Goal: Complete application form: Complete application form

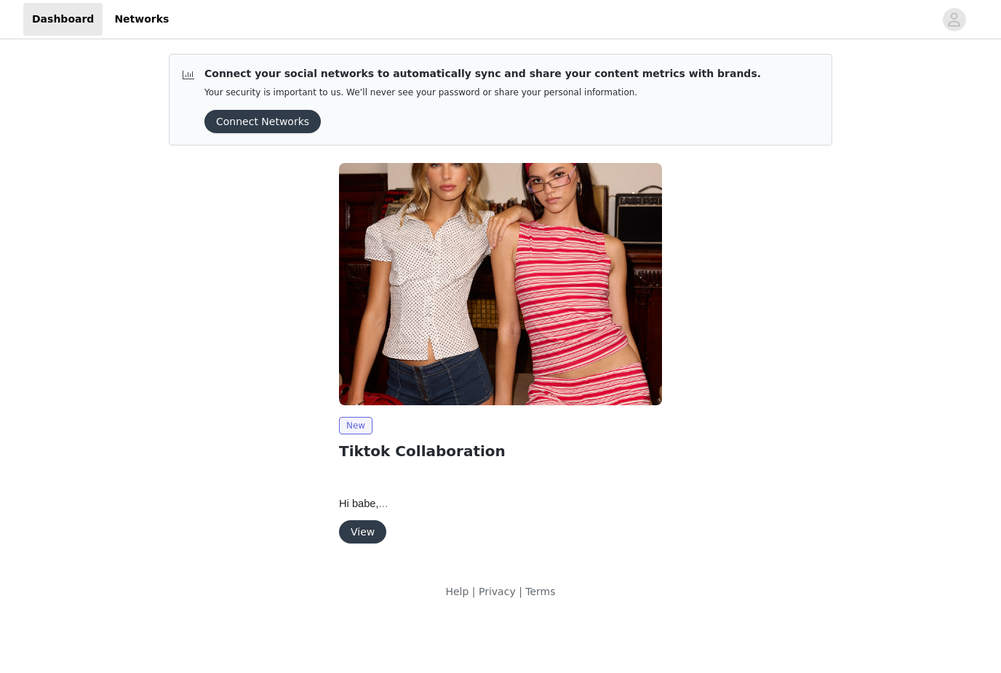
click at [372, 535] on button "View" at bounding box center [362, 531] width 47 height 23
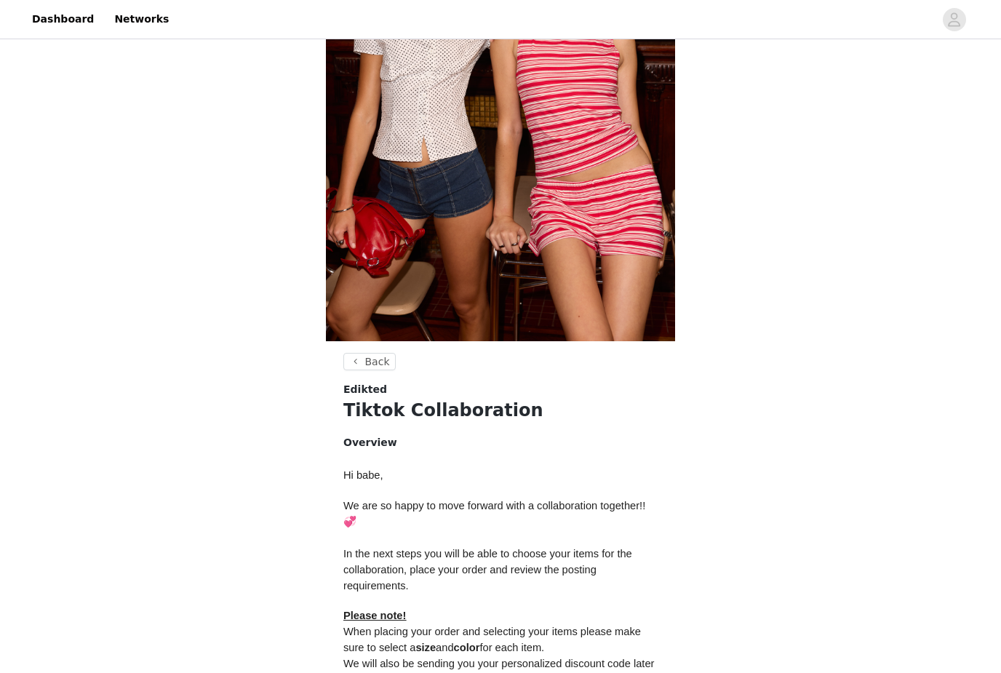
scroll to position [387, 0]
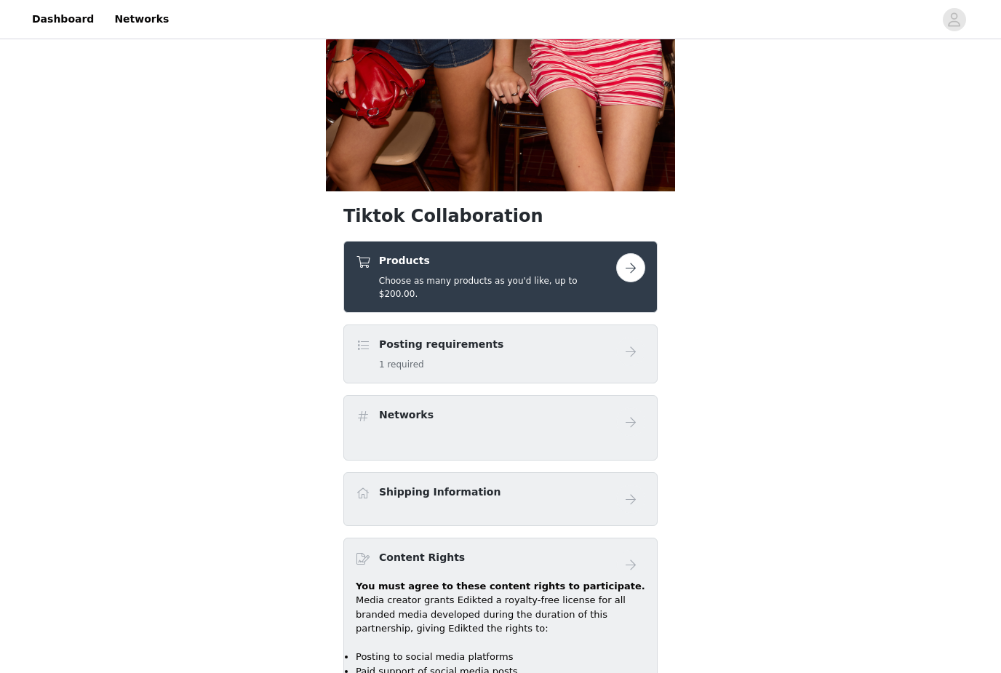
scroll to position [374, 0]
click at [563, 243] on div "Products Choose as many products as you'd like, up to $200.00." at bounding box center [500, 278] width 314 height 72
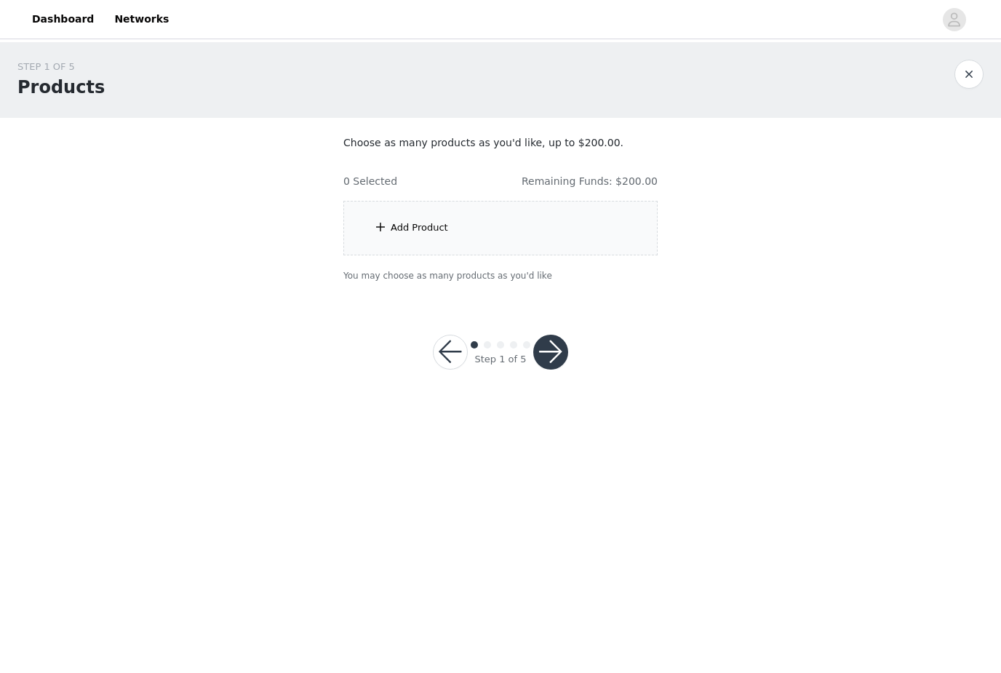
click at [580, 219] on div "Add Product" at bounding box center [500, 228] width 314 height 55
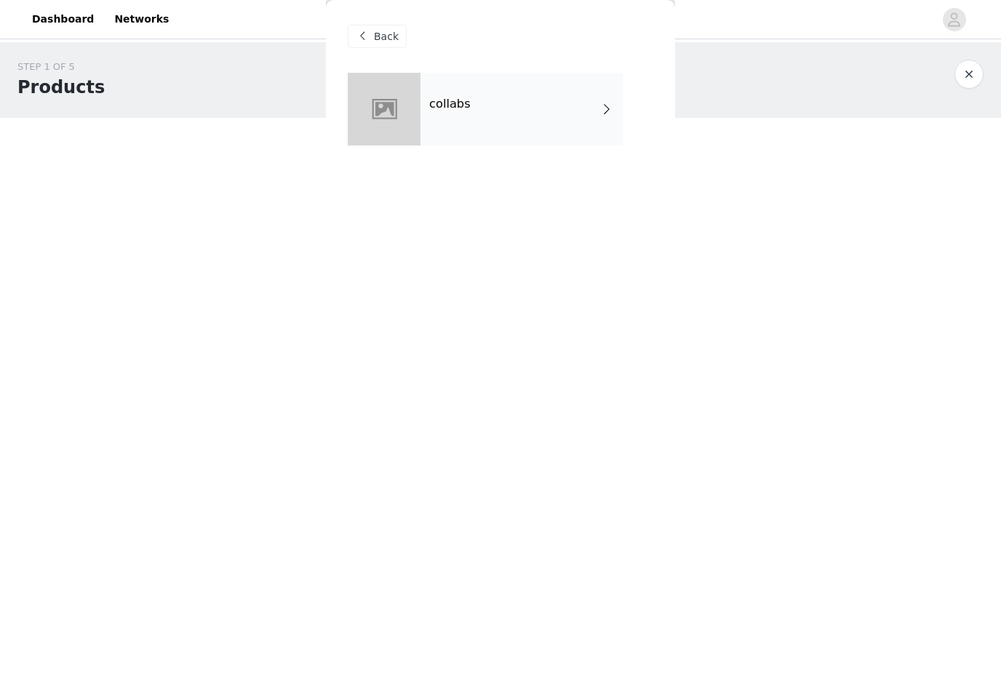
click at [601, 115] on span at bounding box center [606, 108] width 15 height 17
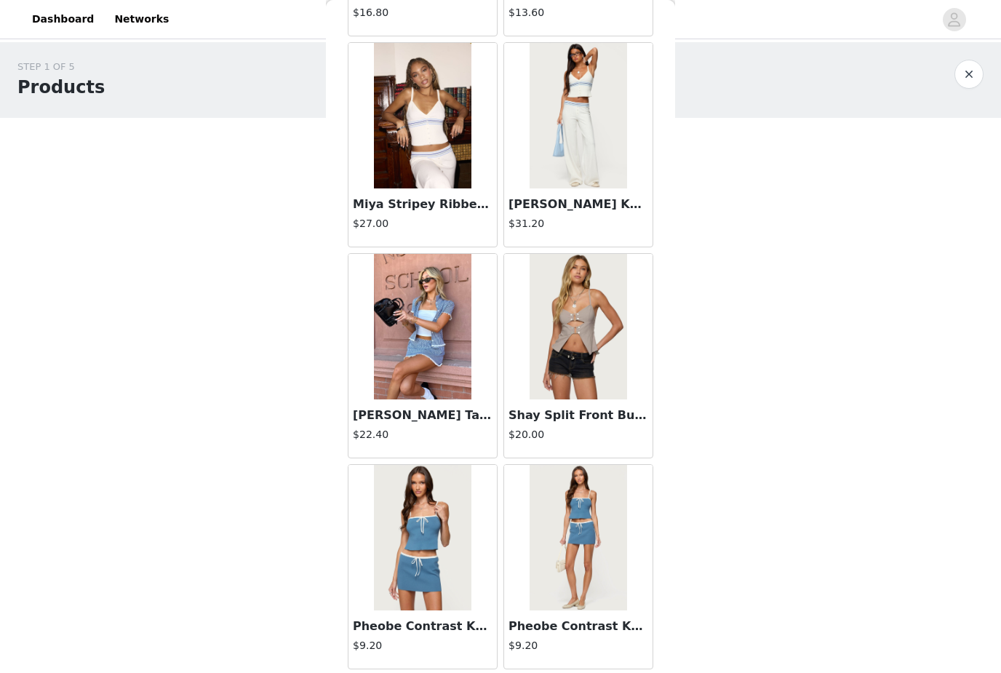
scroll to position [453, 0]
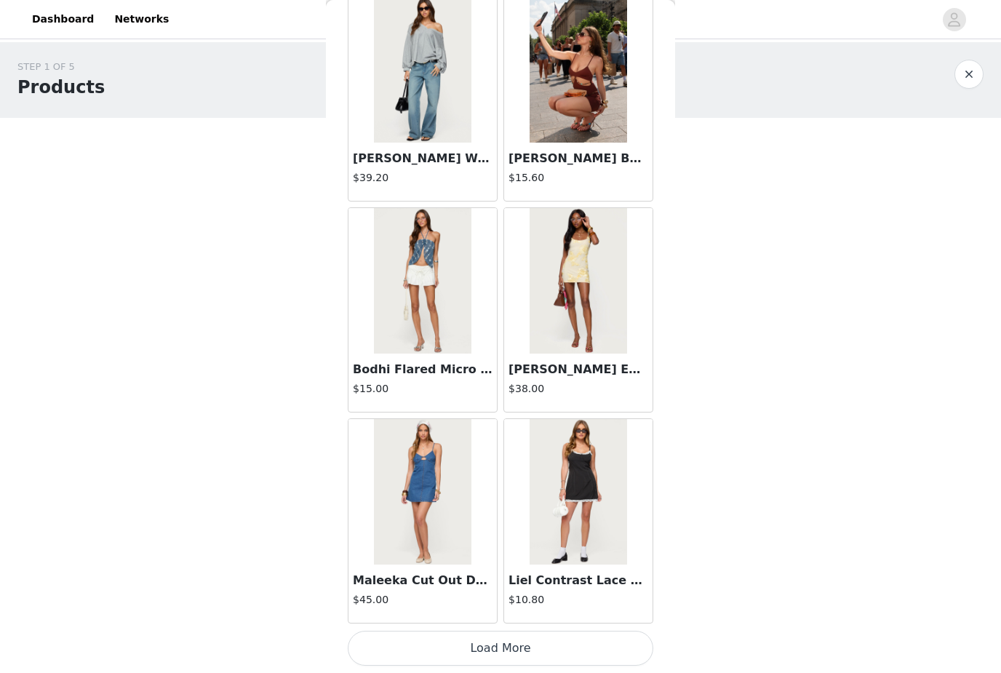
click at [553, 636] on button "Load More" at bounding box center [501, 648] width 306 height 35
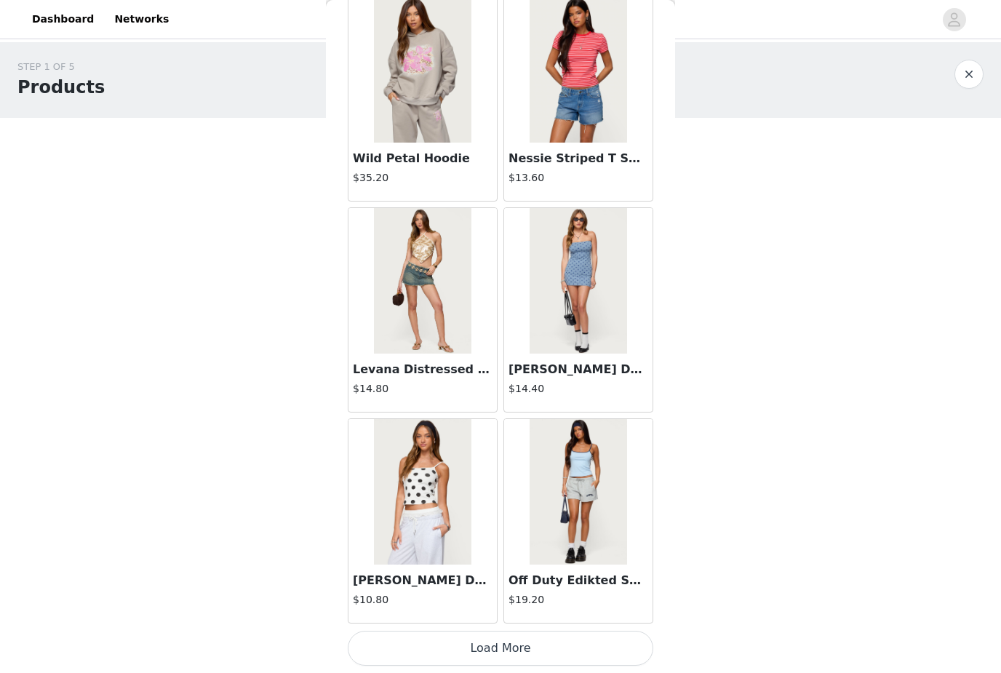
click at [538, 641] on button "Load More" at bounding box center [501, 648] width 306 height 35
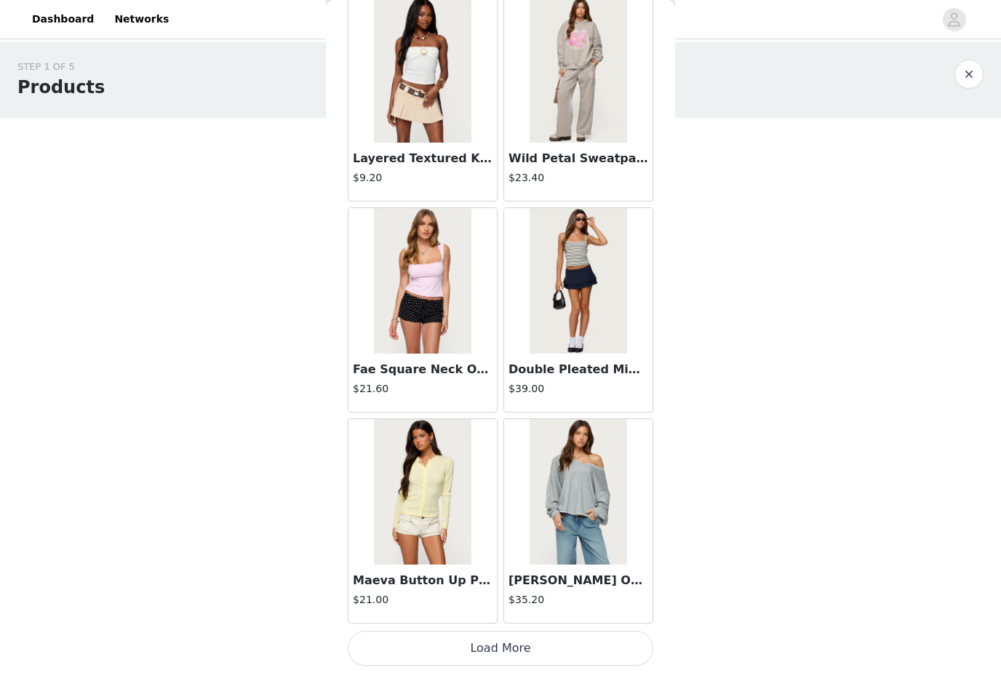
click at [547, 642] on button "Load More" at bounding box center [501, 648] width 306 height 35
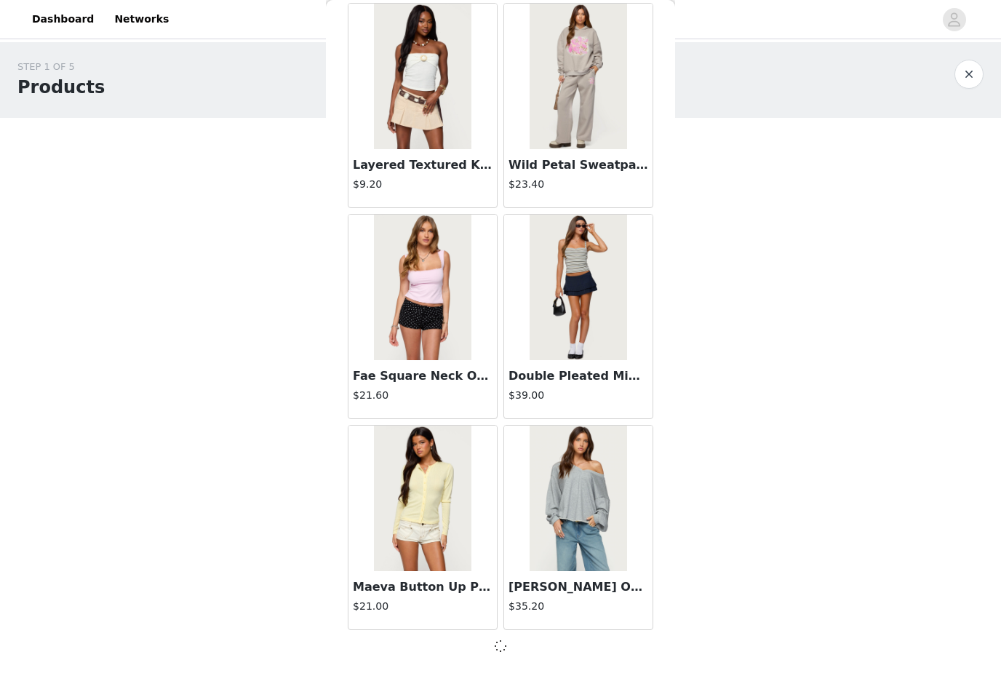
scroll to position [5766, 0]
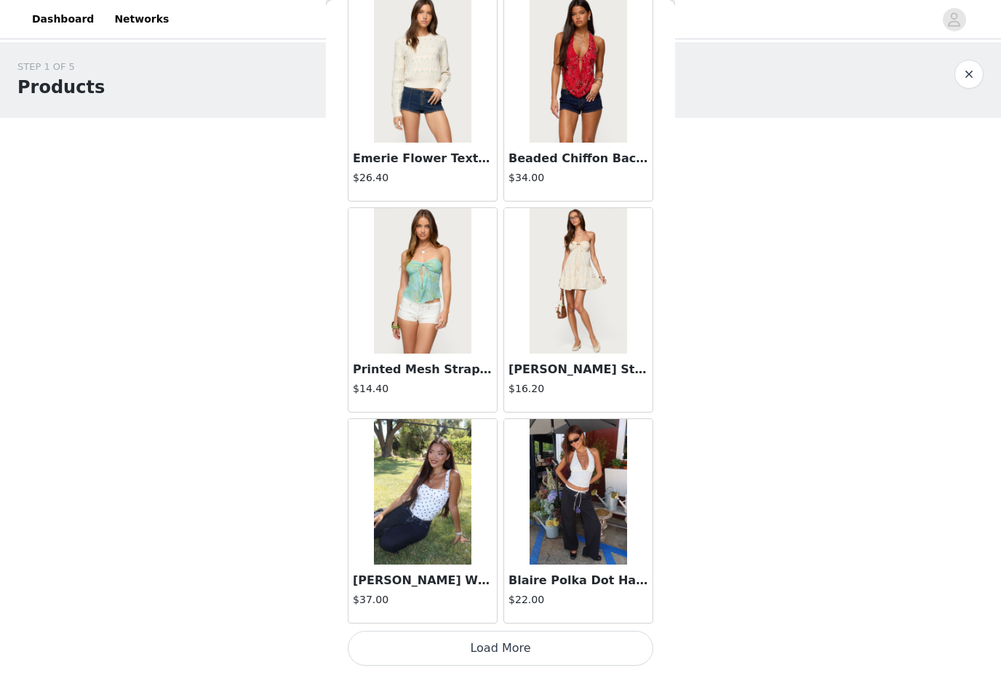
click at [552, 636] on button "Load More" at bounding box center [501, 648] width 306 height 35
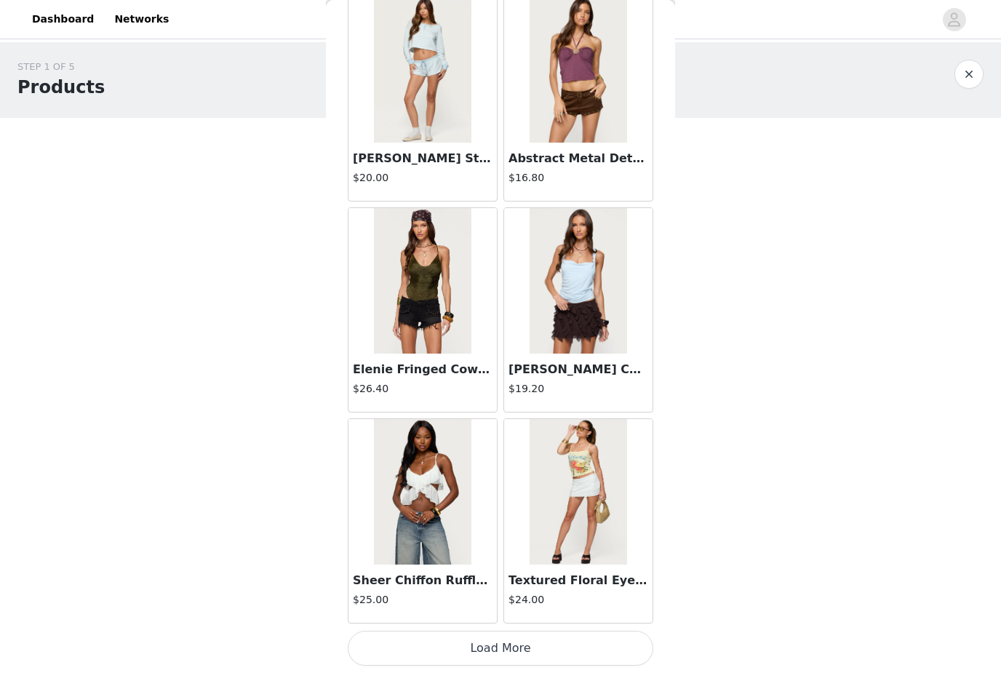
scroll to position [9992, 0]
click at [544, 646] on button "Load More" at bounding box center [501, 648] width 306 height 35
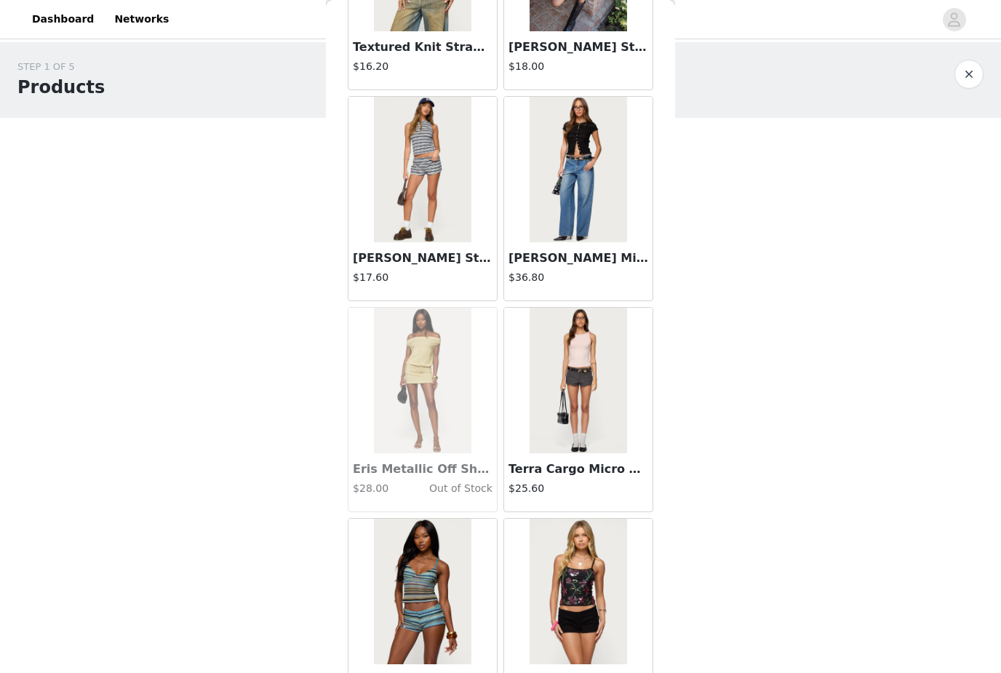
scroll to position [10750, 0]
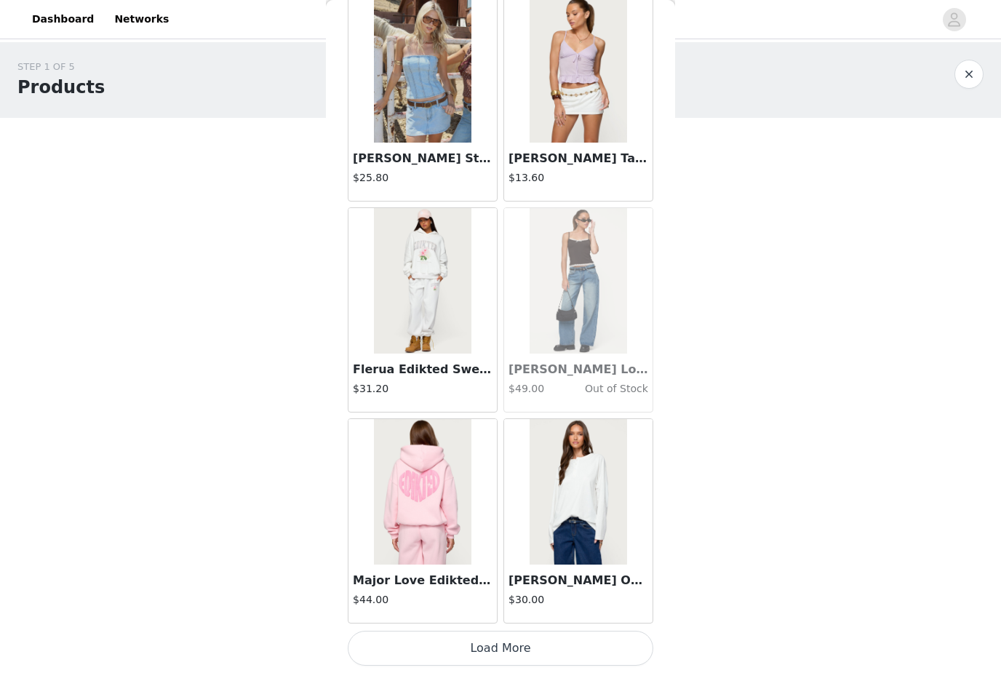
click at [538, 645] on button "Load More" at bounding box center [501, 648] width 306 height 35
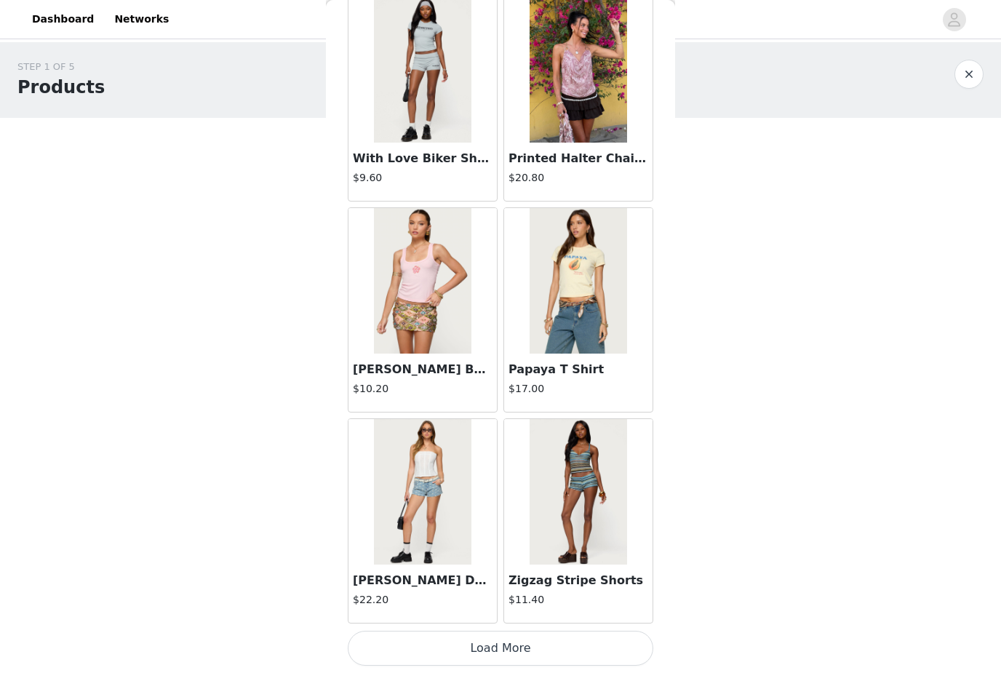
click at [537, 644] on button "Load More" at bounding box center [501, 648] width 306 height 35
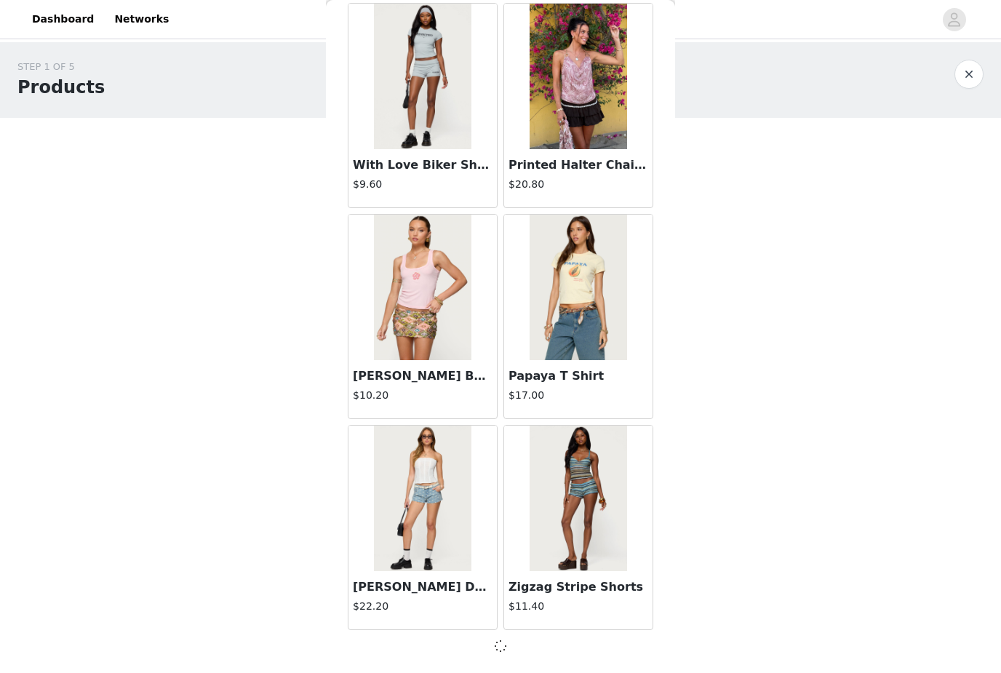
scroll to position [14206, 0]
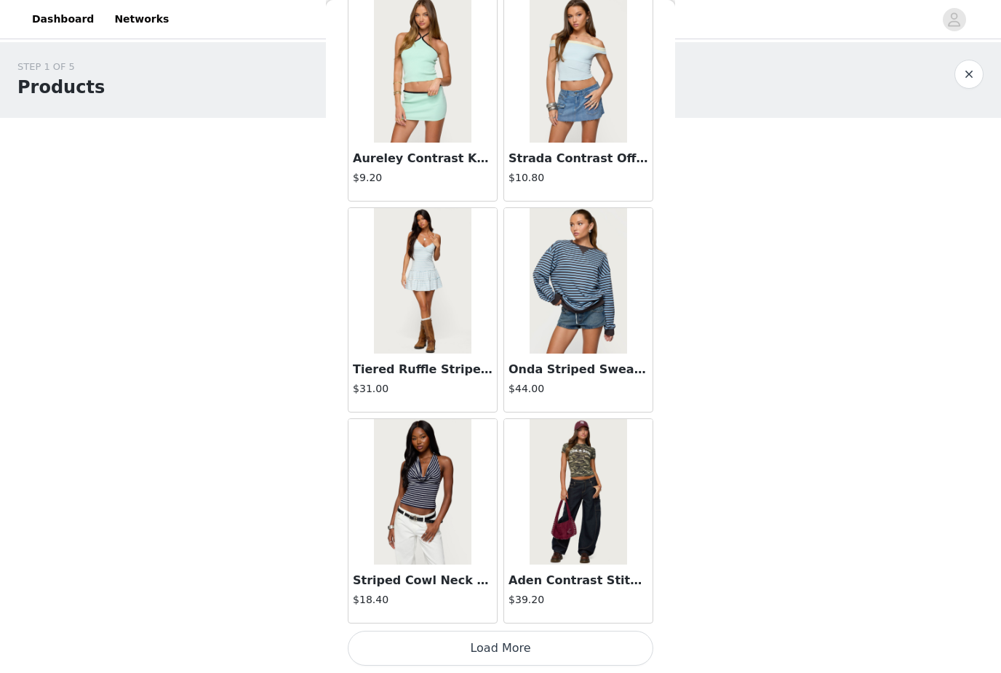
click at [544, 642] on button "Load More" at bounding box center [501, 648] width 306 height 35
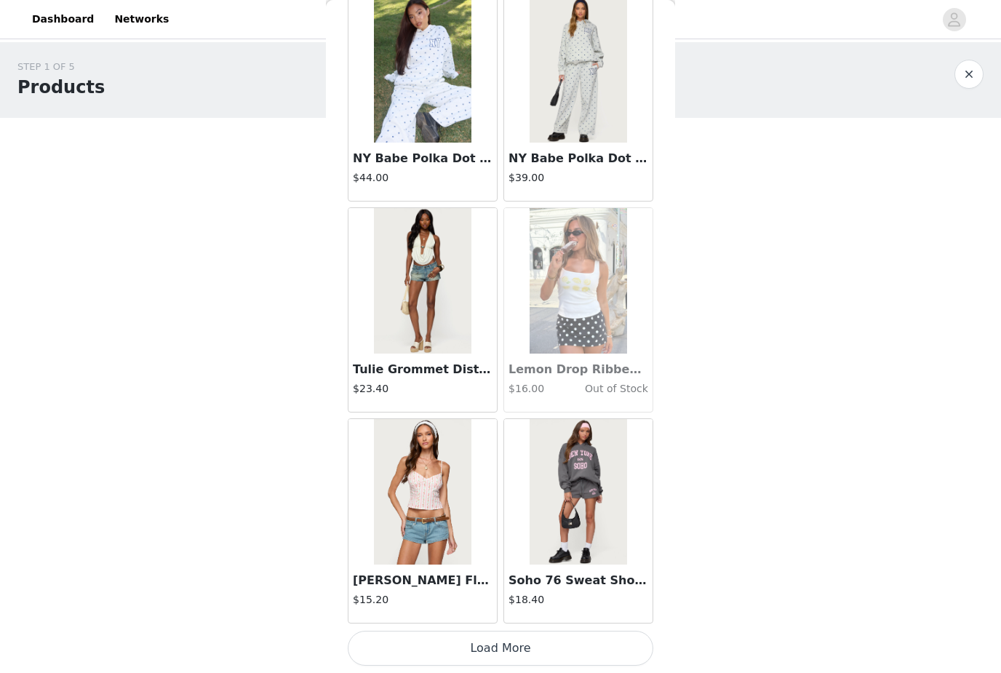
click at [533, 643] on button "Load More" at bounding box center [501, 648] width 306 height 35
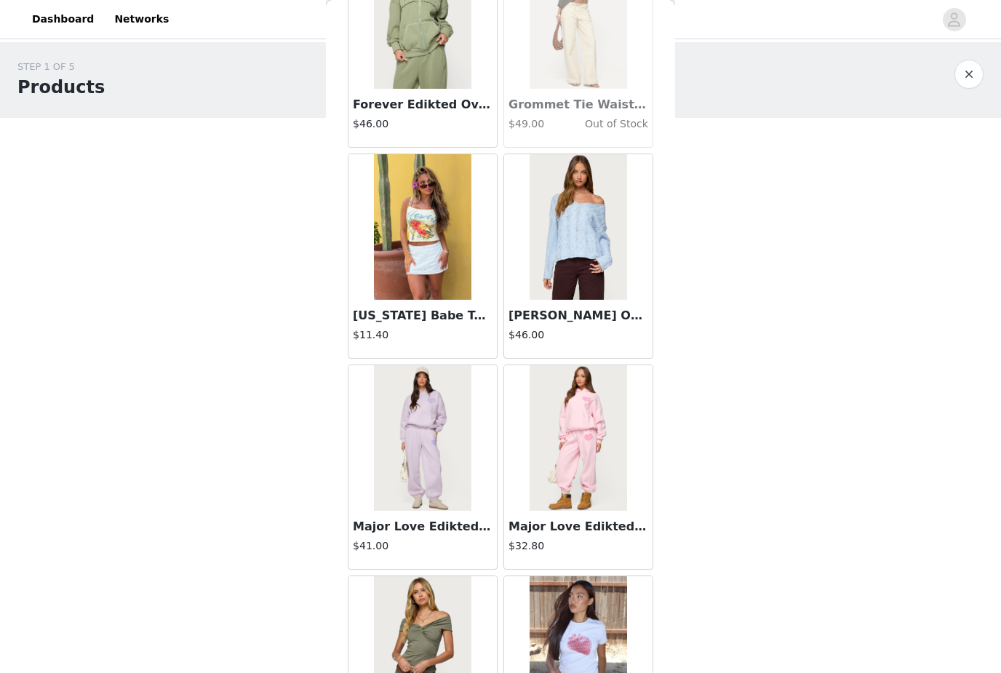
scroll to position [19126, 0]
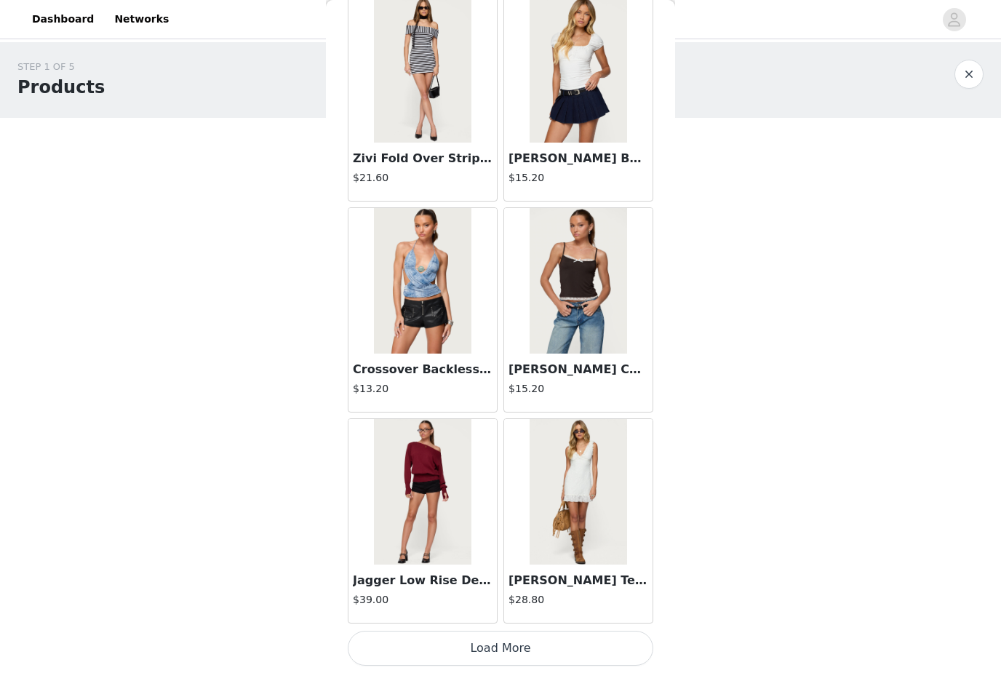
click at [527, 643] on button "Load More" at bounding box center [501, 648] width 306 height 35
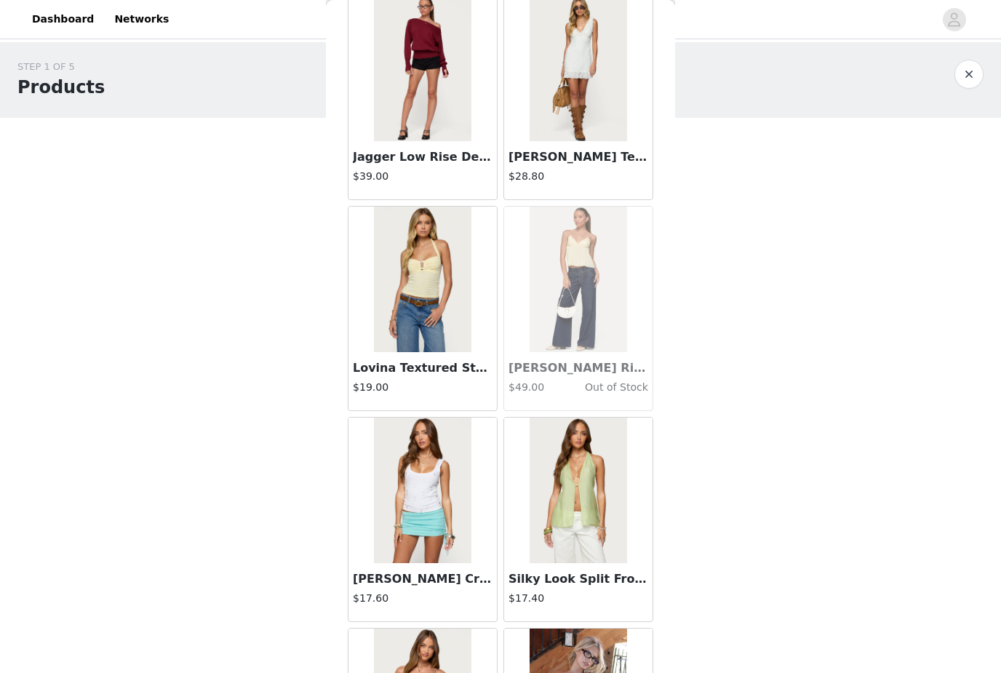
scroll to position [20996, 0]
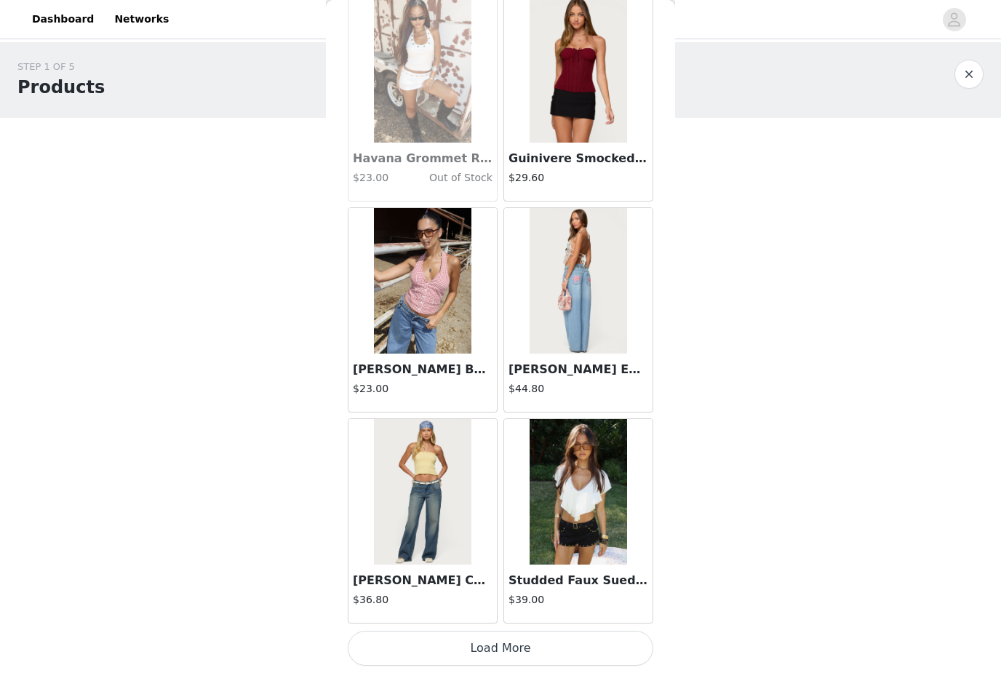
click at [537, 638] on button "Load More" at bounding box center [501, 648] width 306 height 35
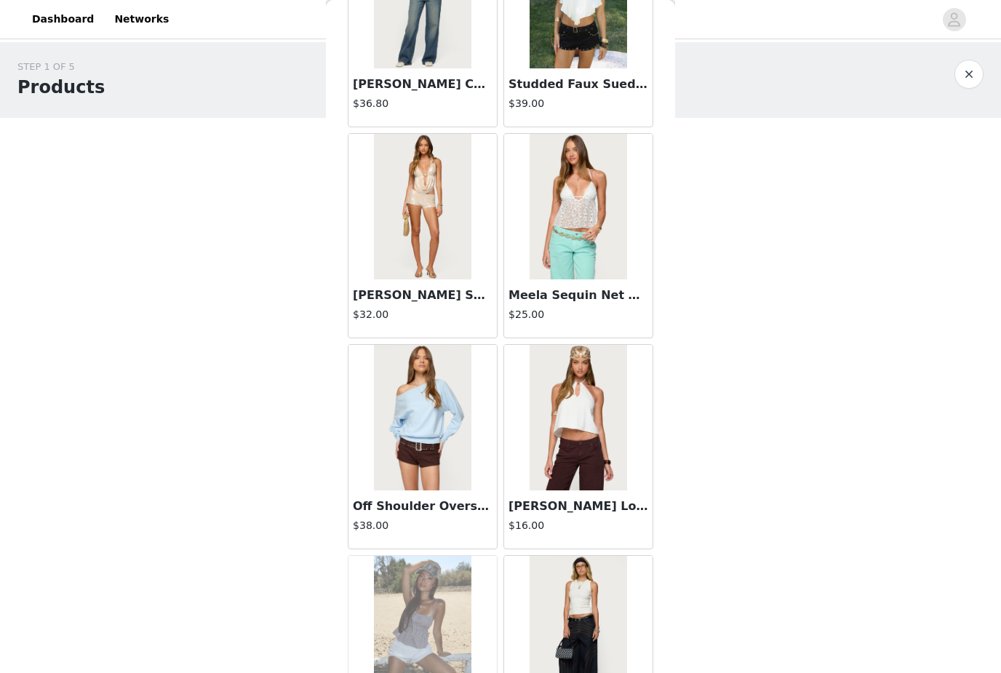
scroll to position [23150, 0]
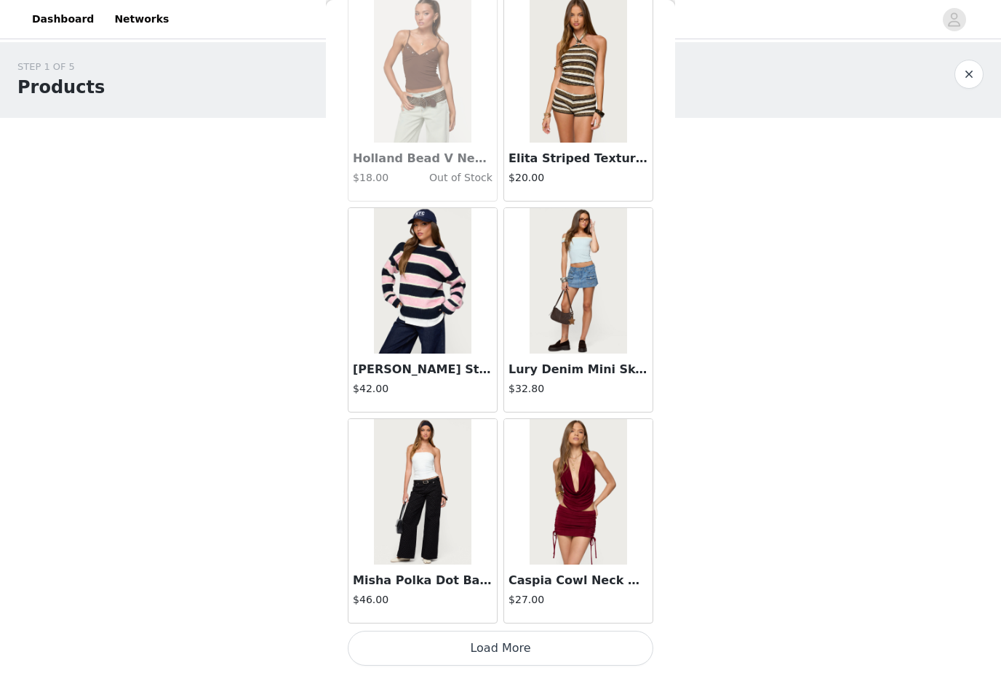
click at [533, 644] on button "Load More" at bounding box center [501, 648] width 306 height 35
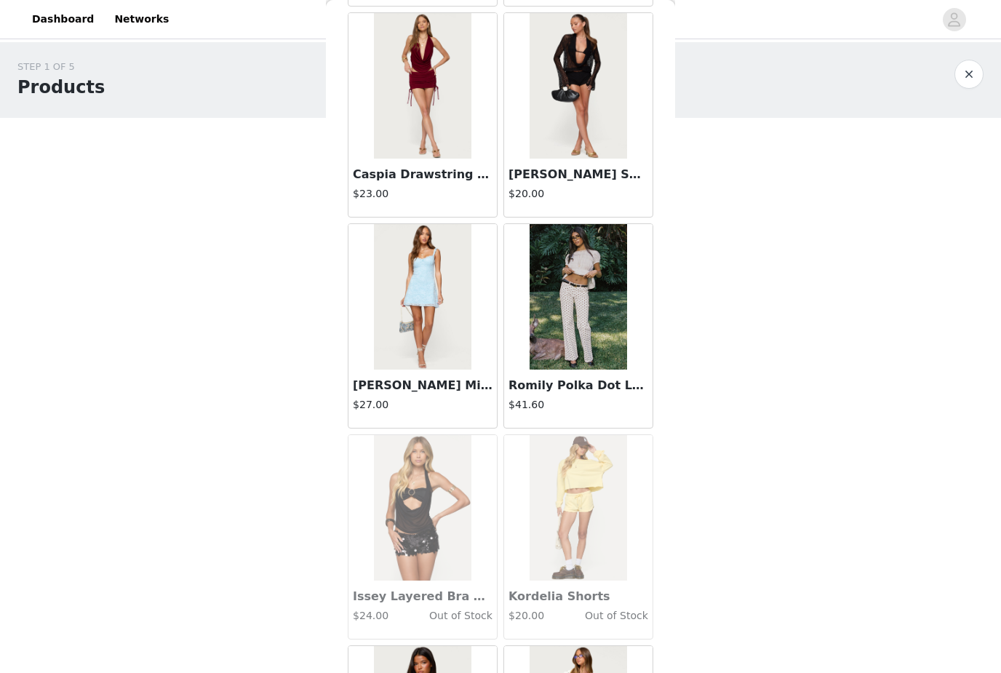
scroll to position [25379, 0]
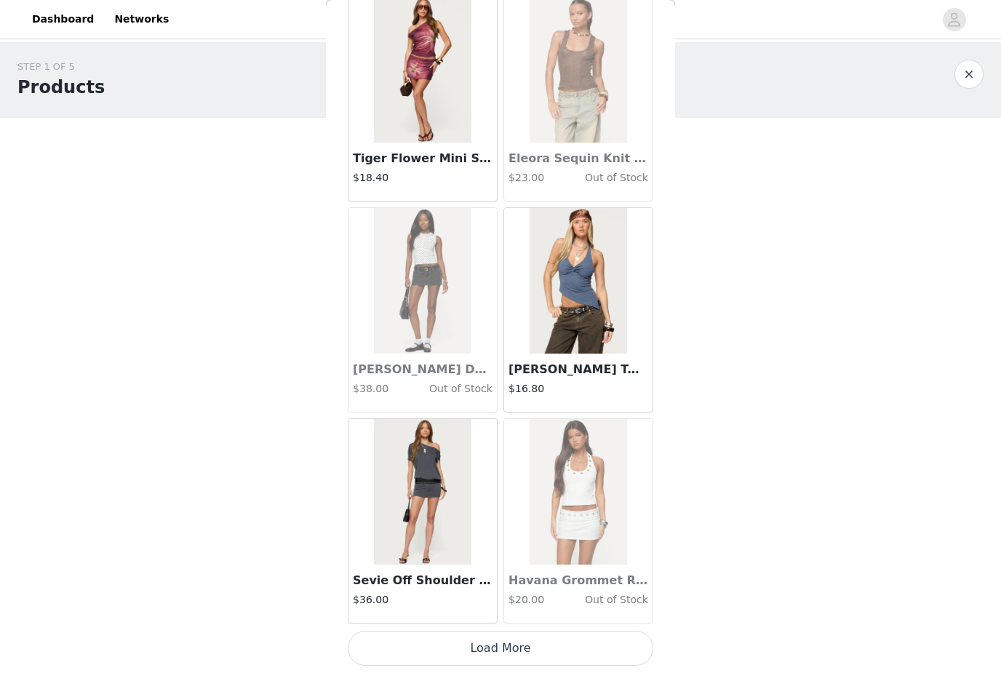
click at [526, 640] on button "Load More" at bounding box center [501, 648] width 306 height 35
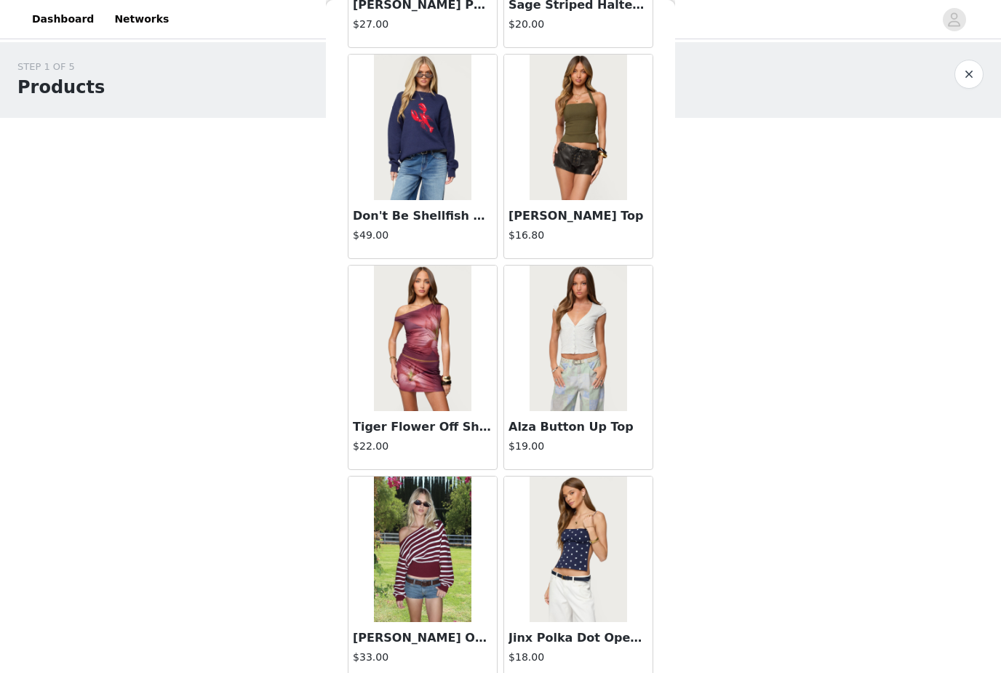
scroll to position [27692, 0]
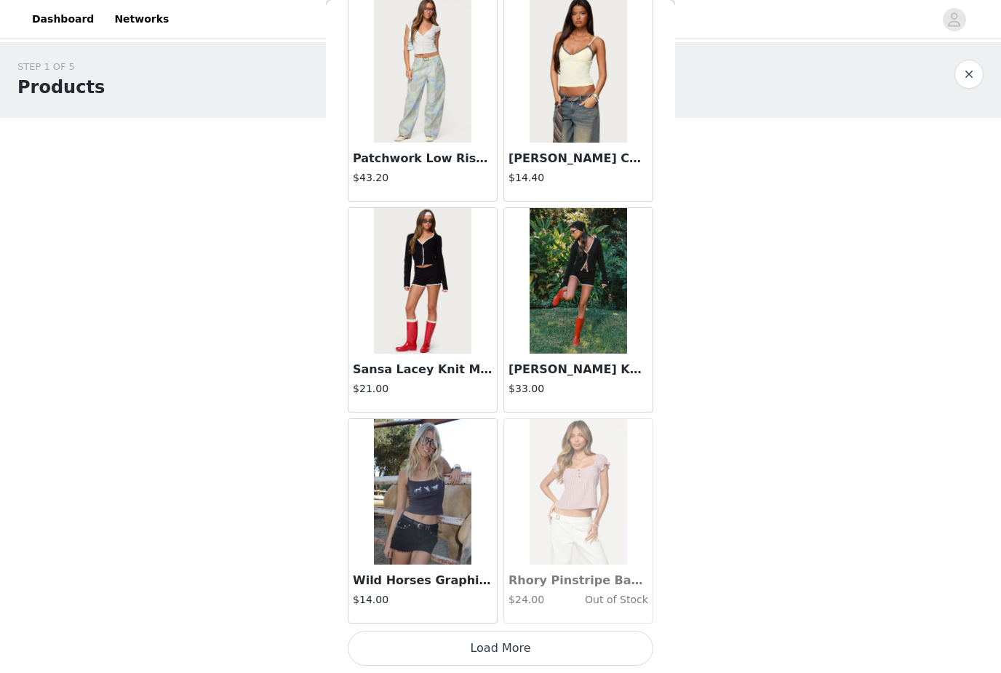
click at [536, 647] on button "Load More" at bounding box center [501, 648] width 306 height 35
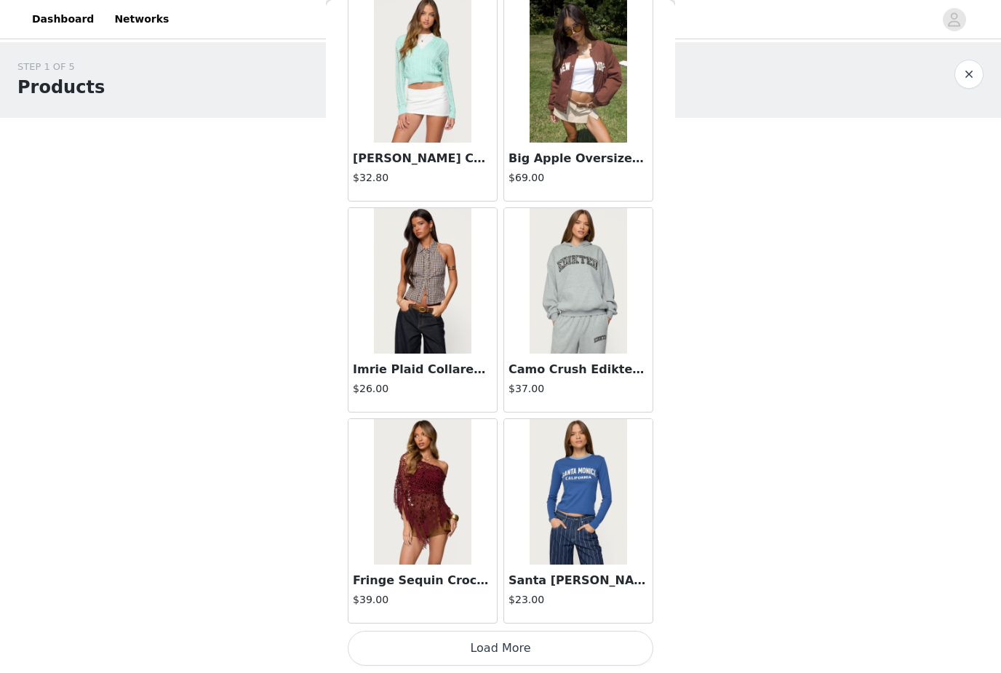
scroll to position [31090, 0]
click at [534, 637] on button "Load More" at bounding box center [501, 648] width 306 height 35
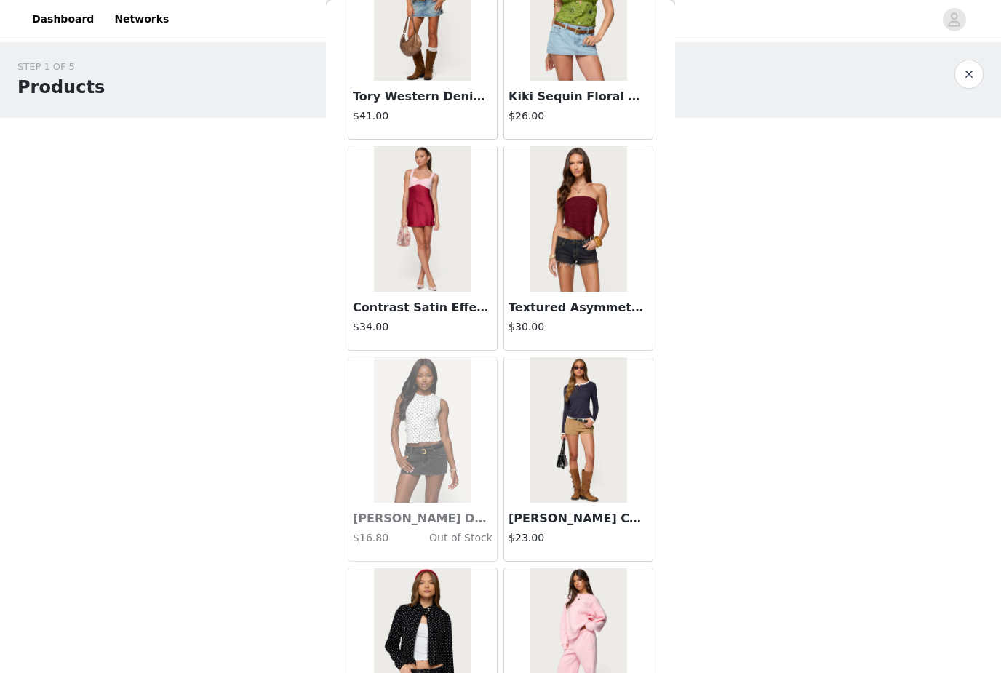
scroll to position [33058, 0]
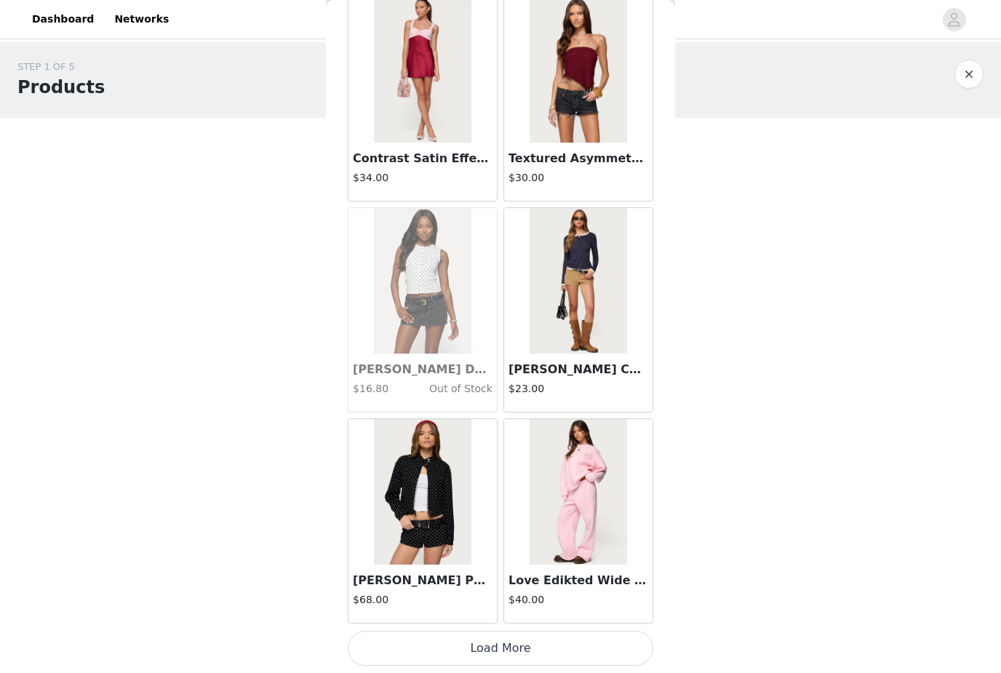
click at [529, 645] on button "Load More" at bounding box center [501, 648] width 306 height 35
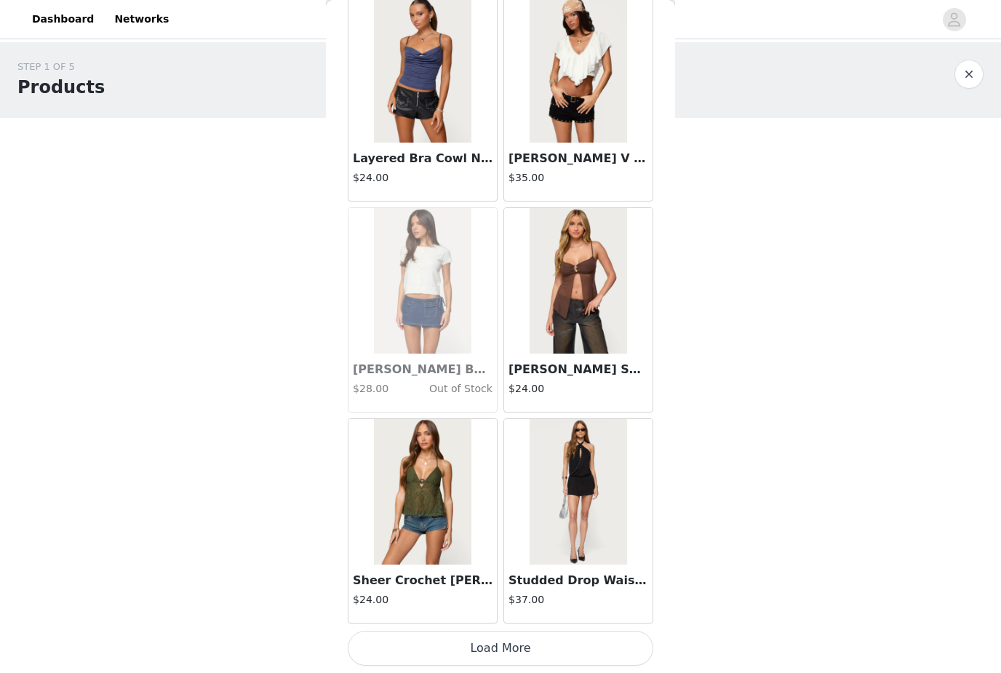
scroll to position [35310, 0]
click at [500, 654] on button "Load More" at bounding box center [501, 648] width 306 height 35
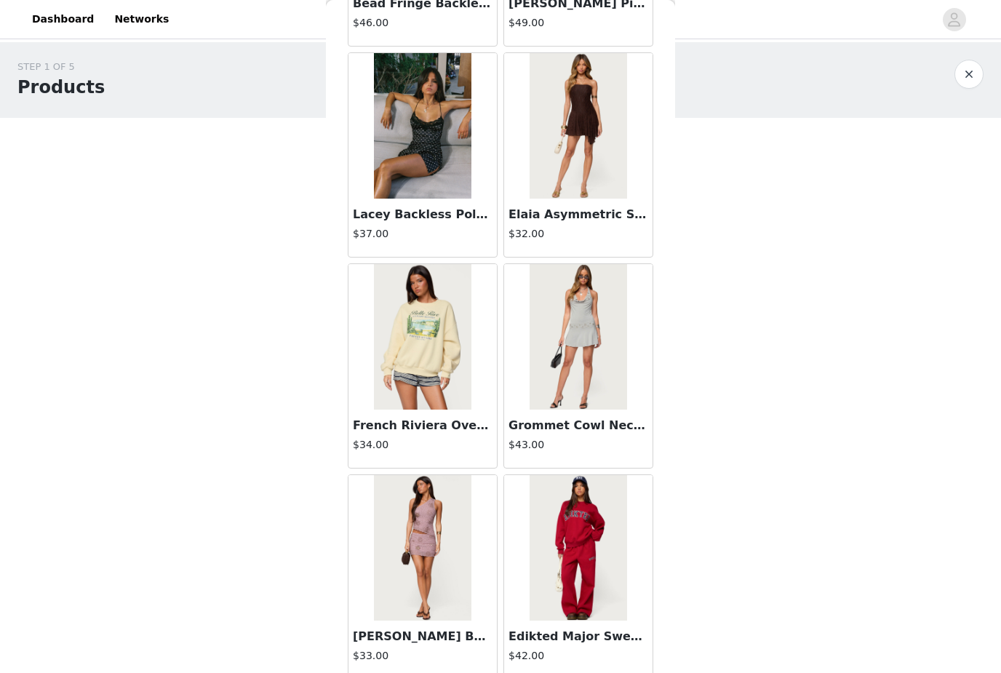
scroll to position [36732, 0]
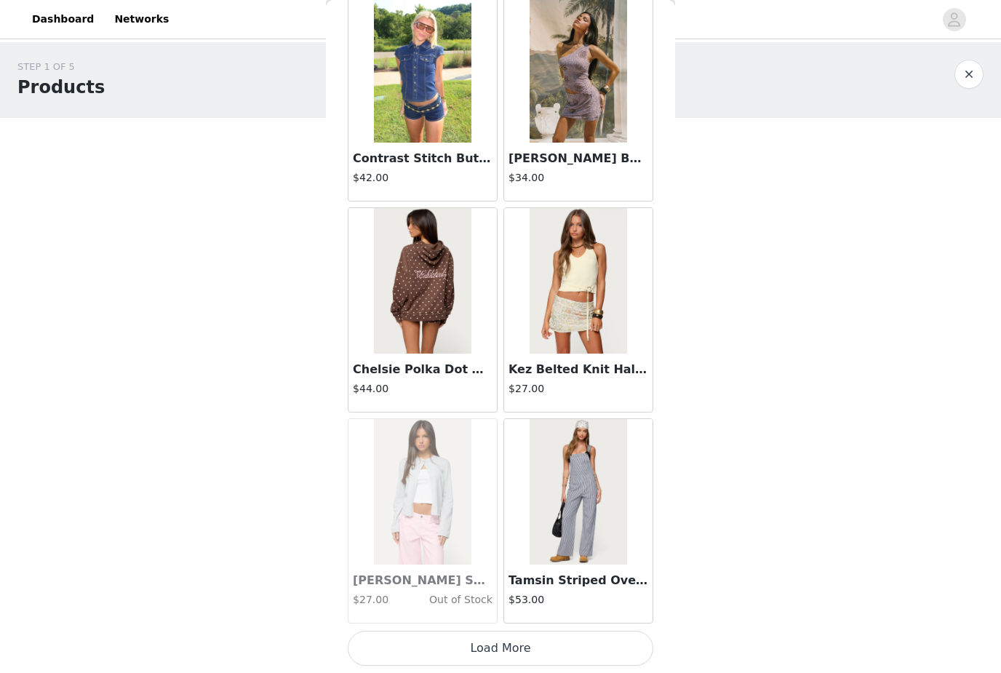
click at [506, 645] on button "Load More" at bounding box center [501, 648] width 306 height 35
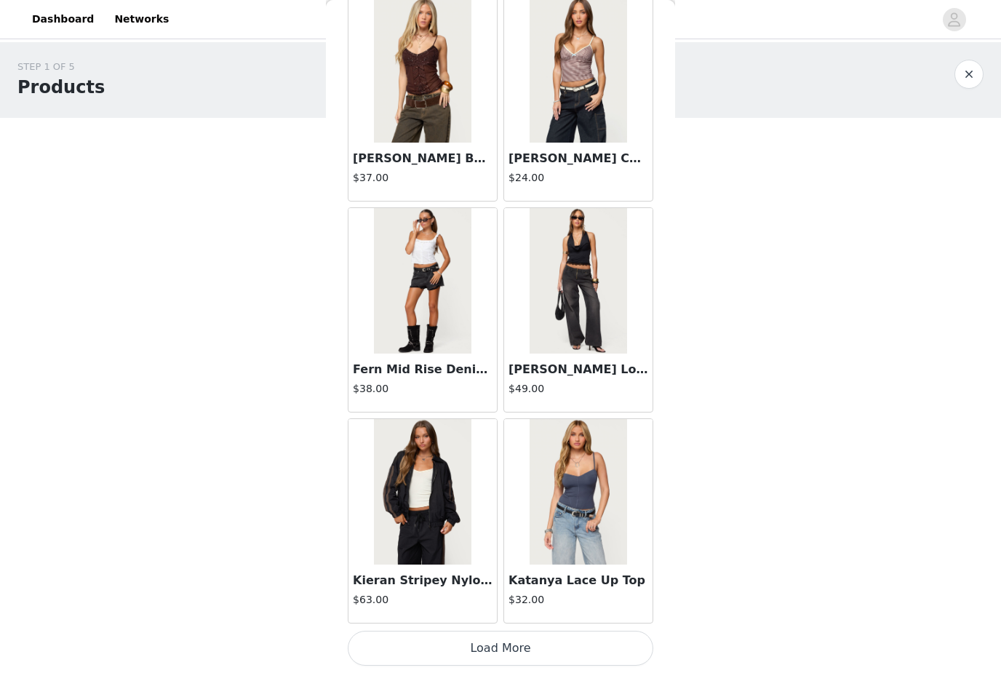
scroll to position [39530, 0]
click at [496, 653] on button "Load More" at bounding box center [501, 648] width 306 height 35
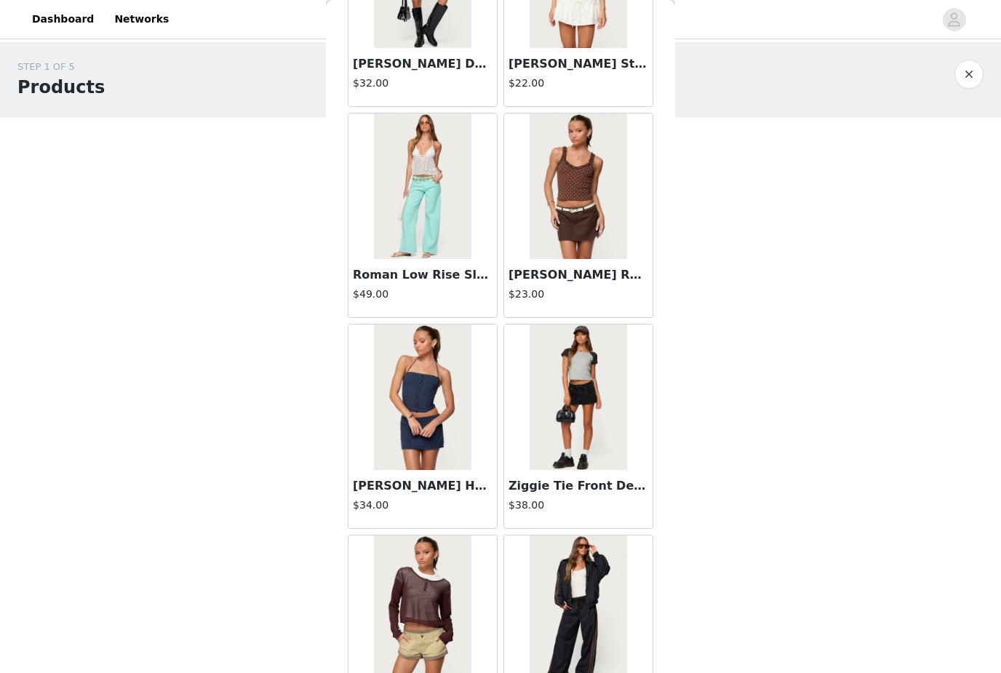
scroll to position [40296, 0]
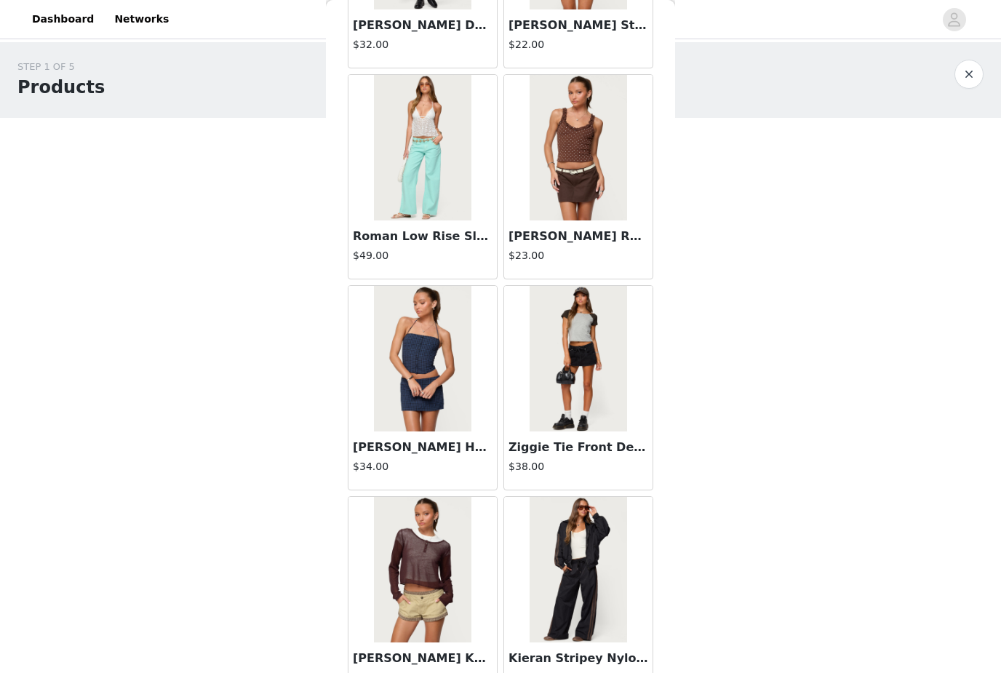
click at [586, 387] on img at bounding box center [578, 359] width 97 height 146
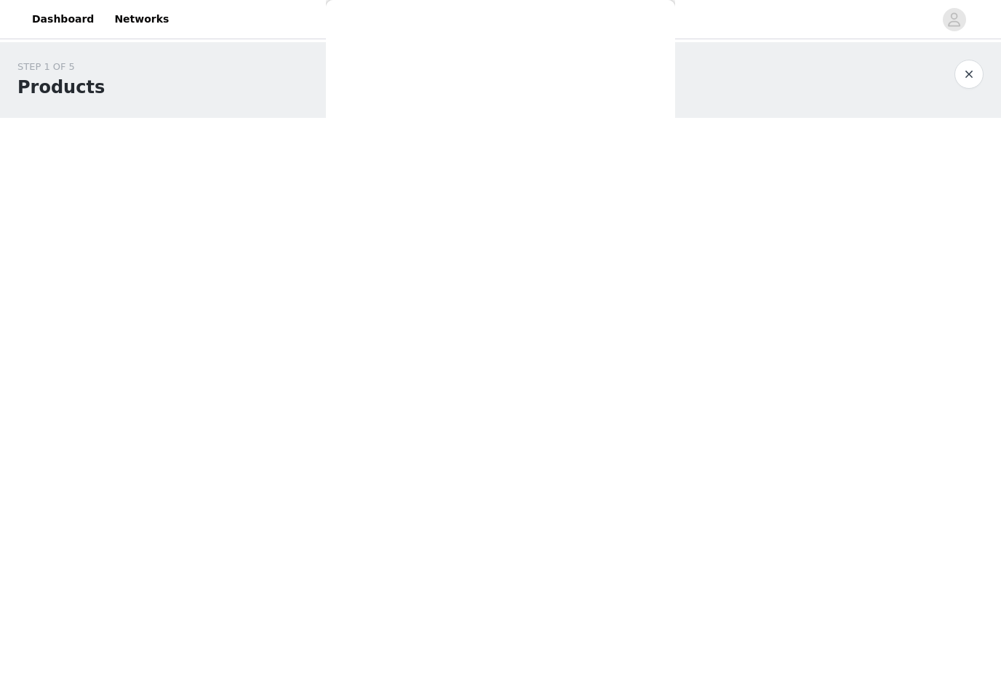
scroll to position [0, 0]
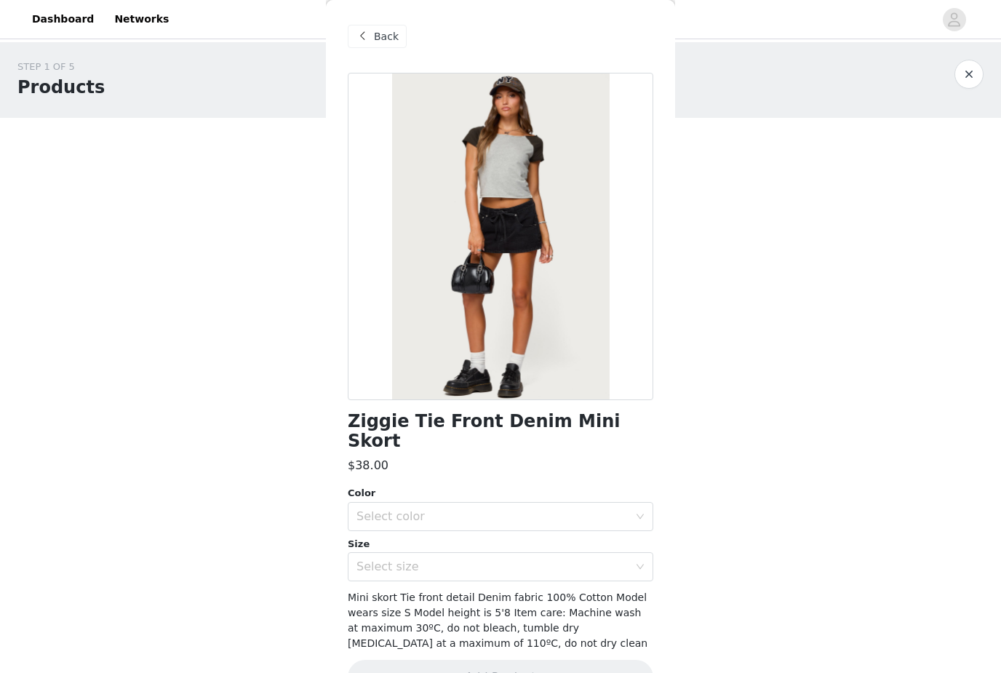
click at [503, 509] on div "Select color" at bounding box center [492, 516] width 272 height 15
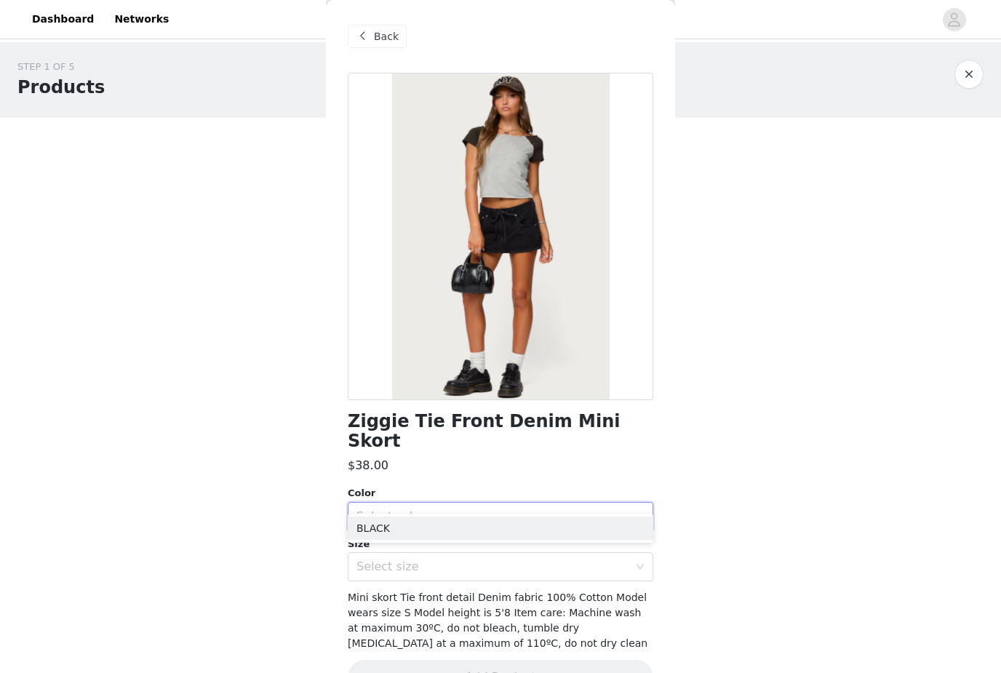
click at [517, 509] on div "Select color" at bounding box center [492, 516] width 272 height 15
click at [495, 537] on div "Size" at bounding box center [501, 544] width 306 height 15
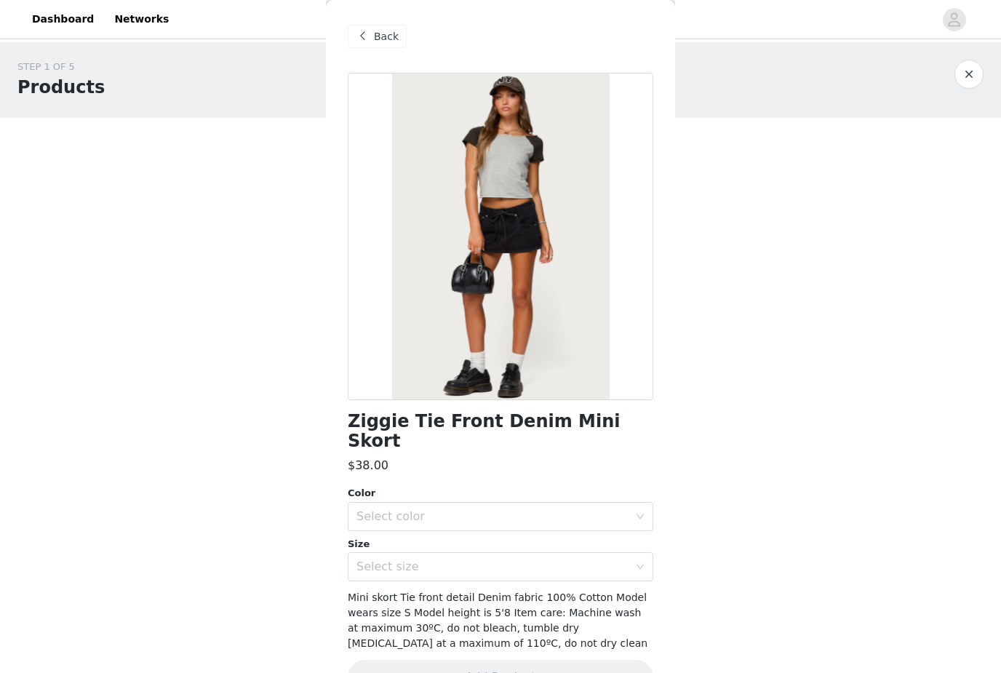
click at [503, 509] on div "Select color" at bounding box center [492, 516] width 272 height 15
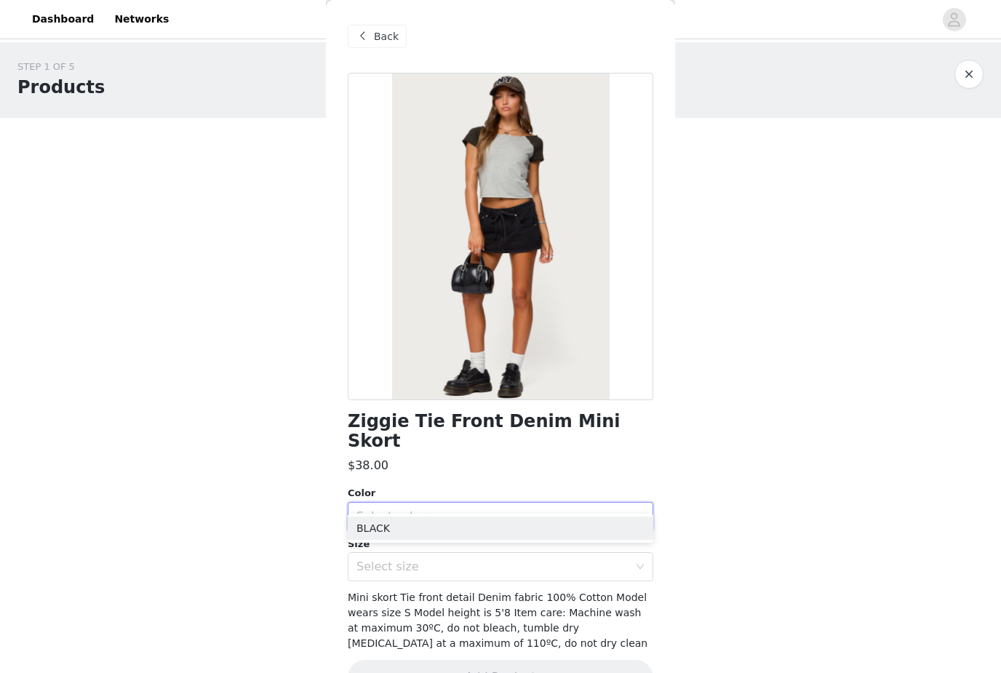
click at [480, 527] on li "BLACK" at bounding box center [501, 528] width 306 height 23
click at [477, 559] on div "Select size" at bounding box center [492, 566] width 272 height 15
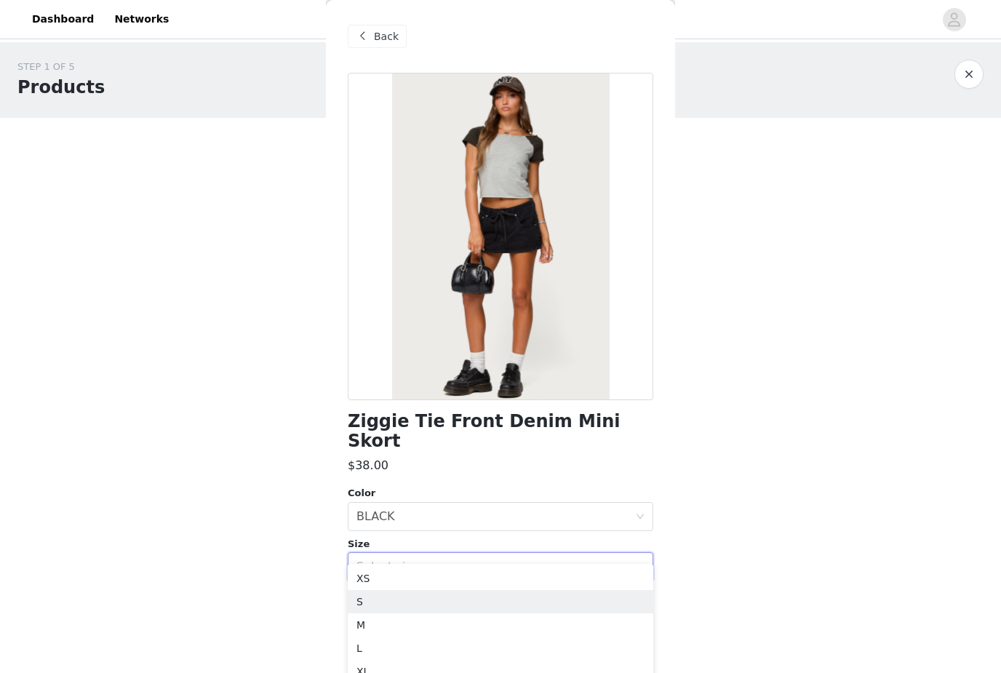
click at [432, 602] on li "S" at bounding box center [501, 601] width 306 height 23
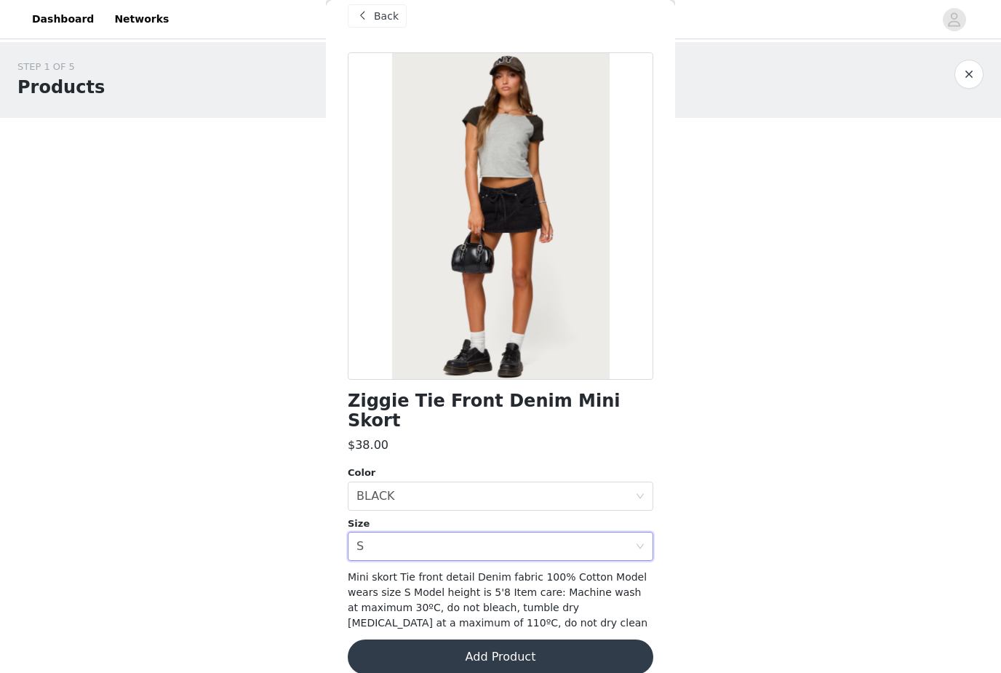
scroll to position [19, 0]
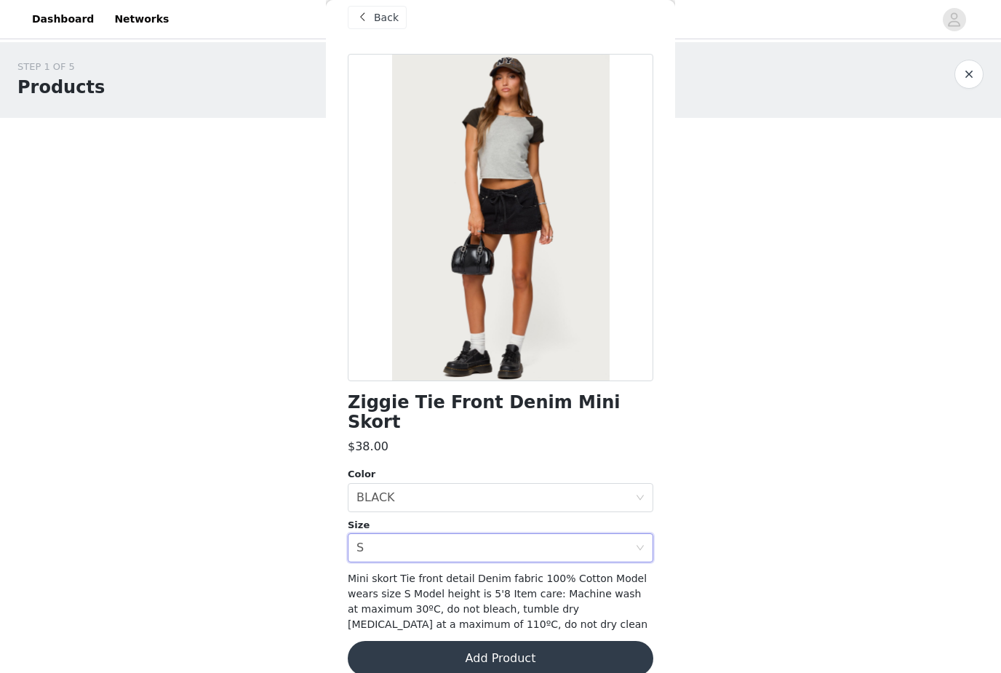
click at [448, 641] on button "Add Product" at bounding box center [501, 658] width 306 height 35
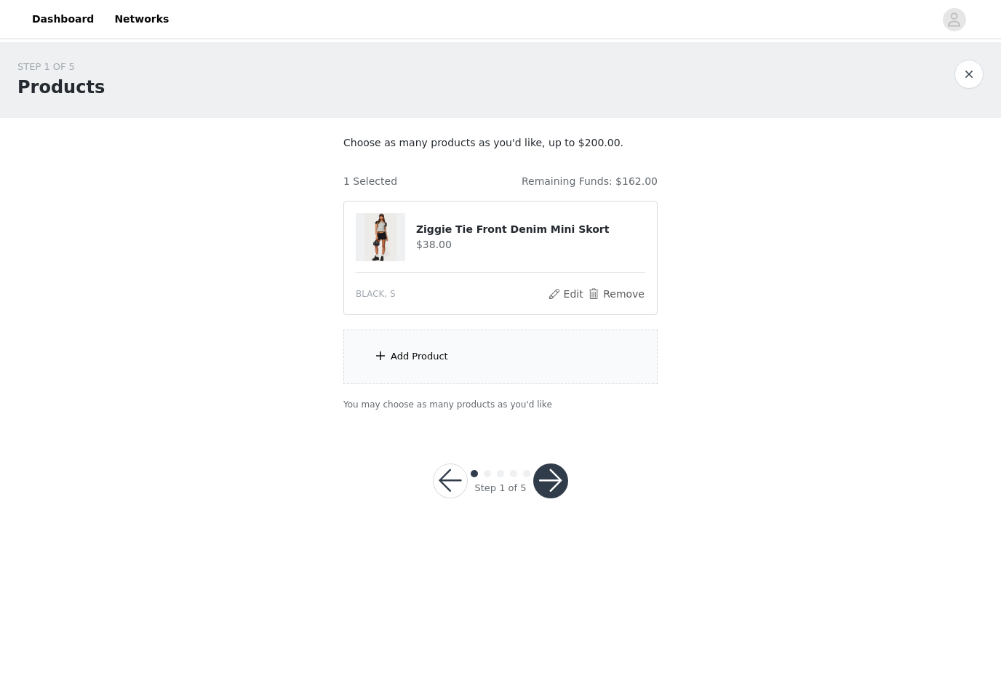
click at [576, 351] on div "Add Product" at bounding box center [500, 357] width 314 height 55
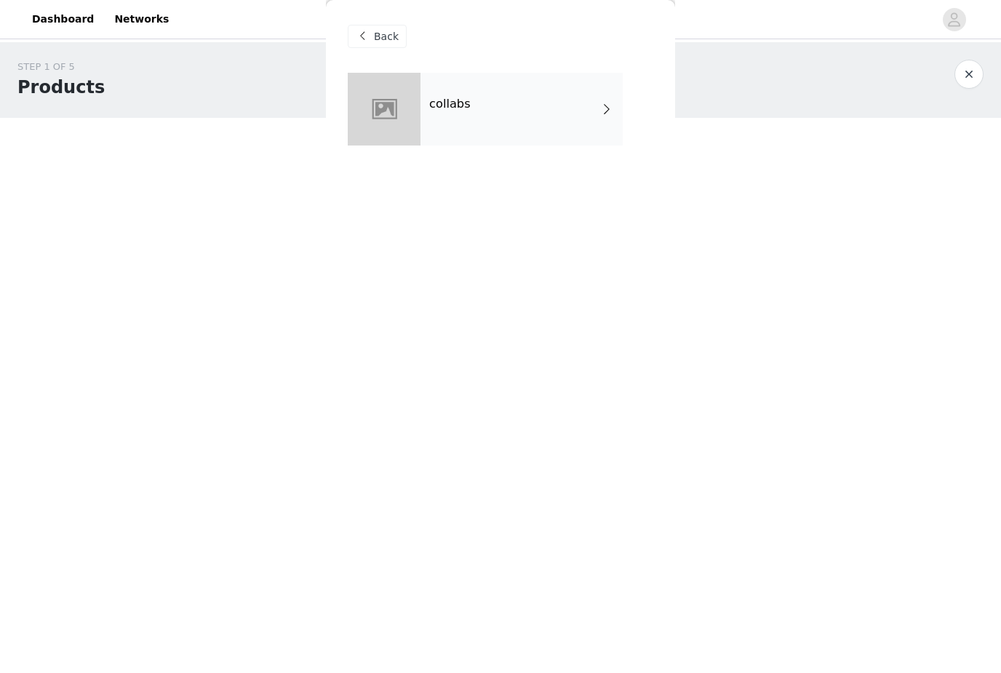
click at [545, 116] on div "collabs" at bounding box center [522, 109] width 202 height 73
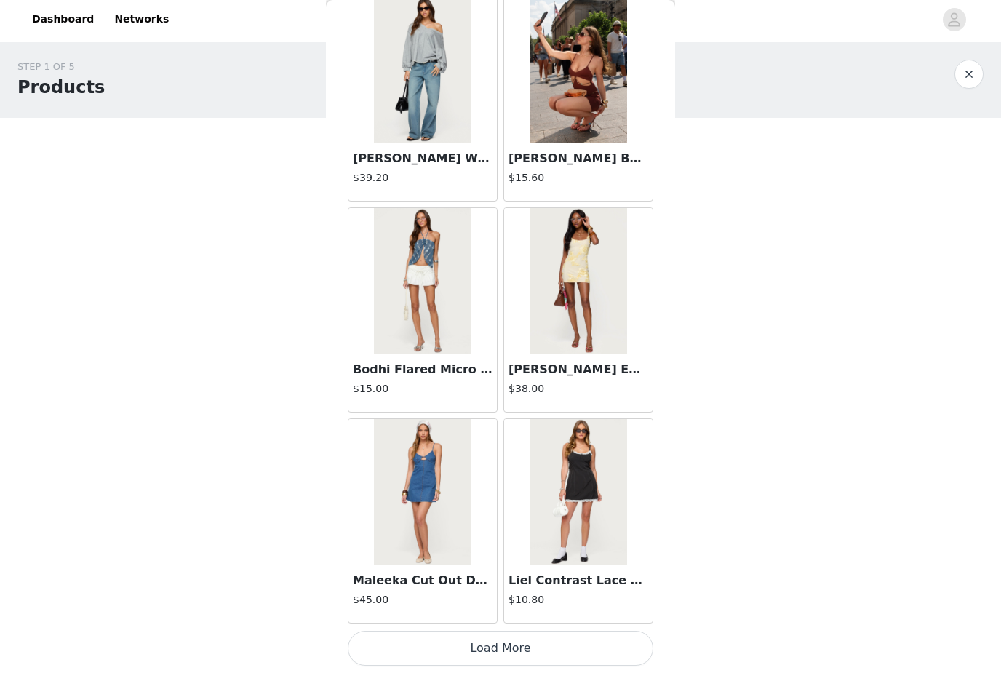
click at [540, 639] on button "Load More" at bounding box center [501, 648] width 306 height 35
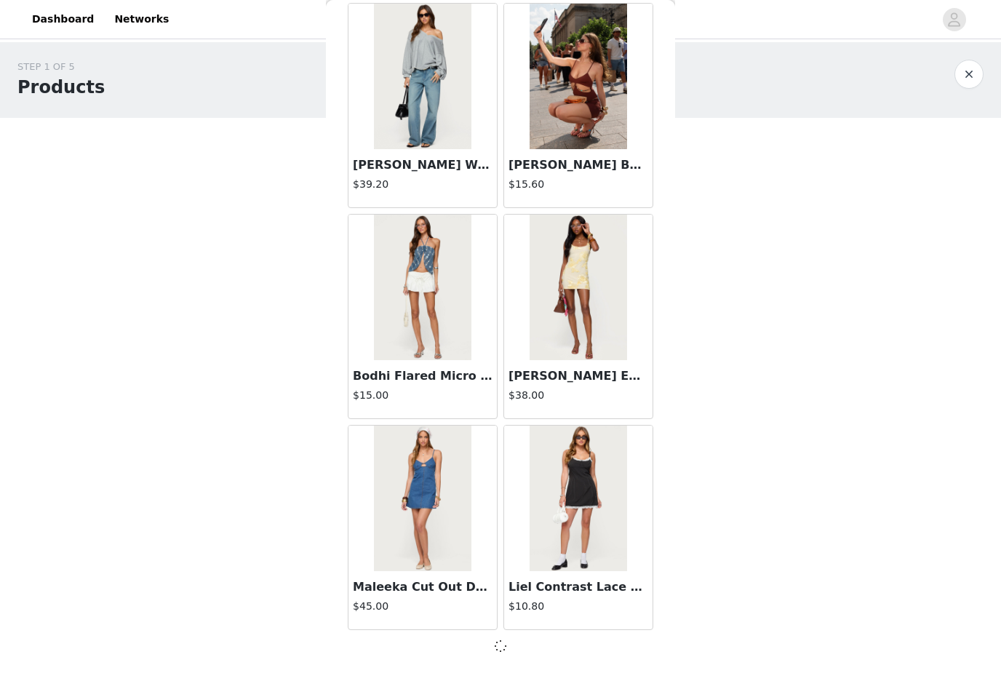
scroll to position [1547, 0]
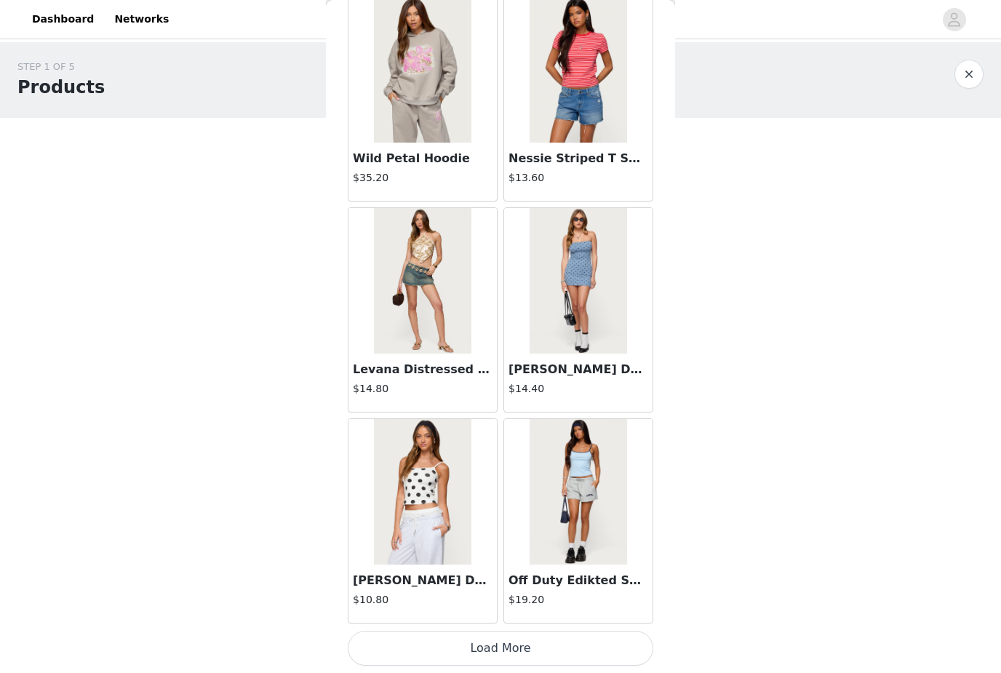
click at [518, 650] on button "Load More" at bounding box center [501, 648] width 306 height 35
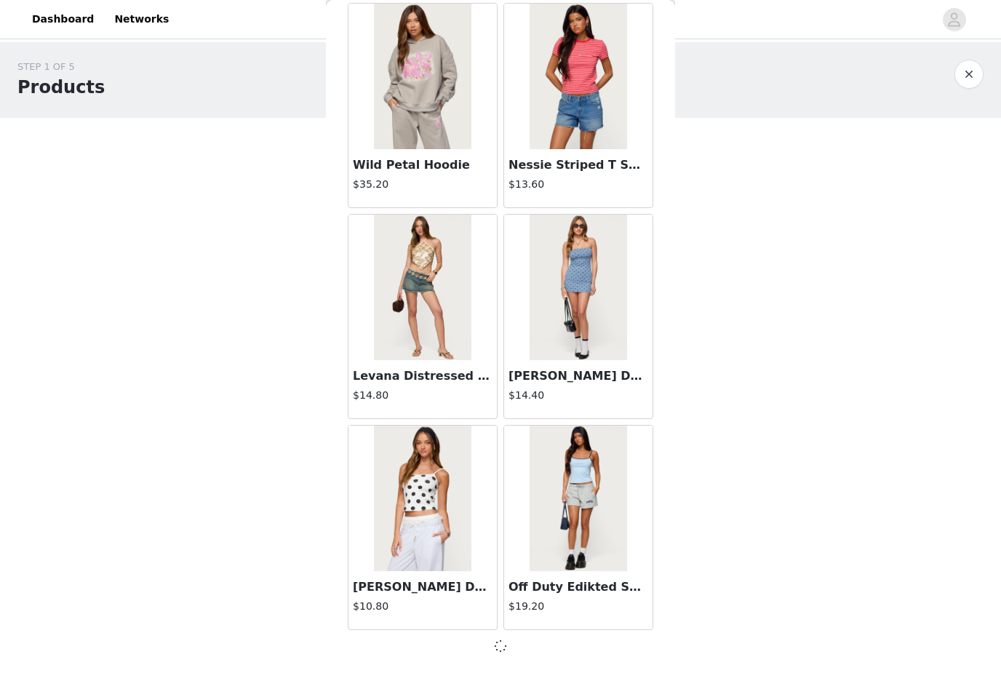
scroll to position [3657, 0]
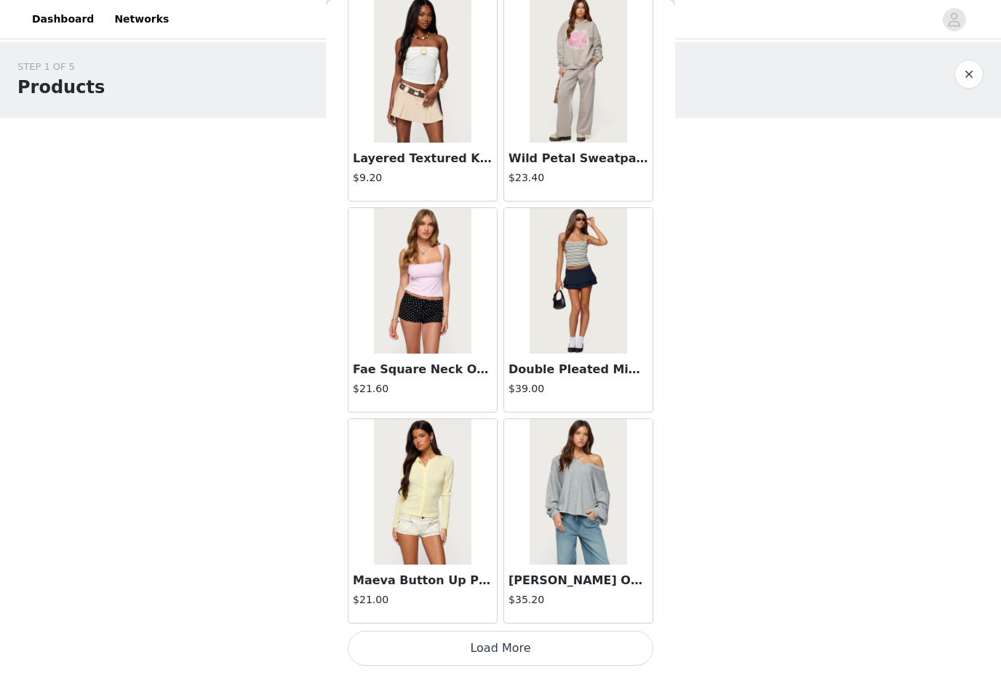
click at [528, 650] on button "Load More" at bounding box center [501, 648] width 306 height 35
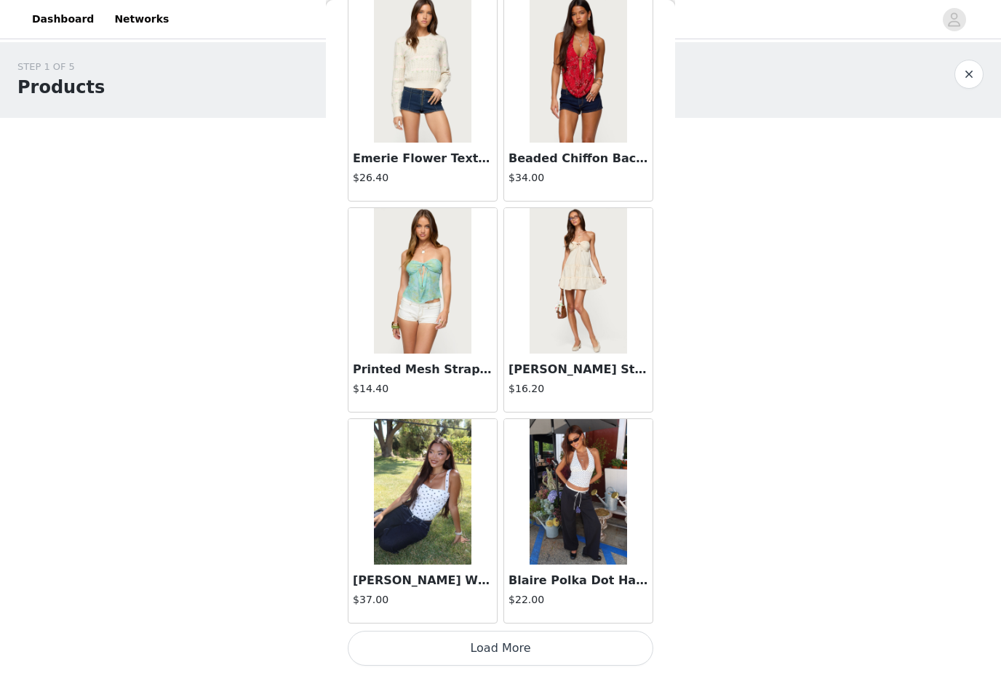
scroll to position [7883, 0]
click at [565, 641] on button "Load More" at bounding box center [501, 648] width 306 height 35
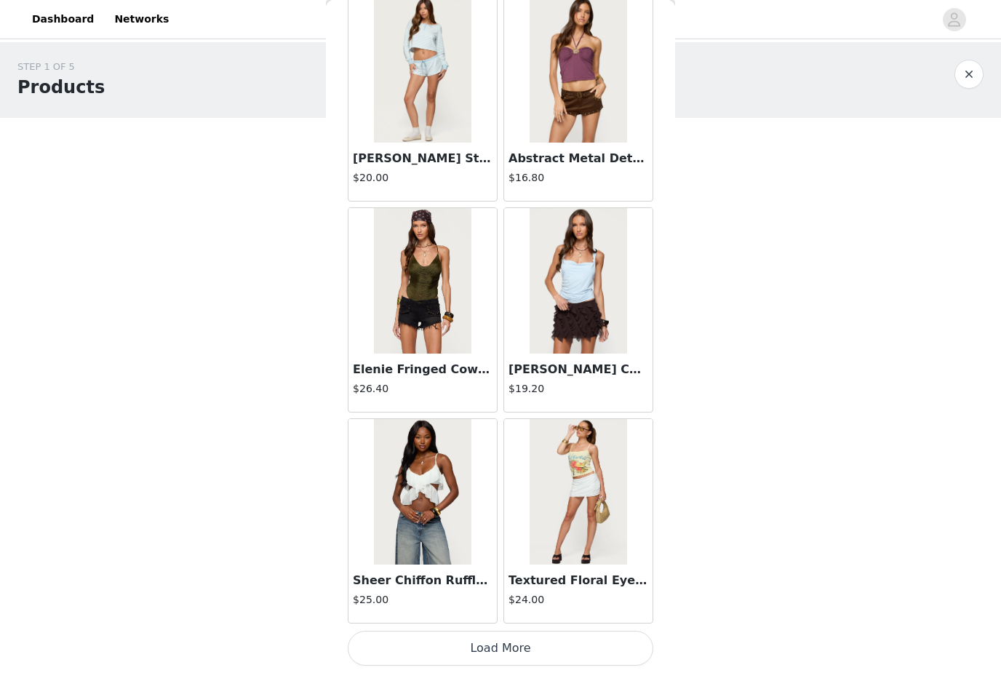
click at [563, 642] on button "Load More" at bounding box center [501, 648] width 306 height 35
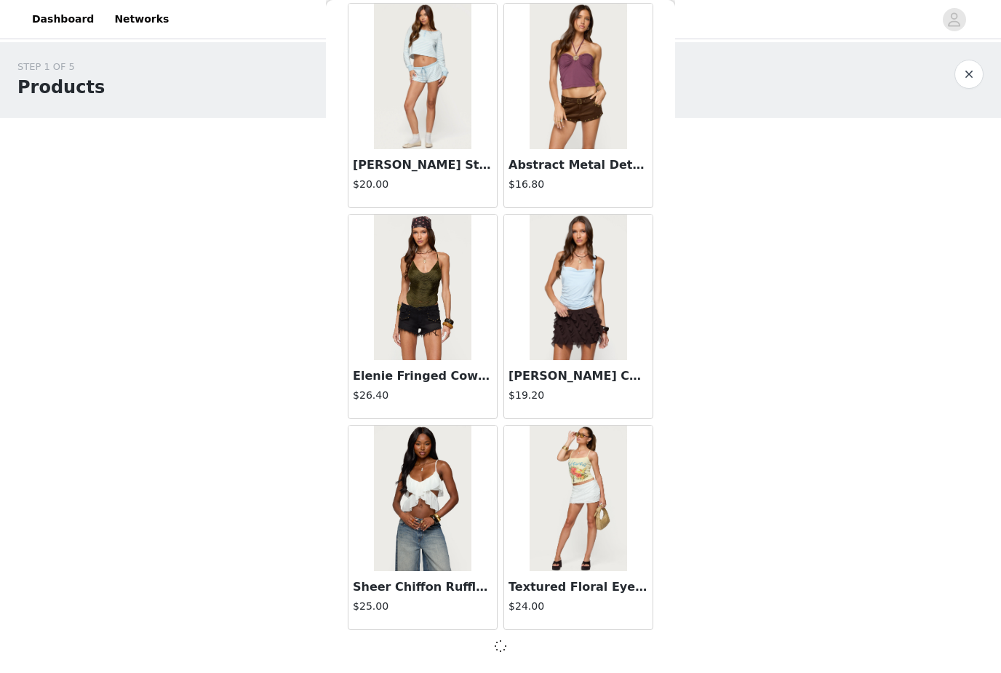
scroll to position [9986, 0]
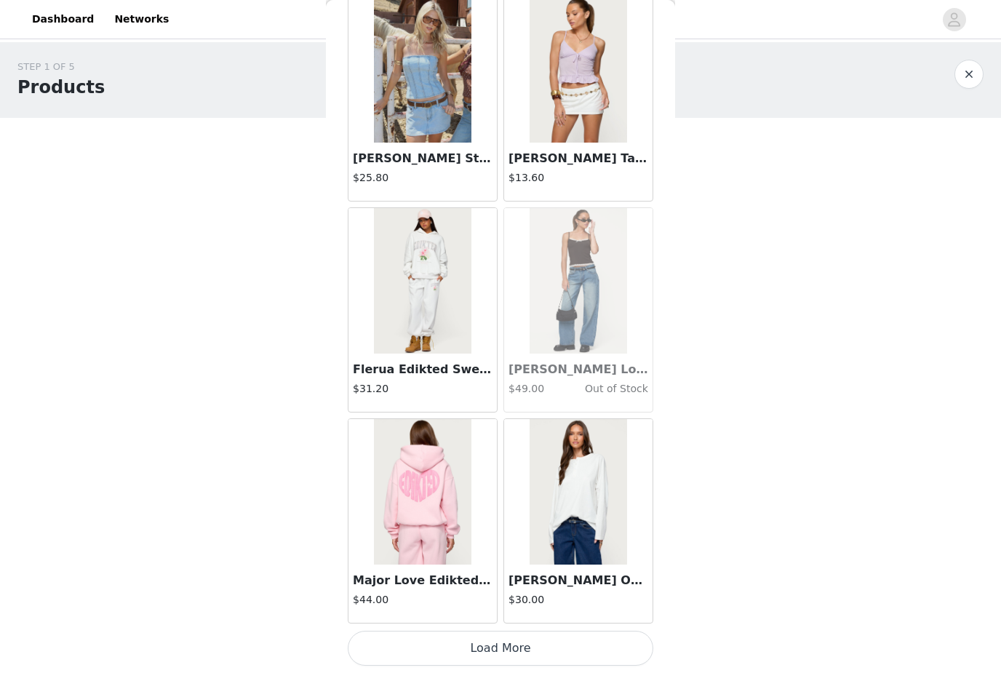
click at [556, 645] on button "Load More" at bounding box center [501, 648] width 306 height 35
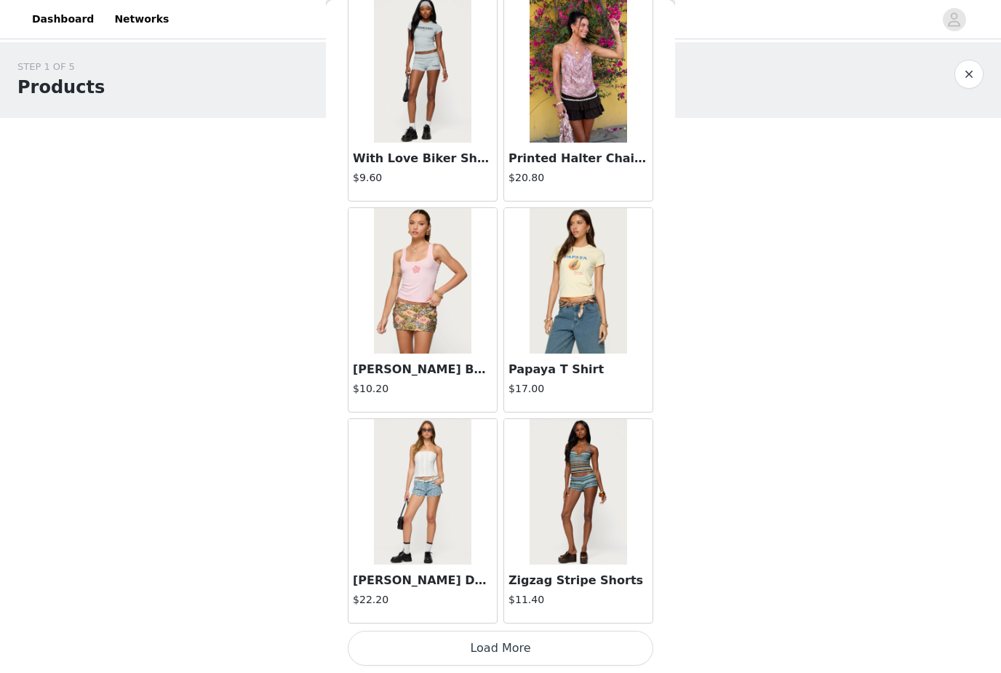
click at [542, 647] on button "Load More" at bounding box center [501, 648] width 306 height 35
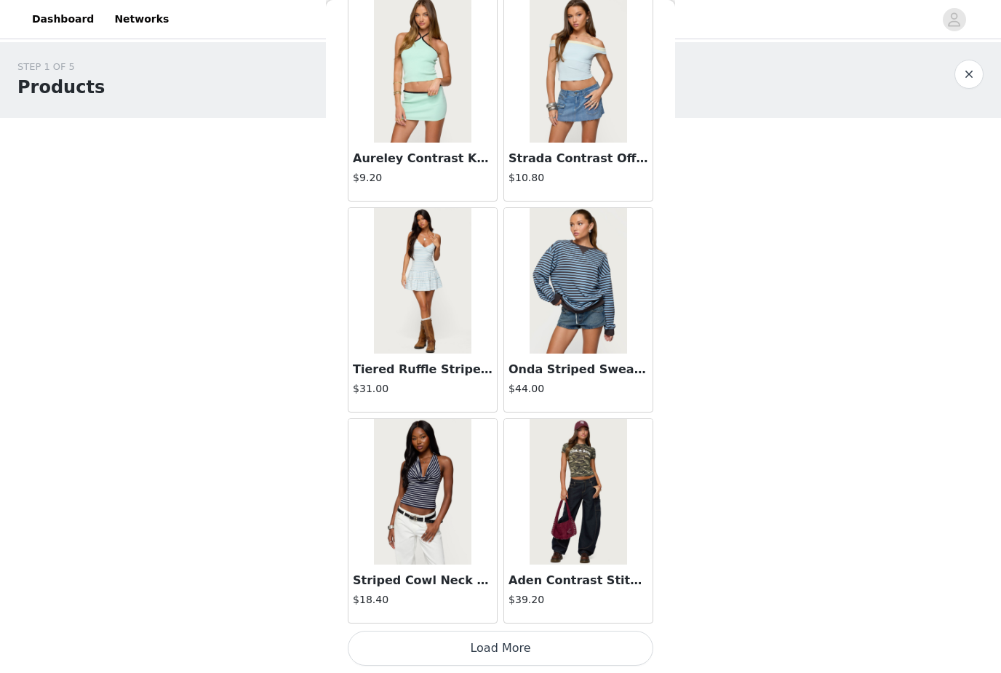
click at [544, 648] on button "Load More" at bounding box center [501, 648] width 306 height 35
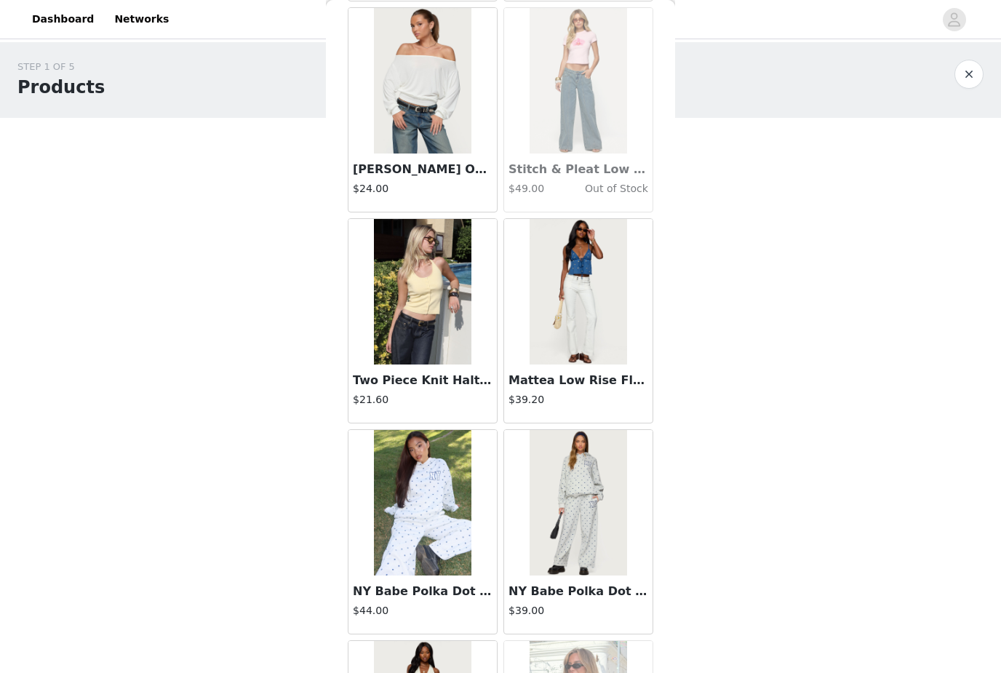
scroll to position [18000, 0]
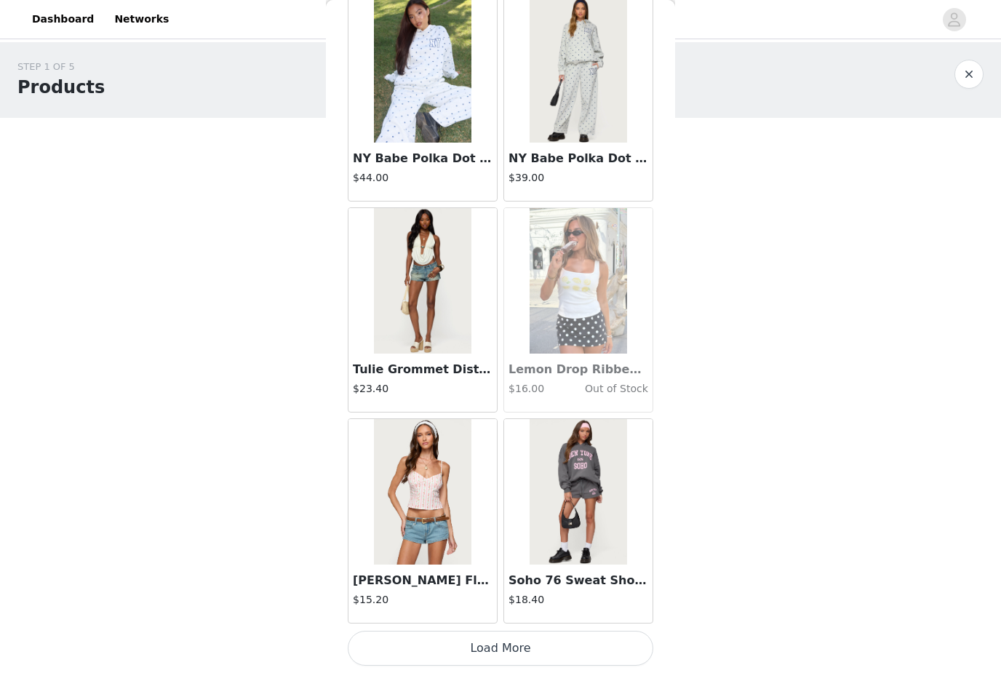
click at [482, 645] on button "Load More" at bounding box center [501, 648] width 306 height 35
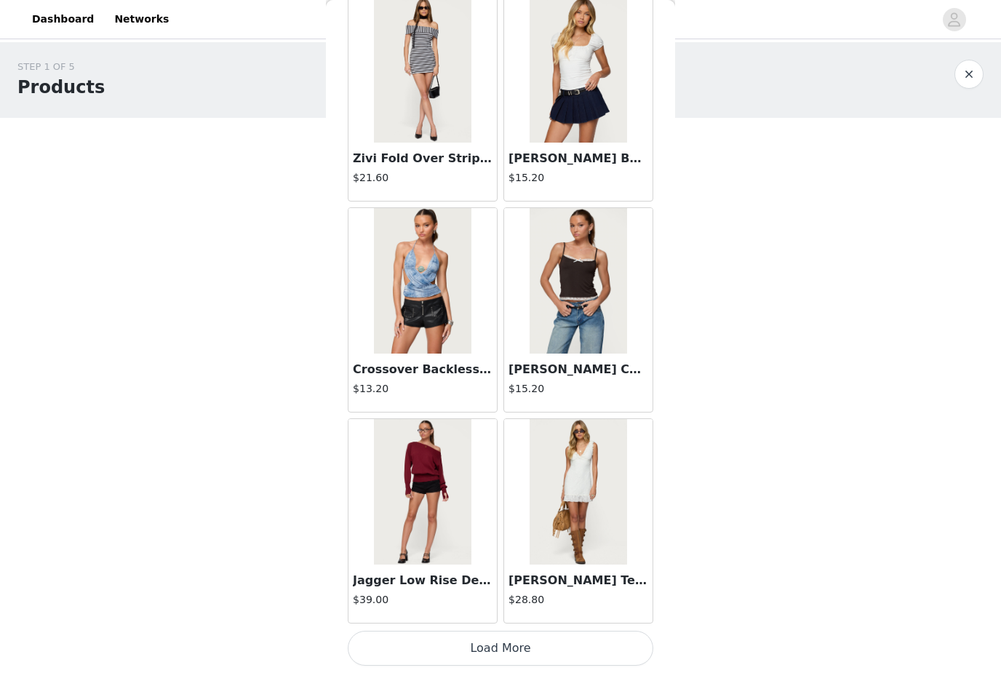
click at [521, 648] on button "Load More" at bounding box center [501, 648] width 306 height 35
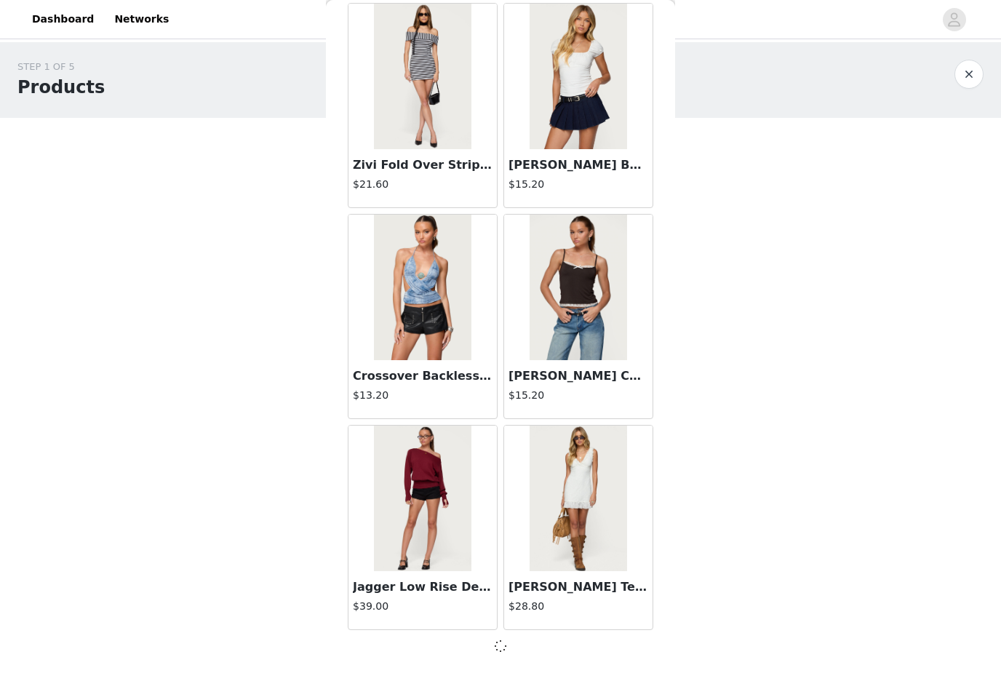
scroll to position [20535, 0]
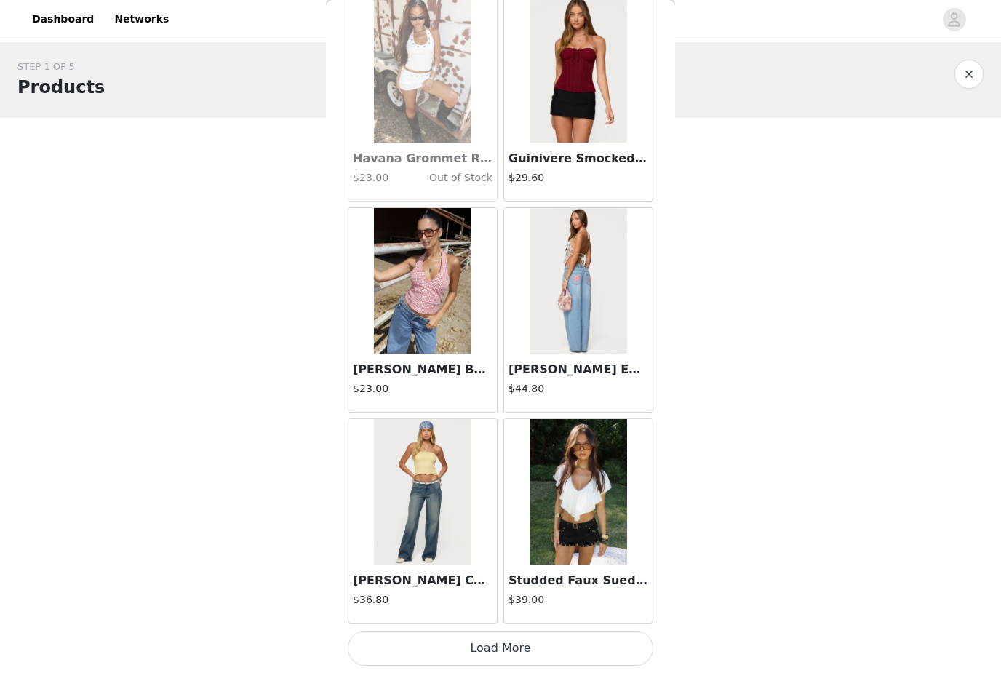
click at [474, 644] on button "Load More" at bounding box center [501, 648] width 306 height 35
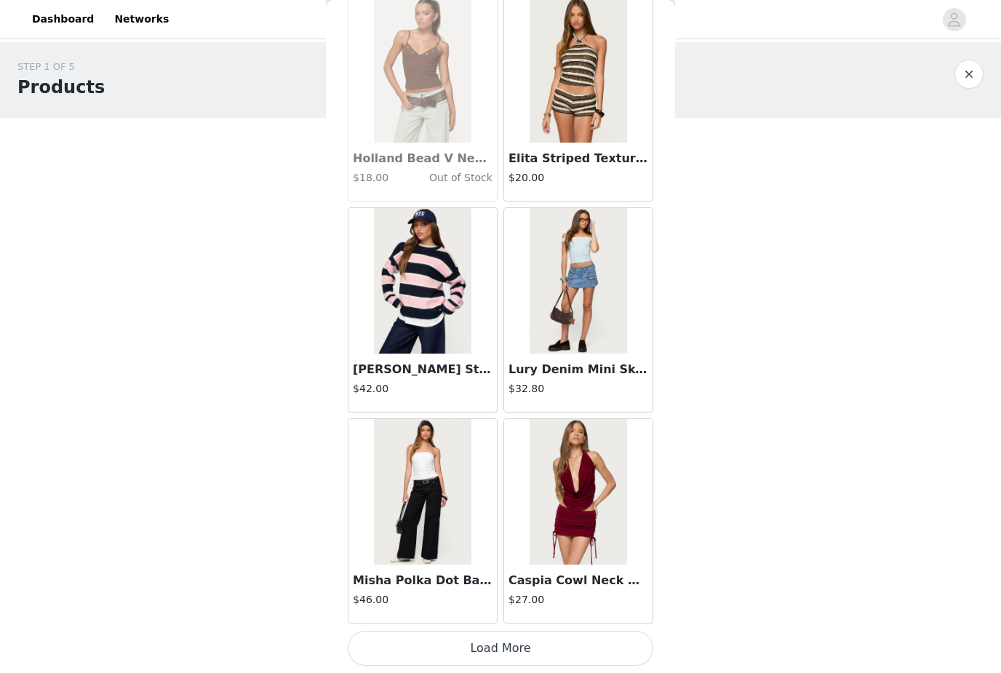
click at [578, 639] on button "Load More" at bounding box center [501, 648] width 306 height 35
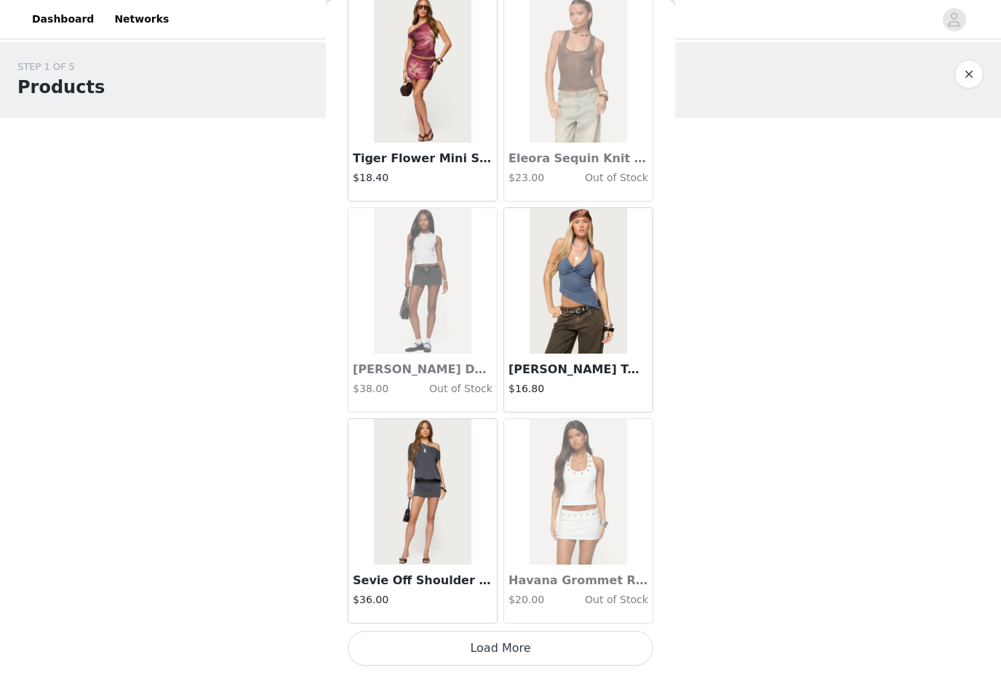
click at [530, 650] on button "Load More" at bounding box center [501, 648] width 306 height 35
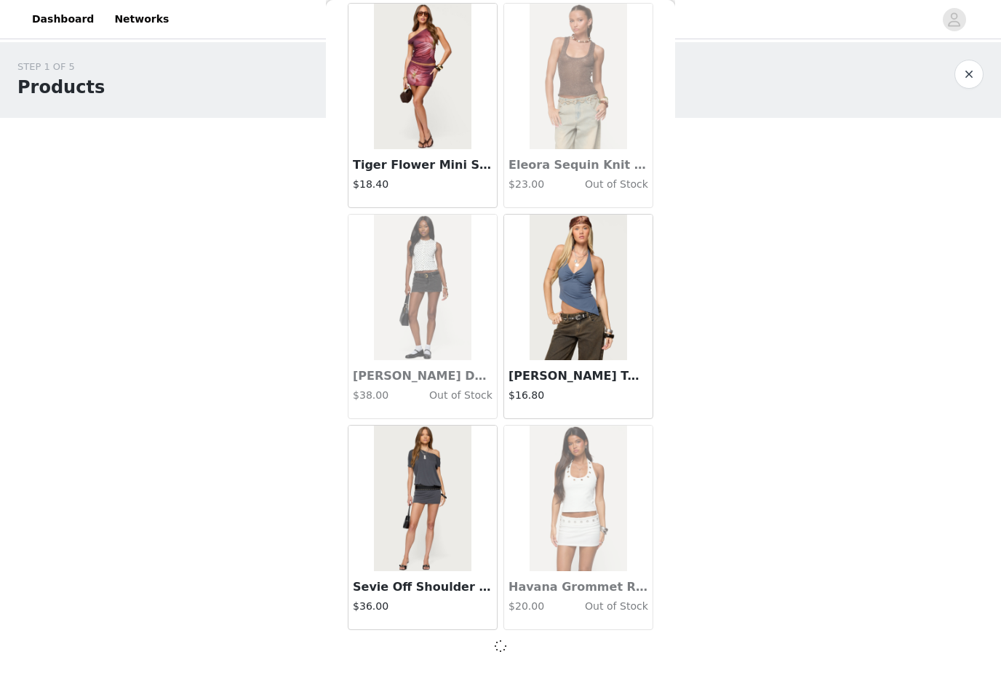
scroll to position [26864, 0]
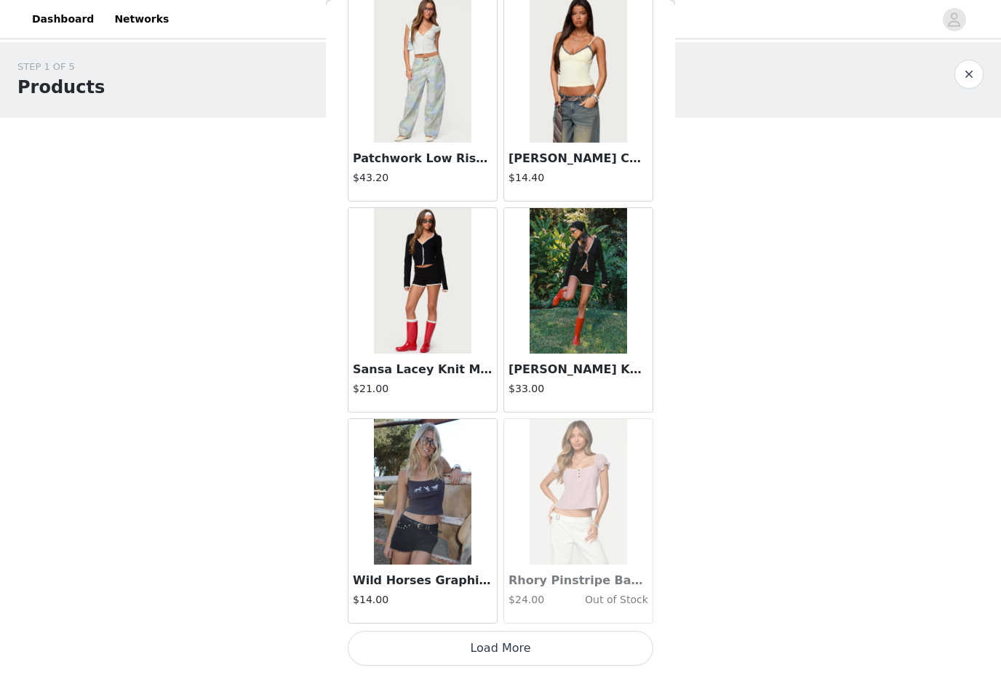
click at [567, 645] on button "Load More" at bounding box center [501, 648] width 306 height 35
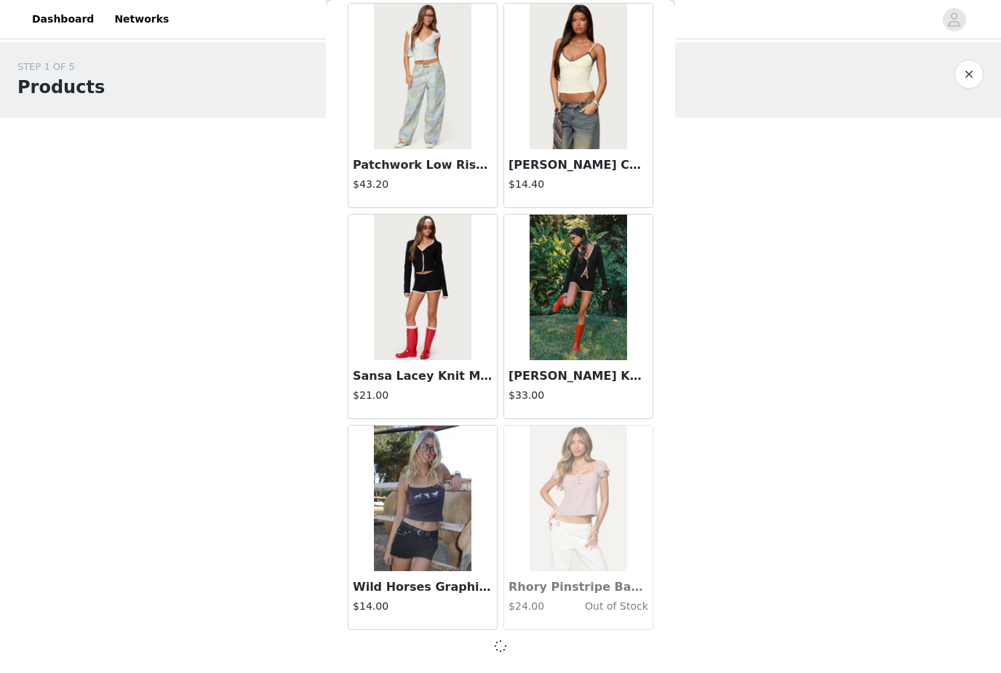
scroll to position [28974, 0]
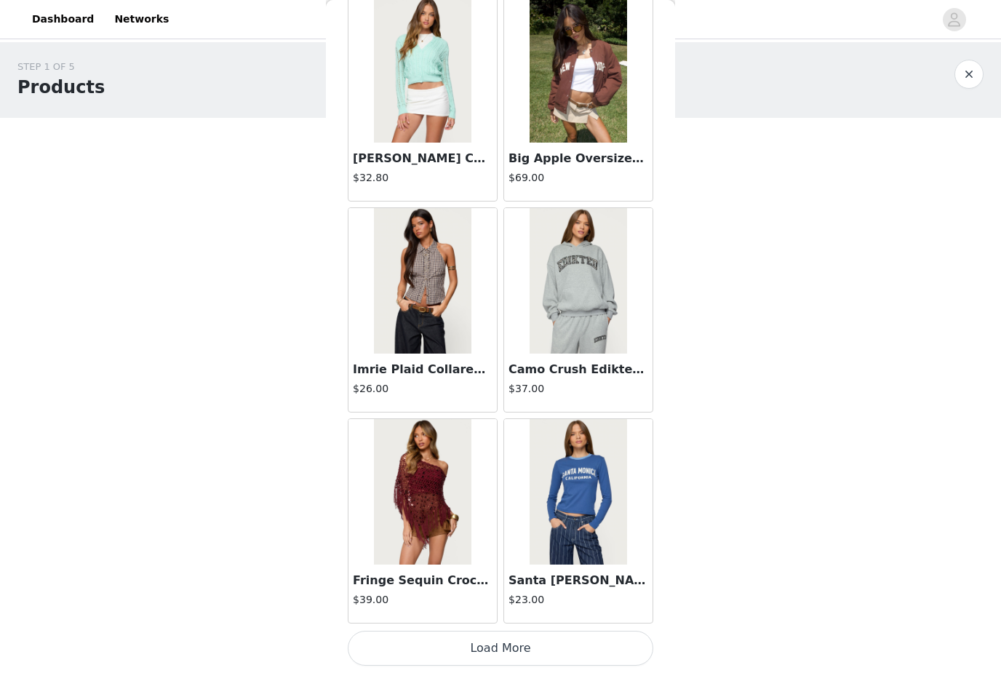
click at [552, 646] on button "Load More" at bounding box center [501, 648] width 306 height 35
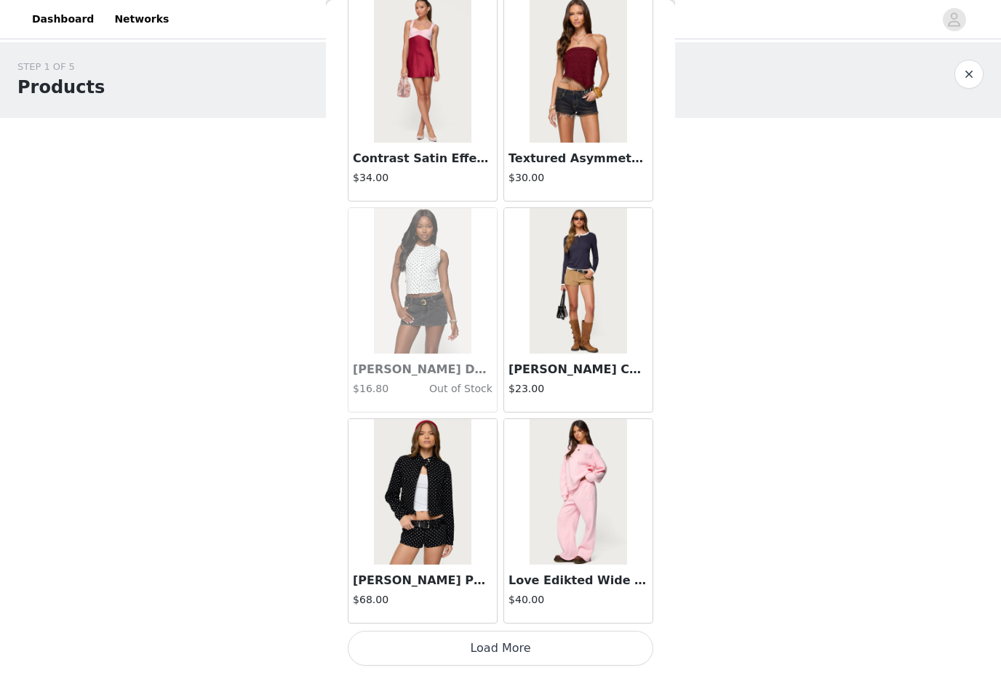
click at [515, 650] on button "Load More" at bounding box center [501, 648] width 306 height 35
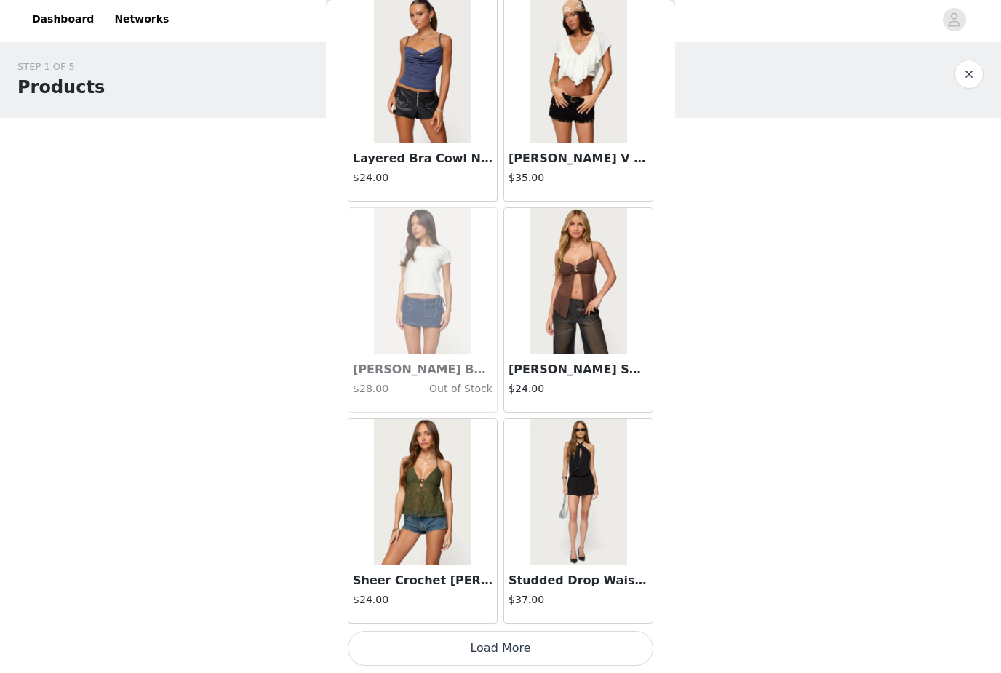
click at [506, 642] on button "Load More" at bounding box center [501, 648] width 306 height 35
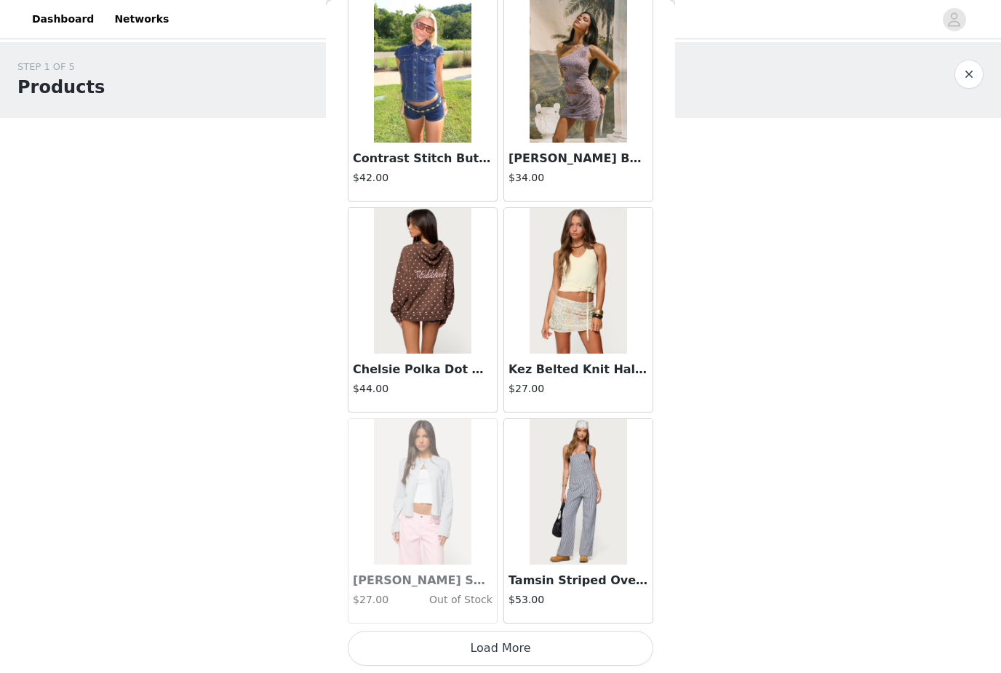
click at [501, 647] on button "Load More" at bounding box center [501, 648] width 306 height 35
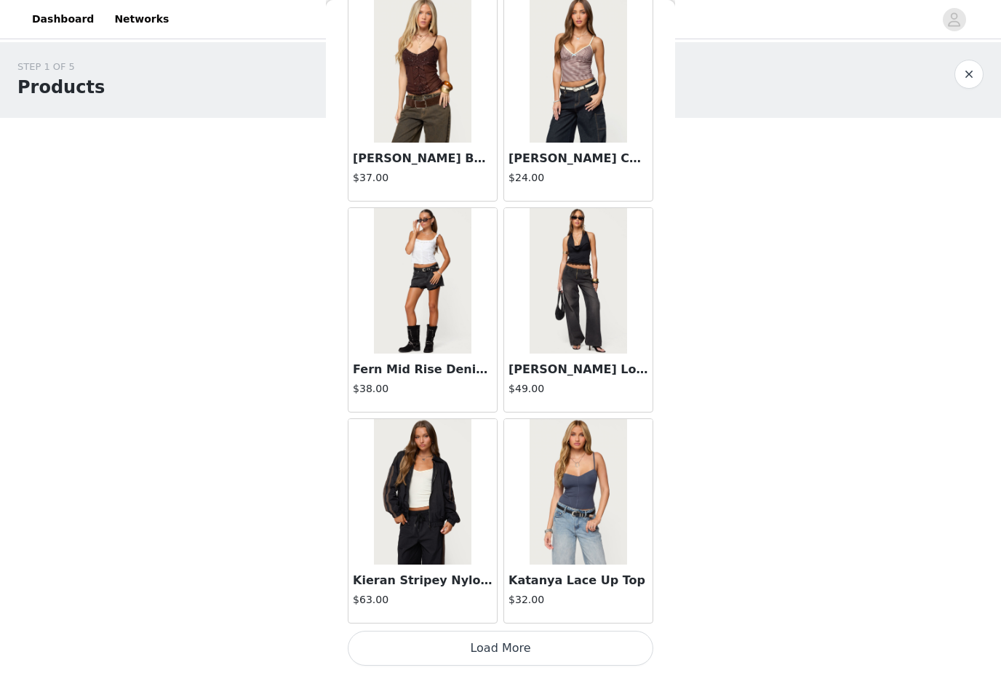
click at [499, 649] on button "Load More" at bounding box center [501, 648] width 306 height 35
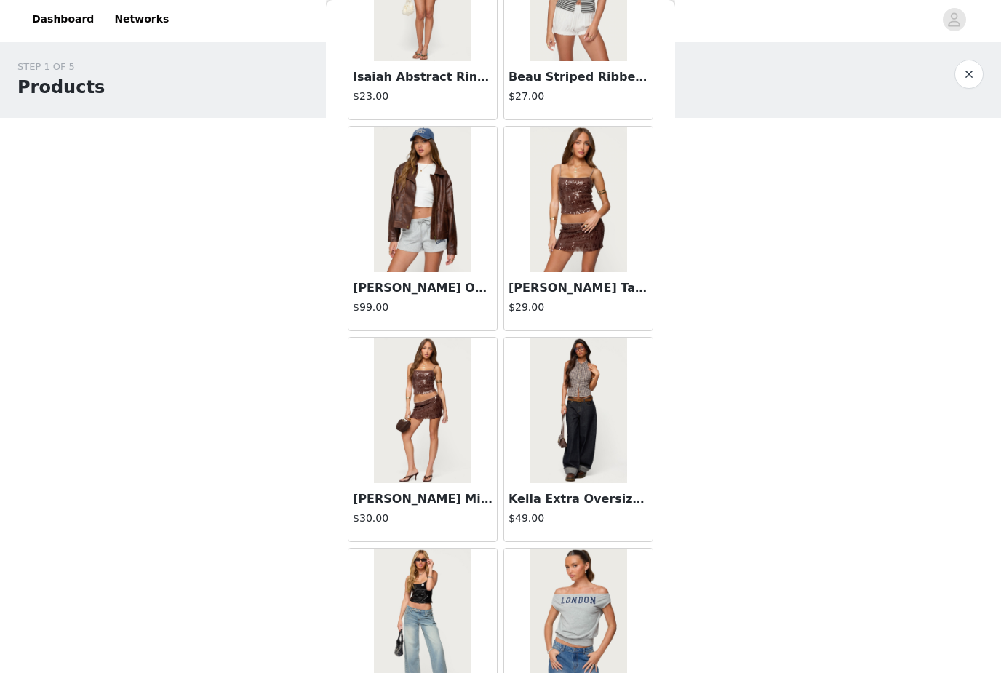
scroll to position [41345, 0]
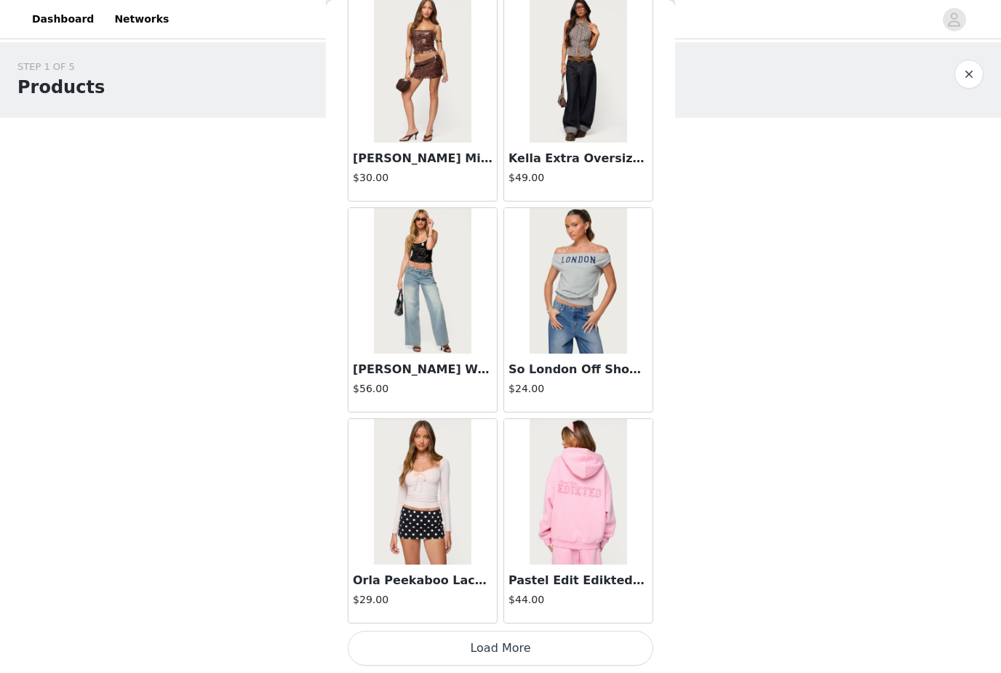
click at [523, 646] on button "Load More" at bounding box center [501, 648] width 306 height 35
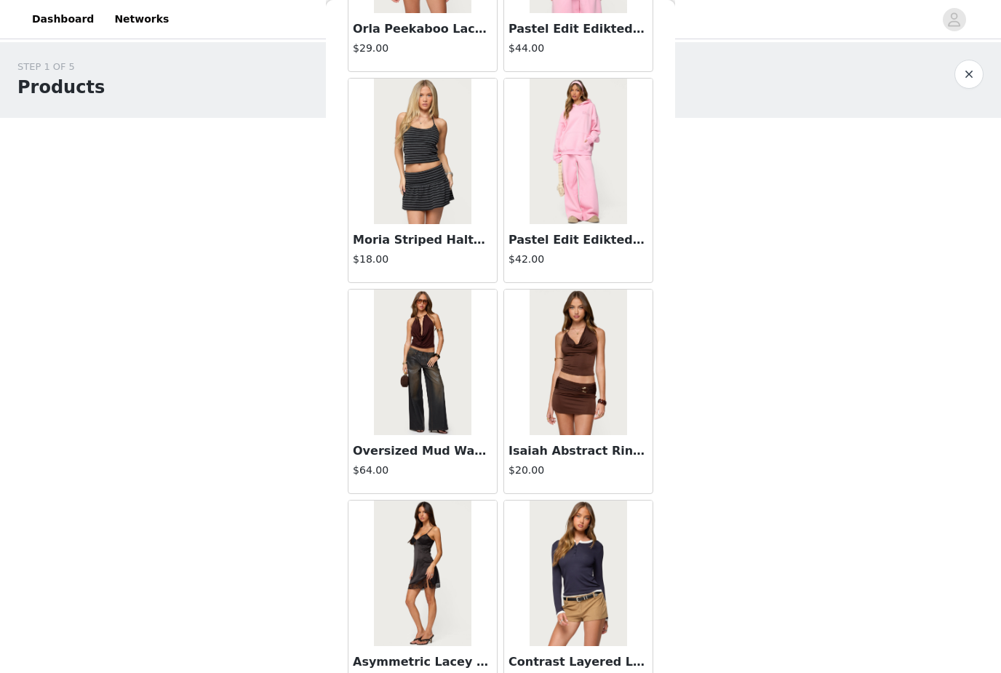
scroll to position [42202, 0]
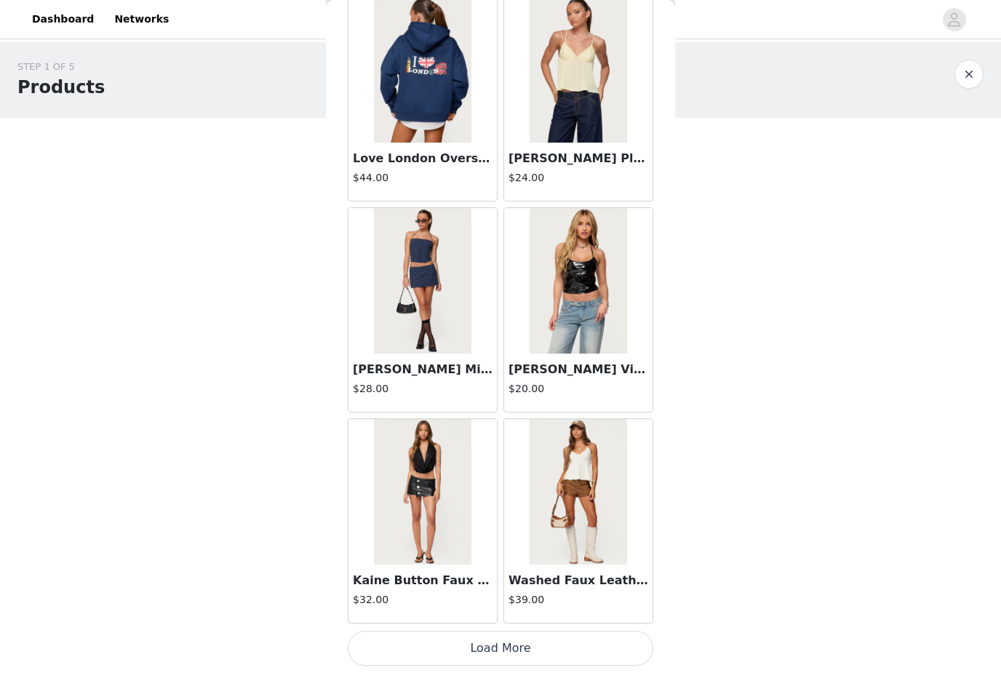
click at [596, 642] on button "Load More" at bounding box center [501, 648] width 306 height 35
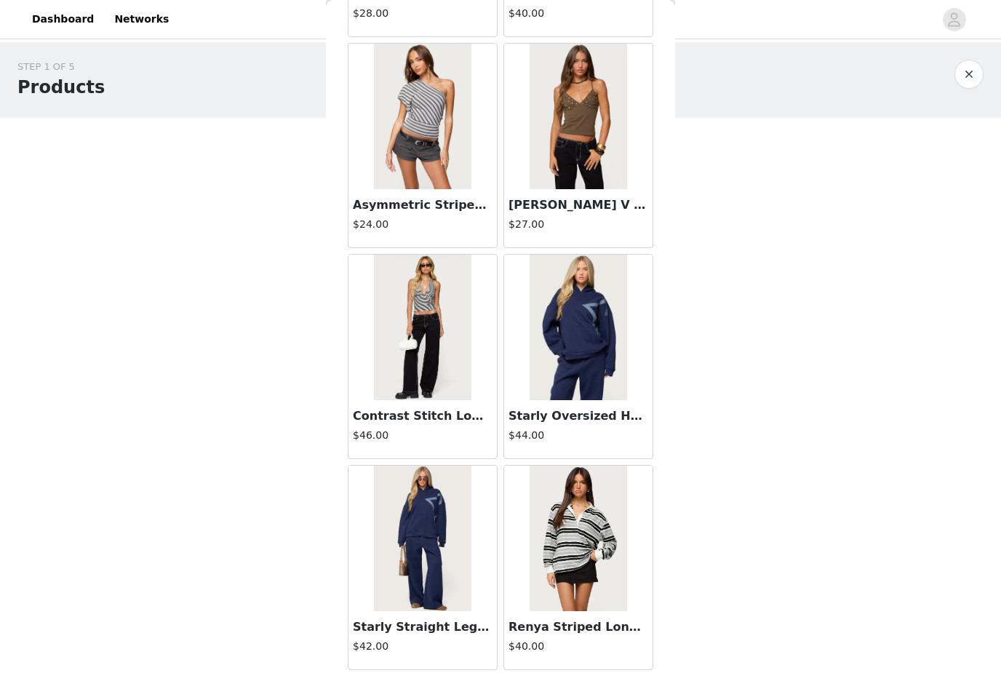
scroll to position [44969, 0]
click at [974, 73] on button "button" at bounding box center [969, 74] width 29 height 29
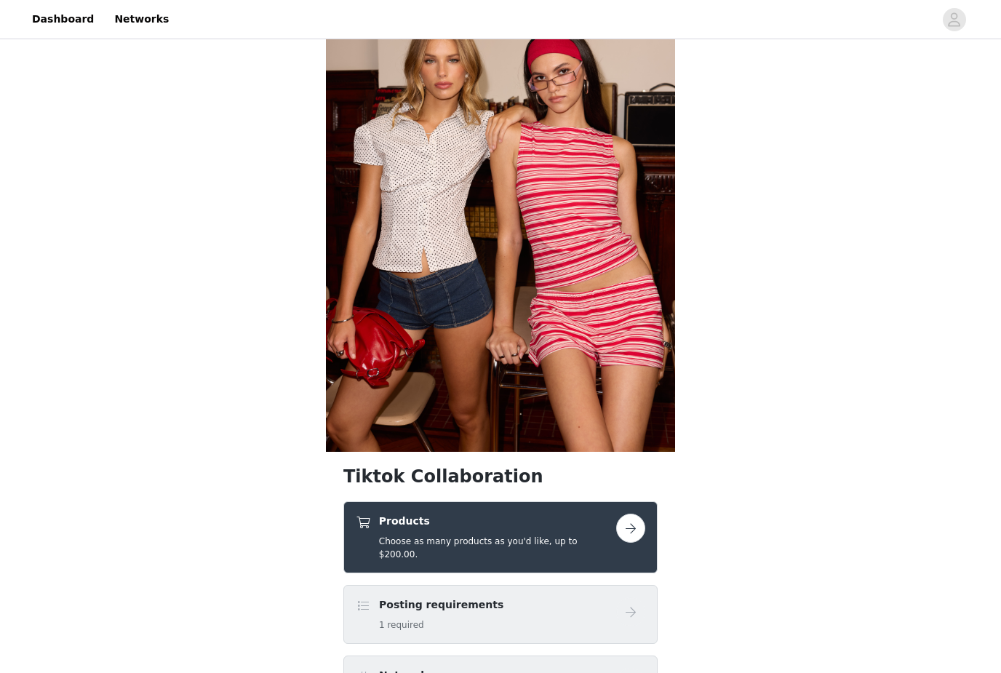
scroll to position [146, 0]
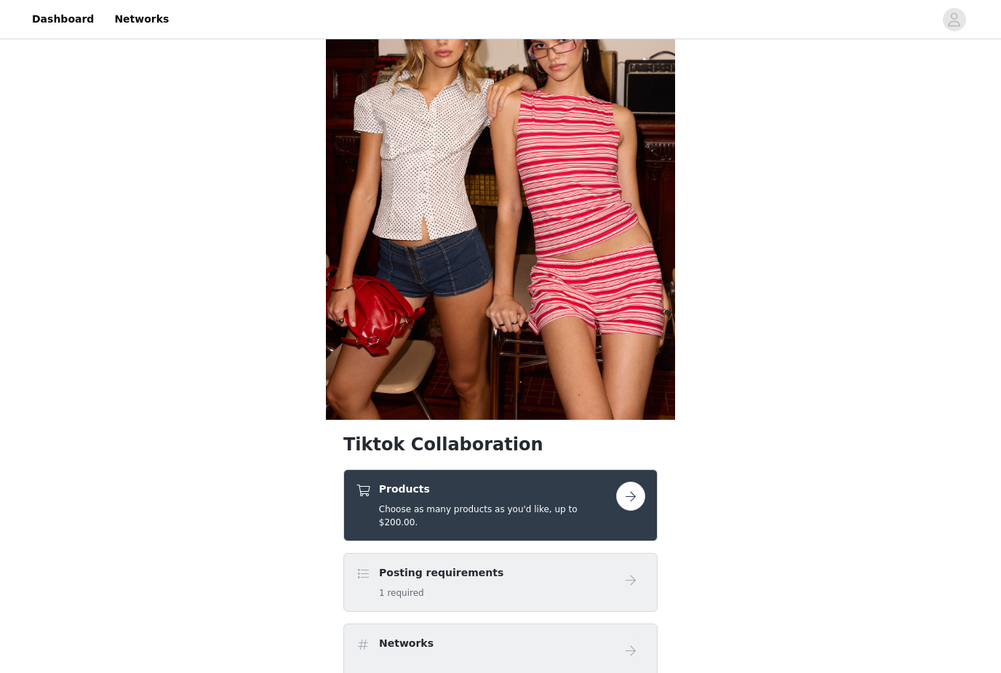
click at [556, 507] on h5 "Choose as many products as you'd like, up to $200.00." at bounding box center [497, 516] width 237 height 26
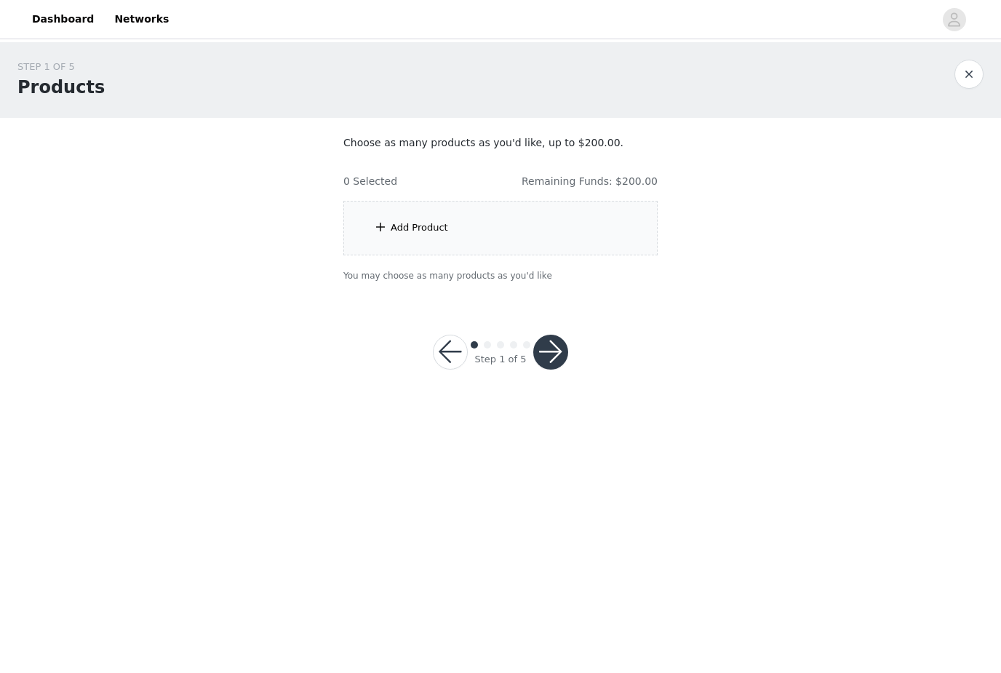
click at [615, 239] on div "Add Product" at bounding box center [500, 228] width 314 height 55
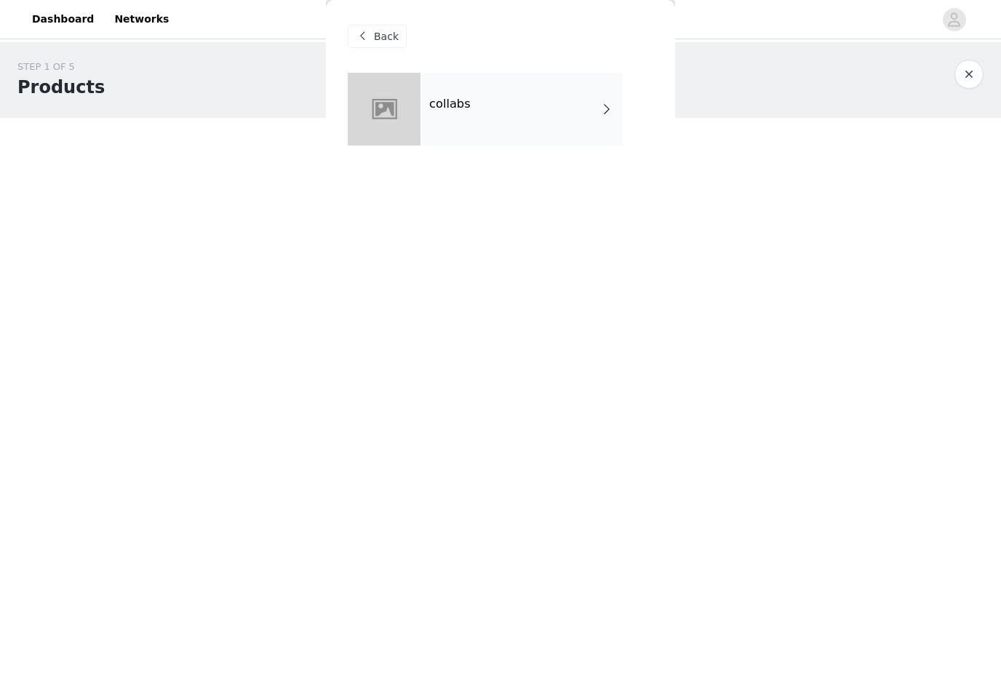
click at [573, 127] on div "collabs" at bounding box center [522, 109] width 202 height 73
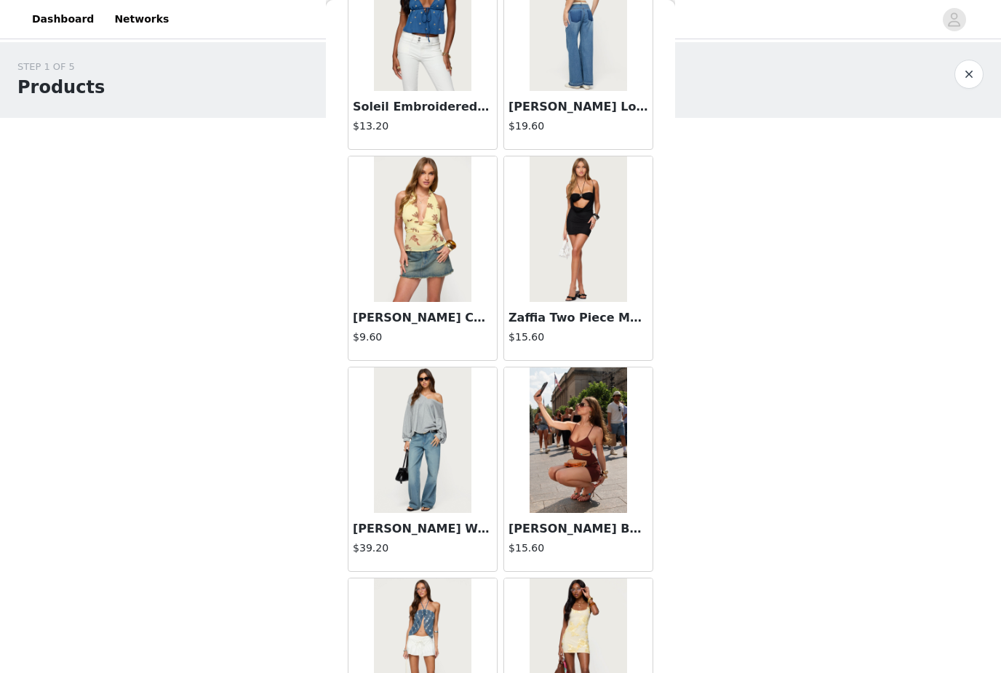
scroll to position [1197, 0]
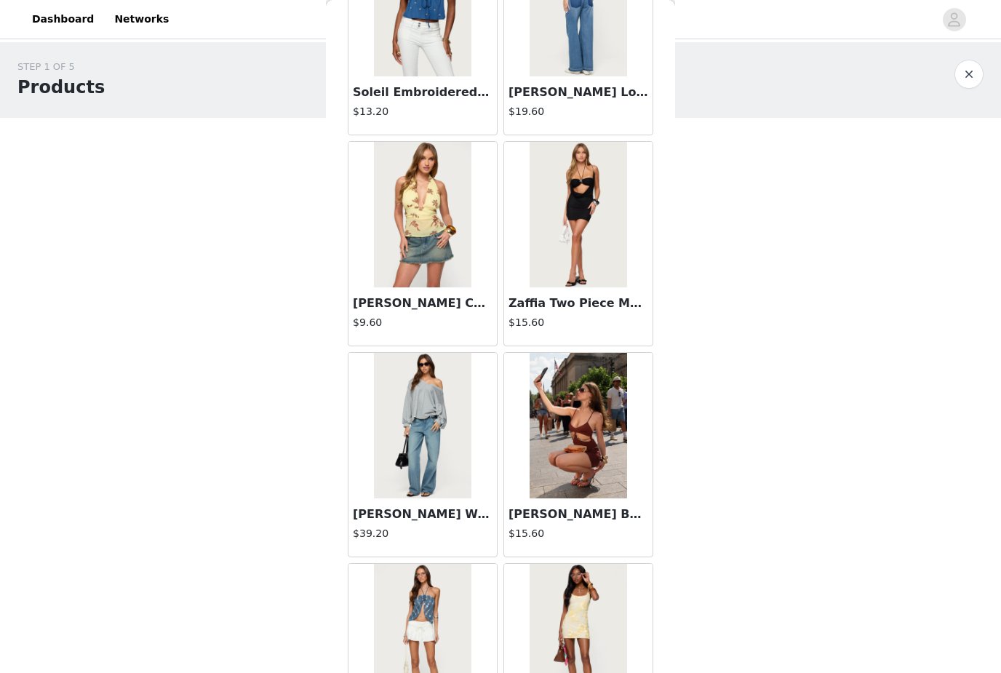
click at [447, 454] on img at bounding box center [422, 426] width 97 height 146
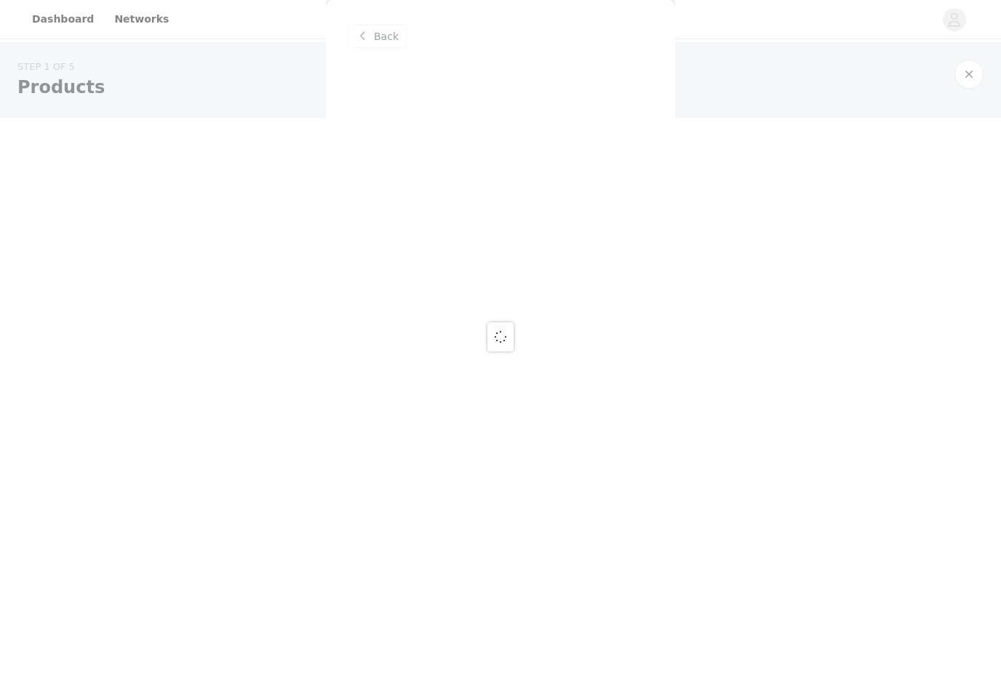
scroll to position [0, 0]
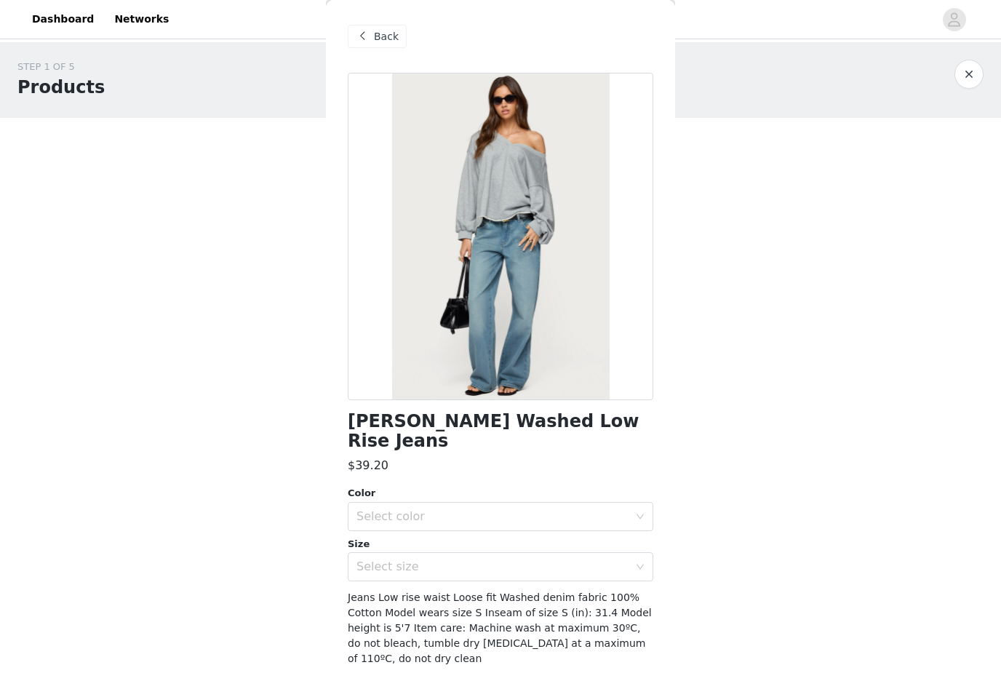
click at [523, 509] on div "Select color" at bounding box center [492, 516] width 272 height 15
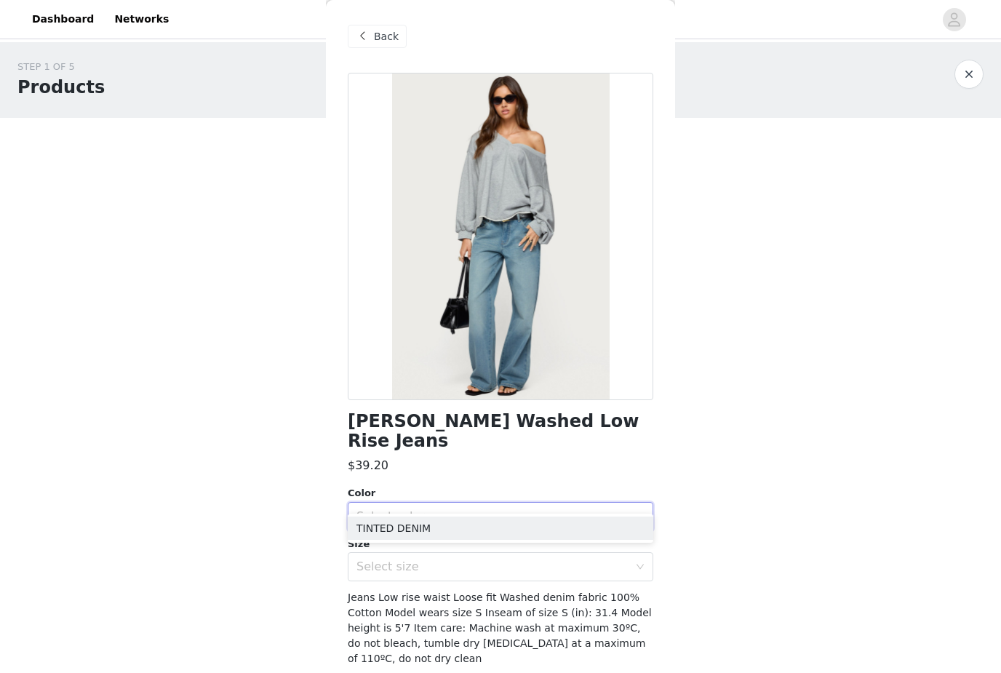
click at [508, 527] on li "TINTED DENIM" at bounding box center [501, 528] width 306 height 23
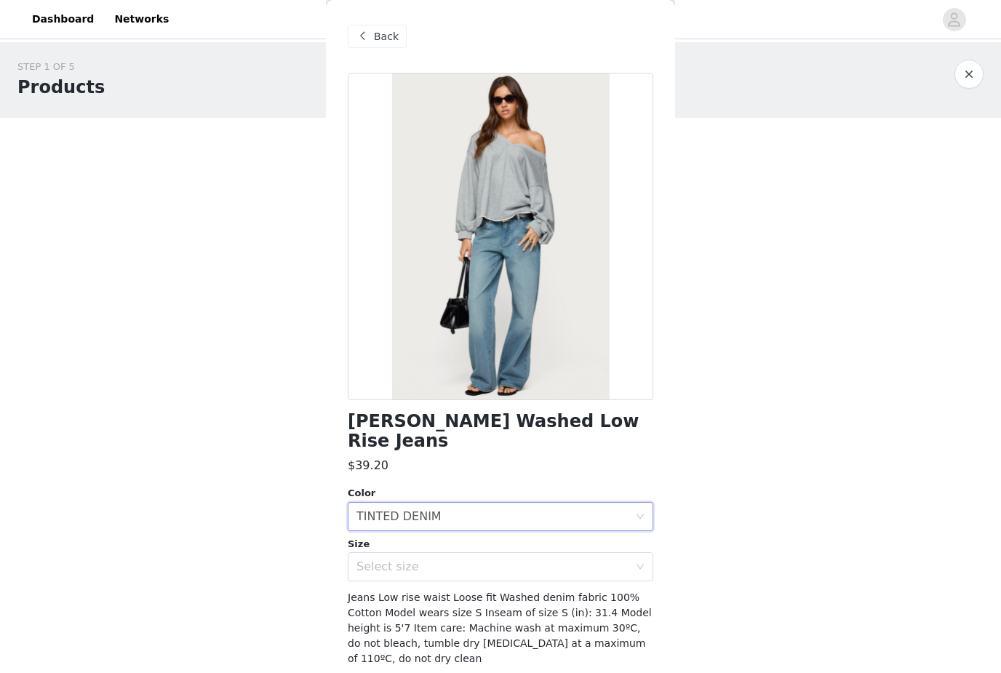
click at [501, 559] on div "Select size" at bounding box center [492, 566] width 272 height 15
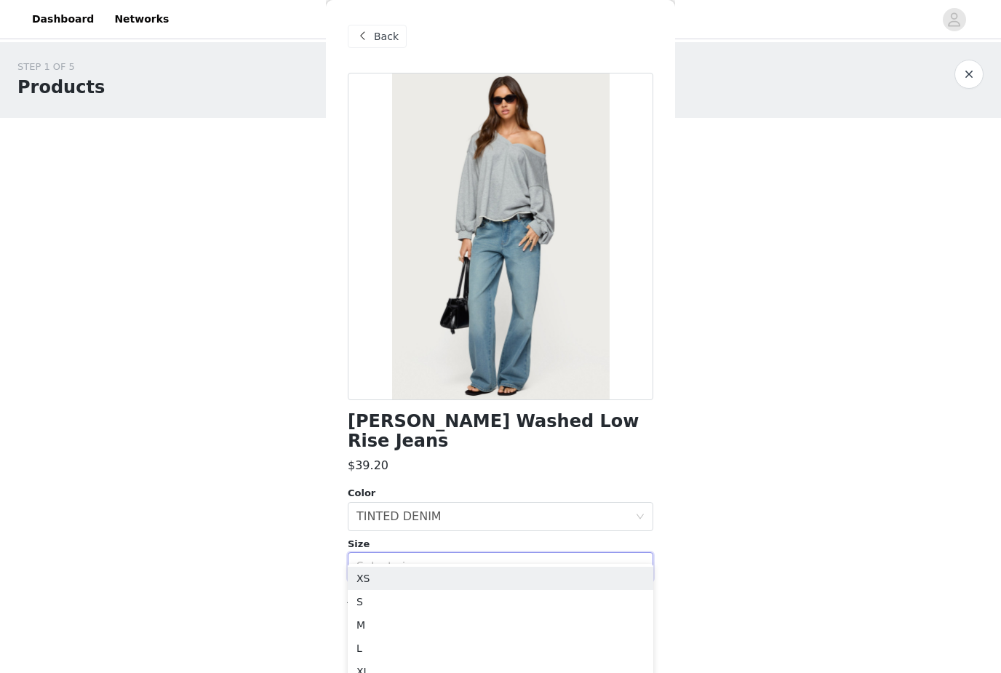
click at [441, 605] on li "S" at bounding box center [501, 601] width 306 height 23
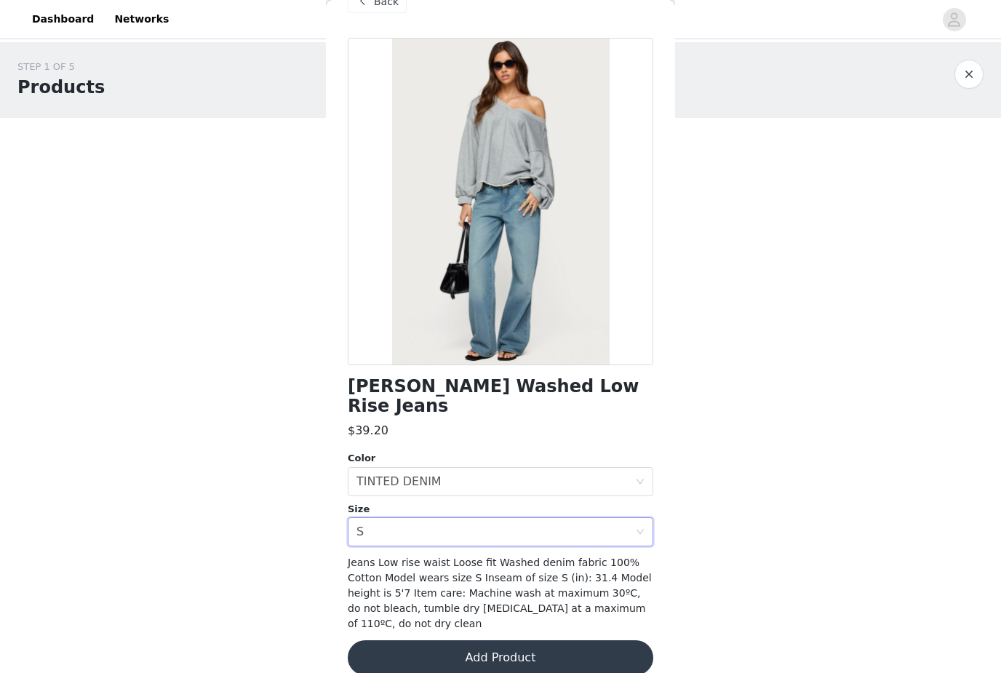
scroll to position [34, 0]
click at [486, 641] on button "Add Product" at bounding box center [501, 658] width 306 height 35
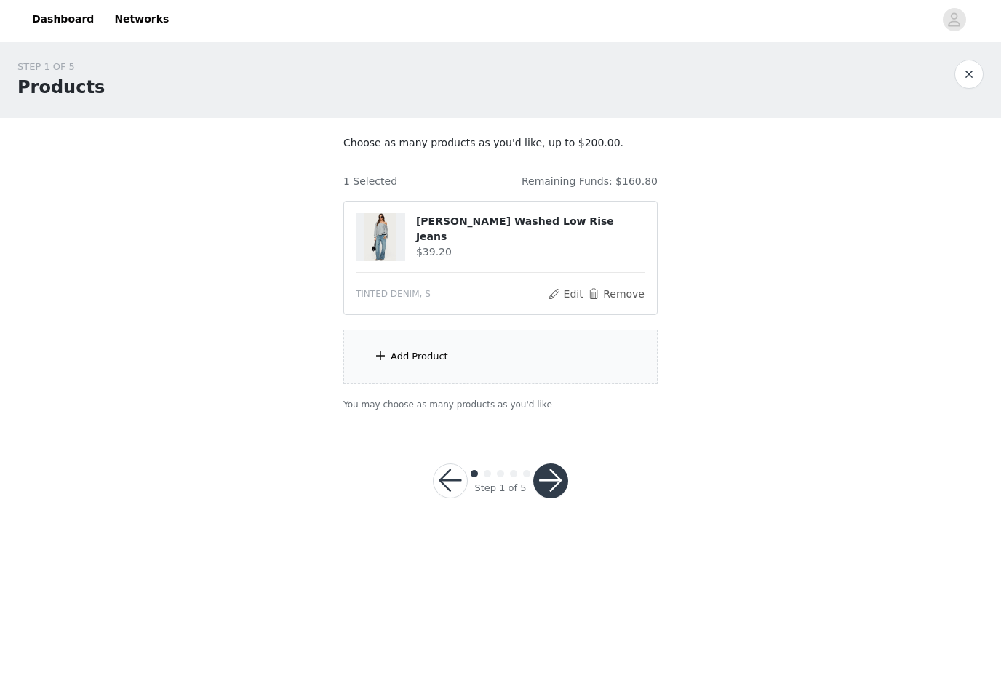
click at [583, 370] on div "Add Product" at bounding box center [500, 357] width 314 height 55
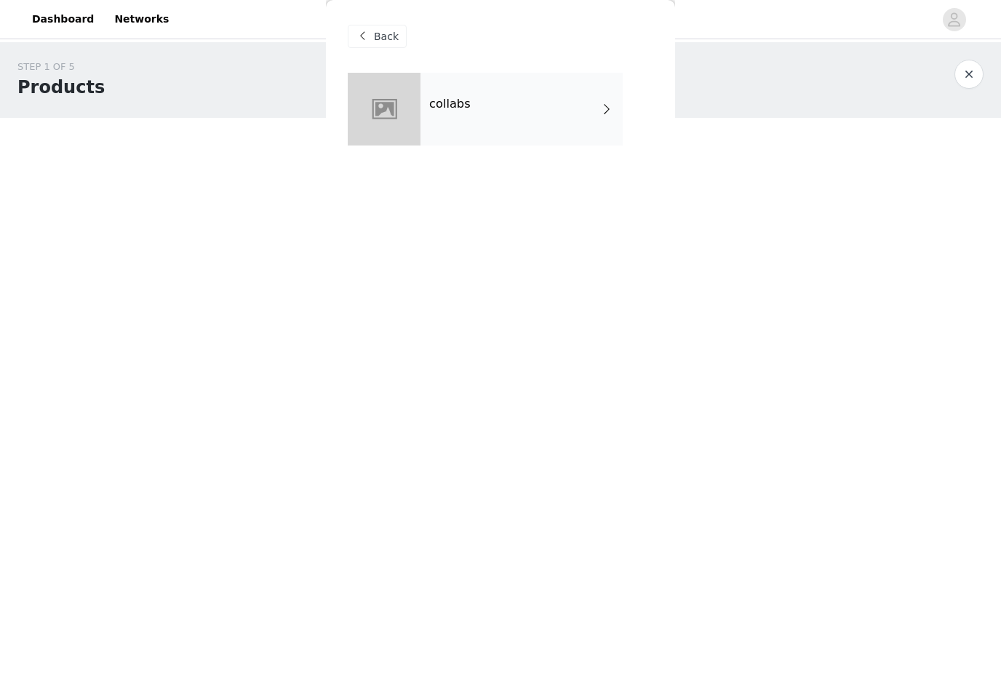
click at [589, 118] on div "collabs" at bounding box center [522, 109] width 202 height 73
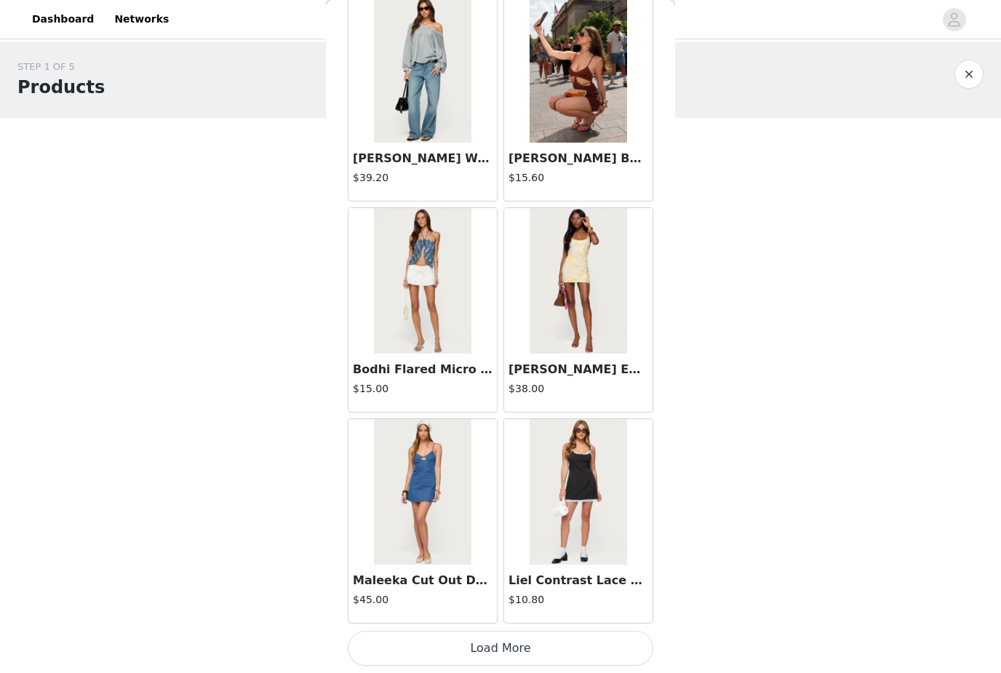
click at [541, 639] on button "Load More" at bounding box center [501, 648] width 306 height 35
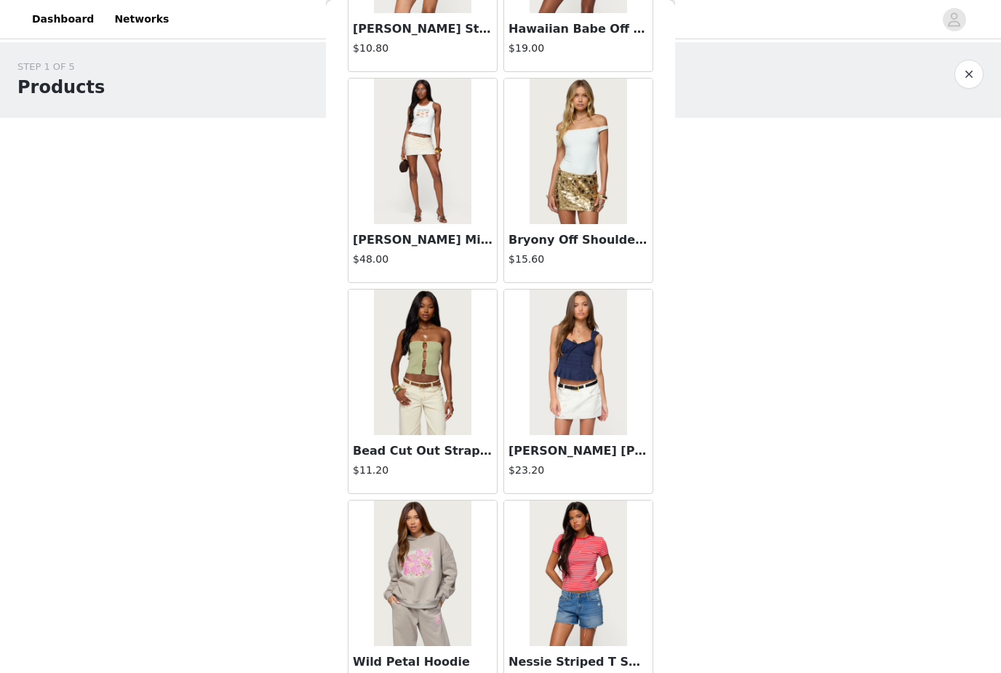
scroll to position [3172, 0]
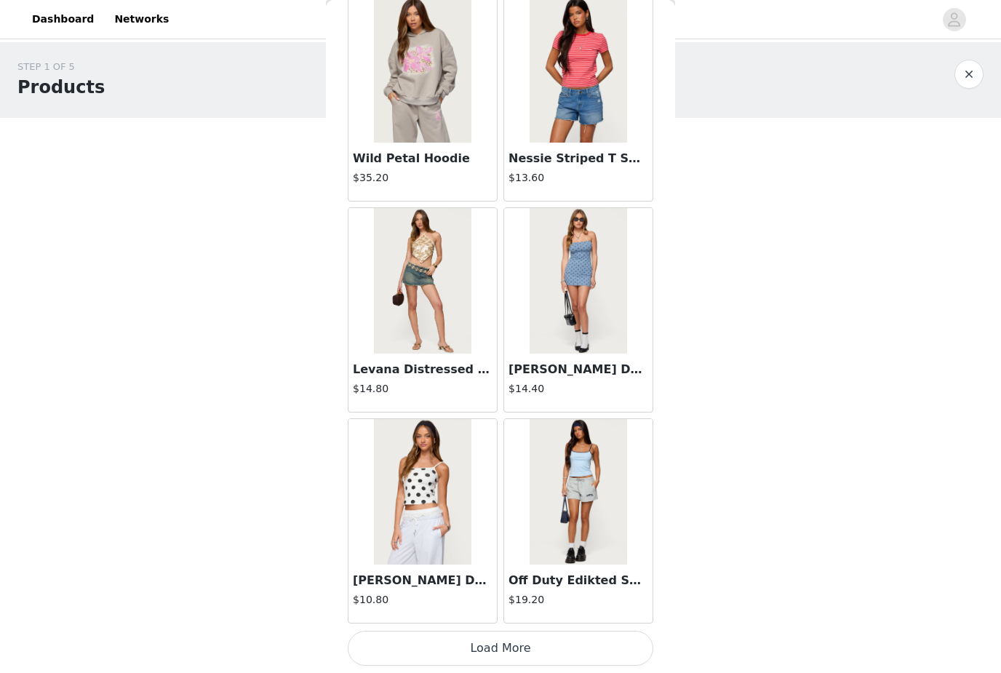
click at [528, 645] on button "Load More" at bounding box center [501, 648] width 306 height 35
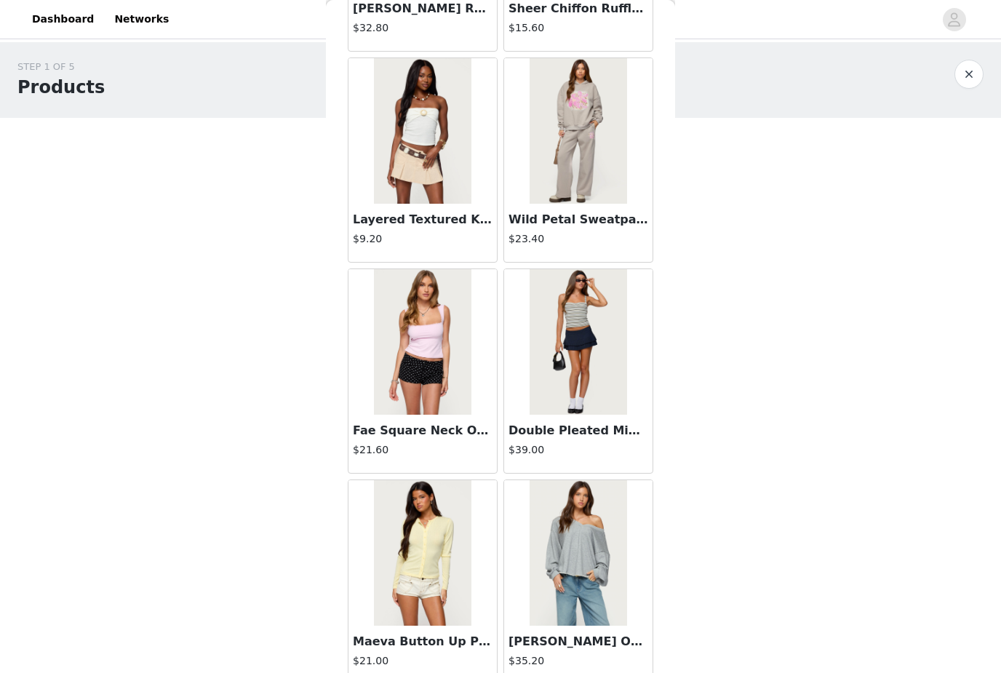
scroll to position [5732, 0]
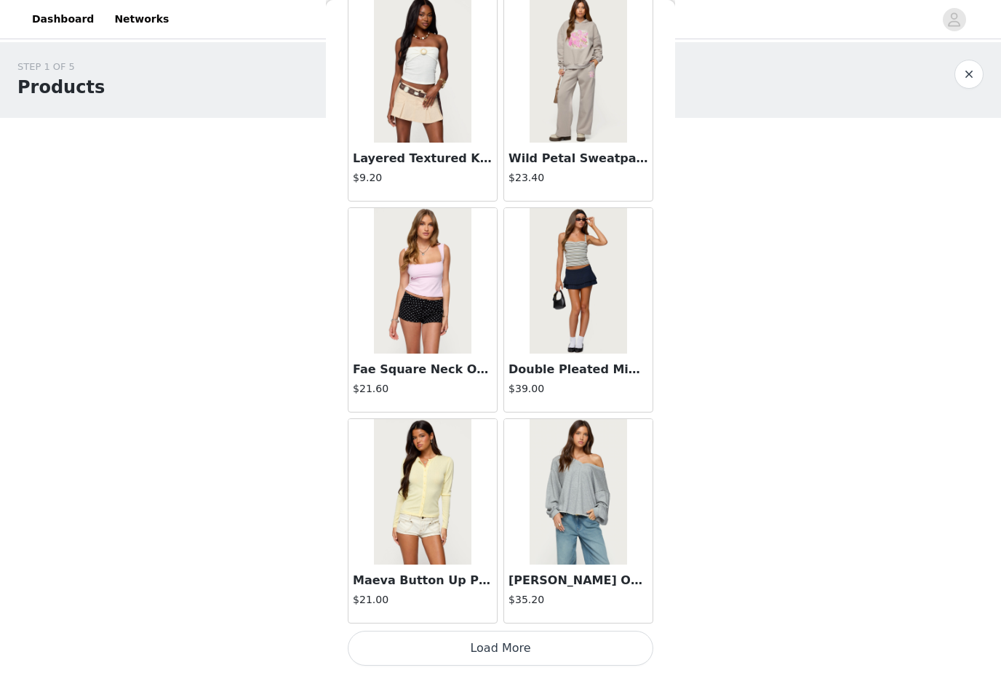
click at [514, 645] on button "Load More" at bounding box center [501, 648] width 306 height 35
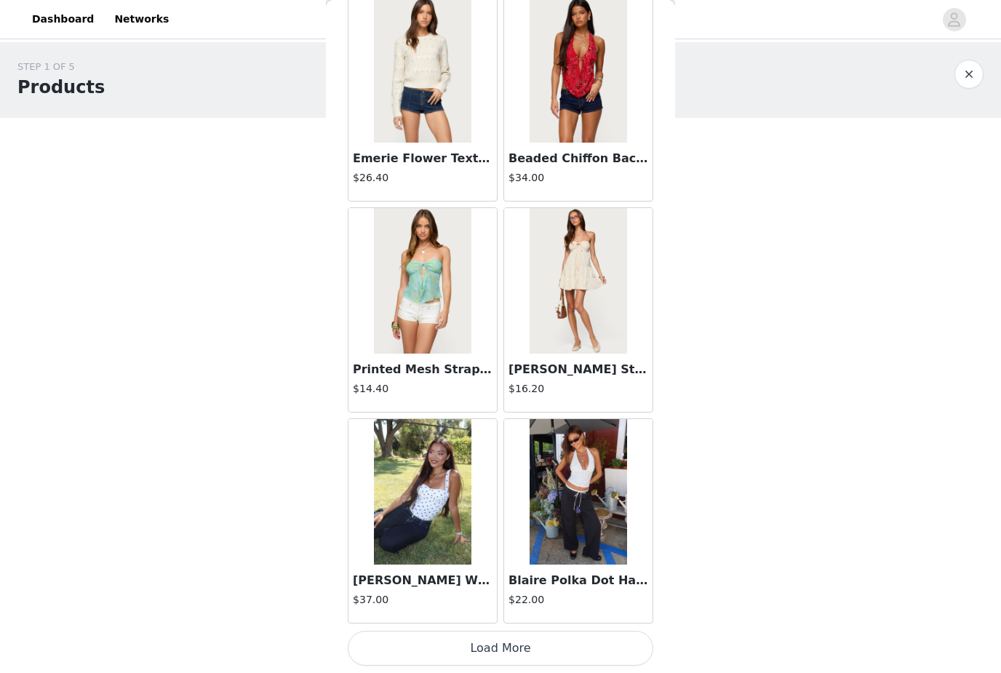
scroll to position [7883, 0]
click at [505, 650] on button "Load More" at bounding box center [501, 648] width 306 height 35
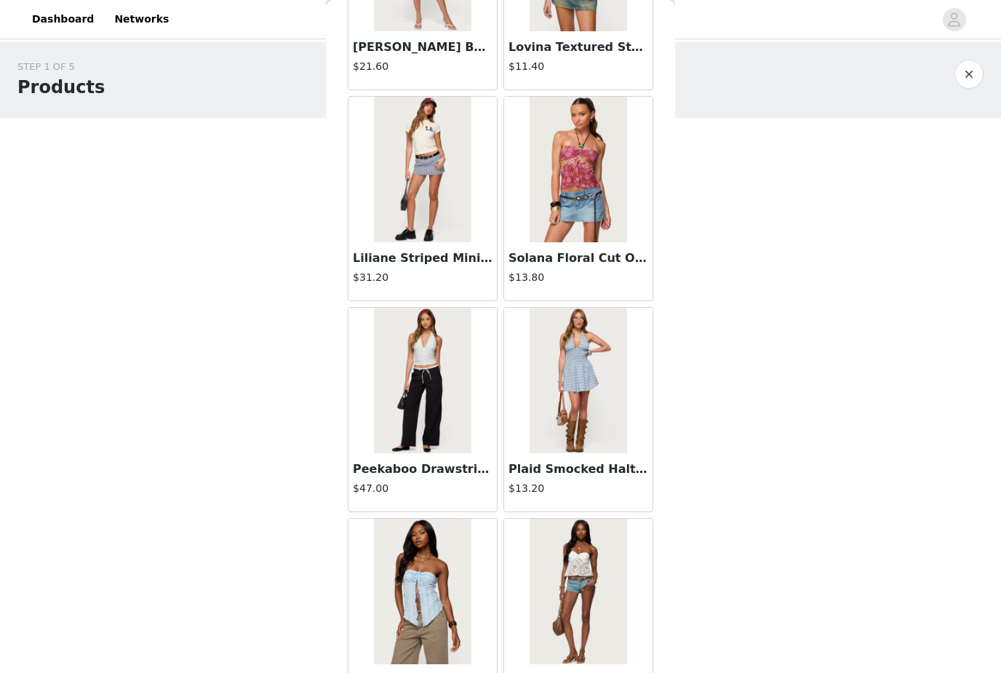
scroll to position [9079, 0]
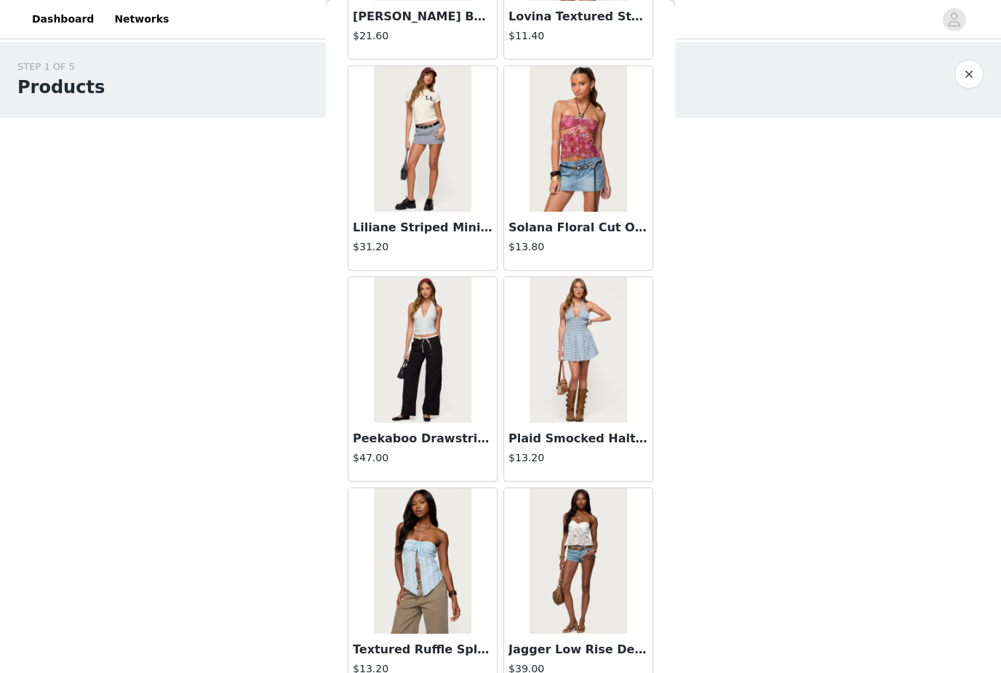
click at [458, 407] on img at bounding box center [422, 350] width 97 height 146
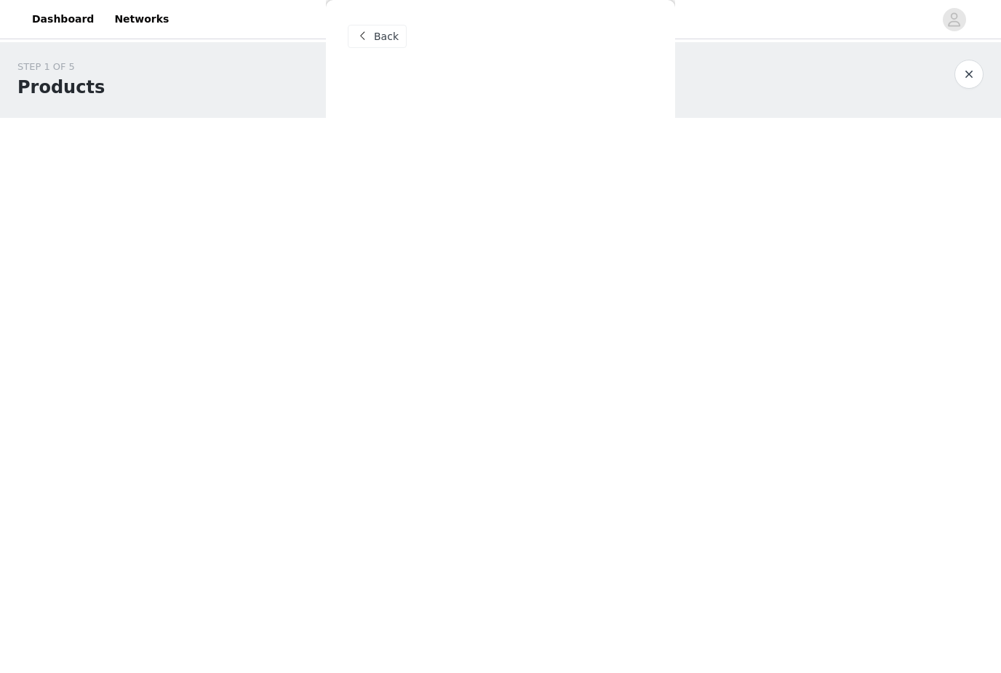
scroll to position [0, 0]
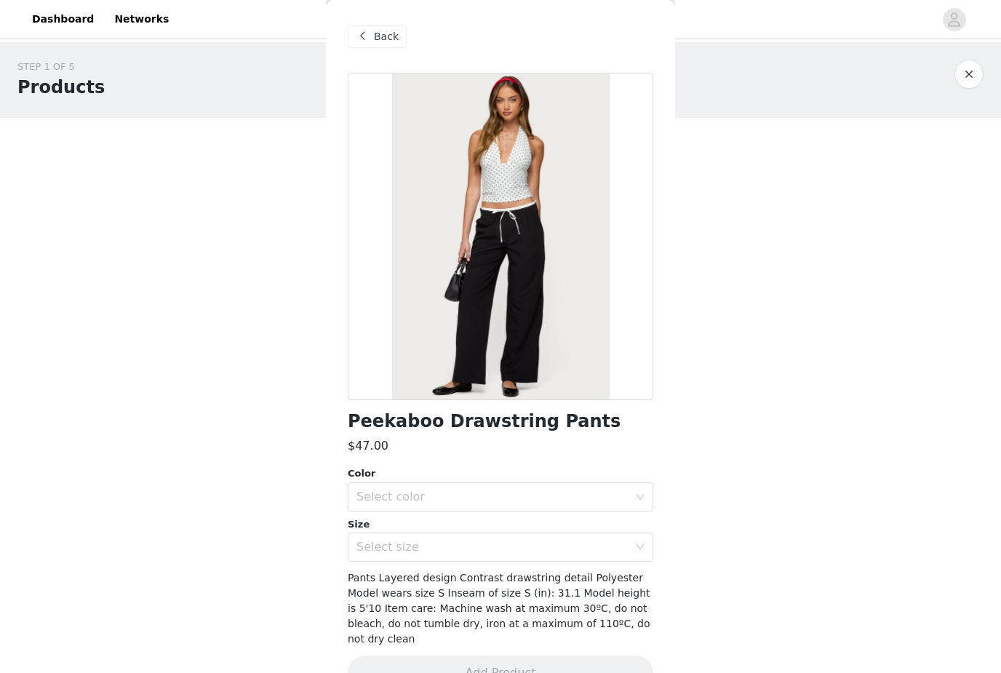
click at [538, 356] on div at bounding box center [501, 236] width 306 height 327
click at [483, 498] on div "Select color" at bounding box center [492, 497] width 272 height 15
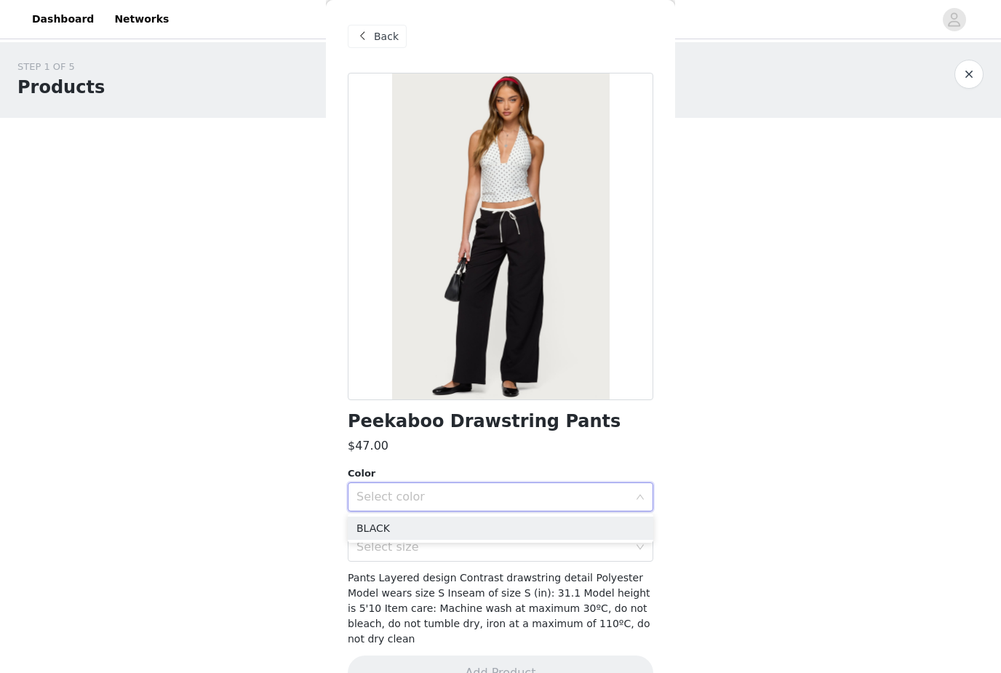
click at [484, 529] on li "BLACK" at bounding box center [501, 528] width 306 height 23
click at [589, 347] on div at bounding box center [501, 236] width 306 height 327
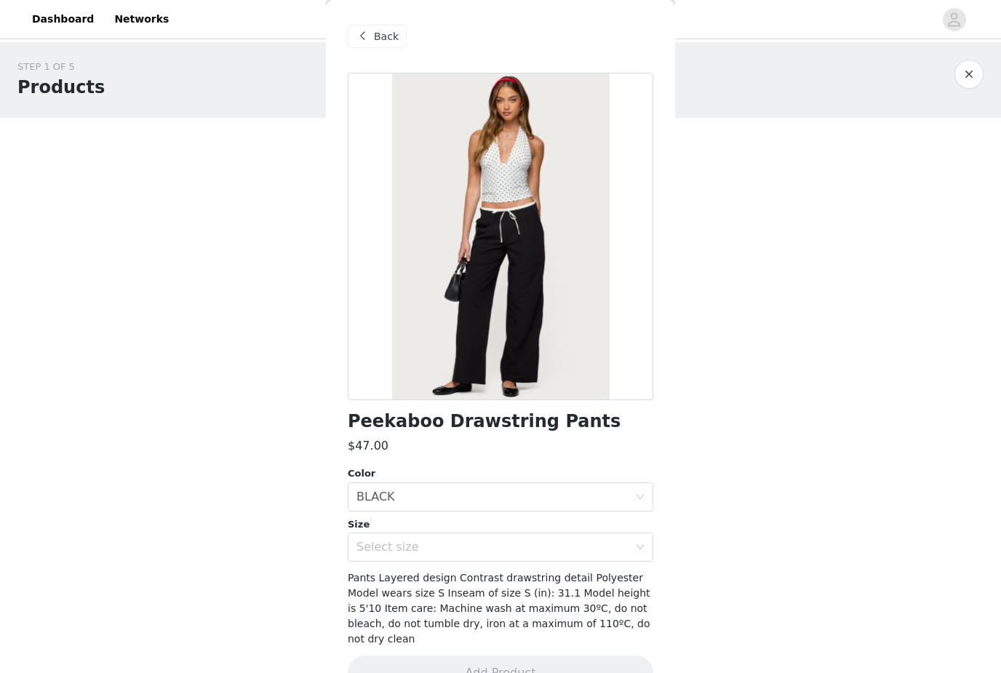
click at [386, 44] on div "Back" at bounding box center [377, 36] width 59 height 23
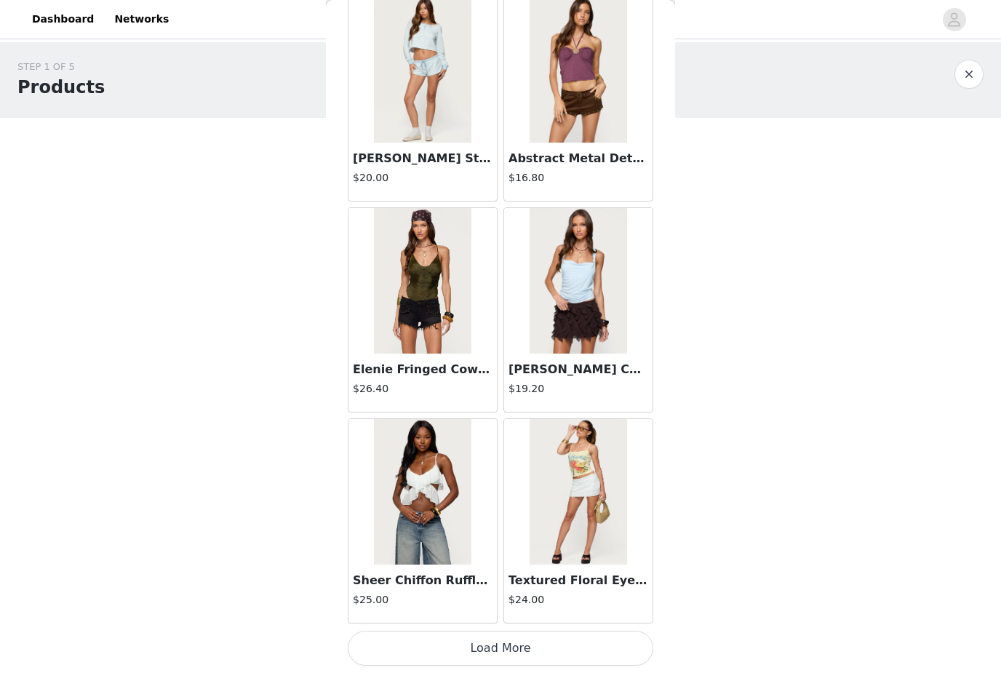
click at [514, 645] on button "Load More" at bounding box center [501, 648] width 306 height 35
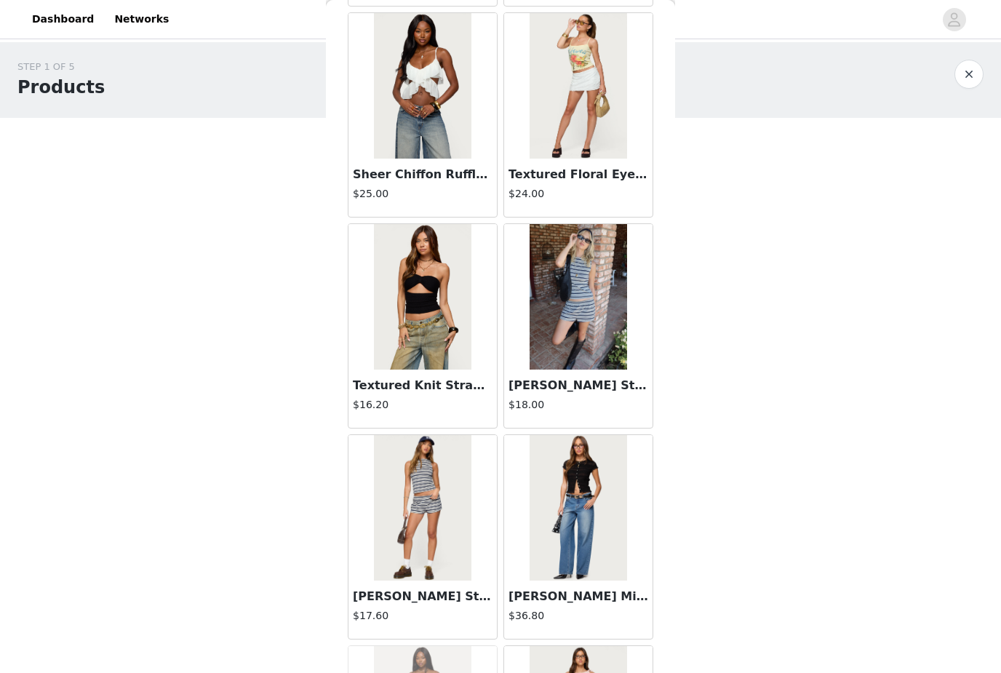
scroll to position [10411, 0]
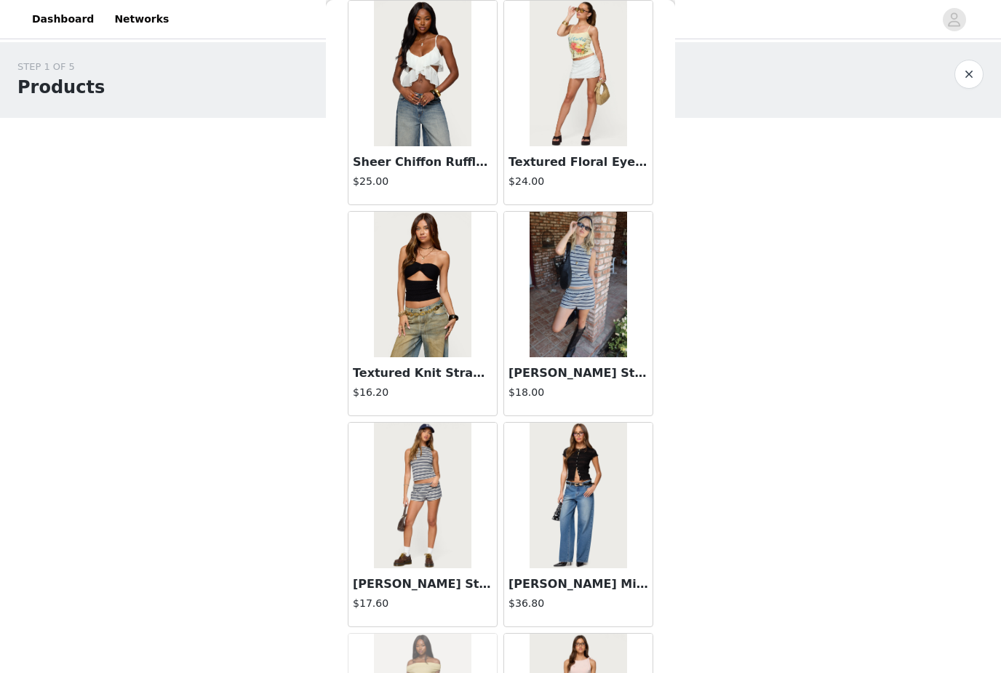
click at [570, 478] on img at bounding box center [578, 496] width 97 height 146
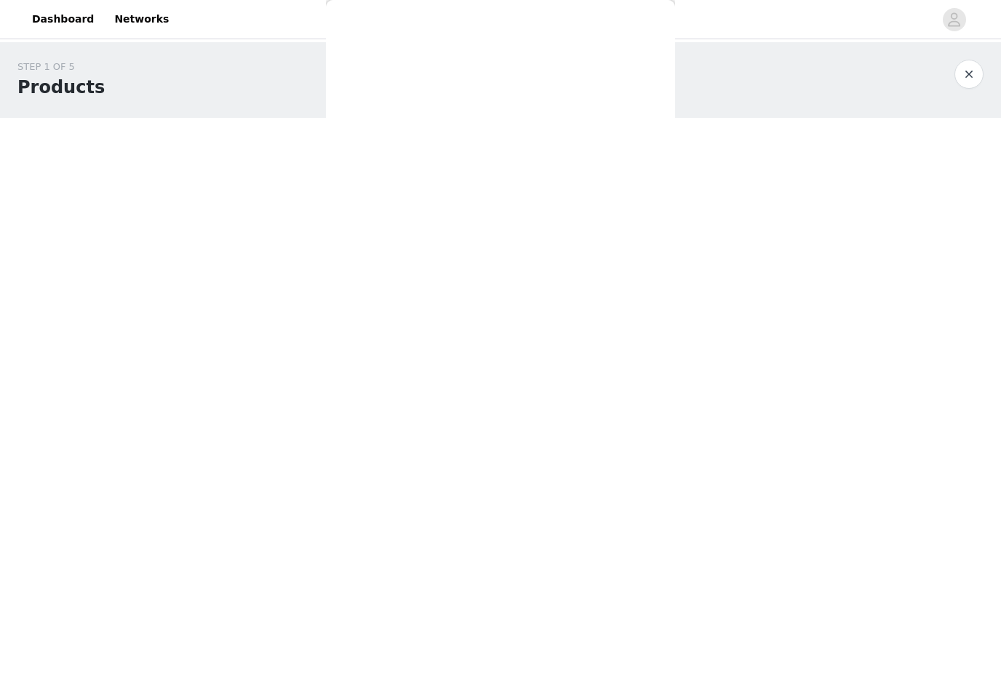
scroll to position [0, 0]
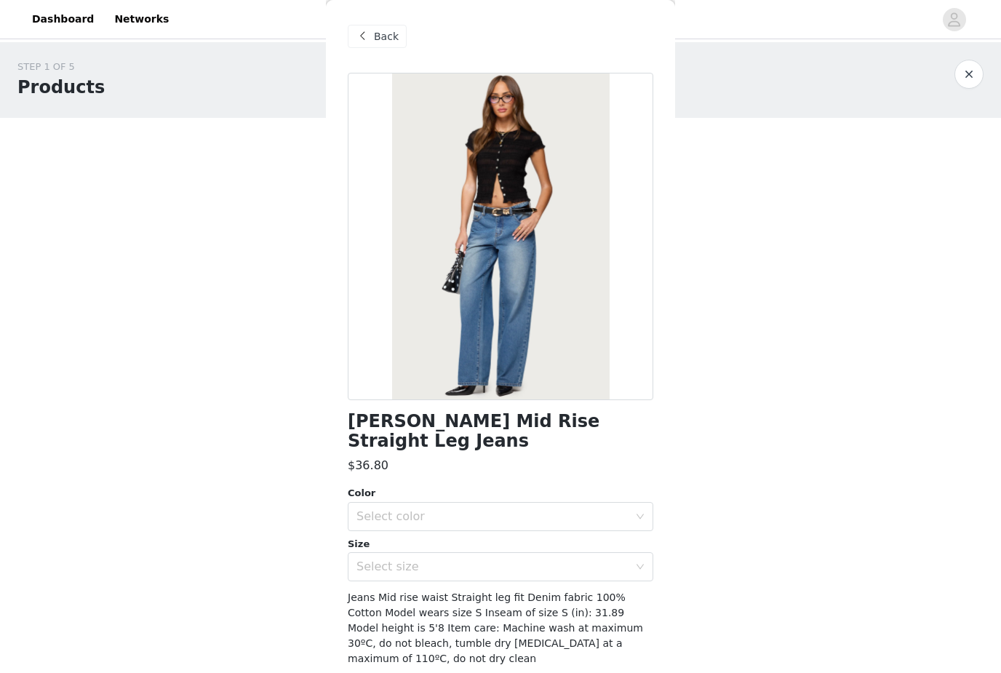
click at [525, 509] on div "Select color" at bounding box center [492, 516] width 272 height 15
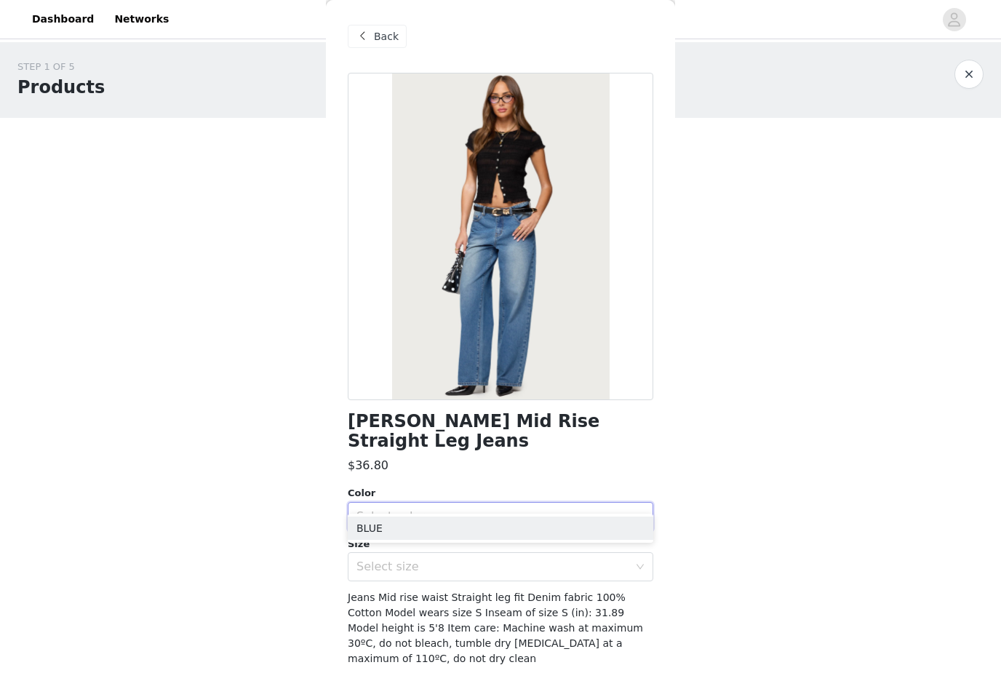
click at [527, 527] on li "BLUE" at bounding box center [501, 528] width 306 height 23
click at [517, 559] on div "Select size" at bounding box center [492, 566] width 272 height 15
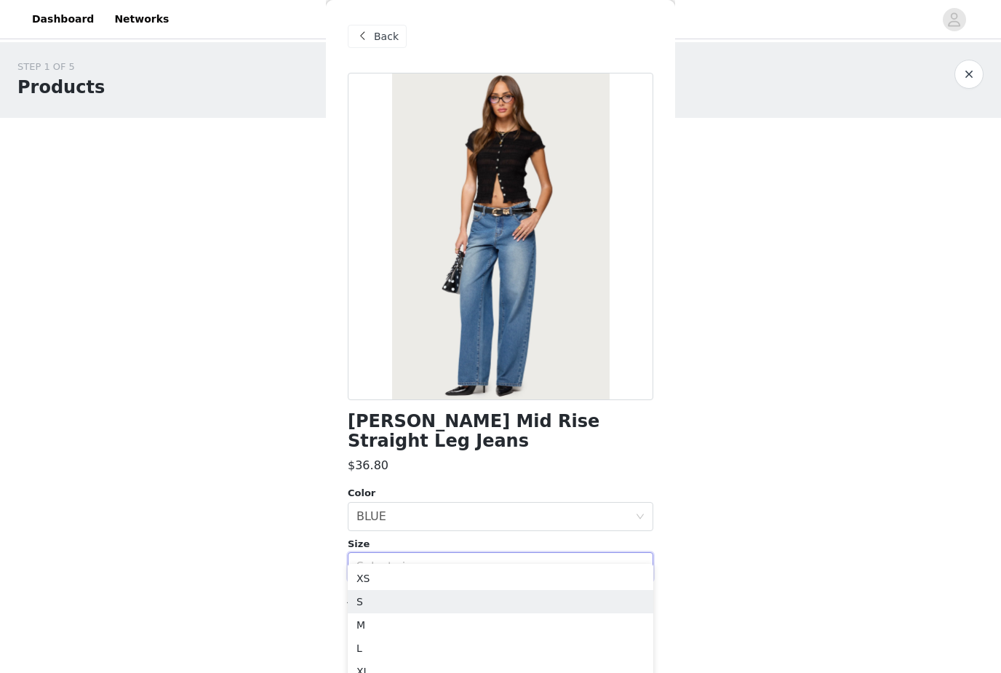
click at [453, 599] on li "S" at bounding box center [501, 601] width 306 height 23
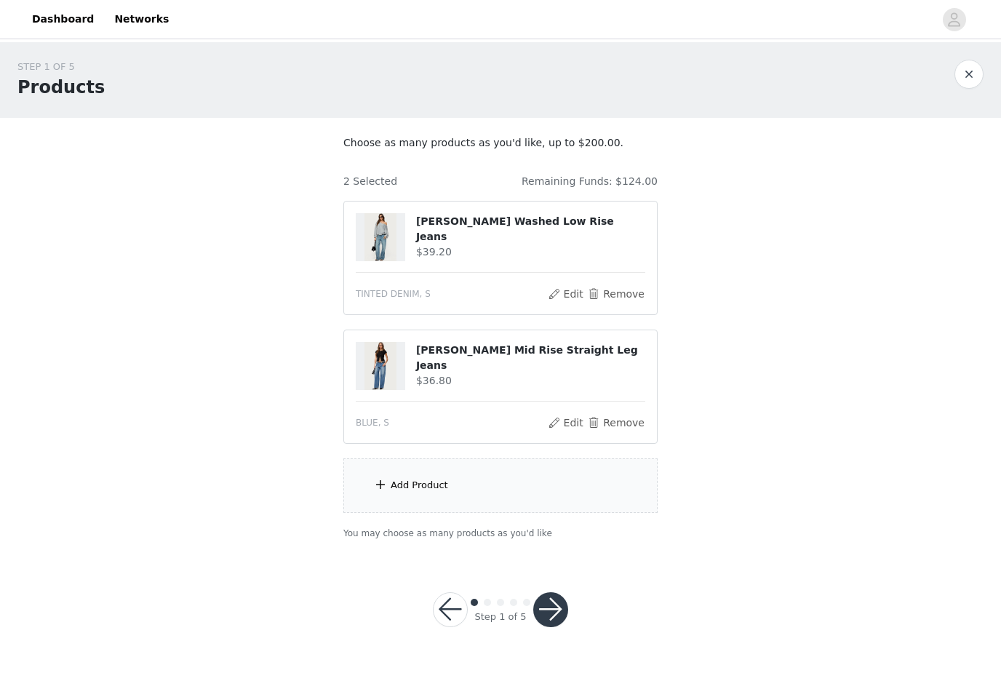
click at [498, 503] on div "Add Product" at bounding box center [500, 485] width 314 height 55
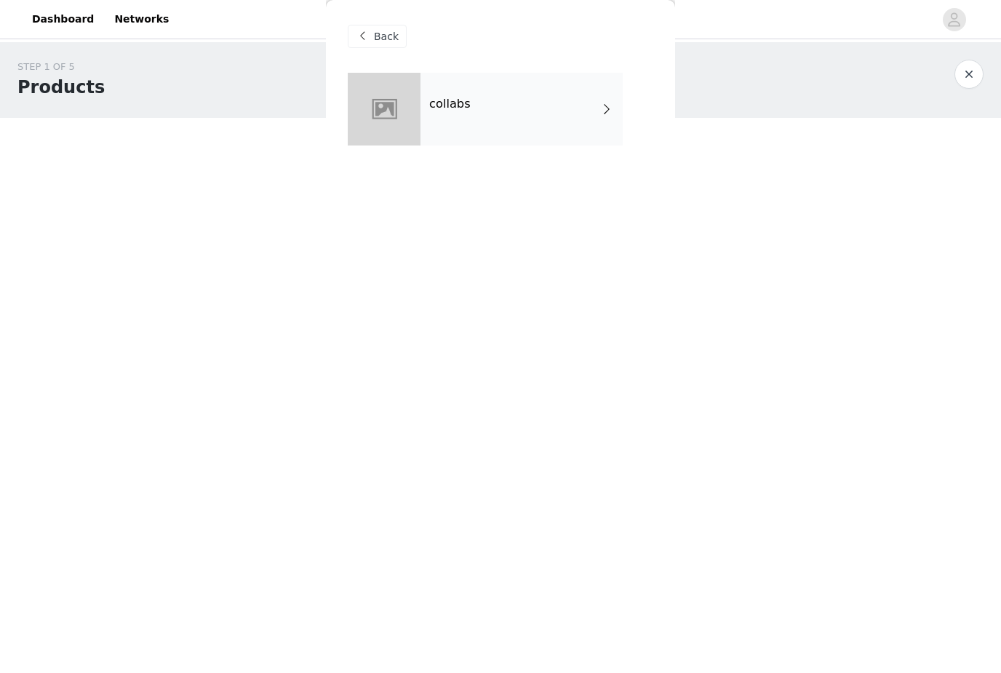
click at [565, 124] on div "collabs" at bounding box center [522, 109] width 202 height 73
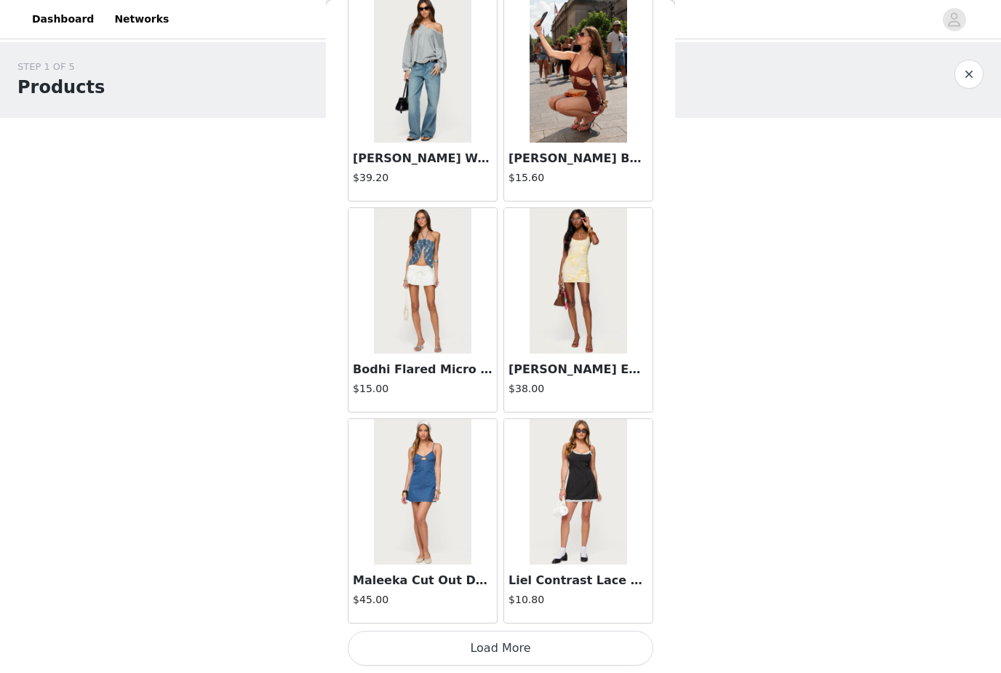
click at [530, 631] on button "Load More" at bounding box center [501, 648] width 306 height 35
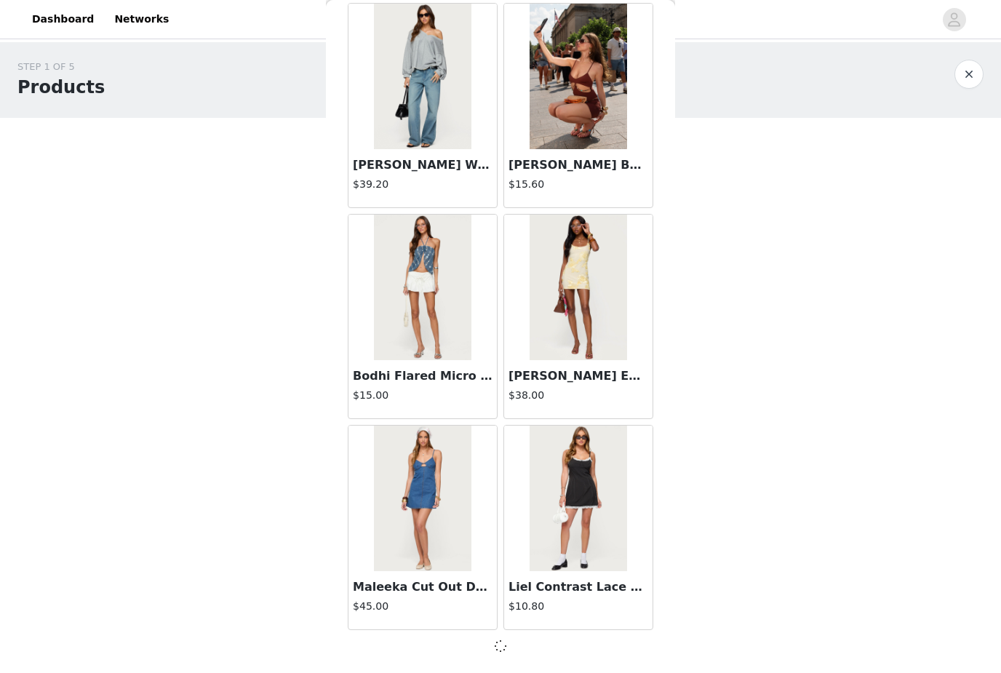
click at [538, 648] on div at bounding box center [501, 645] width 306 height 17
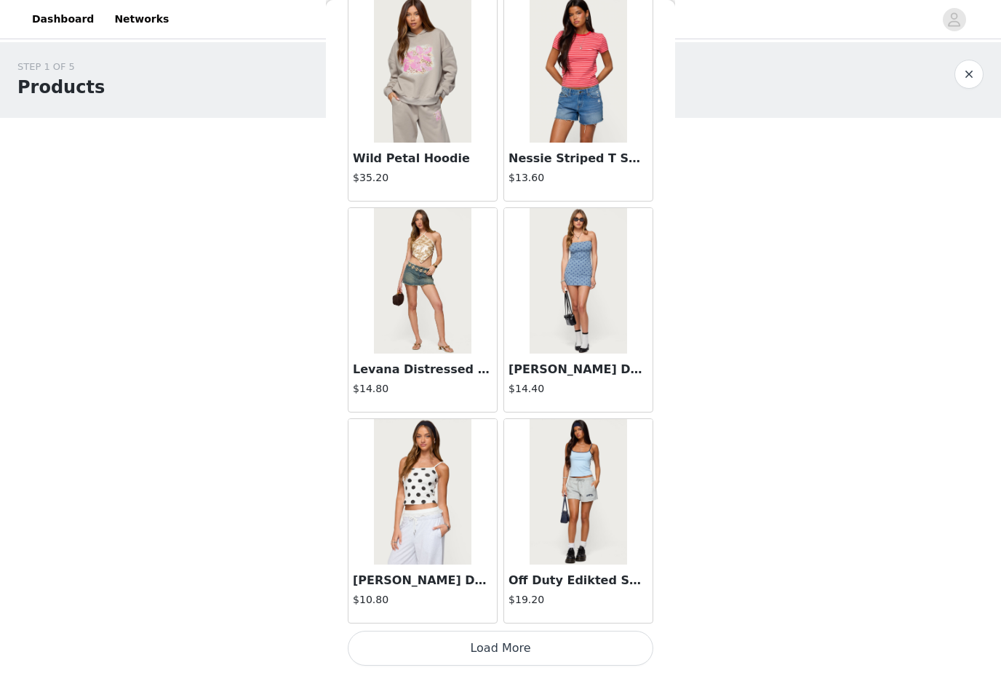
click at [527, 641] on button "Load More" at bounding box center [501, 648] width 306 height 35
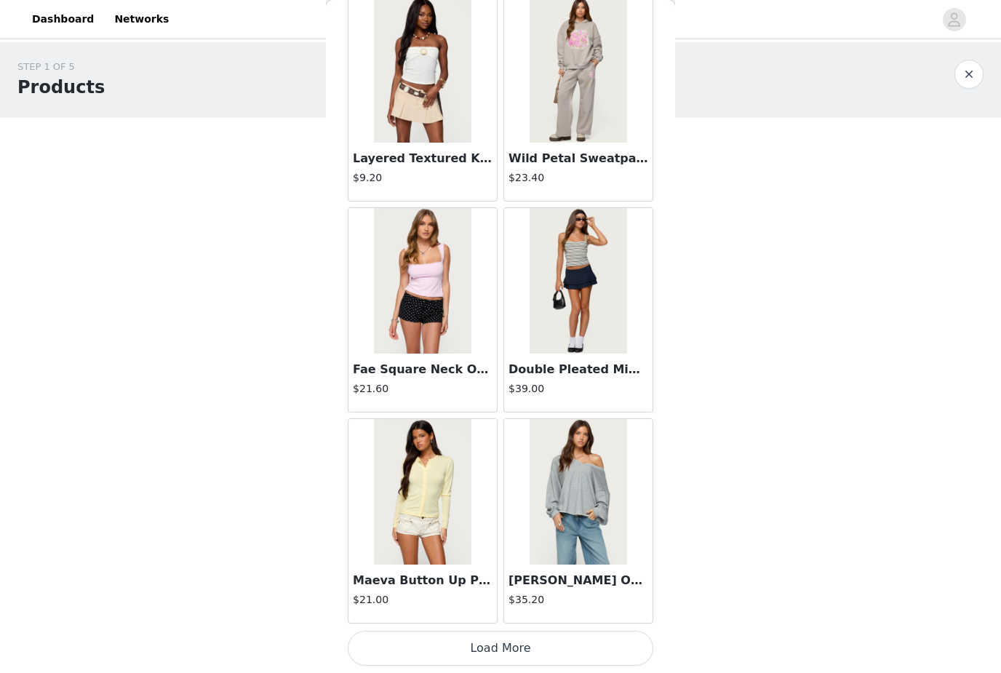
click at [524, 638] on button "Load More" at bounding box center [501, 648] width 306 height 35
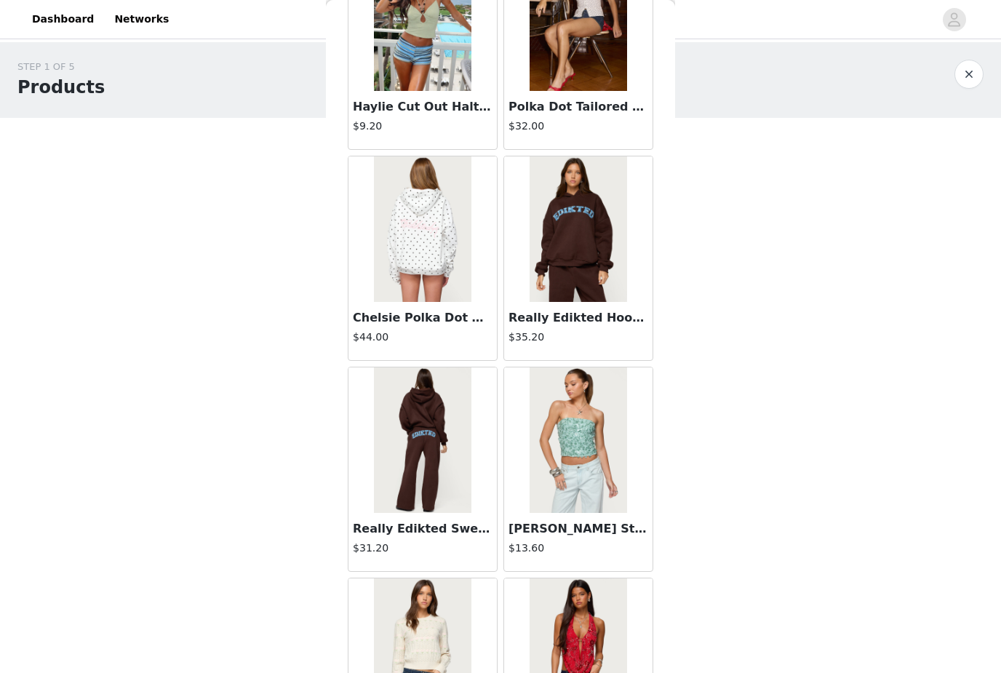
scroll to position [7332, 0]
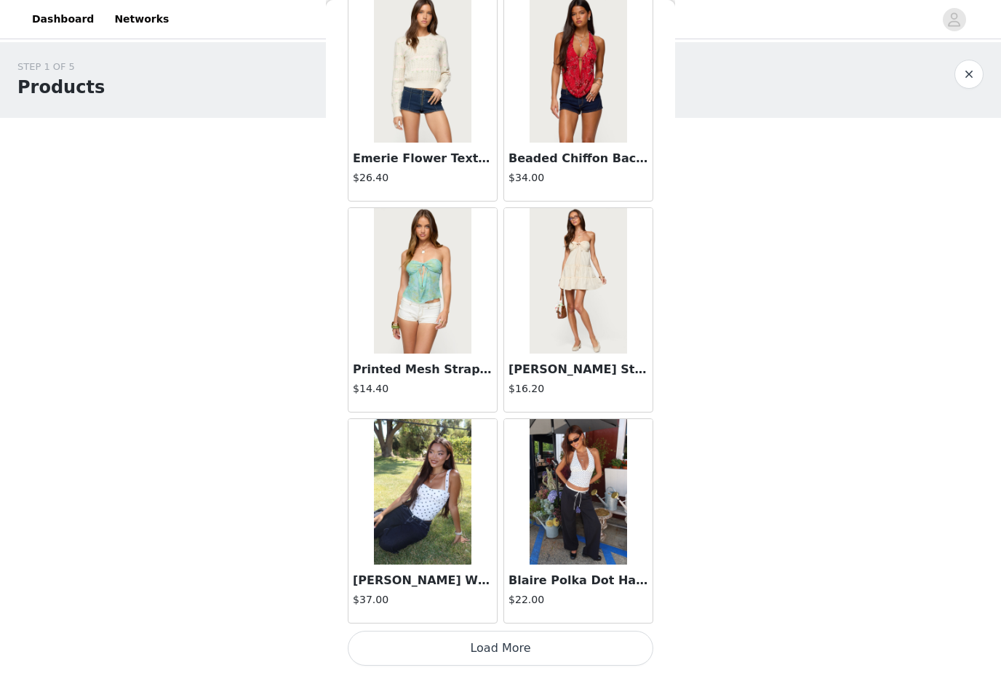
click at [538, 646] on button "Load More" at bounding box center [501, 648] width 306 height 35
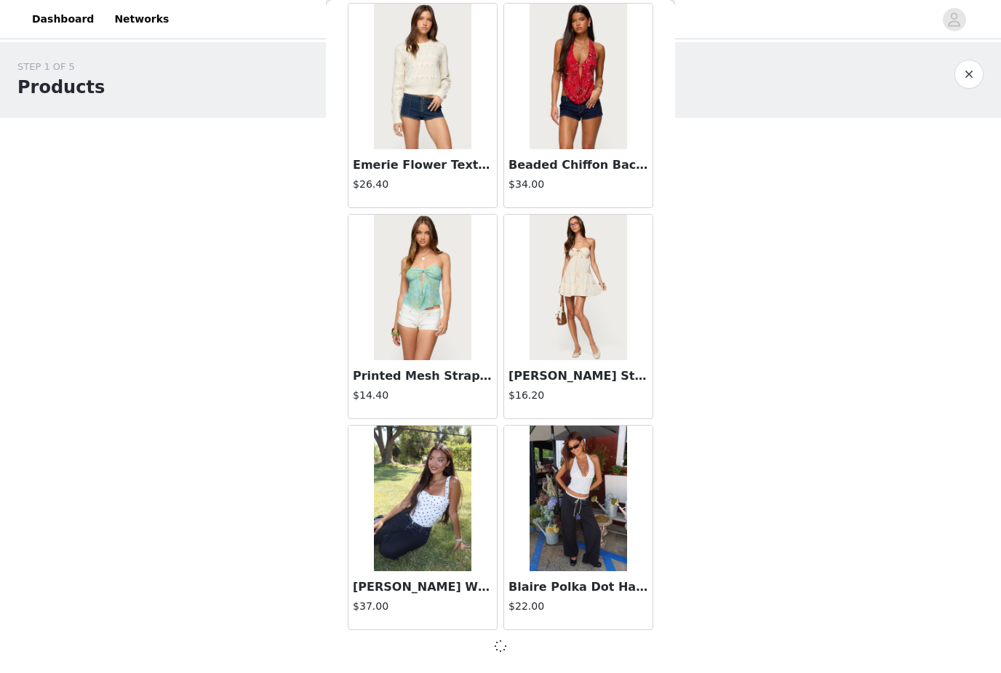
scroll to position [7876, 0]
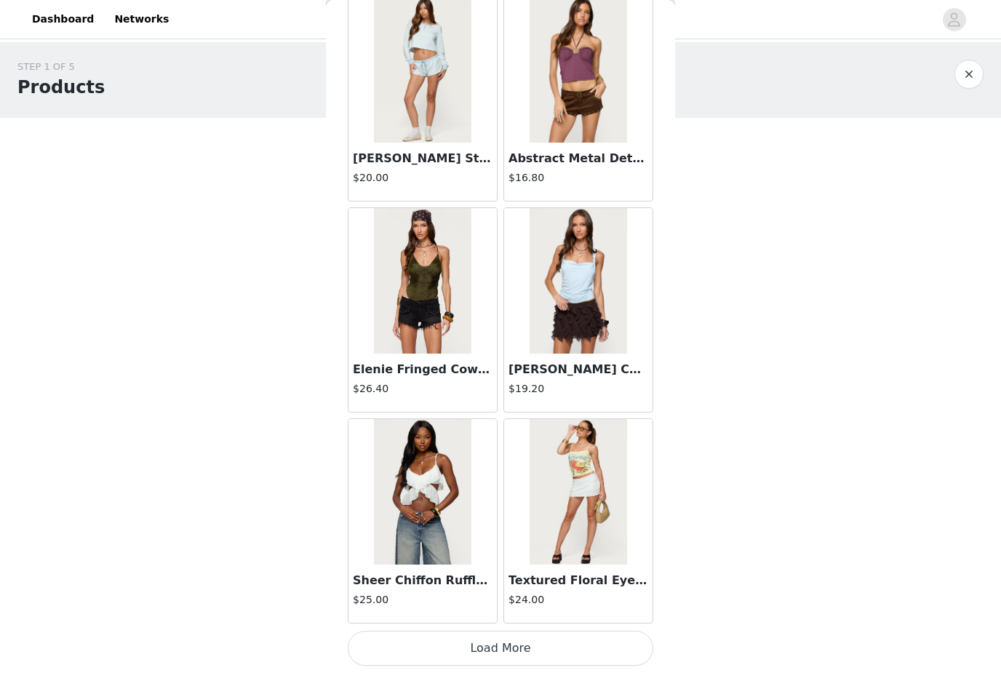
click at [533, 642] on button "Load More" at bounding box center [501, 648] width 306 height 35
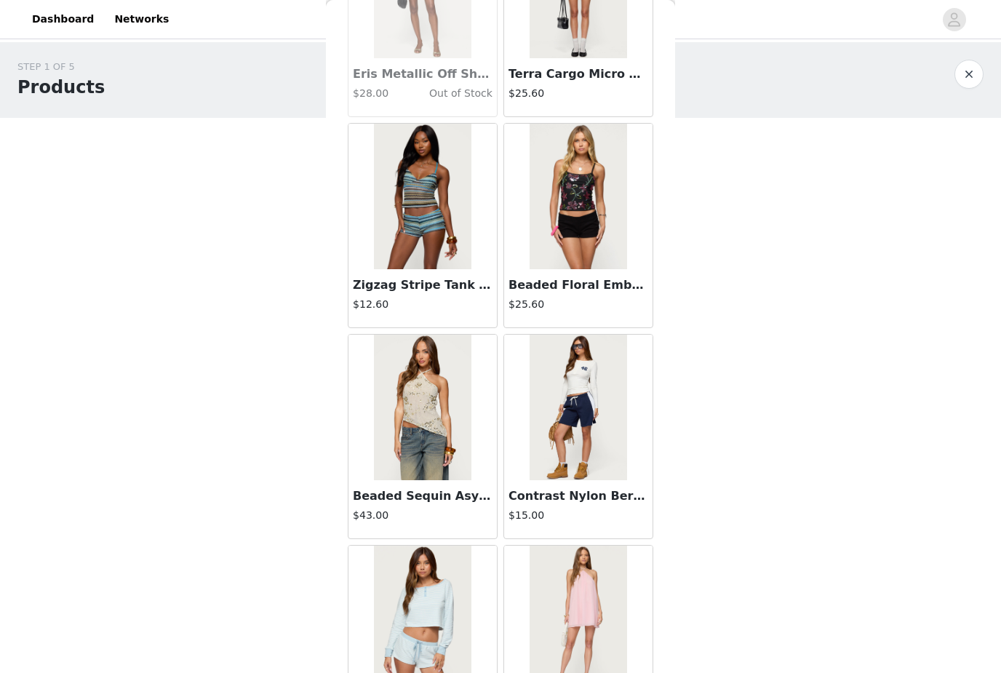
scroll to position [11159, 0]
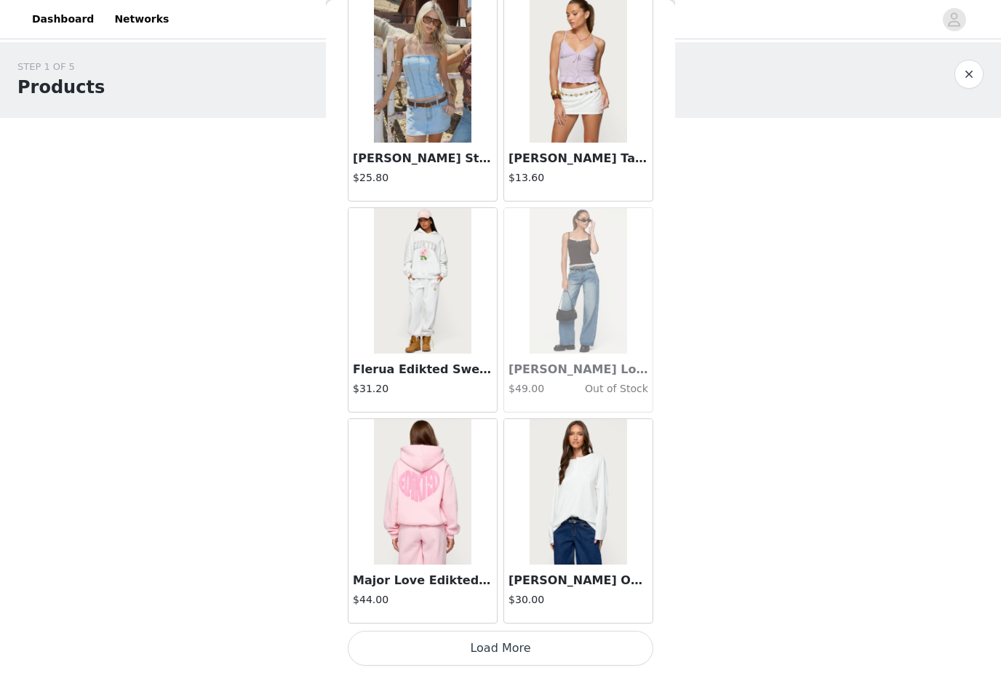
click at [554, 643] on button "Load More" at bounding box center [501, 648] width 306 height 35
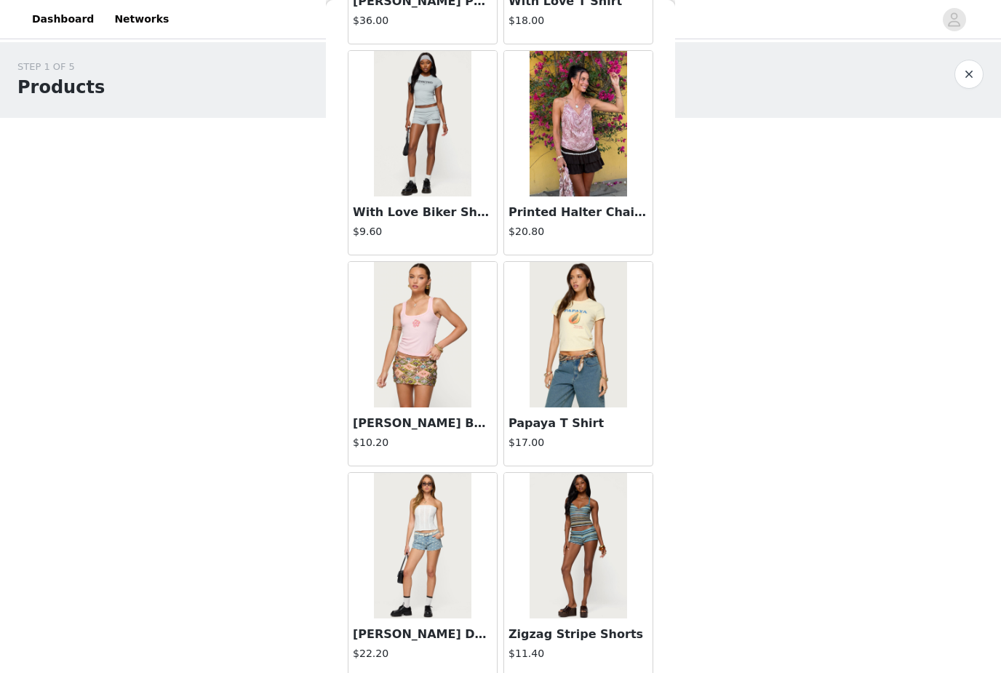
scroll to position [14170, 0]
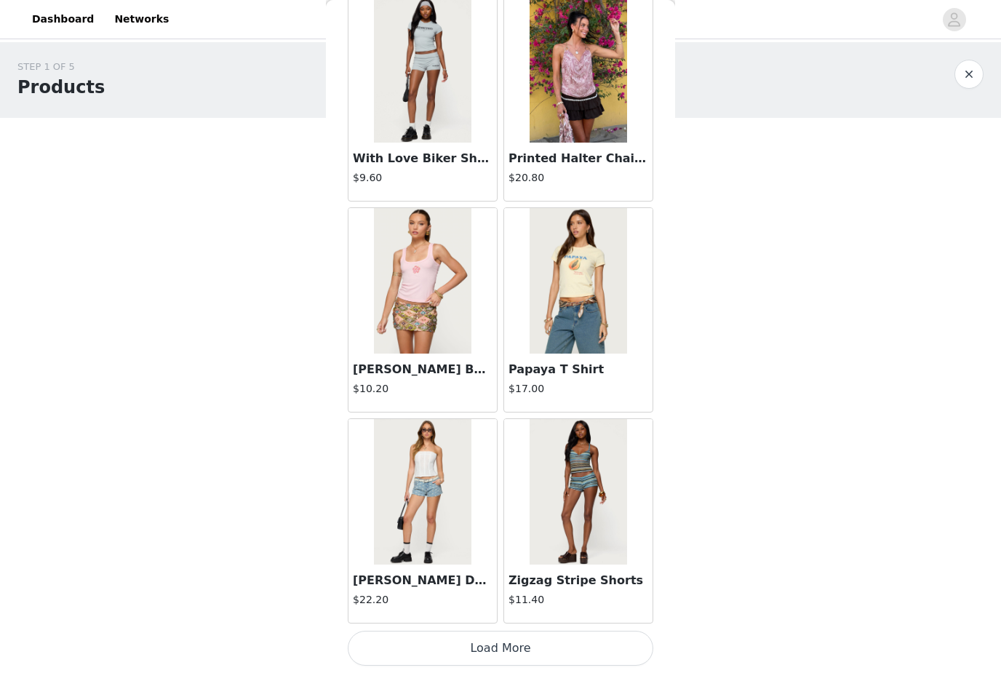
click at [558, 641] on button "Load More" at bounding box center [501, 648] width 306 height 35
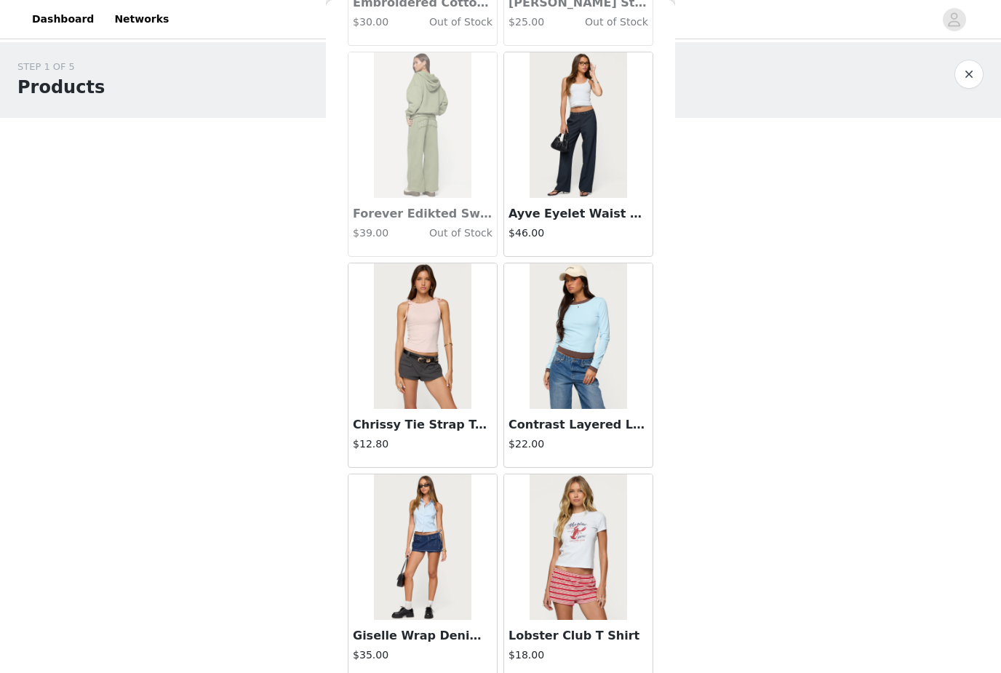
scroll to position [15693, 0]
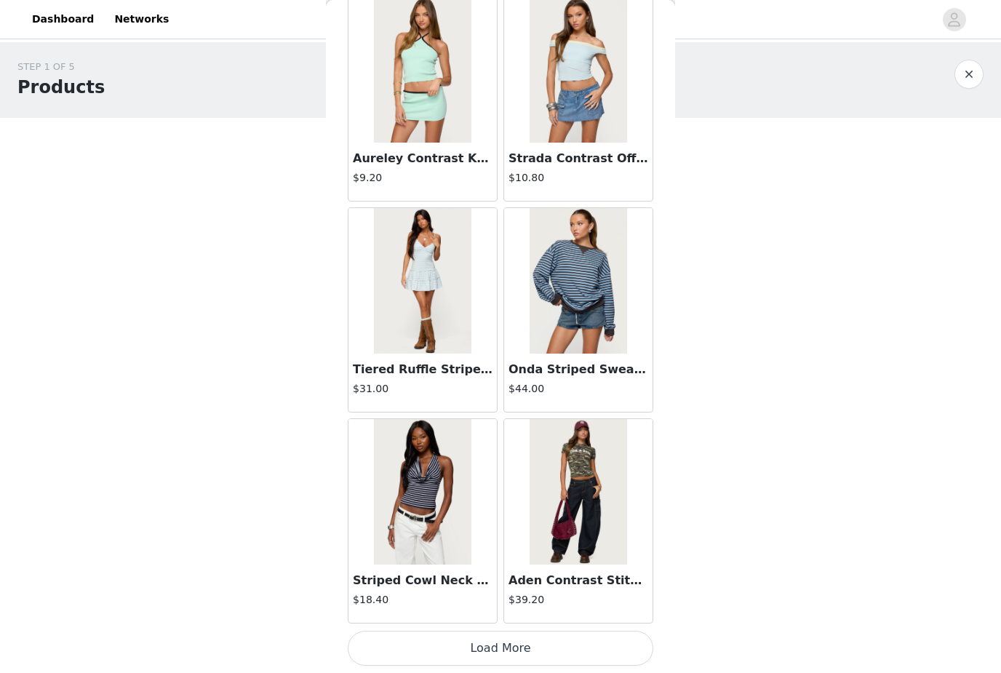
click at [549, 642] on button "Load More" at bounding box center [501, 648] width 306 height 35
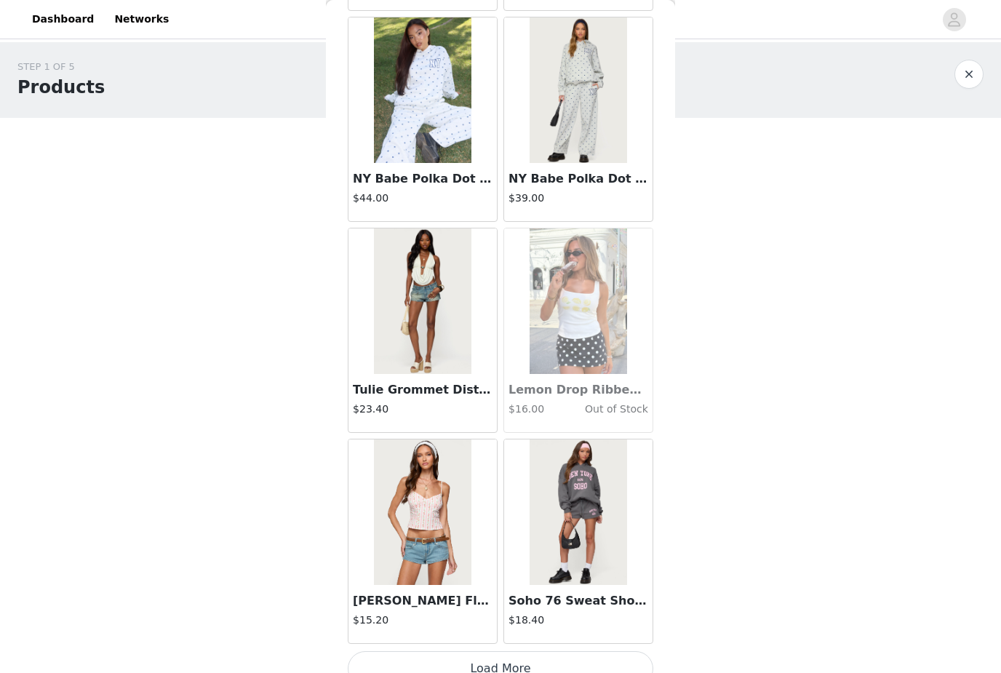
scroll to position [18416, 0]
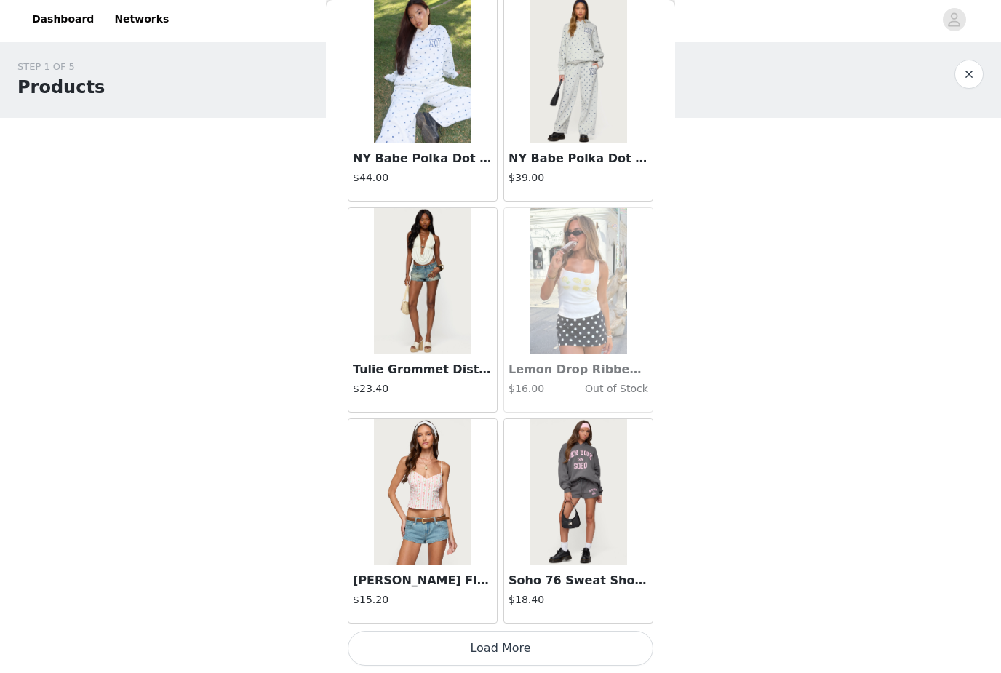
click at [552, 642] on button "Load More" at bounding box center [501, 648] width 306 height 35
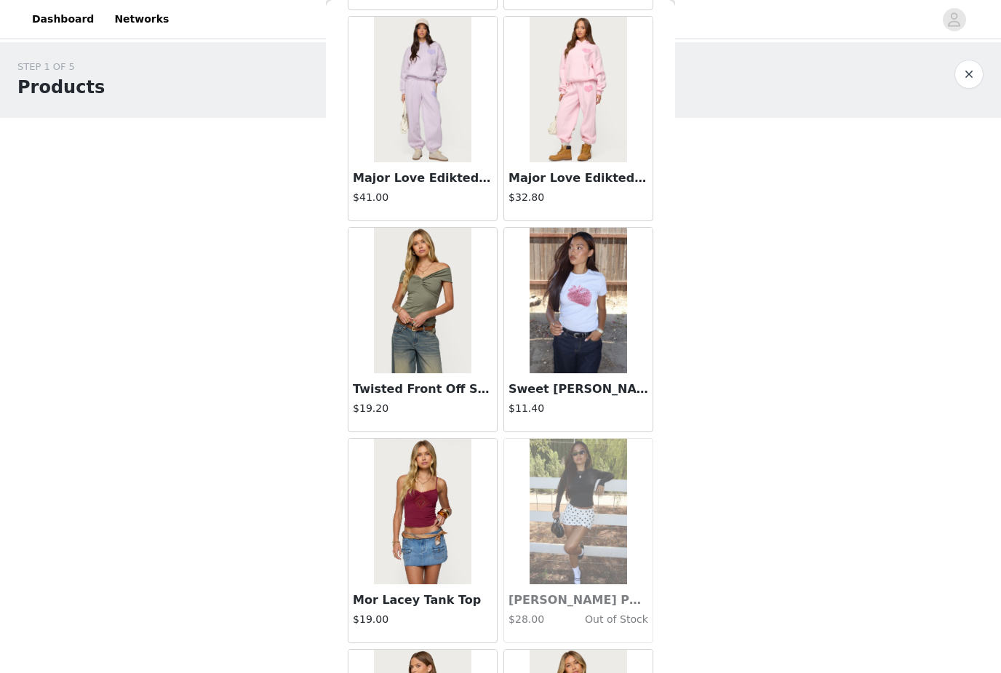
scroll to position [19539, 0]
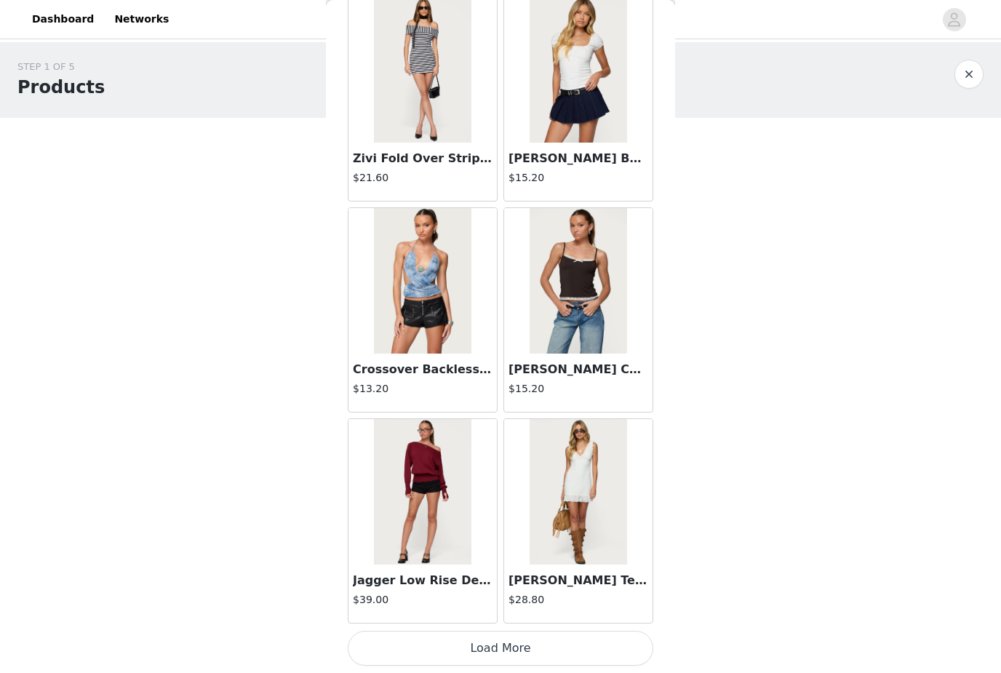
click at [541, 643] on button "Load More" at bounding box center [501, 648] width 306 height 35
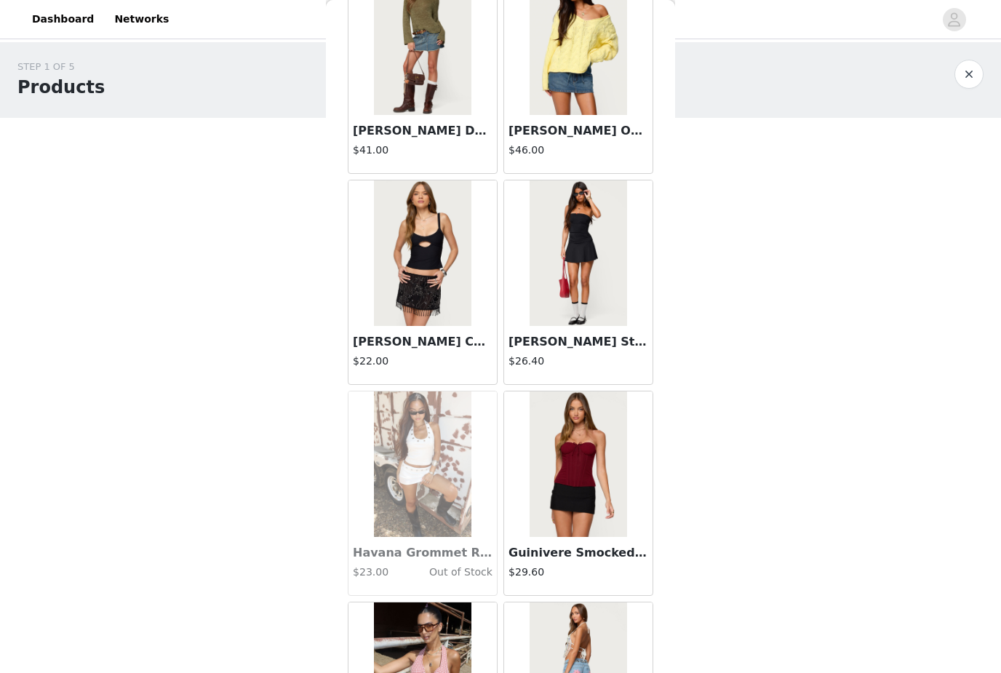
scroll to position [22260, 0]
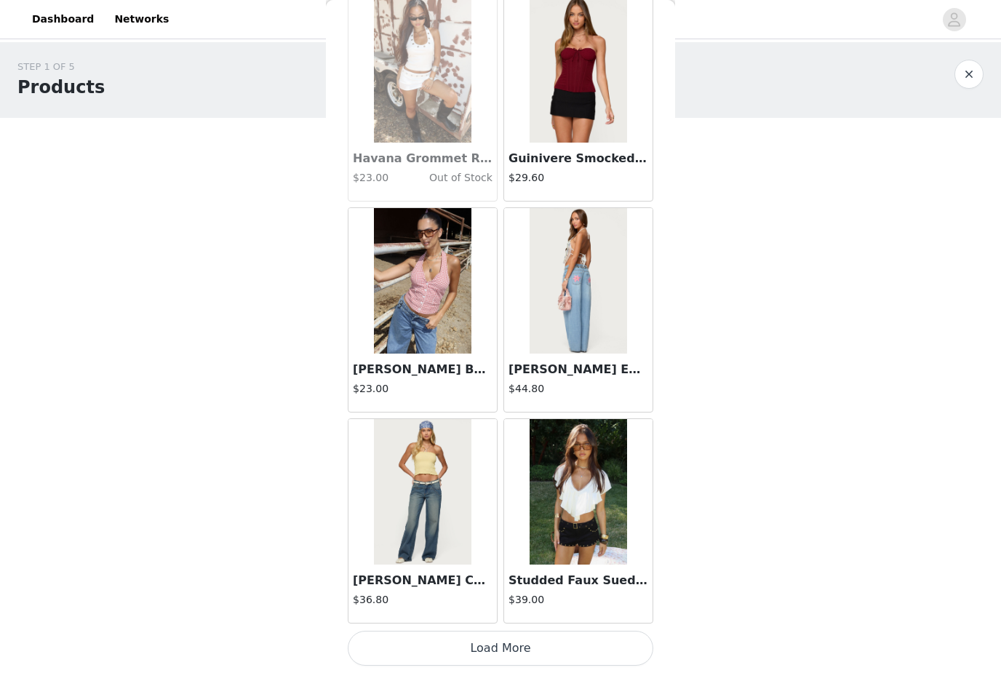
click at [535, 642] on button "Load More" at bounding box center [501, 648] width 306 height 35
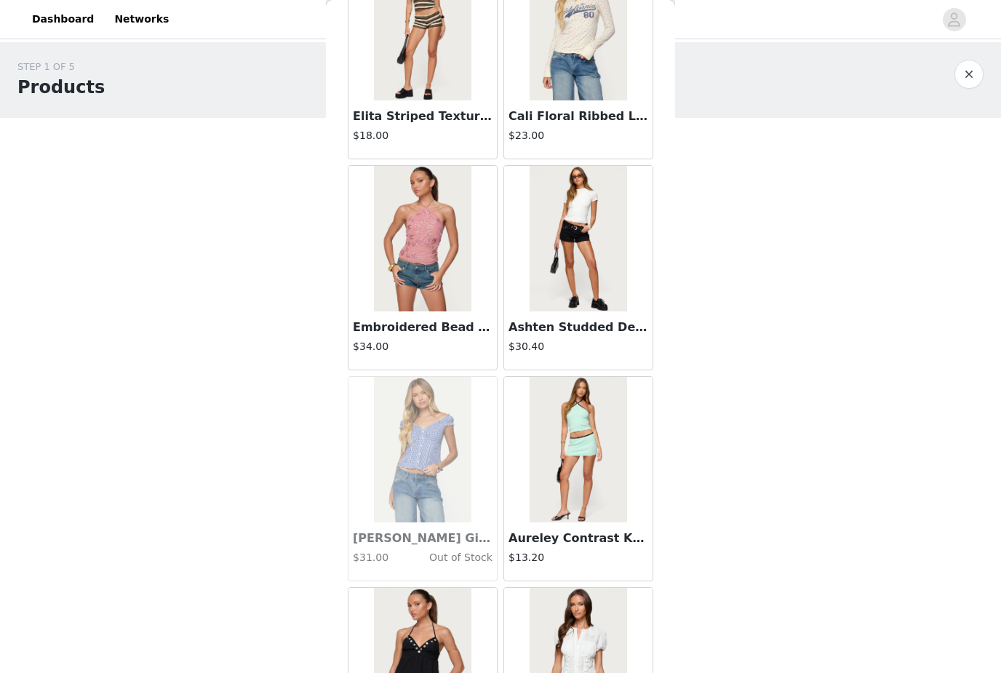
scroll to position [24063, 0]
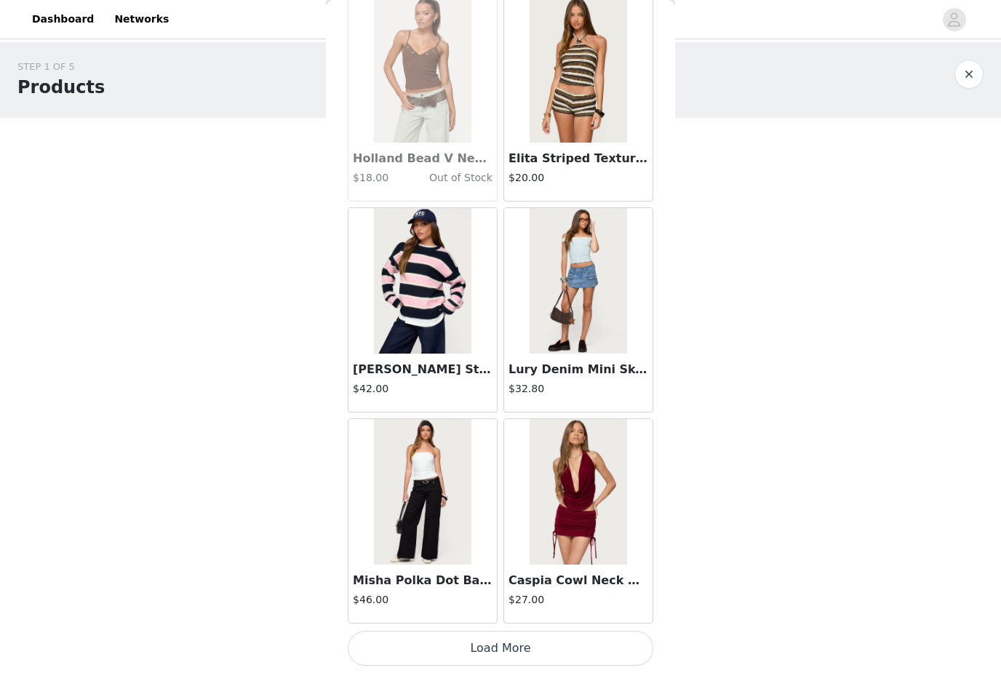
click at [530, 642] on button "Load More" at bounding box center [501, 648] width 306 height 35
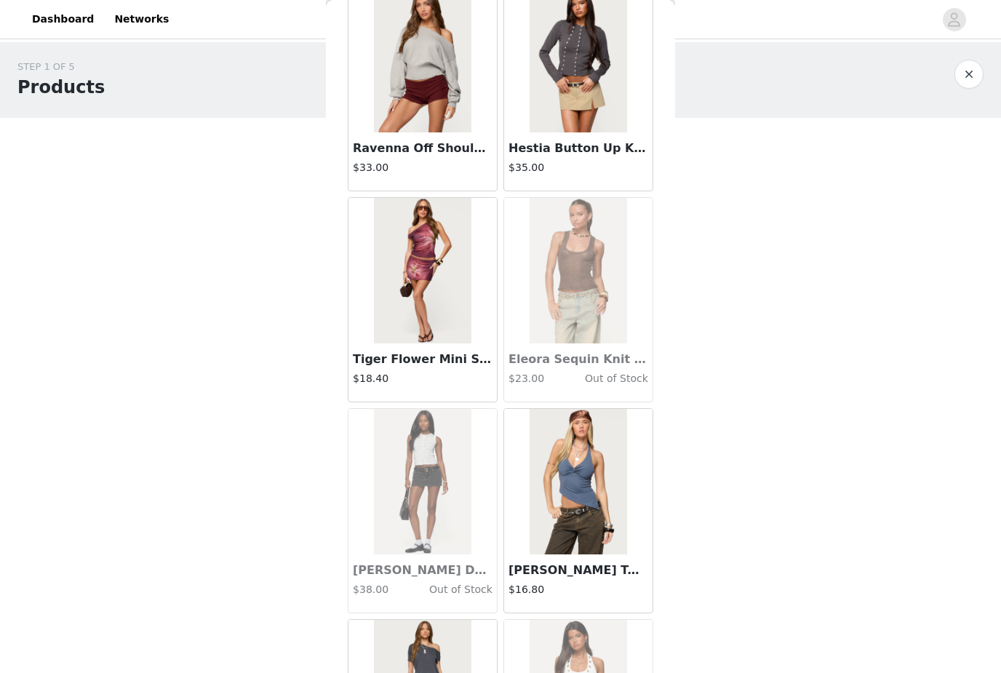
scroll to position [26744, 0]
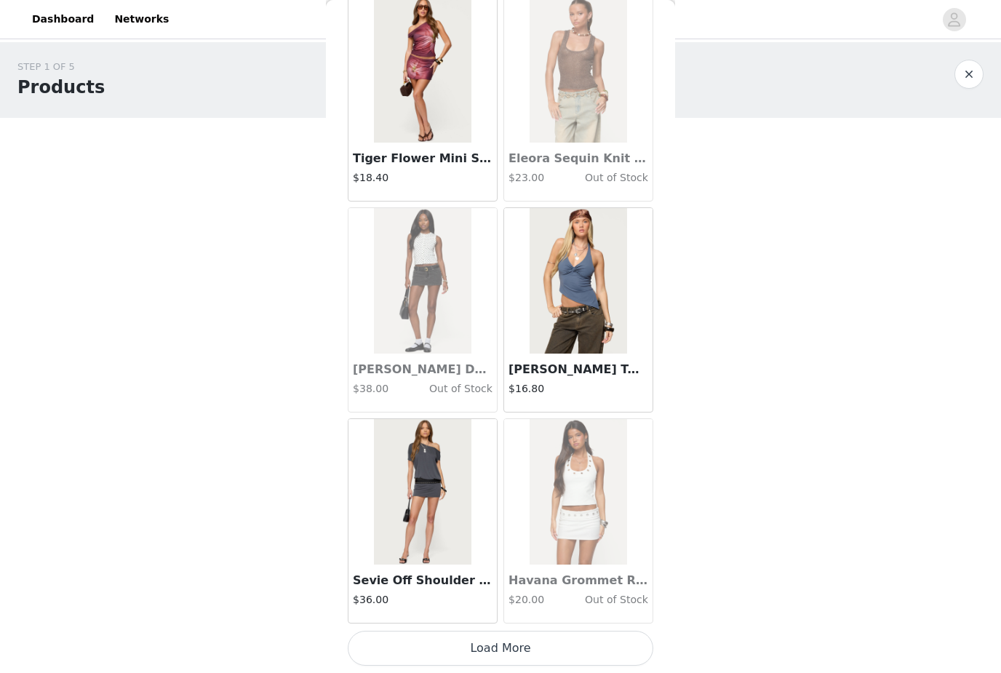
click at [525, 645] on button "Load More" at bounding box center [501, 648] width 306 height 35
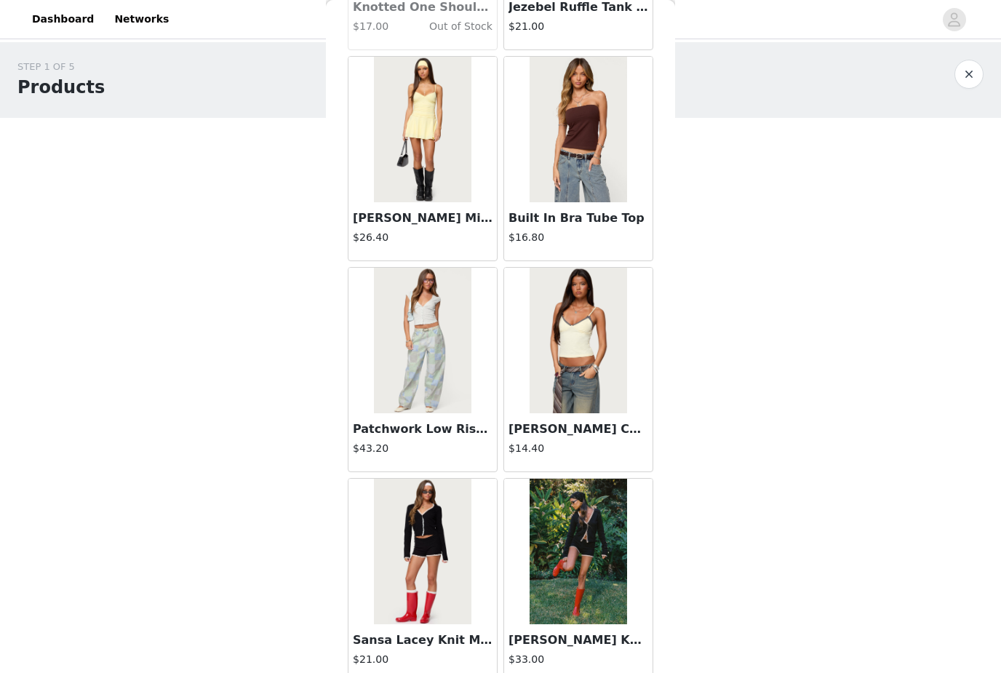
scroll to position [28719, 0]
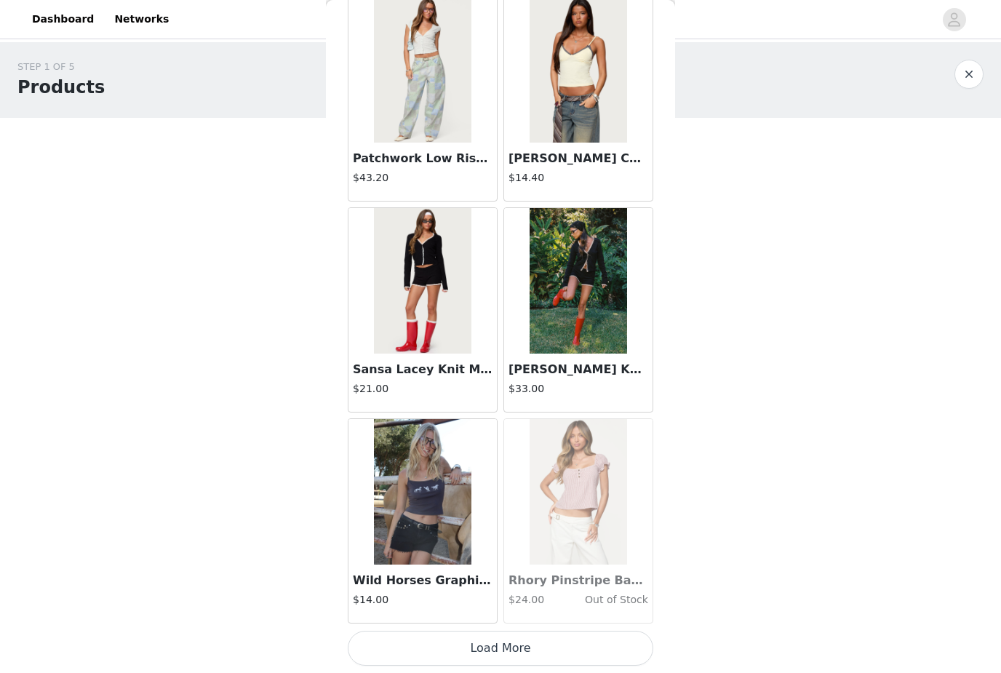
click at [535, 647] on button "Load More" at bounding box center [501, 648] width 306 height 35
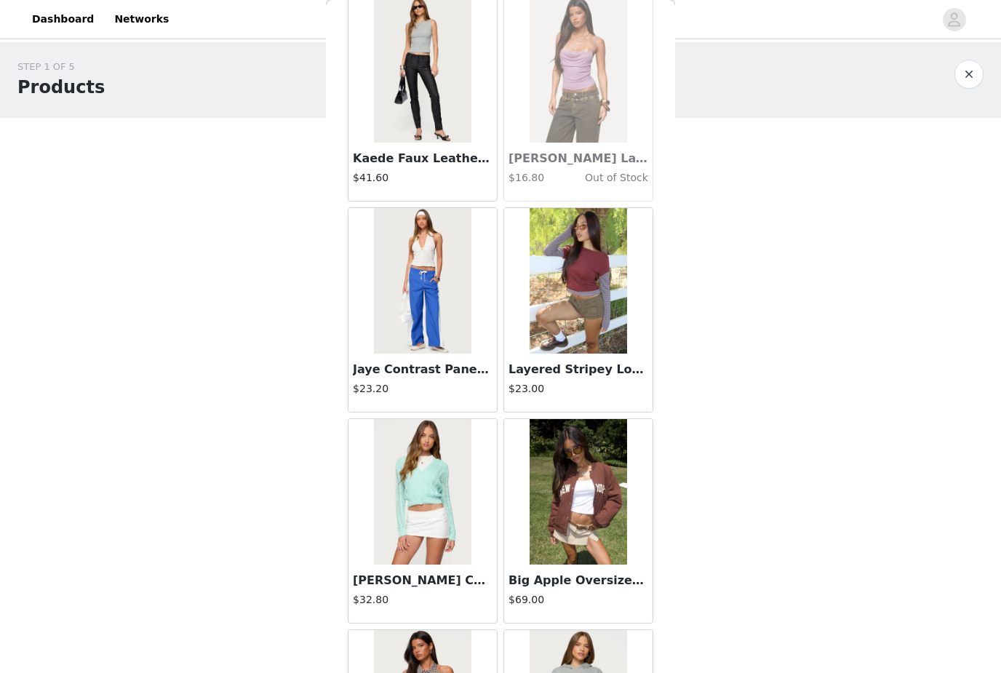
scroll to position [30674, 0]
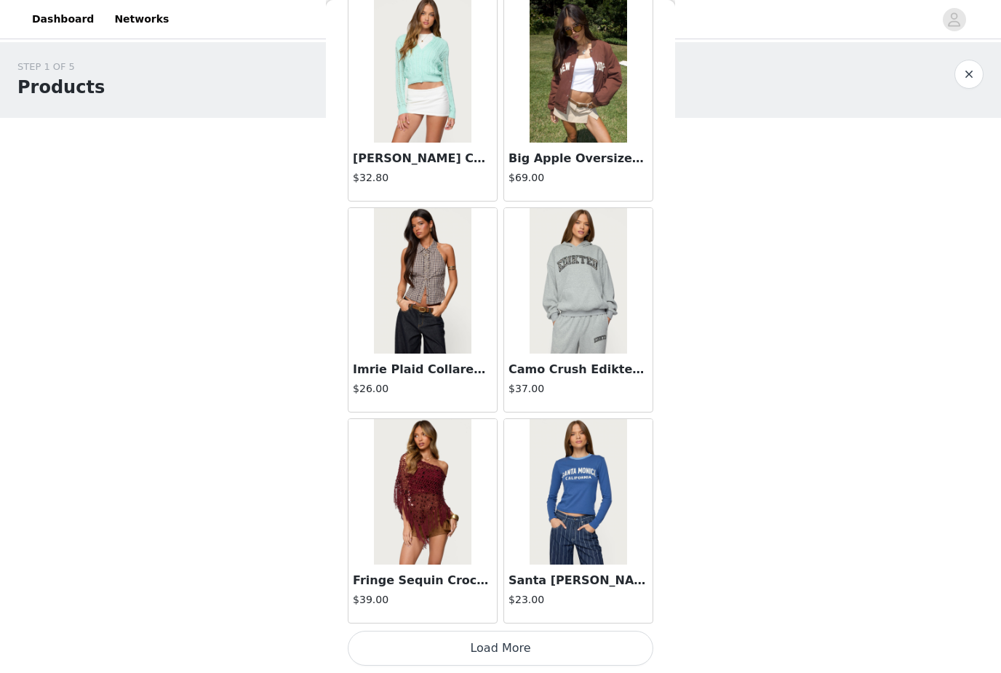
click at [527, 645] on button "Load More" at bounding box center [501, 648] width 306 height 35
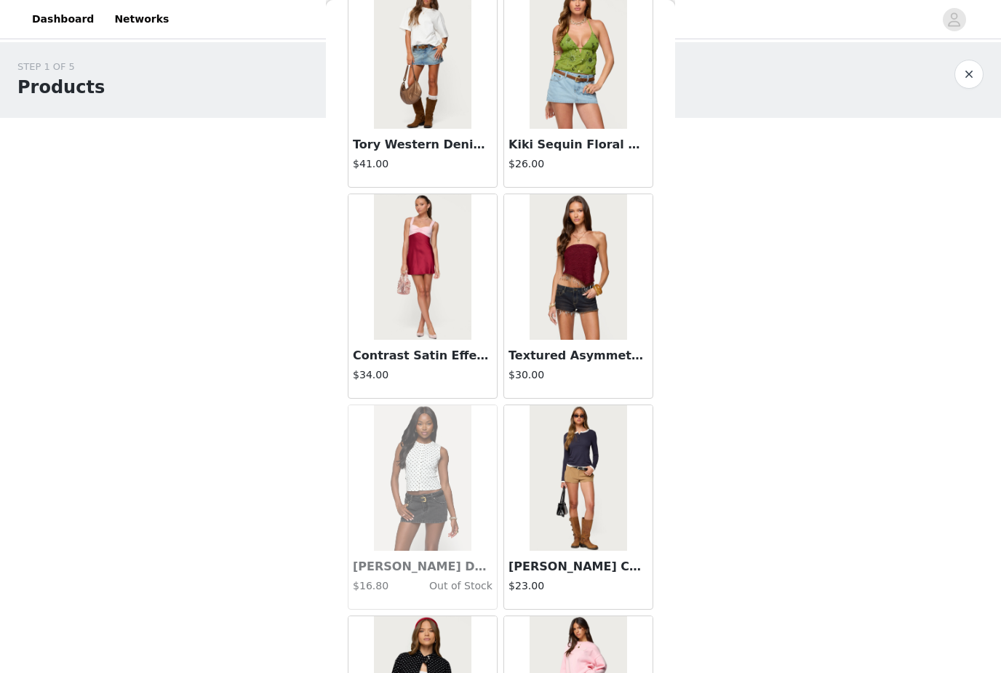
scroll to position [33027, 0]
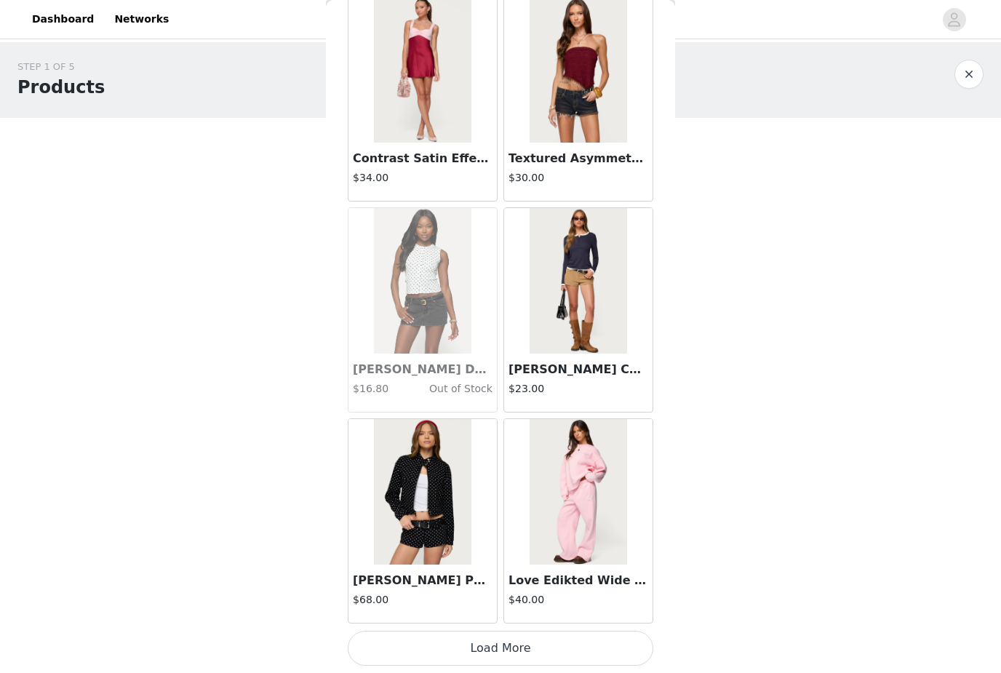
click at [522, 641] on button "Load More" at bounding box center [501, 648] width 306 height 35
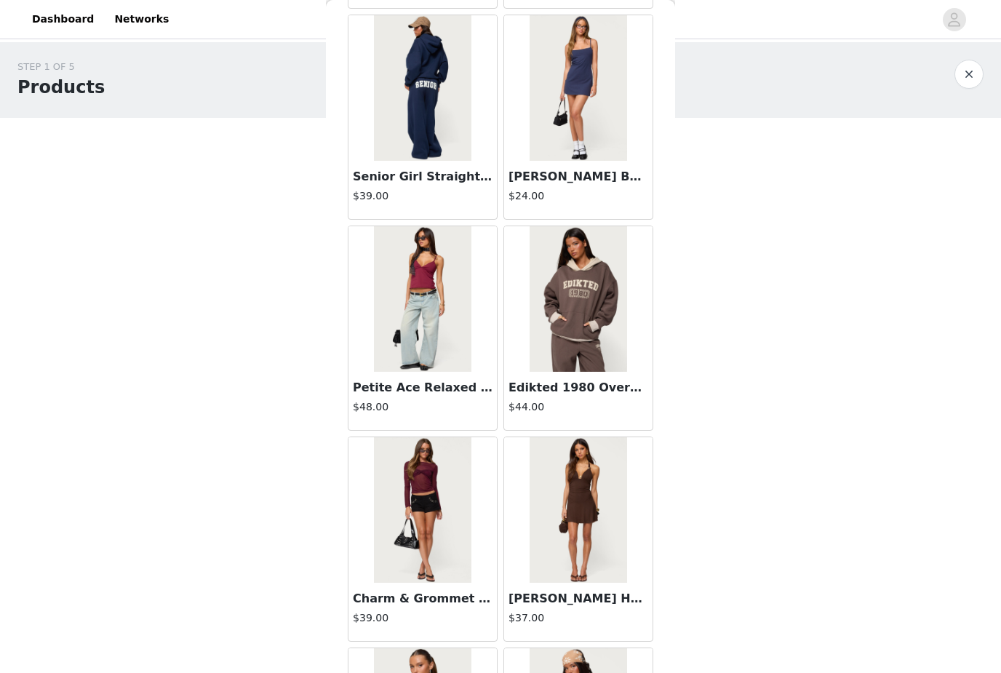
scroll to position [34660, 0]
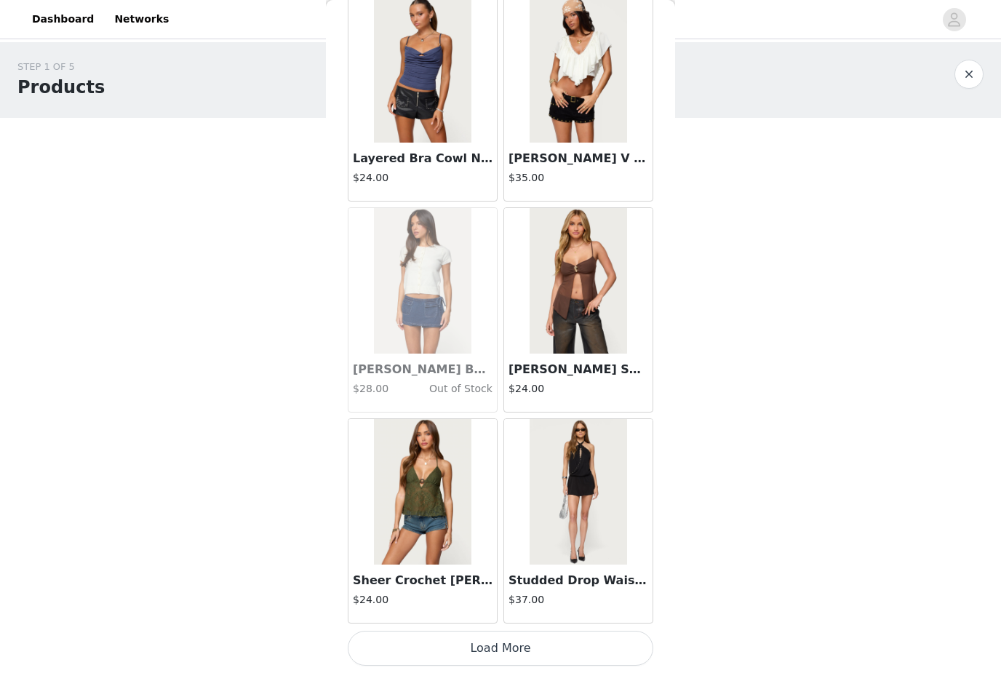
click at [541, 645] on button "Load More" at bounding box center [501, 648] width 306 height 35
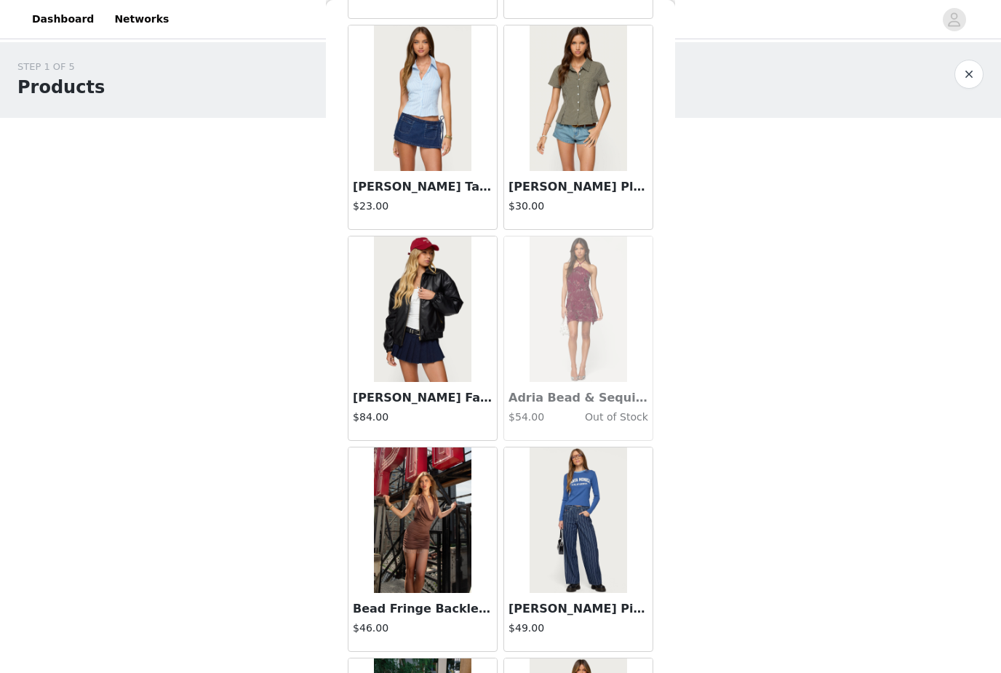
scroll to position [36353, 0]
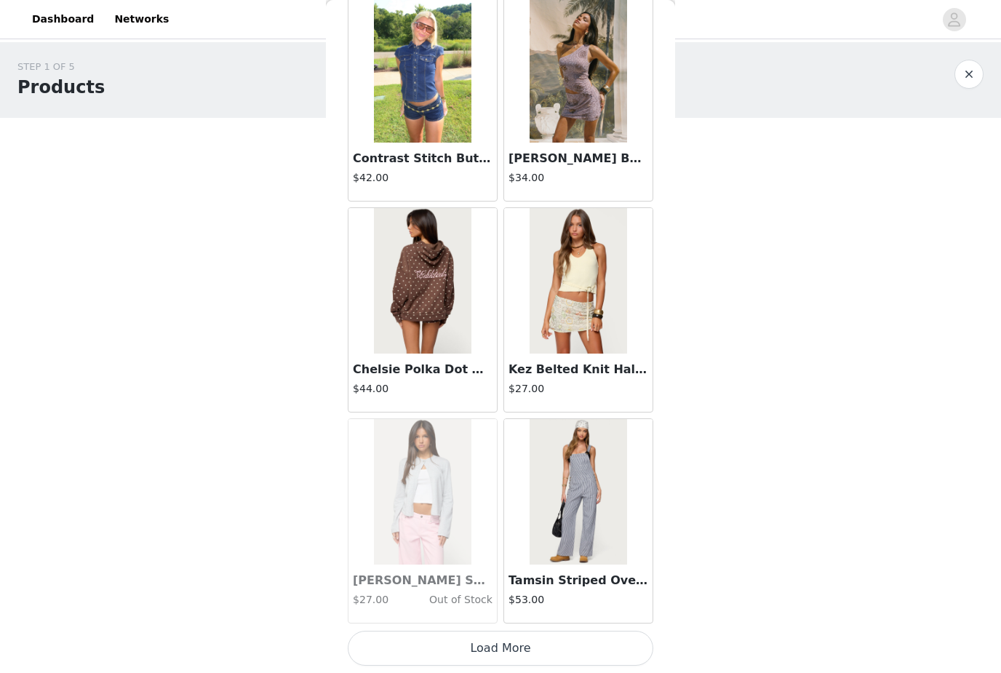
click at [533, 644] on button "Load More" at bounding box center [501, 648] width 306 height 35
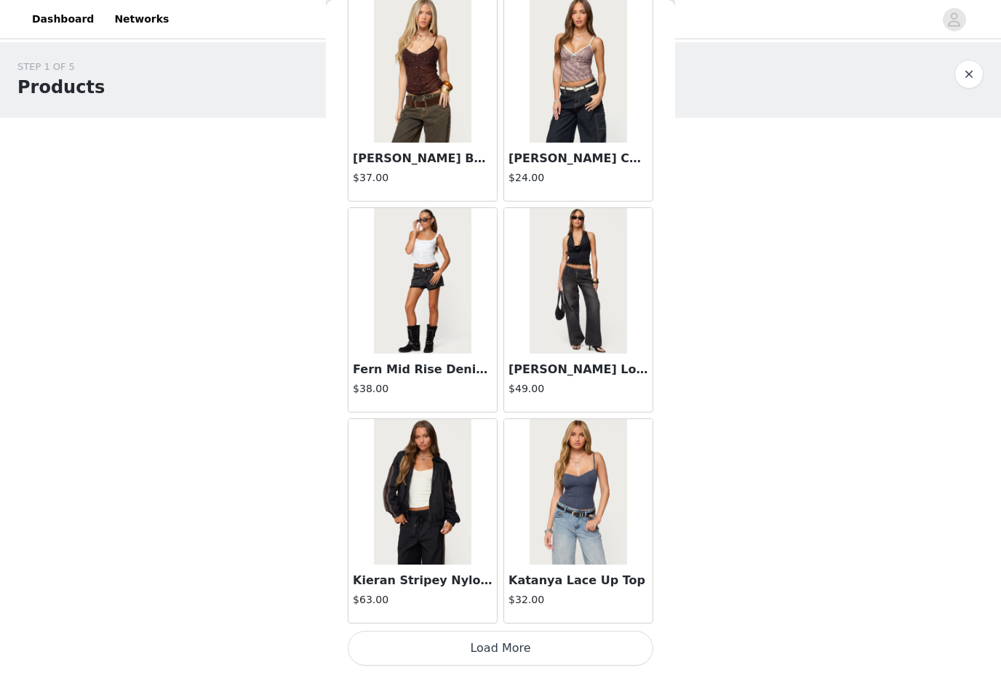
scroll to position [39530, 0]
click at [530, 648] on button "Load More" at bounding box center [501, 648] width 306 height 35
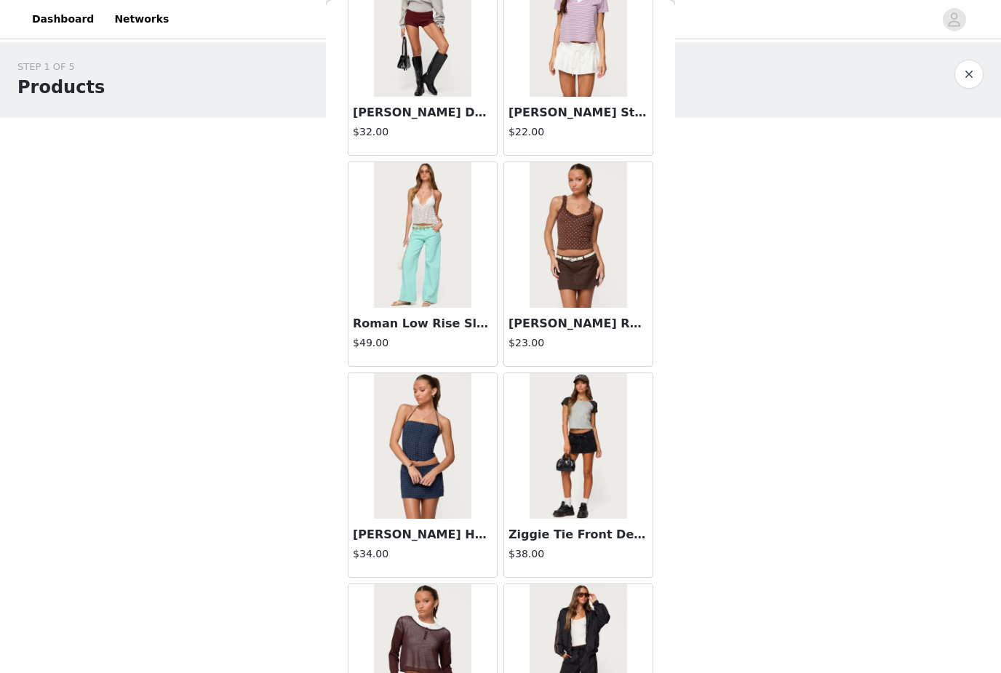
scroll to position [40268, 0]
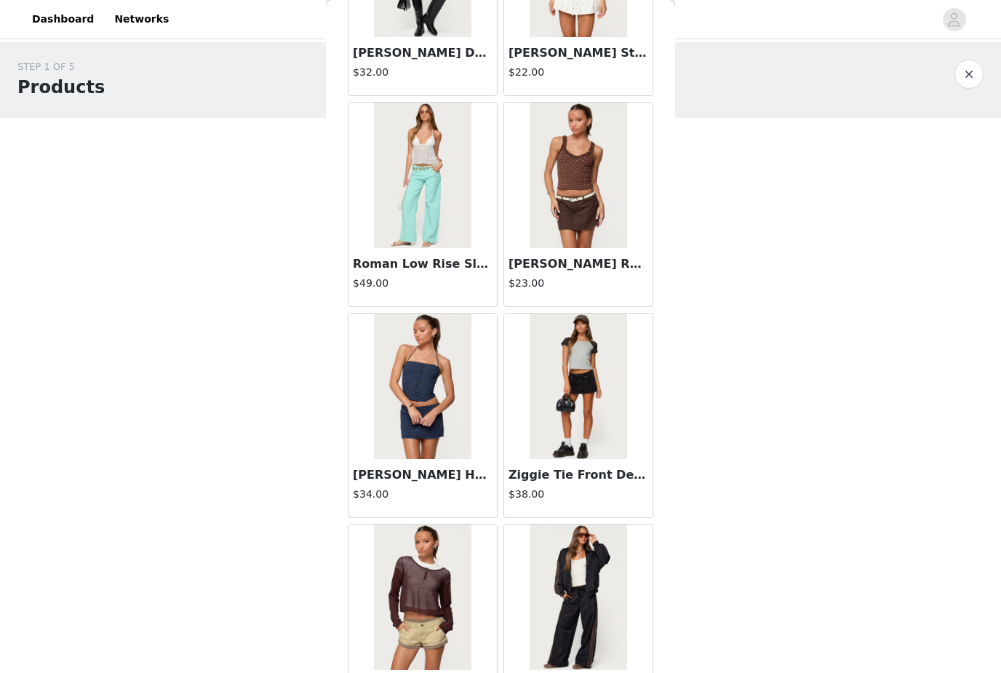
click at [583, 429] on img at bounding box center [578, 387] width 97 height 146
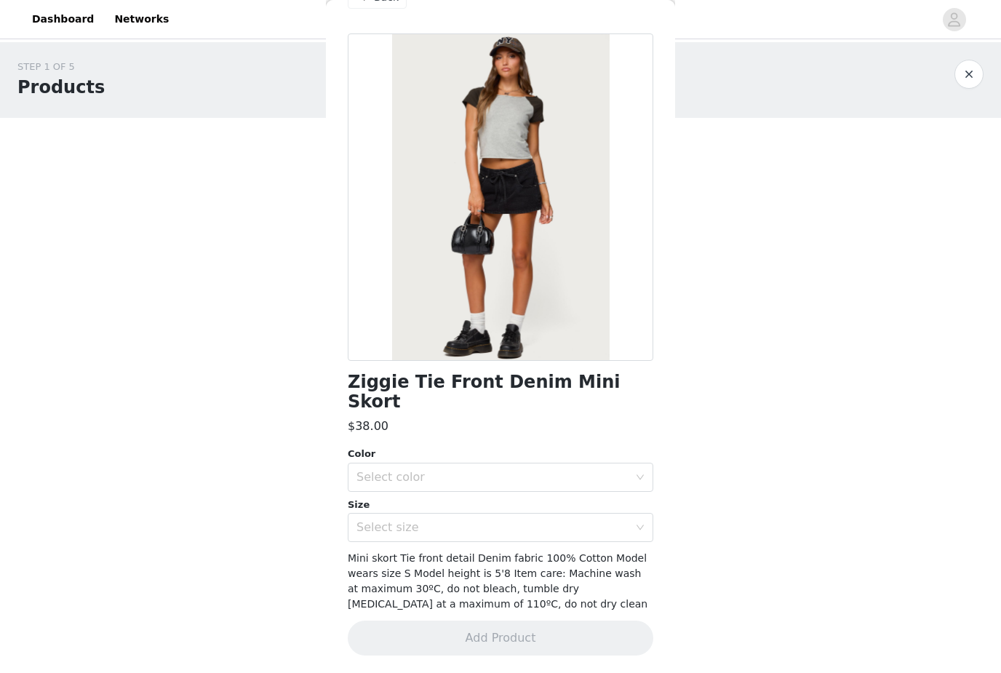
scroll to position [19, 0]
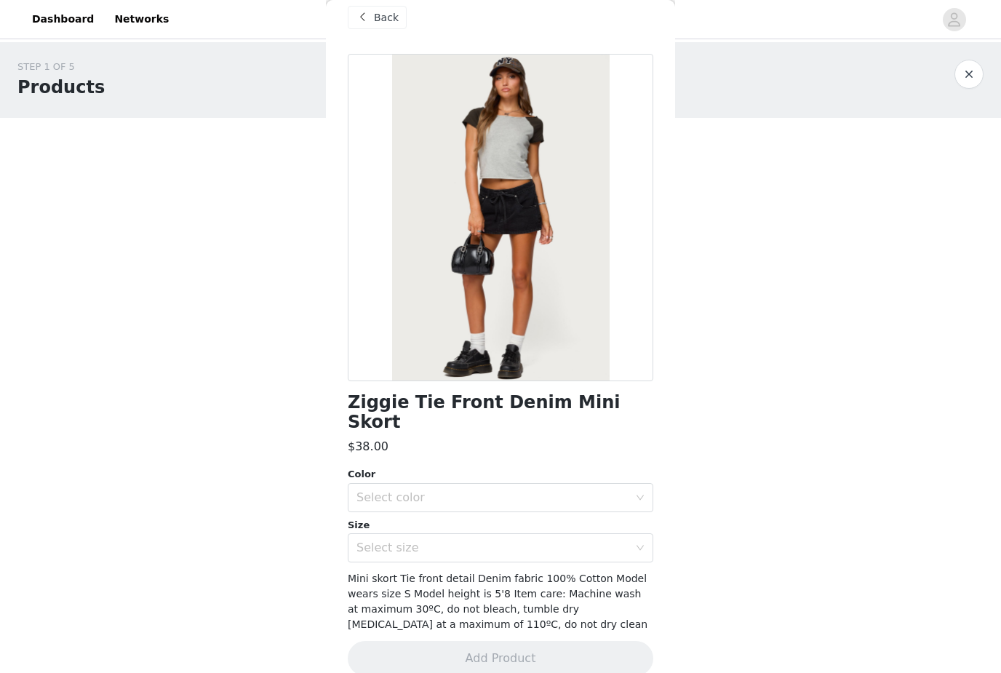
click at [537, 490] on div "Select color" at bounding box center [492, 497] width 272 height 15
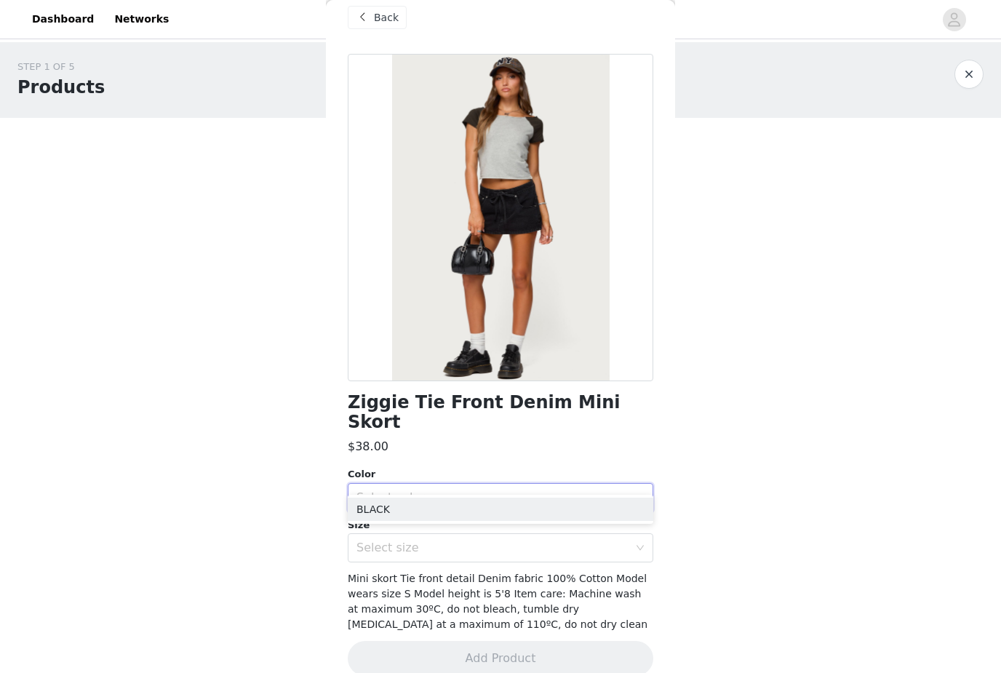
click at [493, 512] on li "BLACK" at bounding box center [501, 509] width 306 height 23
click at [492, 541] on div "Select size" at bounding box center [492, 548] width 272 height 15
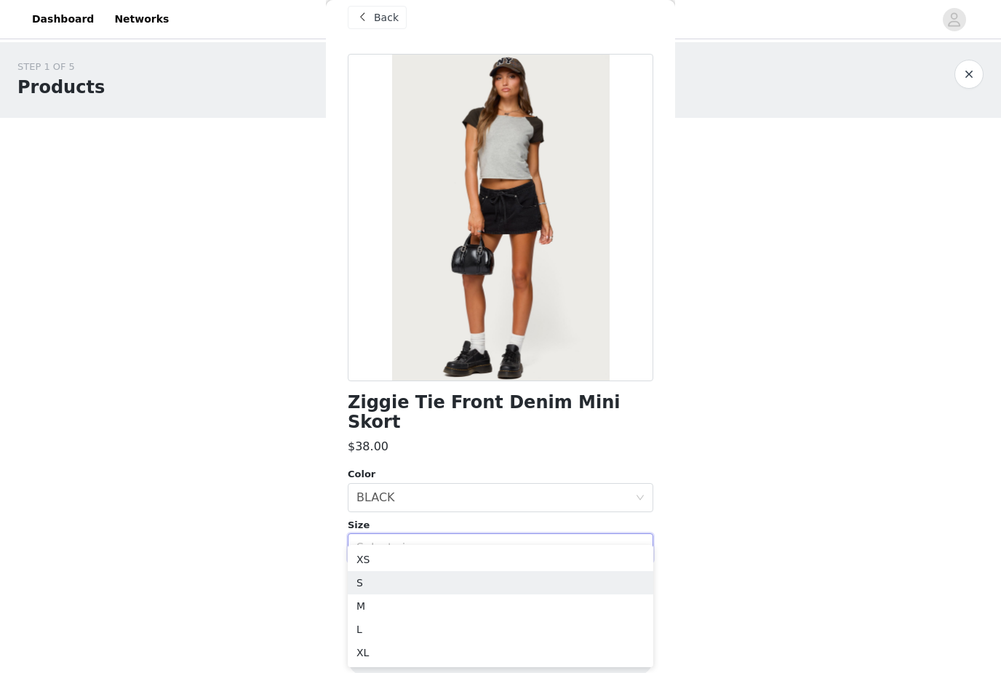
click at [445, 582] on li "S" at bounding box center [501, 582] width 306 height 23
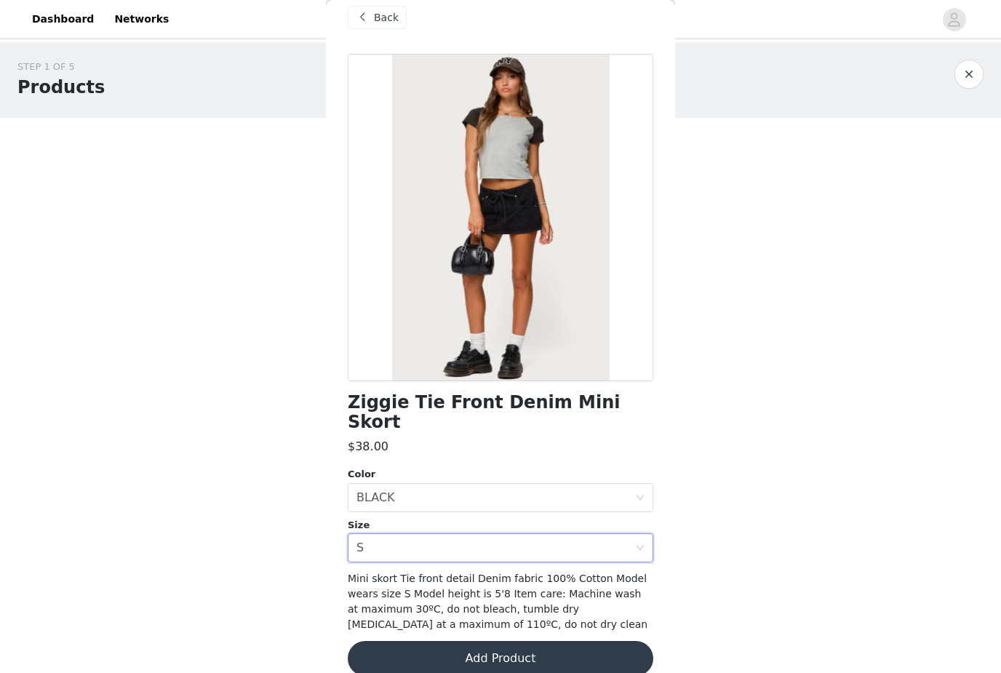
click at [462, 641] on button "Add Product" at bounding box center [501, 658] width 306 height 35
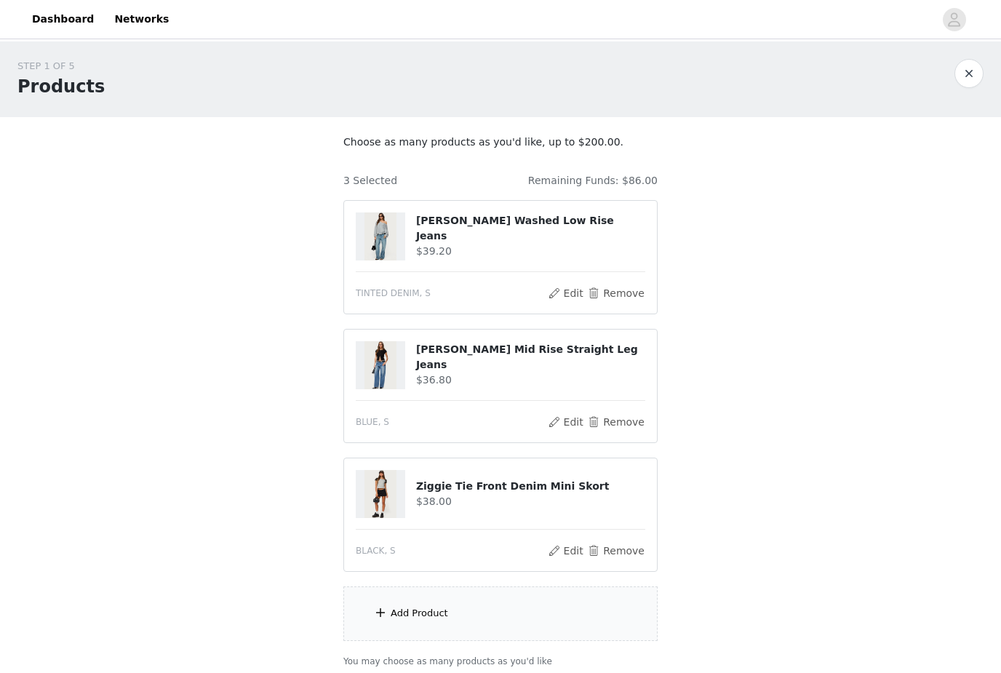
scroll to position [14, 0]
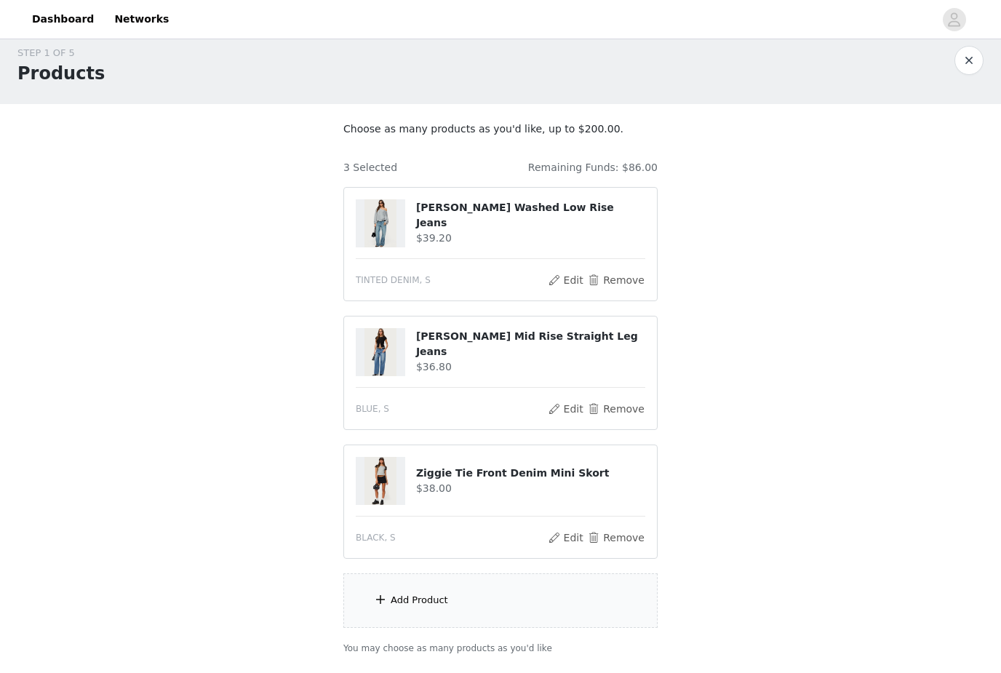
click at [493, 620] on div "Add Product" at bounding box center [500, 600] width 314 height 55
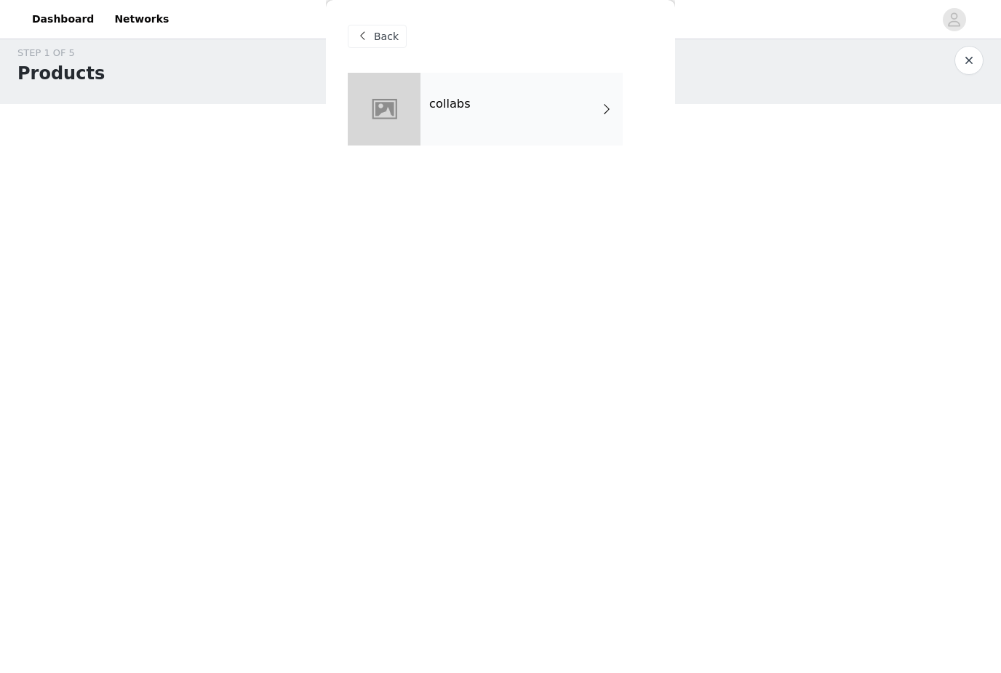
click at [561, 118] on div "collabs" at bounding box center [522, 109] width 202 height 73
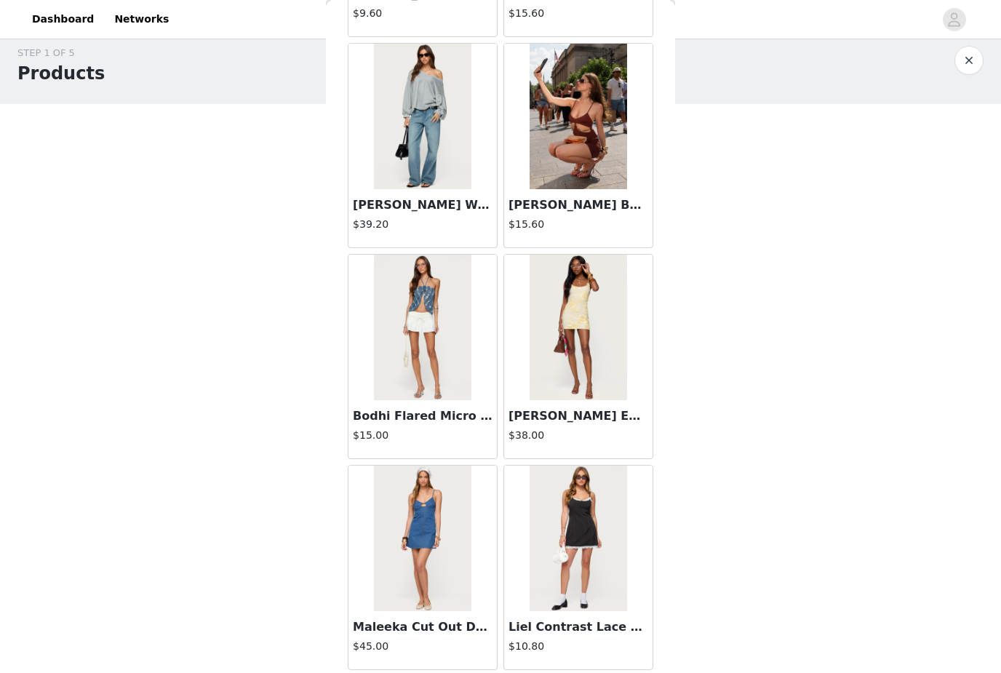
scroll to position [1507, 0]
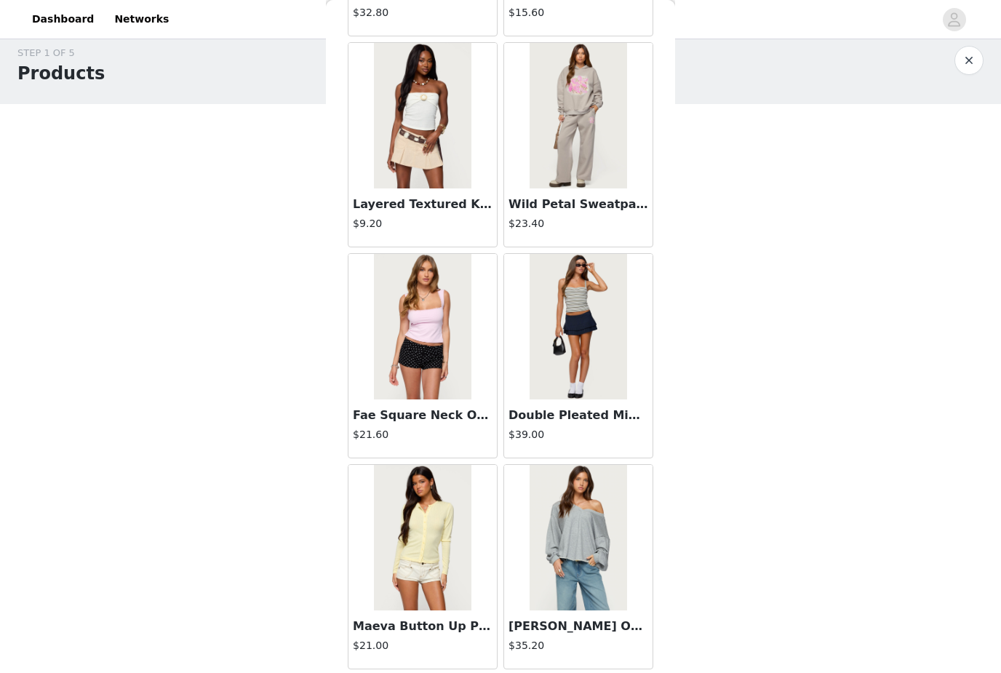
scroll to position [5726, 0]
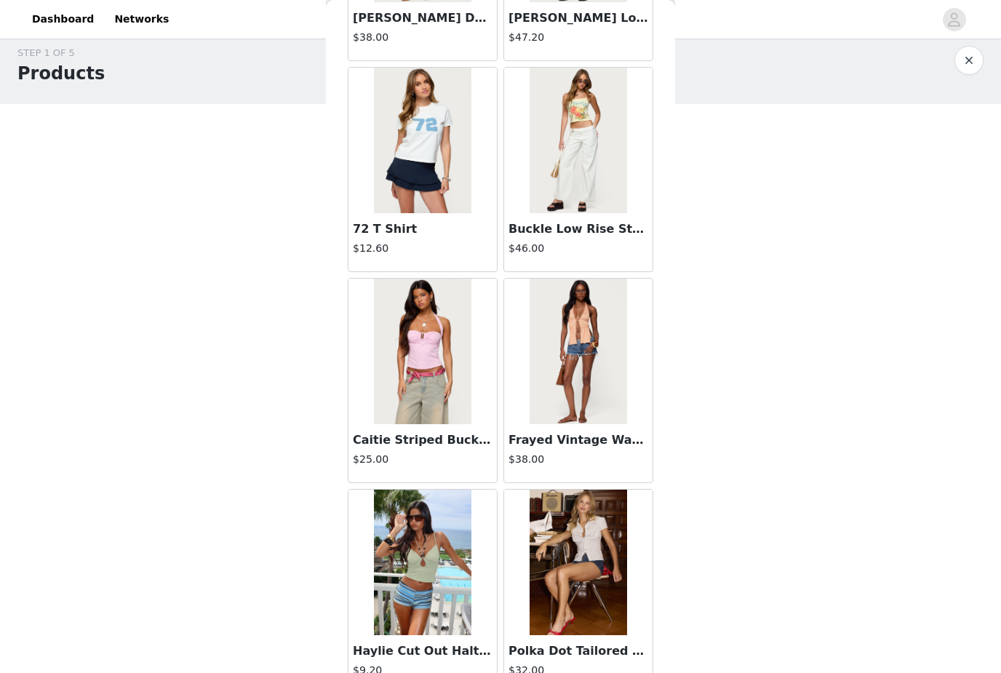
scroll to position [6906, 0]
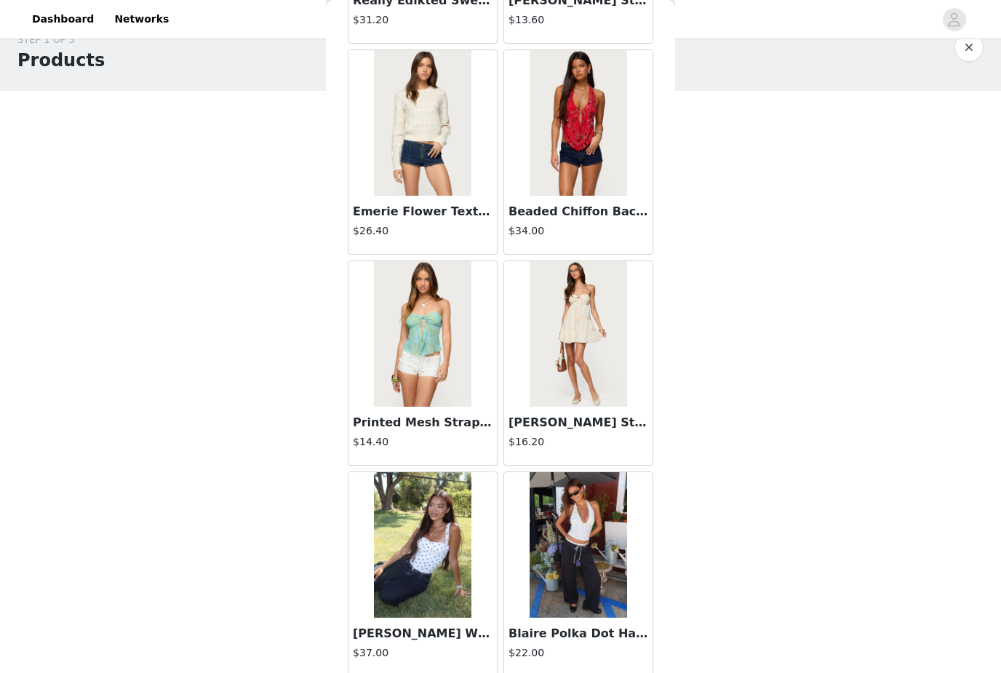
scroll to position [0, 0]
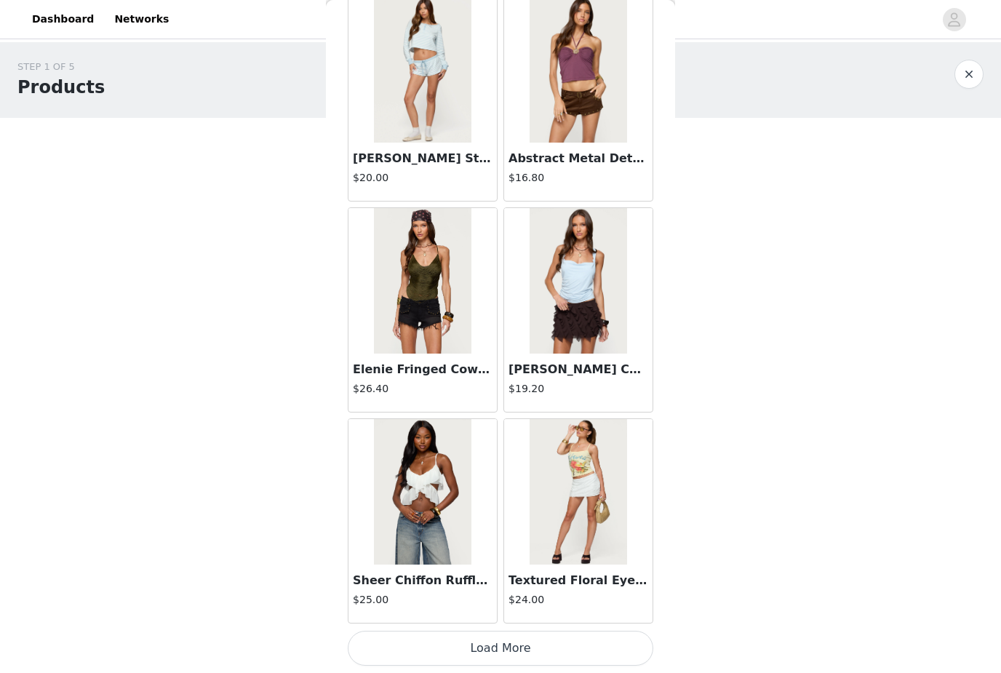
click at [554, 634] on button "Load More" at bounding box center [501, 648] width 306 height 35
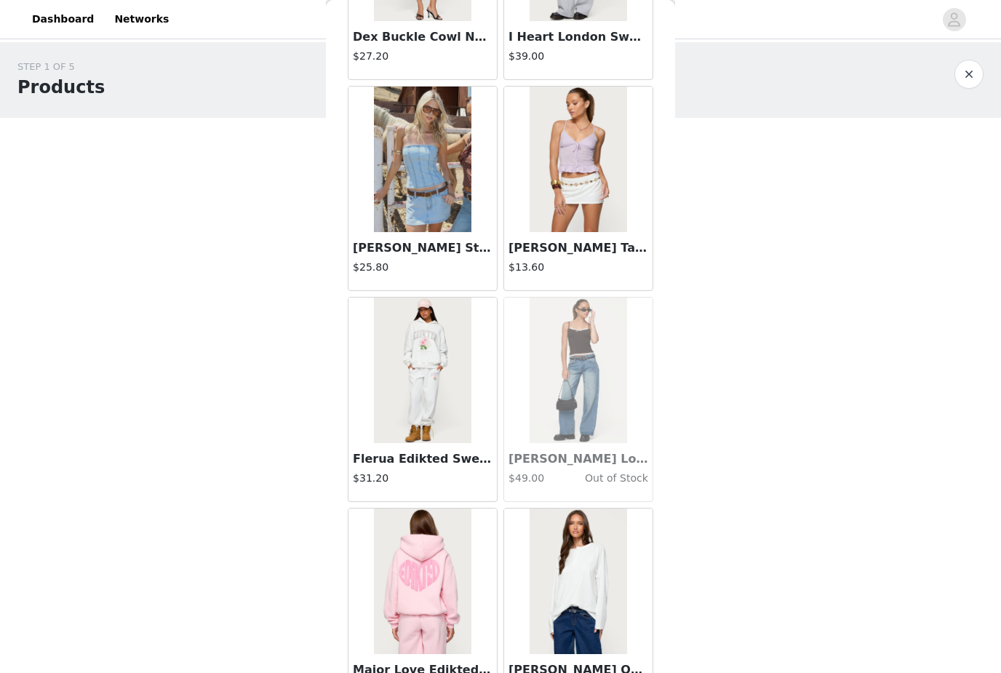
scroll to position [12028, 0]
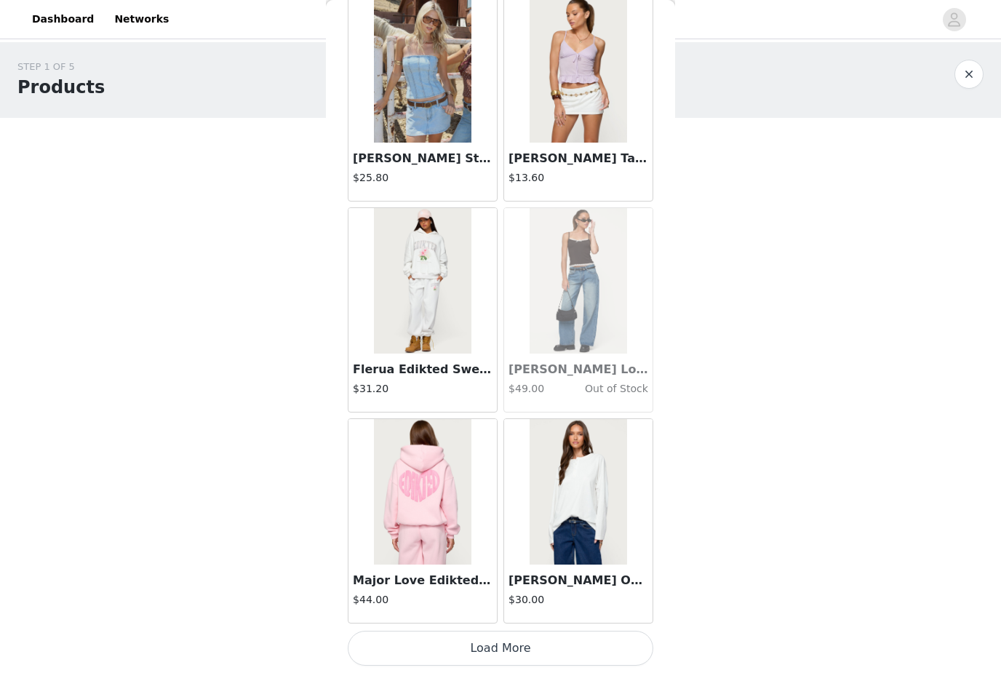
click at [549, 644] on button "Load More" at bounding box center [501, 648] width 306 height 35
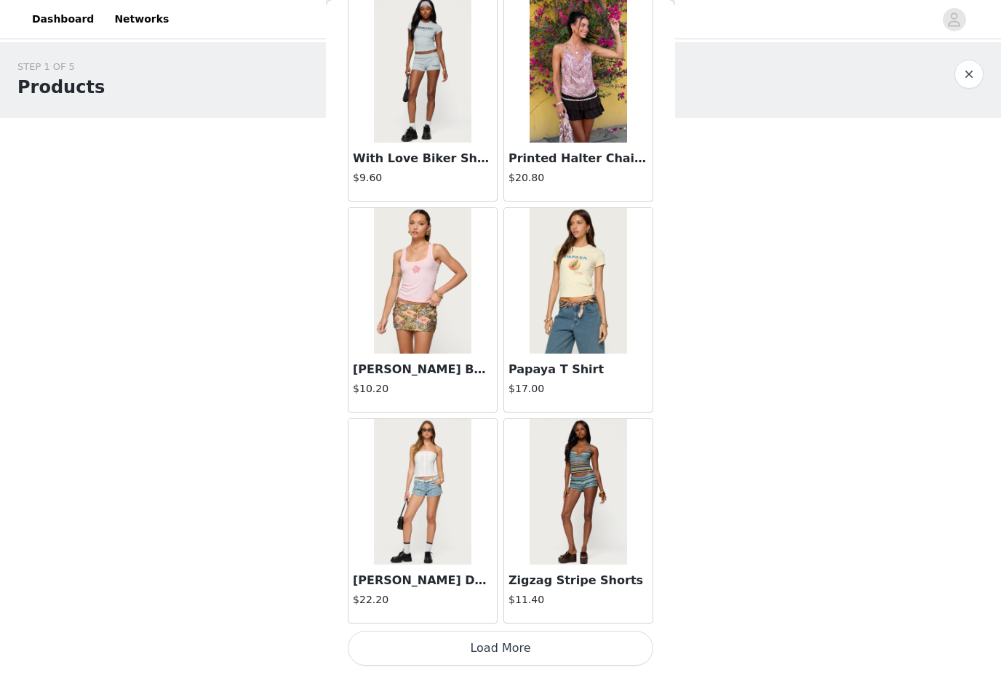
scroll to position [14212, 0]
click at [530, 650] on button "Load More" at bounding box center [501, 648] width 306 height 35
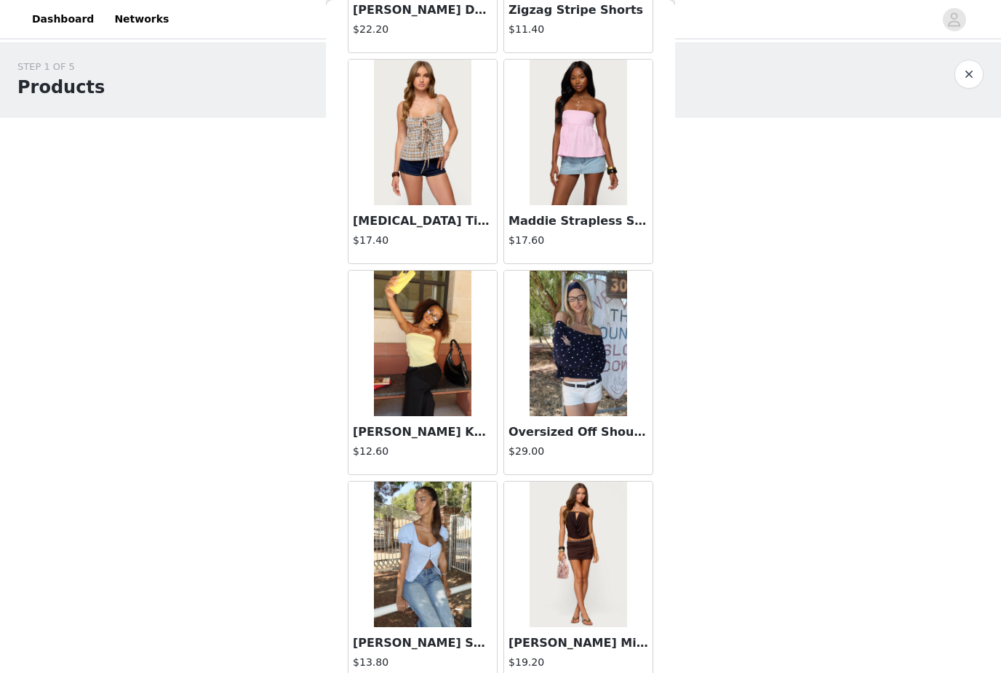
scroll to position [14827, 0]
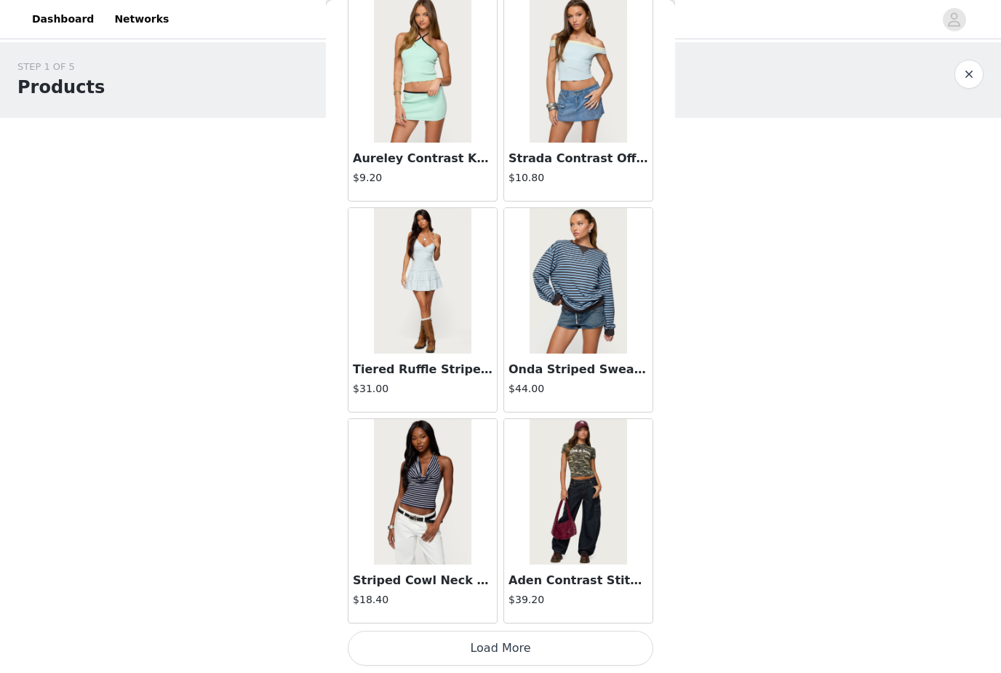
click at [543, 643] on button "Load More" at bounding box center [501, 648] width 306 height 35
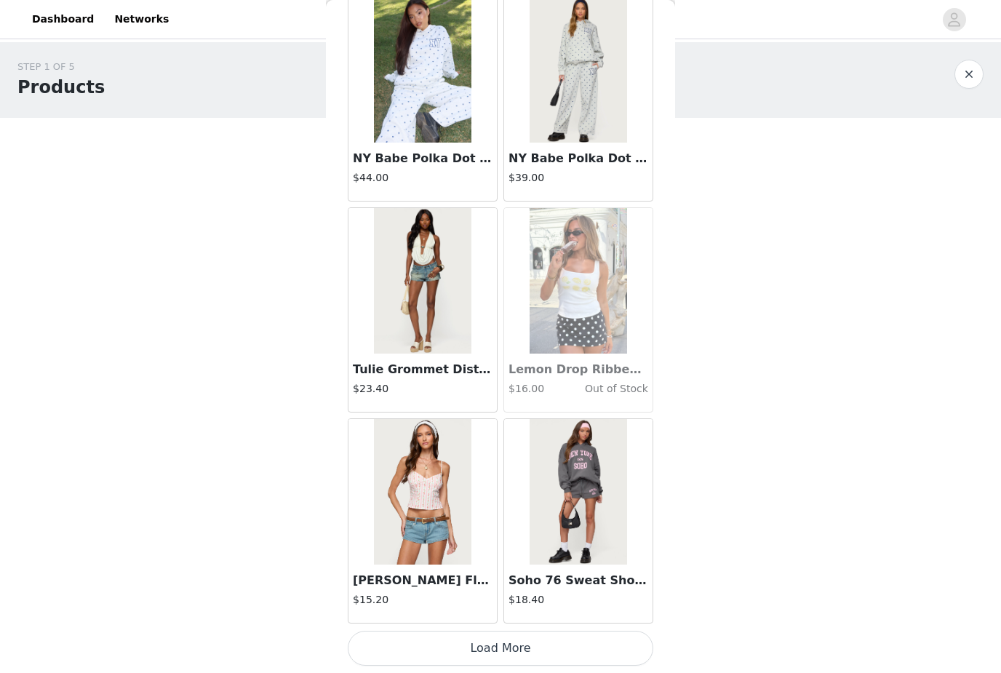
scroll to position [18432, 0]
click at [566, 633] on button "Load More" at bounding box center [501, 648] width 306 height 35
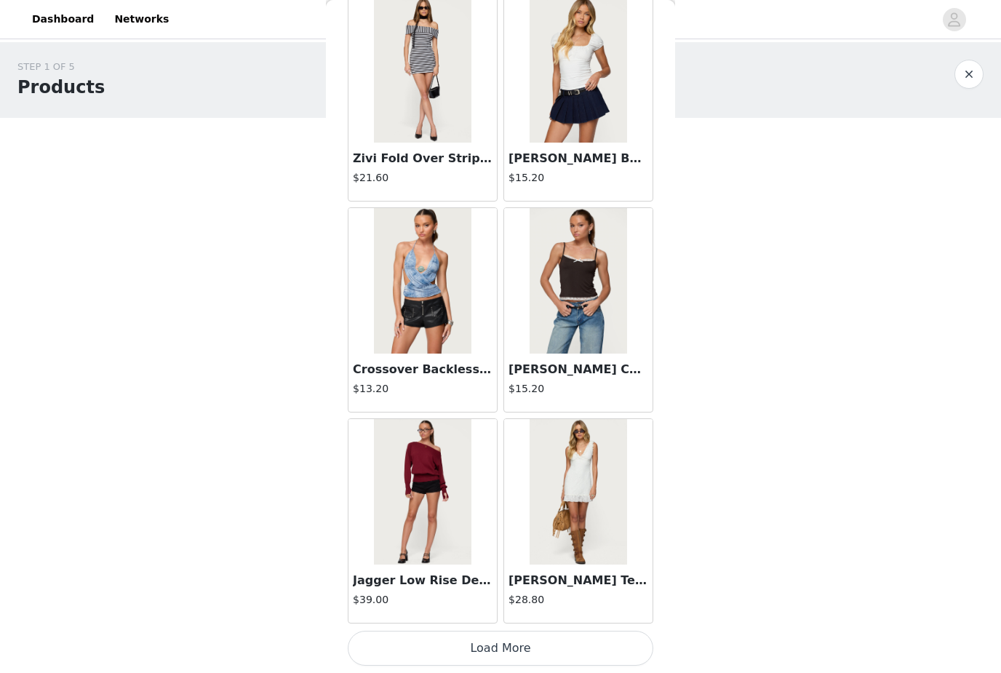
scroll to position [20541, 0]
click at [556, 645] on button "Load More" at bounding box center [501, 648] width 306 height 35
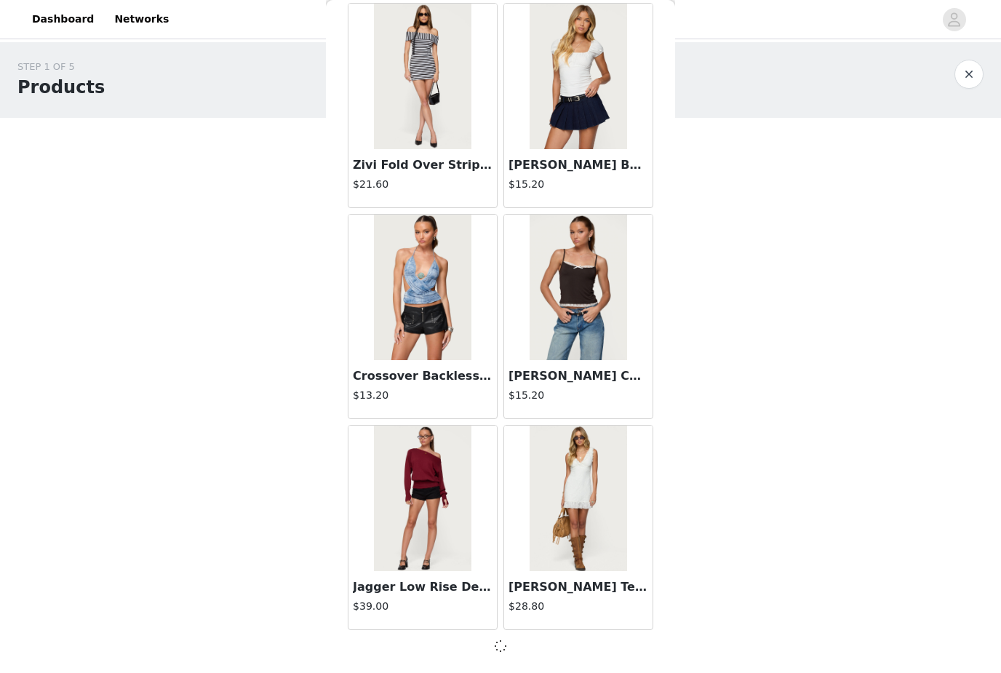
scroll to position [20535, 0]
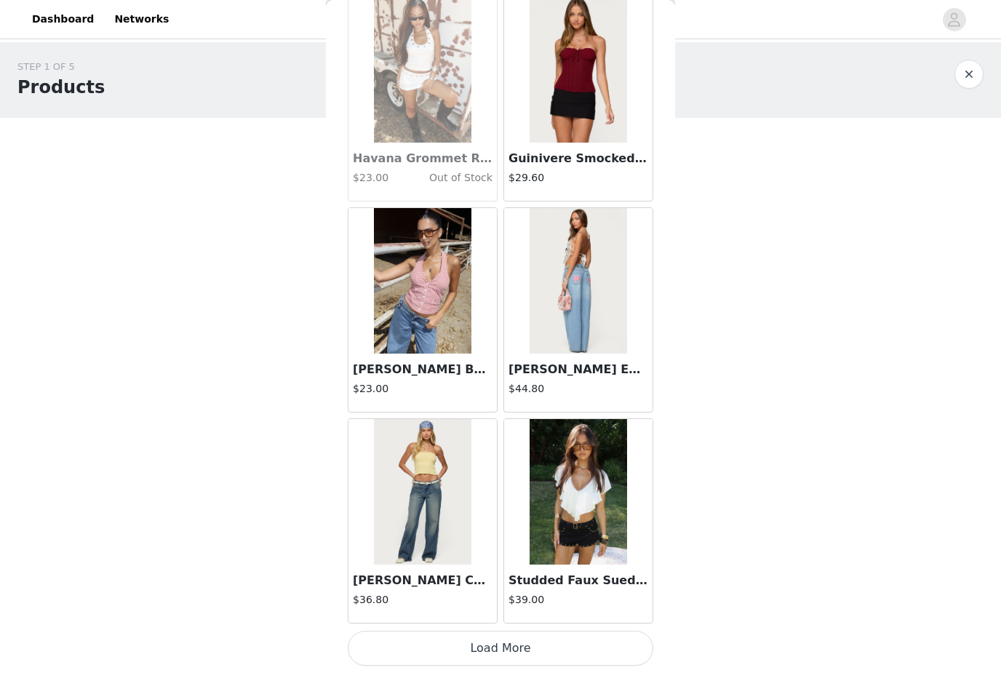
click at [381, 637] on button "Load More" at bounding box center [501, 648] width 306 height 35
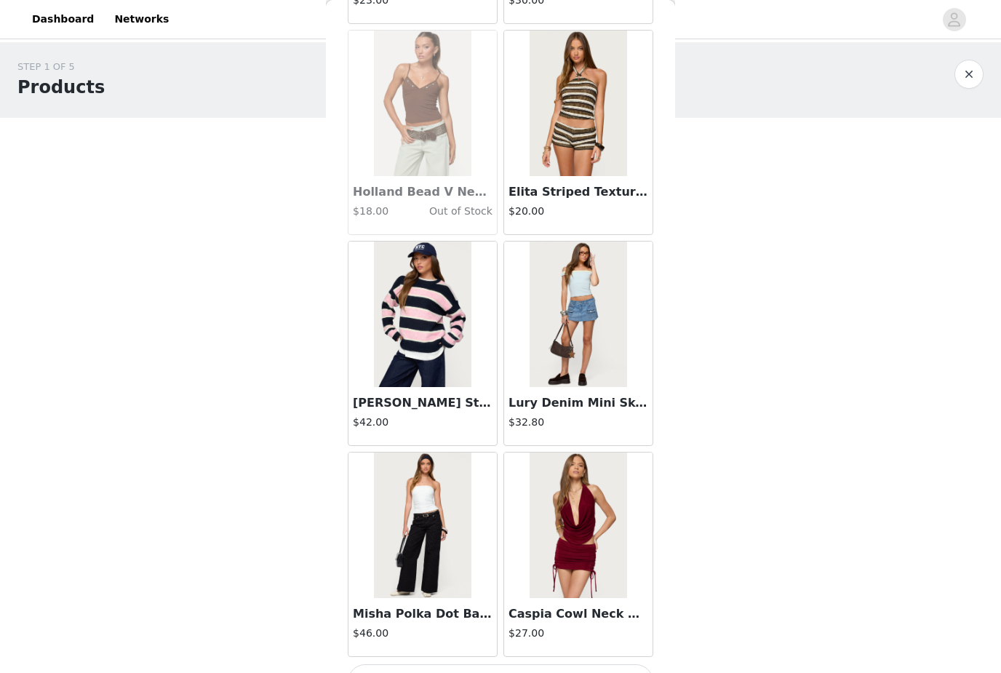
scroll to position [24744, 0]
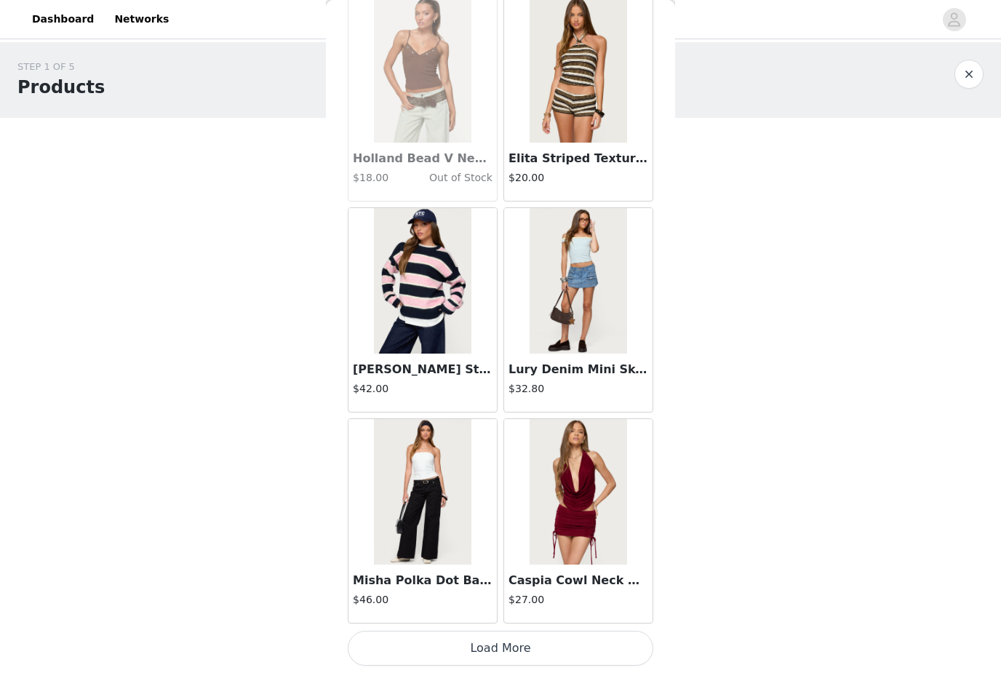
click at [380, 637] on button "Load More" at bounding box center [501, 648] width 306 height 35
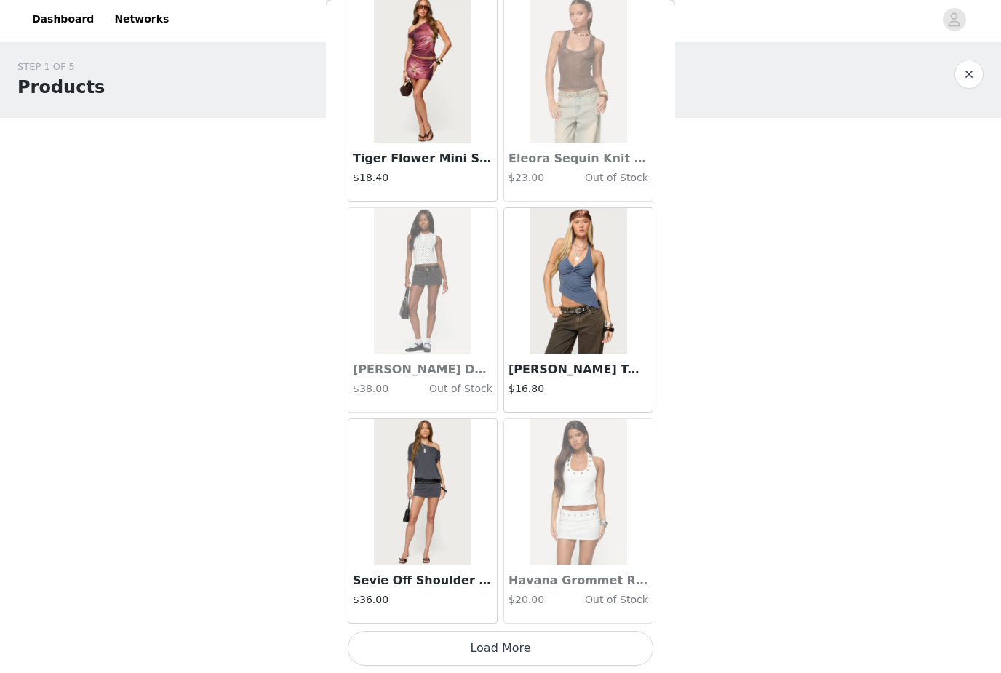
scroll to position [26871, 0]
click at [375, 646] on button "Load More" at bounding box center [501, 648] width 306 height 35
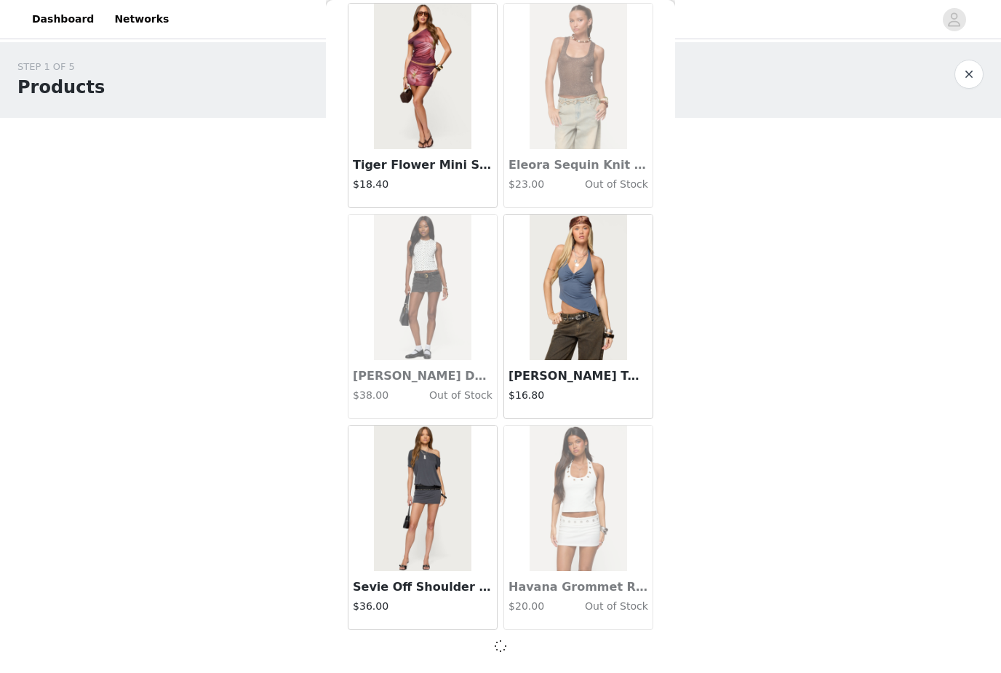
scroll to position [26864, 0]
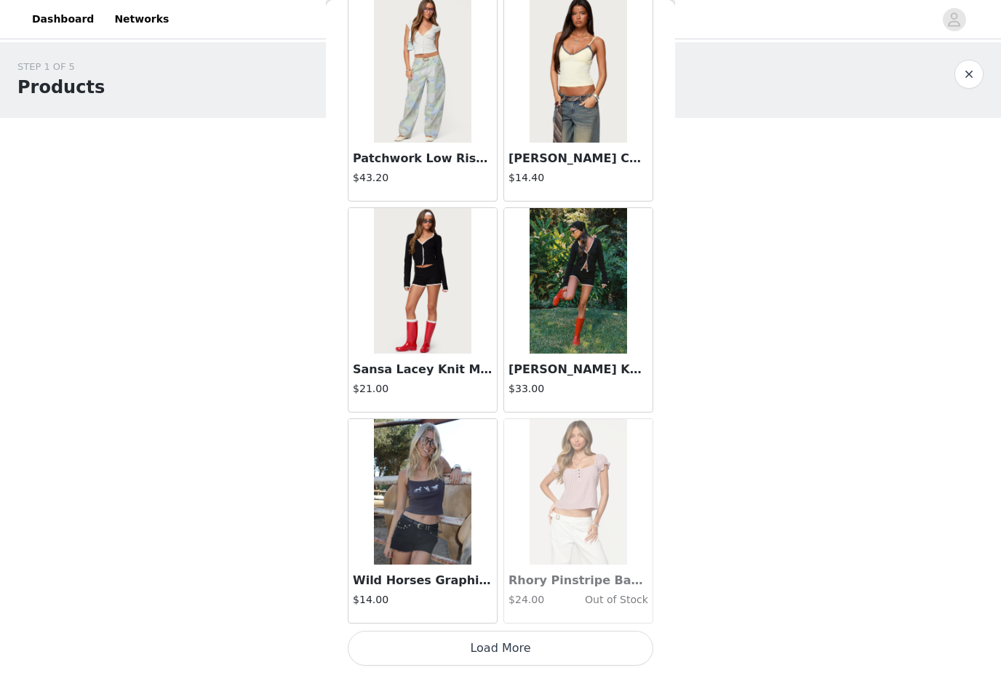
click at [384, 641] on button "Load More" at bounding box center [501, 648] width 306 height 35
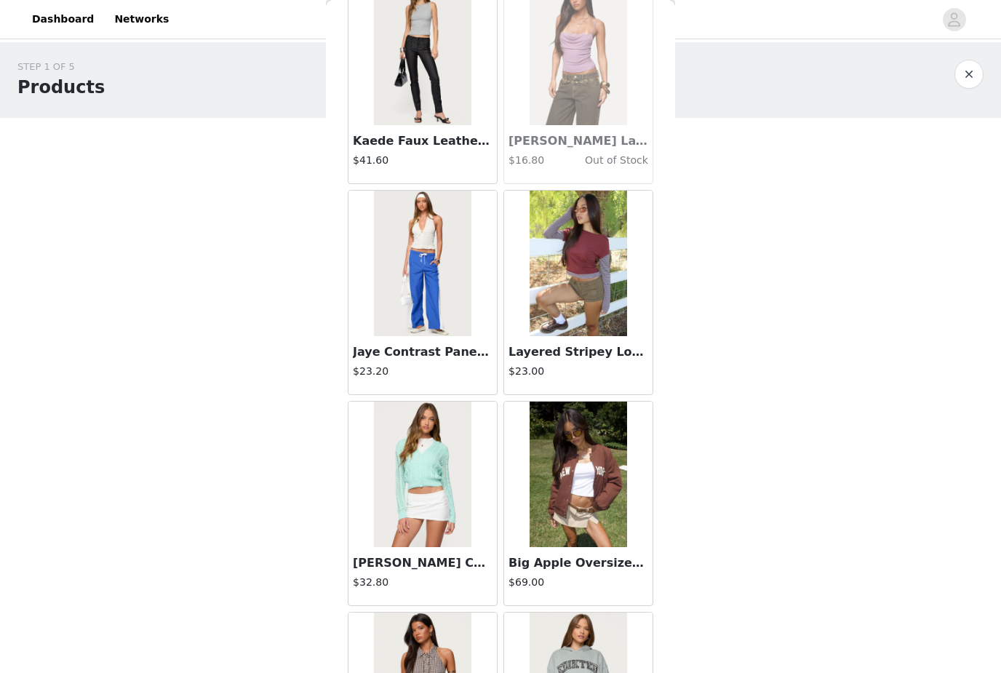
scroll to position [30690, 0]
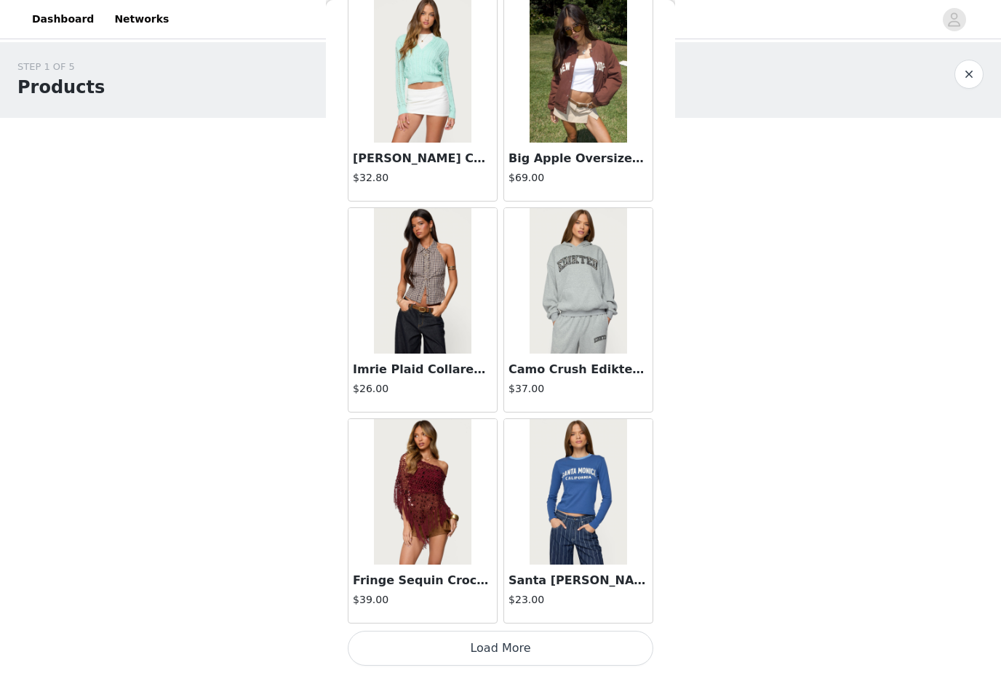
click at [400, 636] on button "Load More" at bounding box center [501, 648] width 306 height 35
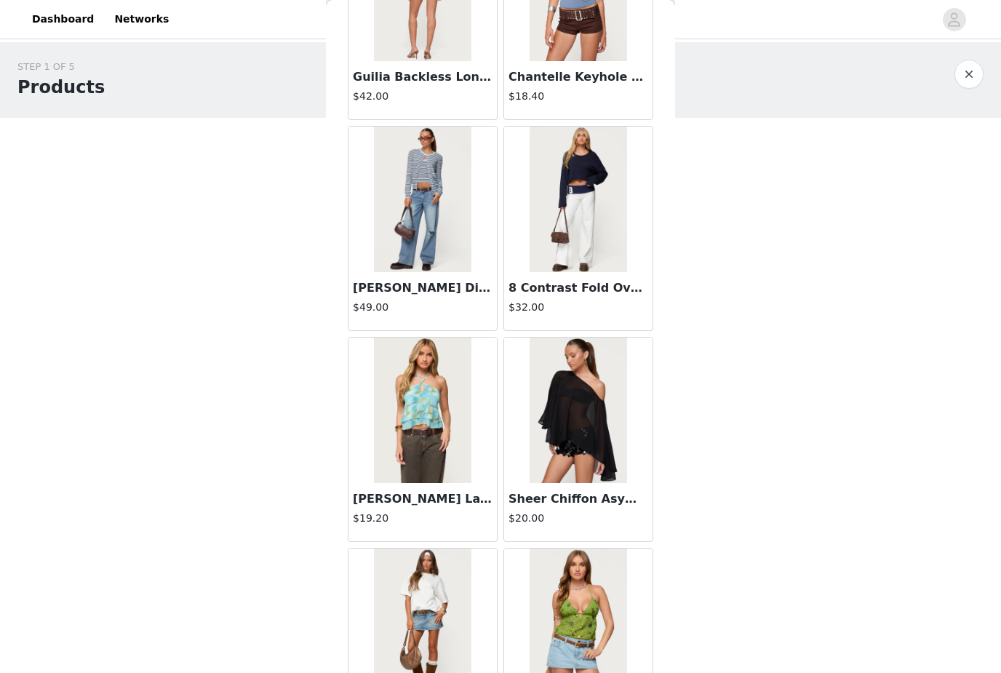
scroll to position [32558, 0]
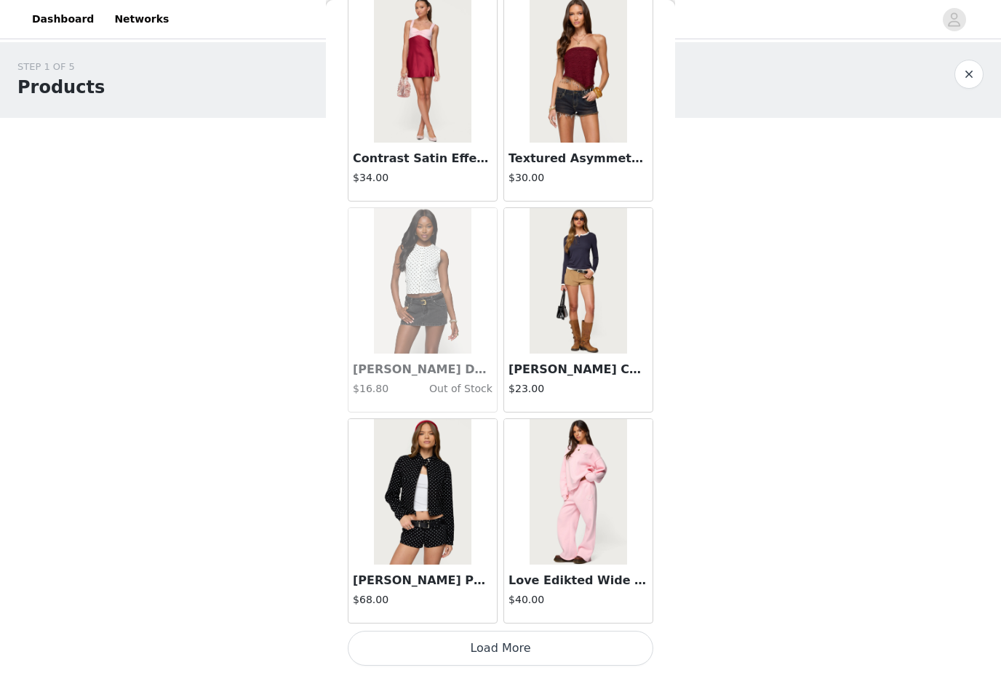
click at [391, 638] on button "Load More" at bounding box center [501, 648] width 306 height 35
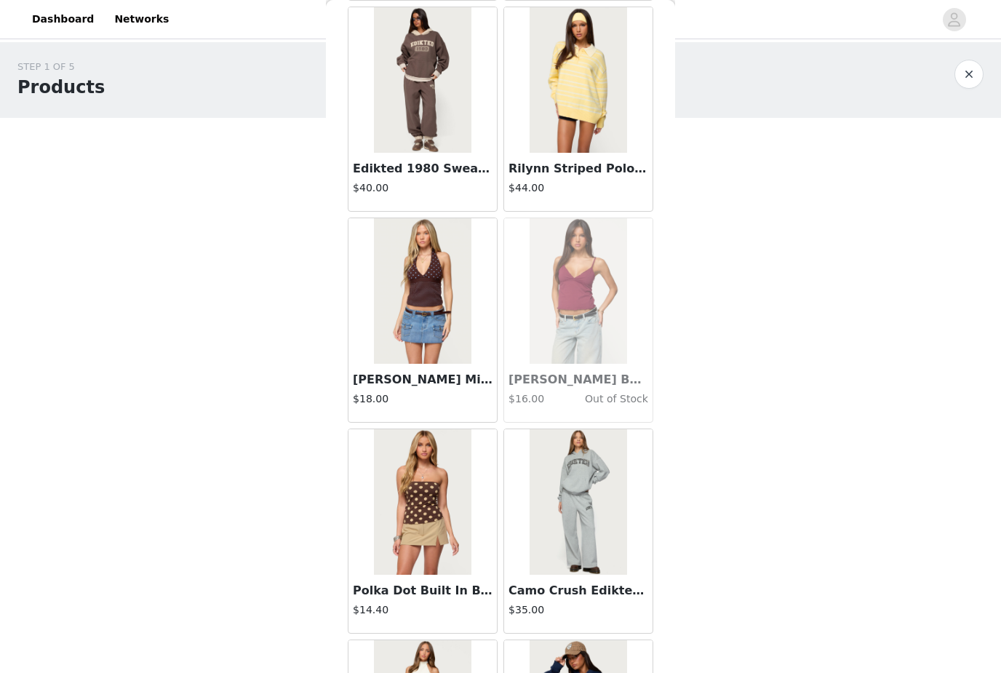
scroll to position [33881, 0]
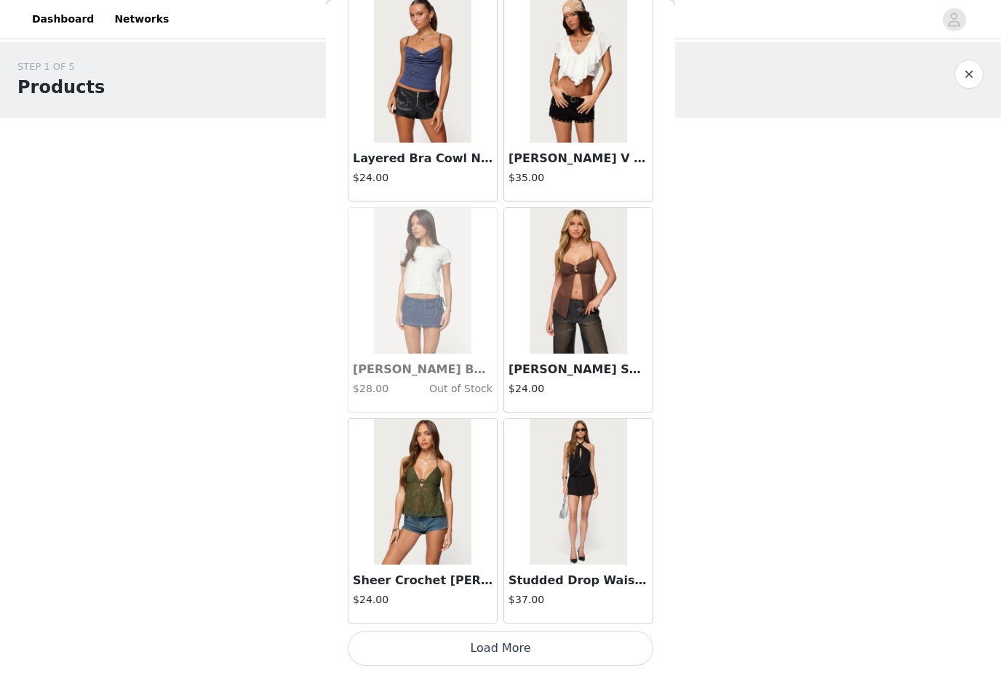
click at [389, 639] on button "Load More" at bounding box center [501, 648] width 306 height 35
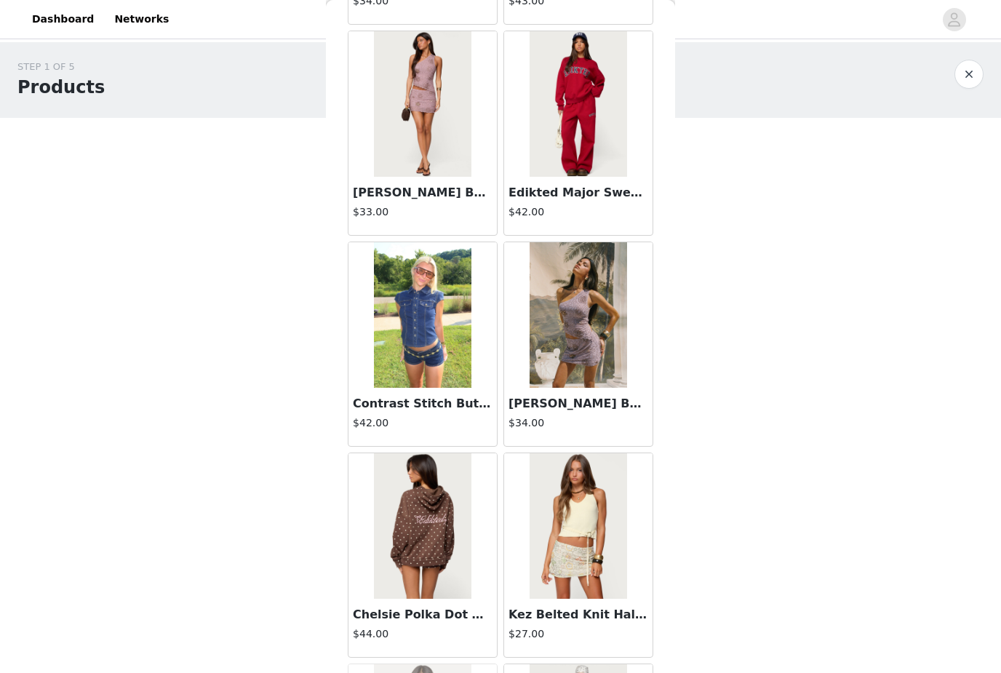
scroll to position [37225, 0]
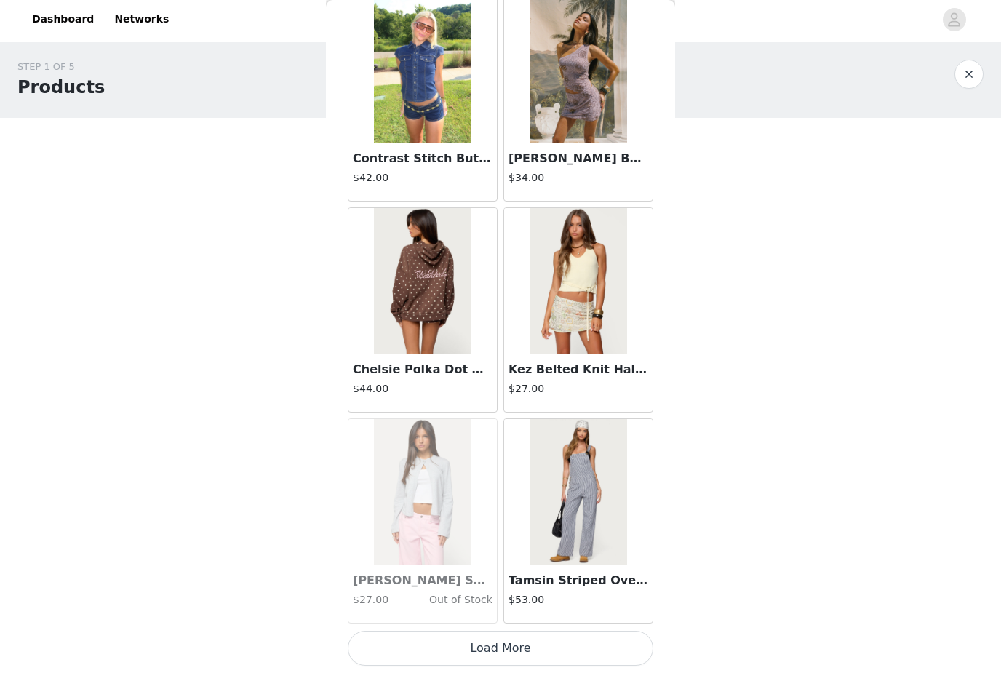
click at [398, 648] on button "Load More" at bounding box center [501, 648] width 306 height 35
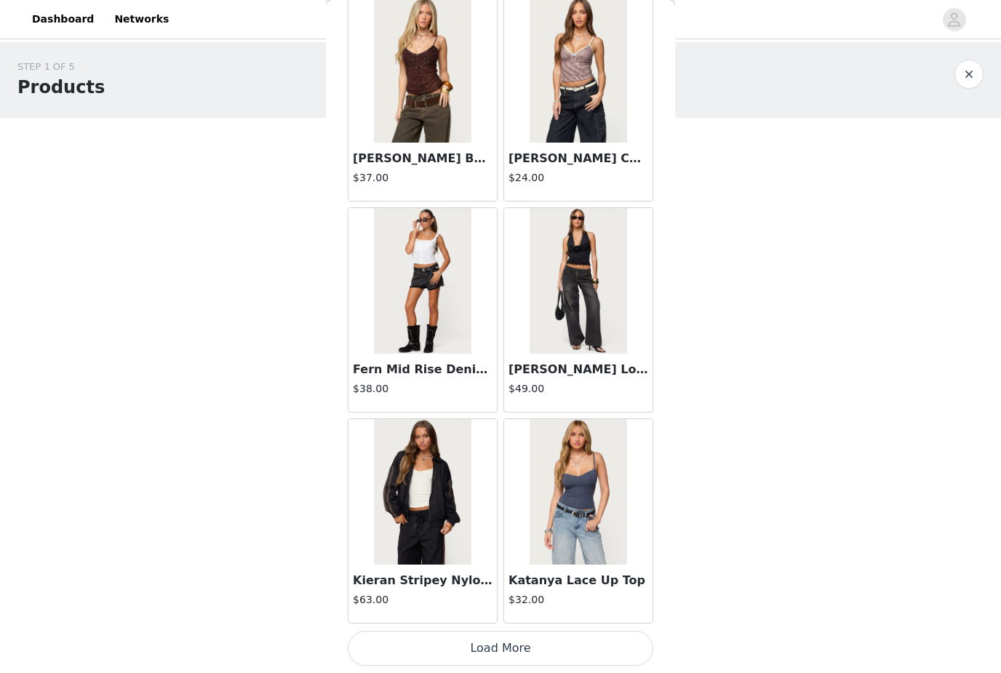
click at [391, 648] on button "Load More" at bounding box center [501, 648] width 306 height 35
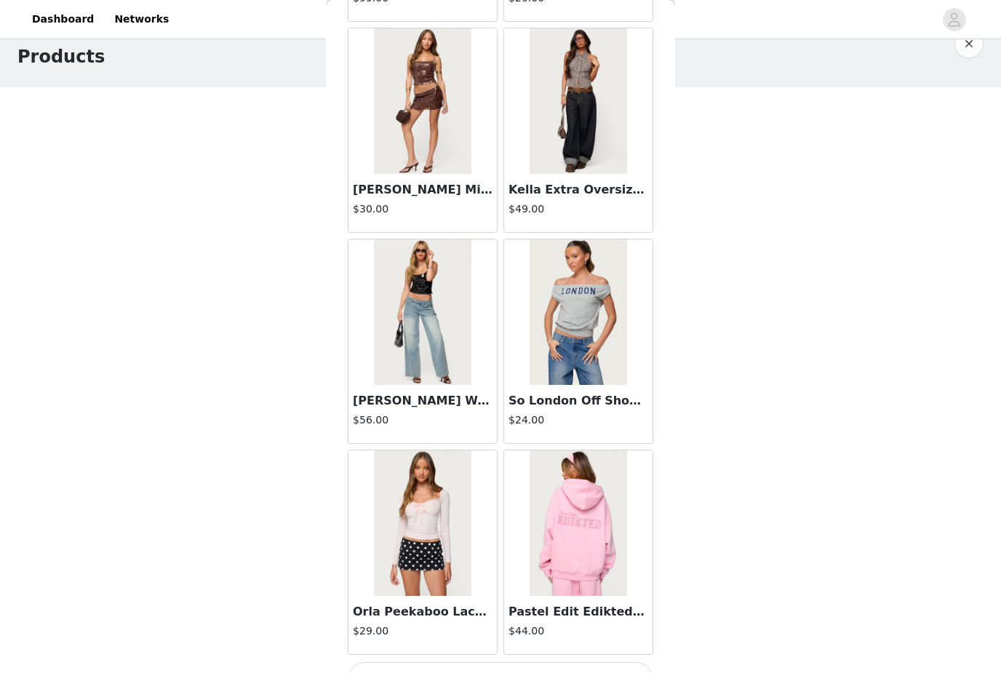
scroll to position [31, 0]
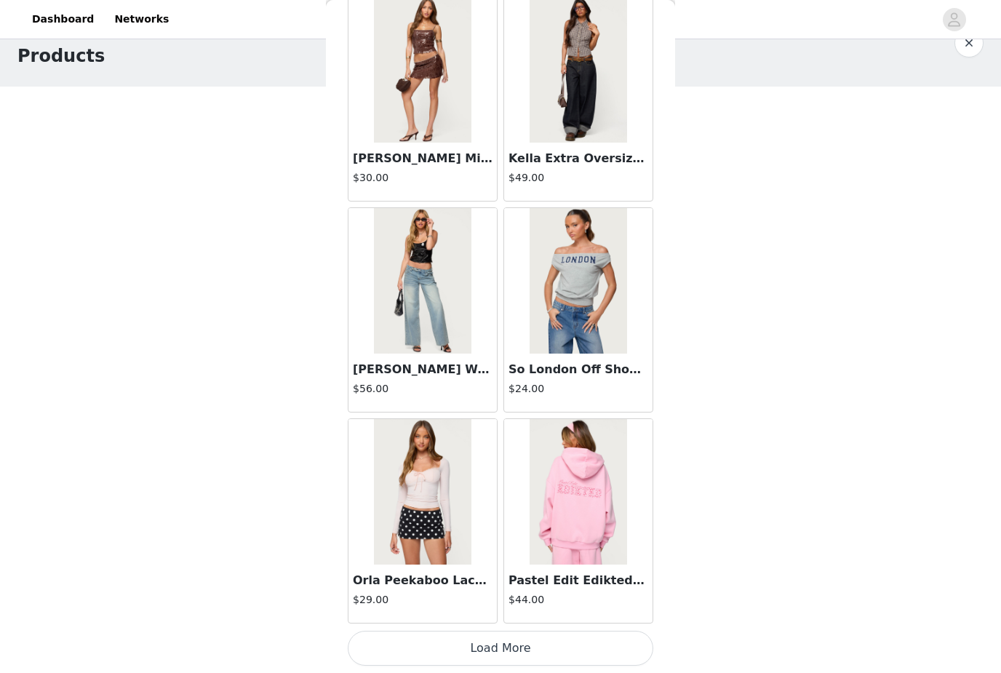
click at [507, 650] on button "Load More" at bounding box center [501, 648] width 306 height 35
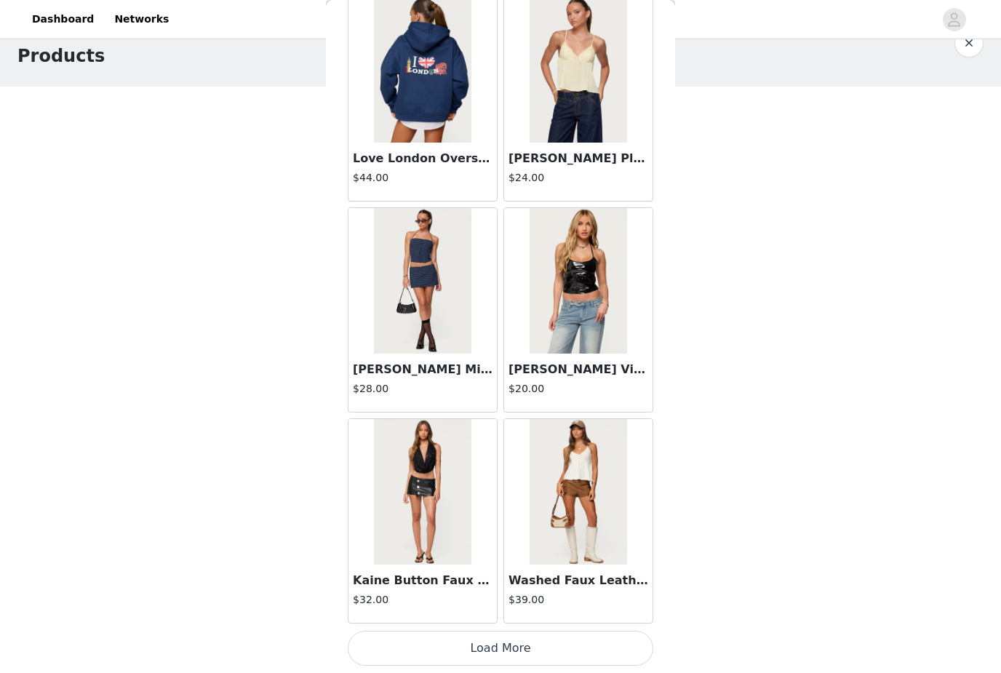
scroll to position [43749, 0]
click at [556, 643] on button "Load More" at bounding box center [501, 648] width 306 height 35
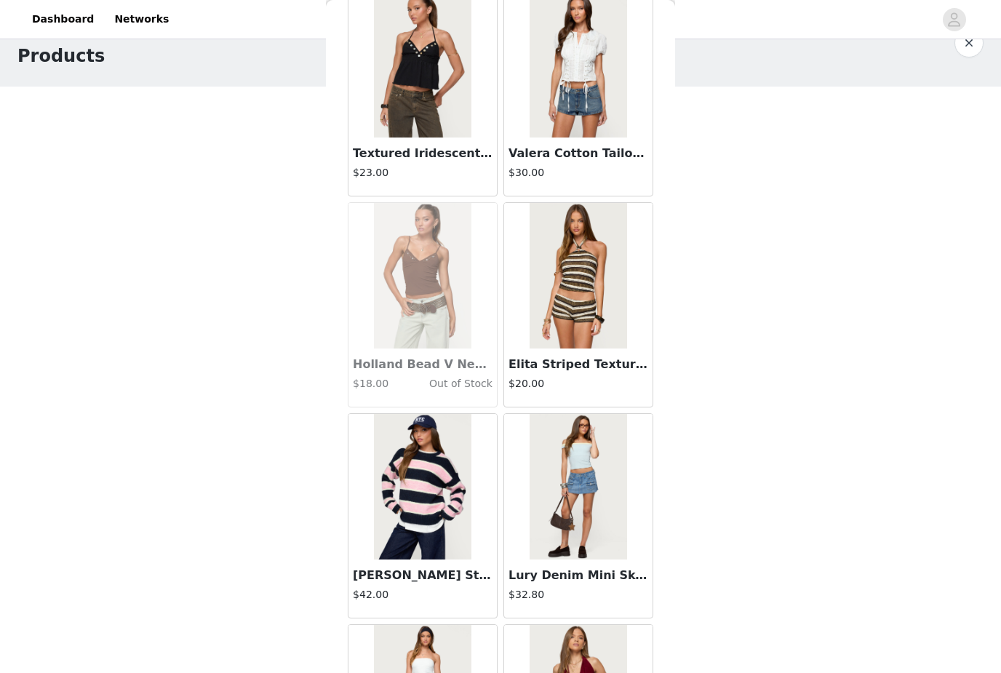
scroll to position [24572, 0]
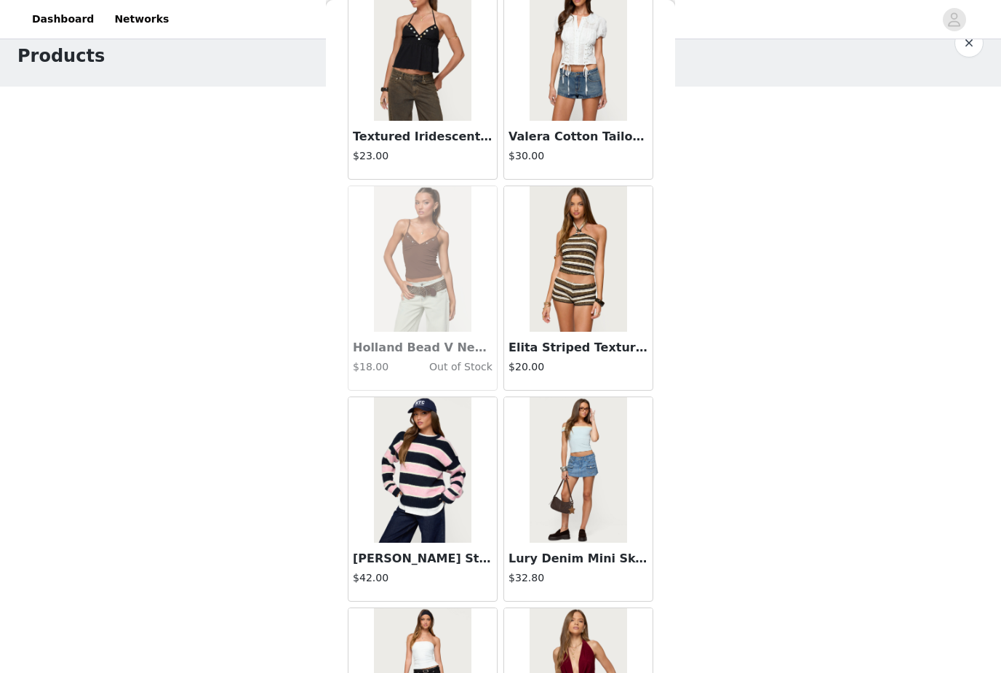
click at [453, 442] on img at bounding box center [422, 470] width 97 height 146
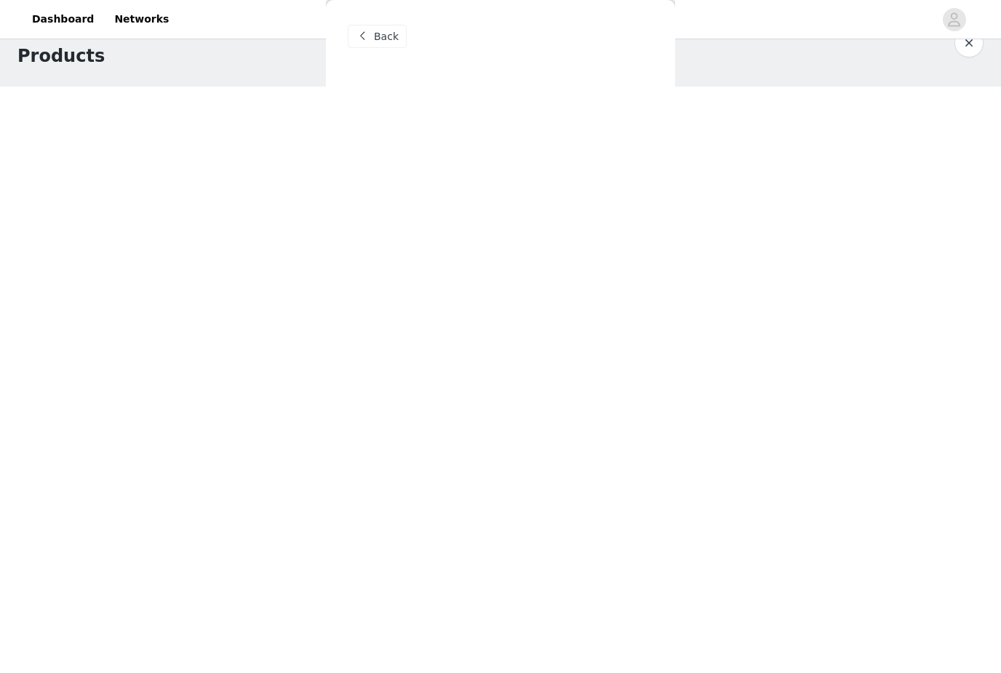
scroll to position [0, 0]
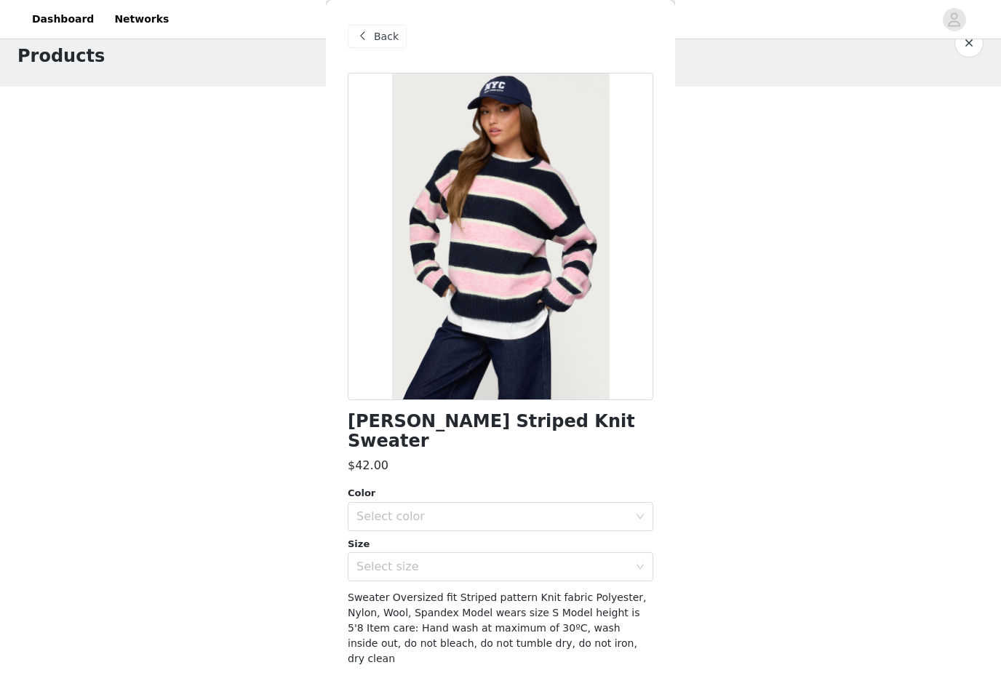
click at [439, 509] on div "Select color" at bounding box center [492, 516] width 272 height 15
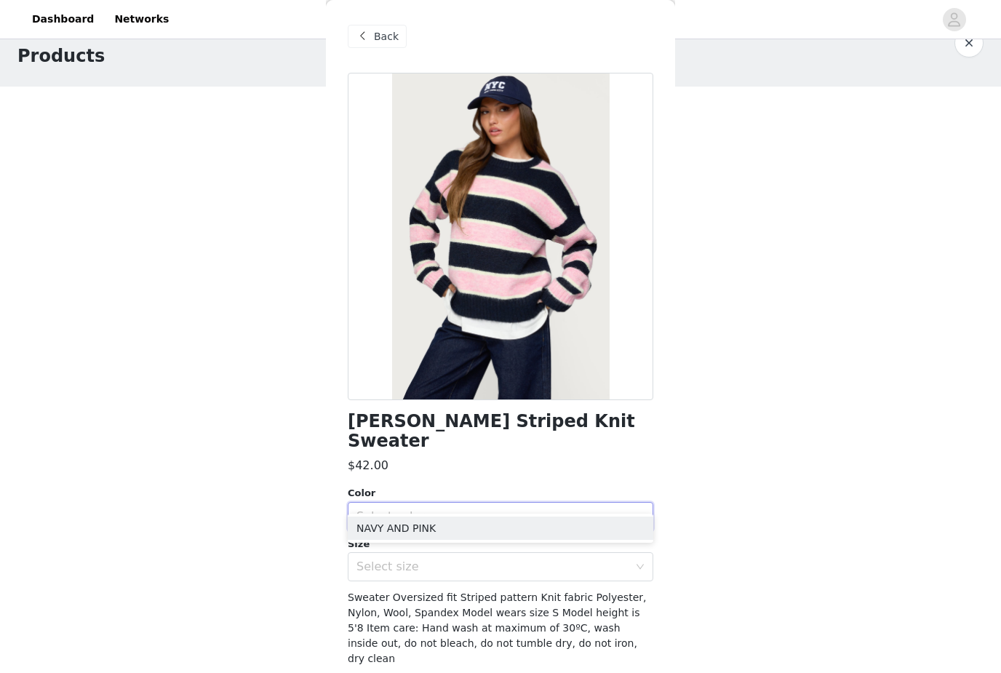
click at [426, 527] on li "NAVY AND PINK" at bounding box center [501, 528] width 306 height 23
click at [410, 559] on div "Select size" at bounding box center [492, 566] width 272 height 15
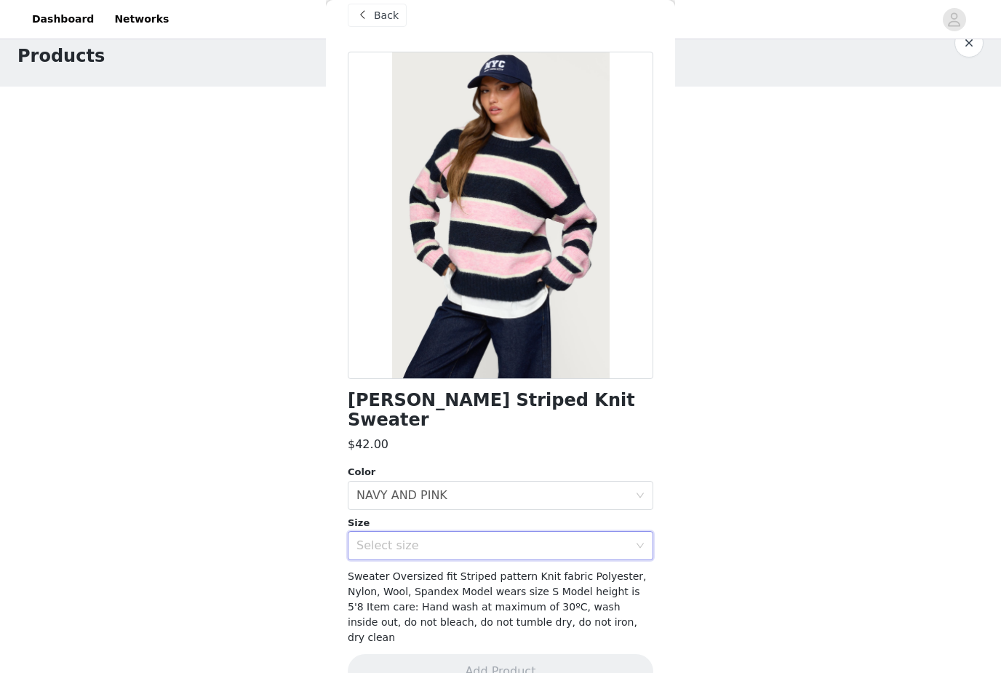
scroll to position [19, 0]
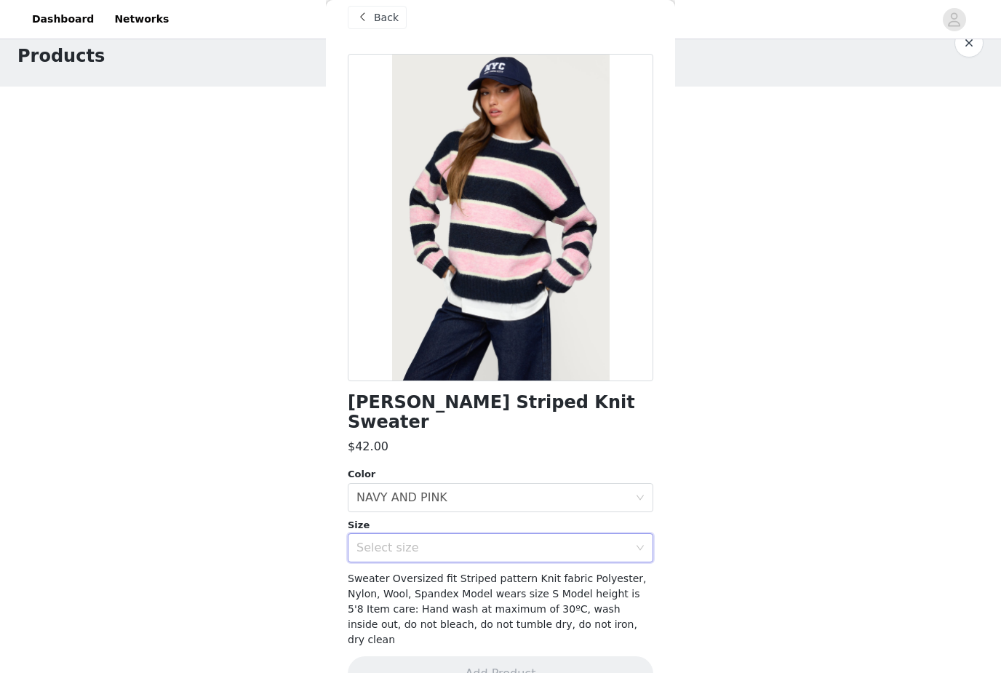
click at [482, 541] on div "Select size" at bounding box center [492, 548] width 272 height 15
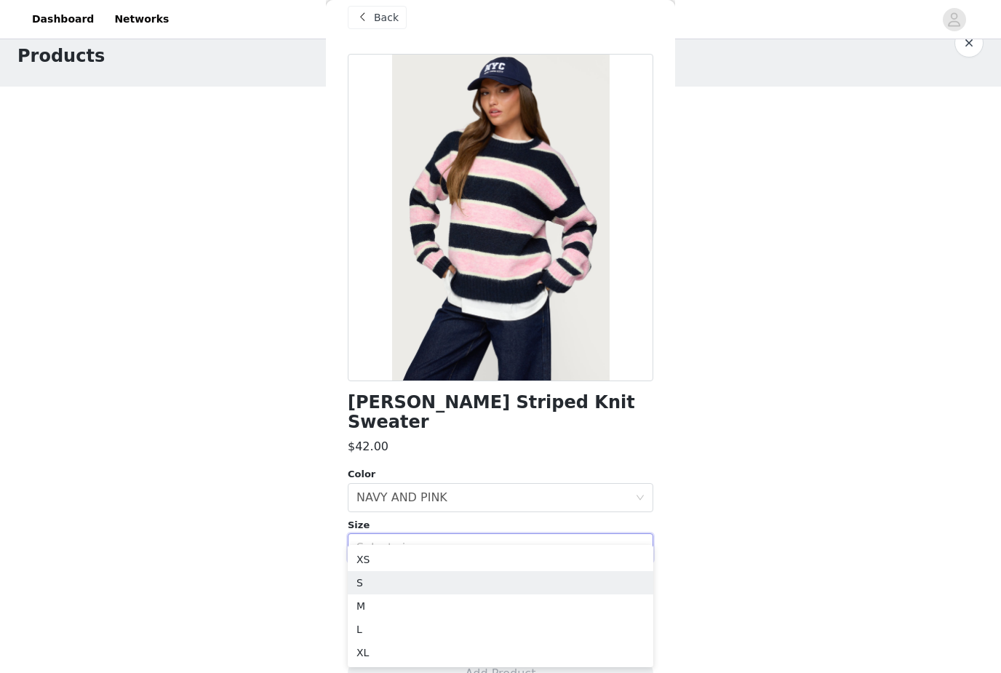
click at [450, 579] on li "S" at bounding box center [501, 582] width 306 height 23
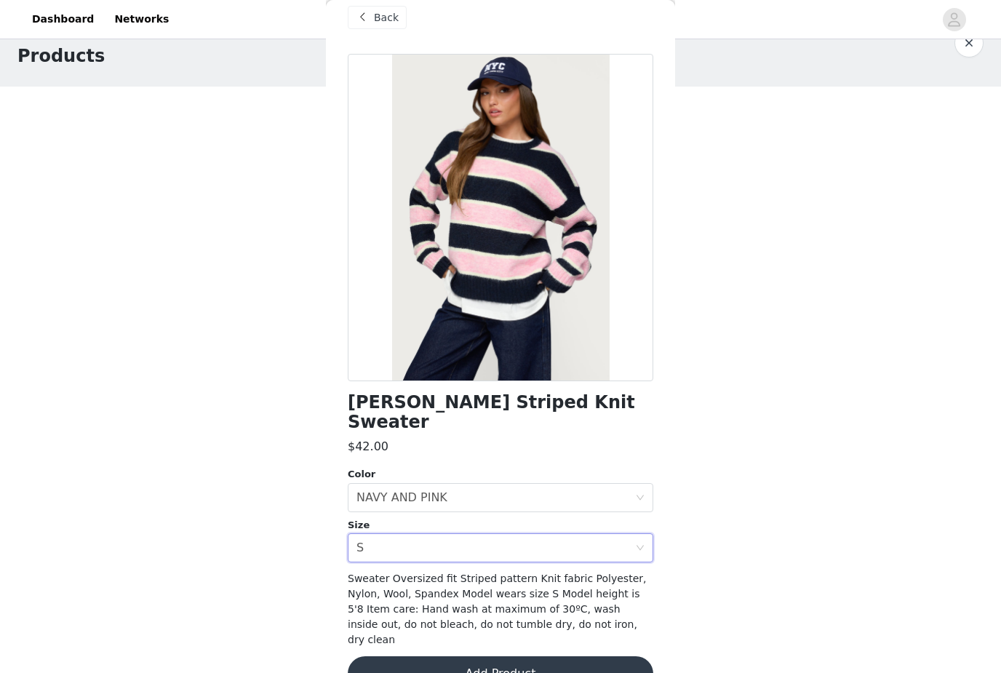
click at [499, 656] on button "Add Product" at bounding box center [501, 673] width 306 height 35
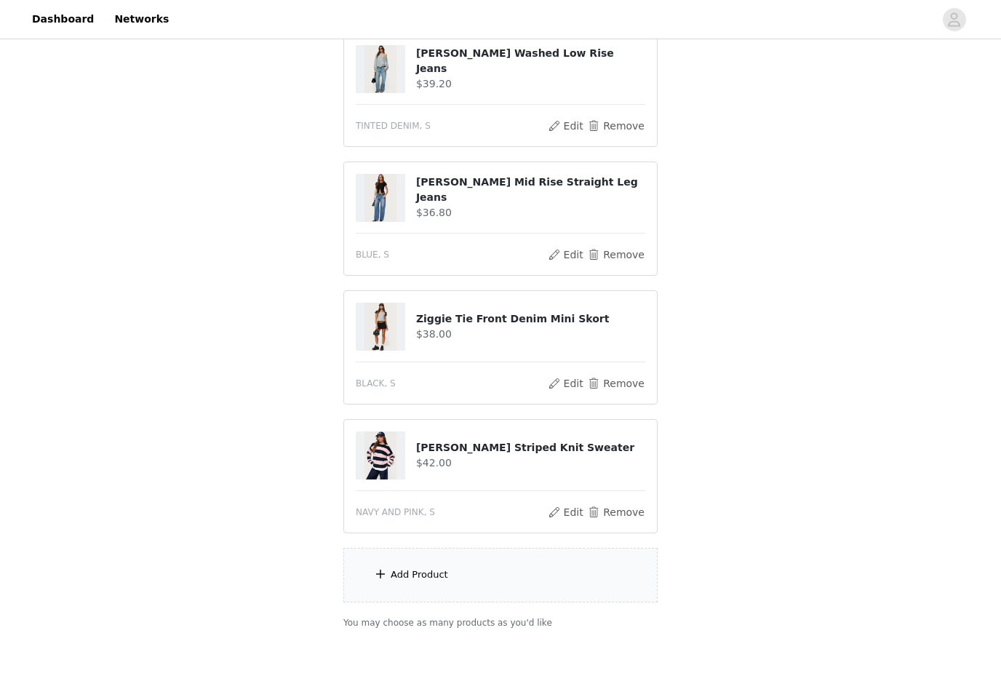
scroll to position [199, 0]
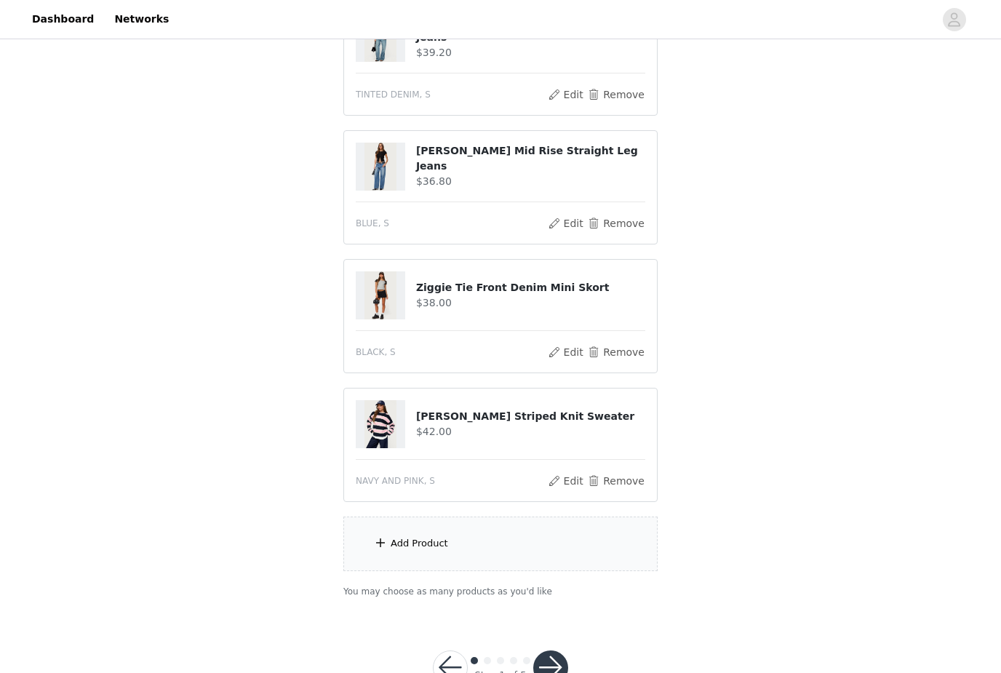
click at [461, 556] on div "Add Product" at bounding box center [500, 544] width 314 height 55
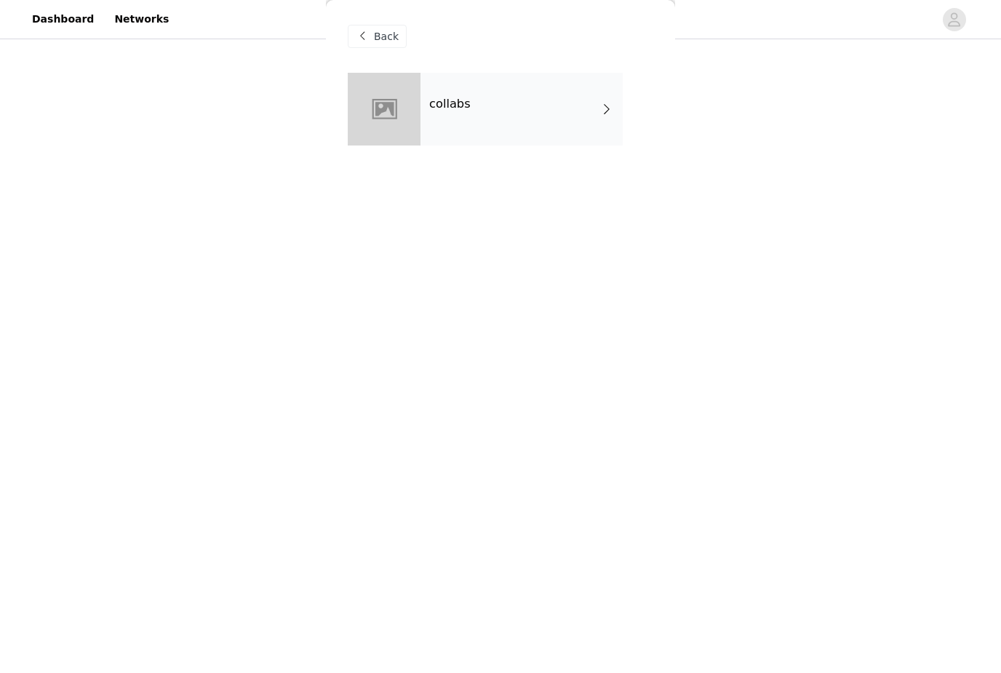
click at [397, 118] on div at bounding box center [384, 109] width 73 height 73
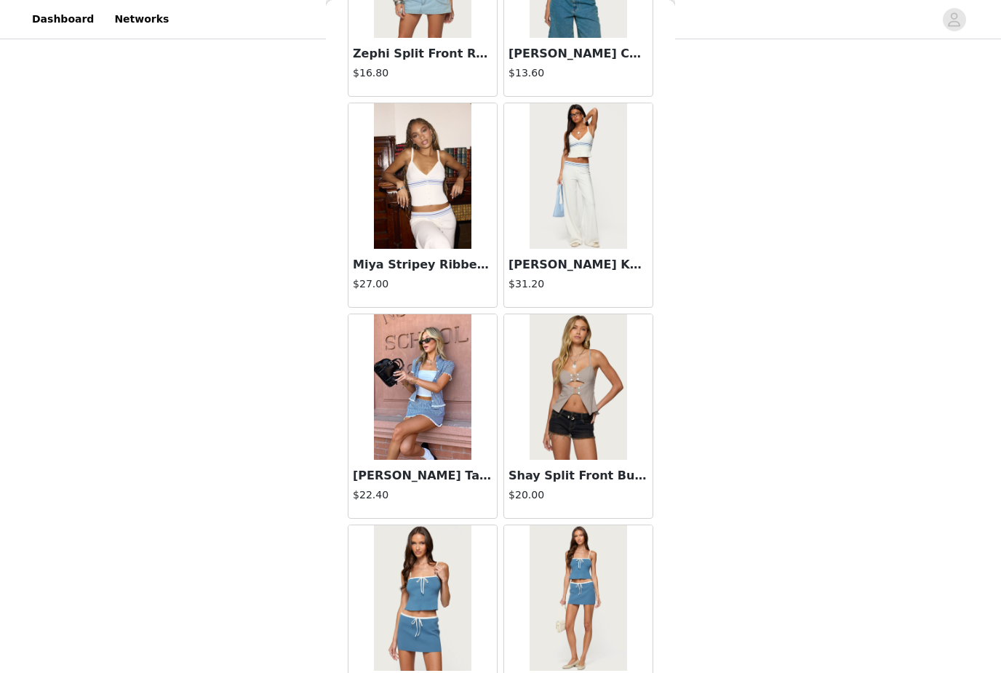
scroll to position [402, 0]
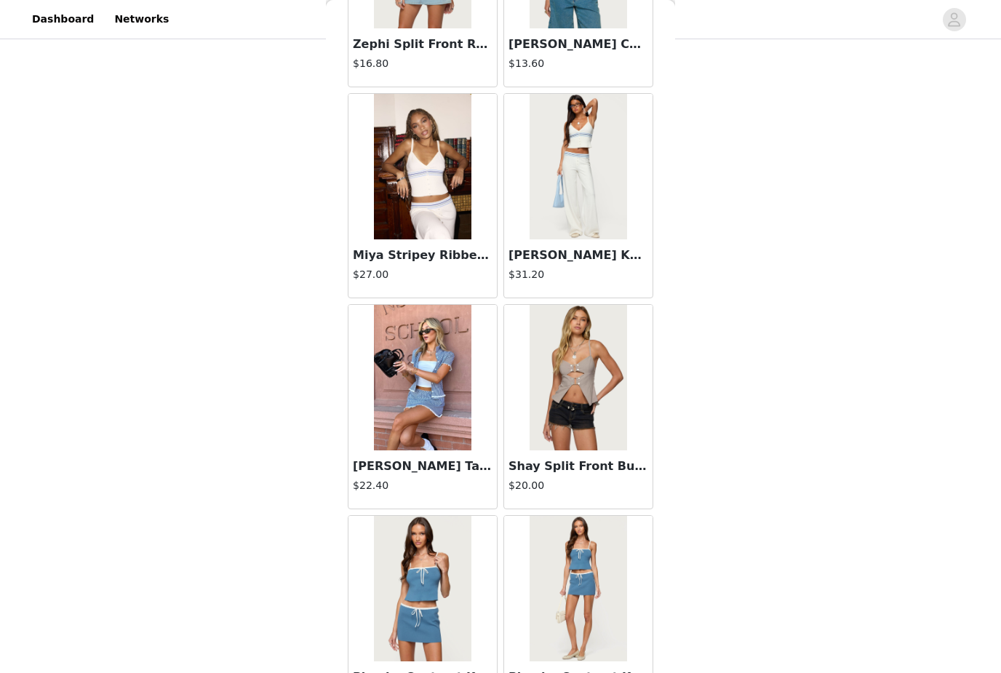
click at [400, 368] on img at bounding box center [422, 378] width 97 height 146
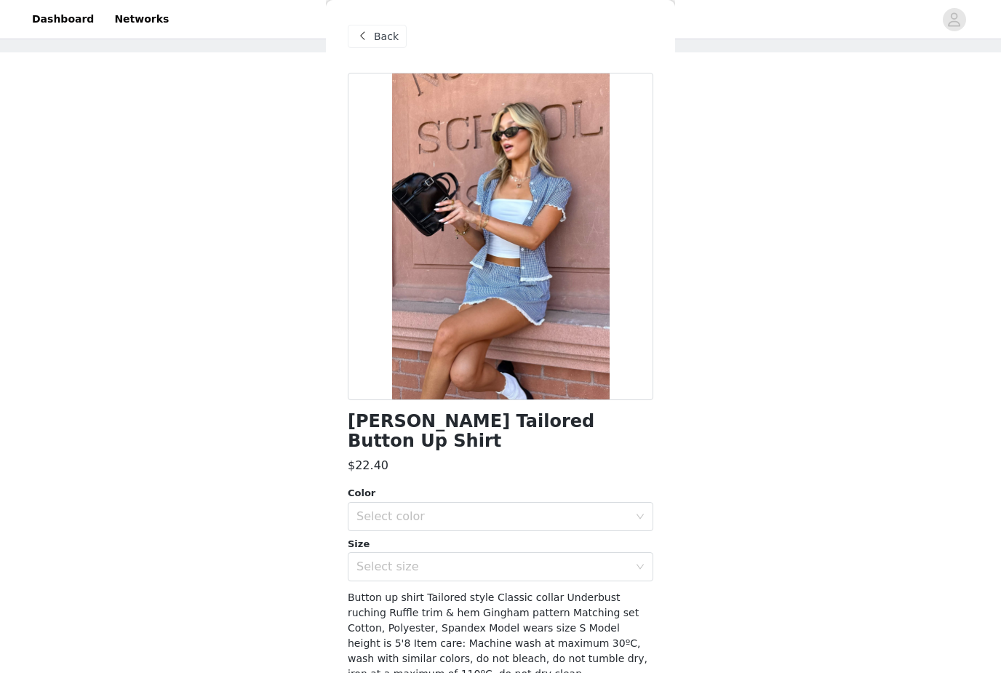
scroll to position [64, 0]
click at [470, 497] on div "Color" at bounding box center [501, 493] width 306 height 15
click at [445, 511] on div "Select color" at bounding box center [492, 516] width 272 height 15
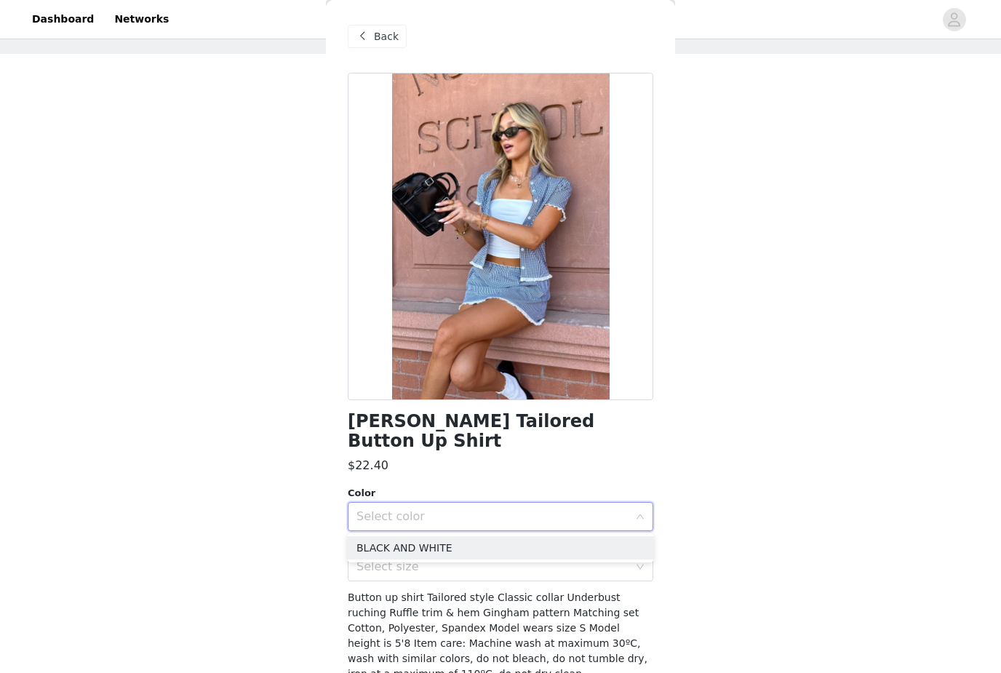
click at [454, 541] on li "BLACK AND WHITE" at bounding box center [501, 547] width 306 height 23
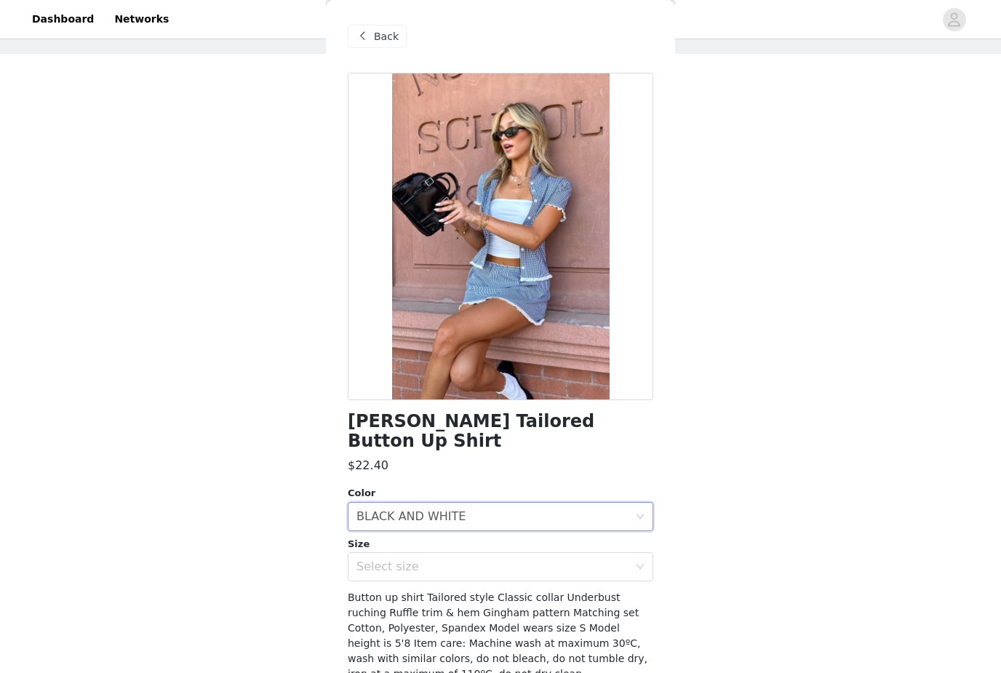
click at [438, 568] on div "Select size" at bounding box center [492, 566] width 272 height 15
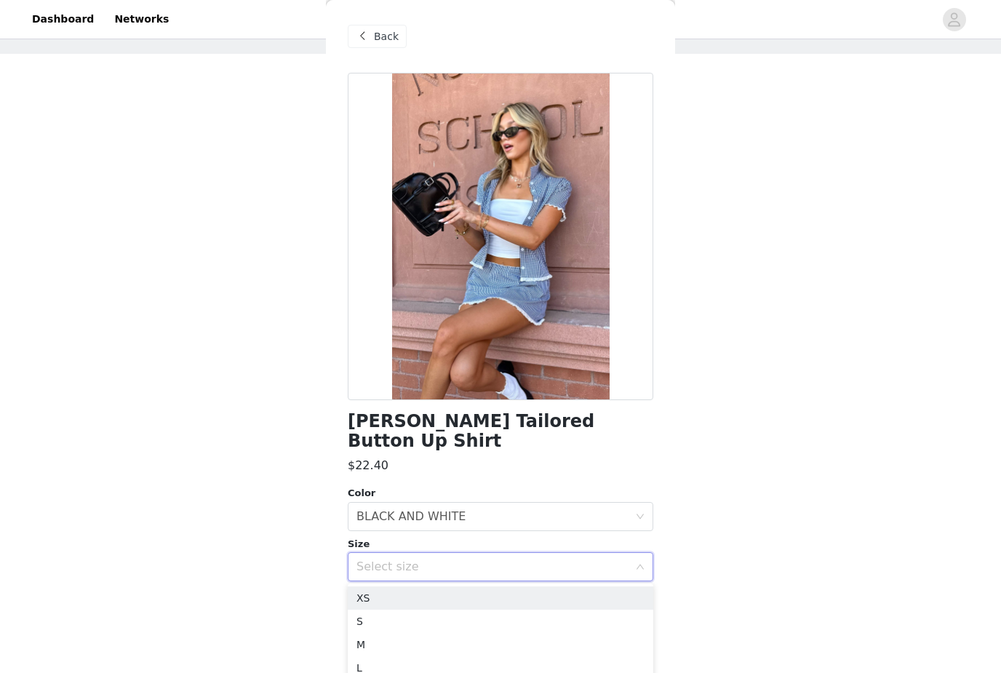
click at [414, 617] on li "S" at bounding box center [501, 621] width 306 height 23
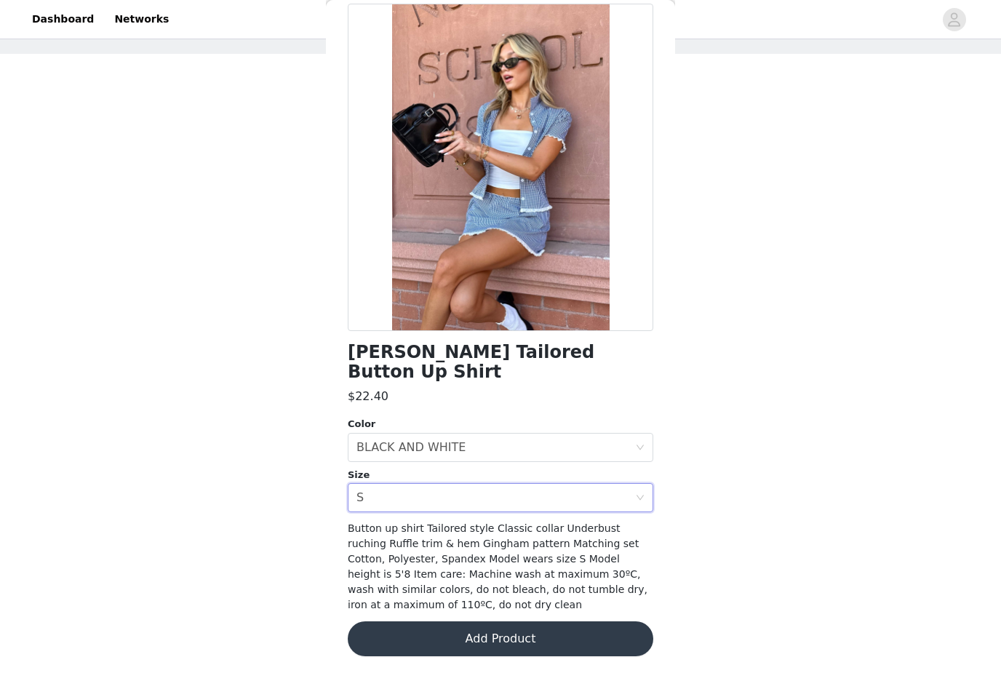
scroll to position [69, 0]
click at [447, 628] on button "Add Product" at bounding box center [501, 638] width 306 height 35
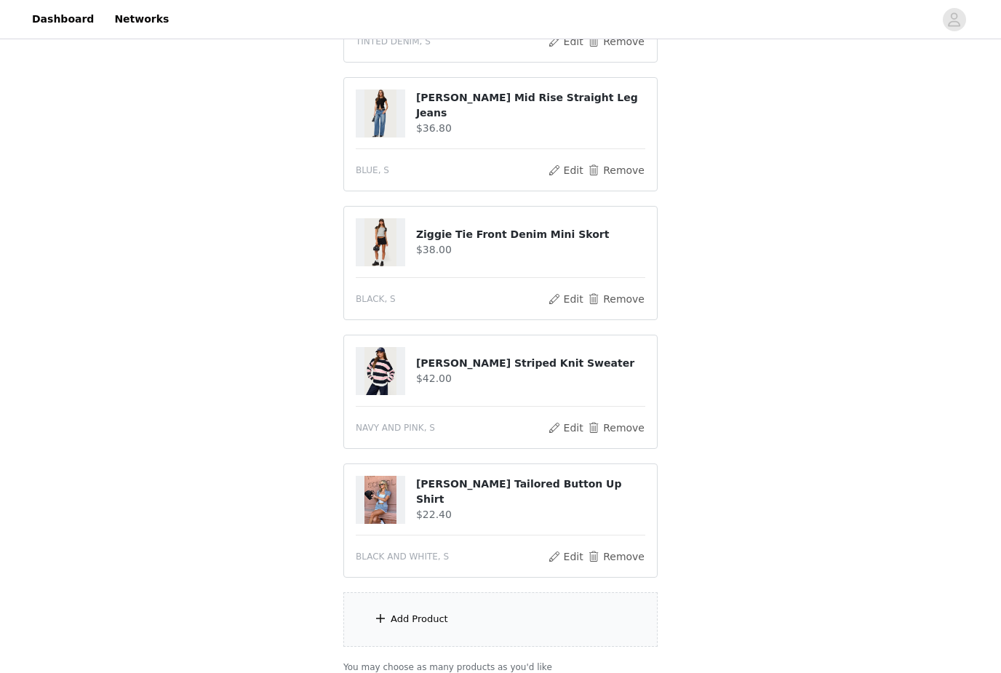
scroll to position [260, 0]
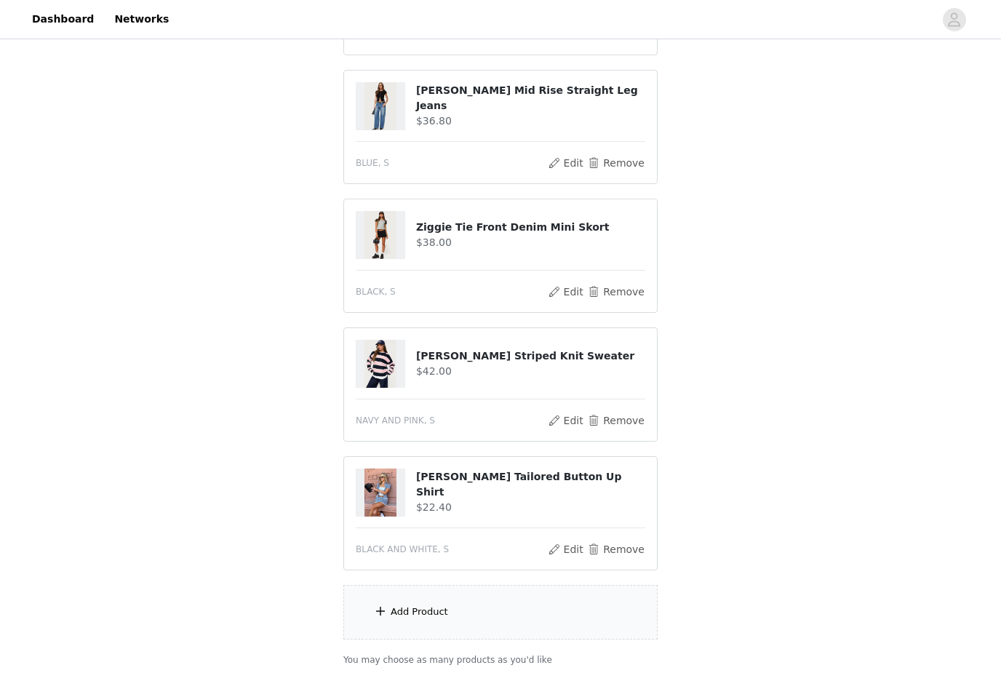
click at [485, 619] on div "Add Product" at bounding box center [500, 612] width 314 height 55
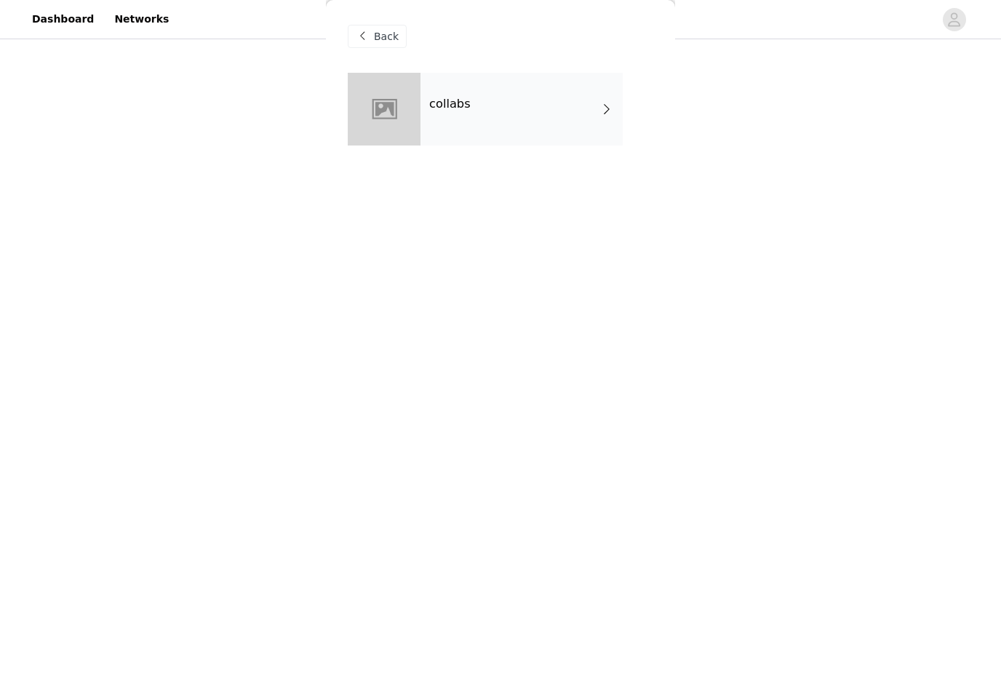
click at [601, 114] on span at bounding box center [606, 108] width 15 height 17
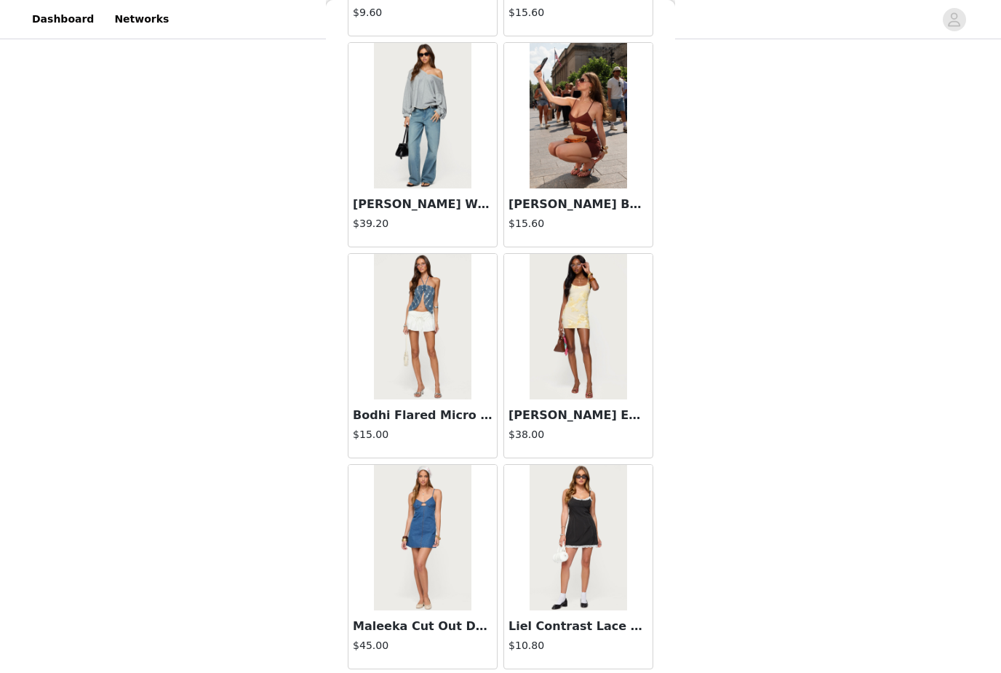
scroll to position [1507, 0]
click at [600, 302] on img at bounding box center [578, 328] width 97 height 146
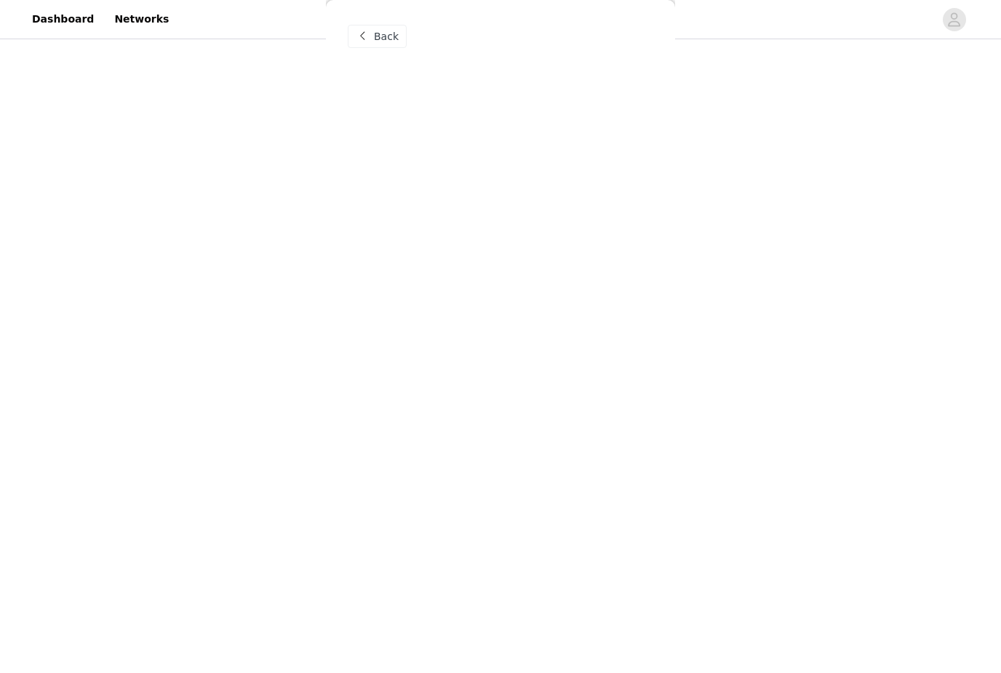
scroll to position [0, 0]
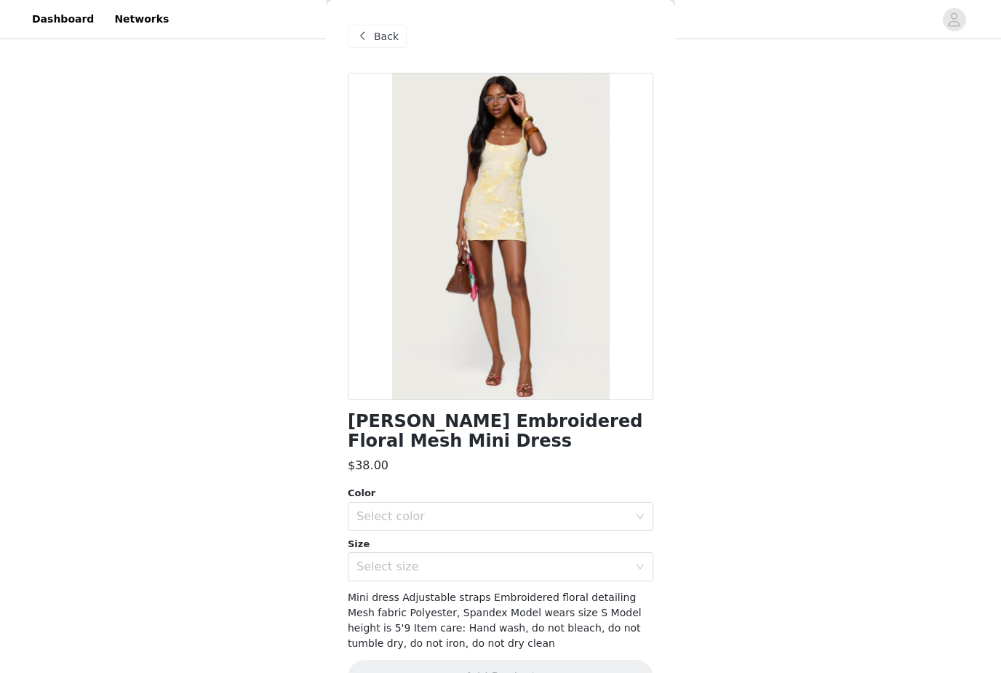
click at [363, 41] on span at bounding box center [362, 36] width 17 height 17
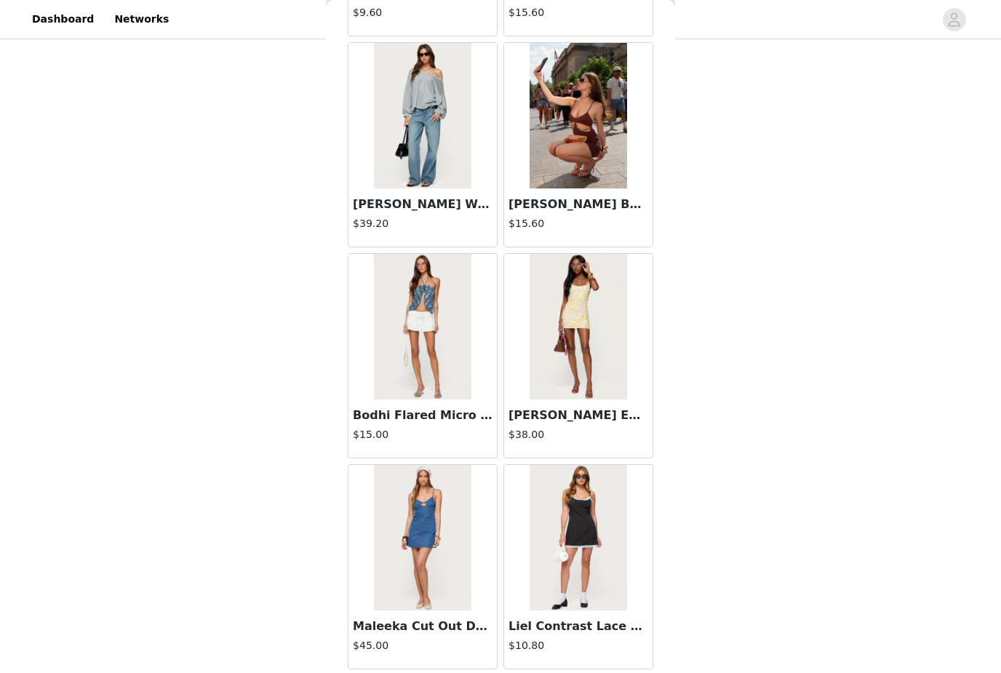
scroll to position [1507, 0]
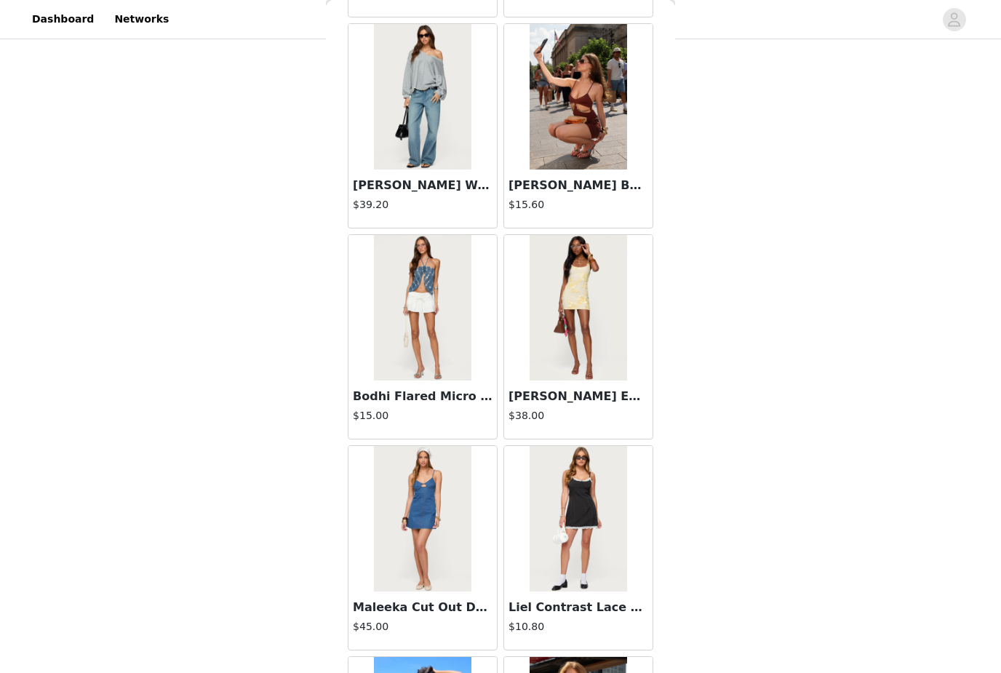
scroll to position [1527, 0]
click at [397, 298] on img at bounding box center [422, 307] width 97 height 146
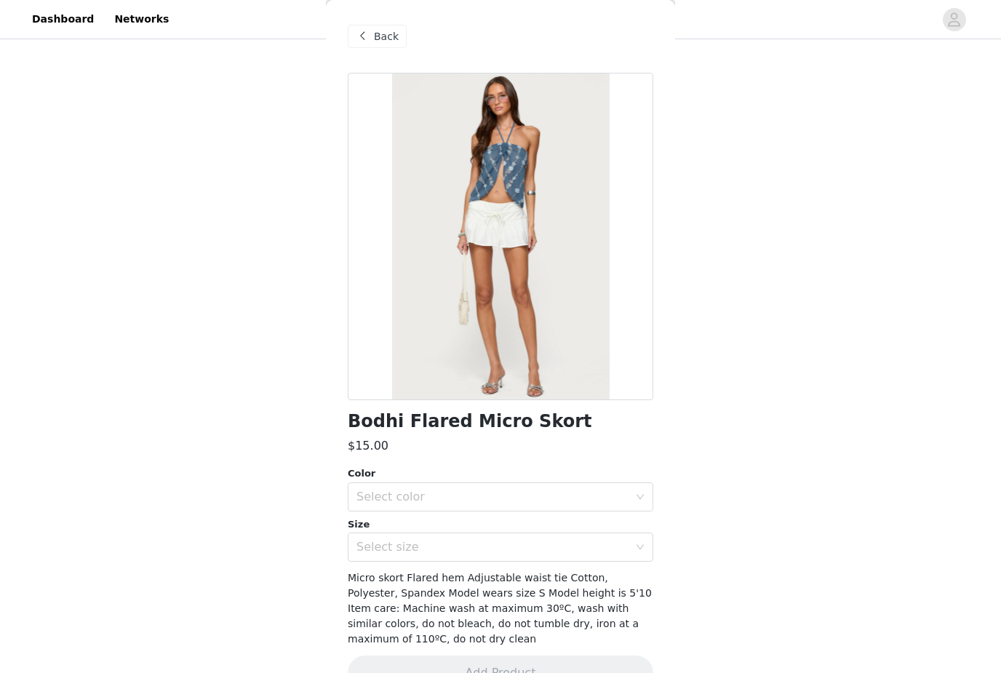
scroll to position [328, 0]
click at [375, 43] on span "Back" at bounding box center [386, 36] width 25 height 15
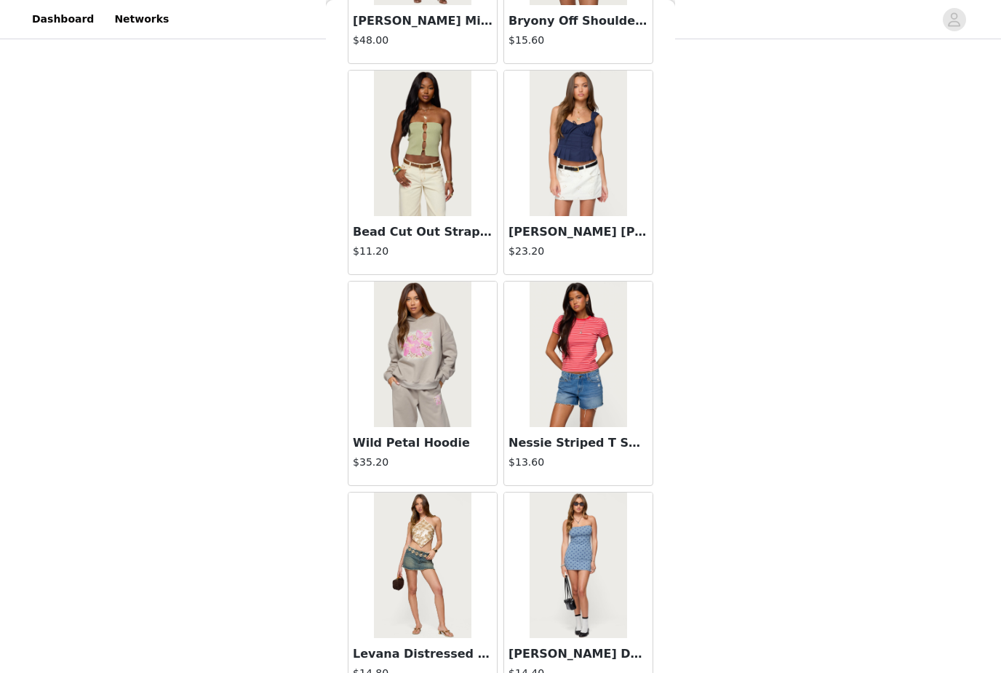
scroll to position [3387, 0]
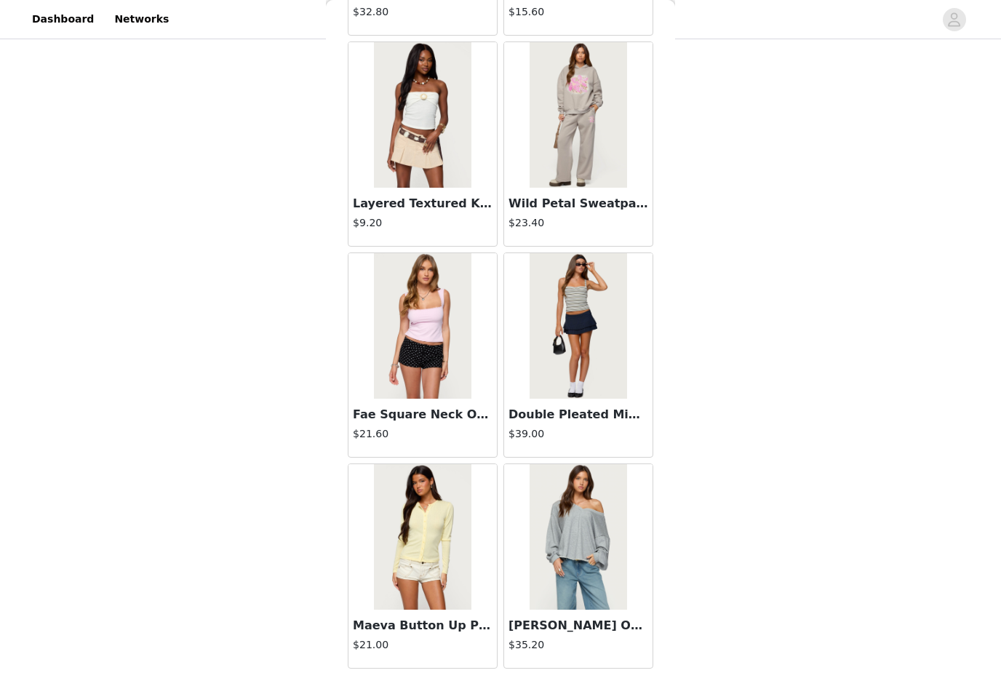
scroll to position [5726, 0]
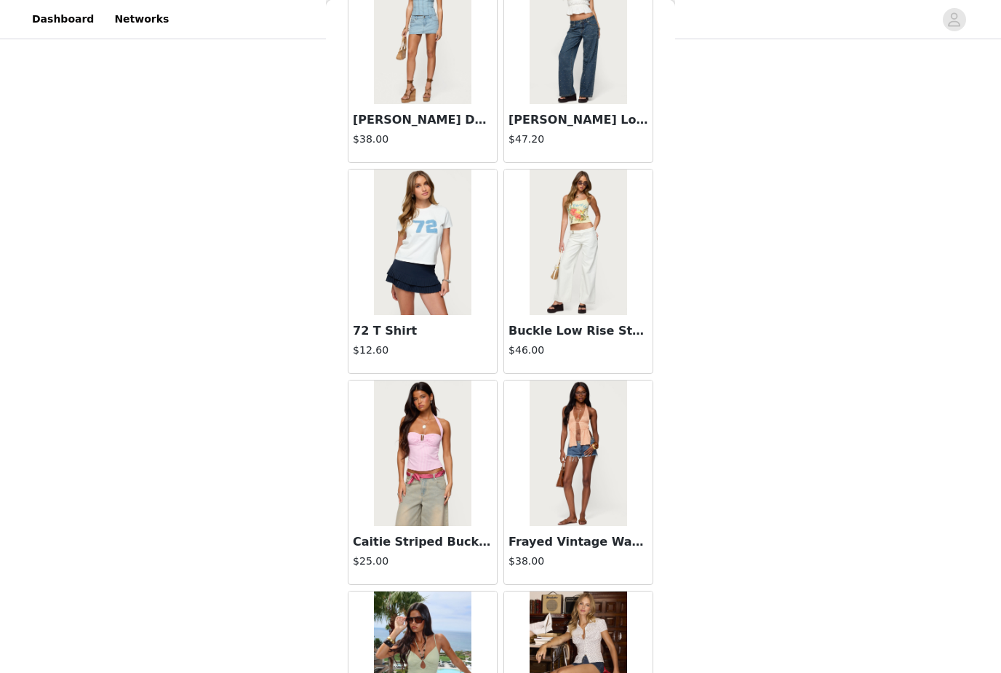
scroll to position [0, 0]
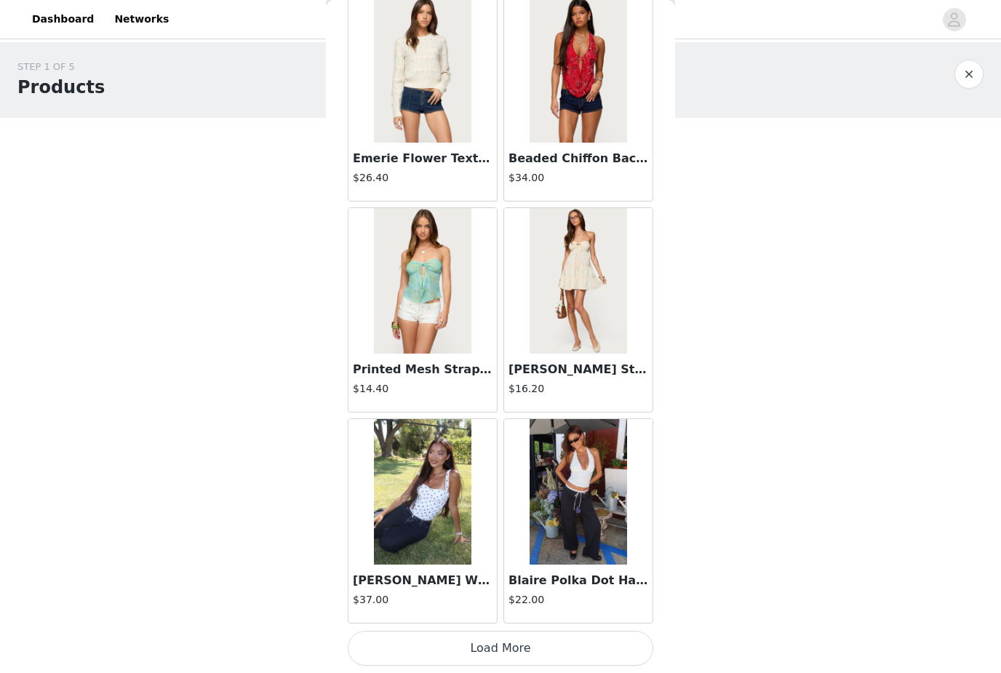
click at [565, 642] on button "Load More" at bounding box center [501, 648] width 306 height 35
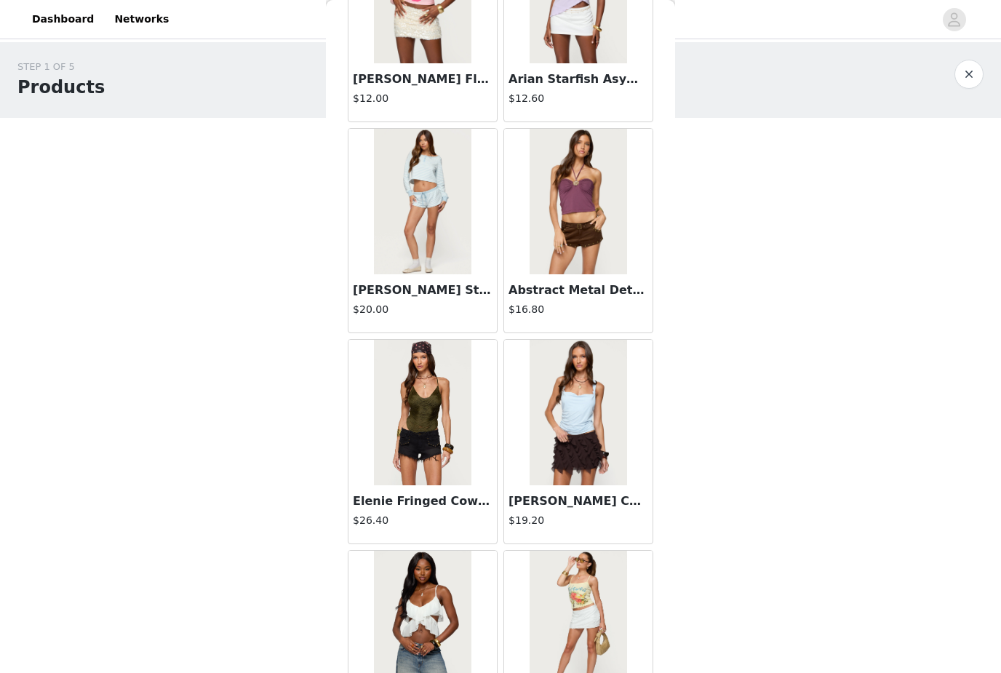
scroll to position [9872, 0]
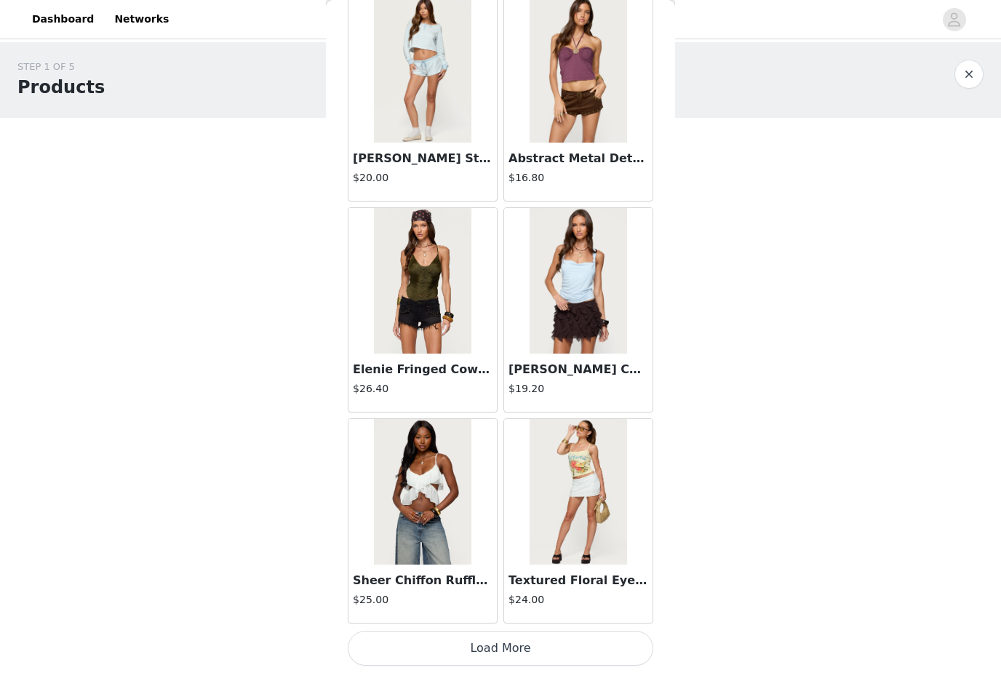
click at [571, 641] on button "Load More" at bounding box center [501, 648] width 306 height 35
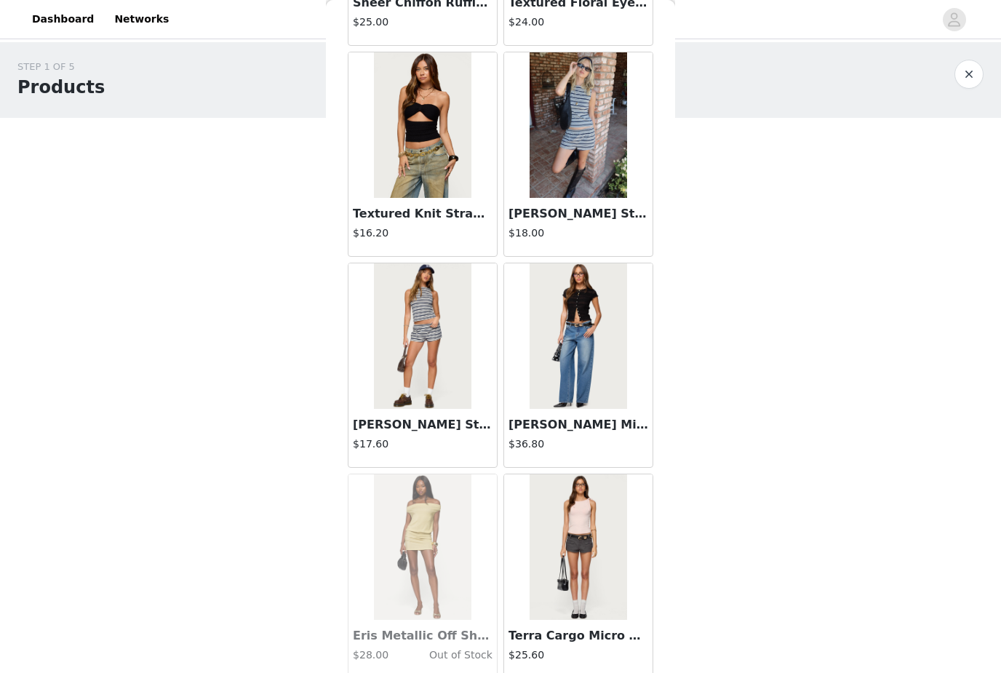
scroll to position [10569, 0]
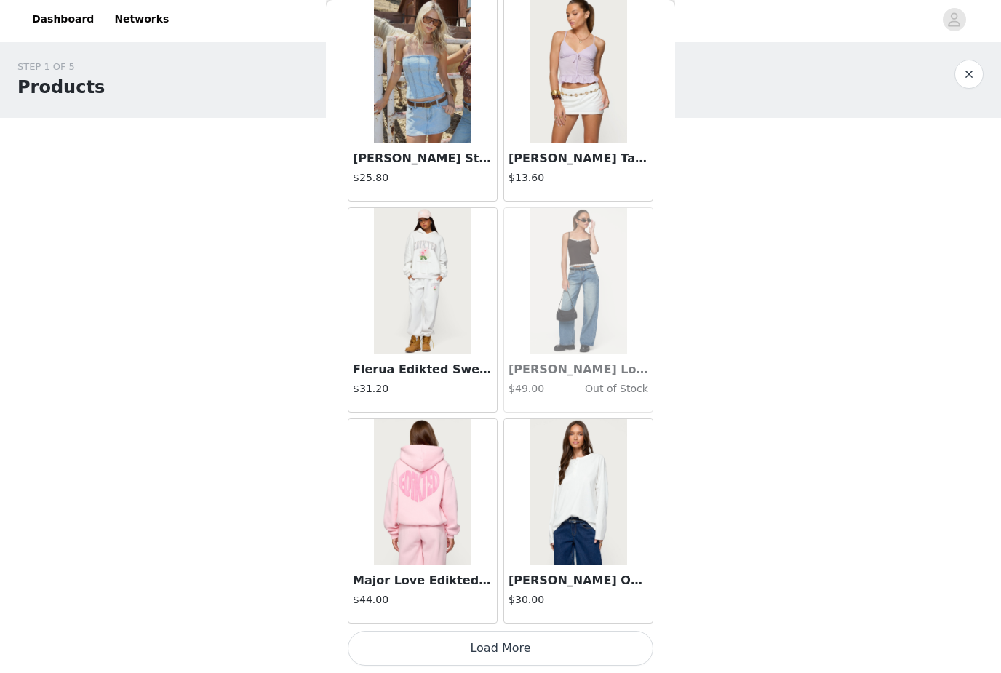
click at [610, 644] on button "Load More" at bounding box center [501, 648] width 306 height 35
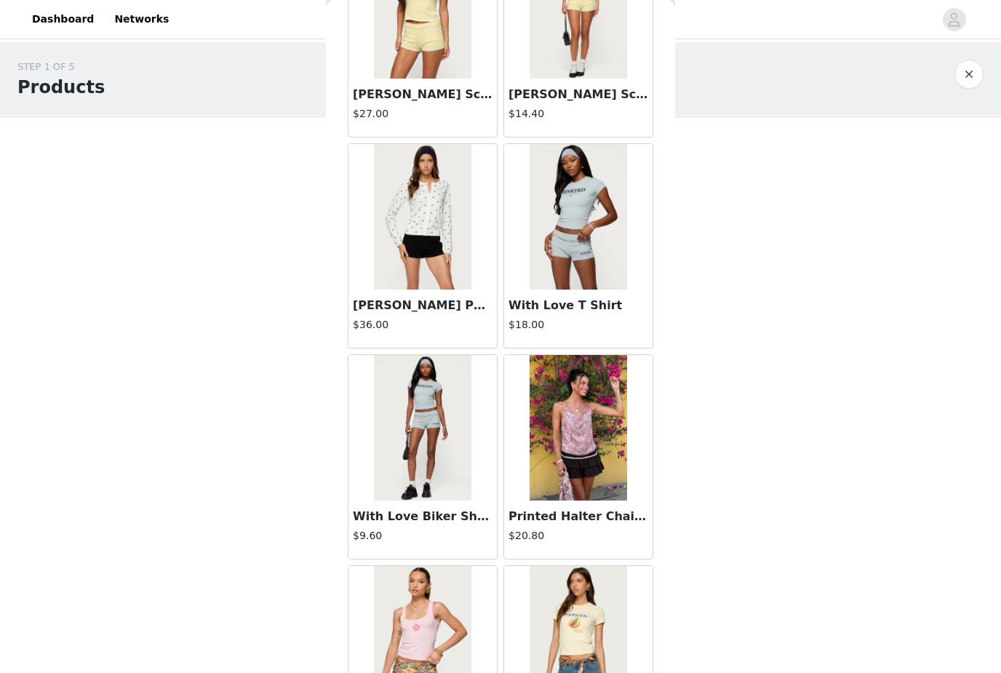
scroll to position [13875, 0]
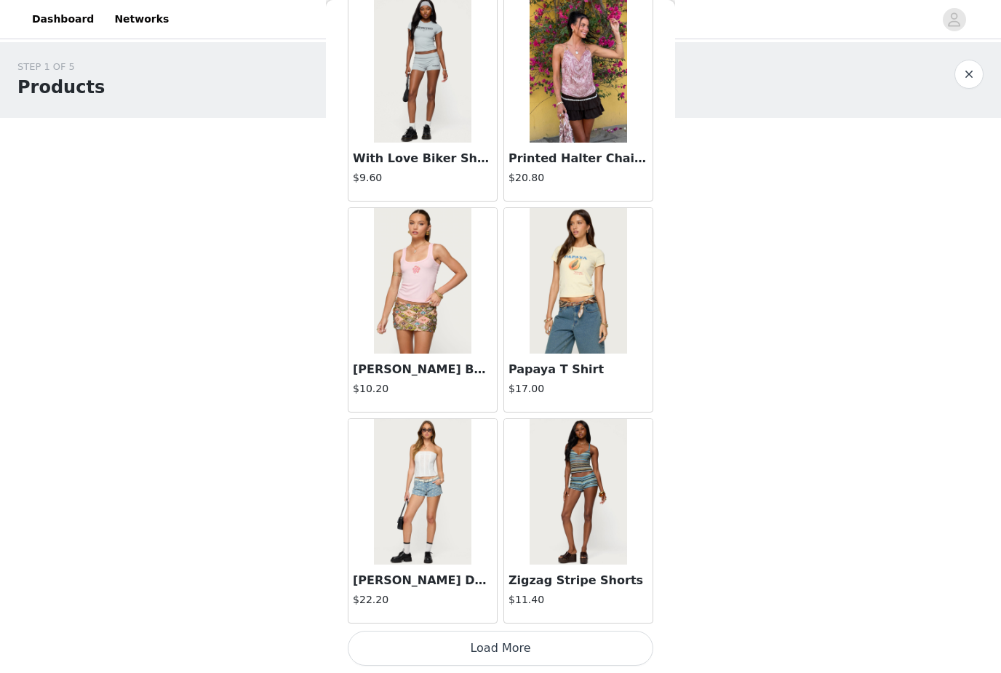
click at [595, 647] on button "Load More" at bounding box center [501, 648] width 306 height 35
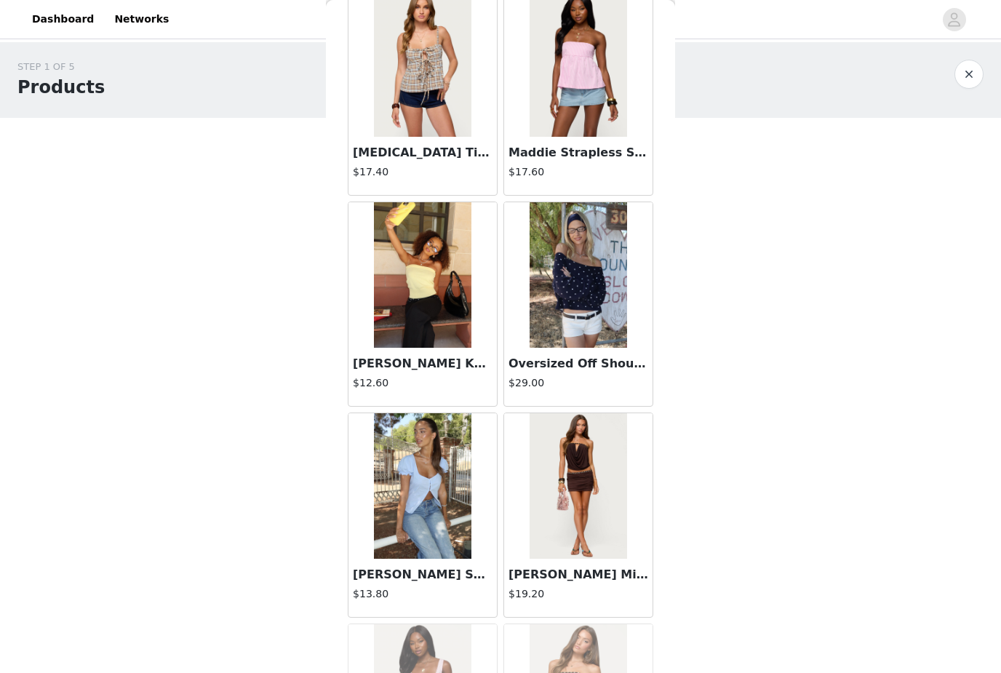
scroll to position [14859, 0]
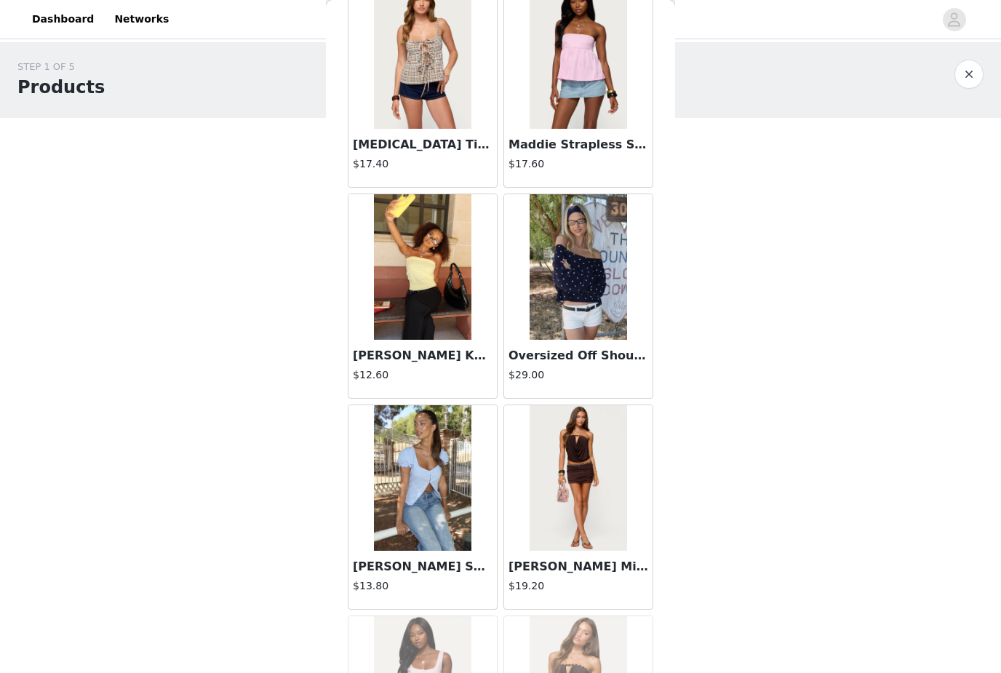
click at [750, 6] on div at bounding box center [556, 19] width 757 height 33
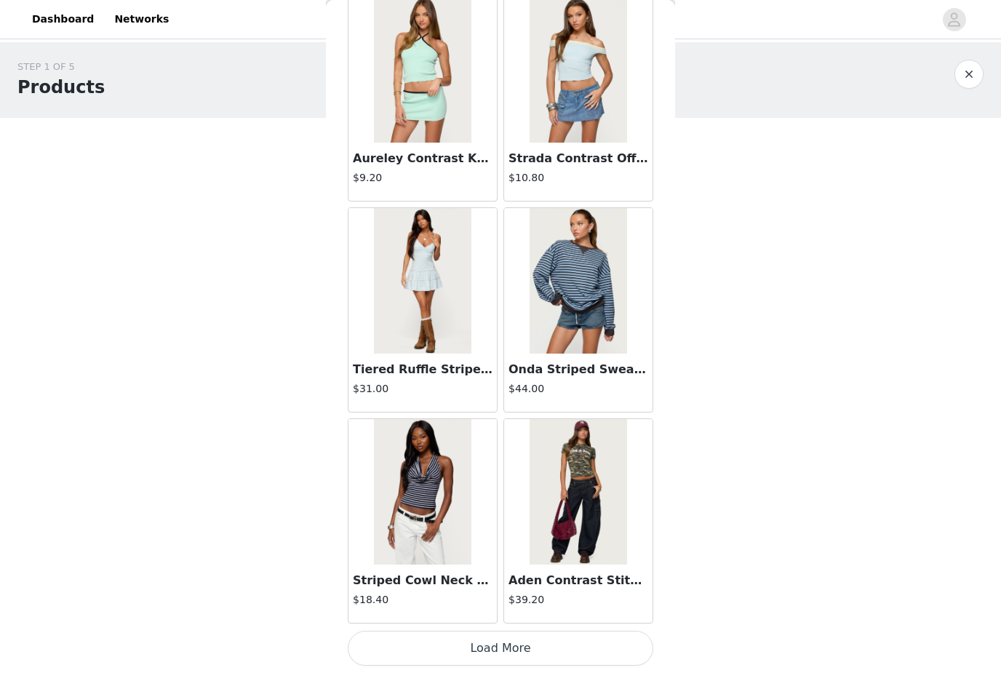
scroll to position [16322, 0]
click at [392, 647] on button "Load More" at bounding box center [501, 648] width 306 height 35
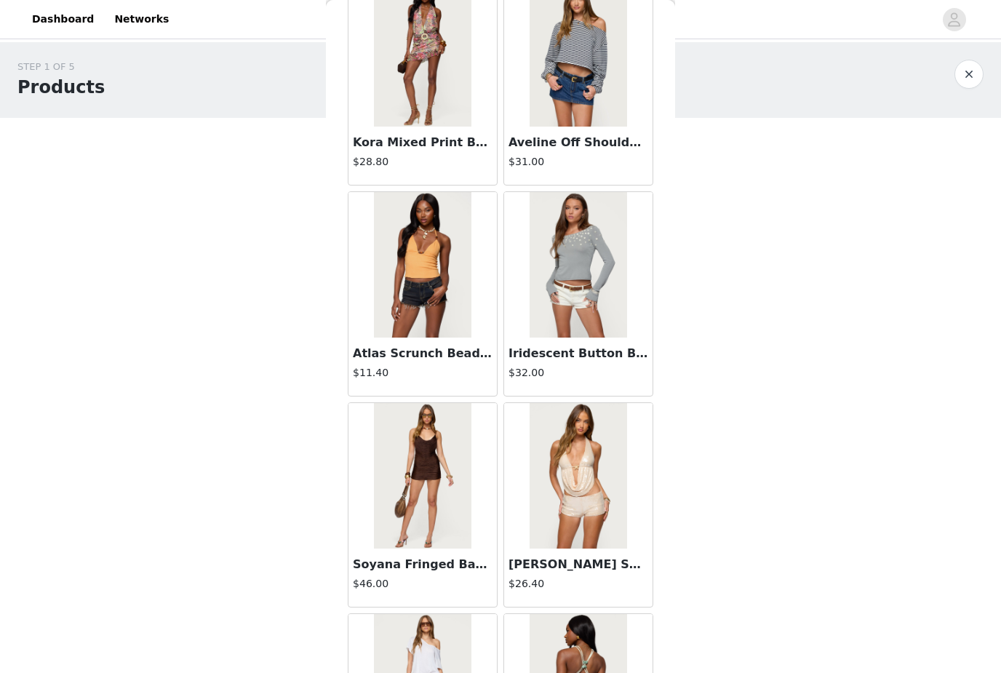
scroll to position [17164, 0]
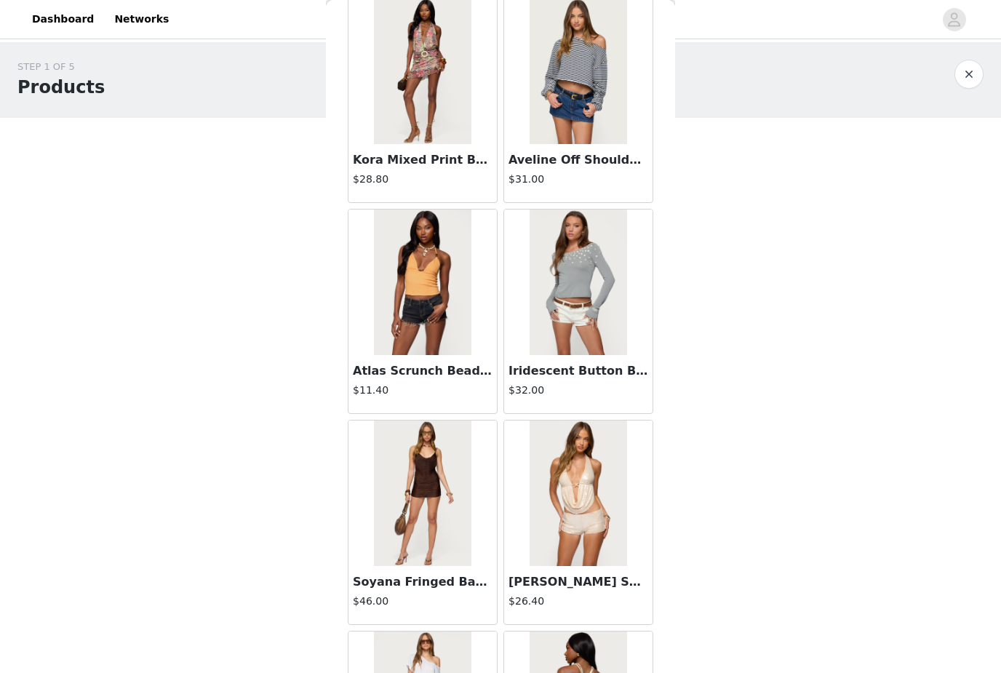
click at [582, 100] on img at bounding box center [578, 72] width 97 height 146
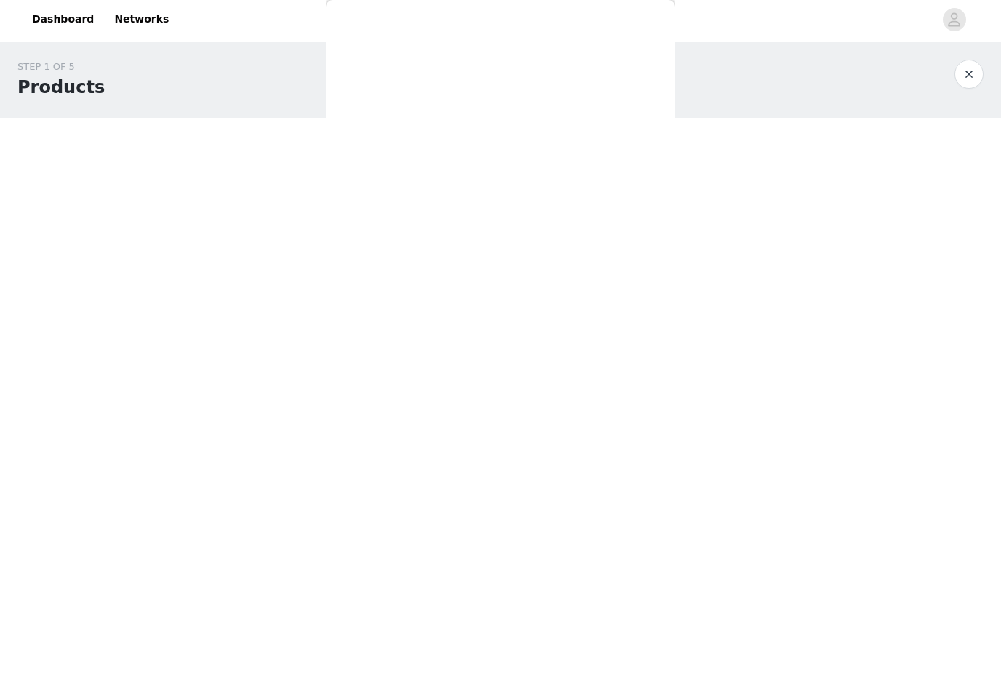
scroll to position [0, 0]
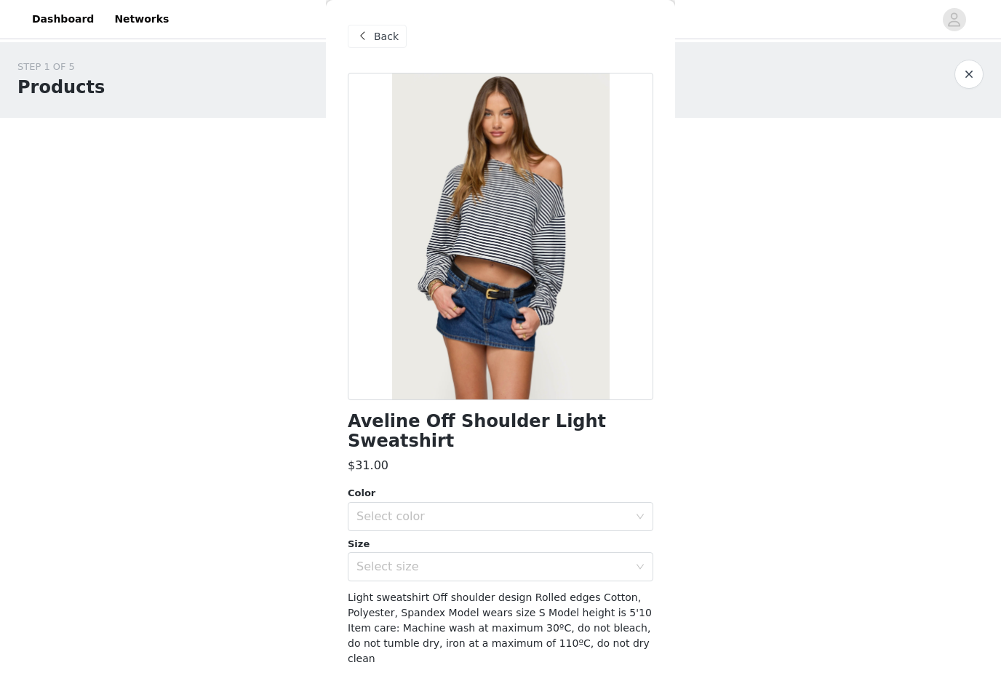
click at [584, 509] on div "Select color" at bounding box center [492, 516] width 272 height 15
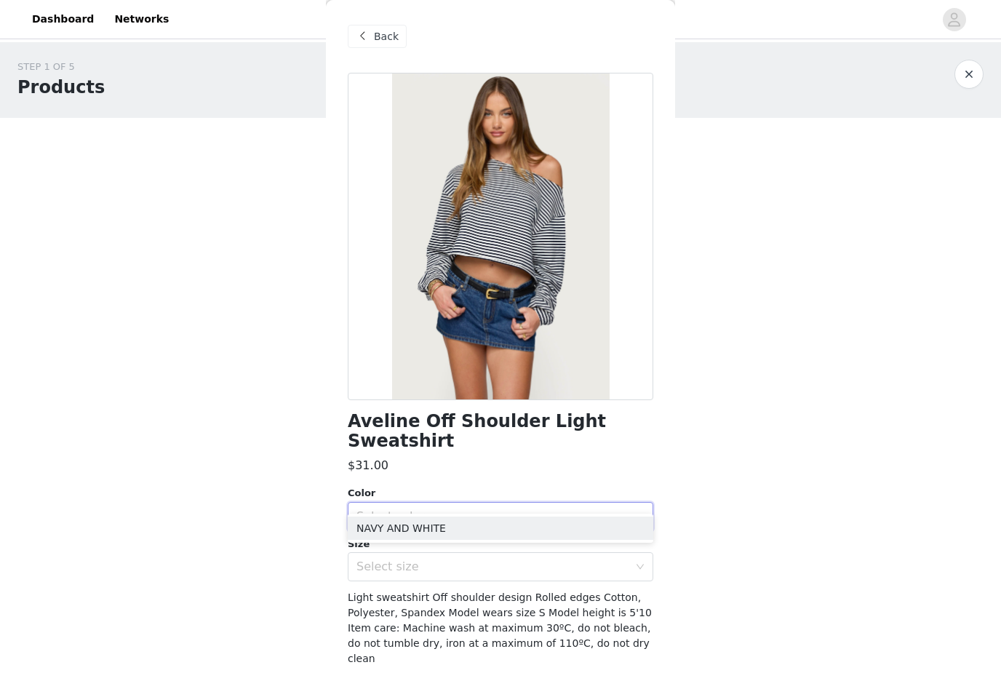
click at [454, 527] on li "NAVY AND WHITE" at bounding box center [501, 528] width 306 height 23
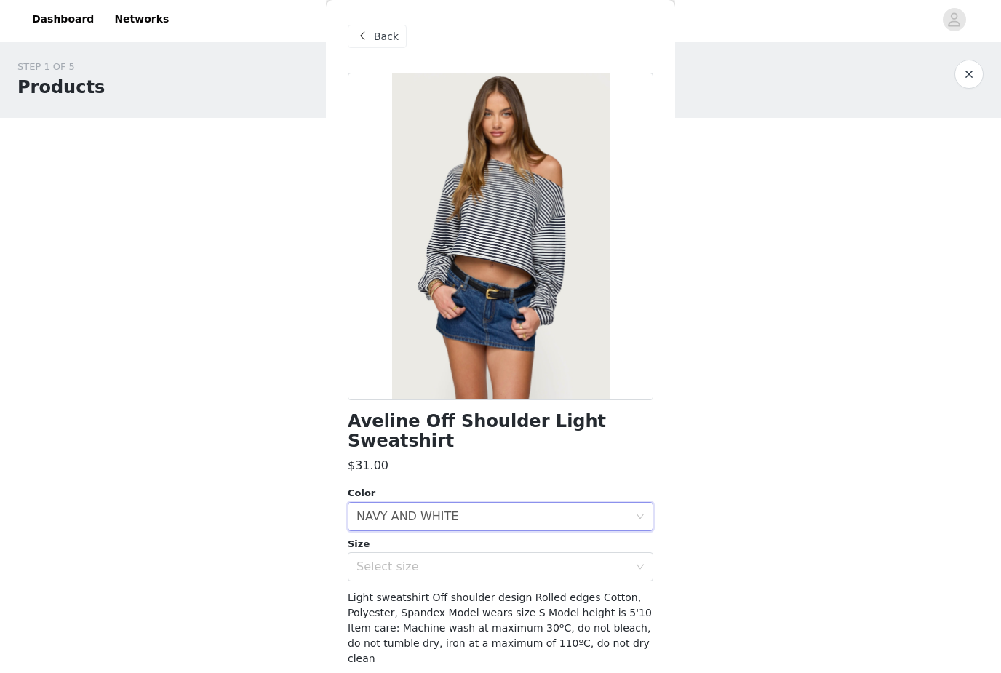
click at [479, 559] on div "Select size" at bounding box center [492, 566] width 272 height 15
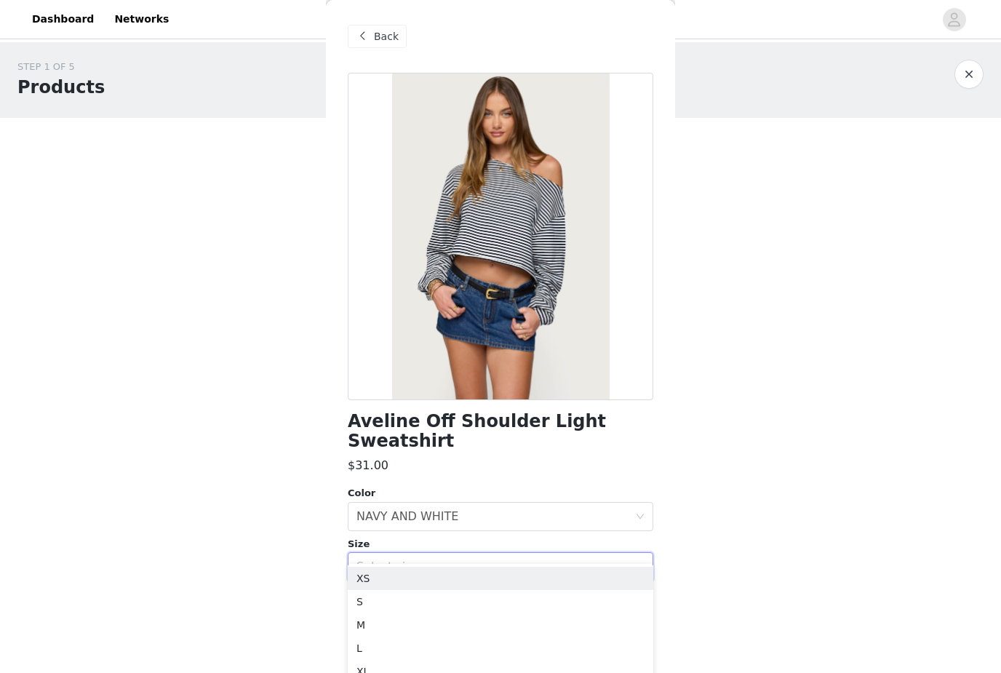
click at [429, 601] on li "S" at bounding box center [501, 601] width 306 height 23
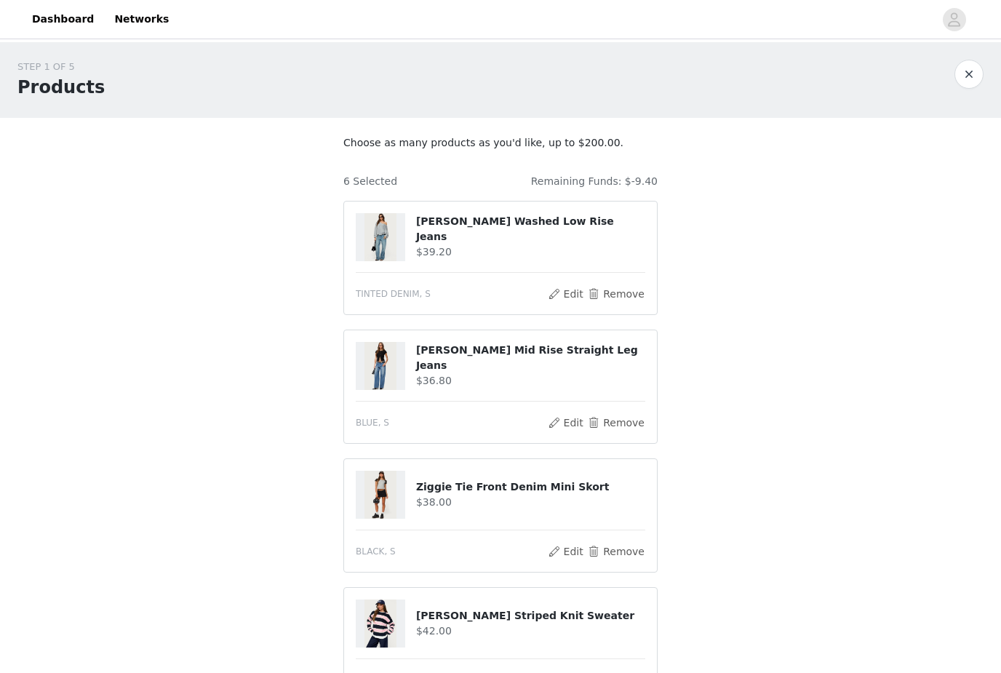
click at [630, 426] on button "Remove" at bounding box center [616, 422] width 58 height 17
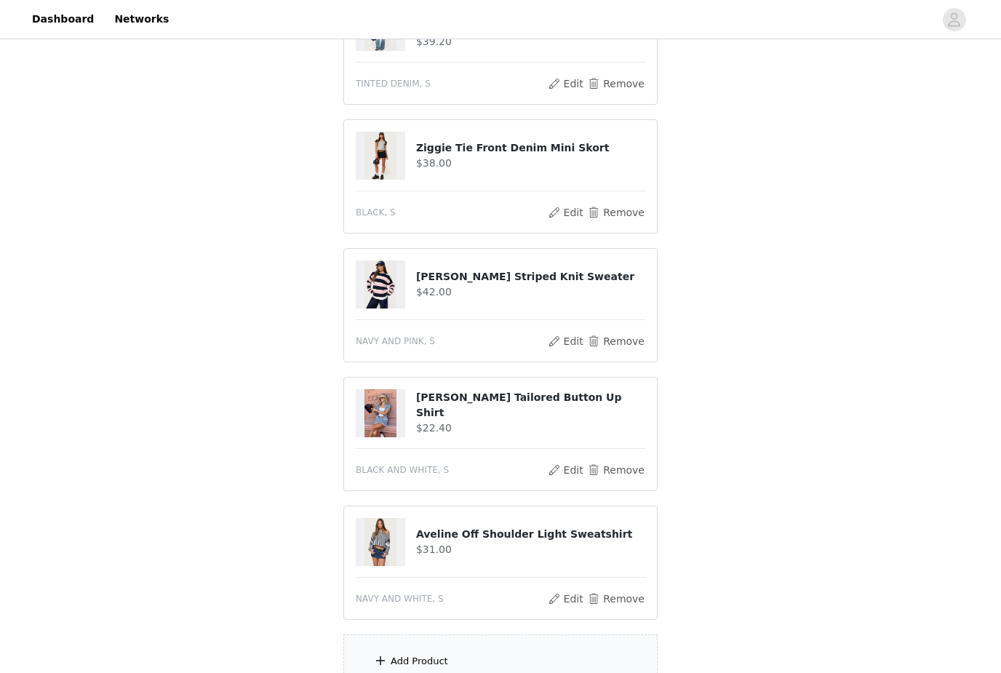
scroll to position [328, 0]
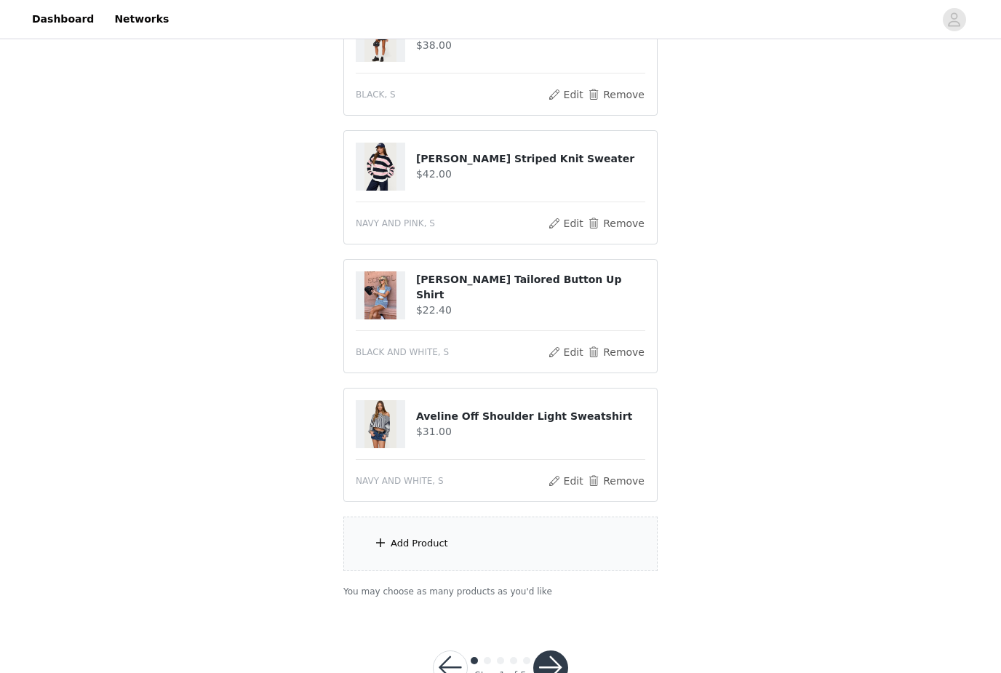
click at [546, 542] on div "Add Product" at bounding box center [500, 544] width 314 height 55
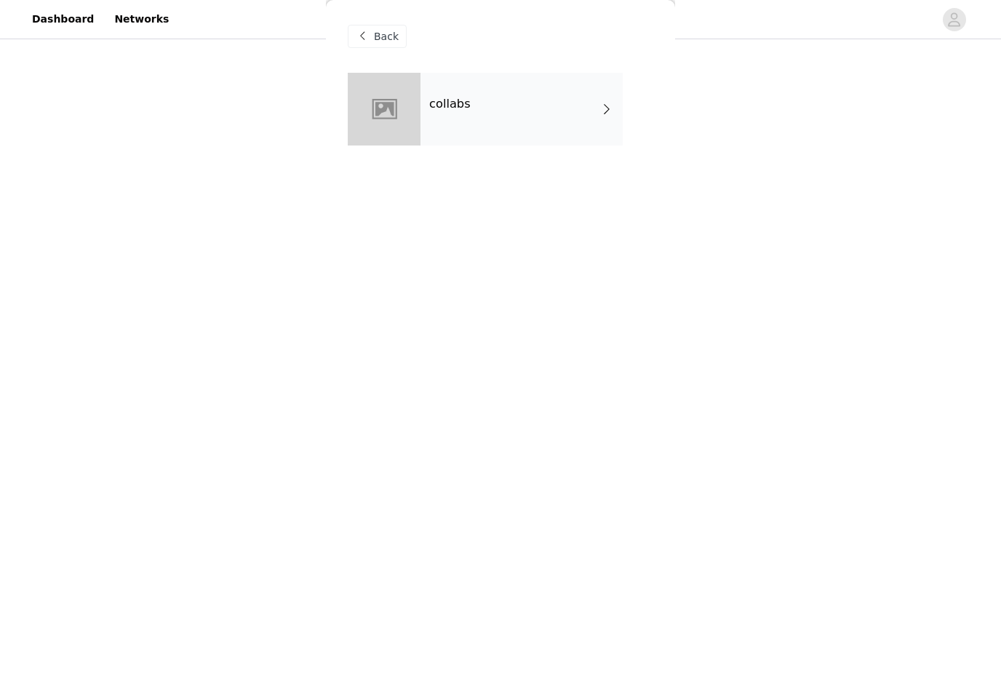
click at [586, 111] on div "collabs" at bounding box center [522, 109] width 202 height 73
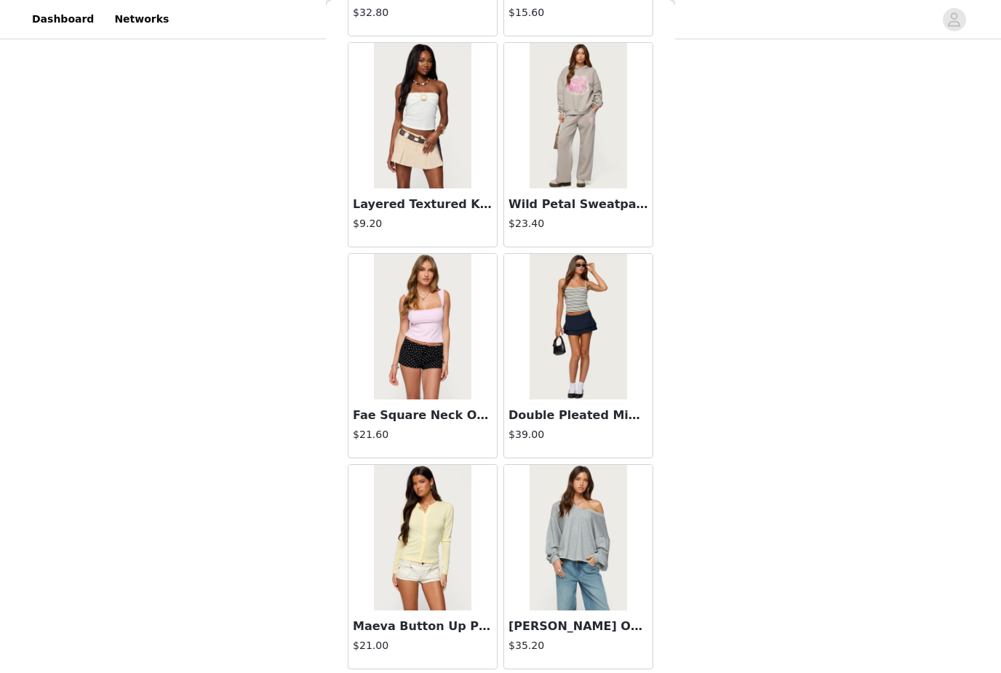
scroll to position [5726, 0]
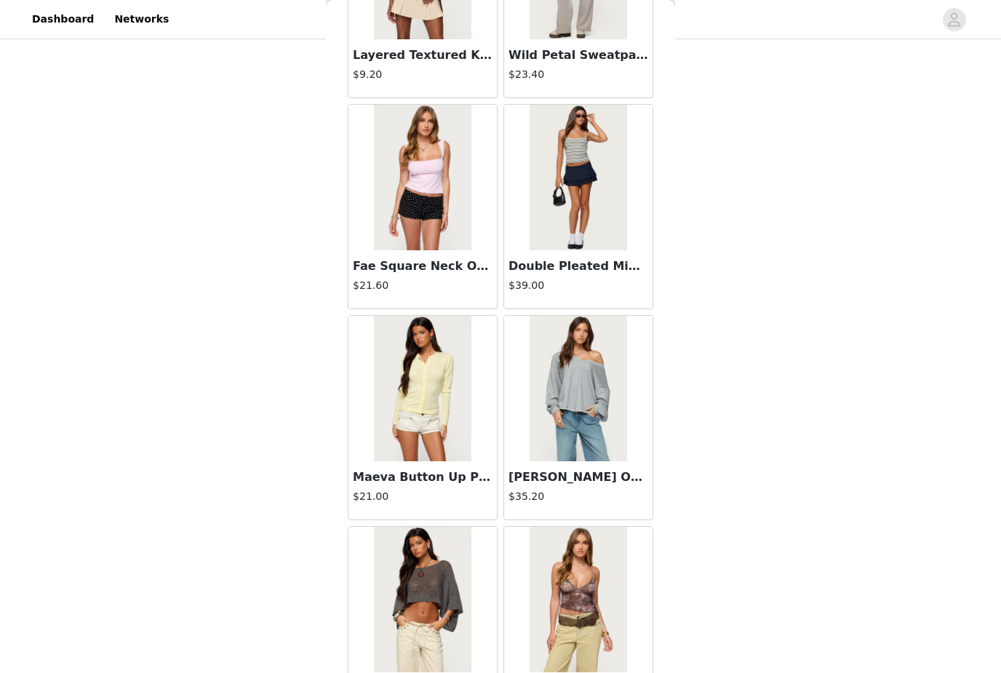
scroll to position [6234, 0]
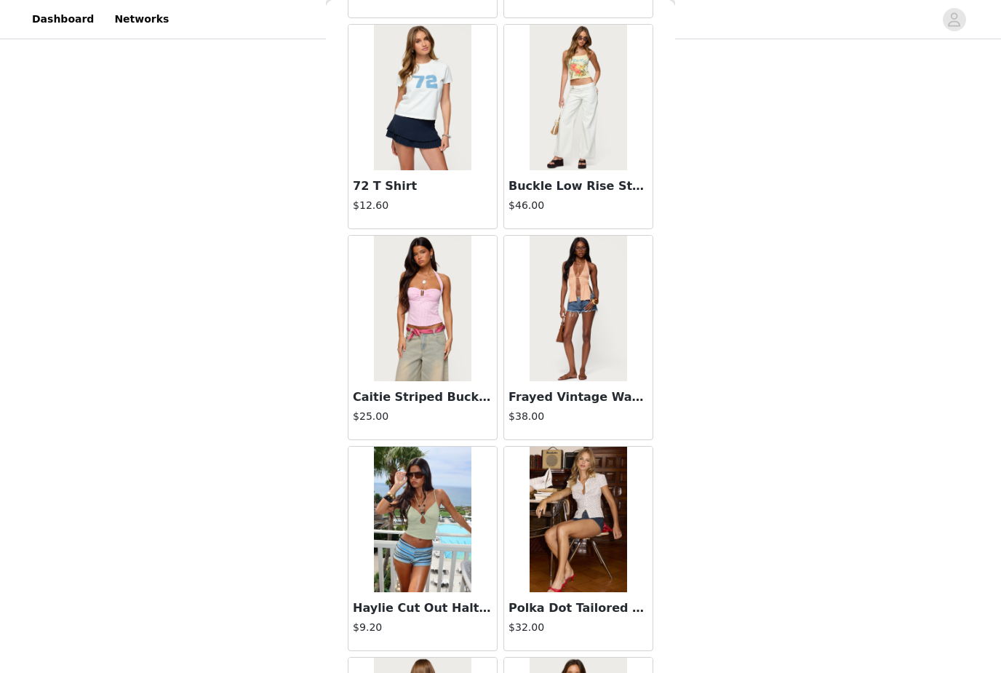
click at [997, 672] on div "STEP 1 OF 5 Products Choose as many products as you'd like, up to $200.00. 5 Se…" at bounding box center [500, 217] width 1001 height 1006
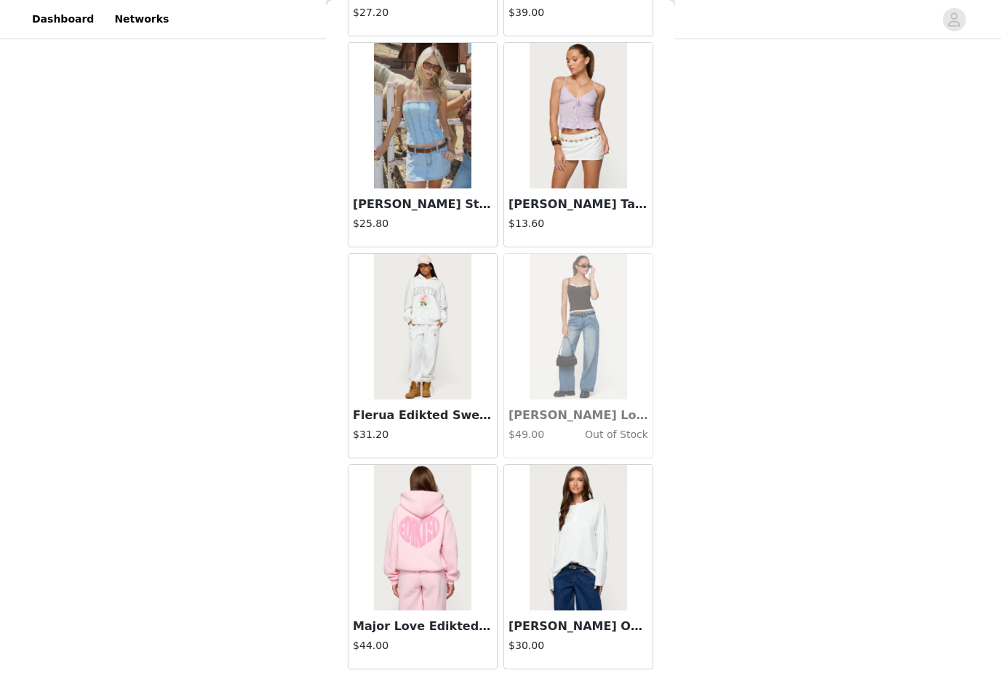
scroll to position [12056, 0]
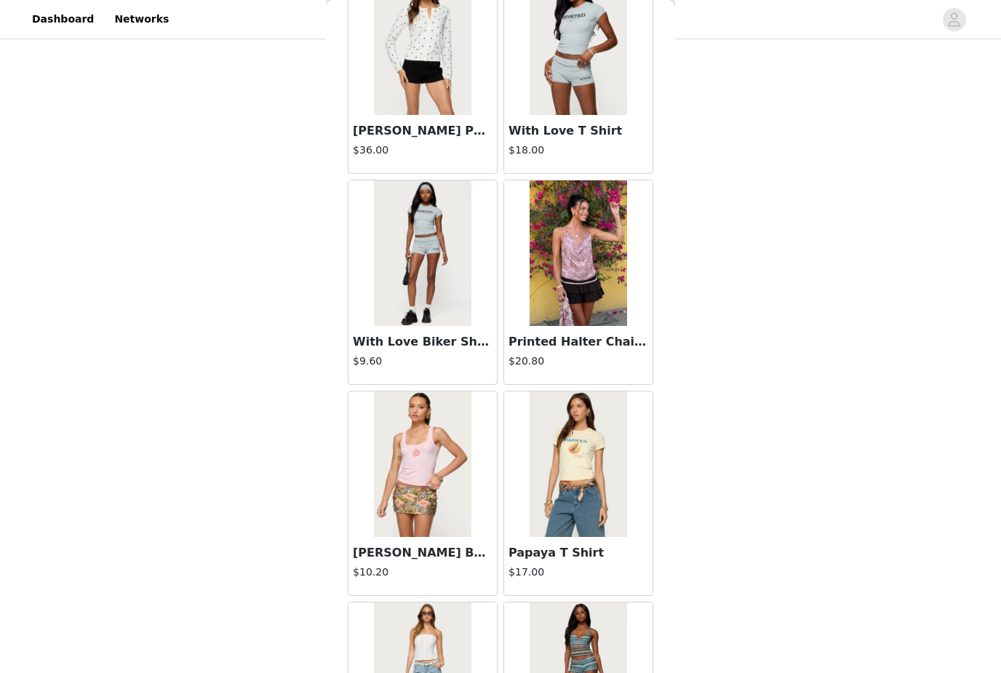
scroll to position [14030, 0]
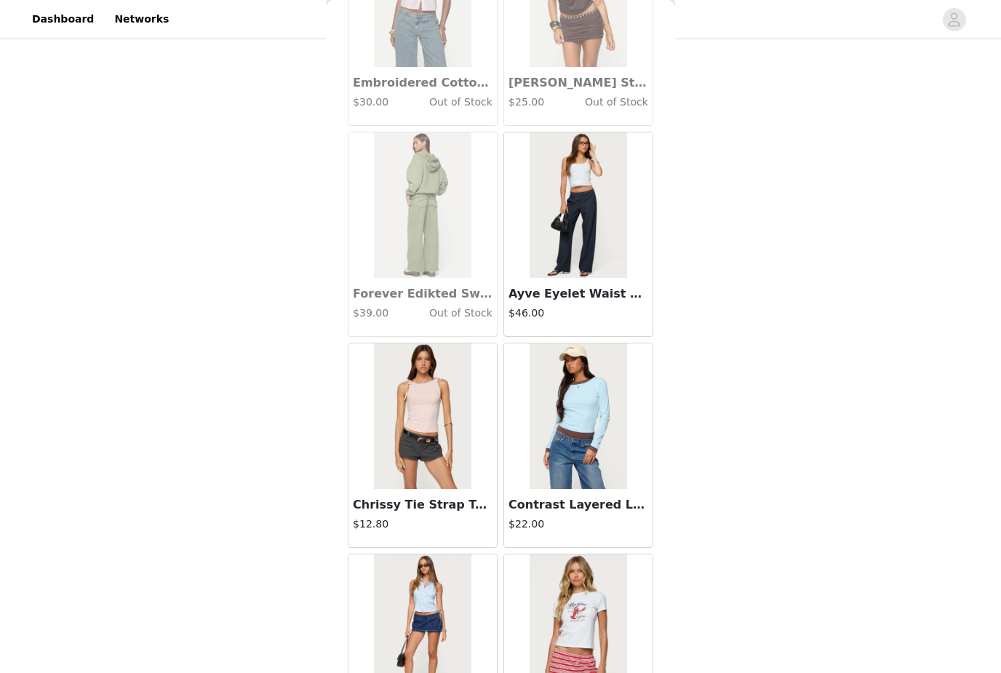
scroll to position [15555, 0]
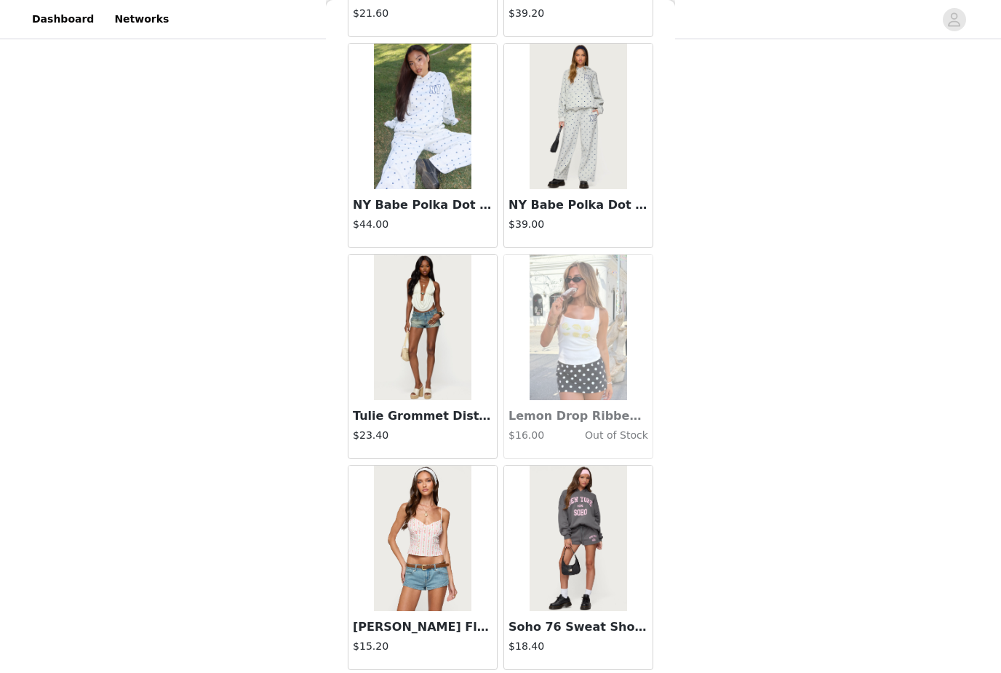
scroll to position [18385, 0]
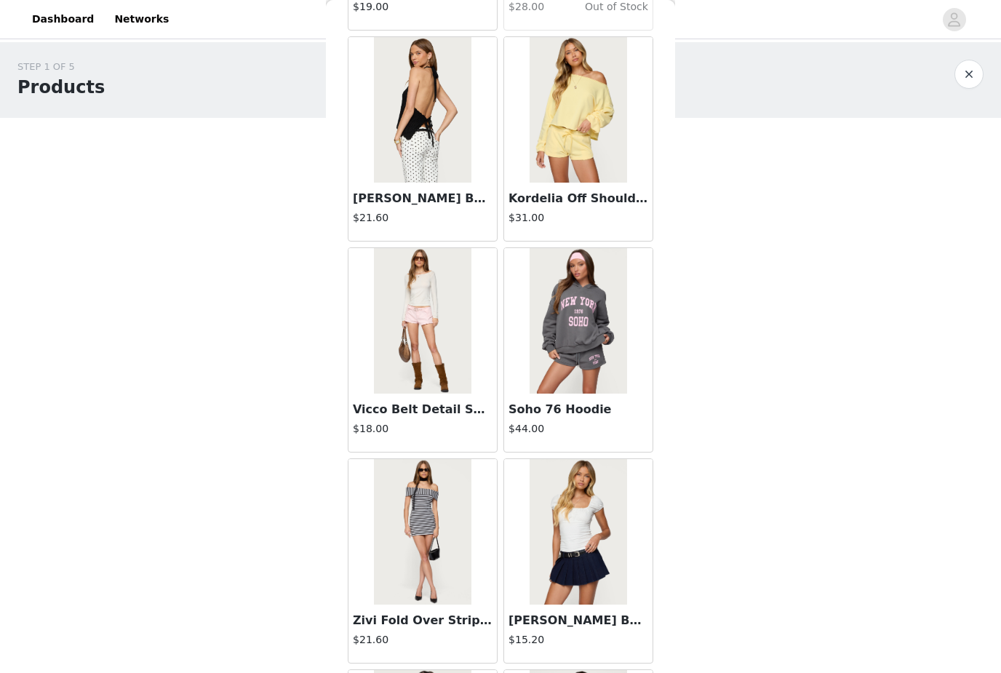
scroll to position [20121, 0]
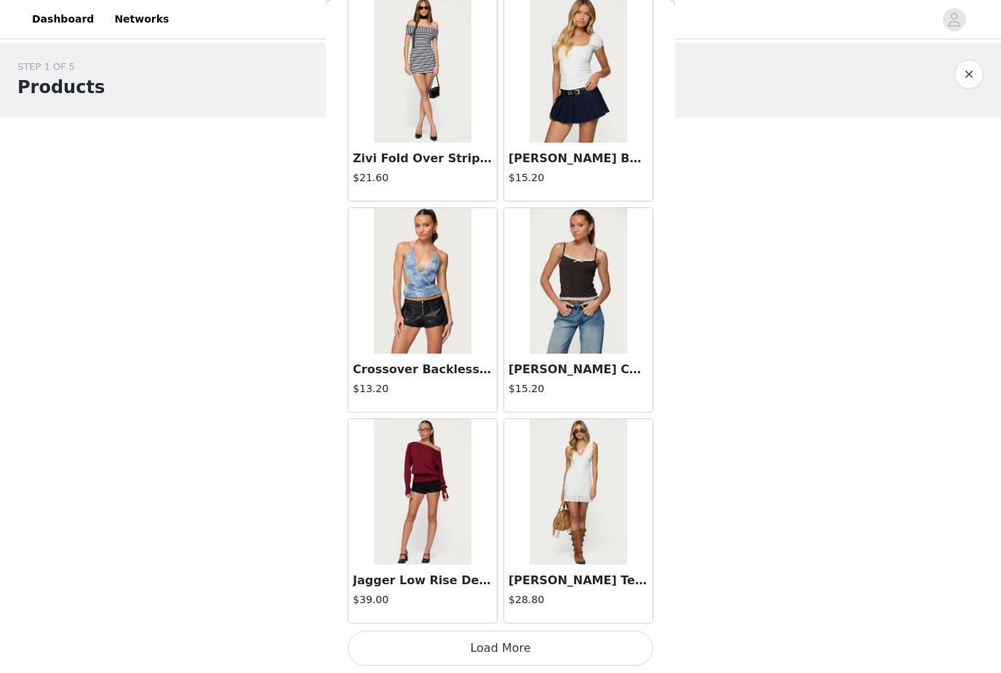
click at [574, 637] on button "Load More" at bounding box center [501, 648] width 306 height 35
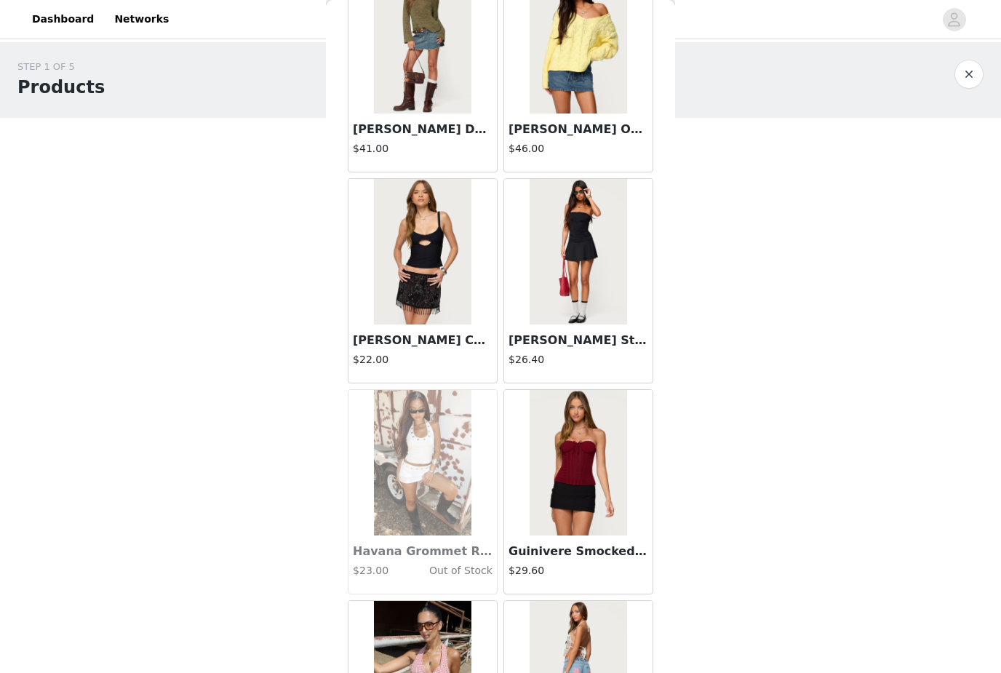
scroll to position [22304, 0]
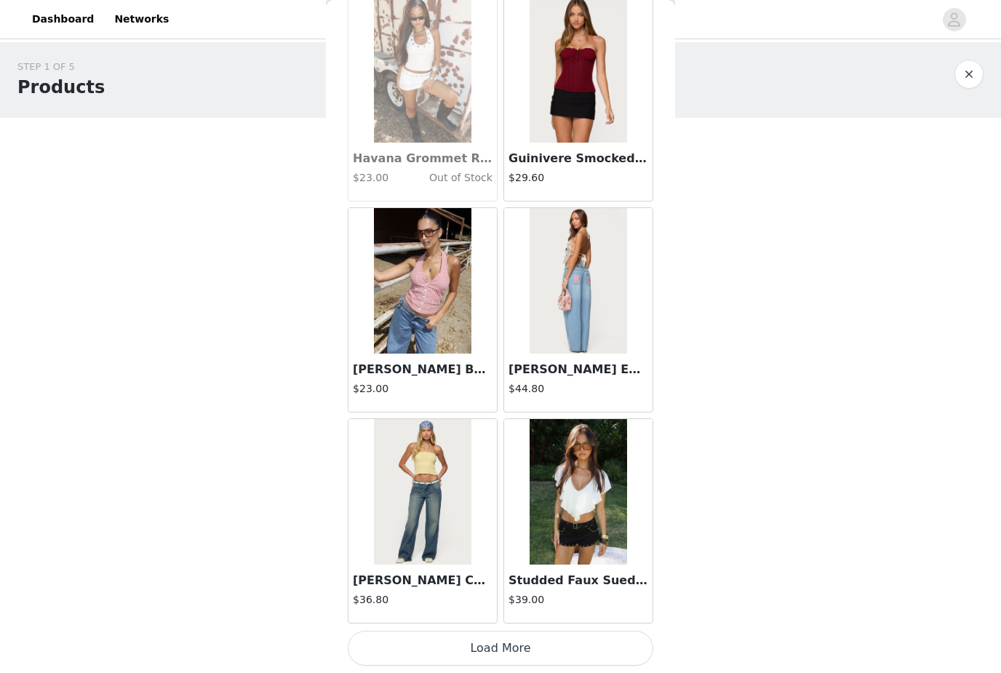
click at [559, 646] on button "Load More" at bounding box center [501, 648] width 306 height 35
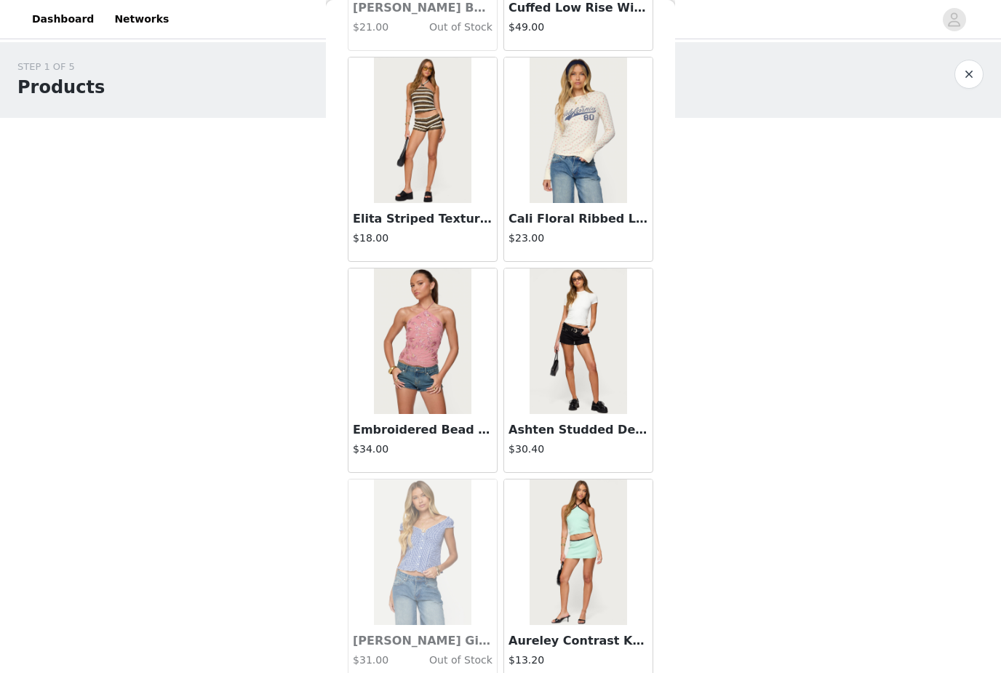
scroll to position [23879, 0]
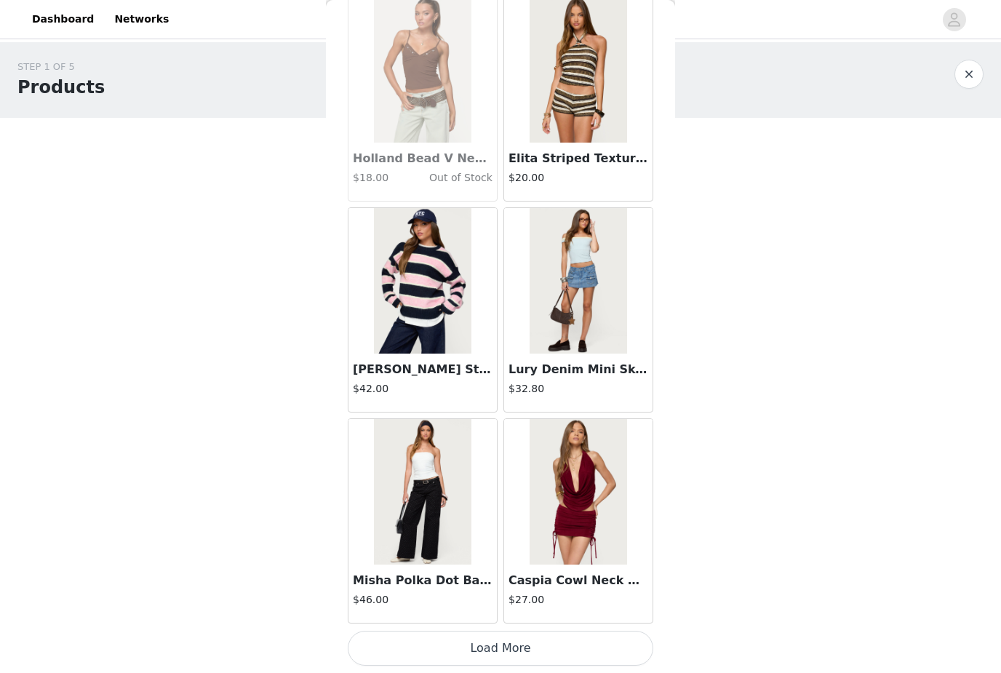
click at [573, 636] on button "Load More" at bounding box center [501, 648] width 306 height 35
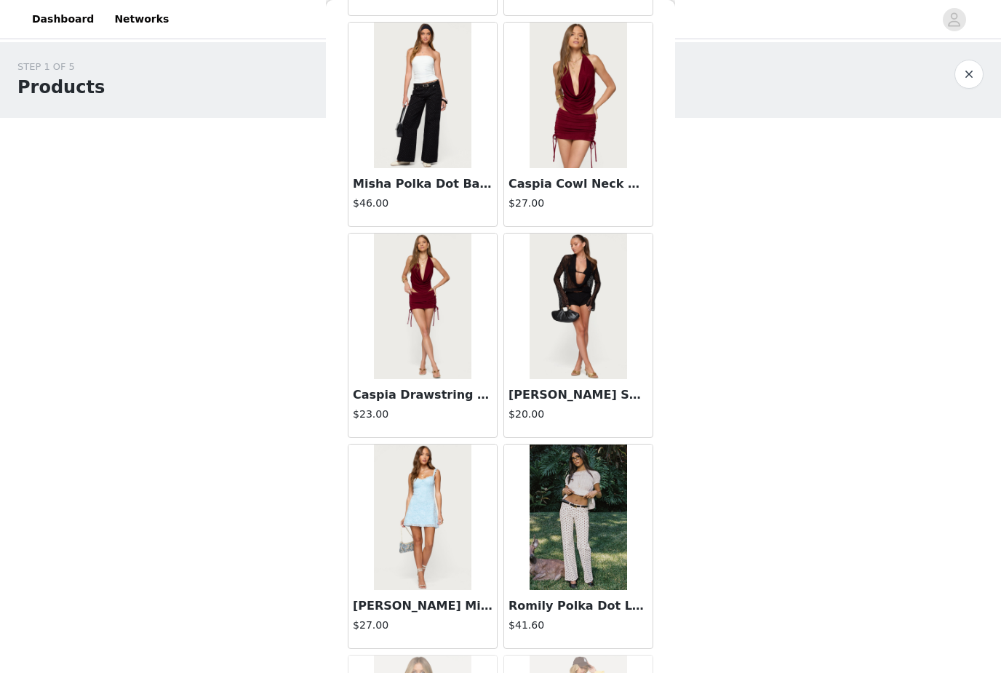
scroll to position [25254, 0]
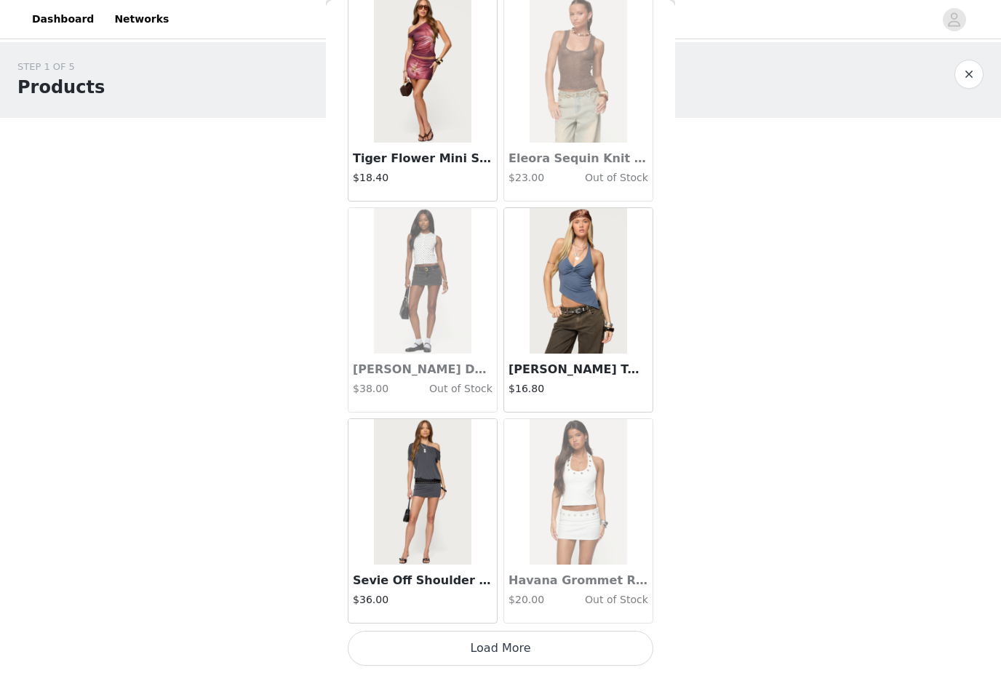
click at [543, 645] on button "Load More" at bounding box center [501, 648] width 306 height 35
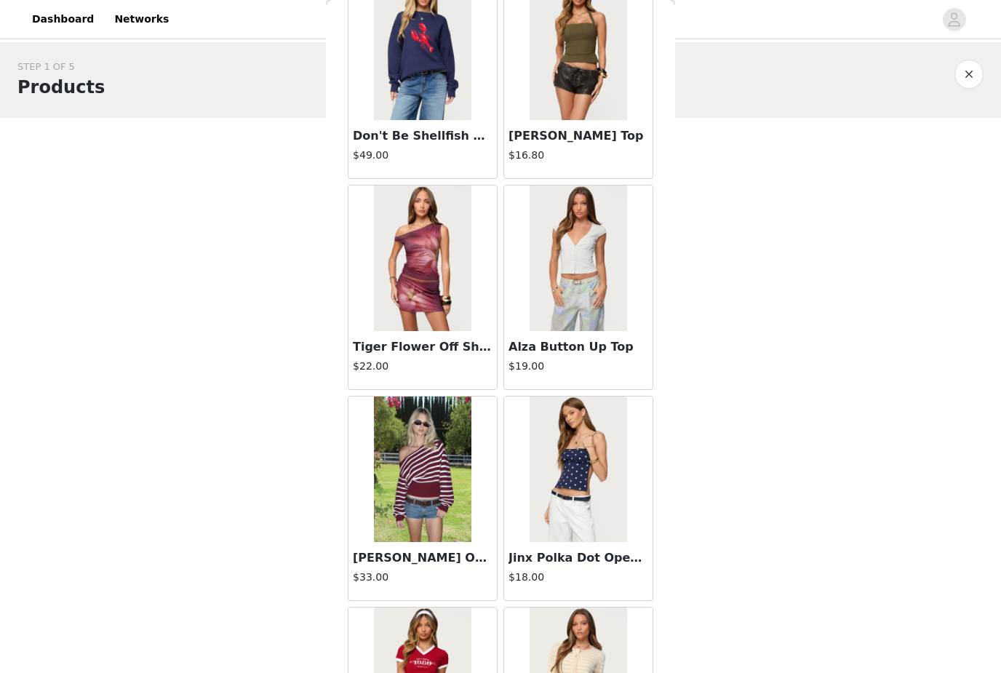
scroll to position [27739, 0]
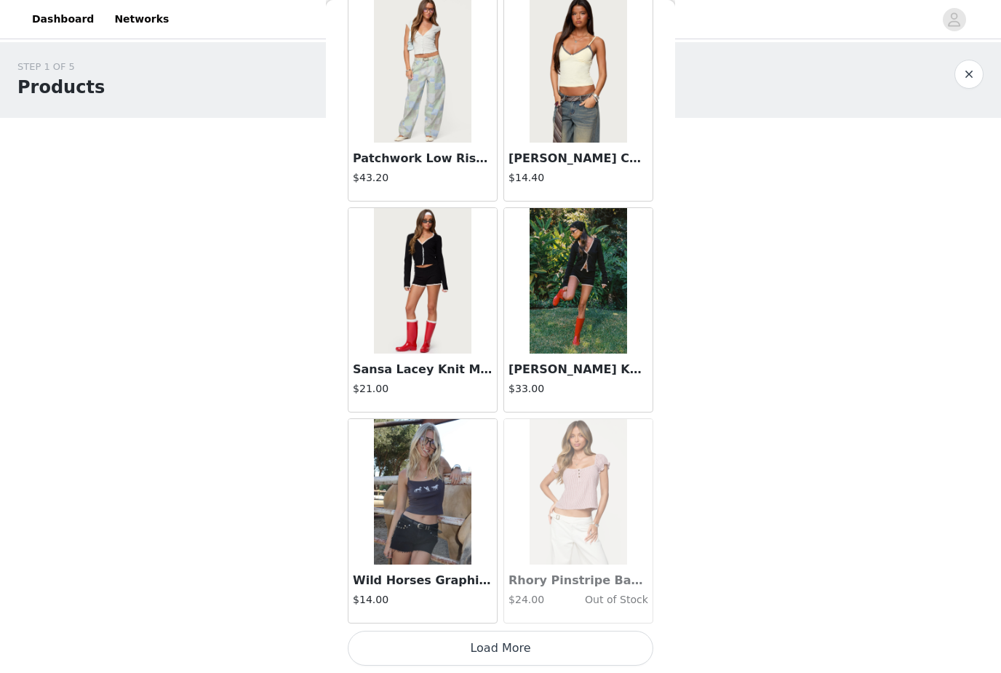
click at [591, 634] on button "Load More" at bounding box center [501, 648] width 306 height 35
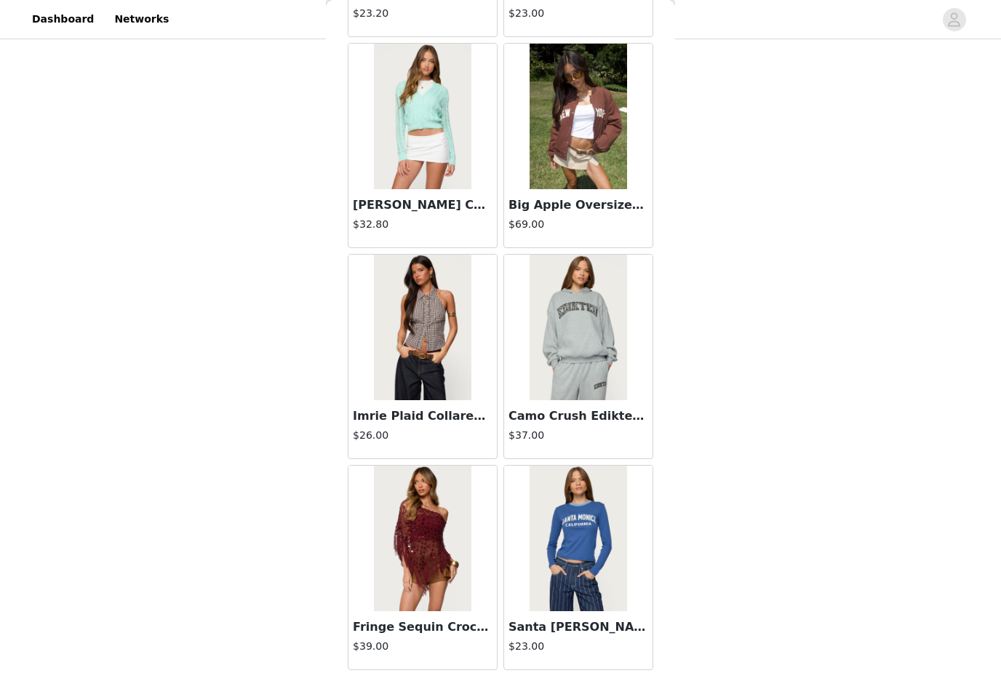
scroll to position [242, 0]
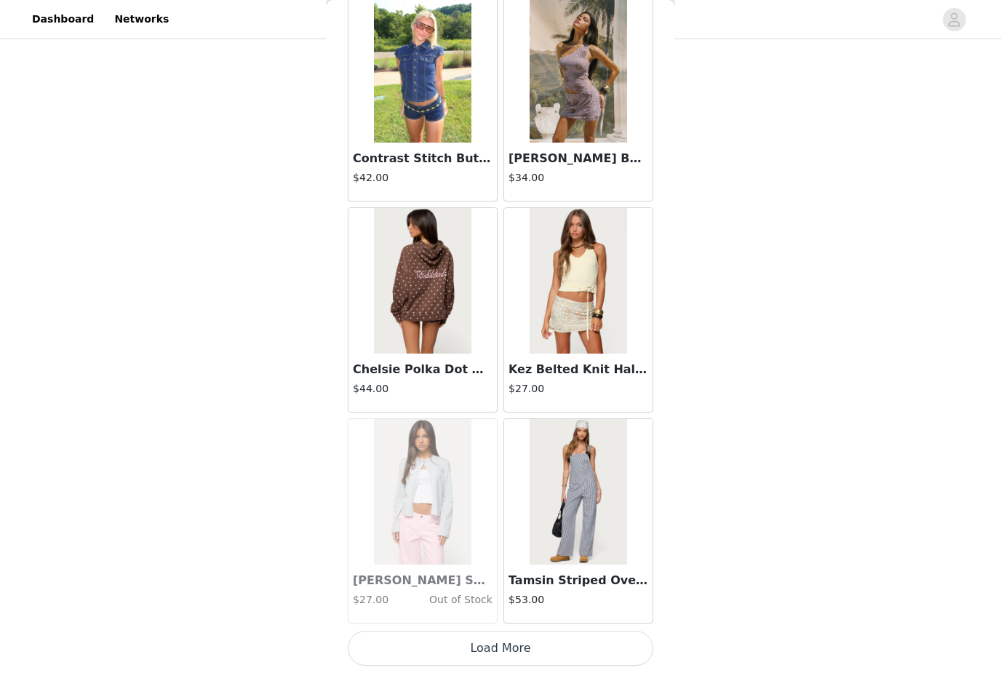
scroll to position [37420, 0]
click at [586, 642] on button "Load More" at bounding box center [501, 648] width 306 height 35
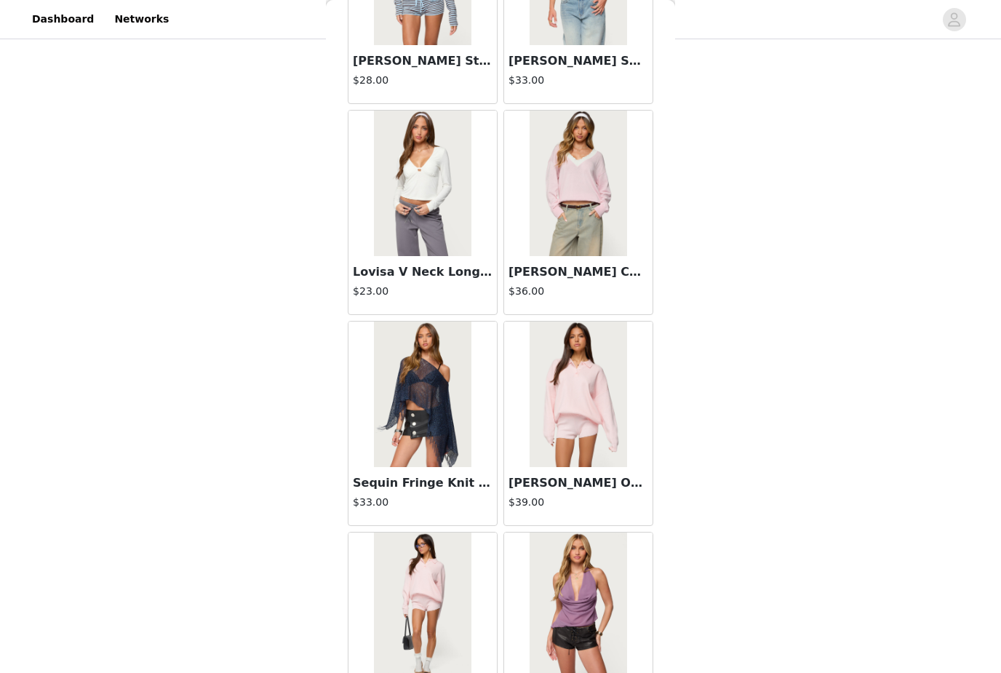
scroll to position [38785, 0]
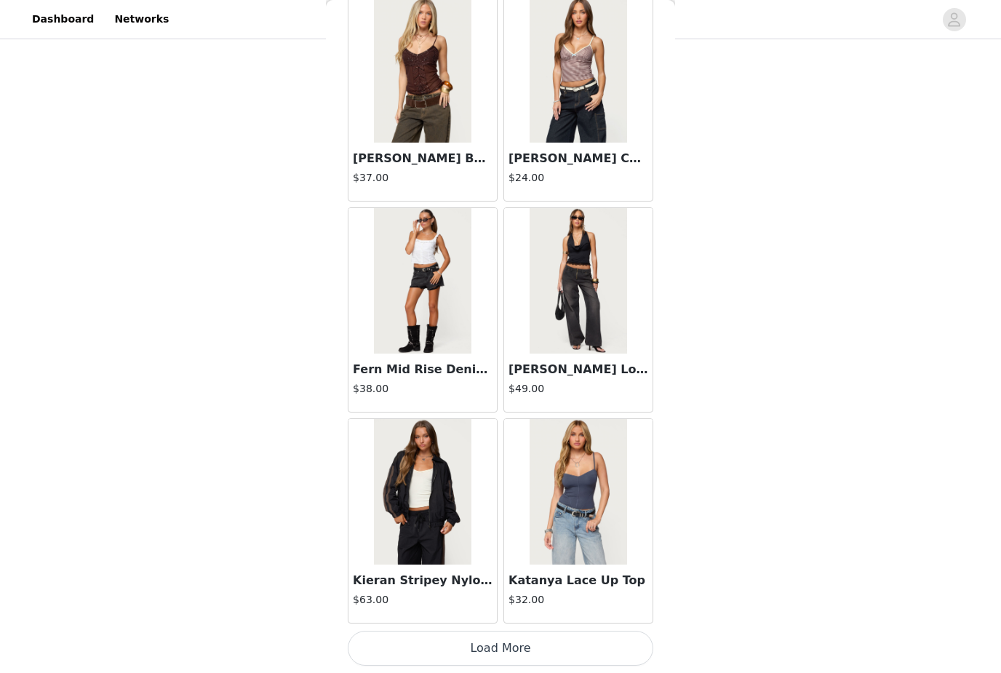
click at [570, 639] on button "Load More" at bounding box center [501, 648] width 306 height 35
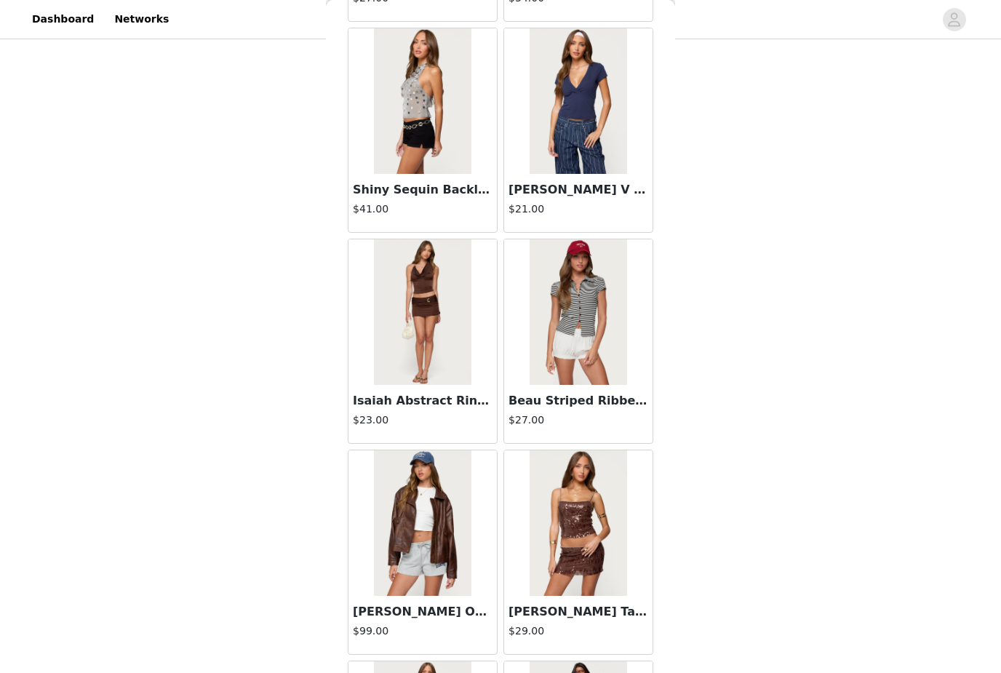
scroll to position [40977, 0]
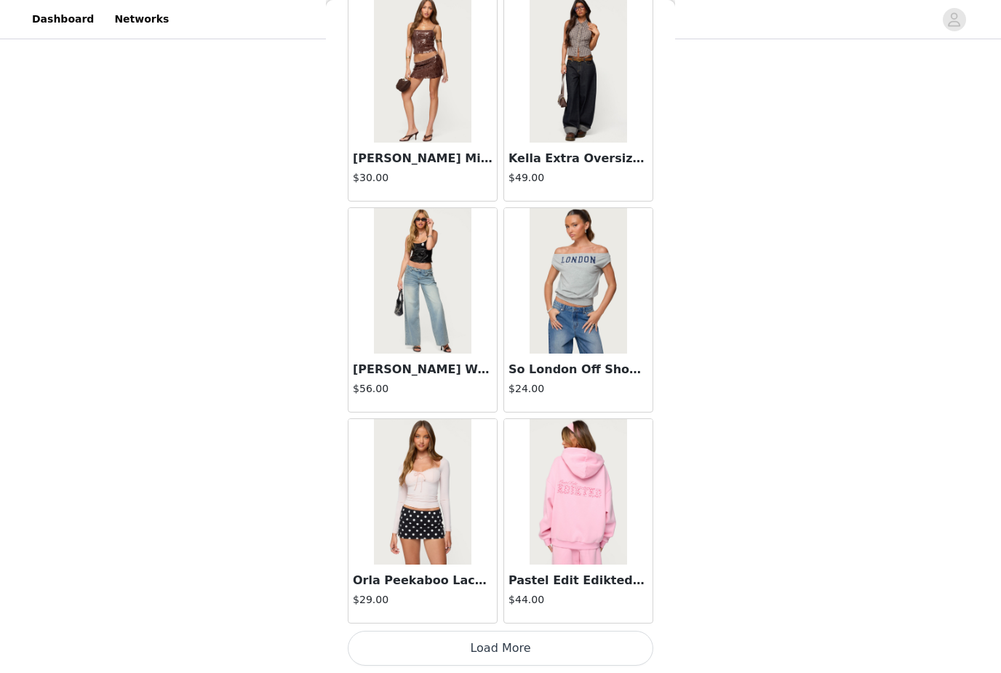
click at [546, 637] on button "Load More" at bounding box center [501, 648] width 306 height 35
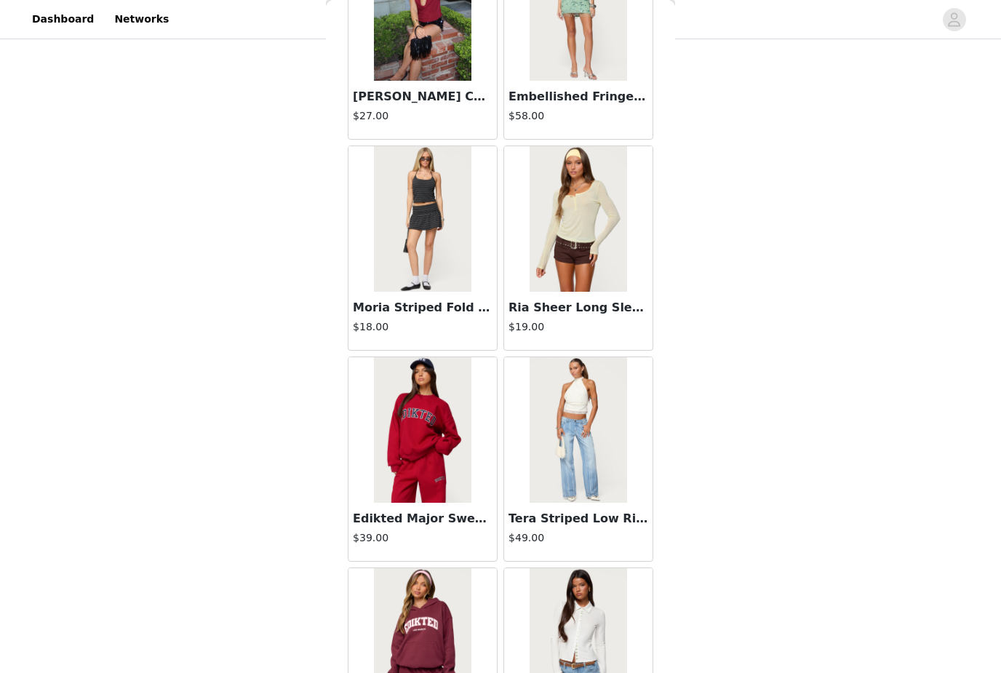
scroll to position [43035, 0]
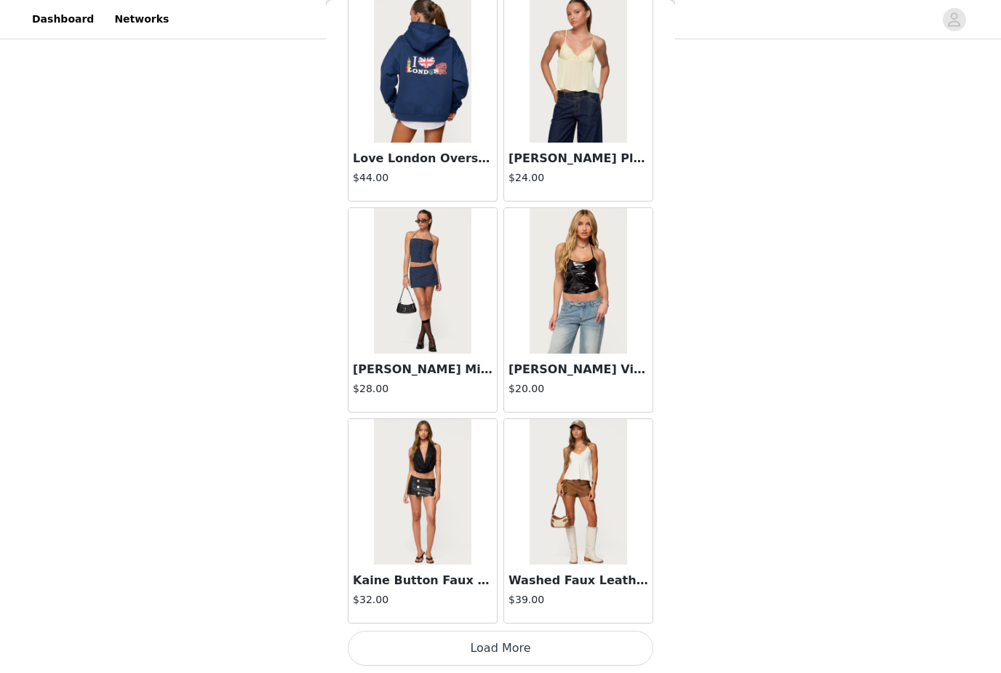
click at [576, 639] on button "Load More" at bounding box center [501, 648] width 306 height 35
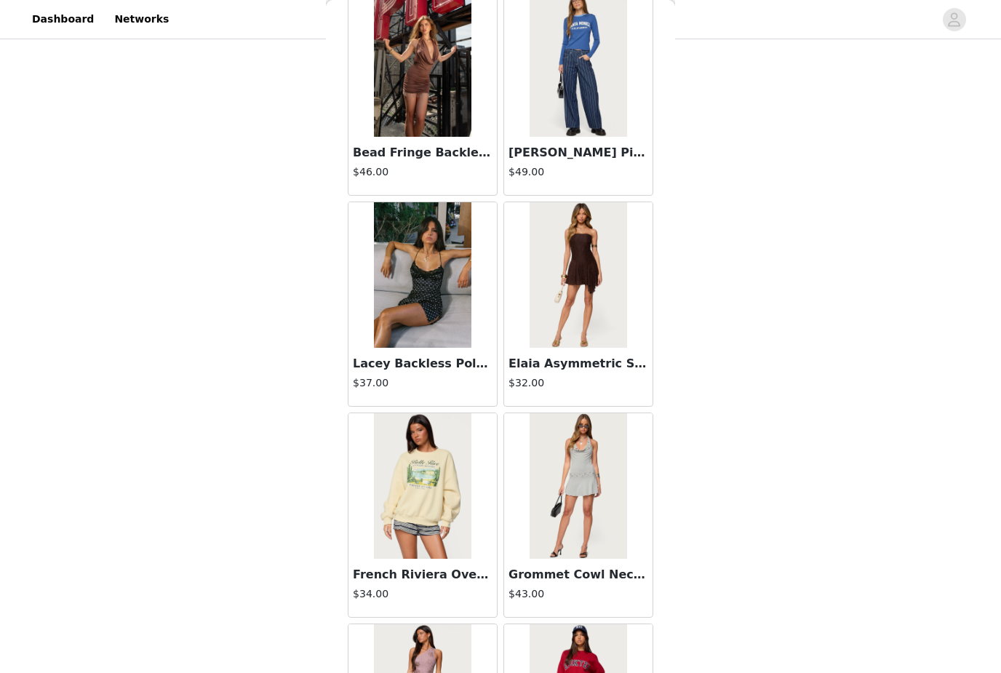
scroll to position [36583, 0]
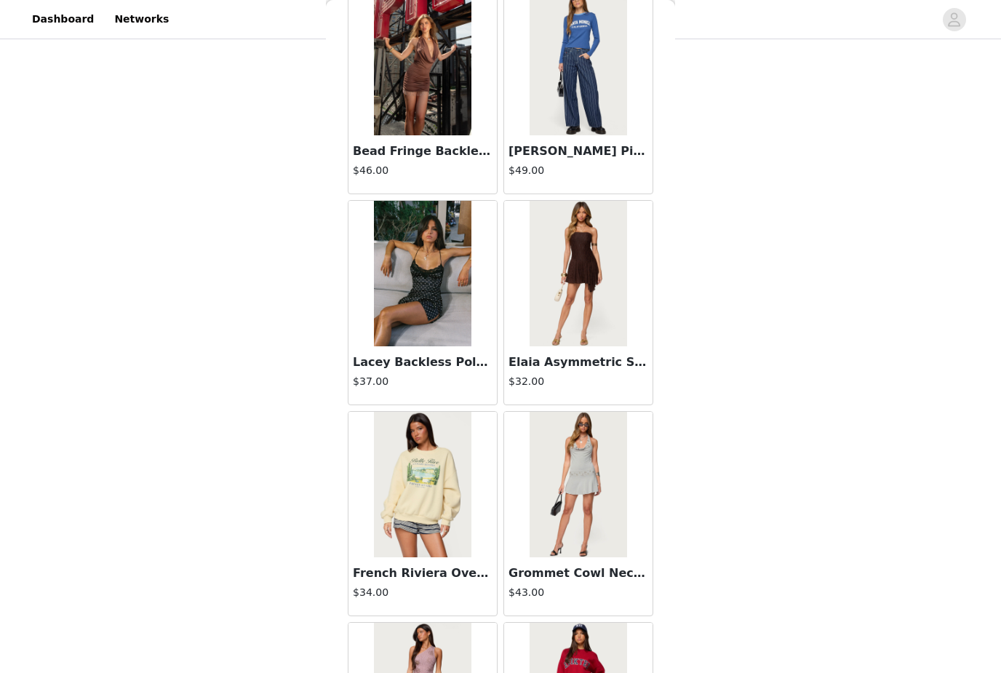
click at [439, 297] on img at bounding box center [422, 274] width 97 height 146
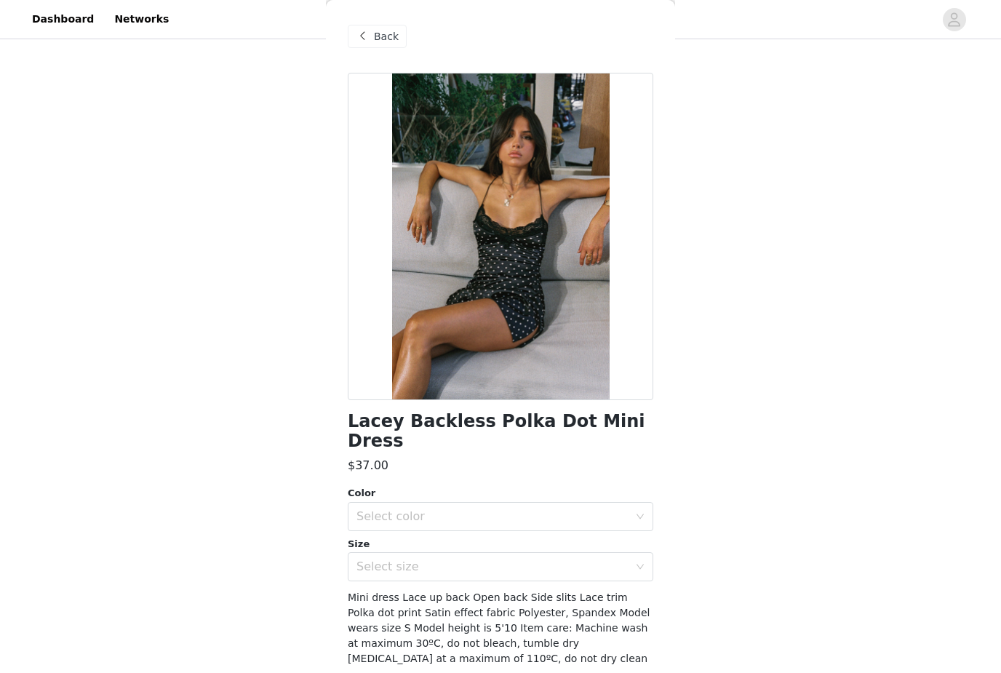
scroll to position [1, 0]
click at [531, 509] on div "Select color" at bounding box center [492, 516] width 272 height 15
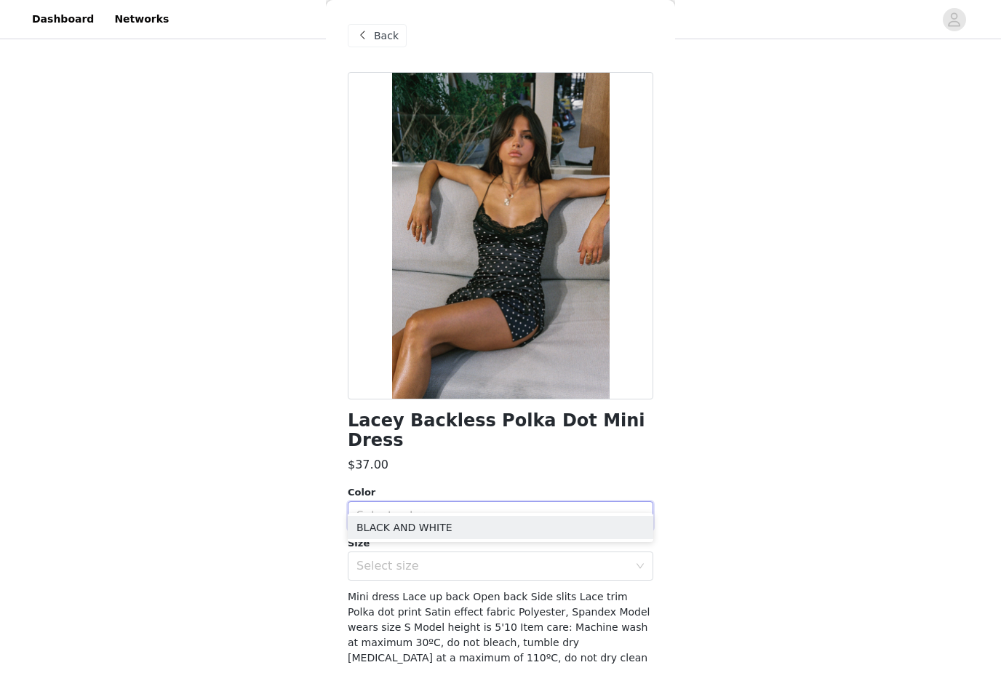
click at [461, 526] on li "BLACK AND WHITE" at bounding box center [501, 527] width 306 height 23
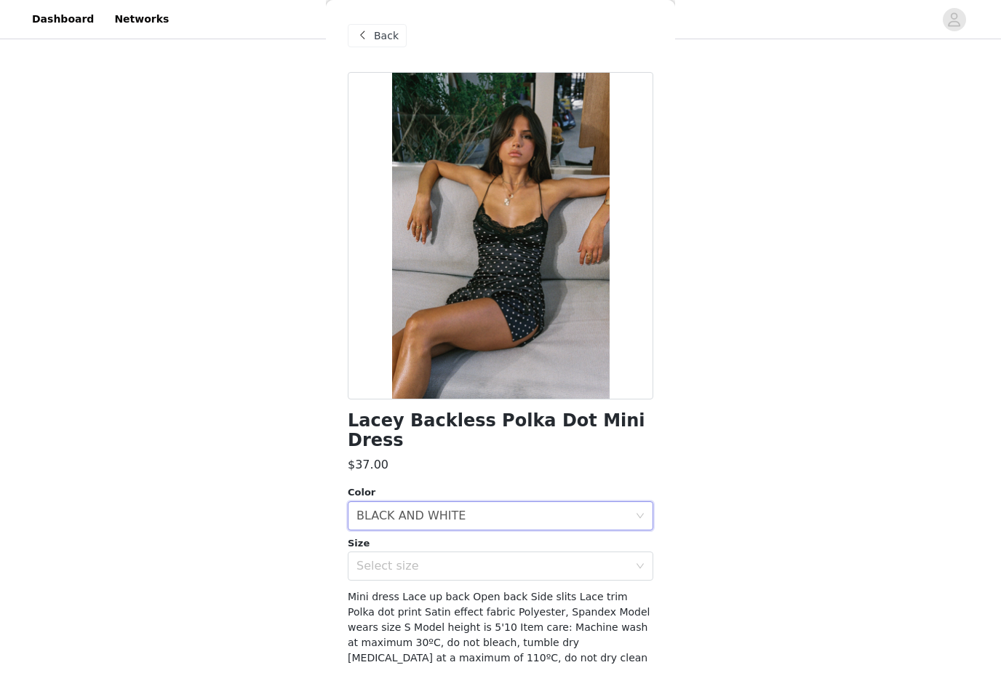
click at [455, 559] on div "Select size" at bounding box center [492, 566] width 272 height 15
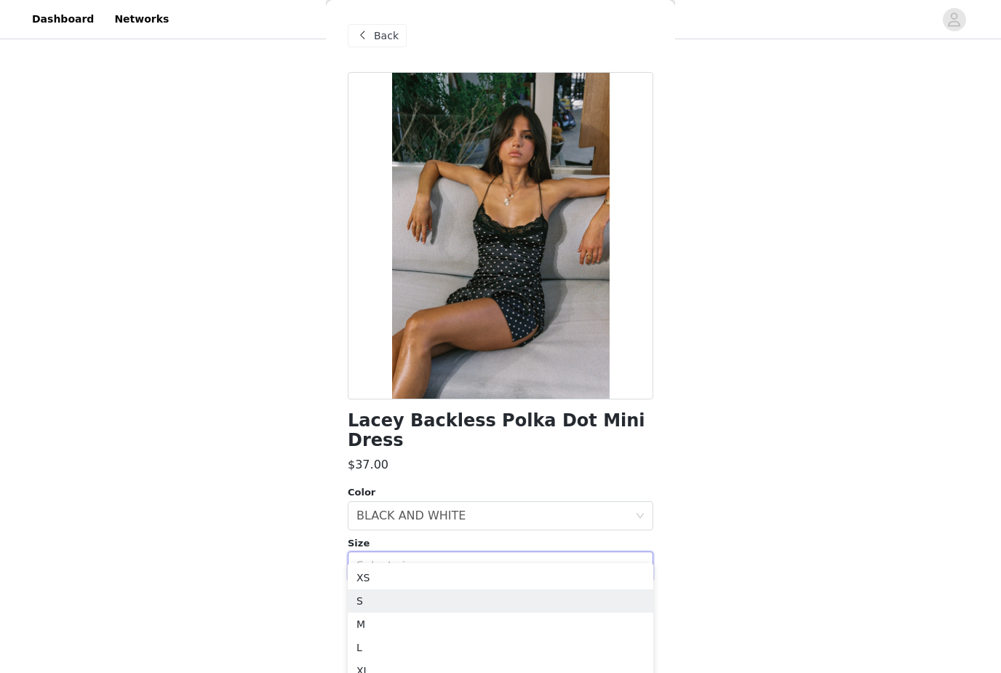
click at [417, 607] on li "S" at bounding box center [501, 600] width 306 height 23
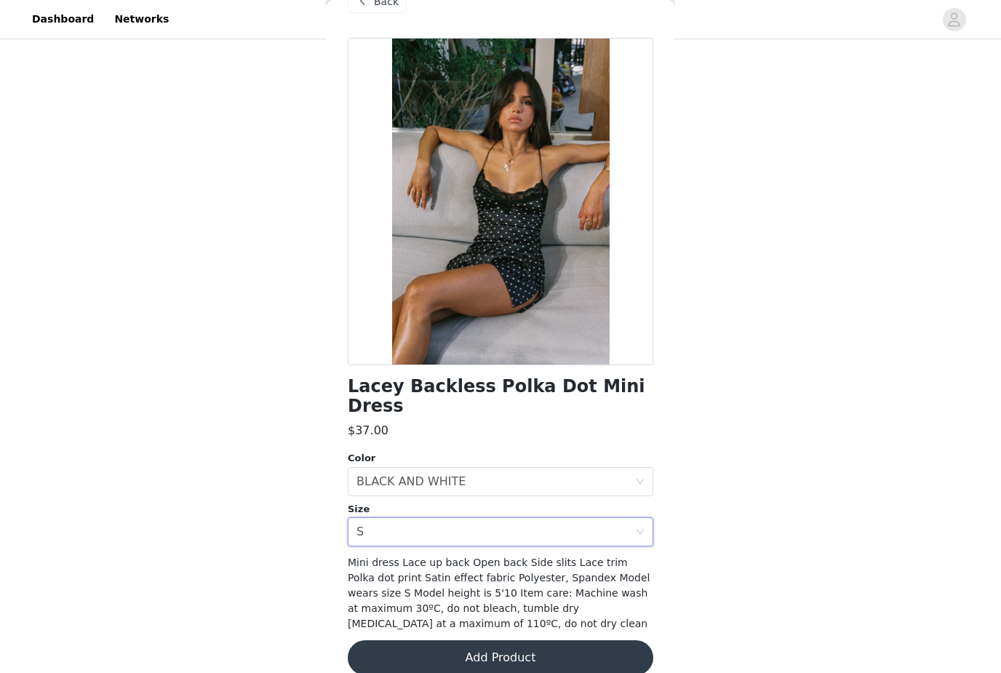
scroll to position [34, 0]
click at [511, 641] on button "Add Product" at bounding box center [501, 658] width 306 height 35
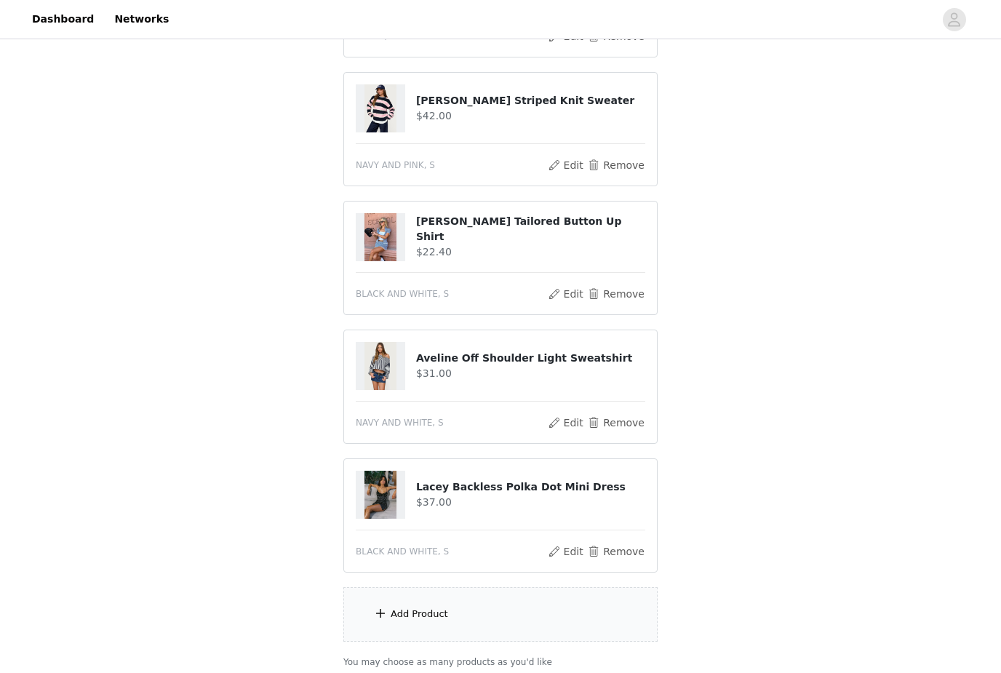
scroll to position [457, 0]
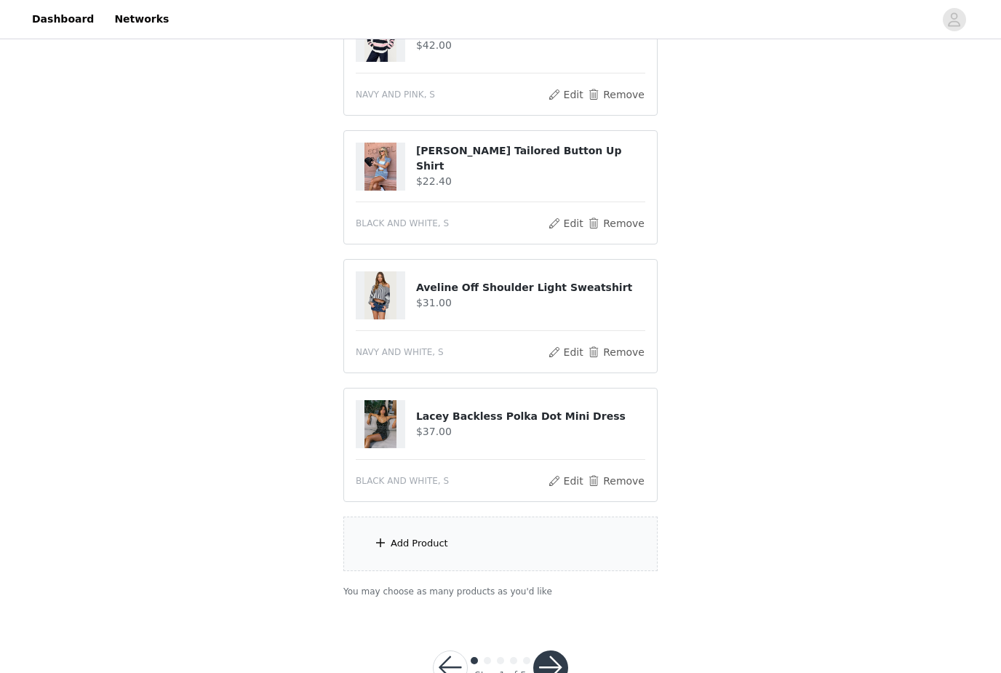
click at [606, 553] on div "Add Product" at bounding box center [500, 544] width 314 height 55
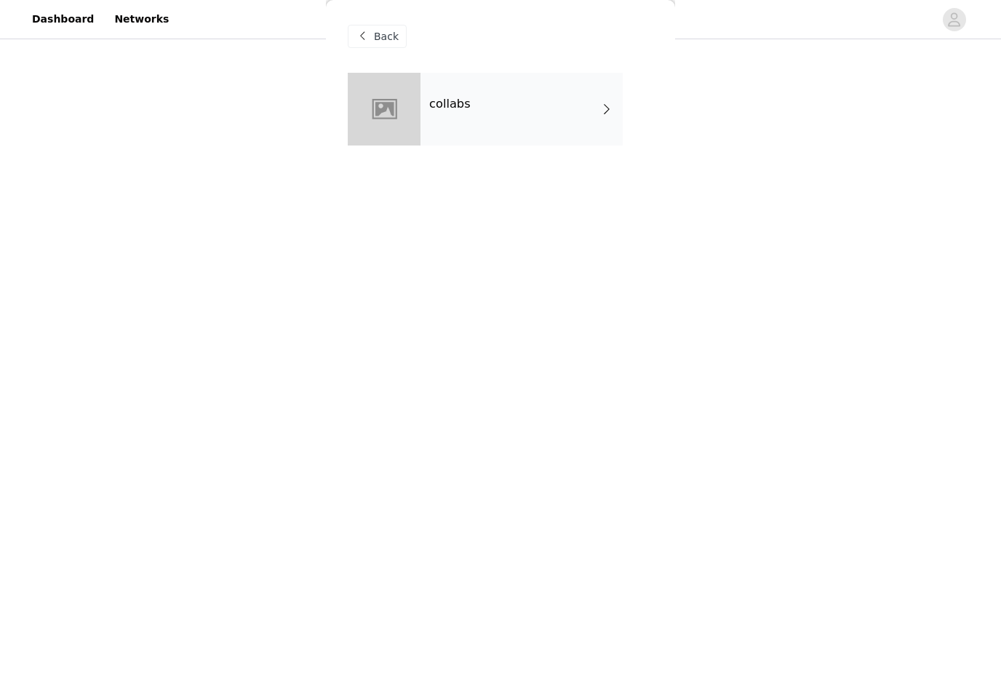
click at [557, 131] on div "collabs" at bounding box center [522, 109] width 202 height 73
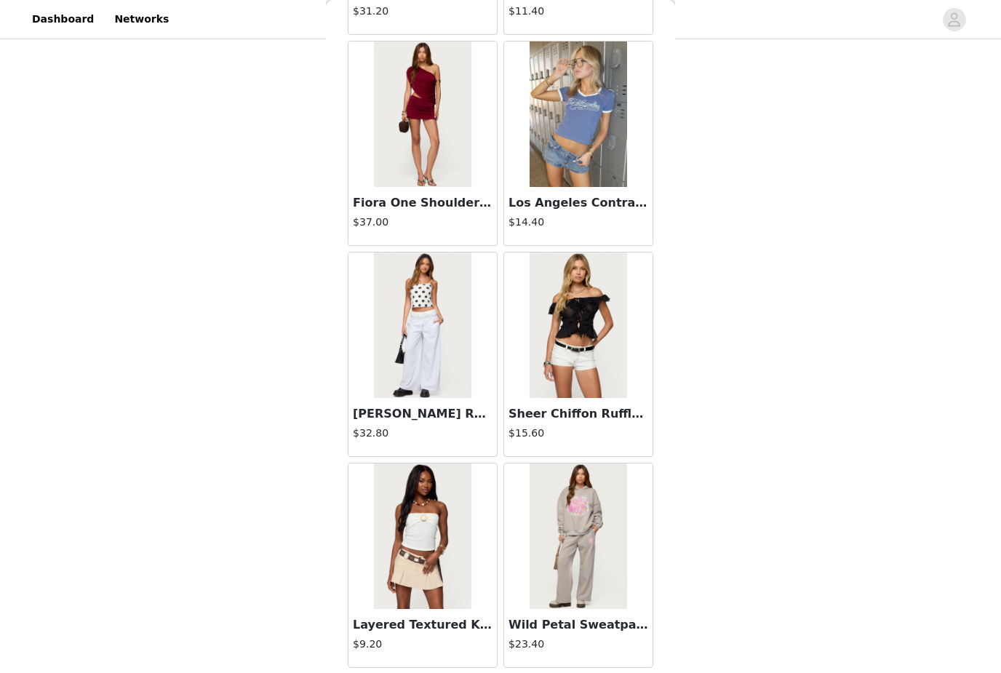
scroll to position [5307, 0]
click at [571, 372] on img at bounding box center [578, 325] width 97 height 146
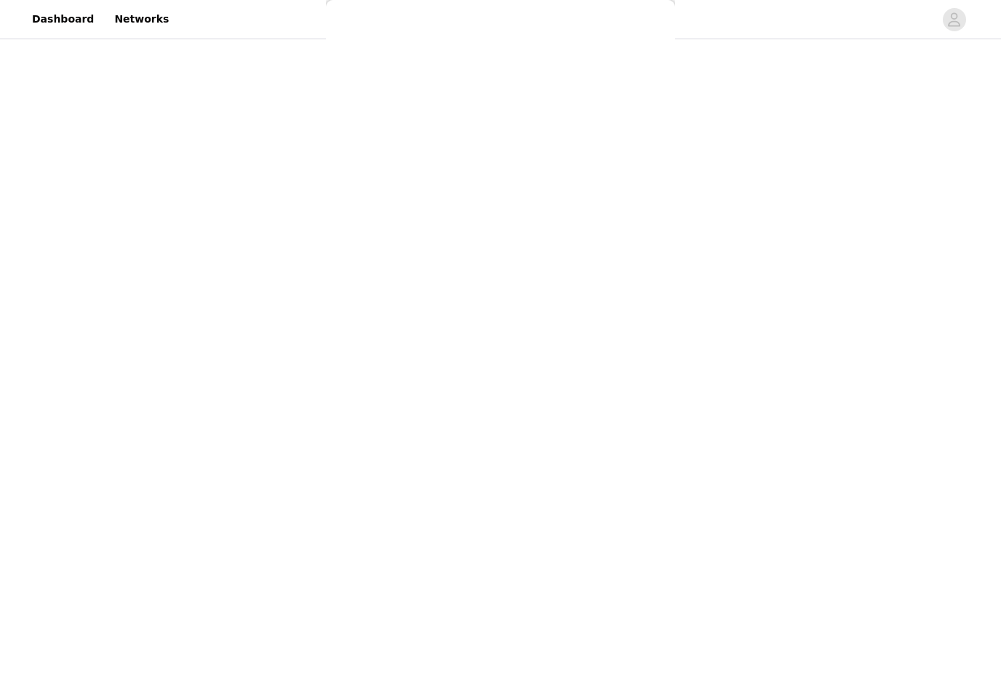
scroll to position [0, 0]
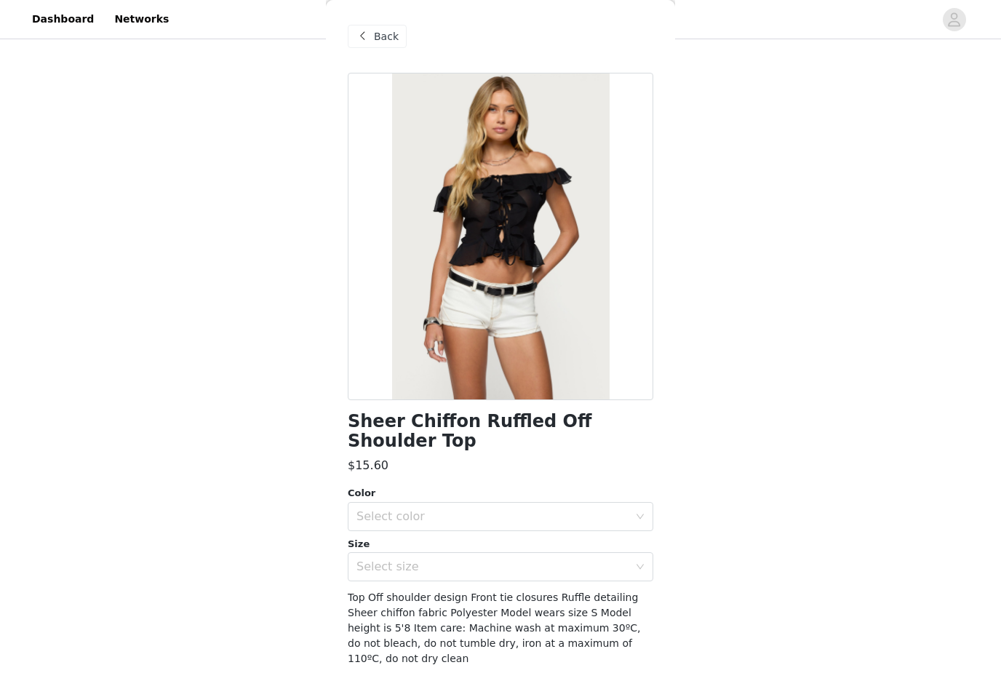
click at [386, 44] on span "Back" at bounding box center [386, 36] width 25 height 15
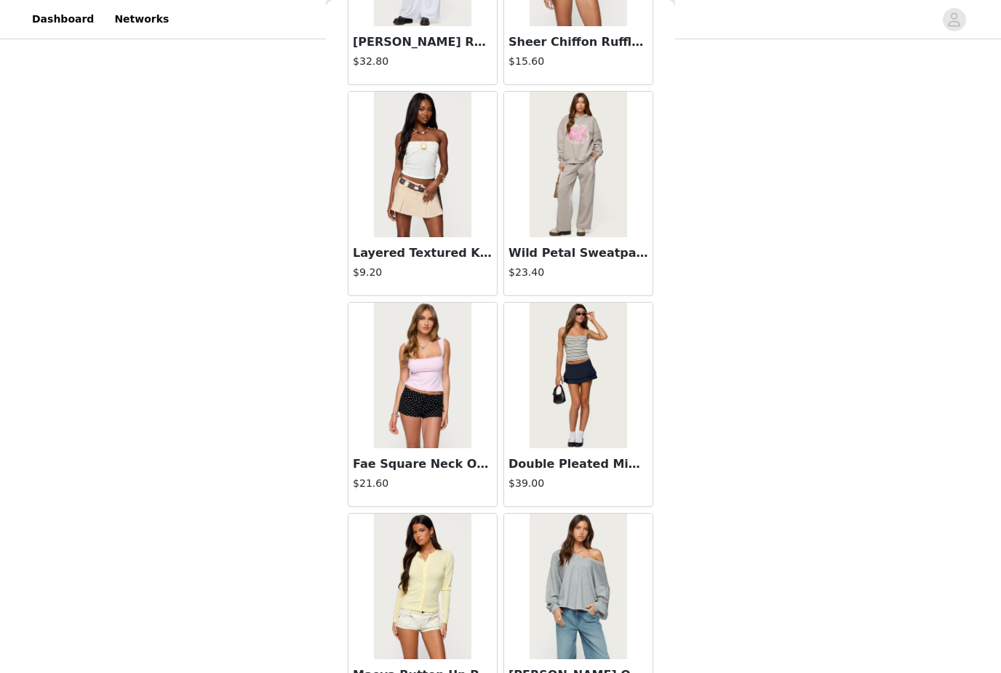
scroll to position [5677, 0]
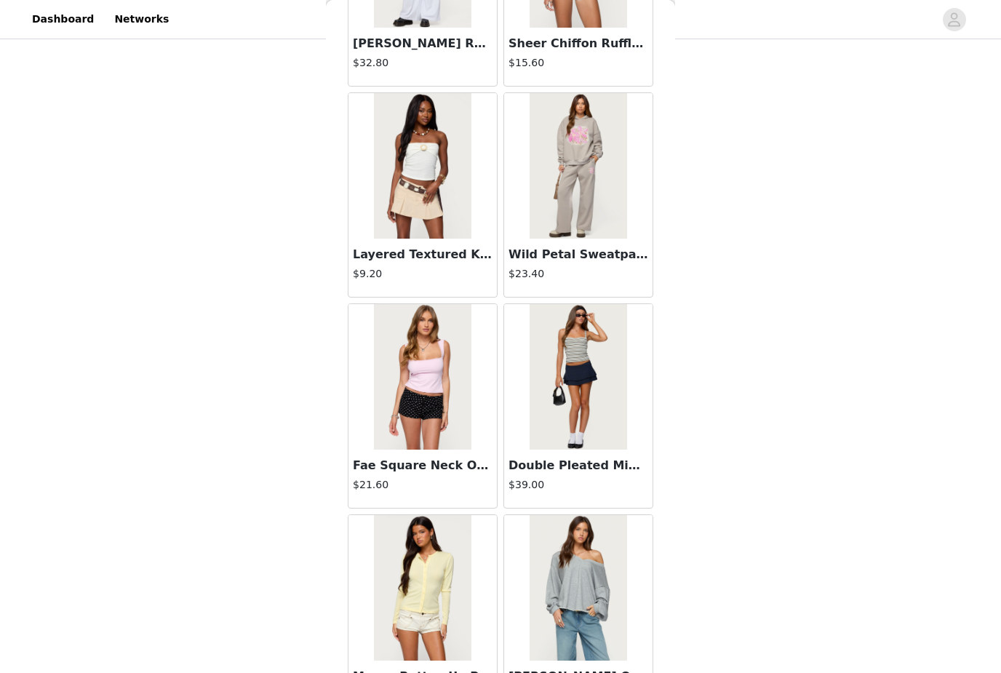
click at [551, 432] on img at bounding box center [578, 377] width 97 height 146
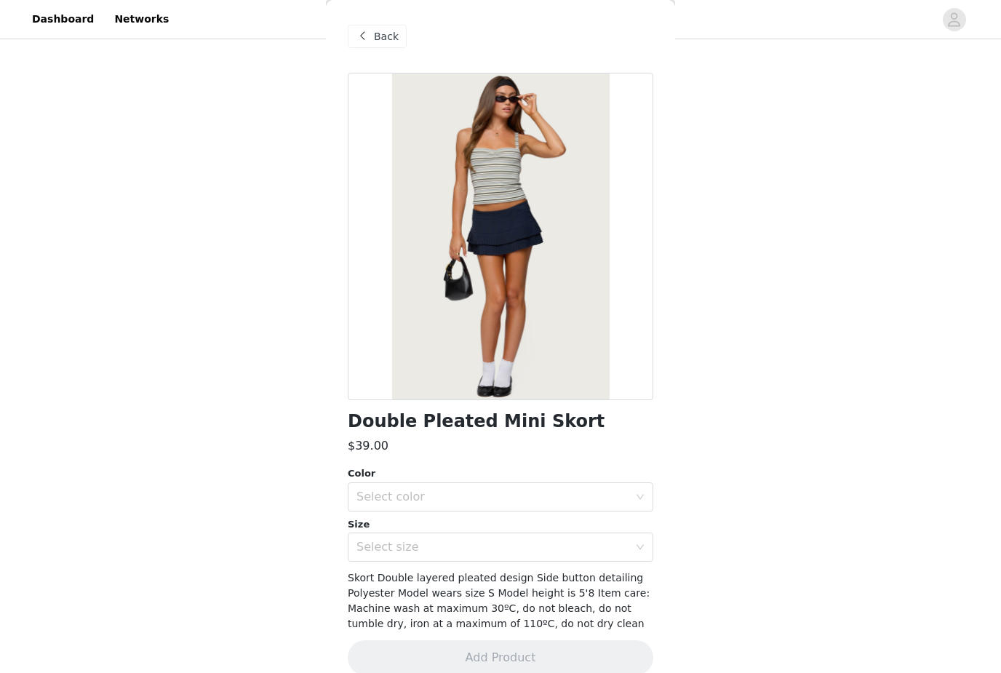
scroll to position [300, 0]
click at [418, 501] on div "Select color" at bounding box center [492, 497] width 272 height 15
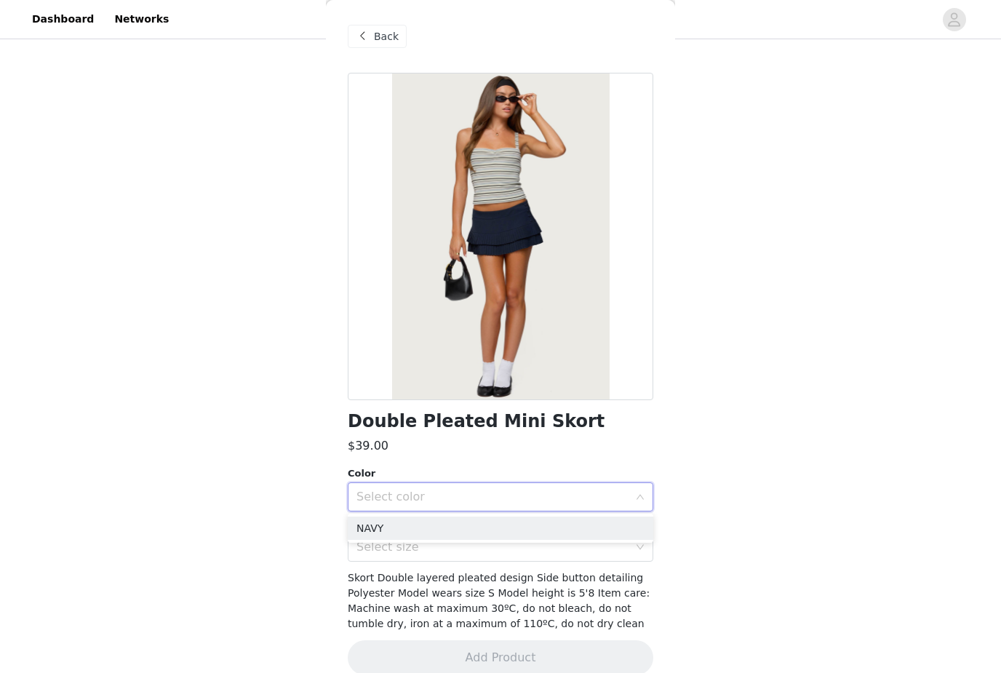
click at [409, 530] on li "NAVY" at bounding box center [501, 528] width 306 height 23
click at [407, 551] on div "Select size" at bounding box center [492, 547] width 272 height 15
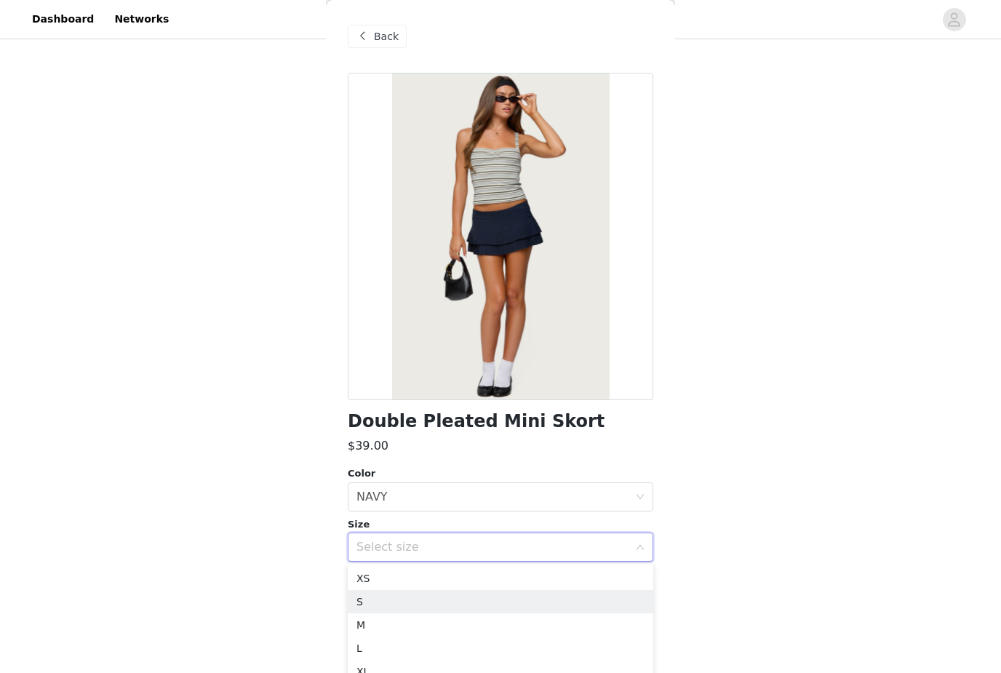
click at [386, 606] on li "S" at bounding box center [501, 601] width 306 height 23
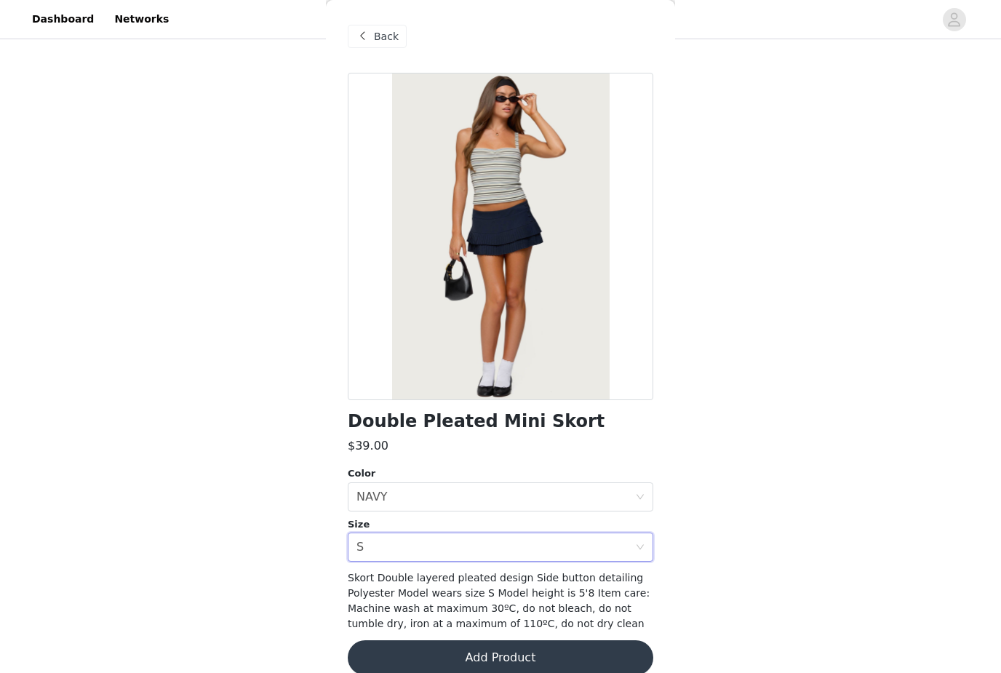
click at [424, 652] on button "Add Product" at bounding box center [501, 657] width 306 height 35
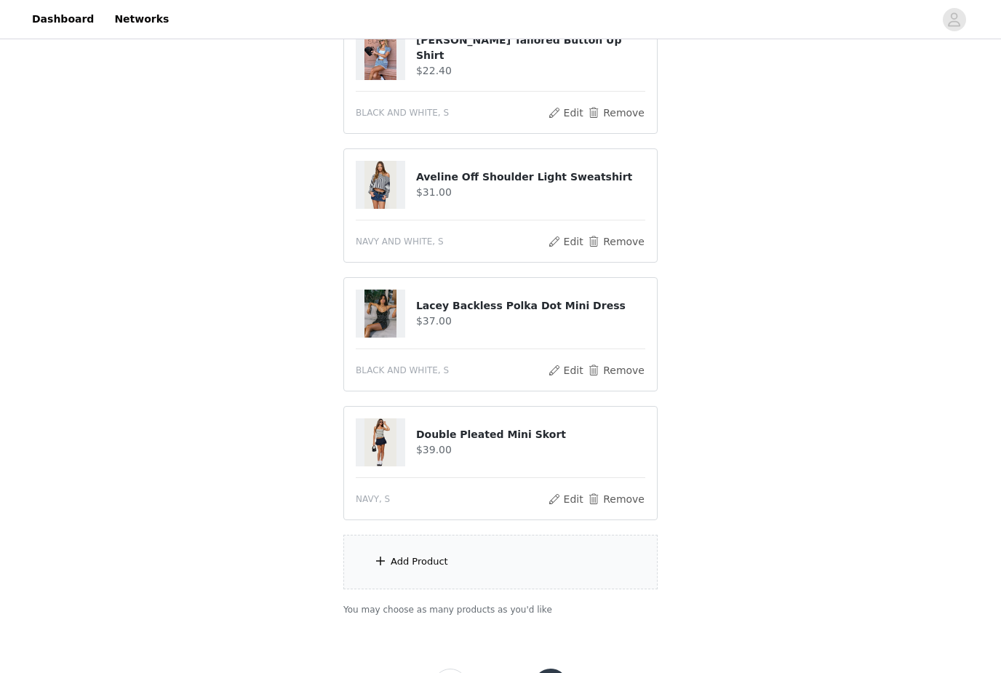
click at [458, 577] on div "Add Product" at bounding box center [500, 562] width 314 height 55
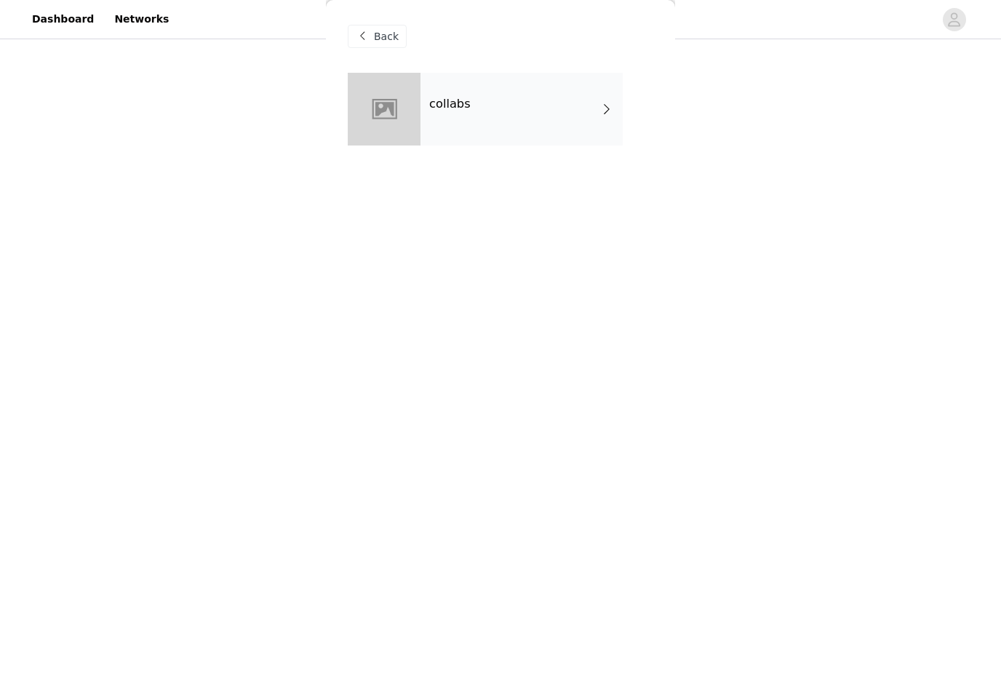
click at [542, 129] on div "collabs" at bounding box center [522, 109] width 202 height 73
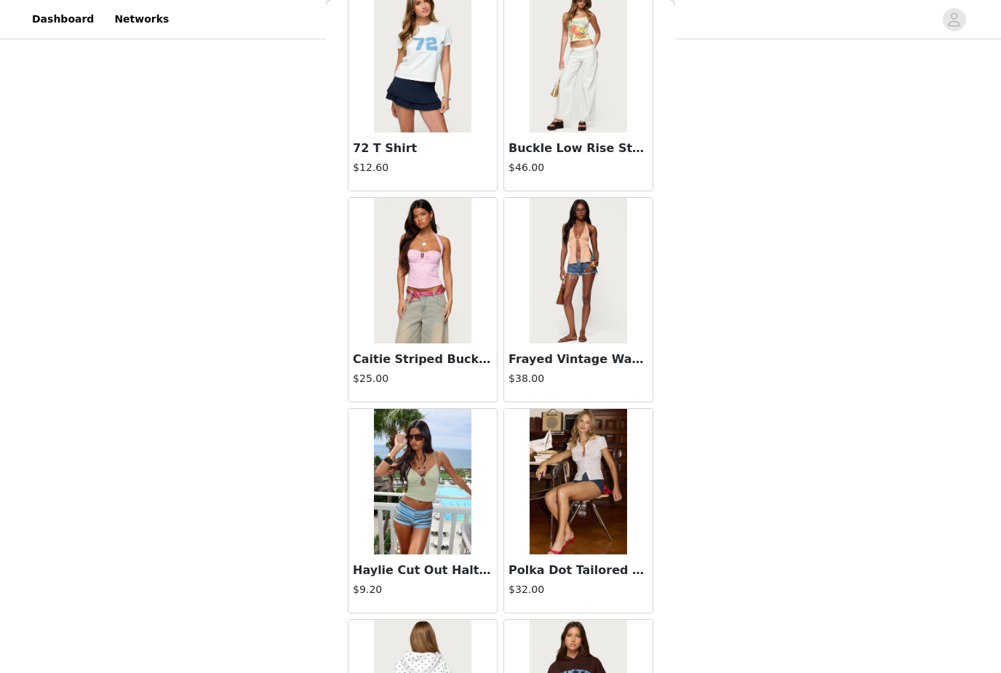
scroll to position [6853, 0]
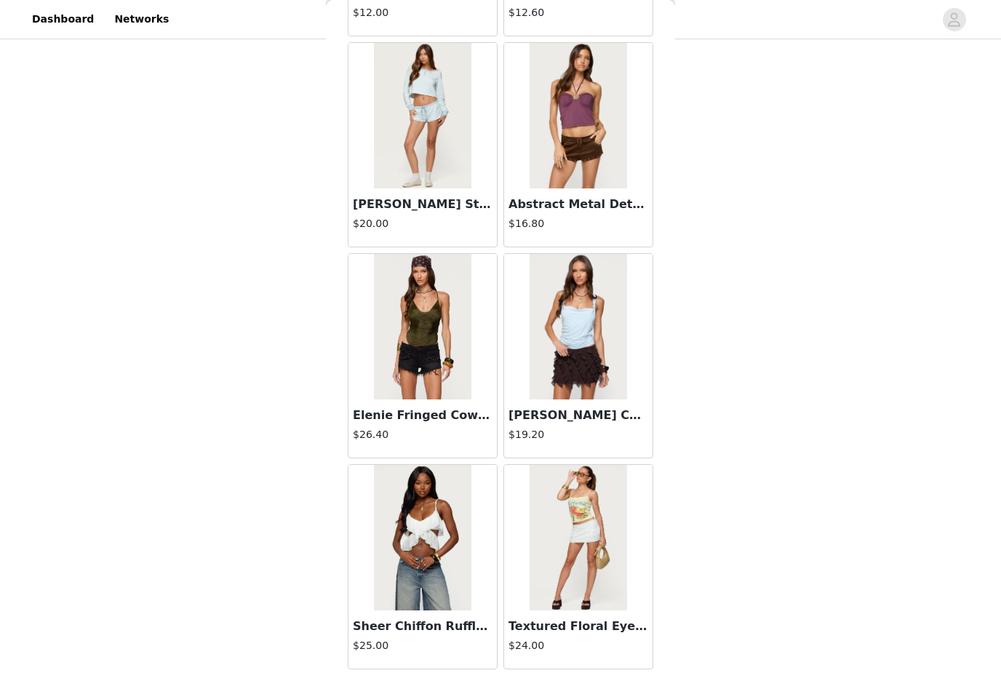
scroll to position [9946, 0]
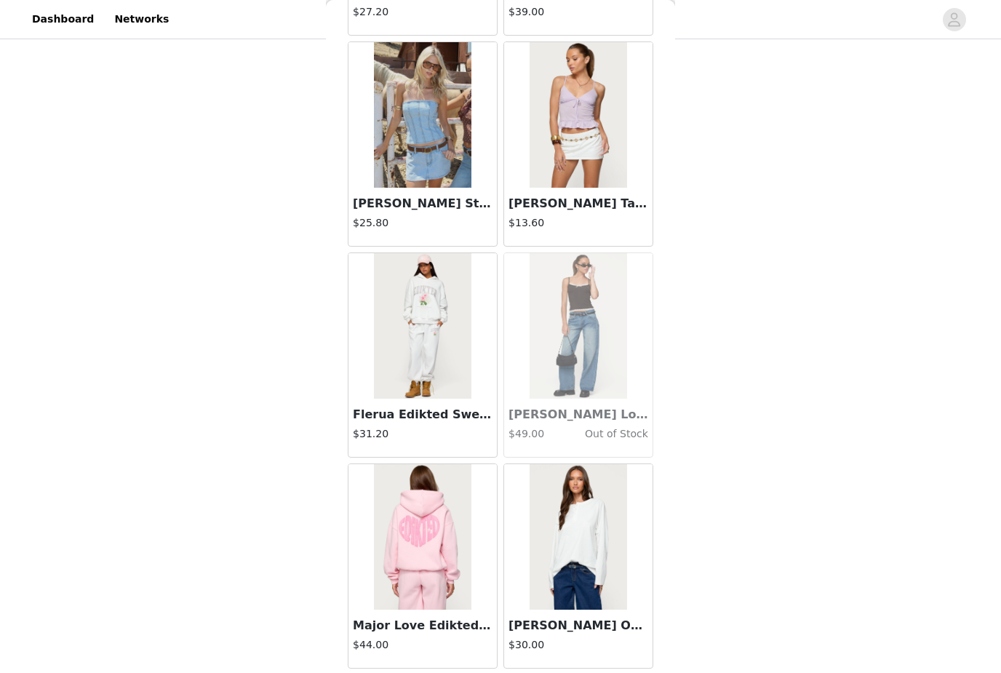
scroll to position [12056, 0]
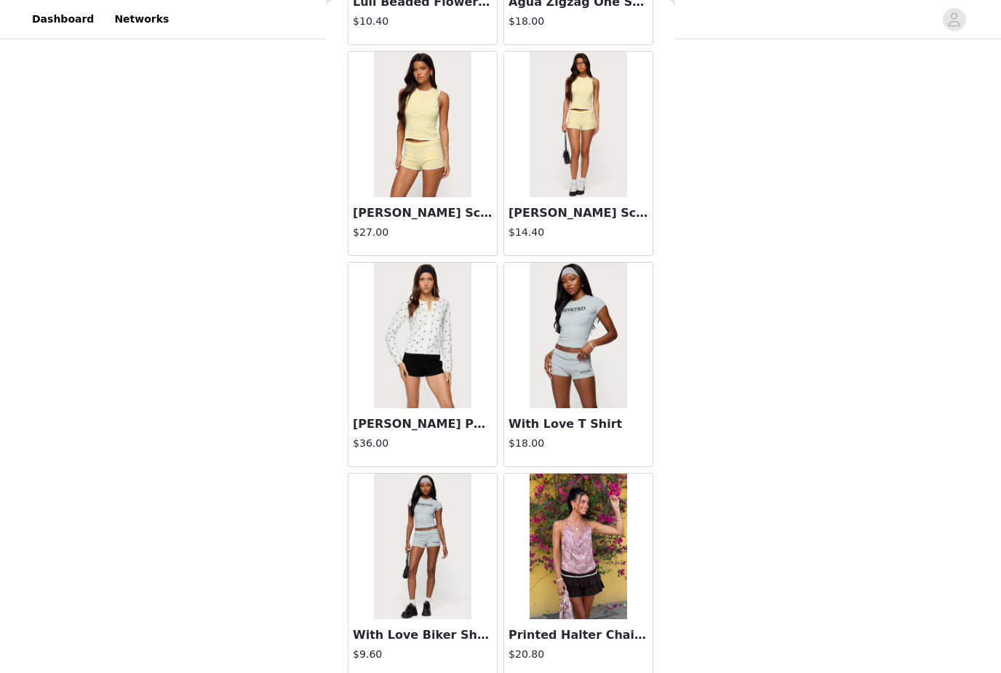
scroll to position [13659, 0]
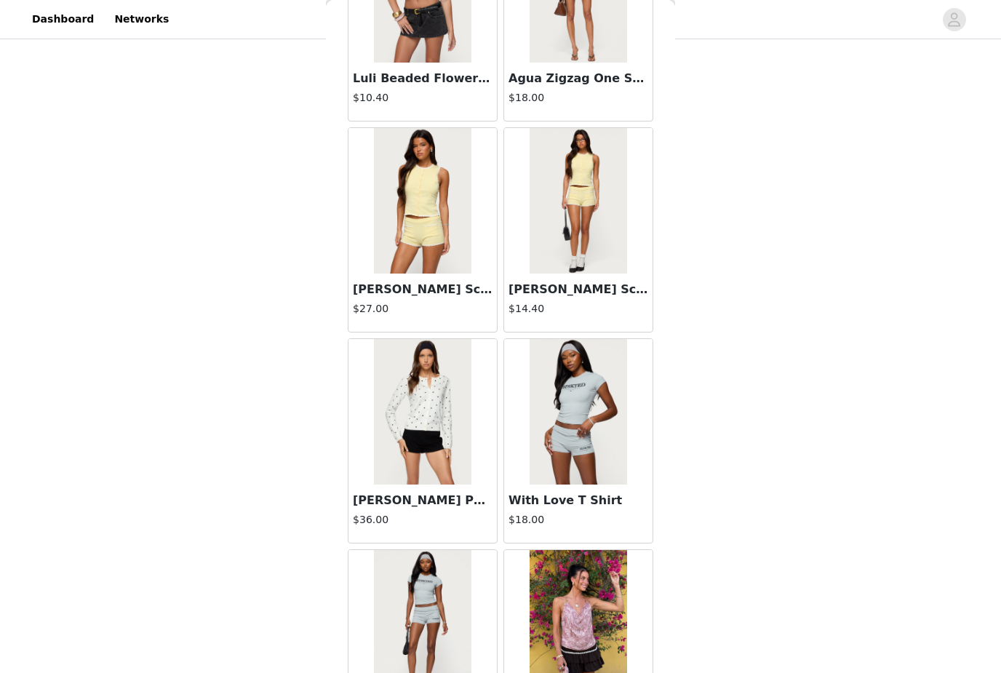
click at [435, 434] on img at bounding box center [422, 412] width 97 height 146
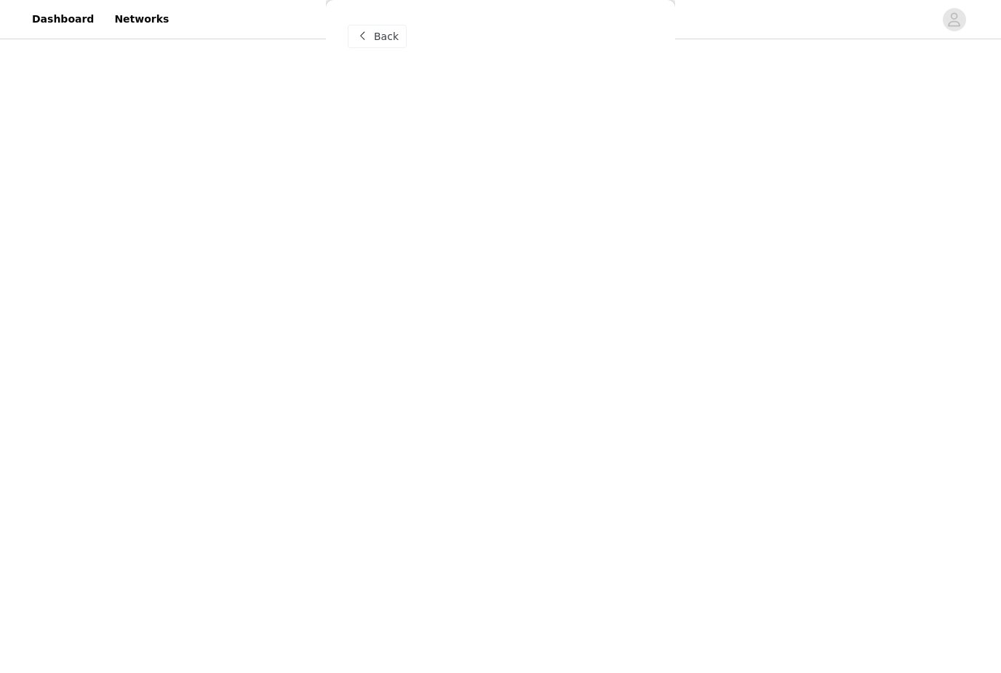
scroll to position [0, 0]
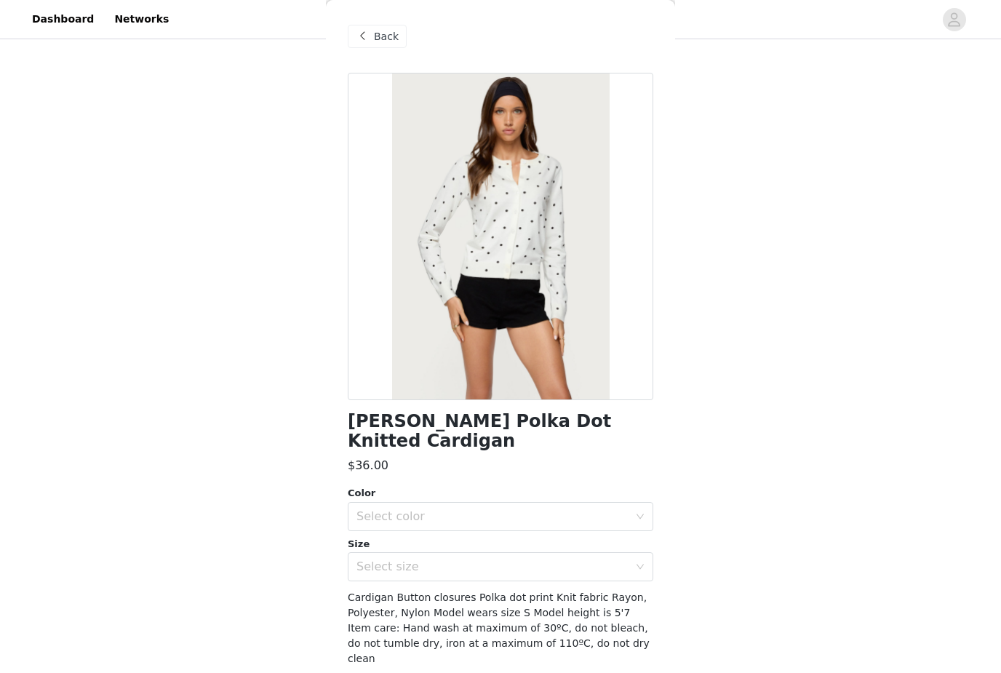
click at [476, 509] on div "Select color" at bounding box center [492, 516] width 272 height 15
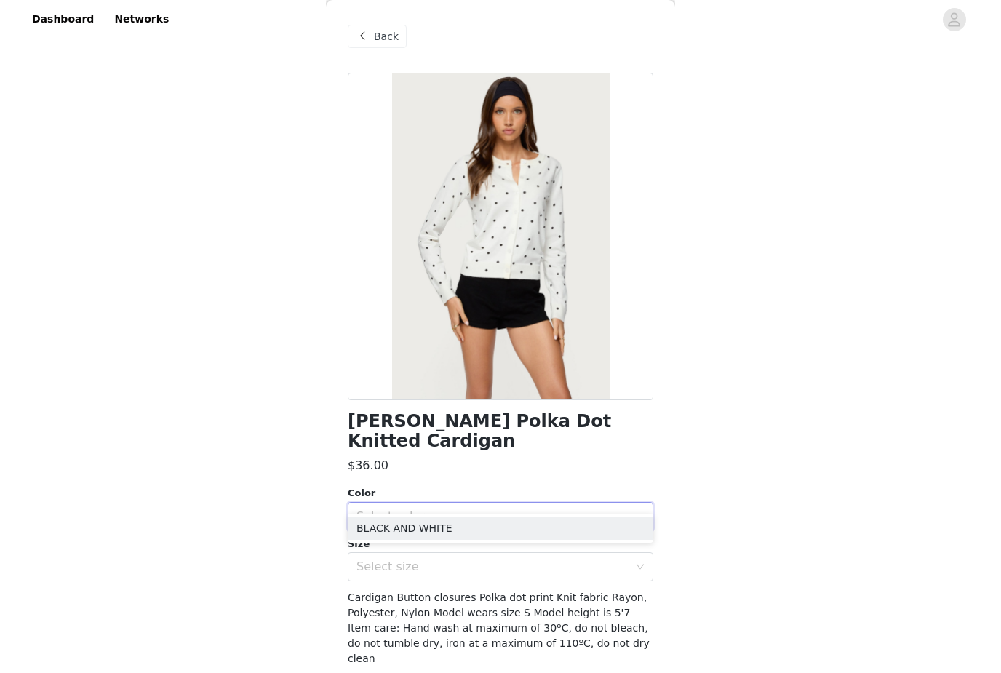
click at [445, 535] on li "BLACK AND WHITE" at bounding box center [501, 528] width 306 height 23
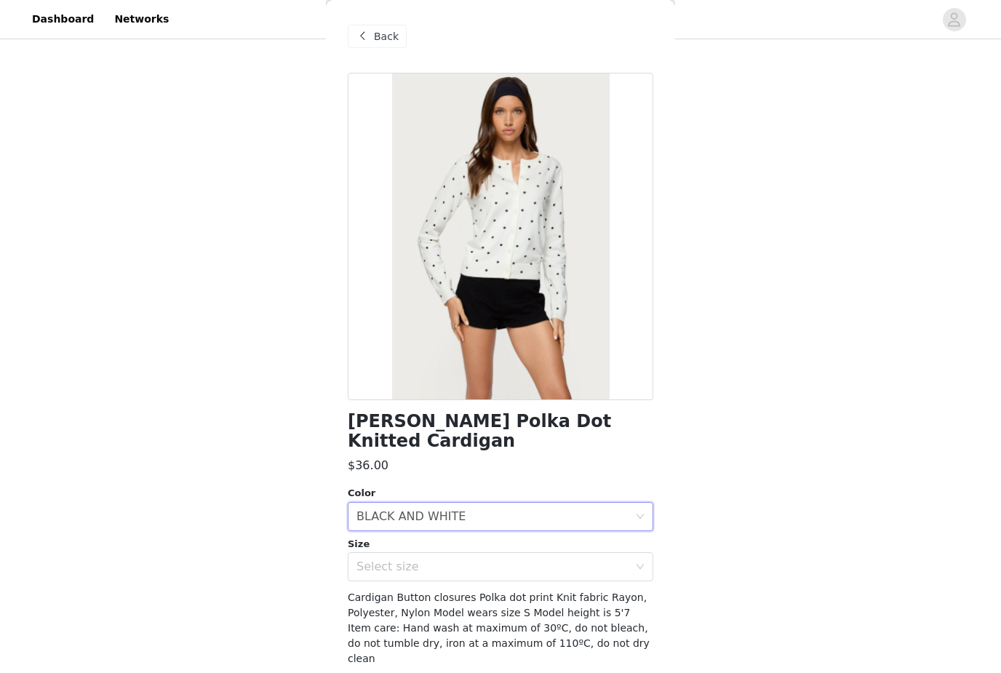
click at [439, 559] on div "Select size" at bounding box center [492, 566] width 272 height 15
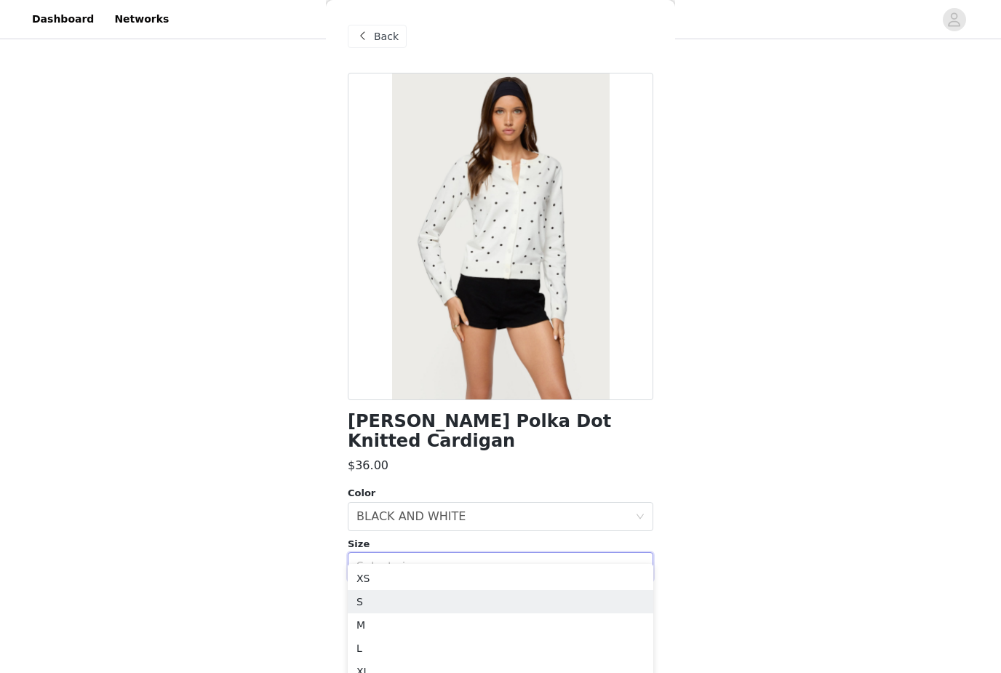
click at [417, 607] on li "S" at bounding box center [501, 601] width 306 height 23
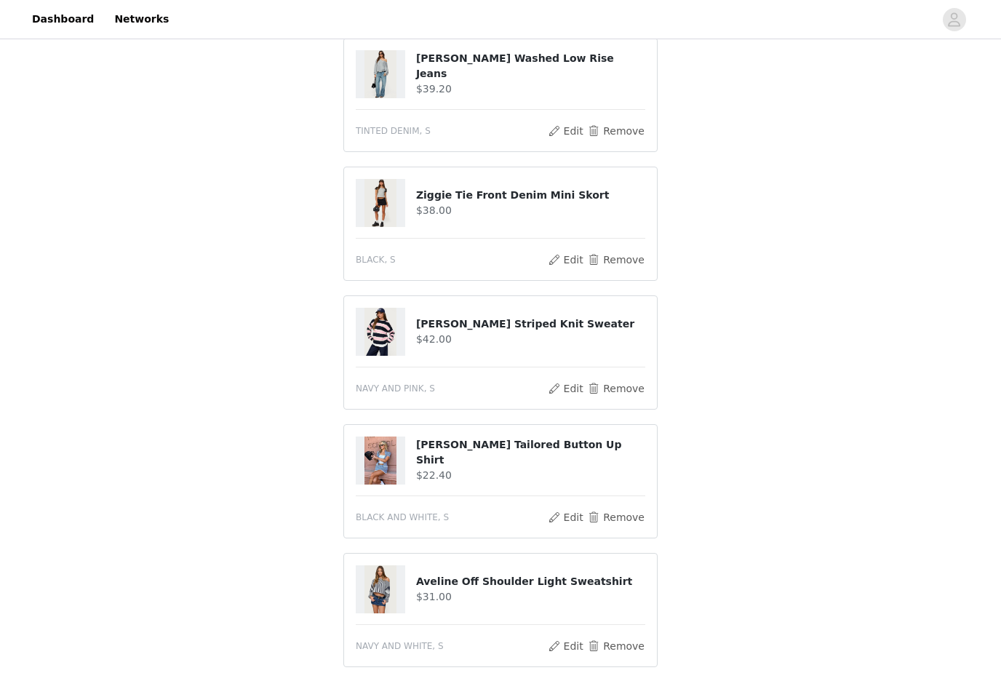
scroll to position [163, 0]
click at [620, 647] on button "Remove" at bounding box center [616, 645] width 58 height 17
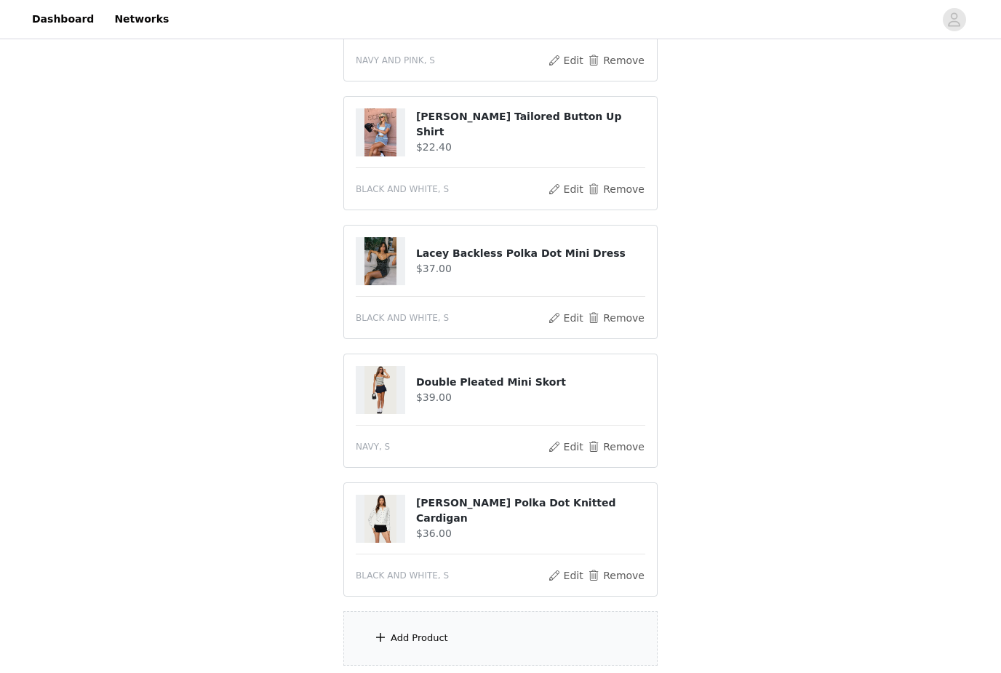
scroll to position [490, 0]
click at [623, 580] on button "Remove" at bounding box center [616, 575] width 58 height 17
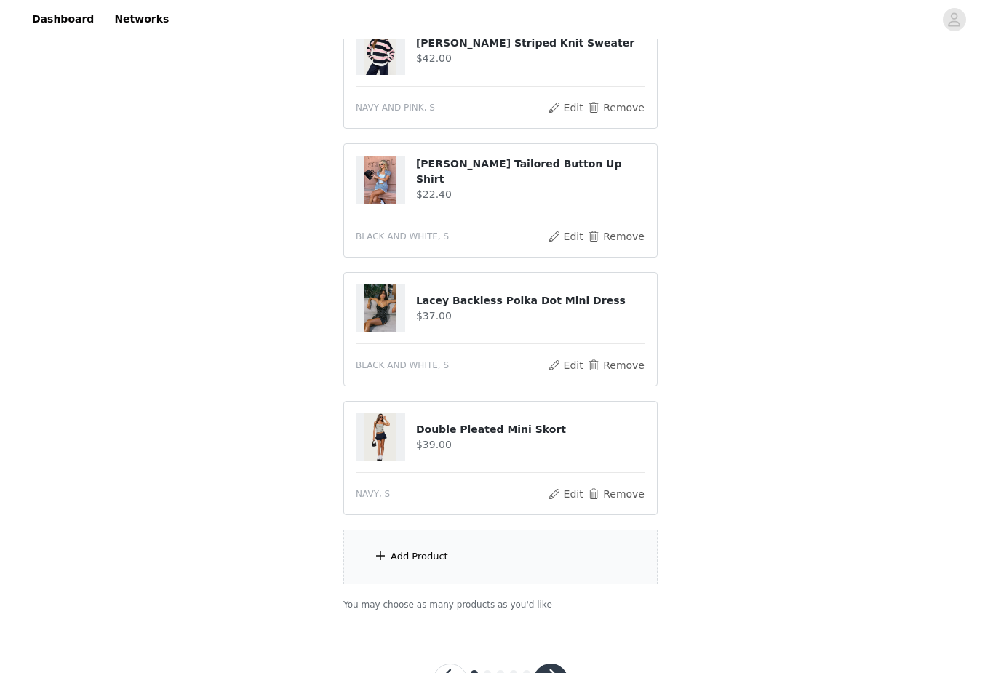
scroll to position [440, 0]
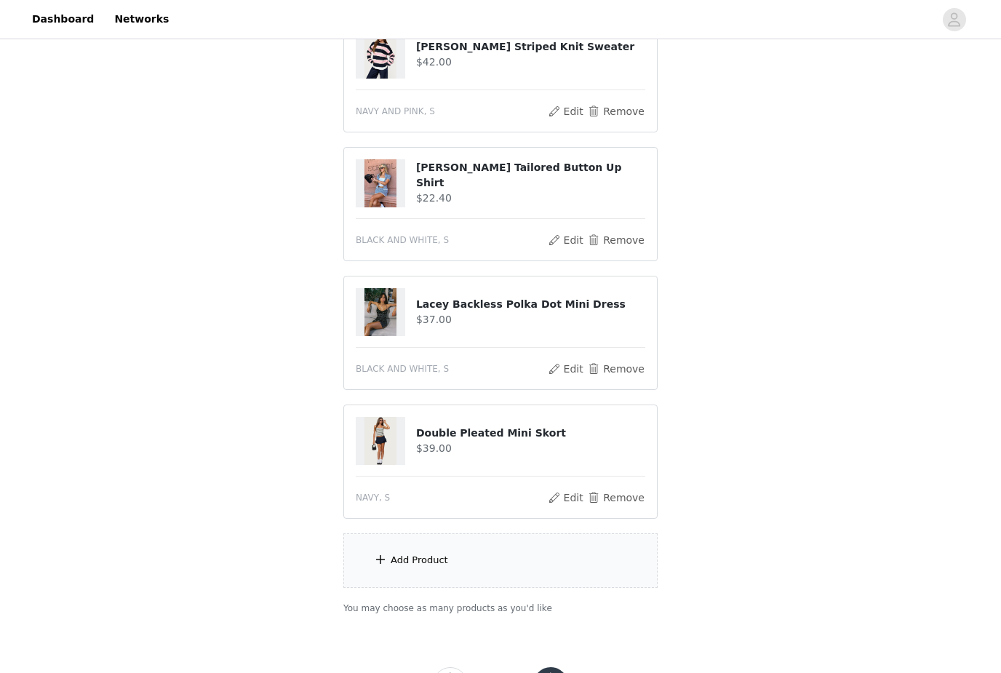
click at [613, 503] on button "Remove" at bounding box center [616, 497] width 58 height 17
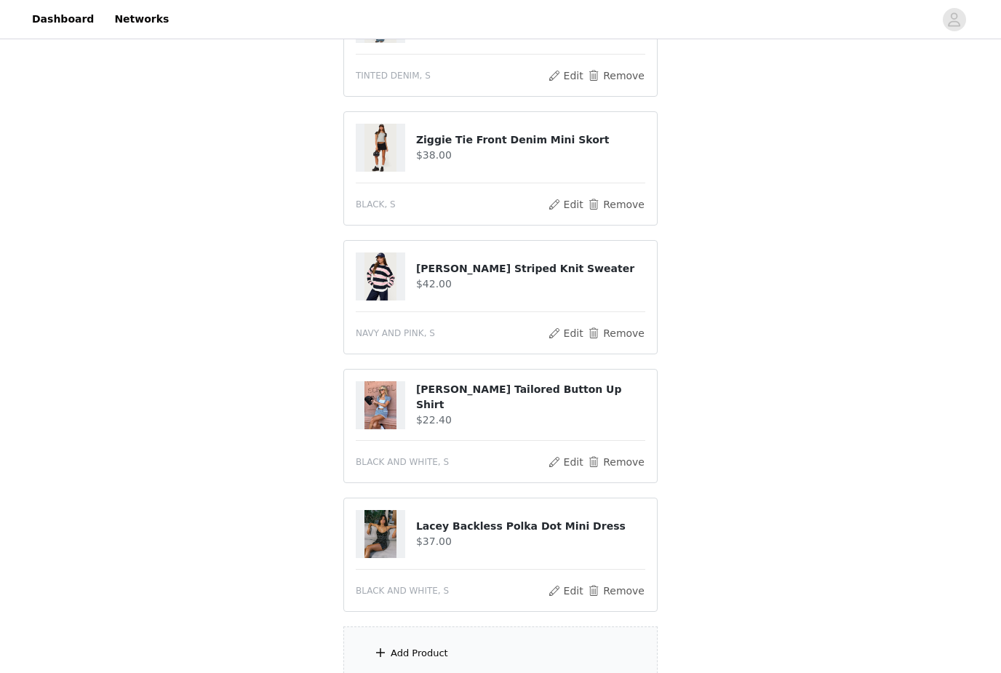
scroll to position [215, 0]
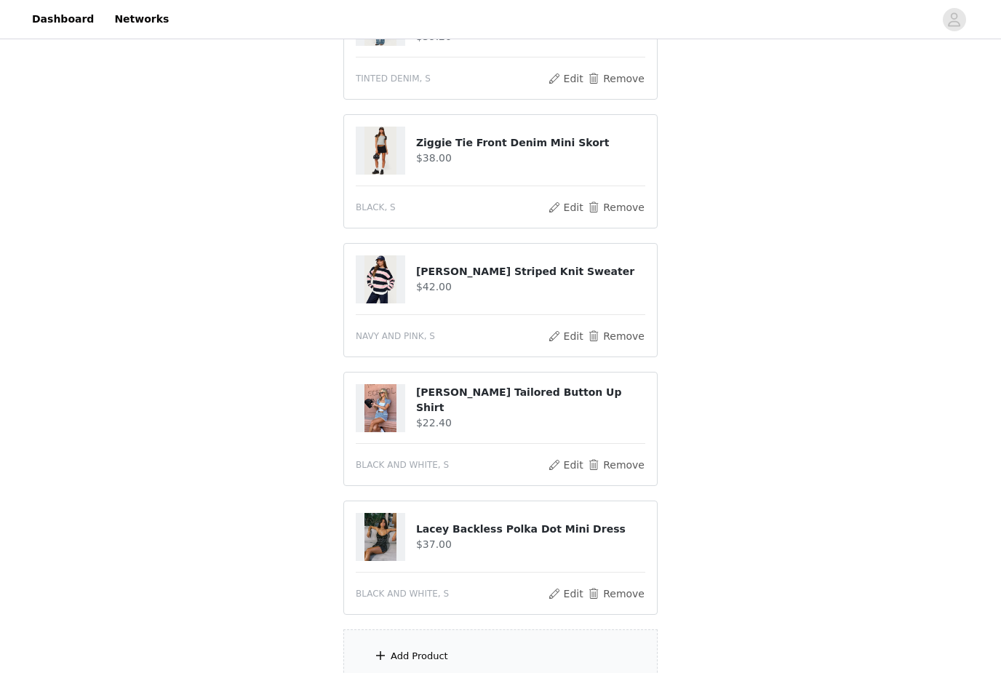
click at [448, 663] on div "Add Product" at bounding box center [500, 656] width 314 height 55
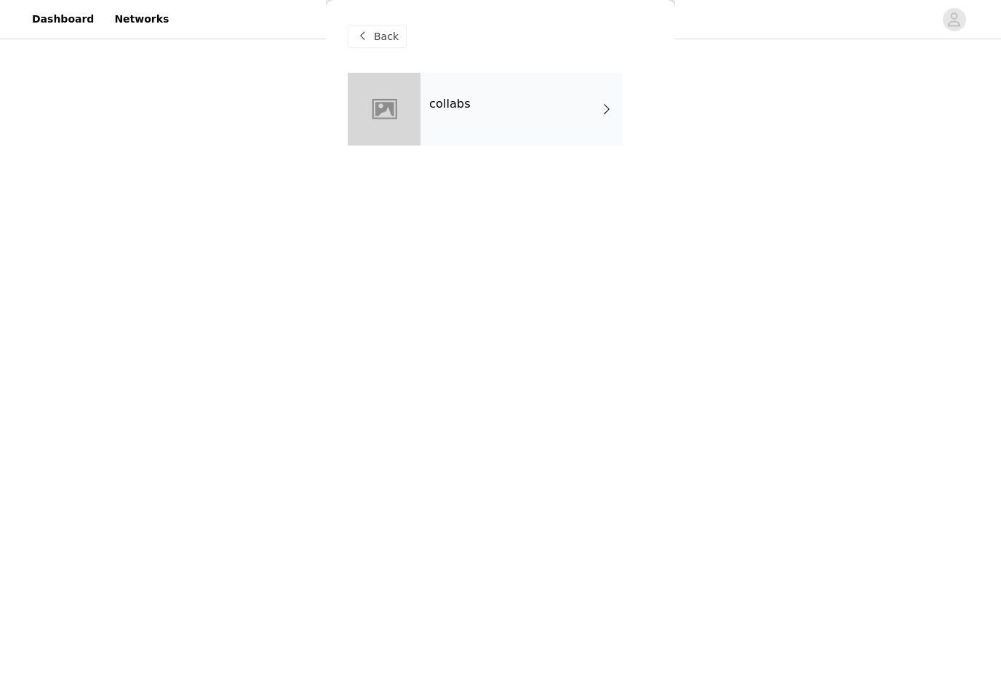
click at [537, 125] on div "collabs" at bounding box center [522, 109] width 202 height 73
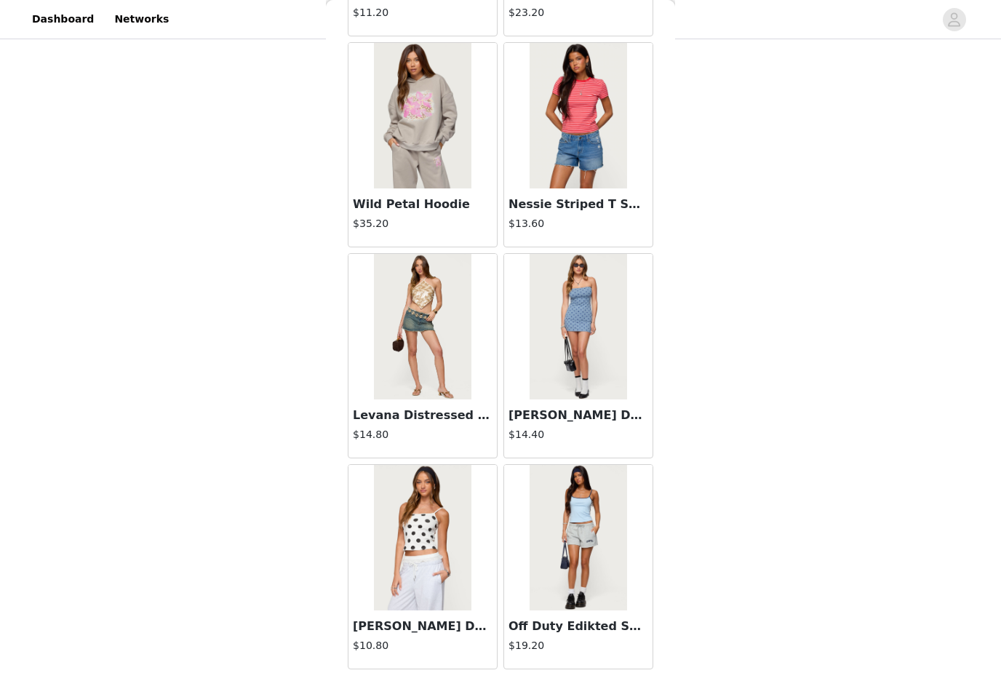
scroll to position [3616, 0]
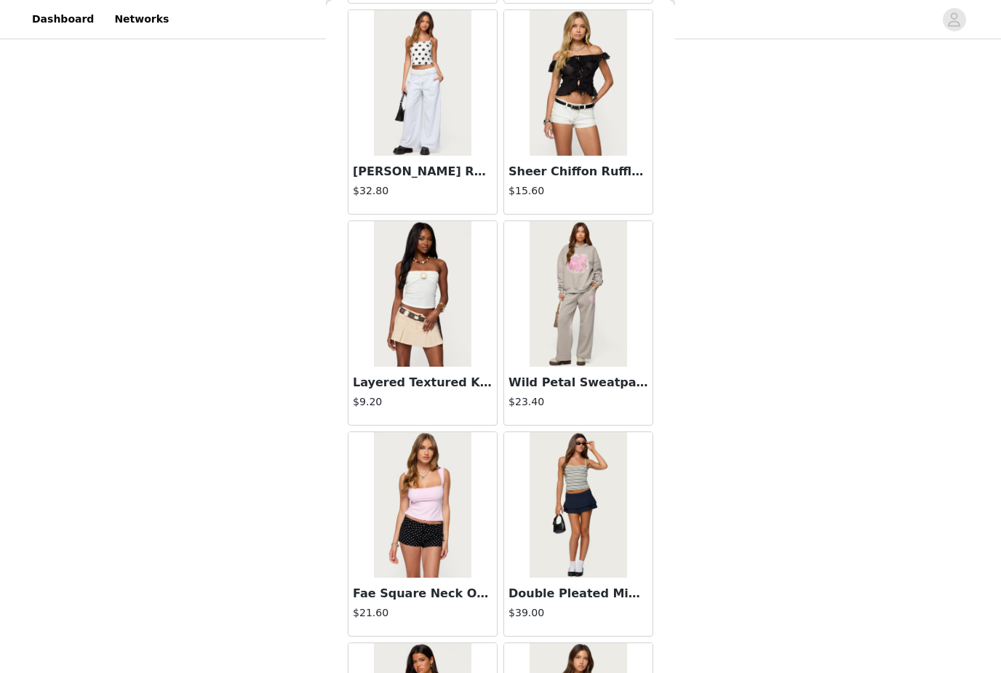
scroll to position [5548, 0]
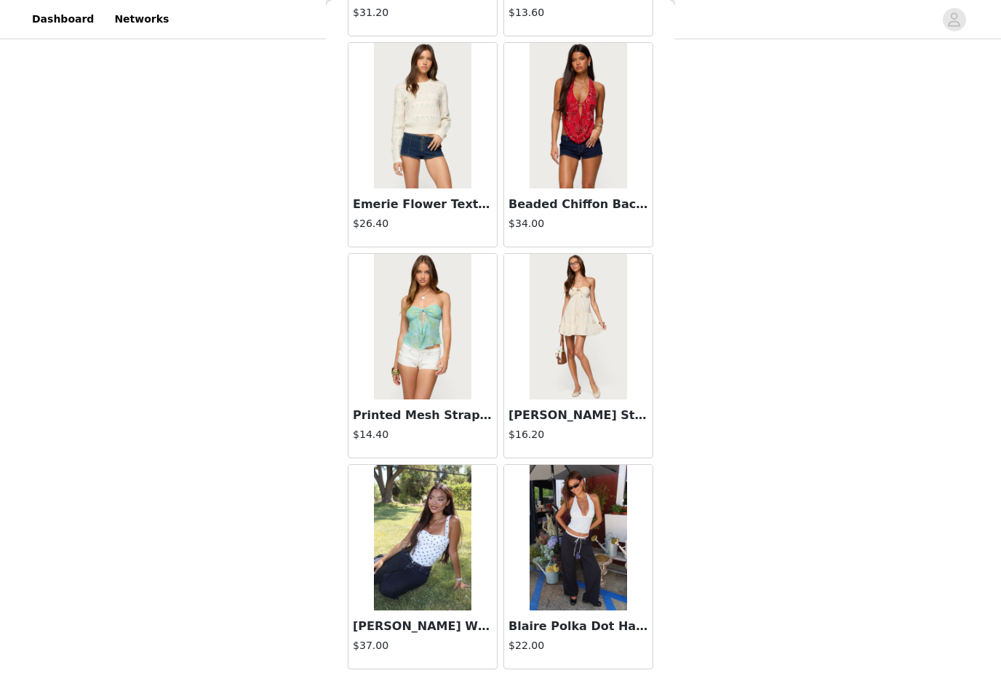
scroll to position [7836, 0]
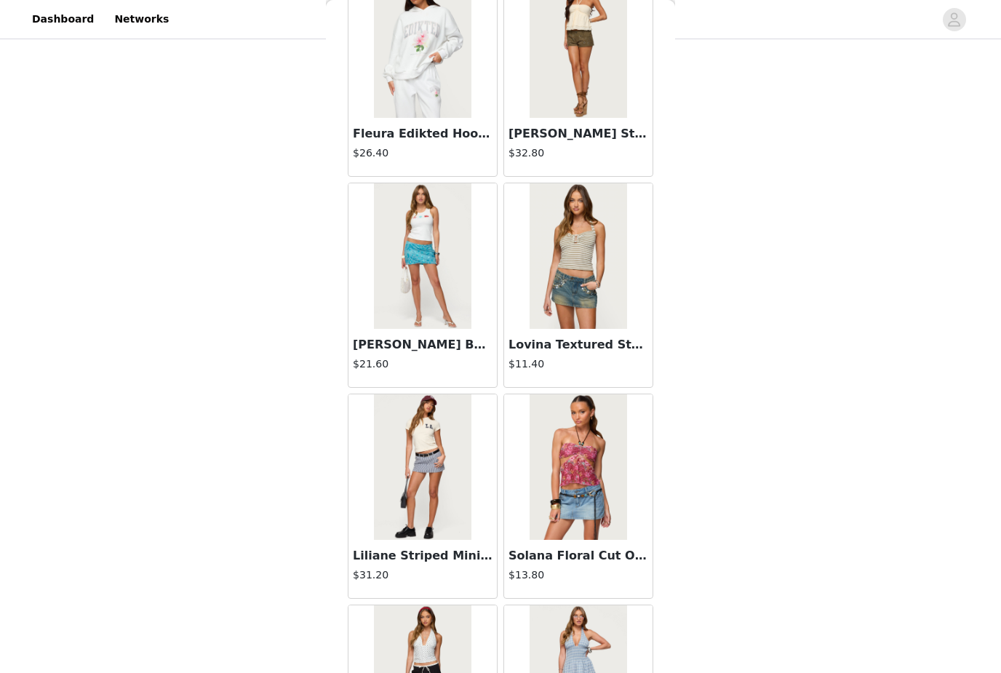
scroll to position [8753, 0]
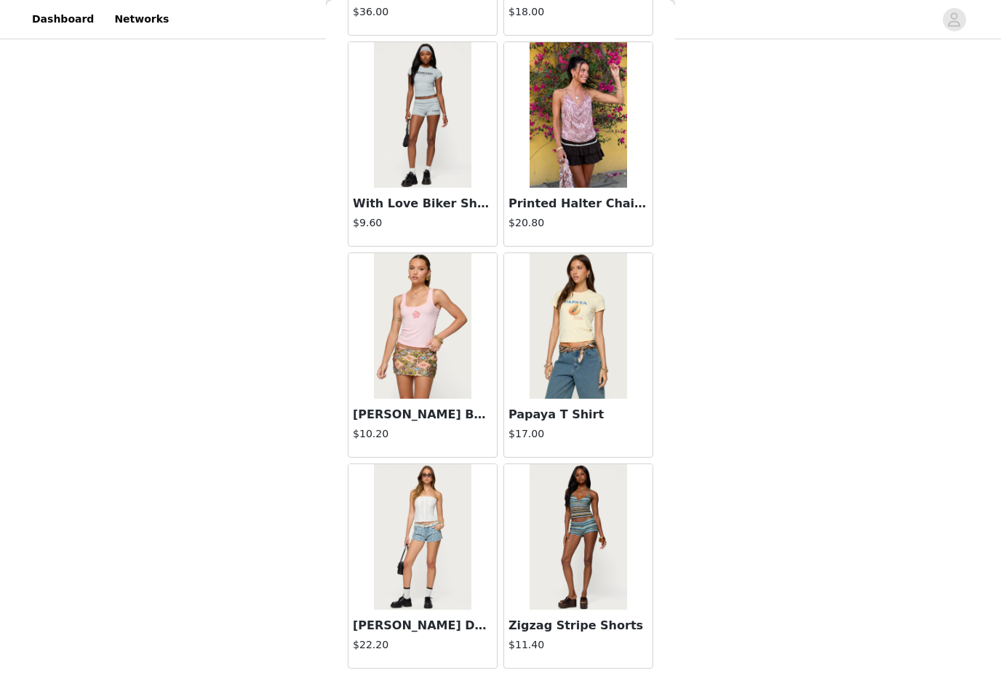
scroll to position [14166, 0]
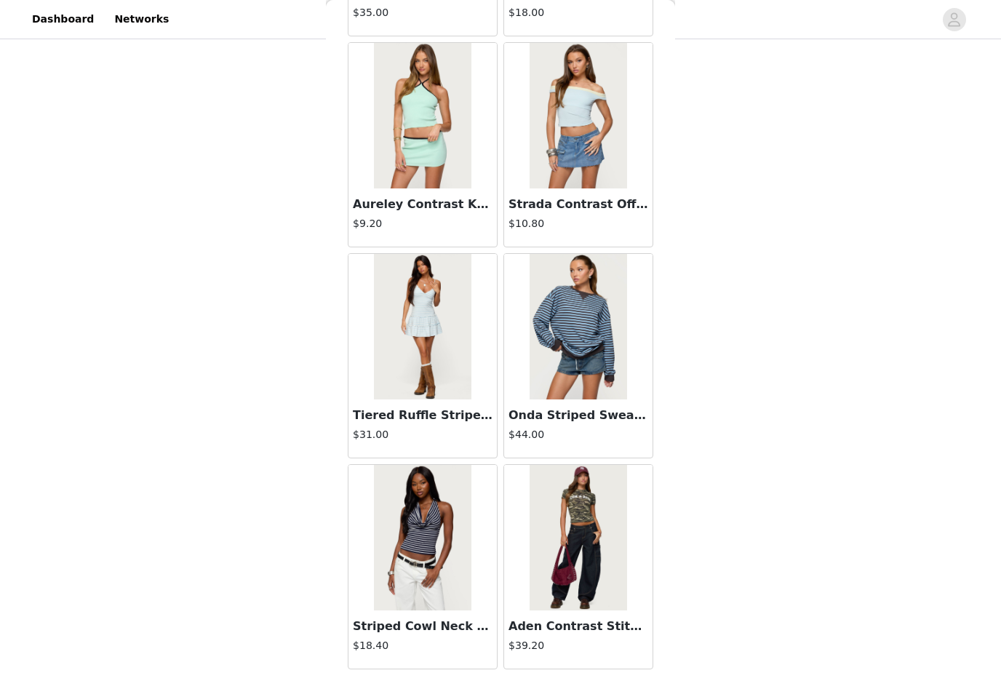
scroll to position [16275, 0]
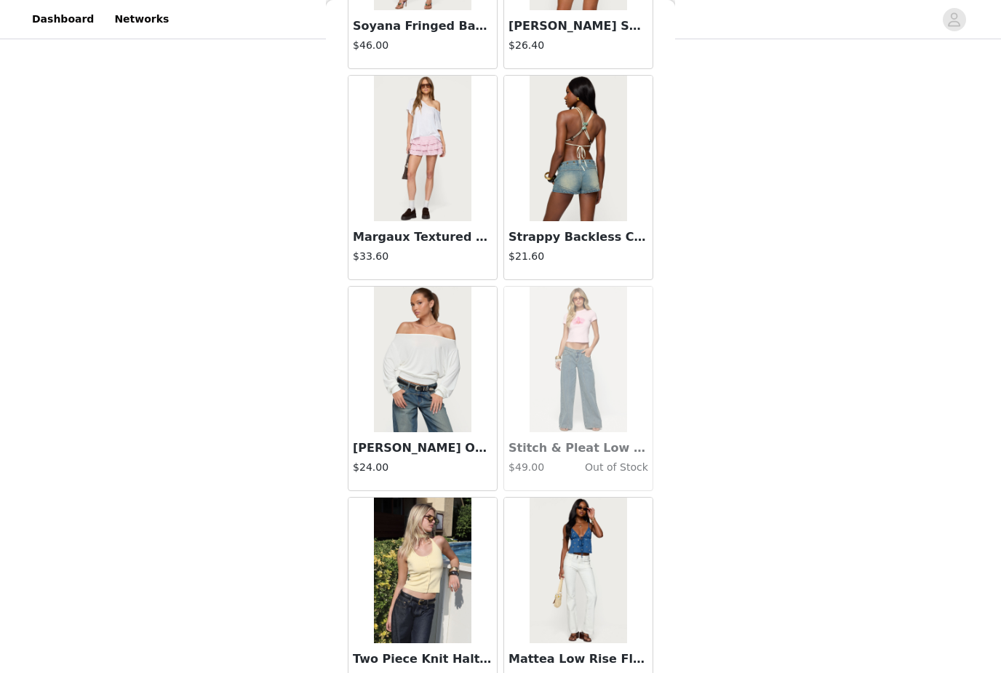
scroll to position [17726, 0]
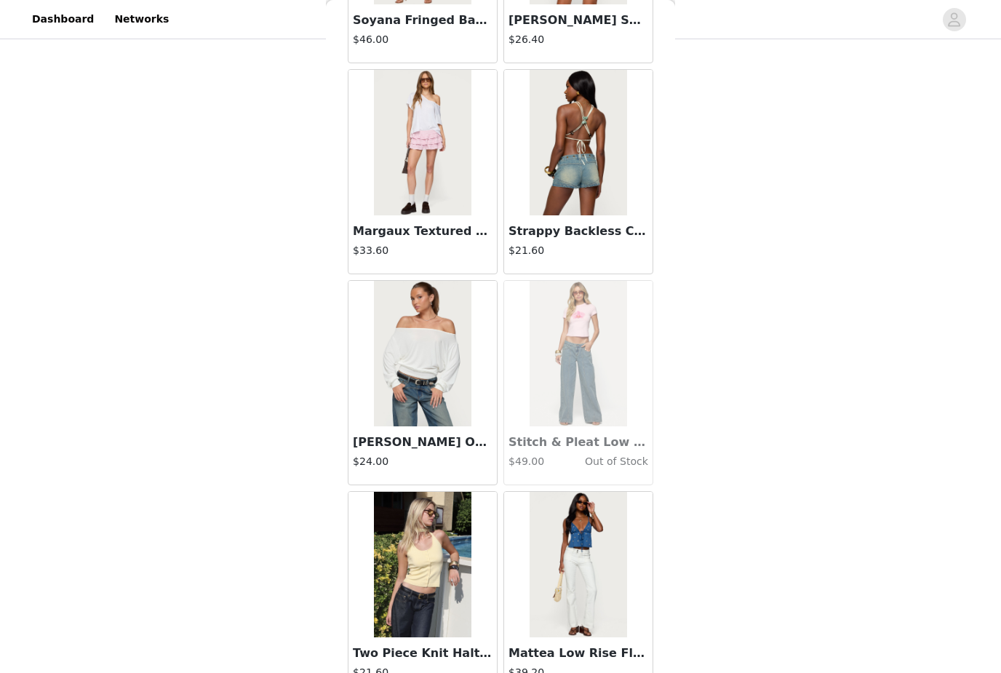
click at [429, 405] on img at bounding box center [422, 354] width 97 height 146
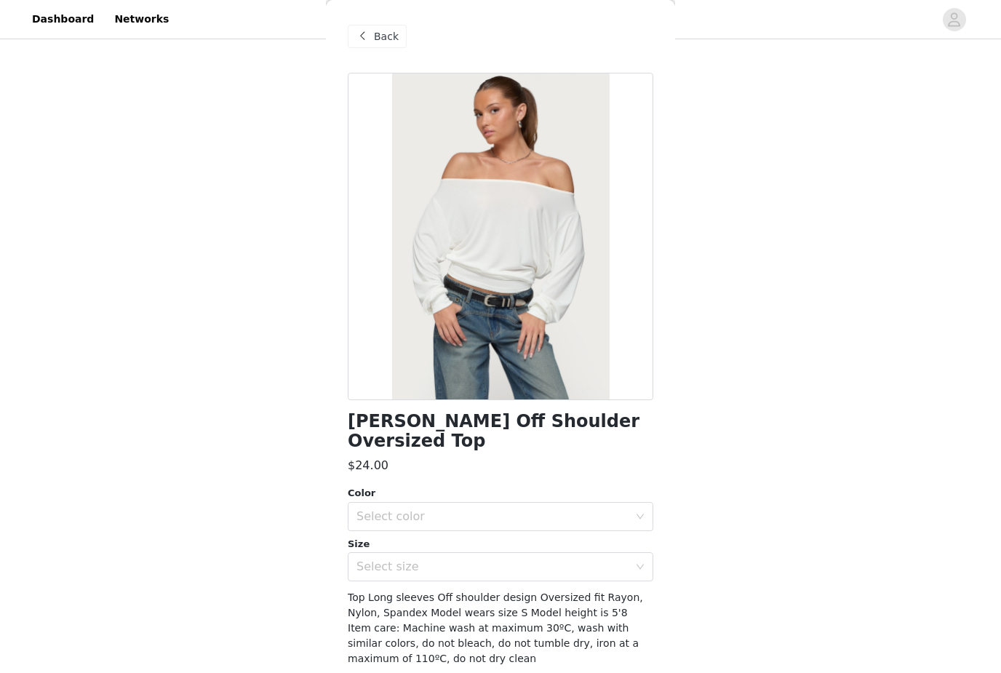
scroll to position [164, 0]
click at [381, 44] on div "Back" at bounding box center [377, 36] width 59 height 23
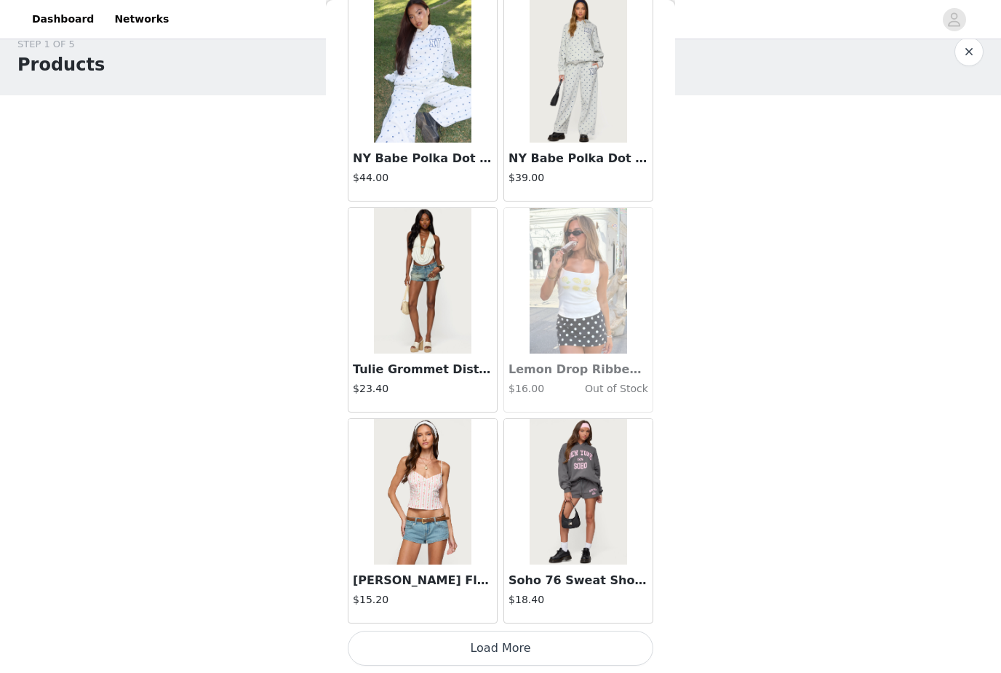
scroll to position [18432, 0]
click at [425, 646] on button "Load More" at bounding box center [501, 648] width 306 height 35
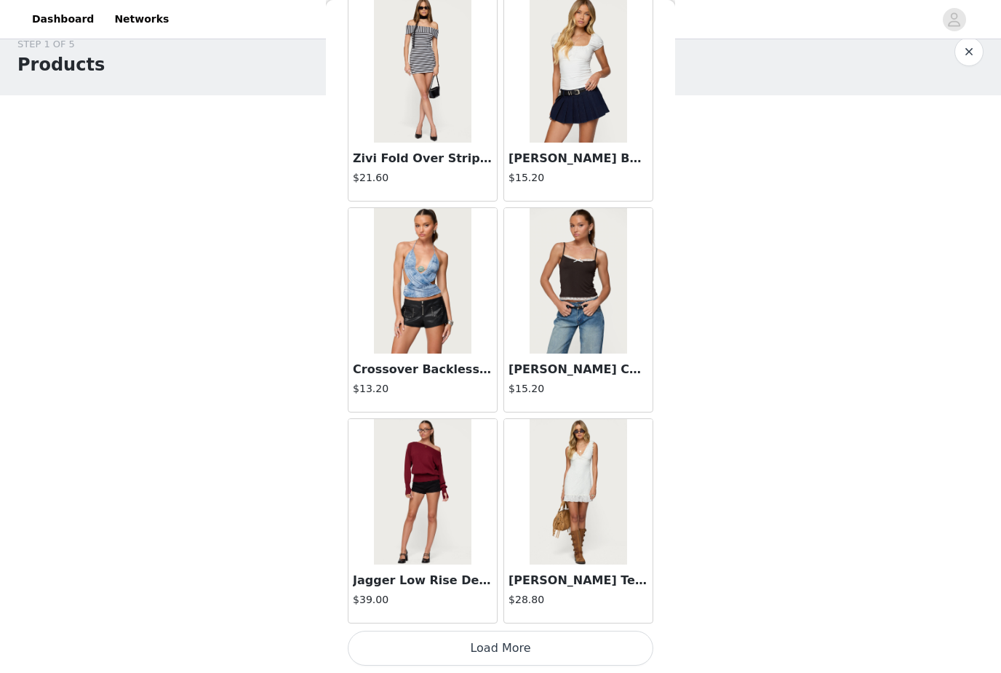
scroll to position [20541, 0]
click at [463, 654] on button "Load More" at bounding box center [501, 648] width 306 height 35
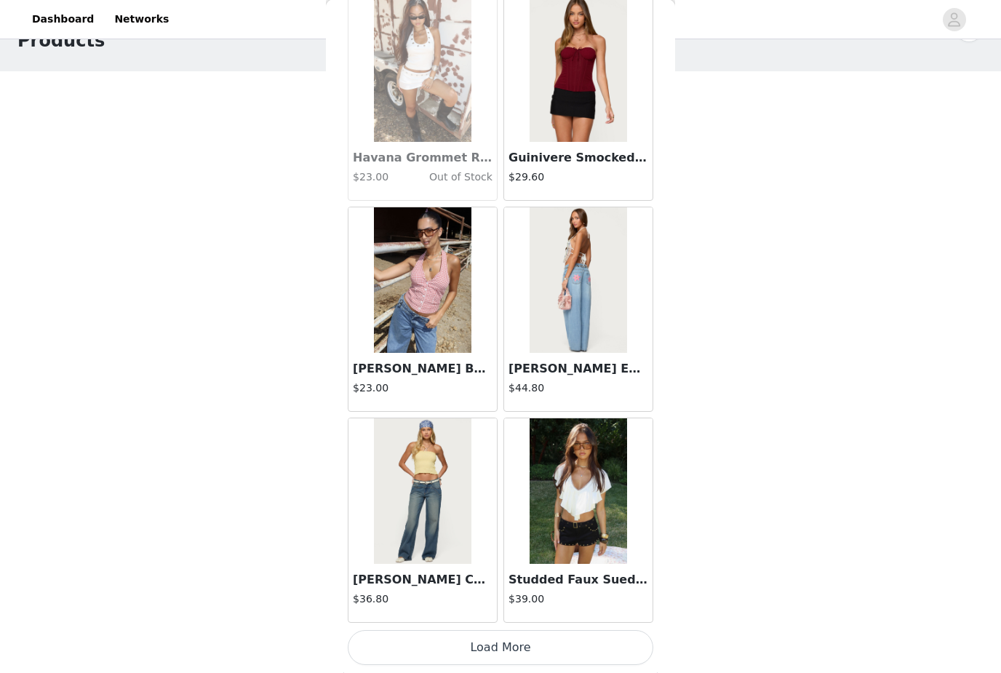
scroll to position [47, 0]
click at [463, 646] on button "Load More" at bounding box center [501, 648] width 306 height 35
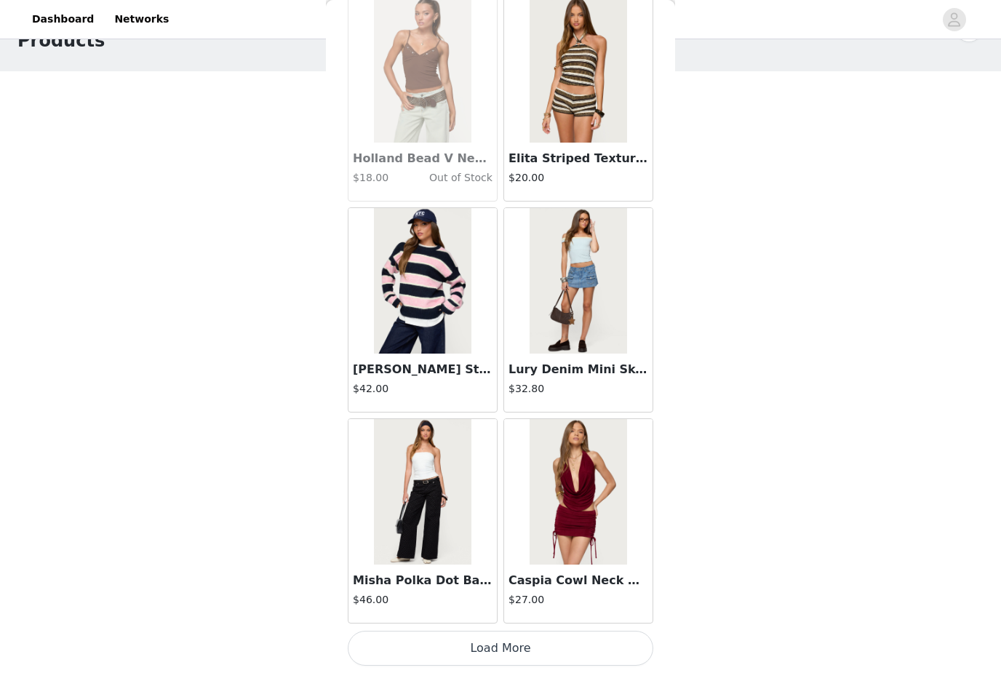
scroll to position [24761, 0]
click at [481, 647] on button "Load More" at bounding box center [501, 648] width 306 height 35
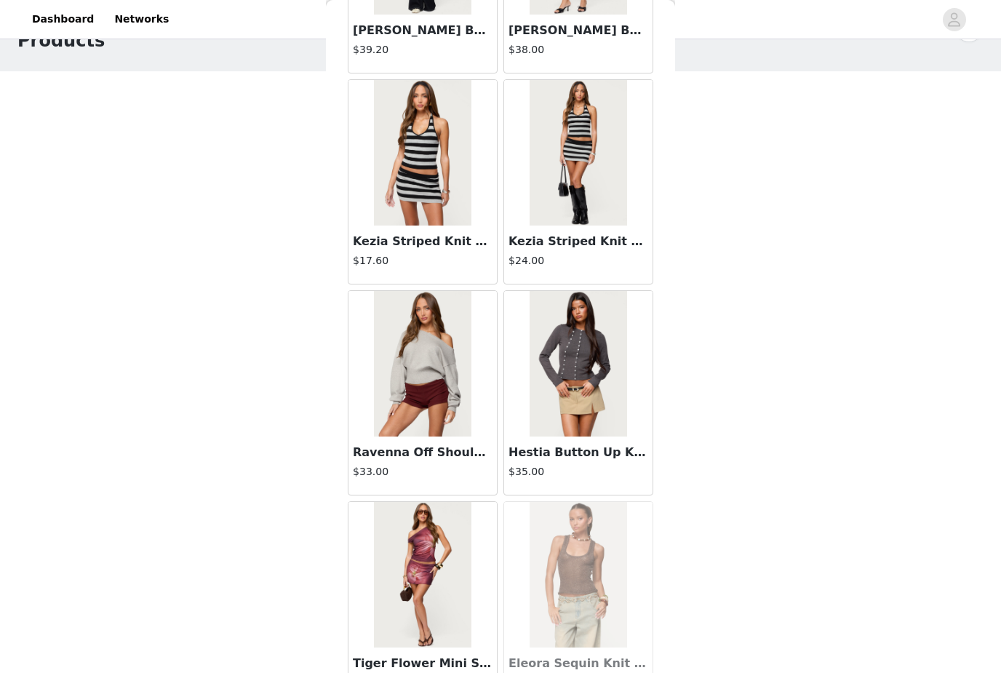
scroll to position [26389, 0]
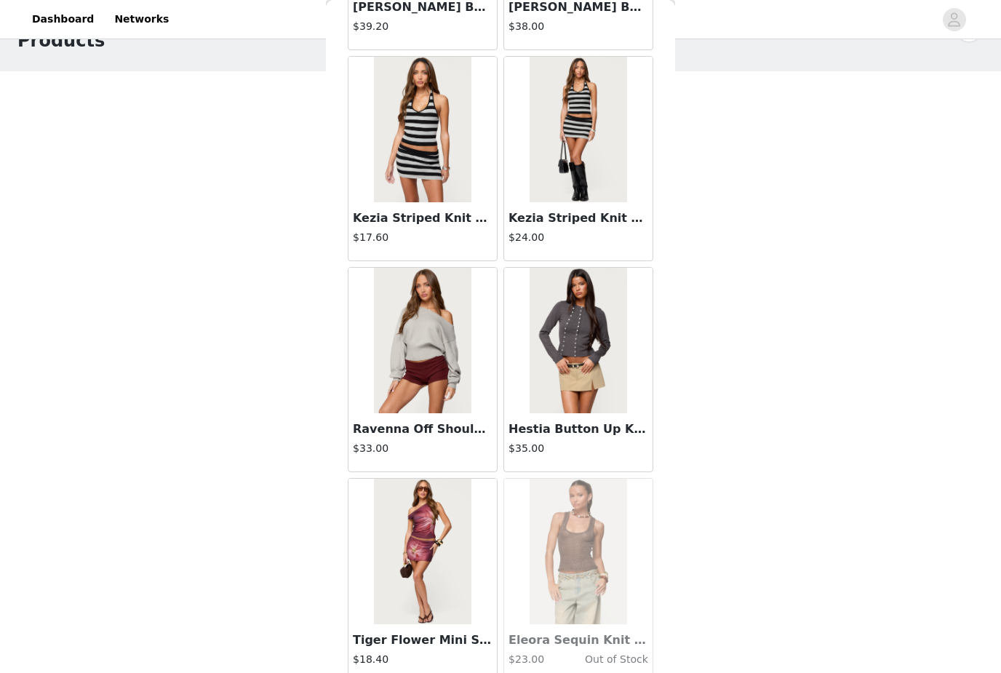
click at [408, 346] on img at bounding box center [422, 341] width 97 height 146
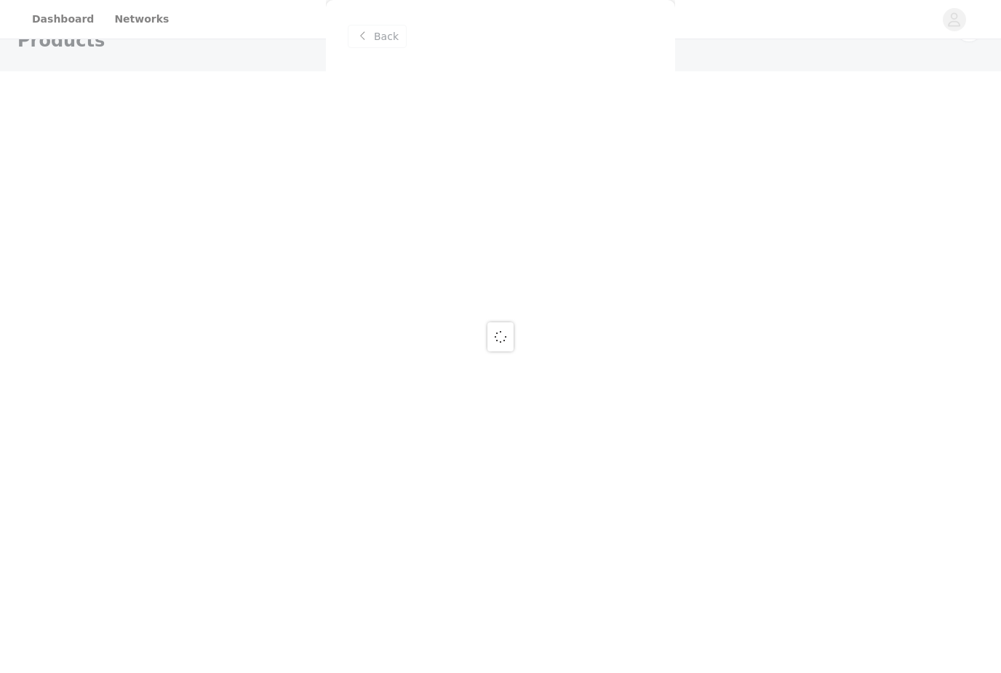
scroll to position [0, 0]
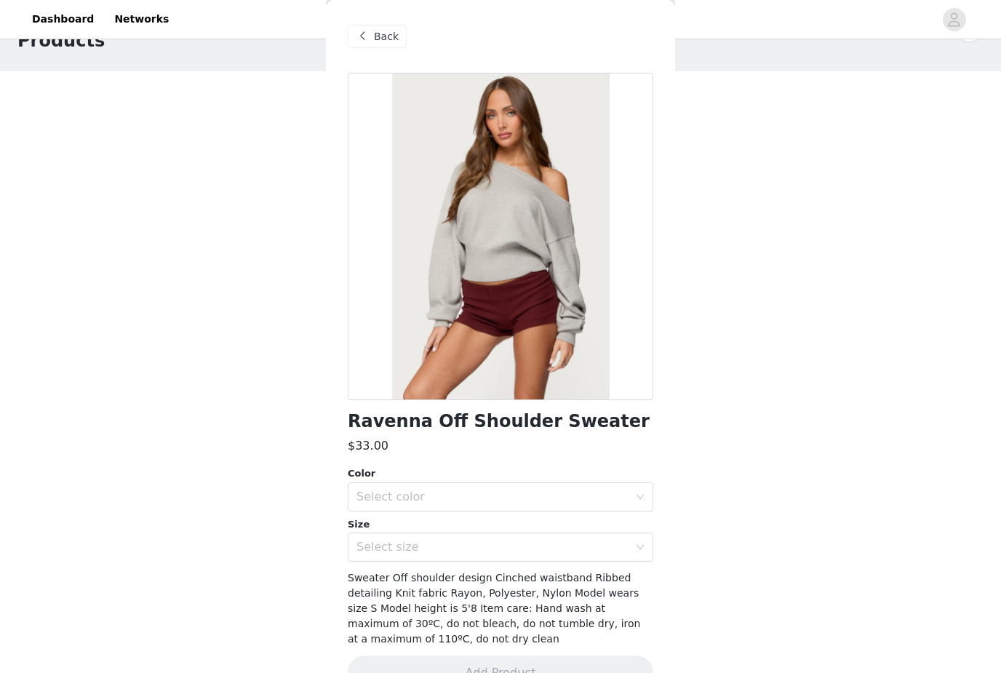
click at [421, 491] on div "Select color" at bounding box center [492, 497] width 272 height 15
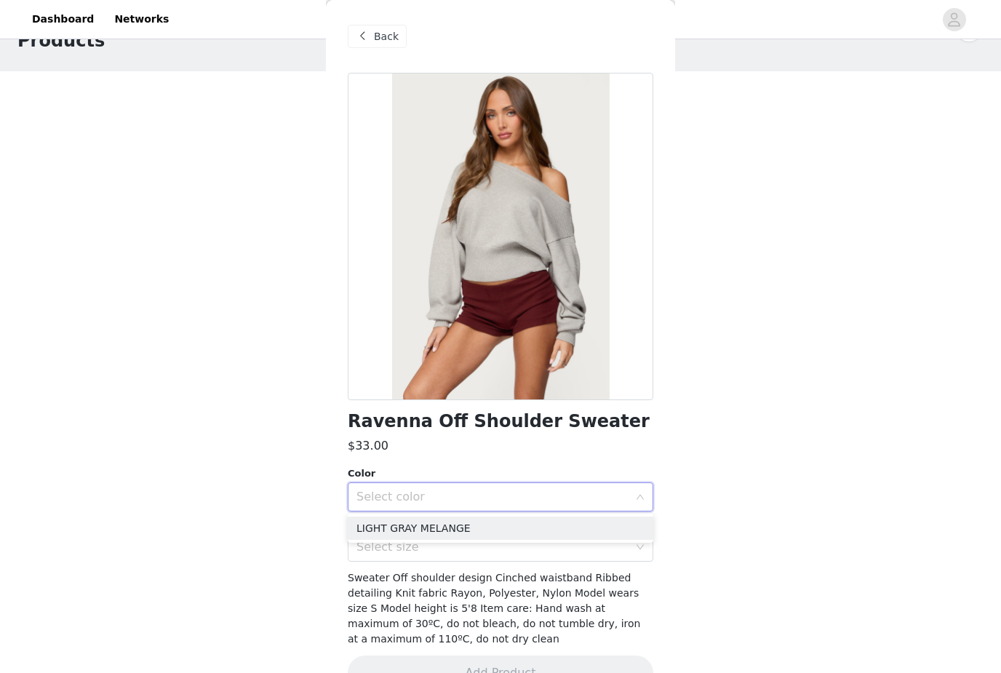
click at [426, 530] on li "LIGHT GRAY MELANGE" at bounding box center [501, 528] width 306 height 23
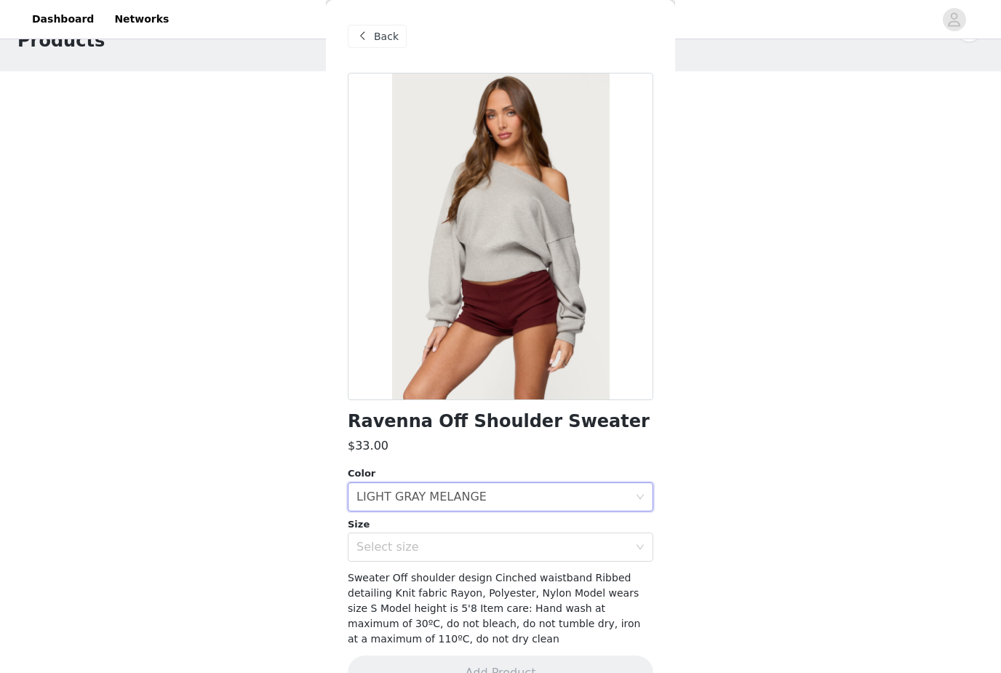
click at [411, 551] on div "Select size" at bounding box center [492, 547] width 272 height 15
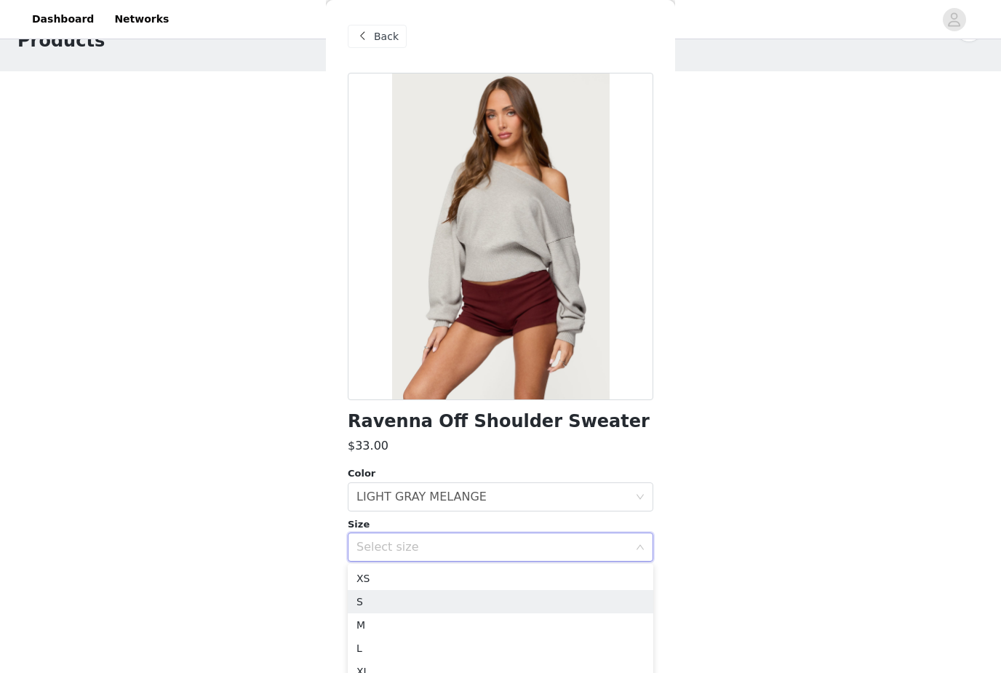
click at [396, 605] on li "S" at bounding box center [501, 601] width 306 height 23
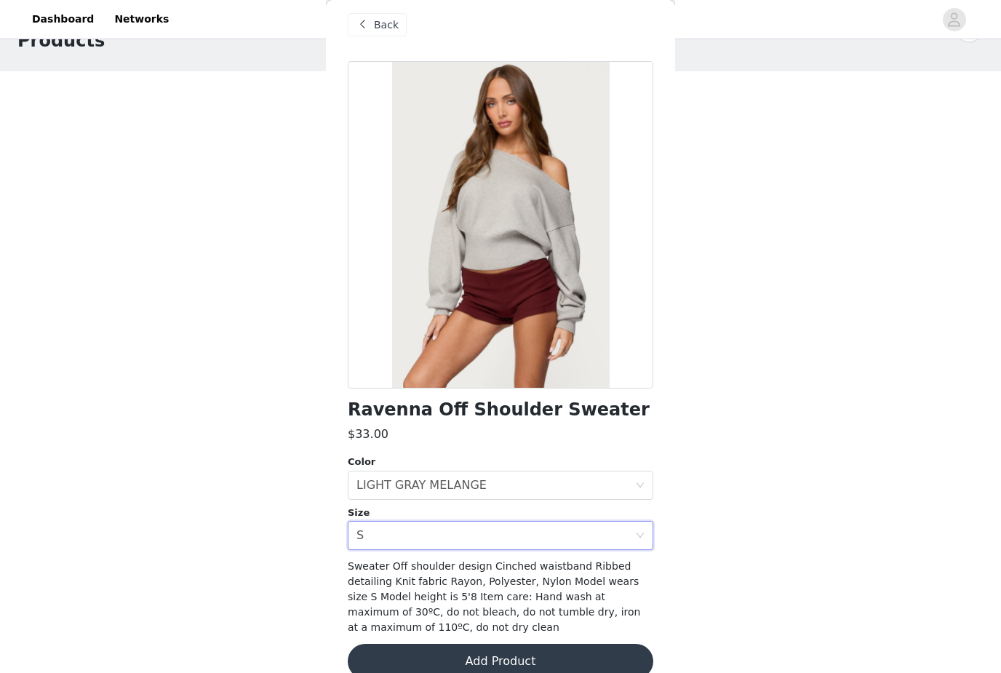
scroll to position [11, 0]
click at [450, 655] on button "Add Product" at bounding box center [501, 662] width 306 height 35
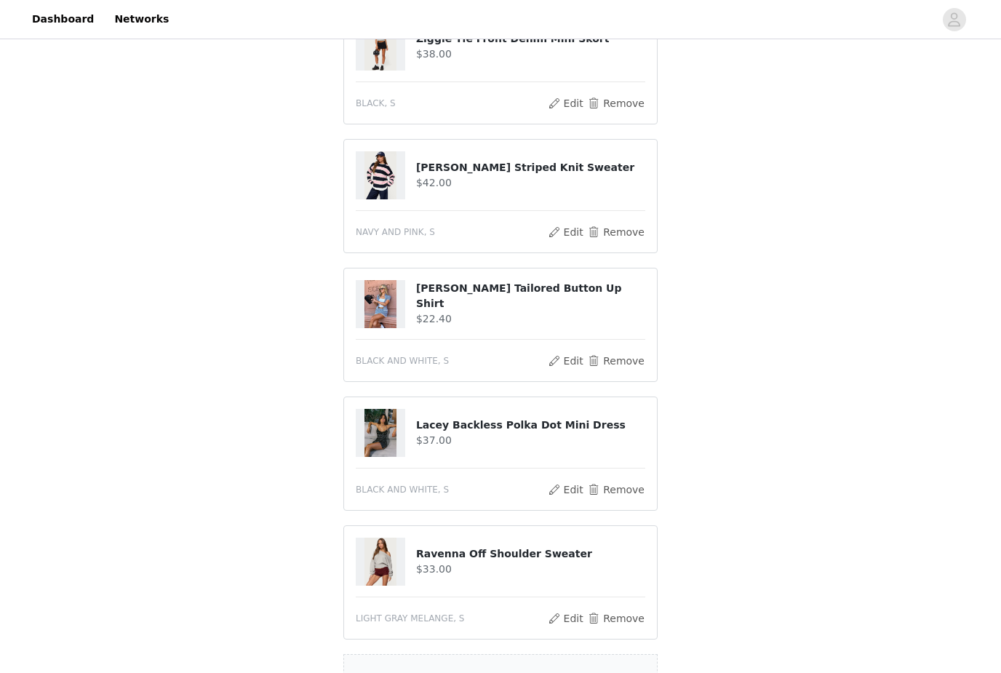
scroll to position [319, 0]
click at [455, 672] on div "Add Product" at bounding box center [500, 682] width 314 height 55
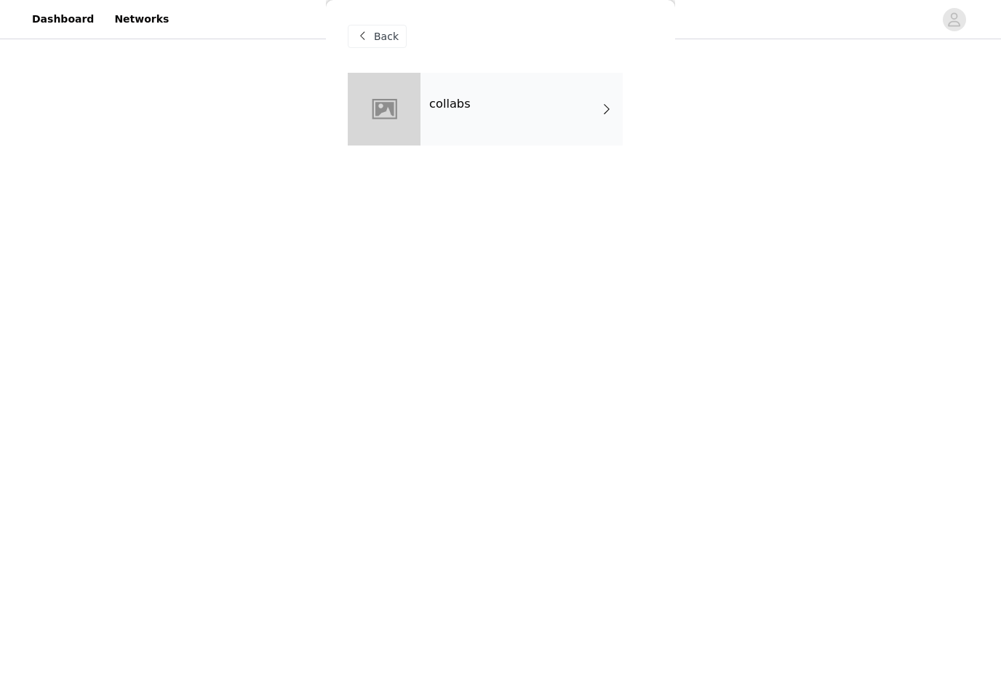
click at [532, 137] on div "collabs" at bounding box center [522, 109] width 202 height 73
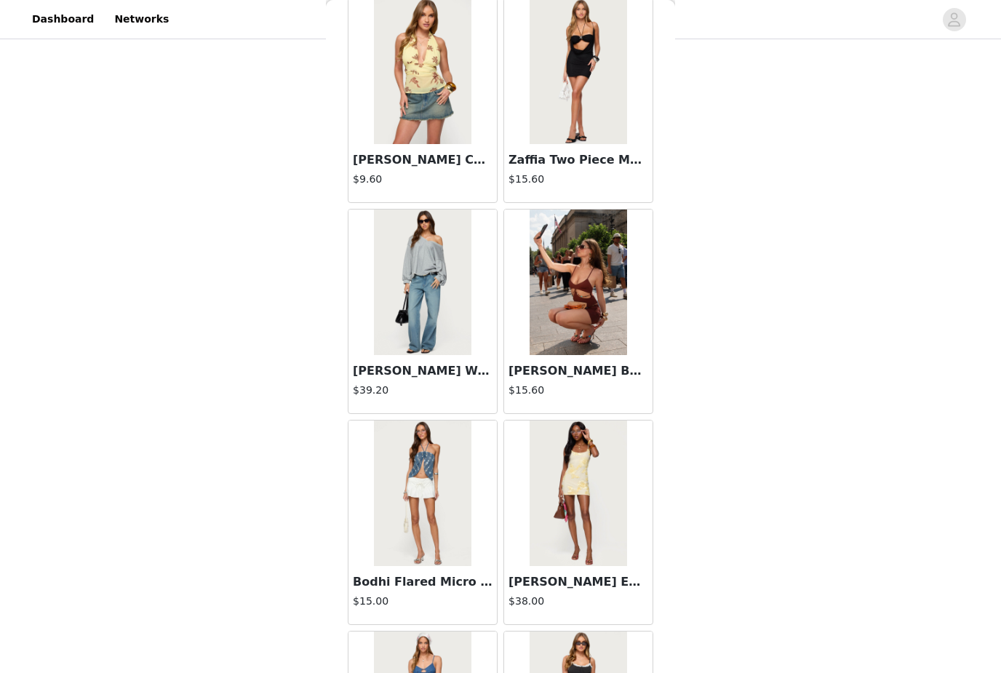
scroll to position [1350, 0]
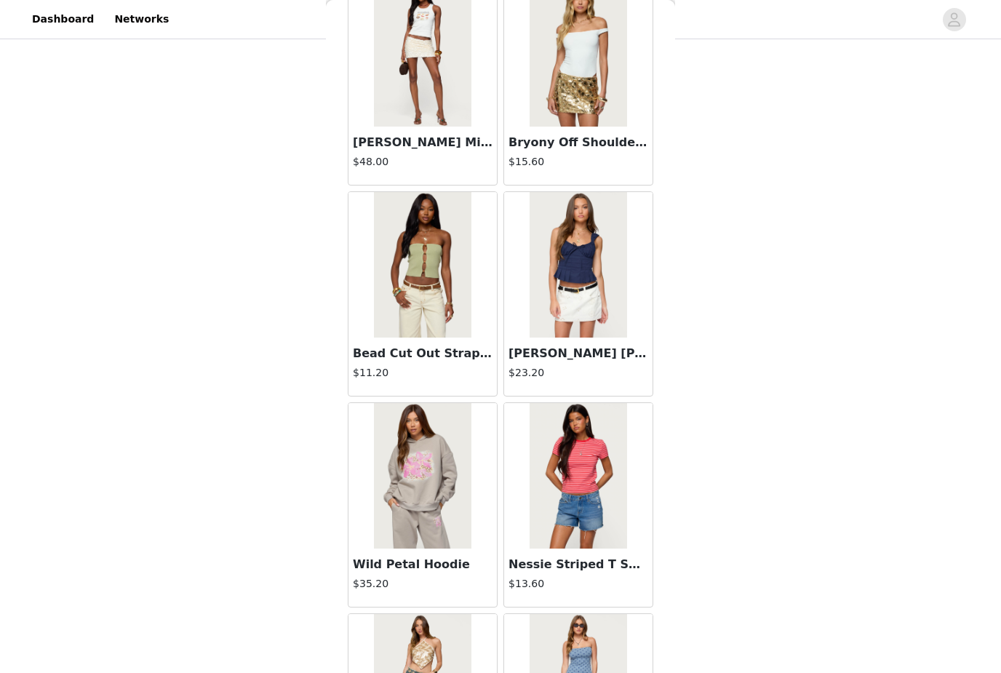
scroll to position [3258, 0]
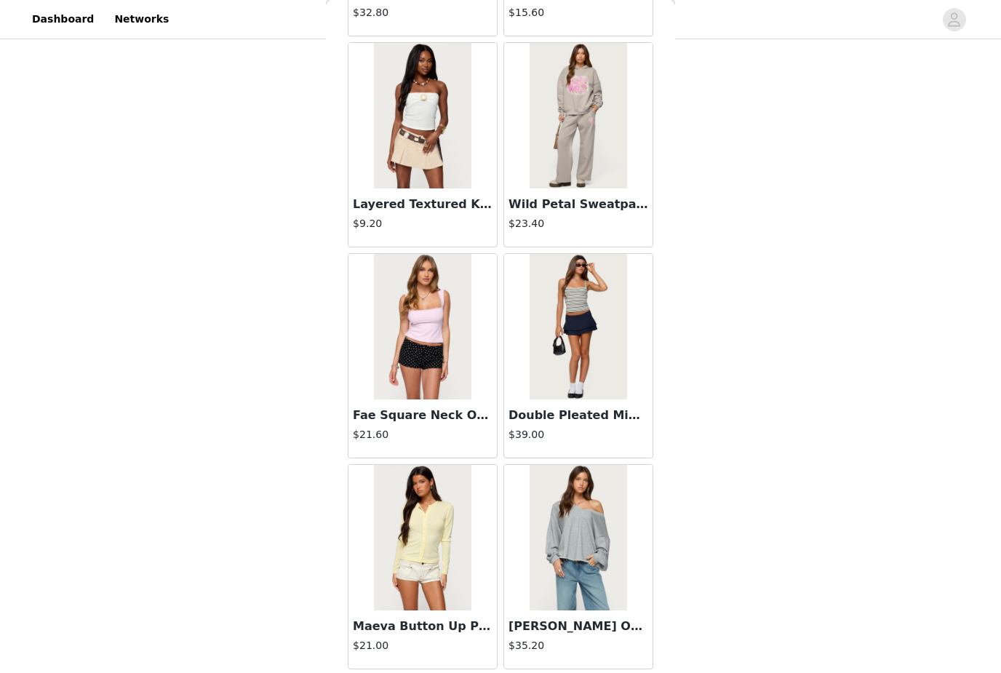
scroll to position [356, 0]
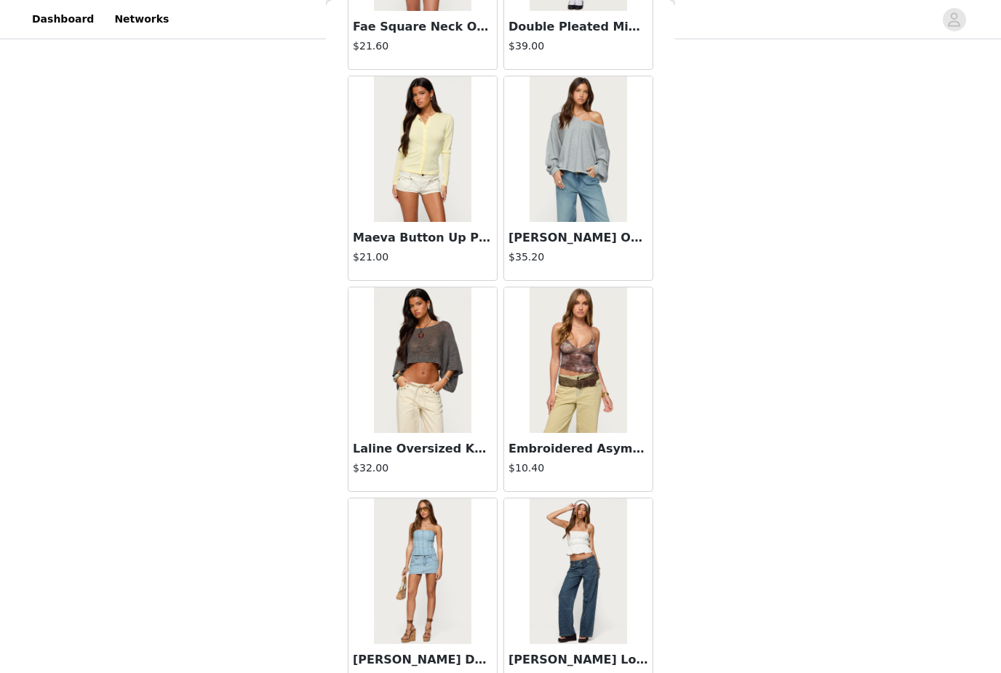
scroll to position [6121, 0]
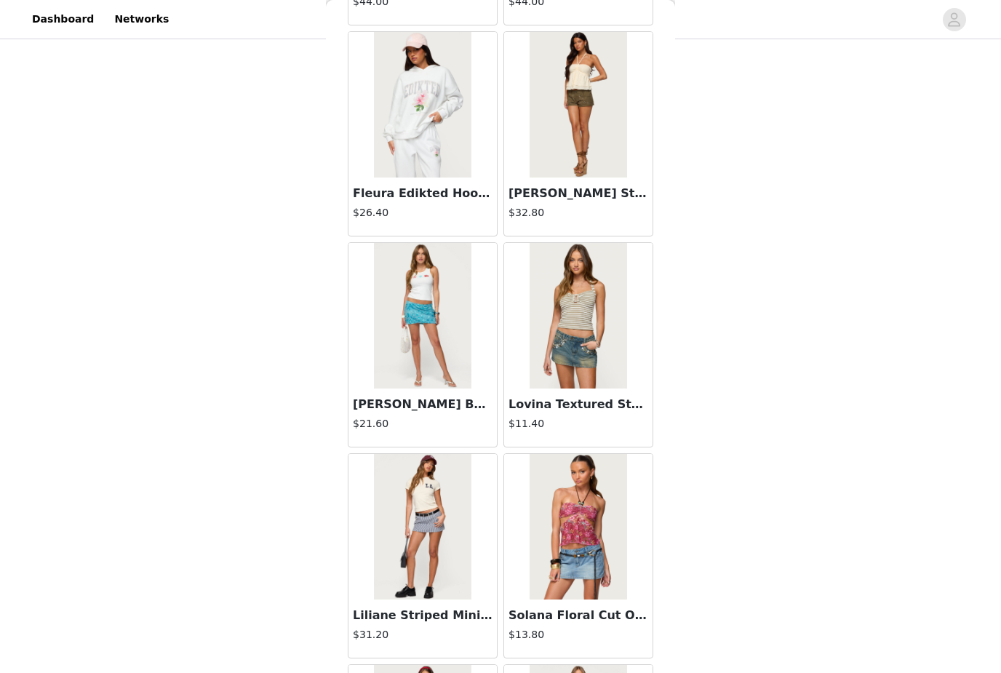
scroll to position [8693, 0]
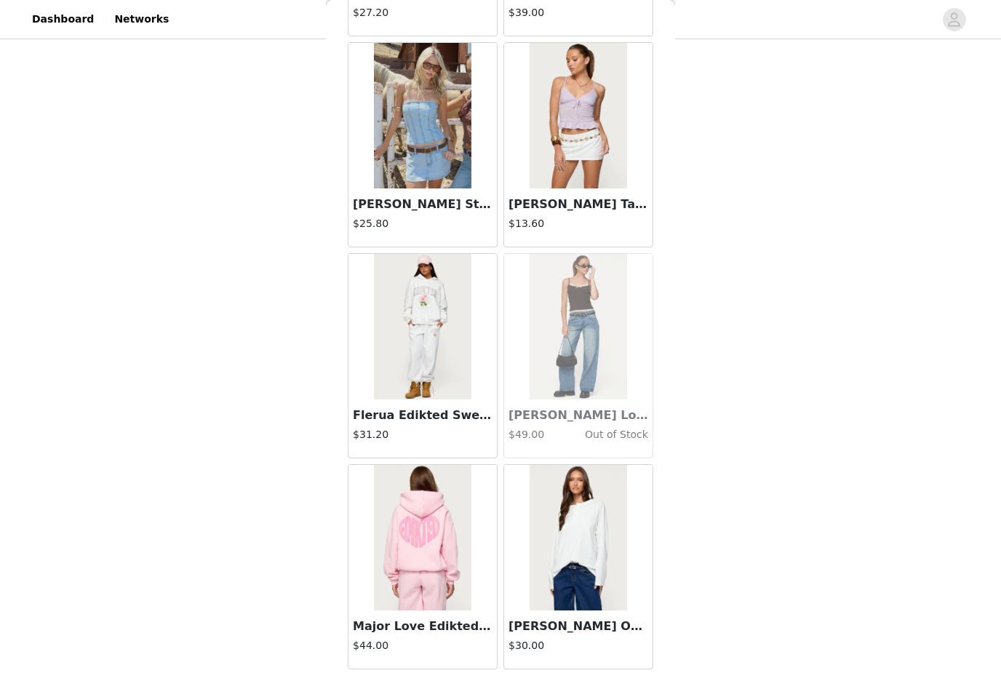
scroll to position [12056, 0]
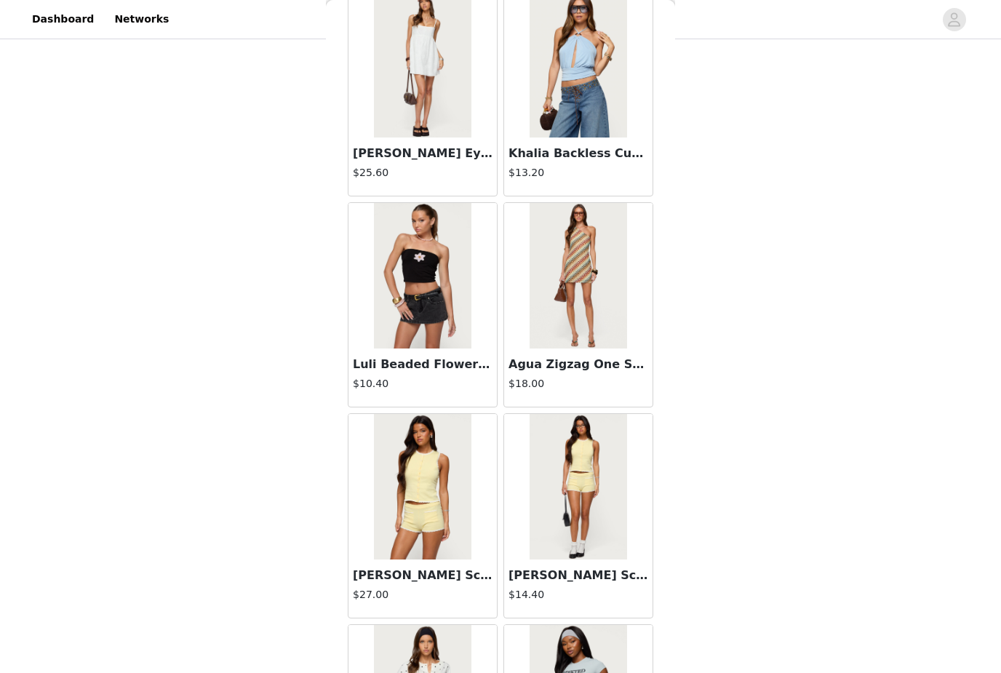
scroll to position [13384, 0]
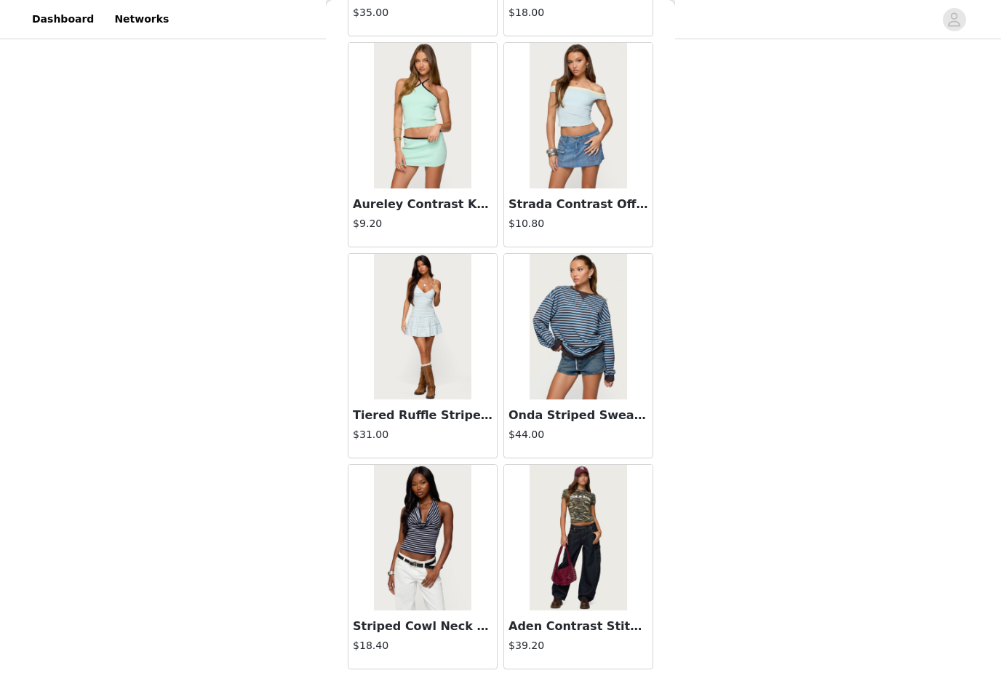
scroll to position [16275, 0]
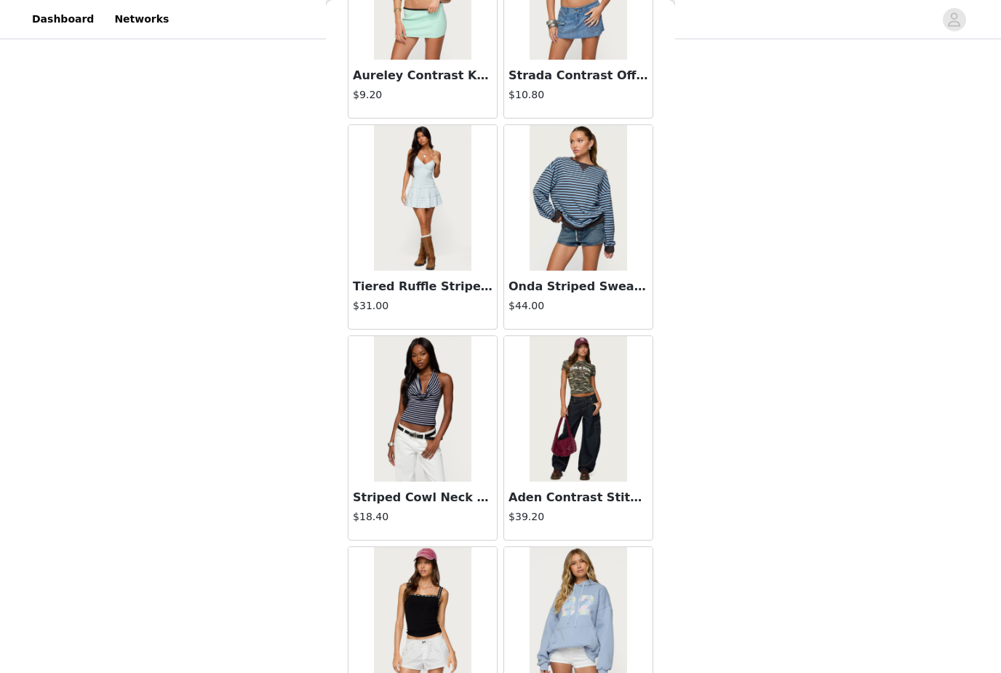
scroll to position [16405, 0]
click at [437, 446] on img at bounding box center [422, 409] width 97 height 146
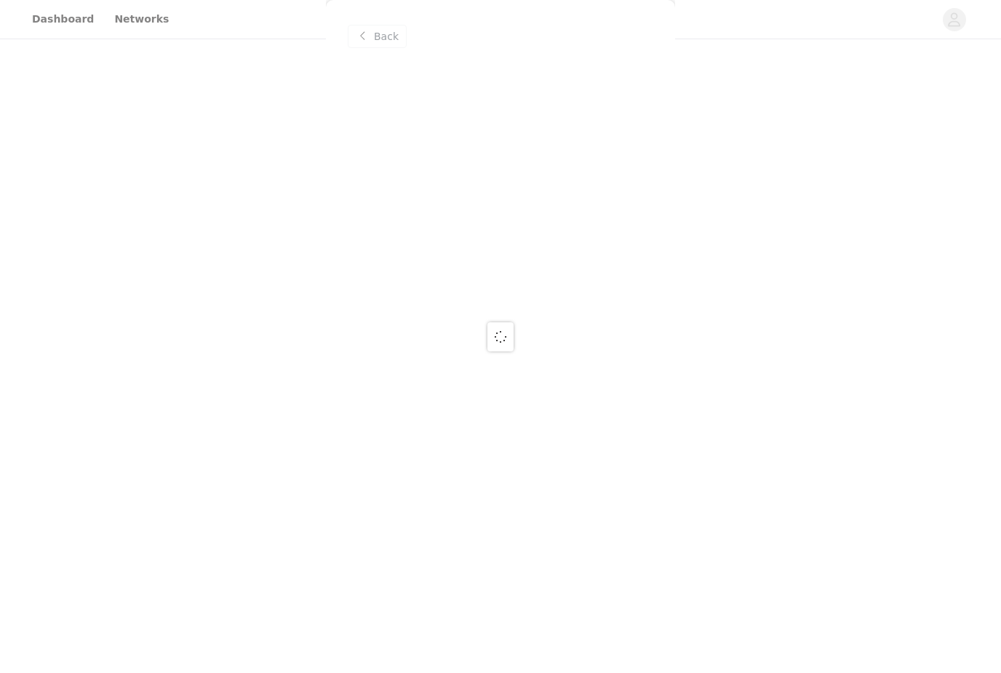
scroll to position [0, 0]
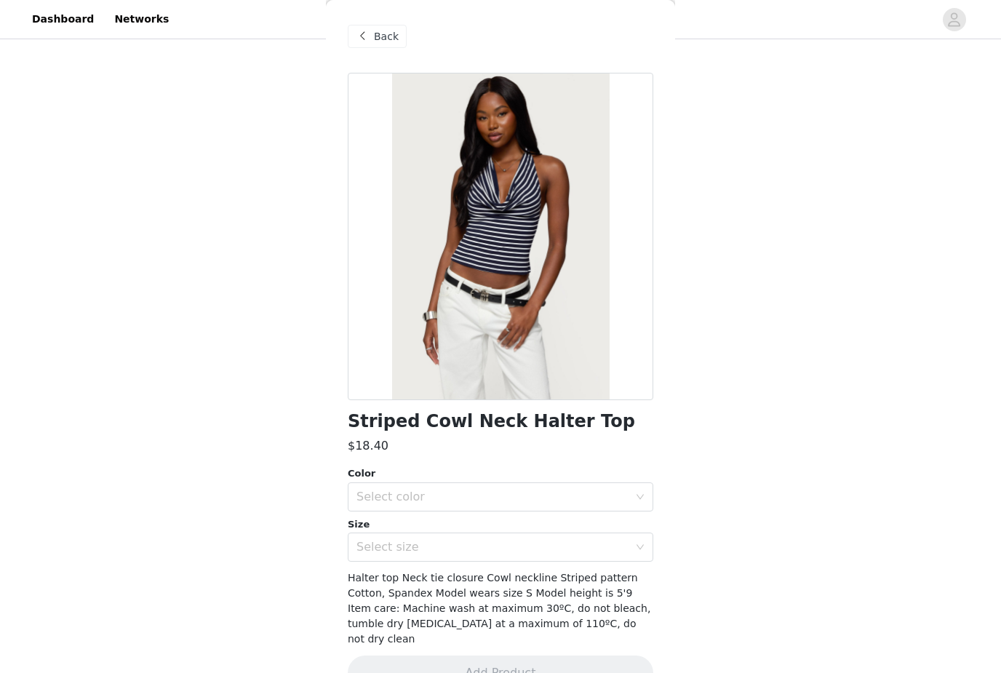
click at [482, 490] on div "Select color" at bounding box center [492, 497] width 272 height 15
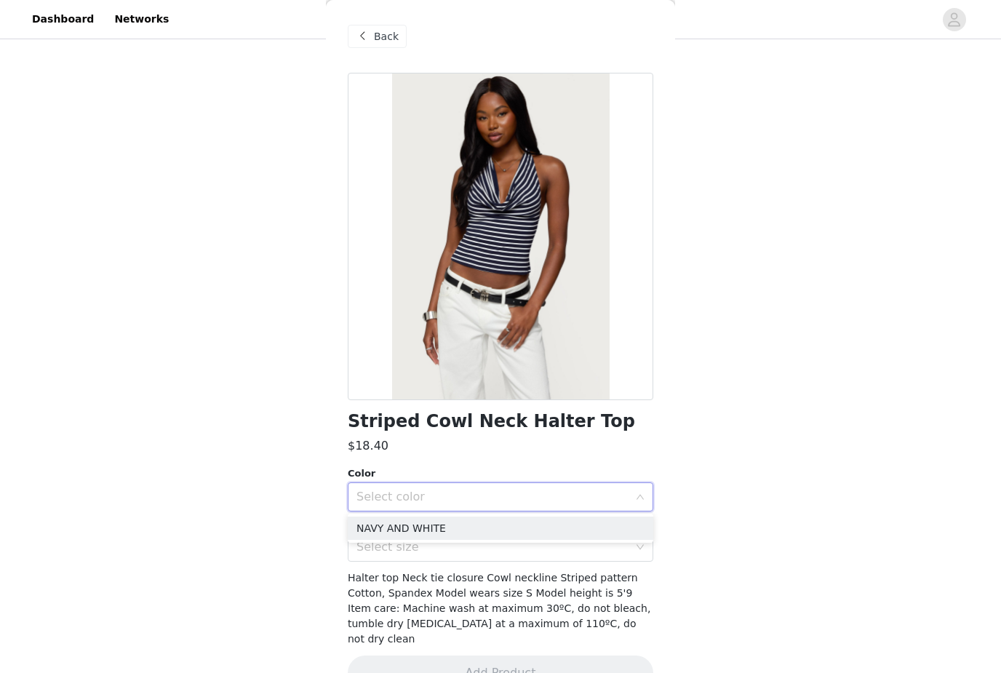
click at [462, 523] on li "NAVY AND WHITE" at bounding box center [501, 528] width 306 height 23
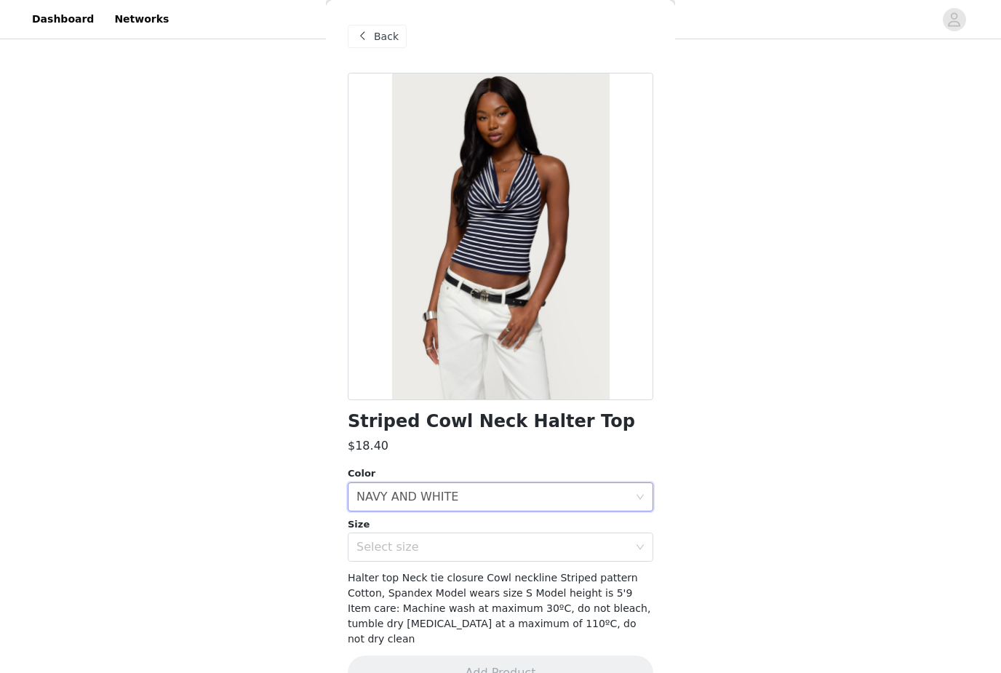
click at [456, 550] on div "Select size" at bounding box center [492, 547] width 272 height 15
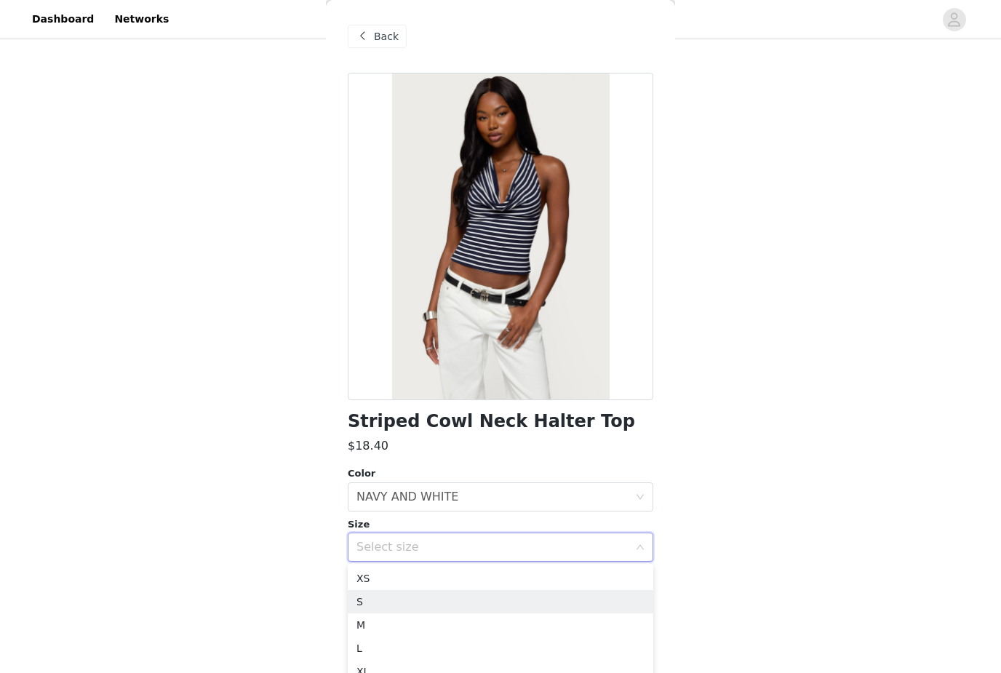
click at [423, 602] on li "S" at bounding box center [501, 601] width 306 height 23
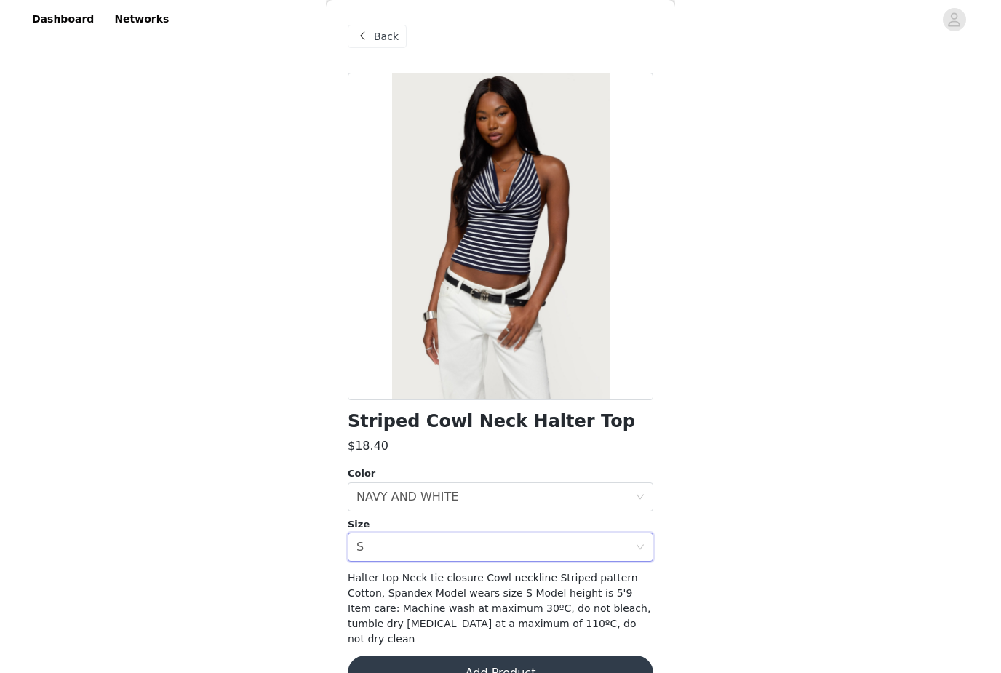
click at [431, 659] on button "Add Product" at bounding box center [501, 672] width 306 height 35
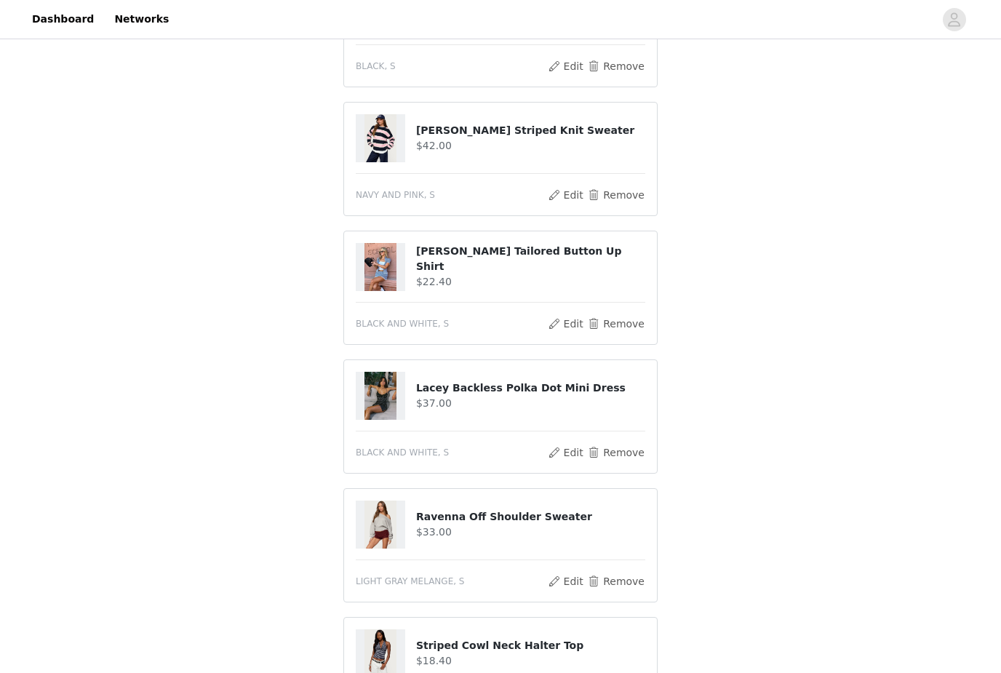
click at [609, 452] on button "Remove" at bounding box center [616, 452] width 58 height 17
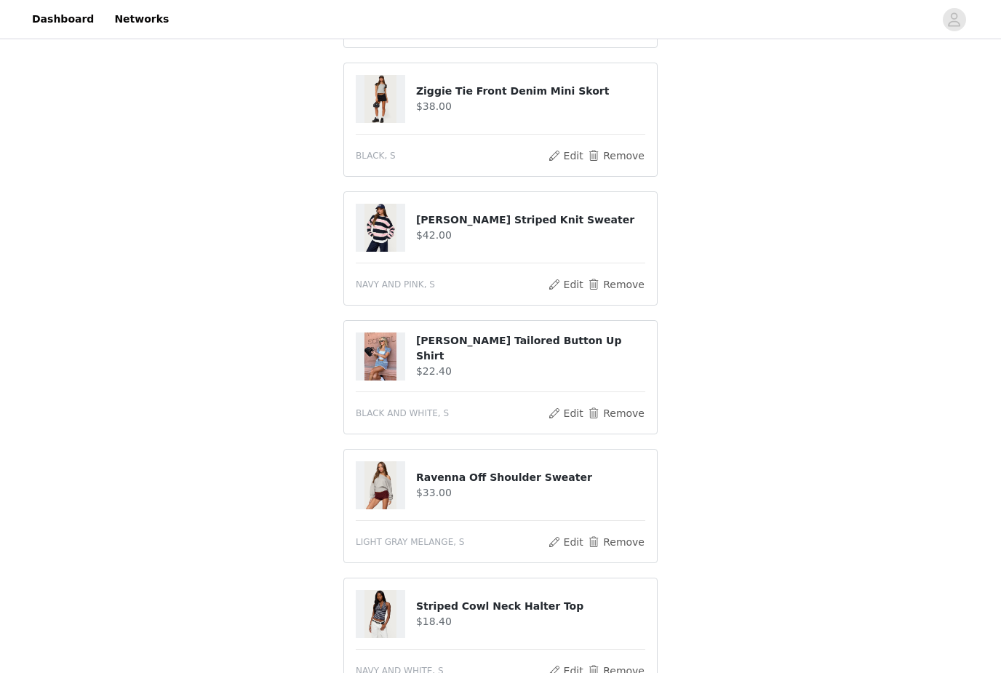
scroll to position [263, 0]
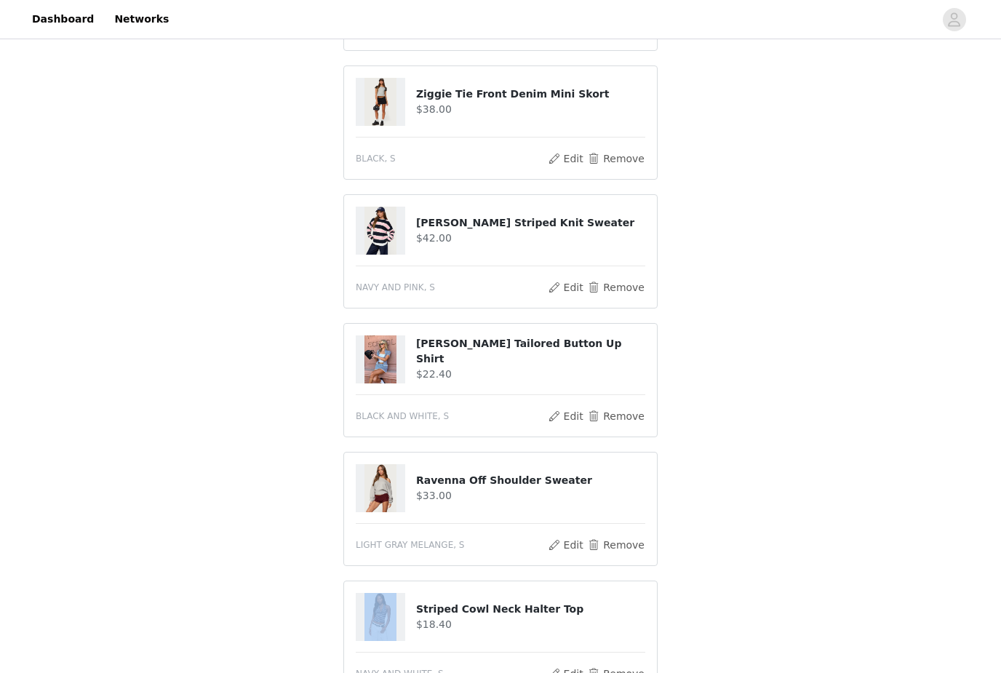
click at [674, 581] on section "Choose as many products as you'd like, up to $200.00. 6 Selected Remaining Fund…" at bounding box center [500, 331] width 349 height 955
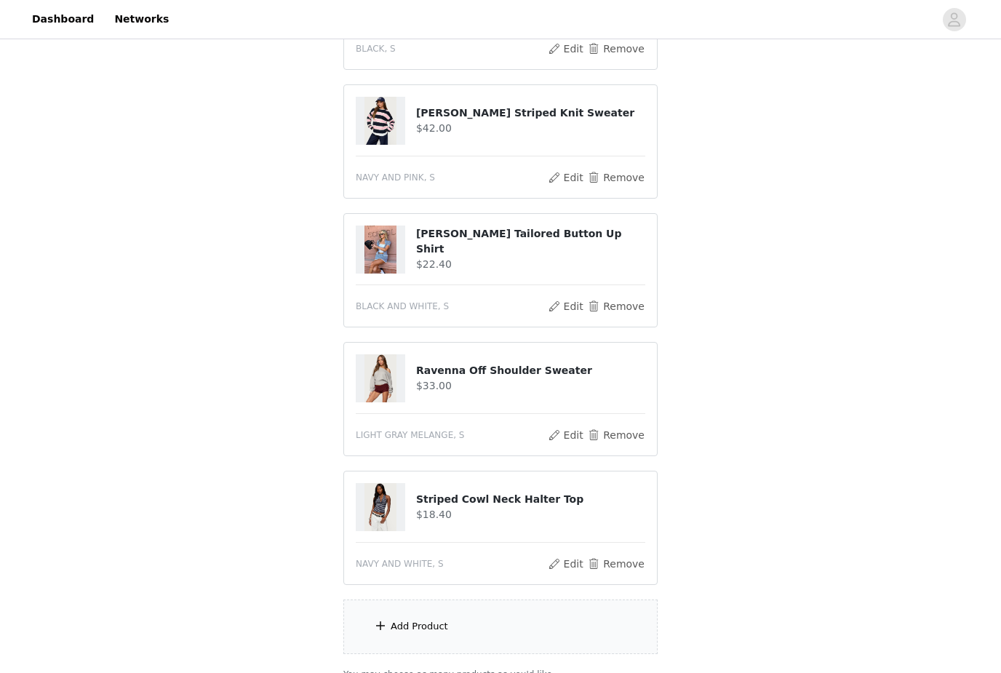
scroll to position [394, 0]
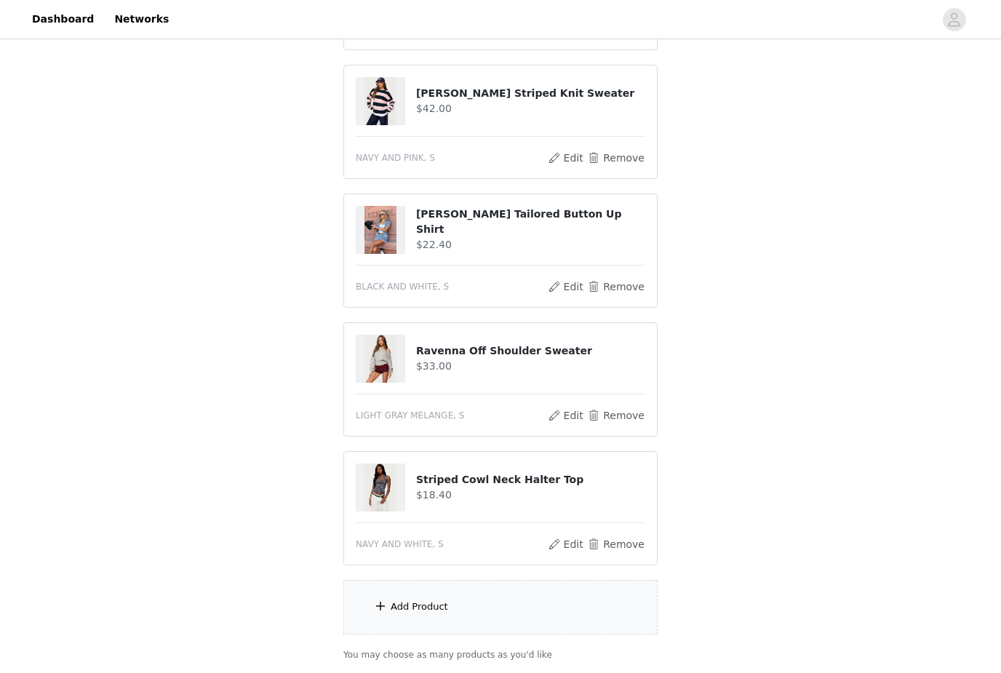
click at [418, 610] on div "Add Product" at bounding box center [419, 606] width 57 height 15
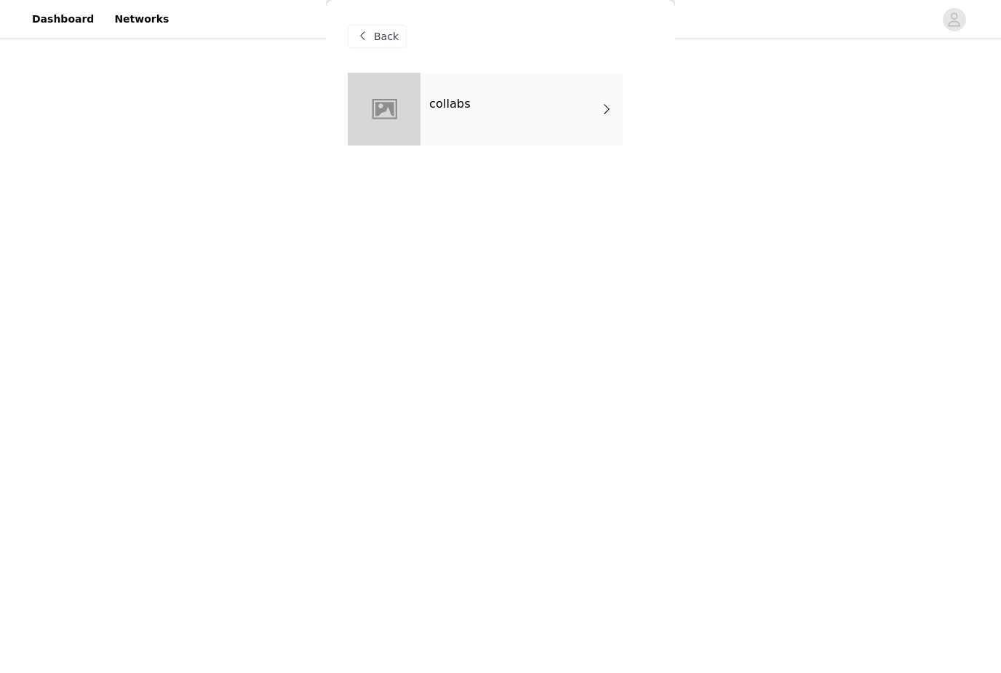
click at [567, 127] on div "collabs" at bounding box center [522, 109] width 202 height 73
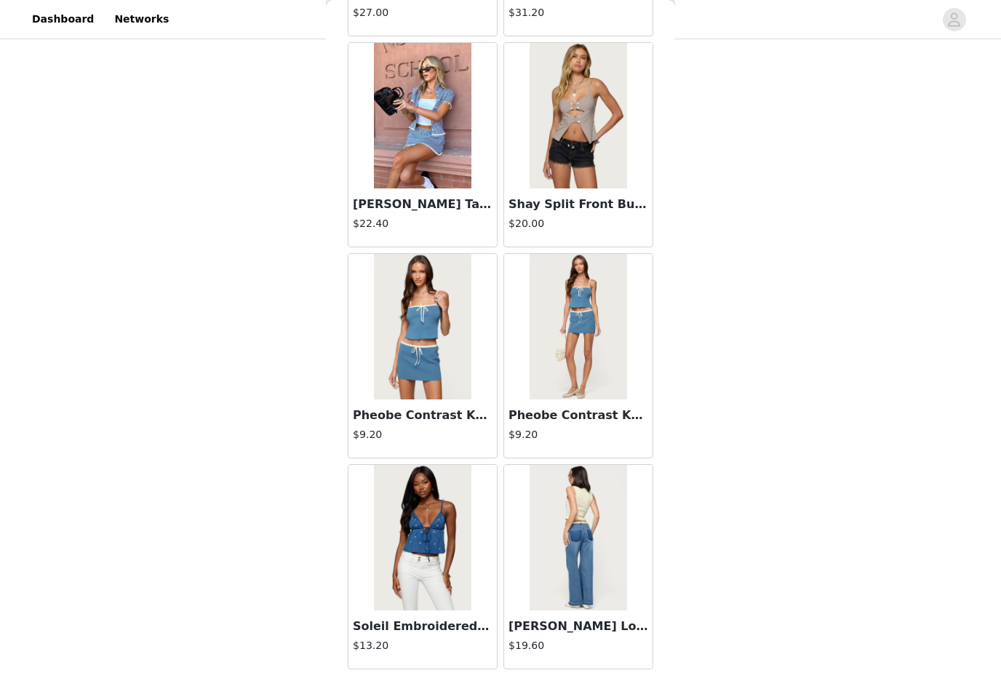
scroll to position [664, 0]
click at [603, 145] on img at bounding box center [578, 115] width 97 height 146
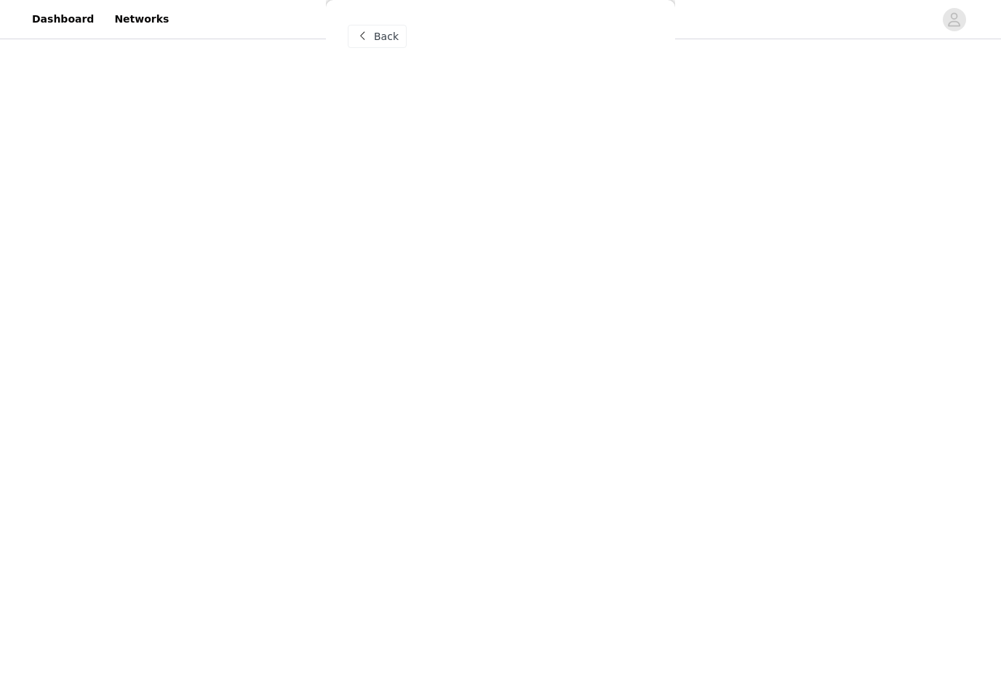
scroll to position [0, 0]
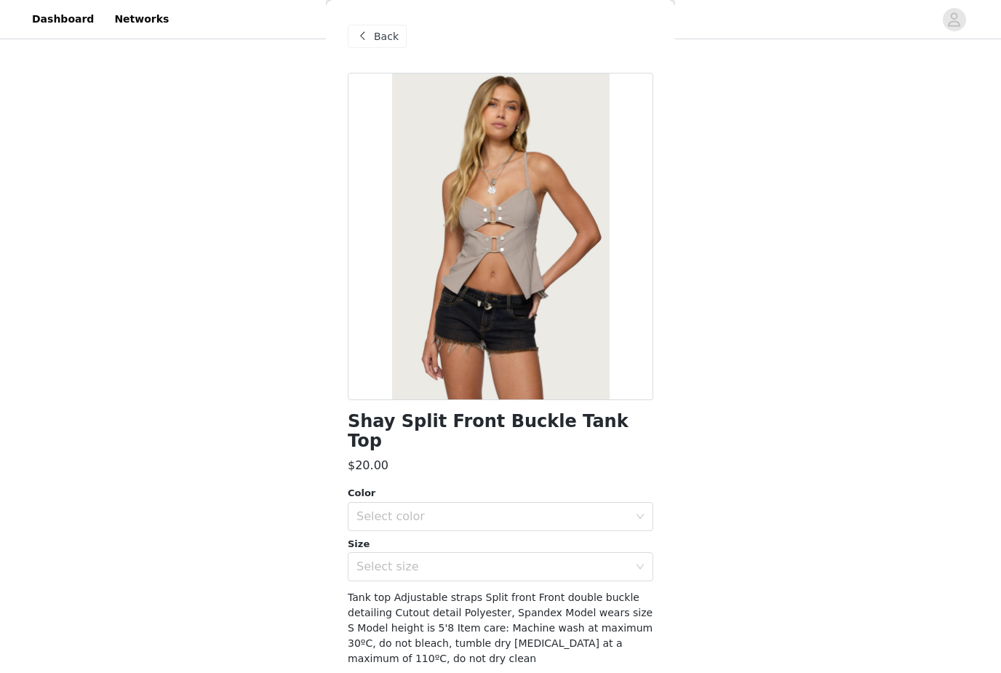
click at [385, 39] on span "Back" at bounding box center [386, 36] width 25 height 15
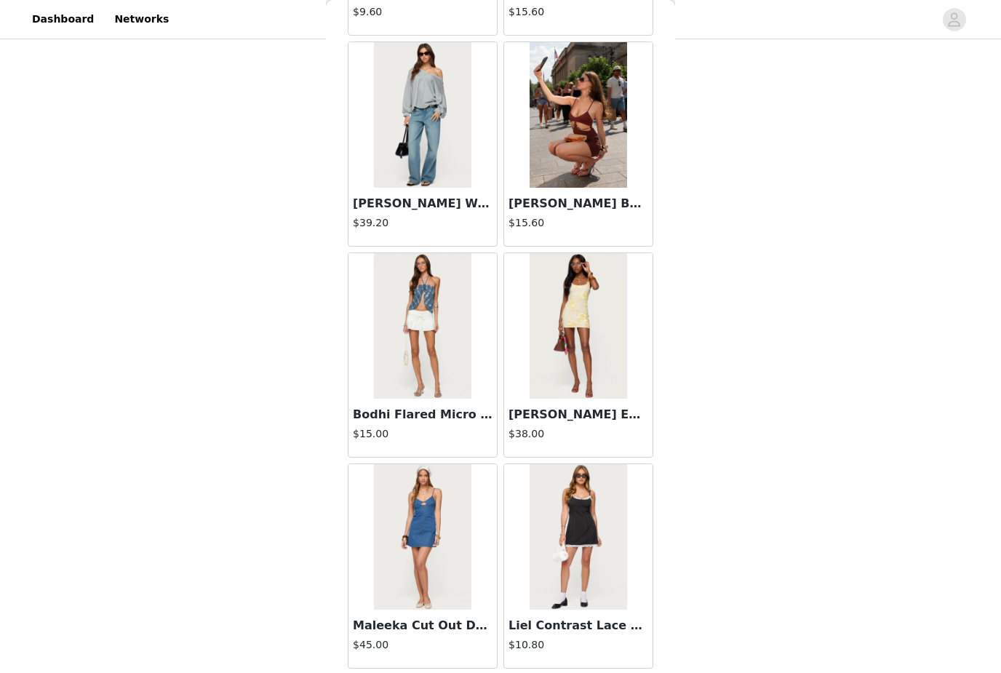
scroll to position [1507, 0]
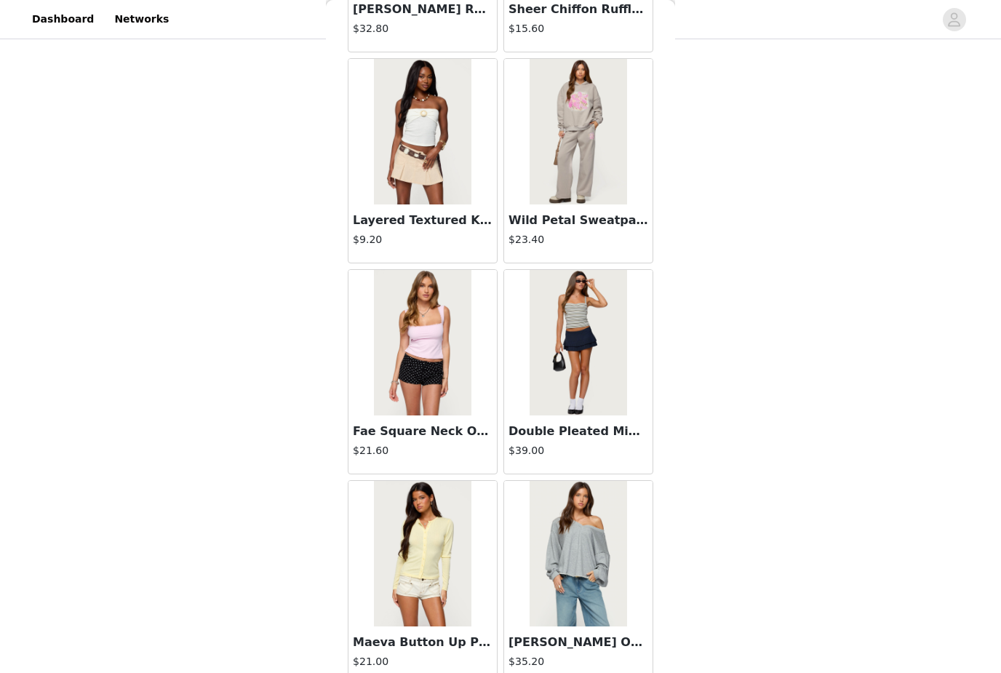
scroll to position [5726, 0]
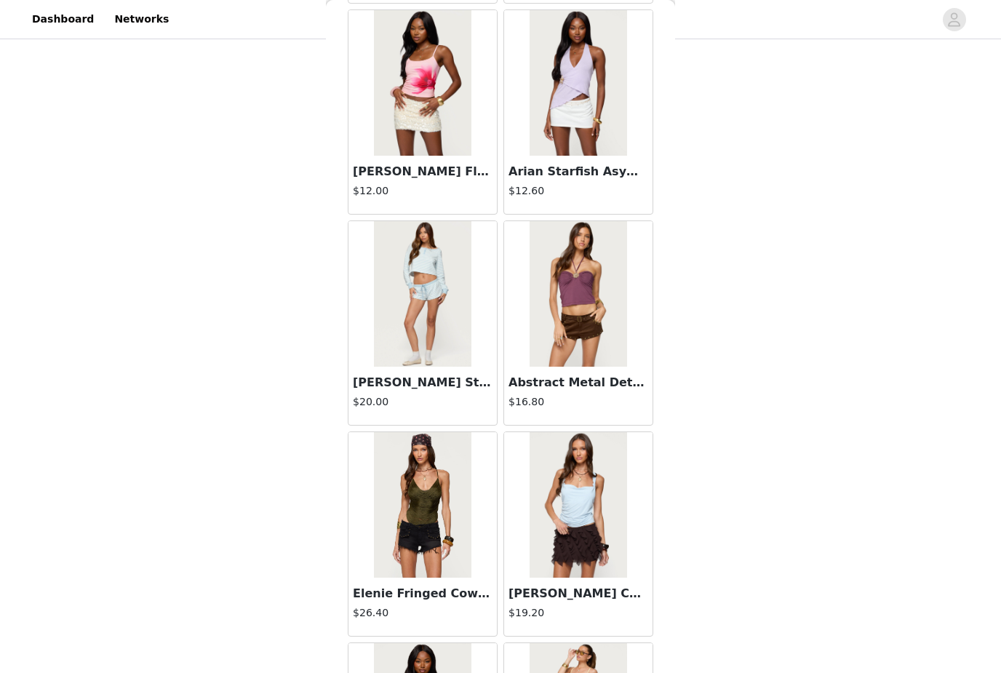
scroll to position [9768, 0]
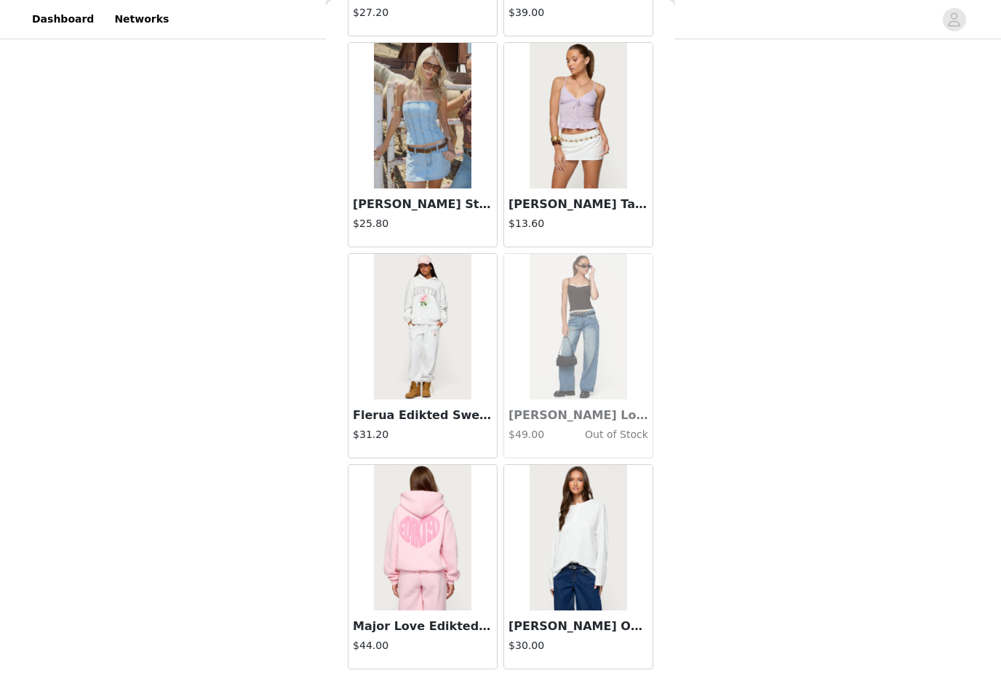
scroll to position [12056, 0]
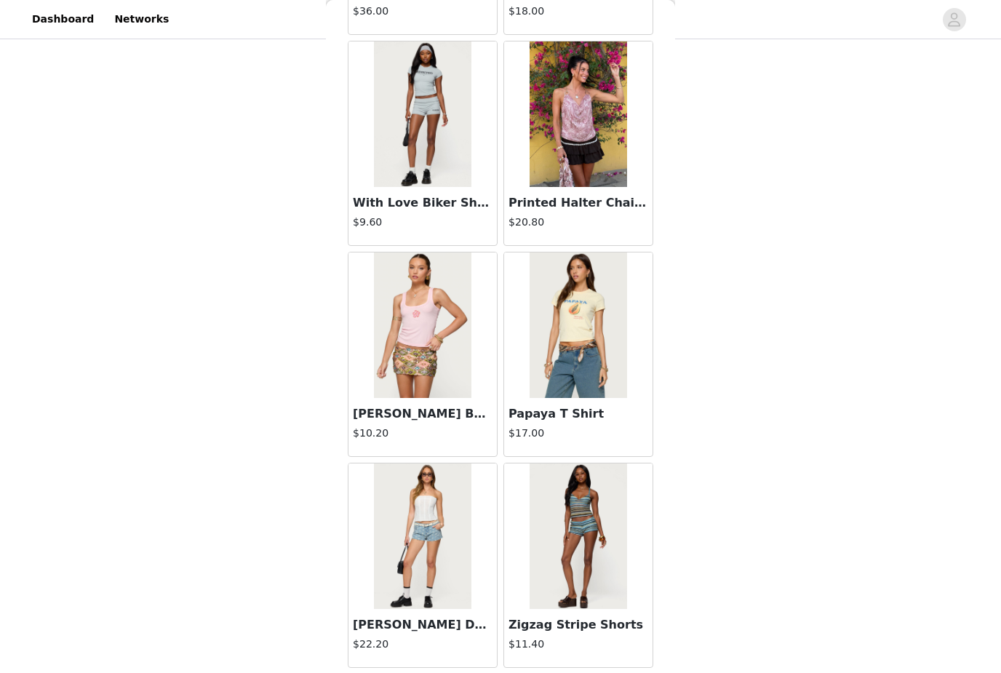
scroll to position [14166, 0]
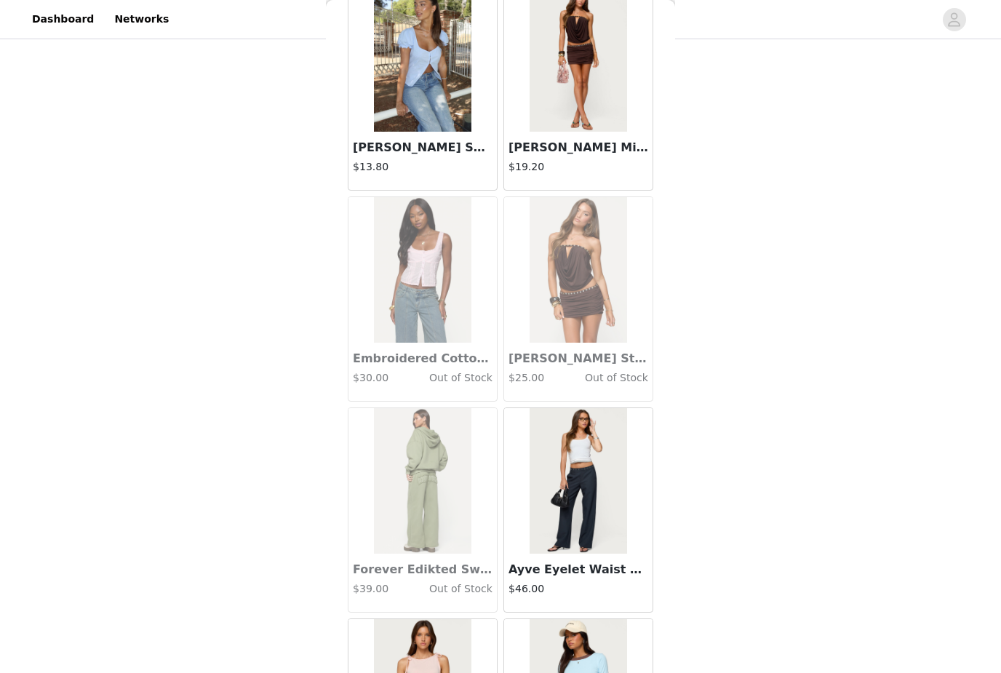
scroll to position [15356, 0]
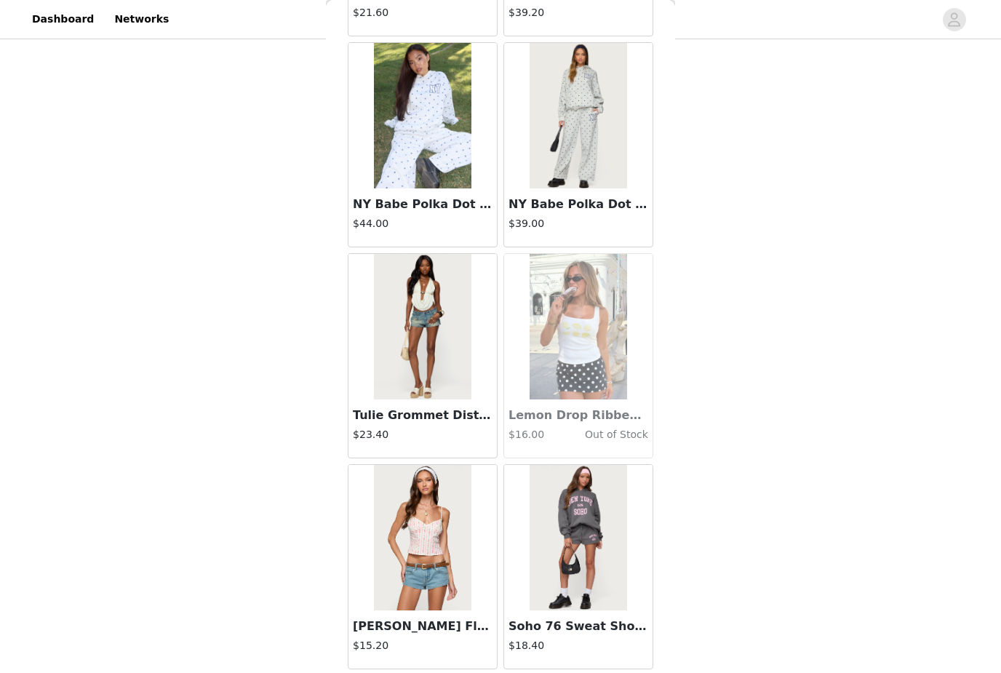
scroll to position [18385, 0]
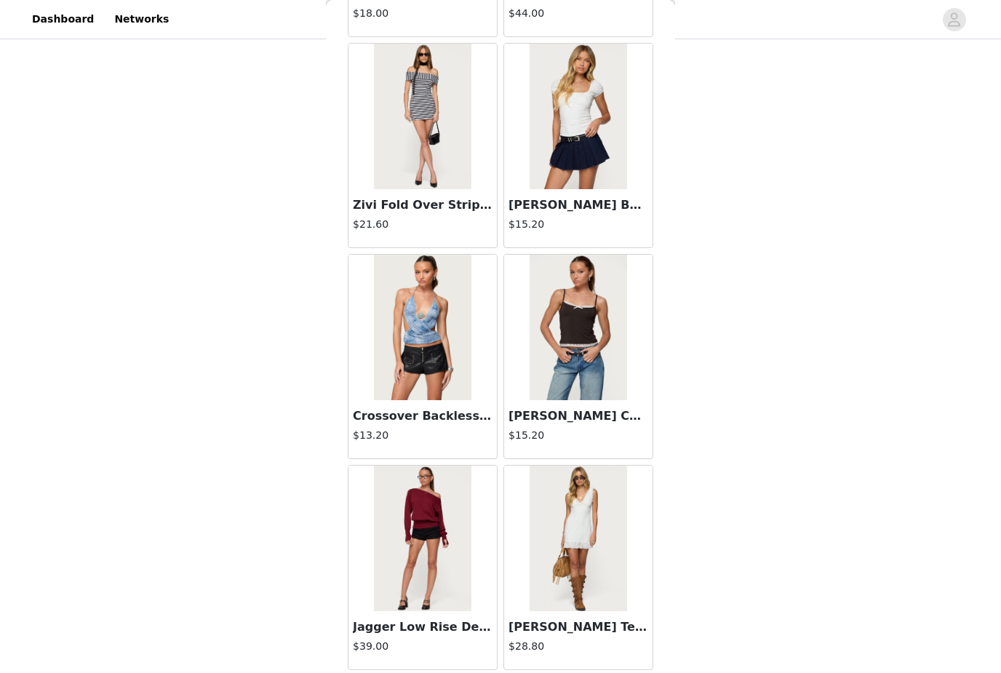
scroll to position [20495, 0]
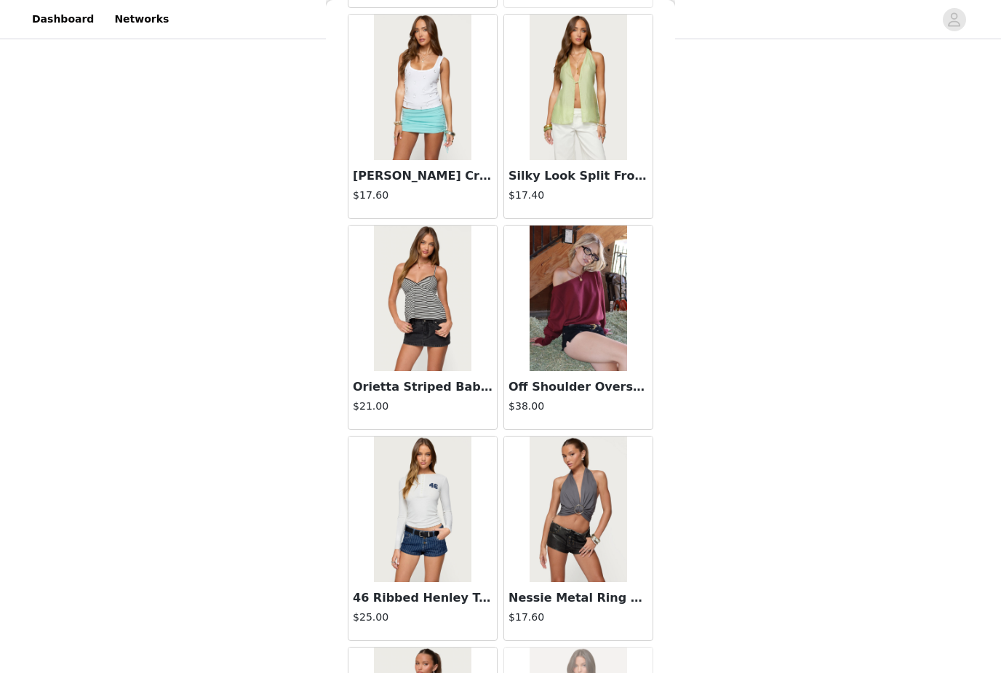
scroll to position [21369, 0]
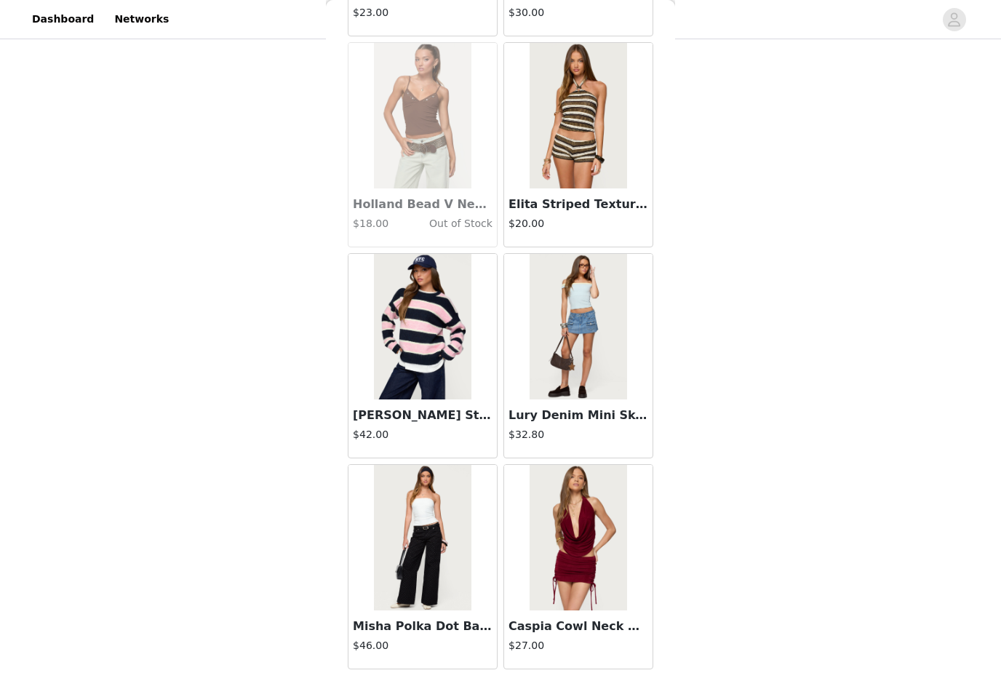
scroll to position [24715, 0]
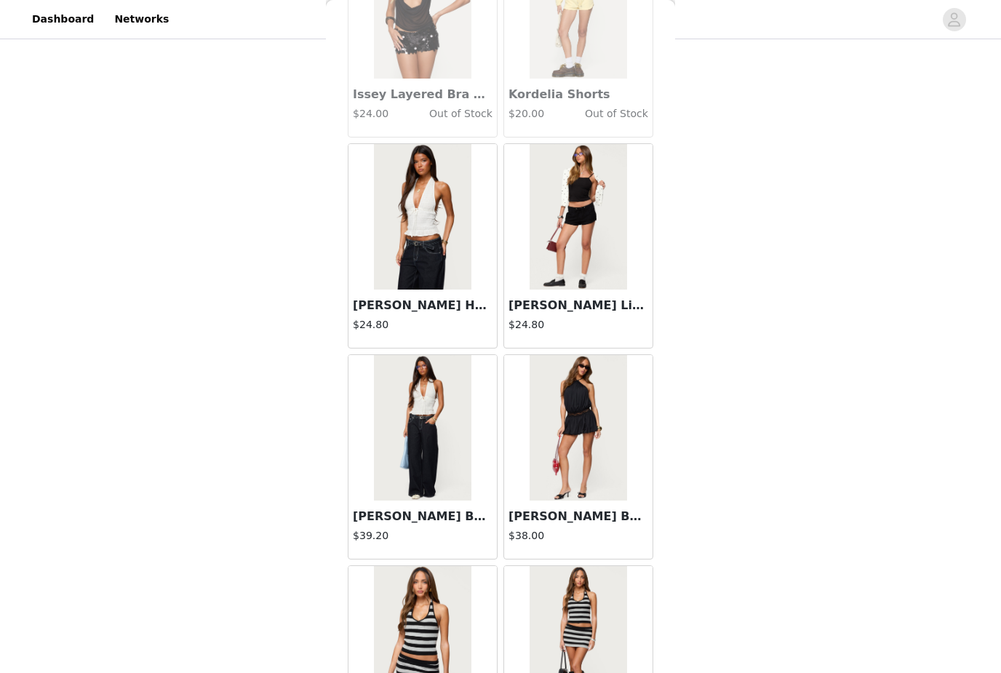
scroll to position [25874, 0]
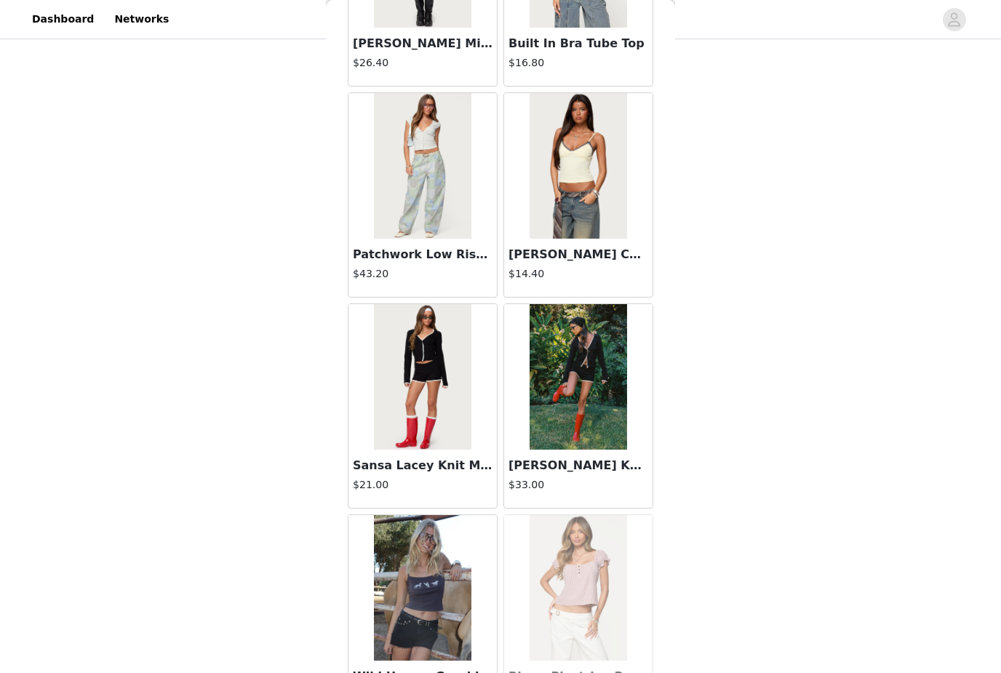
scroll to position [28885, 0]
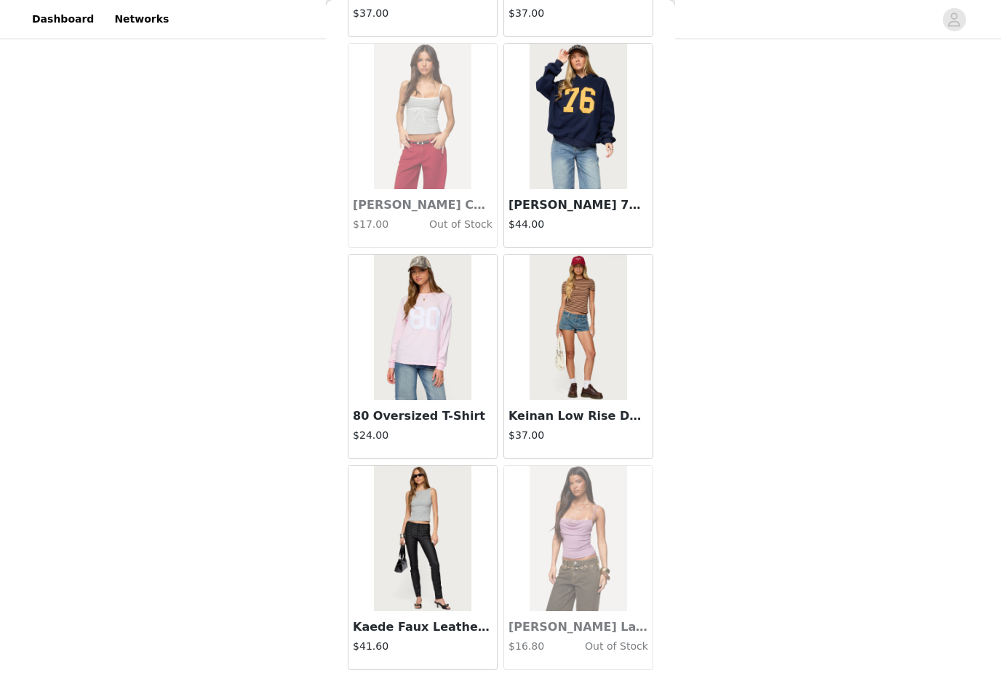
scroll to position [30177, 0]
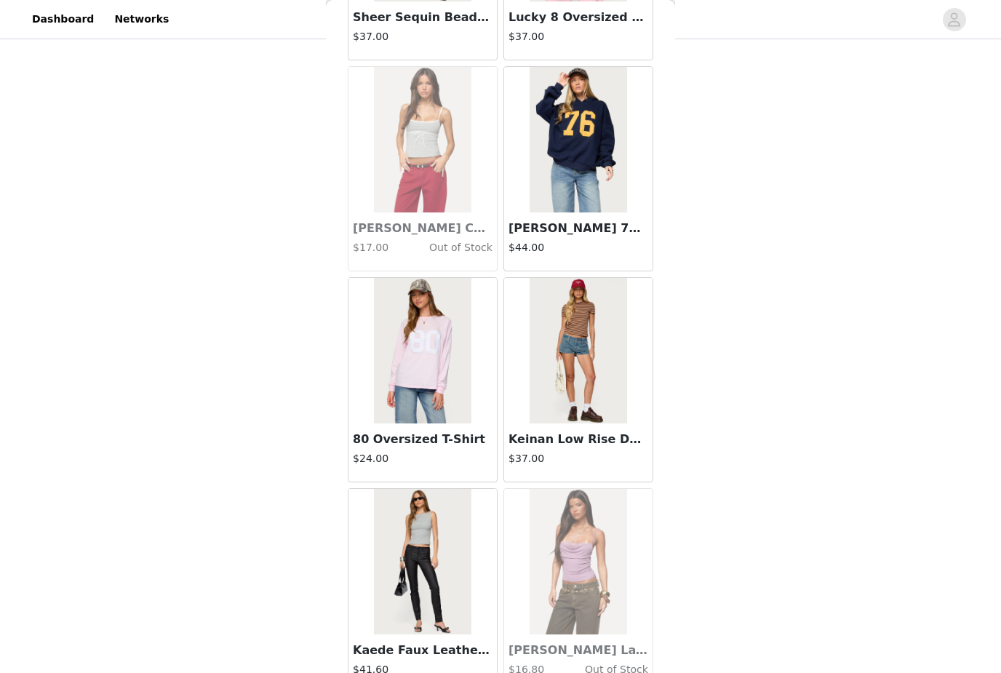
click at [455, 413] on img at bounding box center [422, 351] width 97 height 146
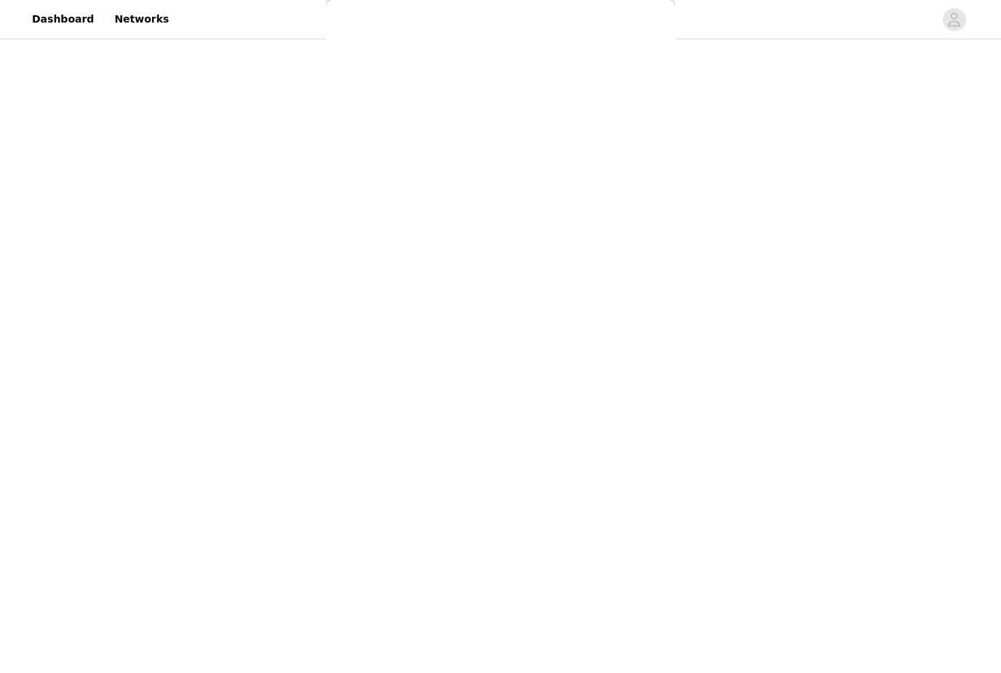
scroll to position [0, 0]
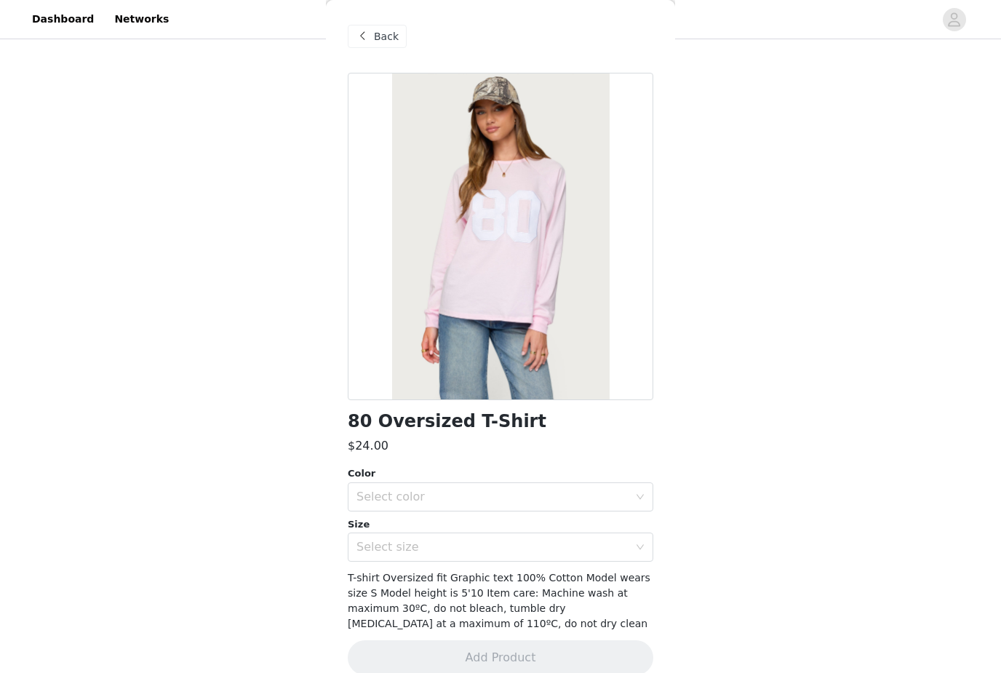
click at [460, 492] on div "Select color" at bounding box center [492, 497] width 272 height 15
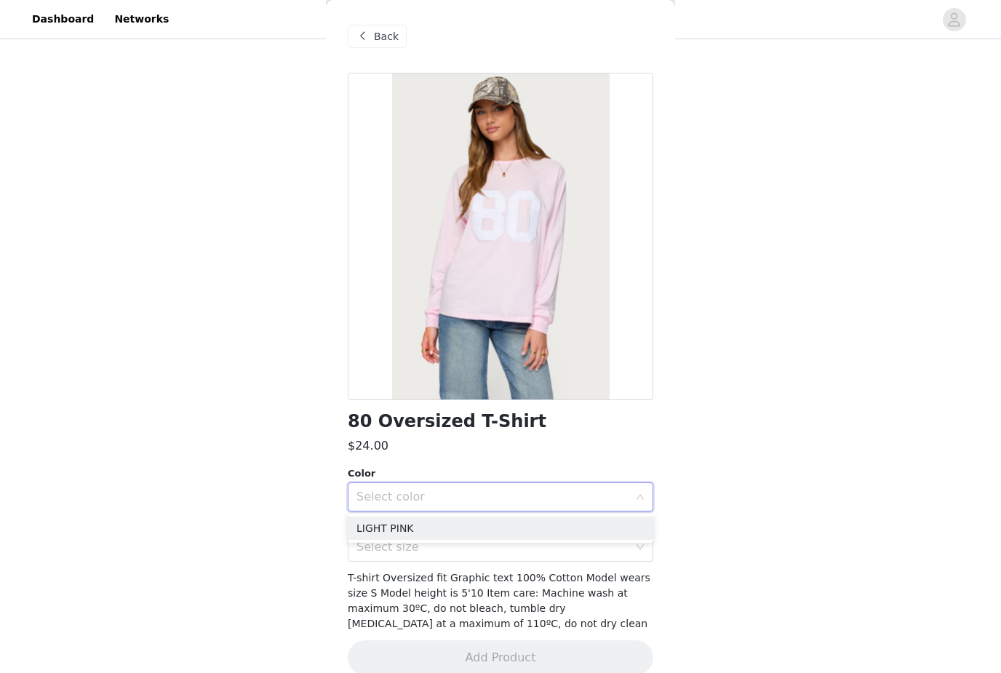
click at [445, 522] on li "LIGHT PINK" at bounding box center [501, 528] width 306 height 23
click at [532, 546] on div "Select size" at bounding box center [492, 547] width 272 height 15
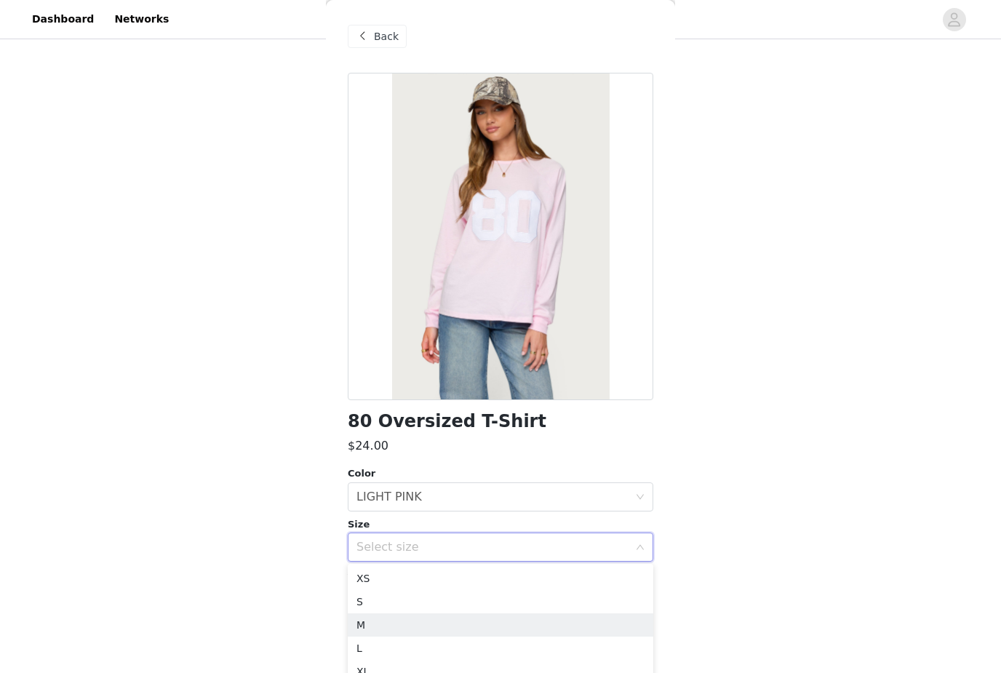
click at [445, 625] on li "M" at bounding box center [501, 624] width 306 height 23
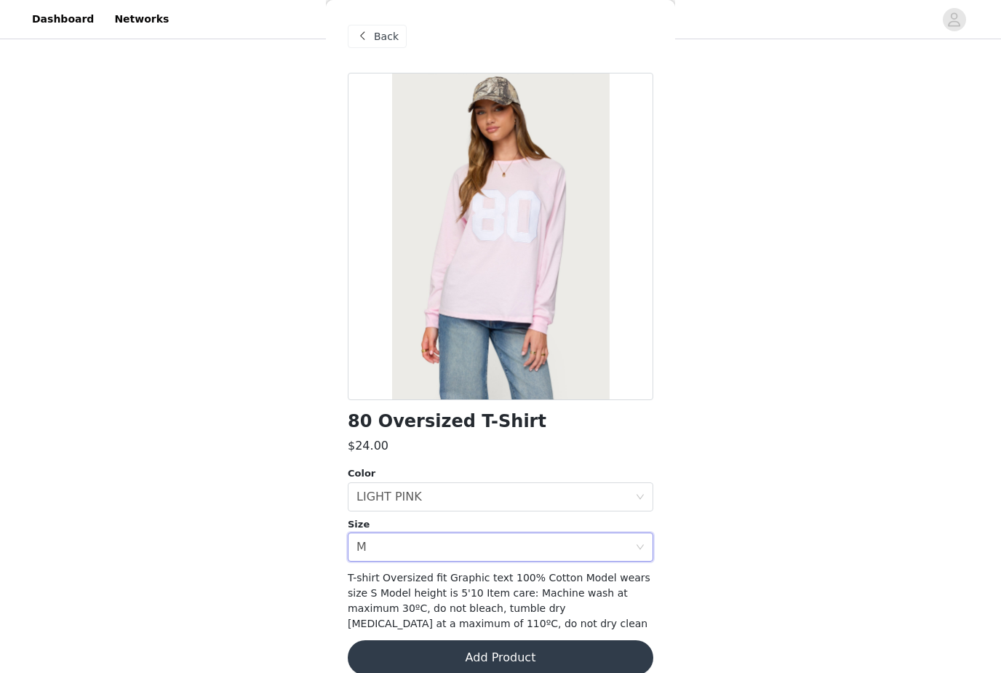
click at [463, 658] on button "Add Product" at bounding box center [501, 657] width 306 height 35
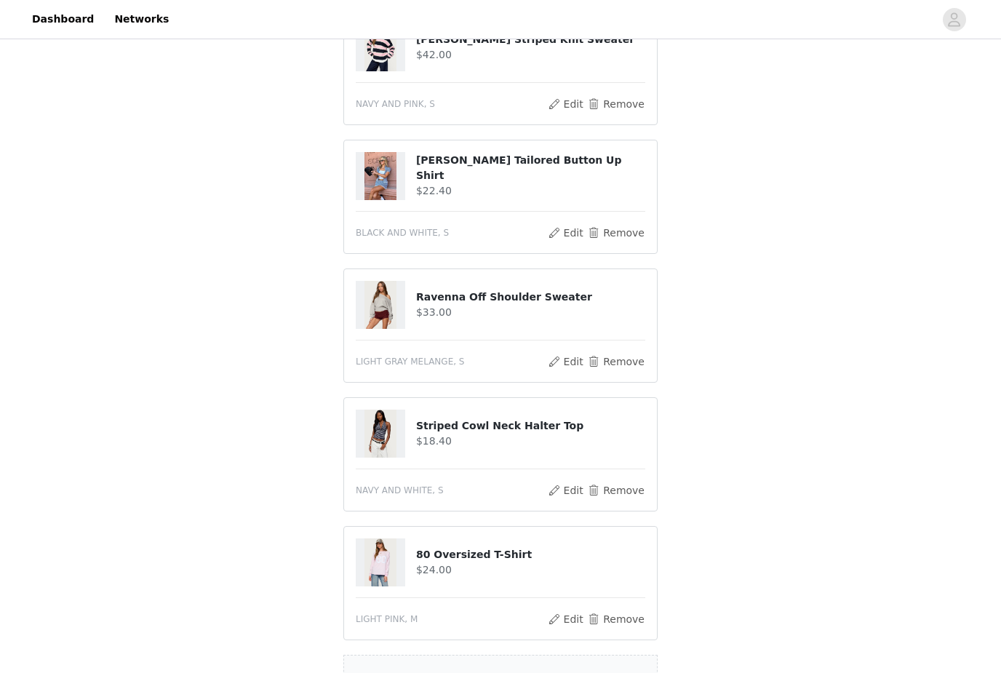
scroll to position [446, 0]
click at [599, 494] on button "Remove" at bounding box center [616, 491] width 58 height 17
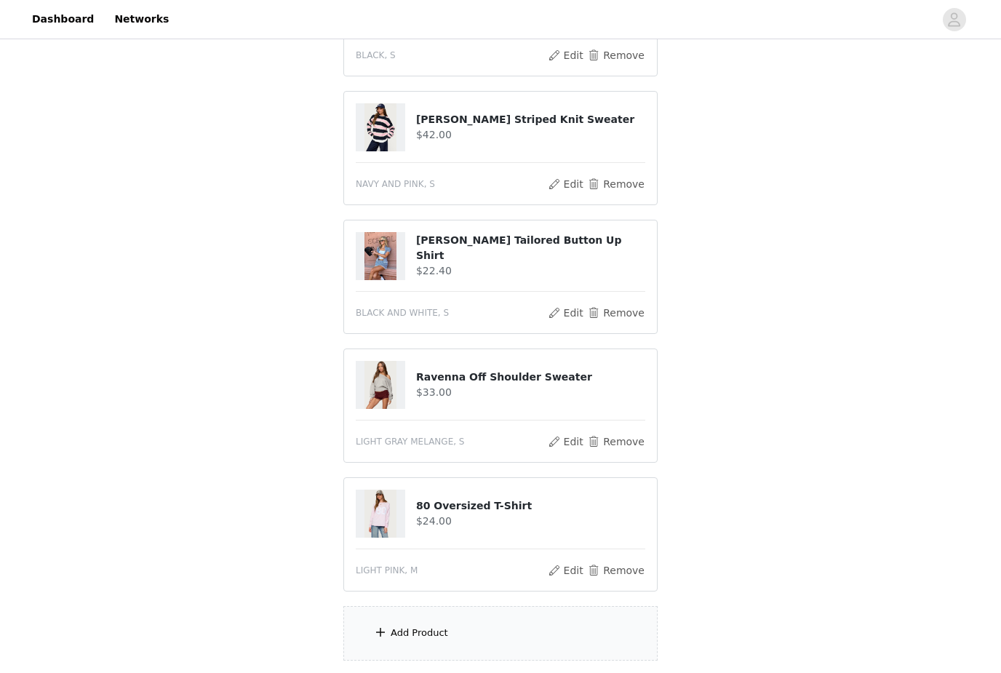
scroll to position [370, 0]
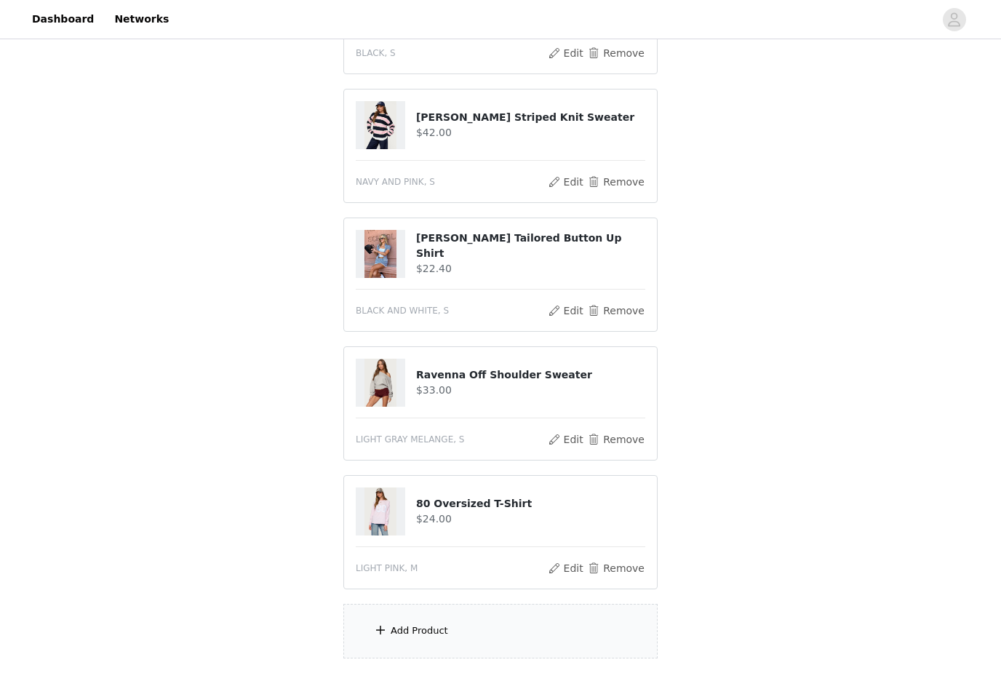
click at [474, 637] on div "Add Product" at bounding box center [500, 631] width 314 height 55
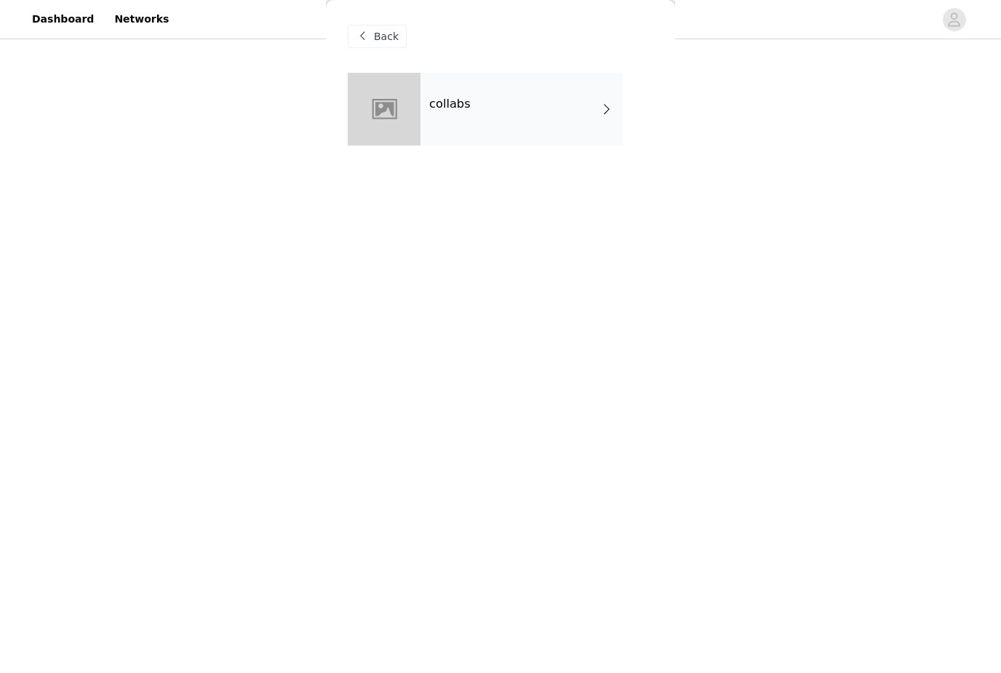
click at [585, 135] on div "collabs" at bounding box center [522, 109] width 202 height 73
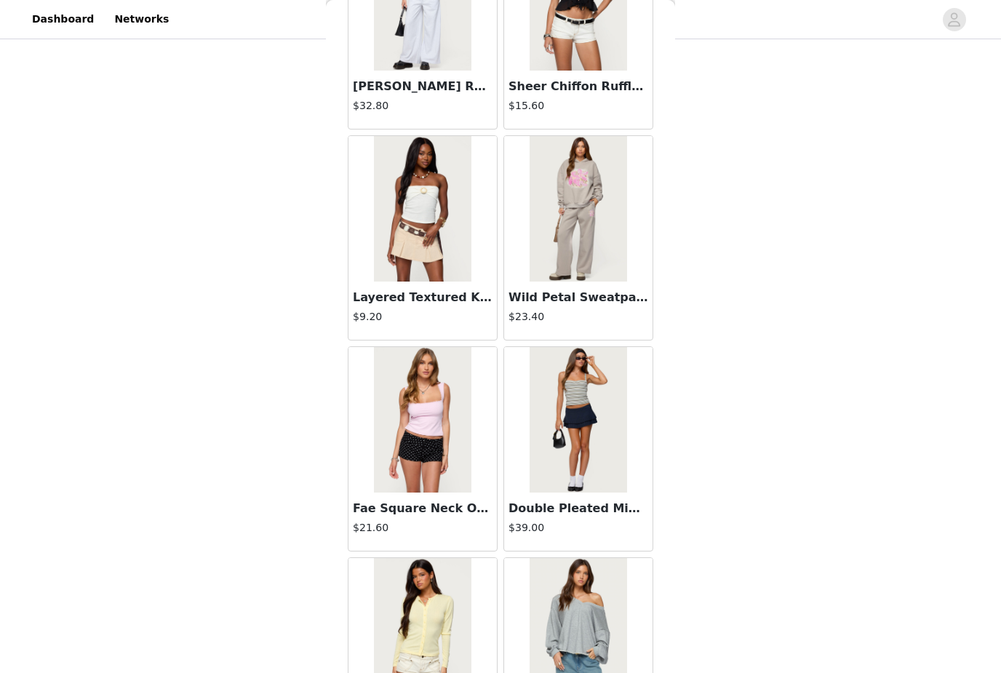
scroll to position [5635, 0]
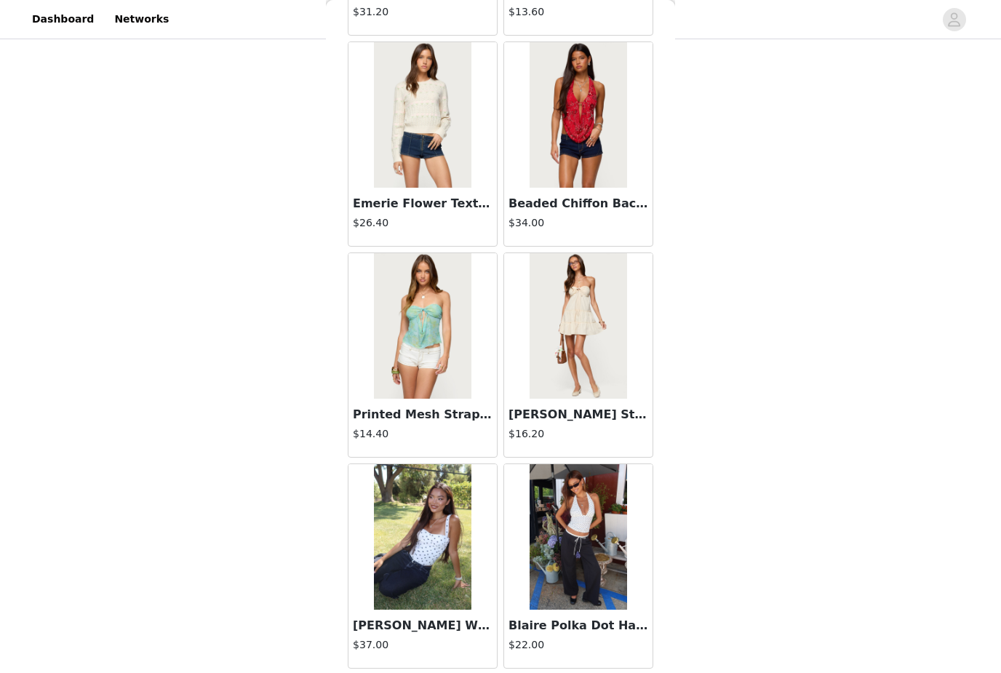
scroll to position [7836, 0]
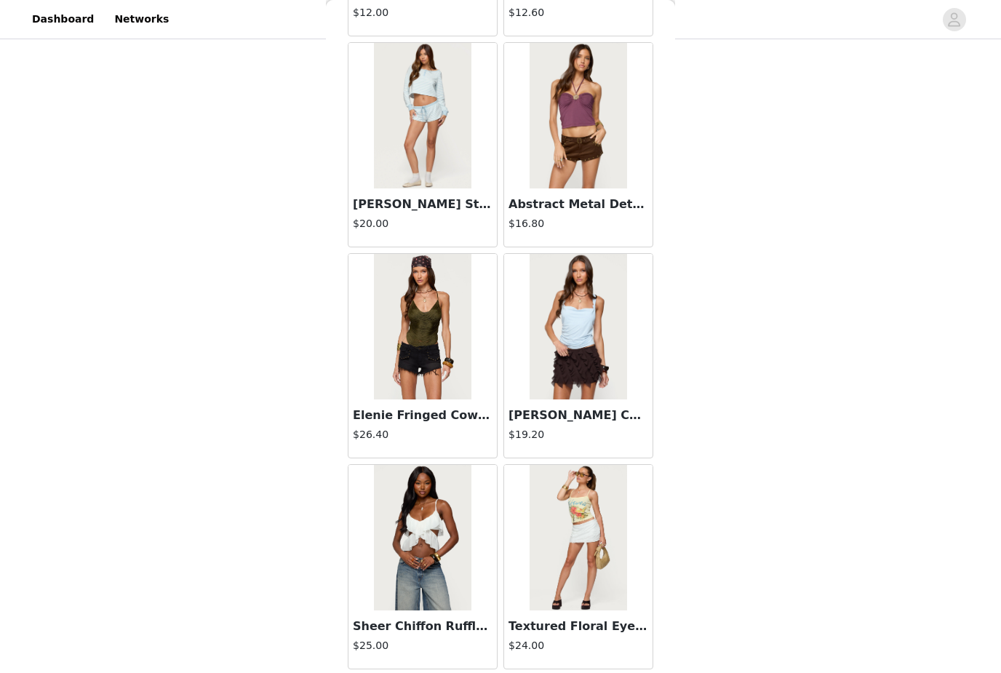
scroll to position [9946, 0]
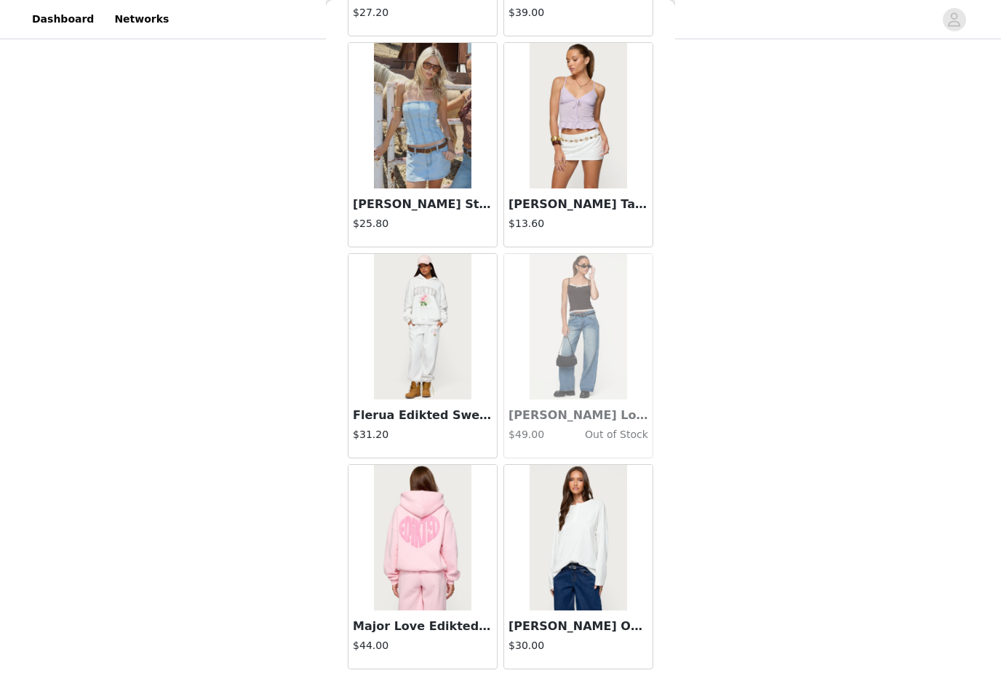
scroll to position [12056, 0]
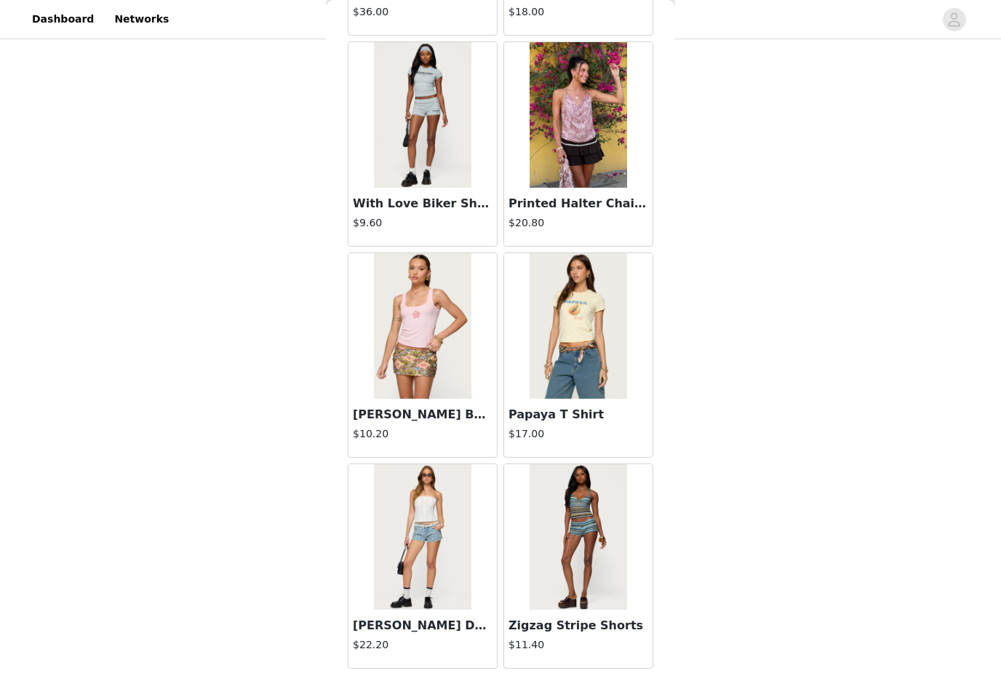
scroll to position [14166, 0]
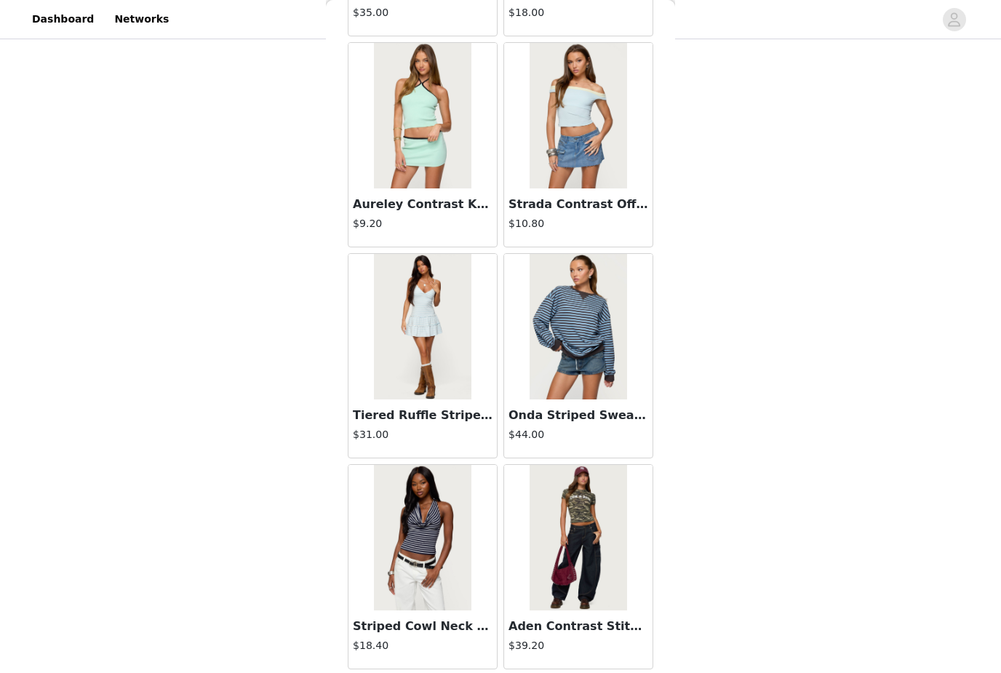
scroll to position [16275, 0]
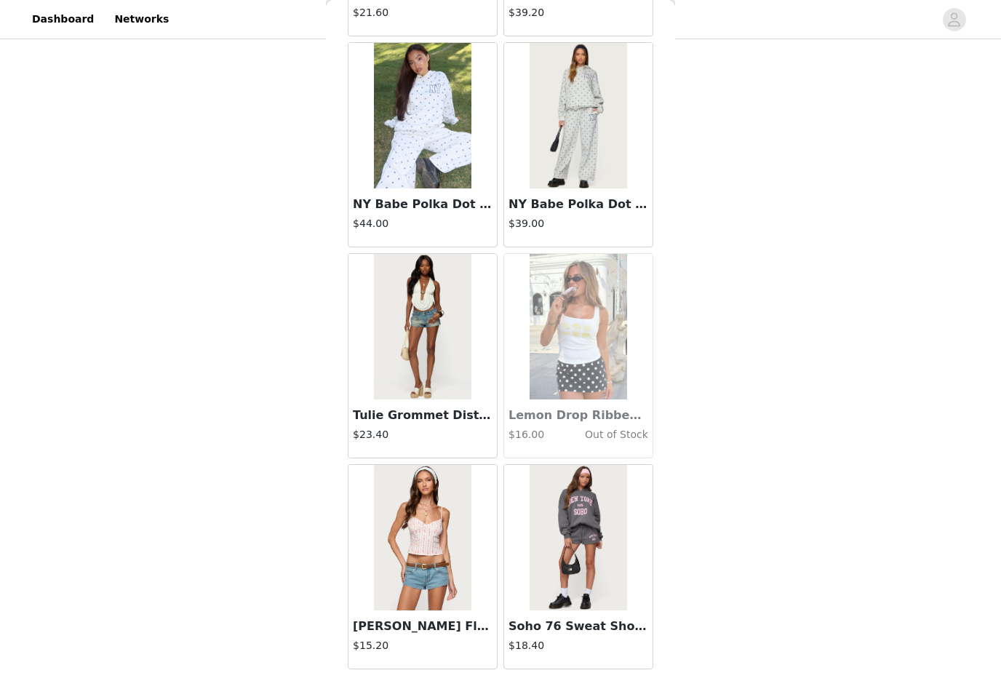
scroll to position [18385, 0]
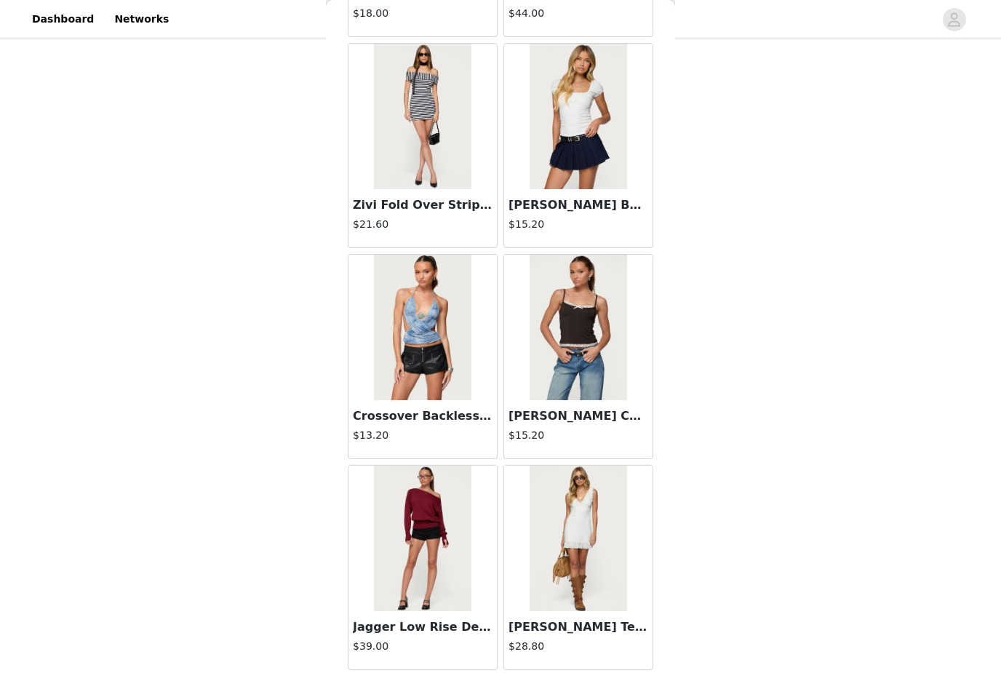
scroll to position [20495, 0]
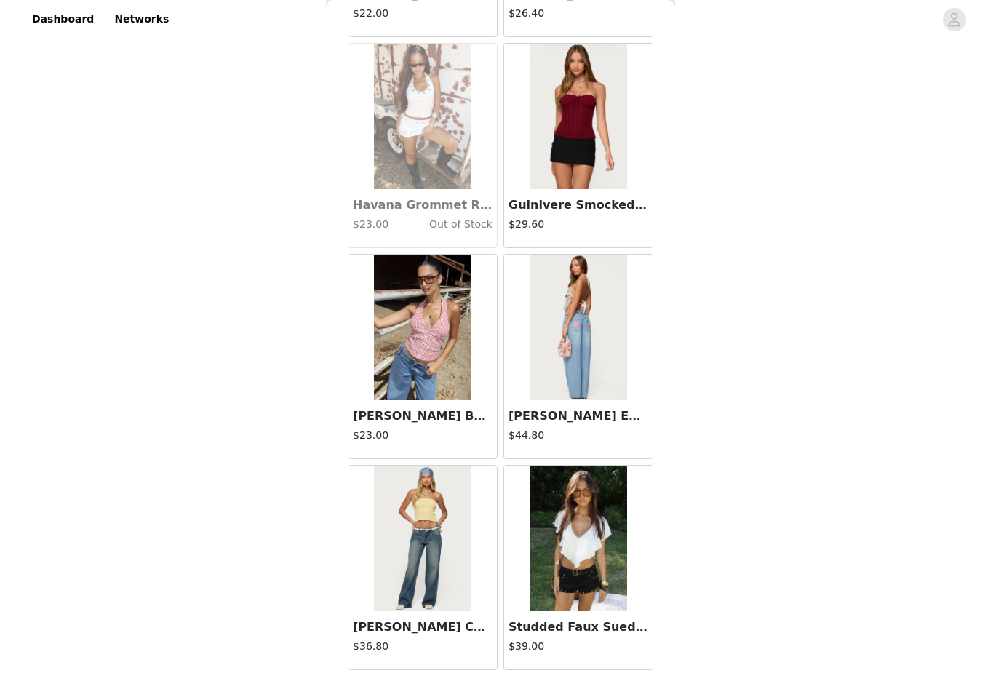
scroll to position [22605, 0]
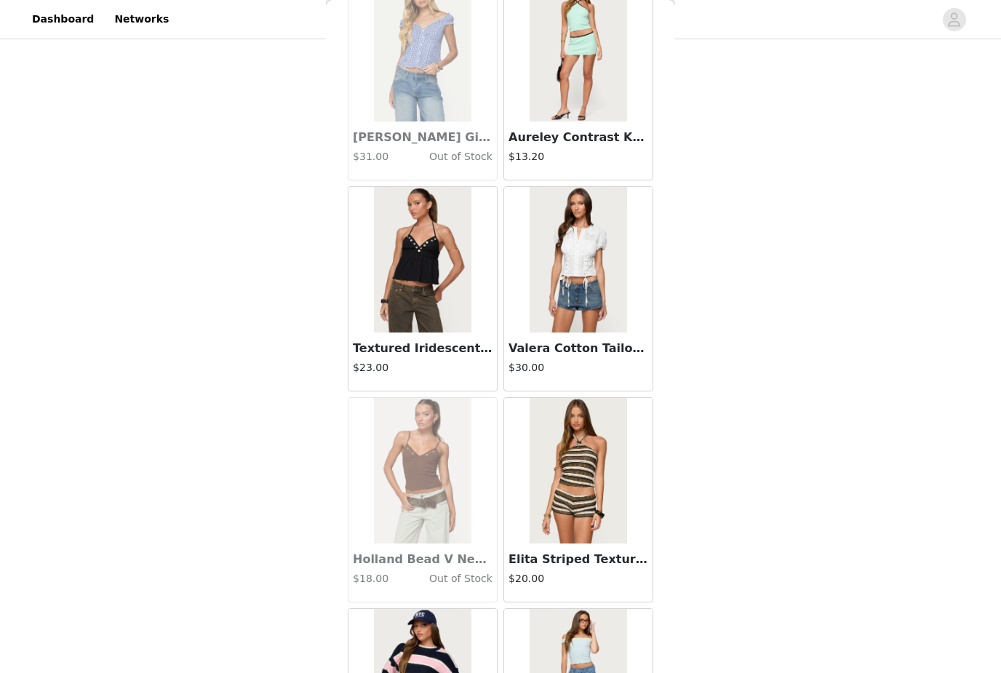
scroll to position [24363, 0]
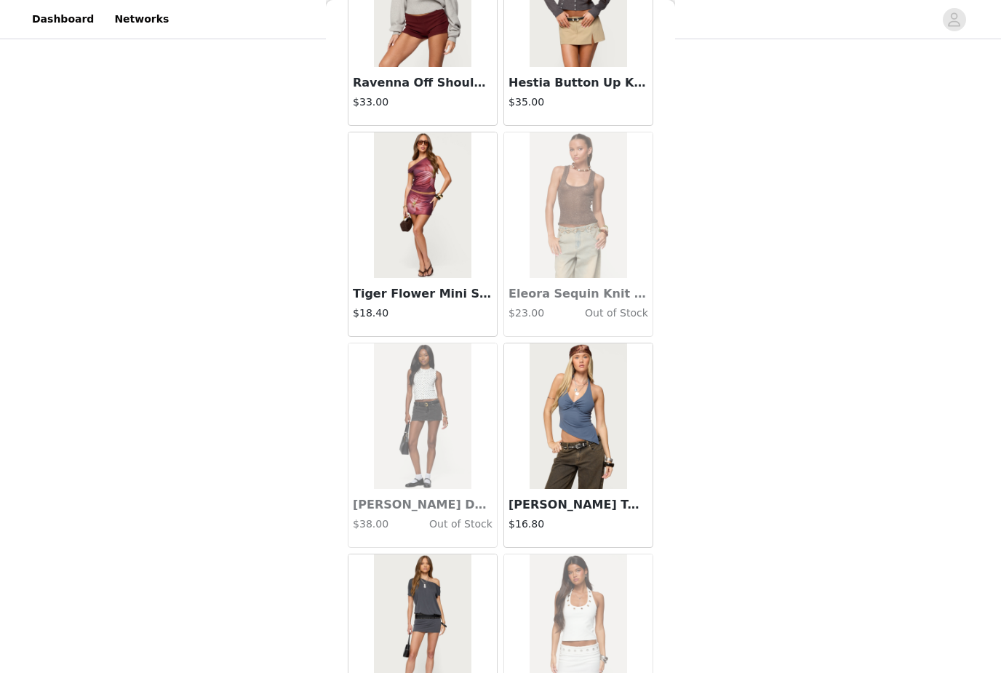
scroll to position [26736, 0]
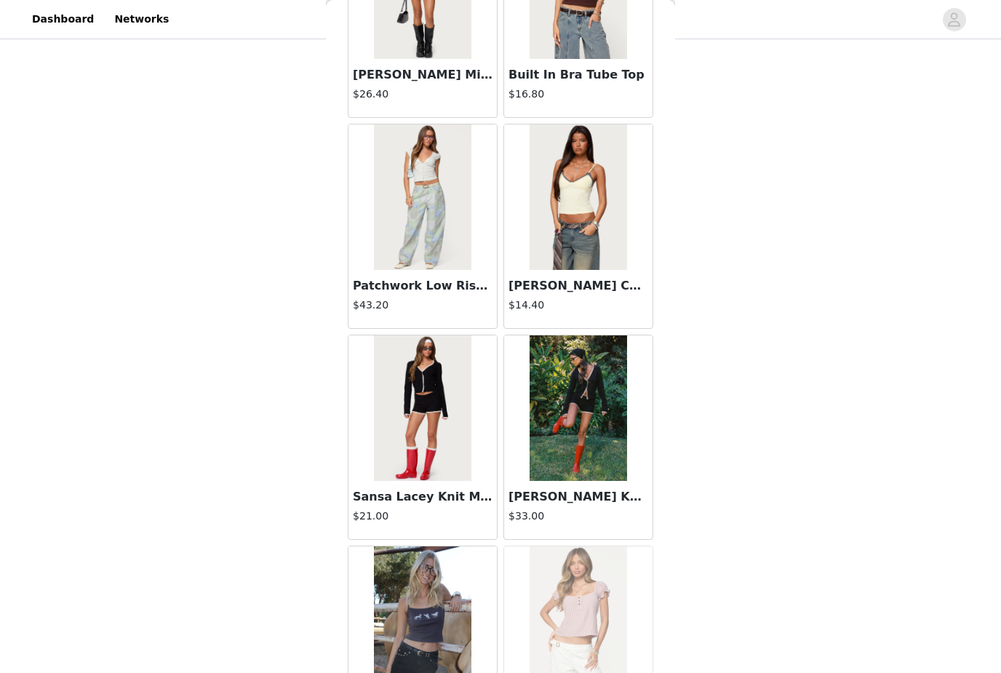
scroll to position [28864, 0]
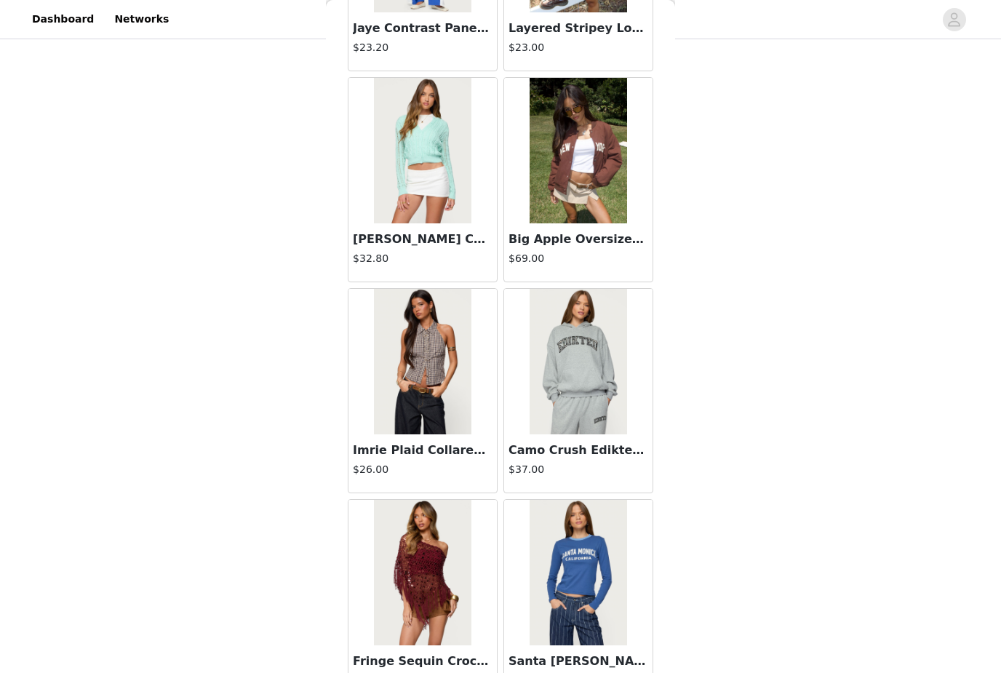
scroll to position [31009, 0]
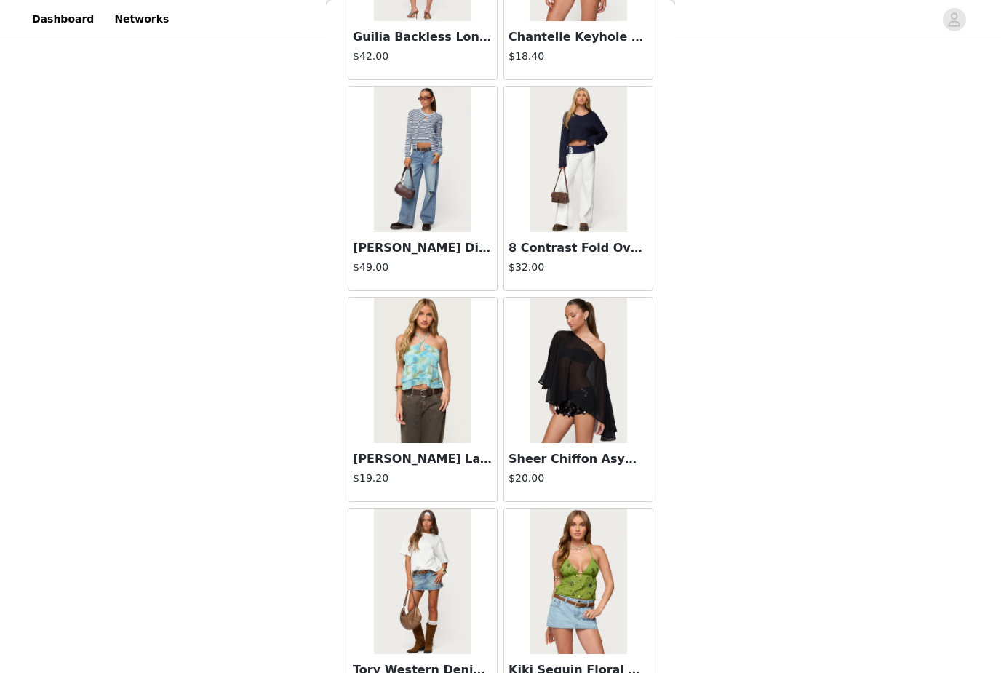
scroll to position [32479, 0]
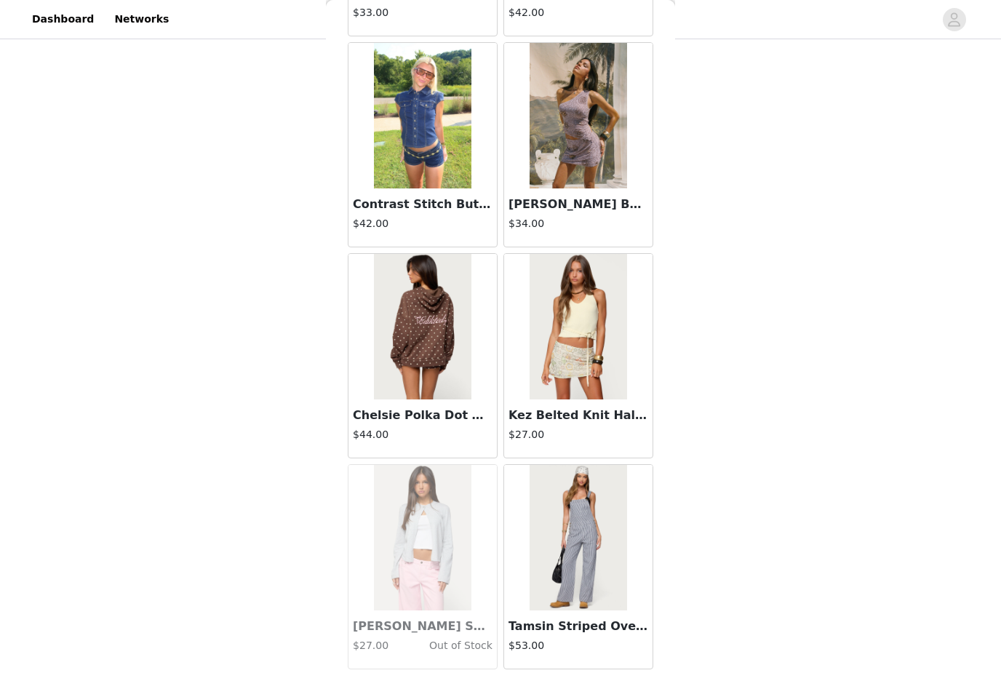
scroll to position [37373, 0]
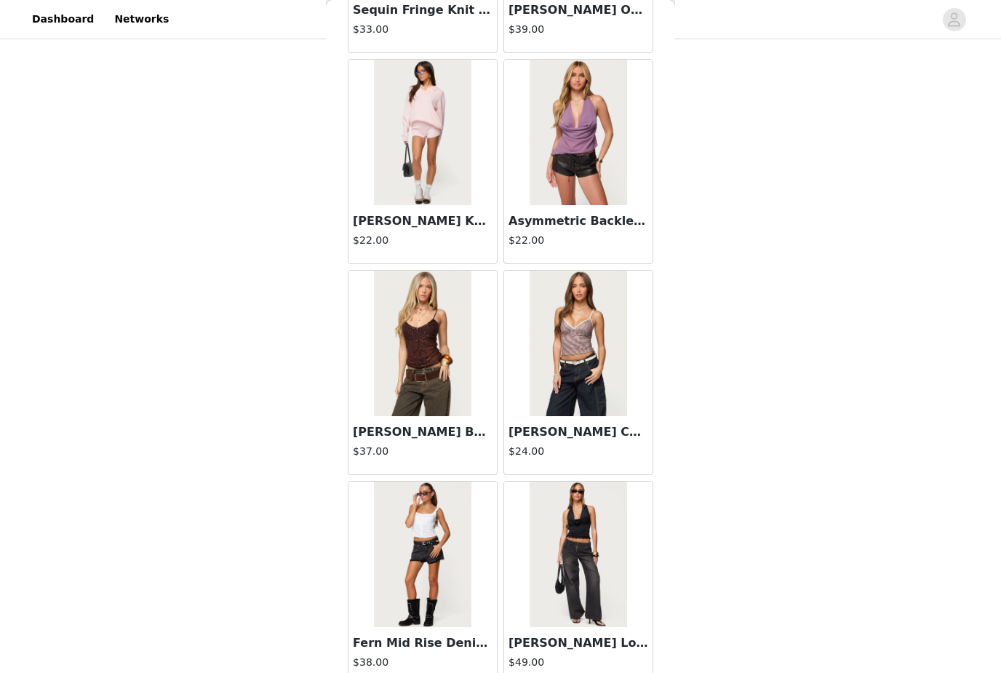
scroll to position [39256, 0]
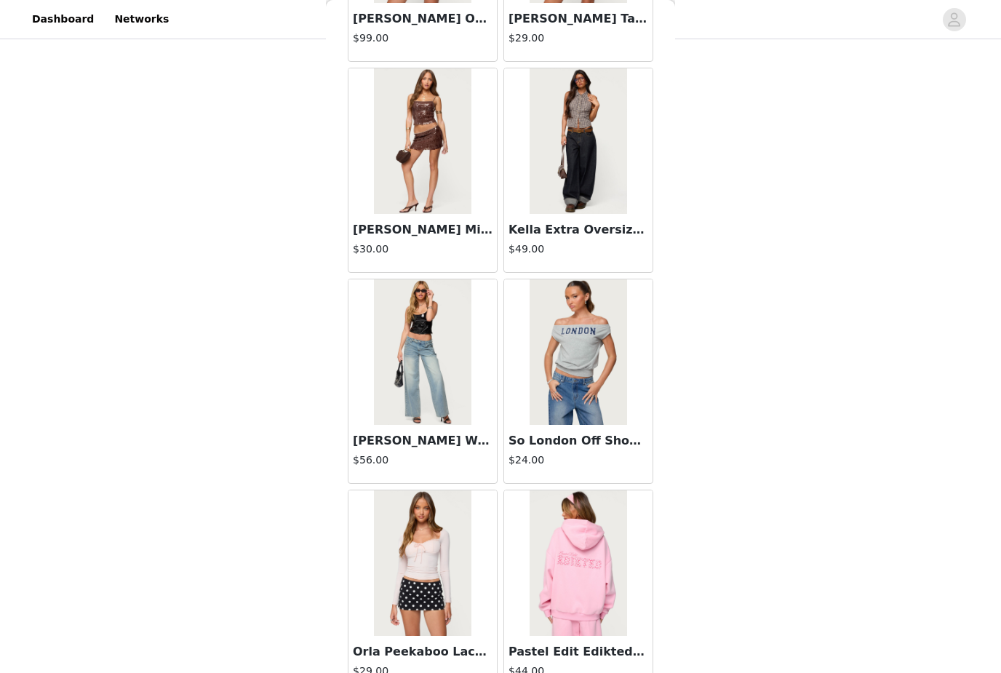
scroll to position [41569, 0]
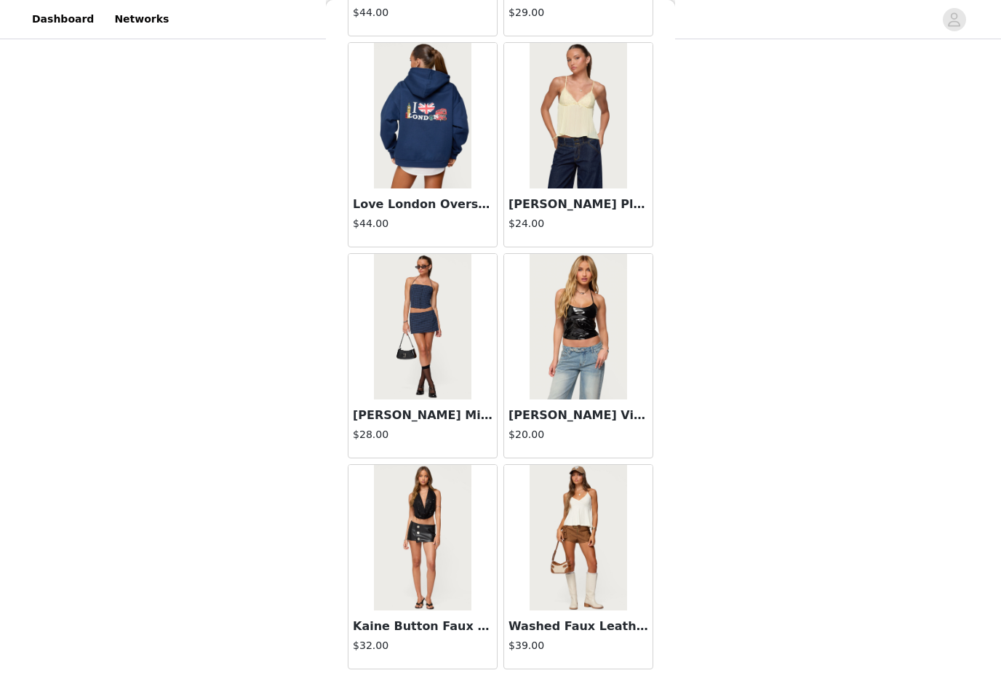
scroll to position [43703, 0]
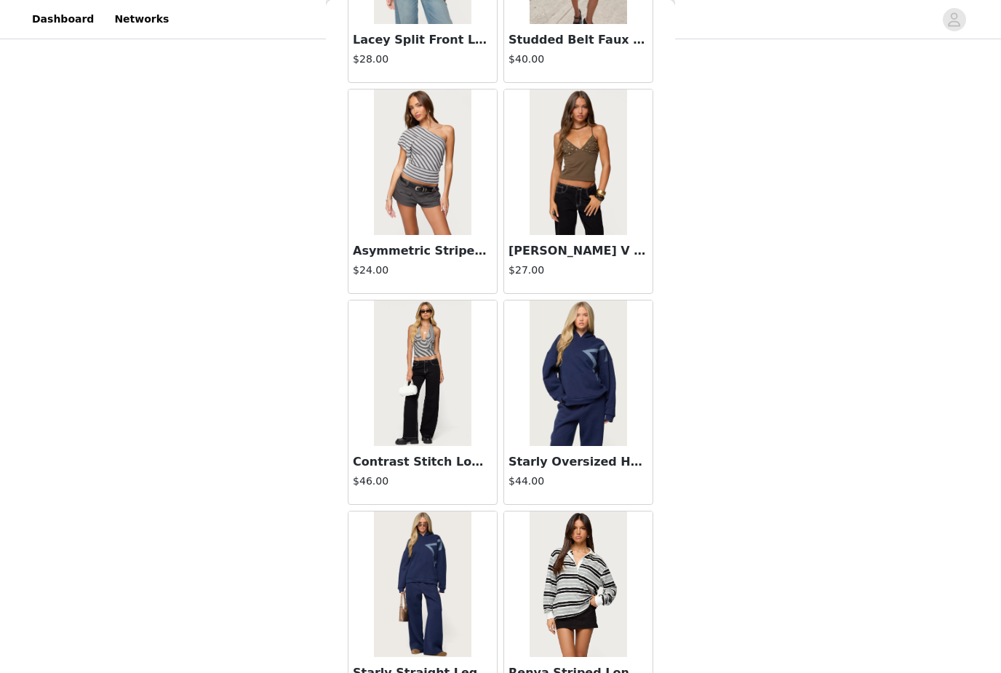
scroll to position [457, 0]
click at [571, 599] on img at bounding box center [578, 585] width 97 height 146
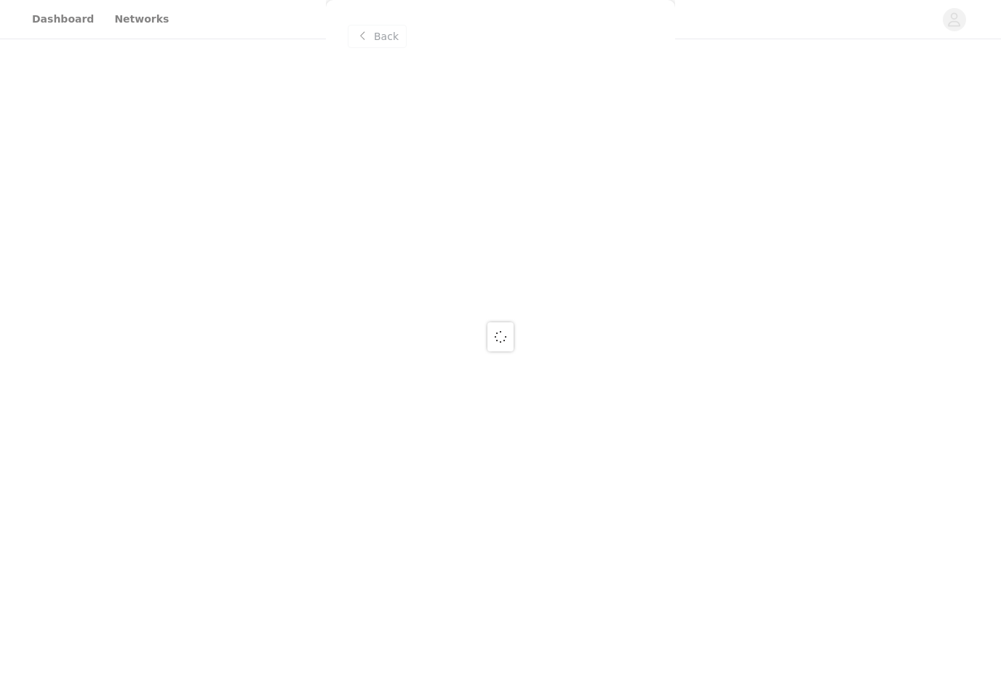
scroll to position [0, 0]
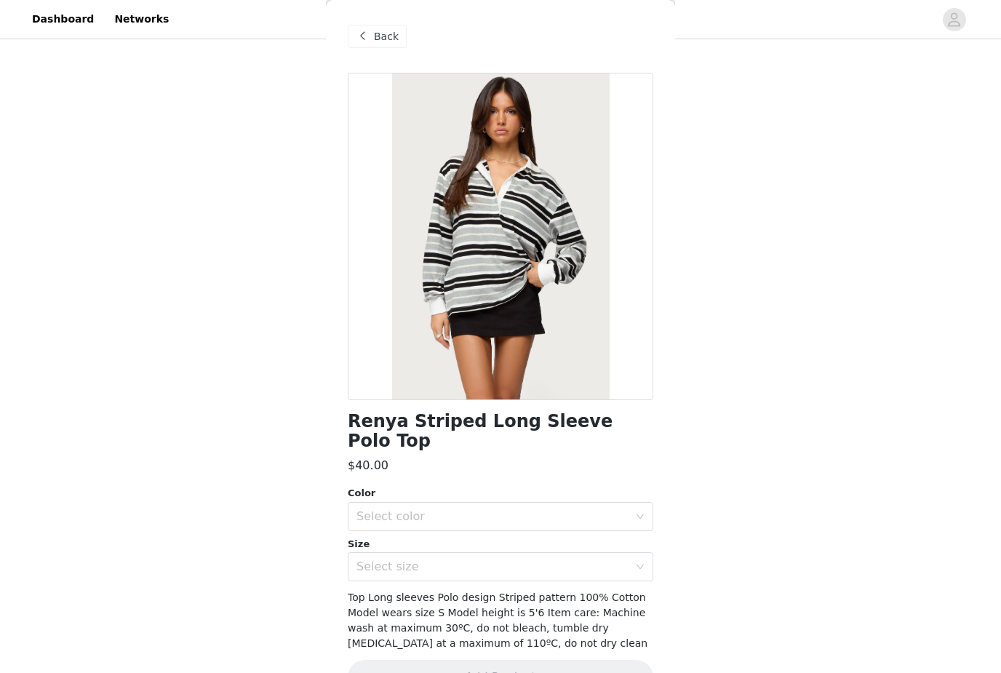
click at [548, 509] on div "Select color" at bounding box center [492, 516] width 272 height 15
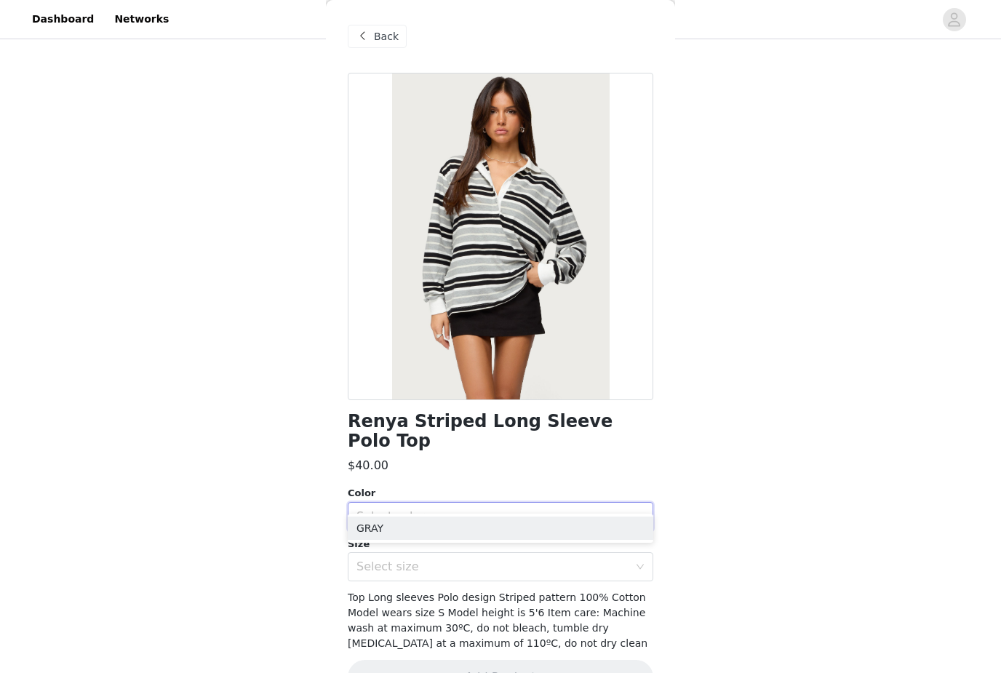
click at [511, 534] on li "GRAY" at bounding box center [501, 528] width 306 height 23
click at [495, 559] on div "Select size" at bounding box center [492, 566] width 272 height 15
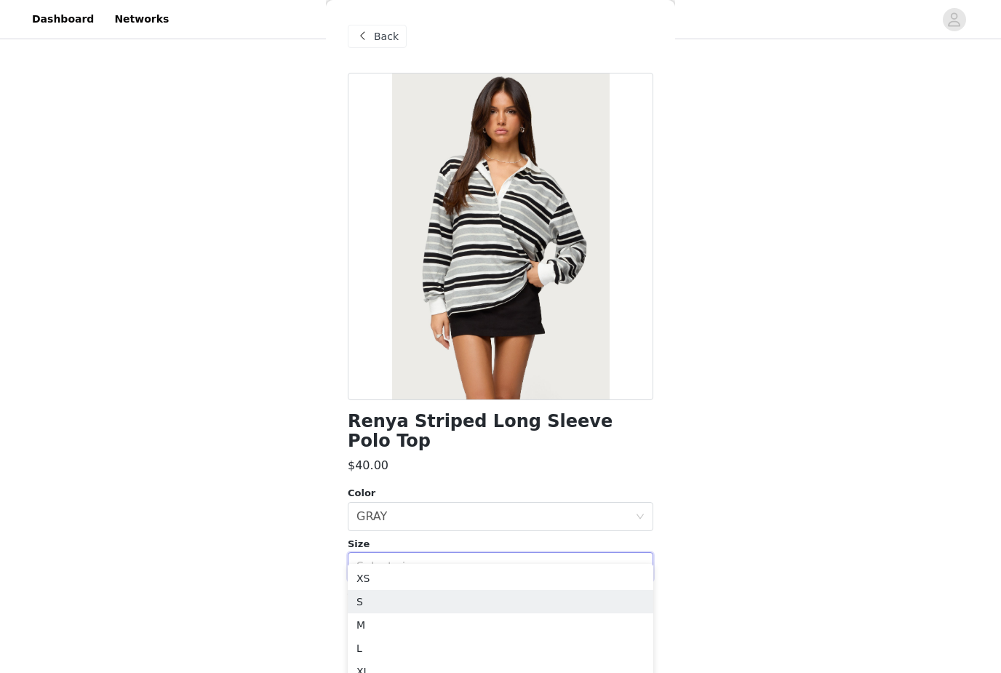
click at [471, 606] on li "S" at bounding box center [501, 601] width 306 height 23
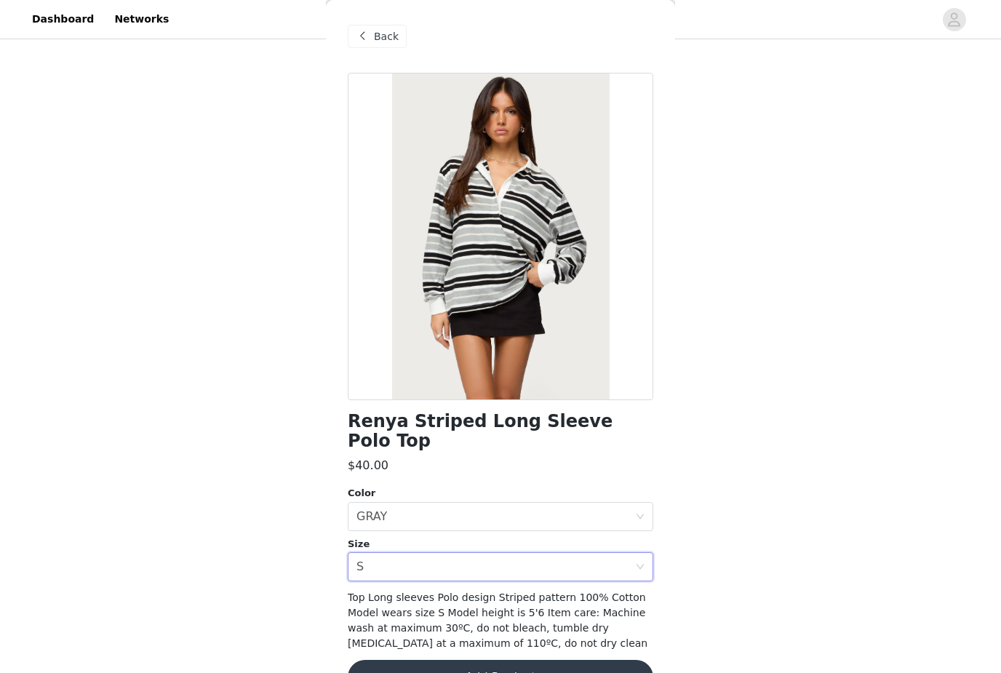
click at [471, 660] on button "Add Product" at bounding box center [501, 677] width 306 height 35
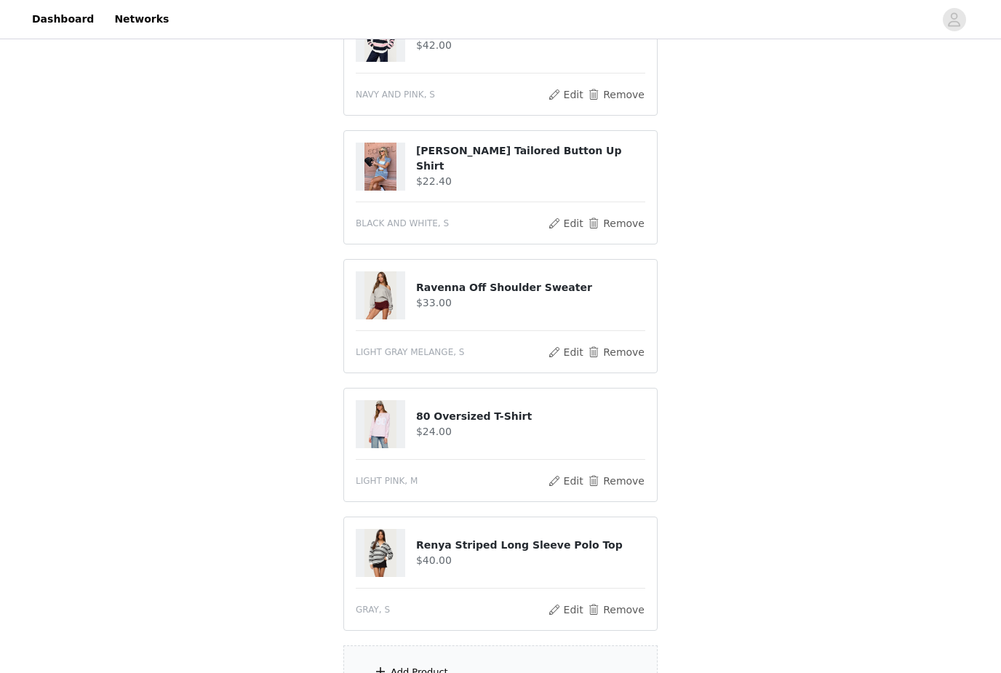
click at [622, 611] on button "Remove" at bounding box center [616, 609] width 58 height 17
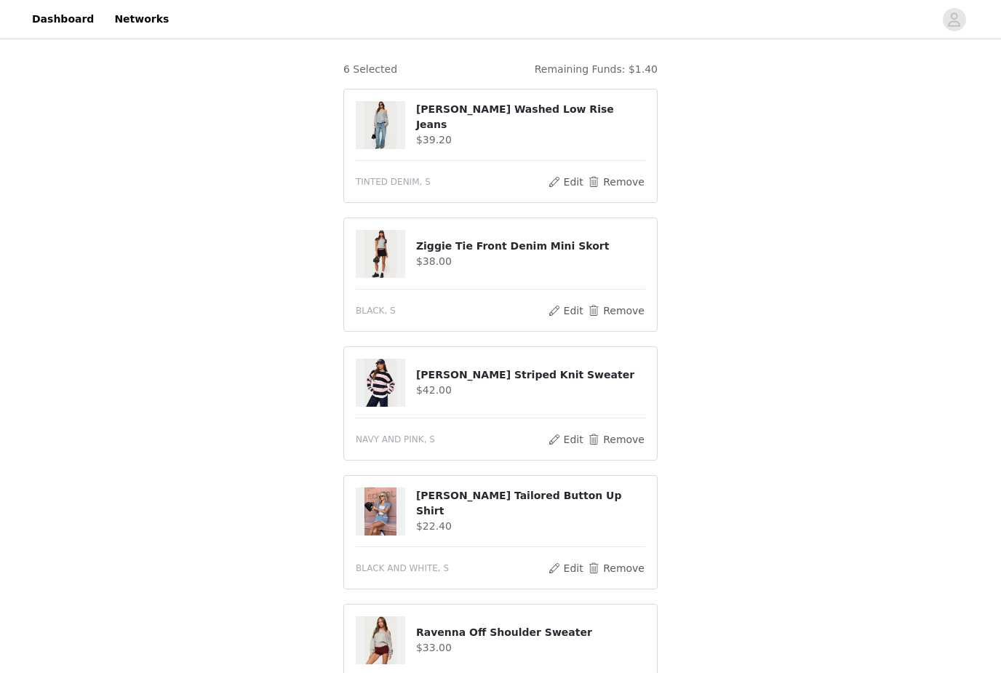
scroll to position [113, 0]
click at [488, 121] on h4 "[PERSON_NAME] Washed Low Rise Jeans" at bounding box center [530, 116] width 229 height 31
click at [507, 119] on h4 "[PERSON_NAME] Washed Low Rise Jeans" at bounding box center [530, 116] width 229 height 31
click at [566, 182] on button "Edit" at bounding box center [565, 180] width 37 height 17
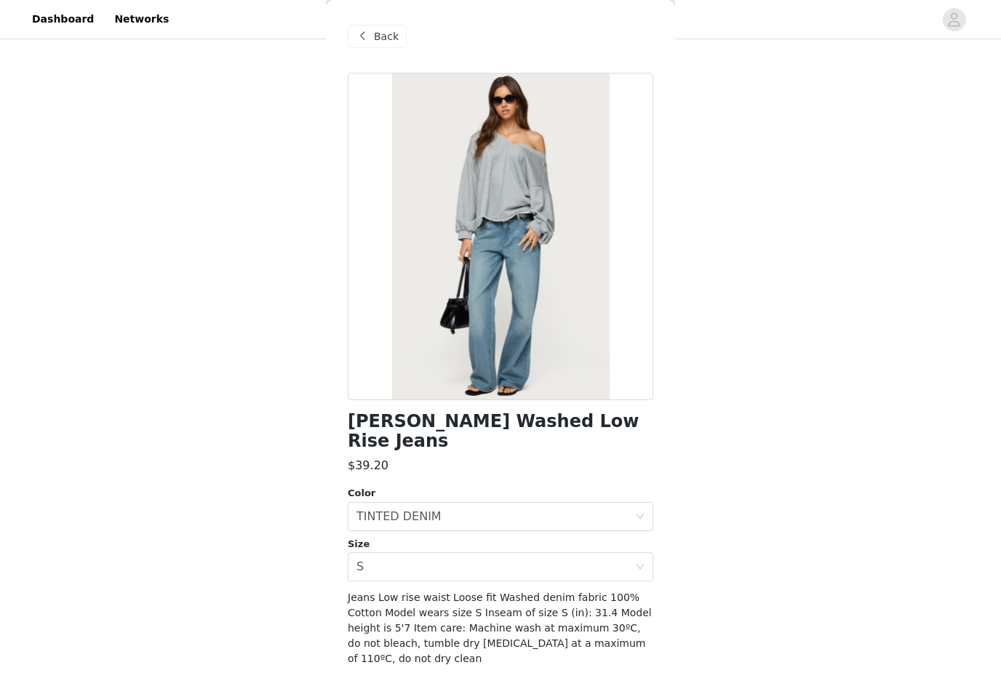
click at [380, 39] on span "Back" at bounding box center [386, 36] width 25 height 15
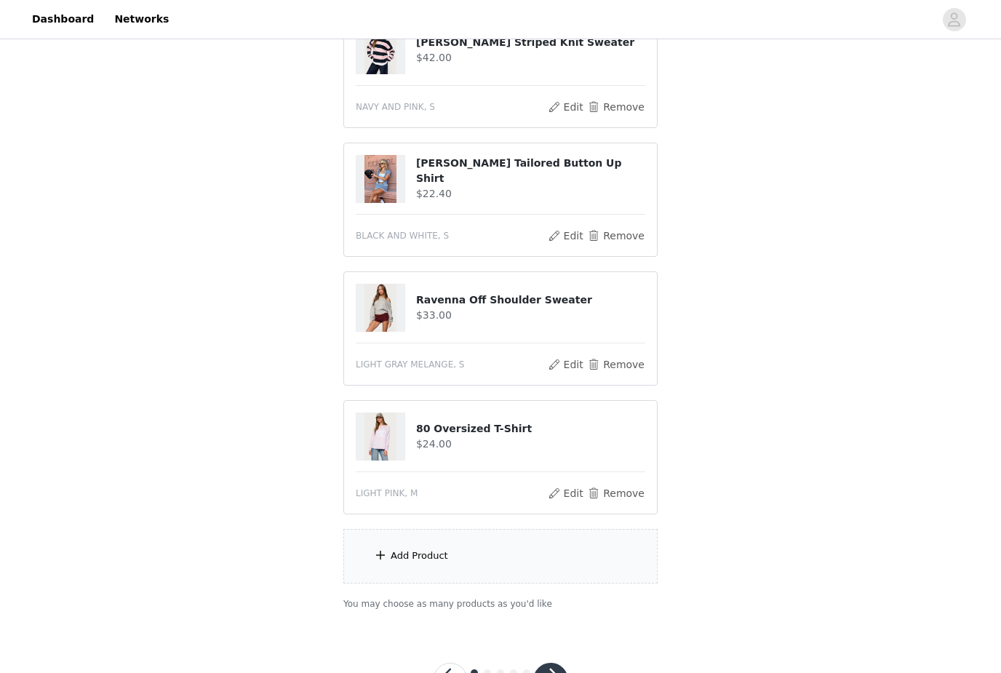
scroll to position [457, 0]
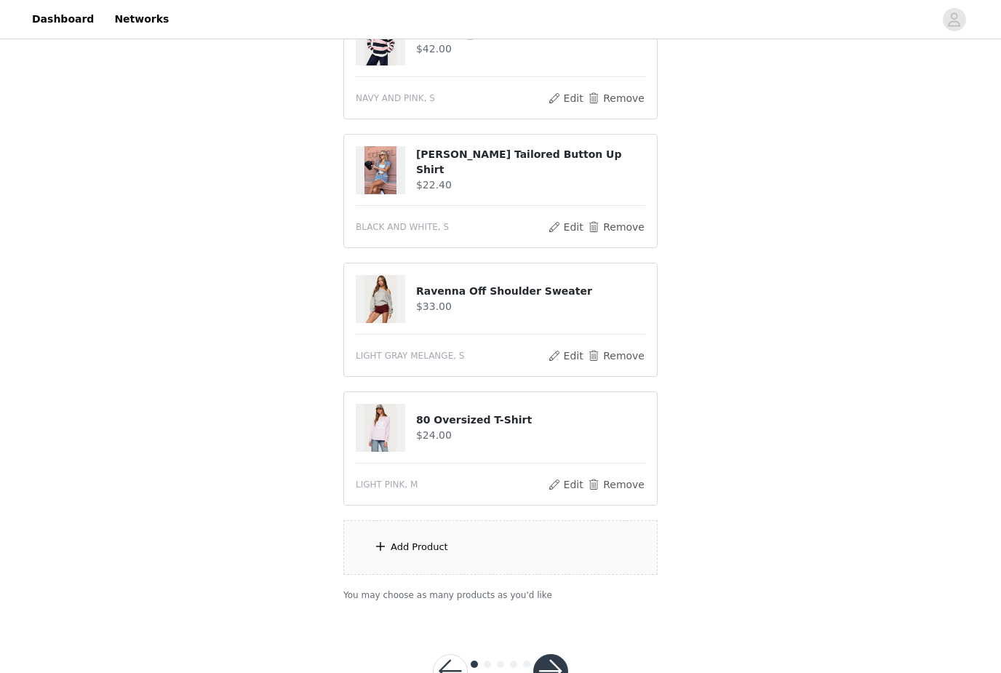
click at [562, 551] on div "Add Product" at bounding box center [500, 548] width 314 height 55
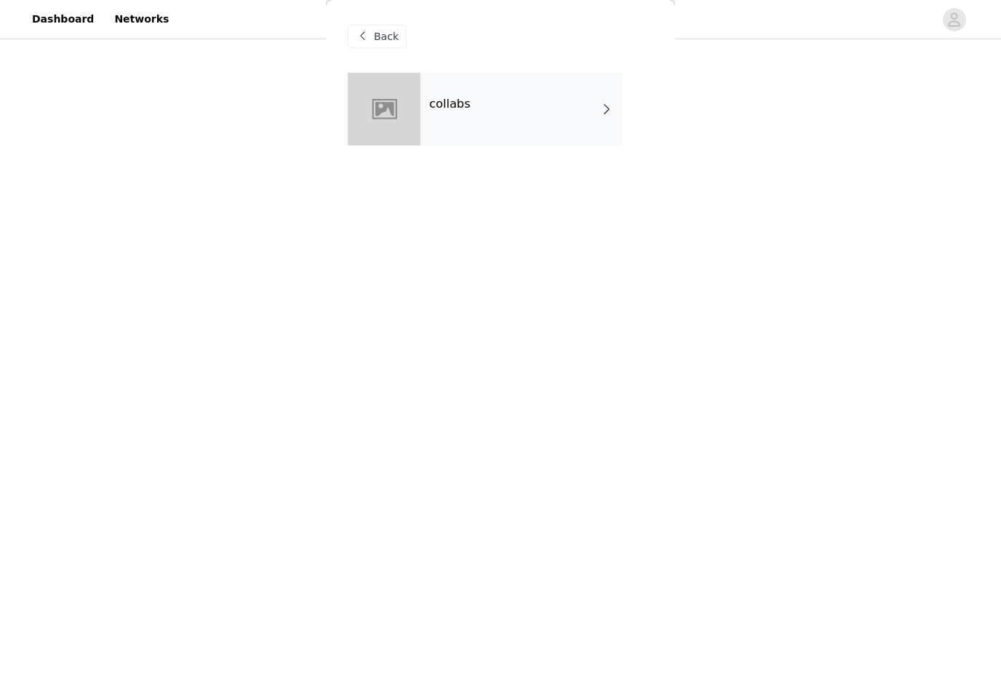
click at [523, 130] on div "collabs" at bounding box center [522, 109] width 202 height 73
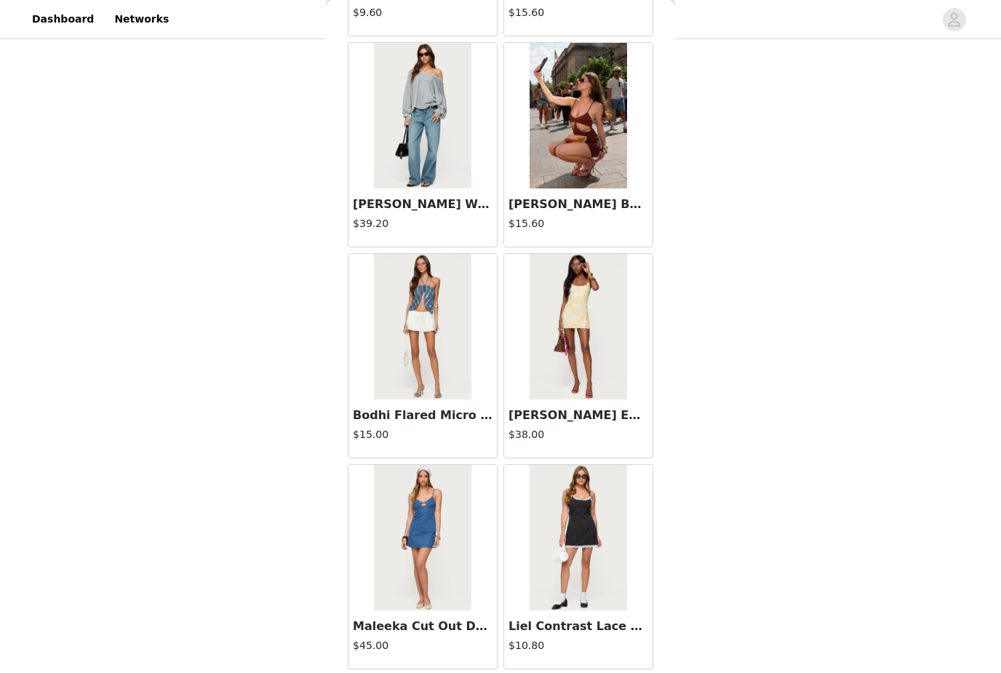
scroll to position [1507, 0]
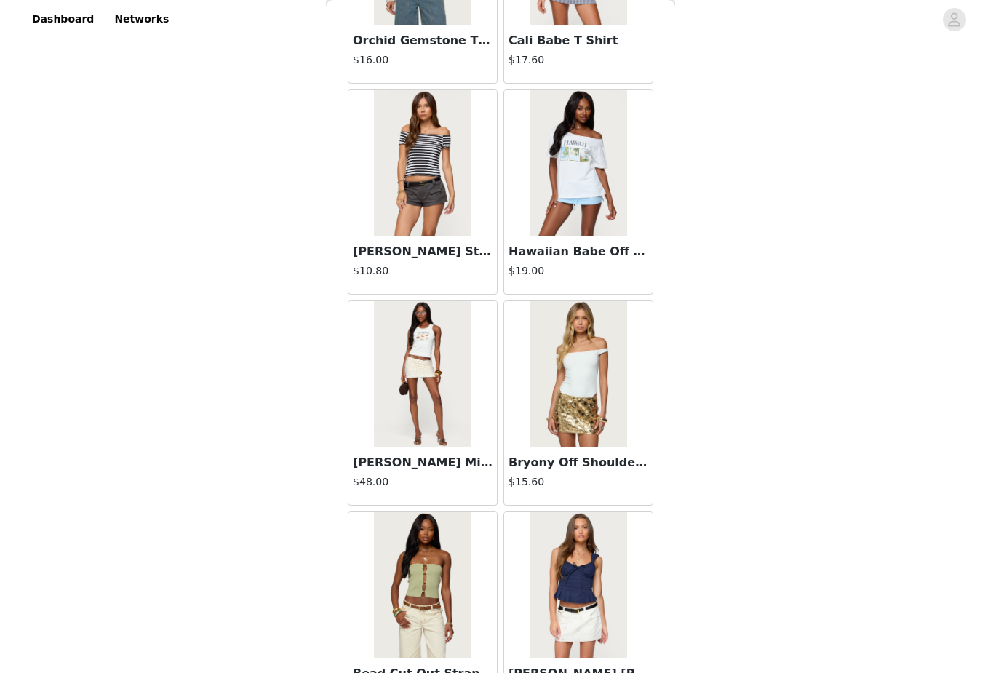
scroll to position [2938, 0]
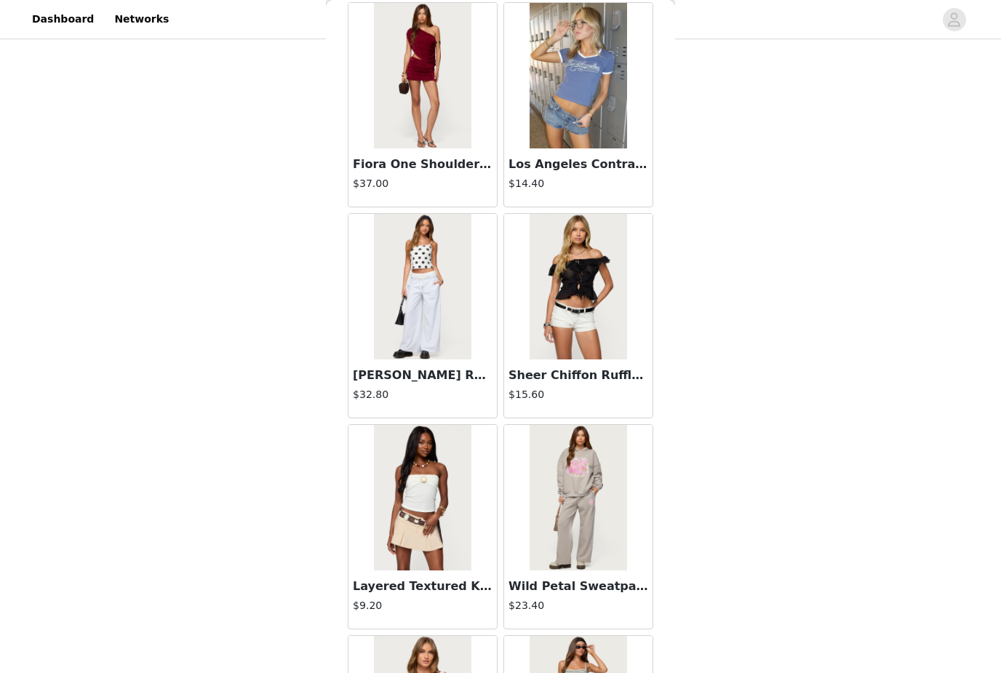
scroll to position [5347, 0]
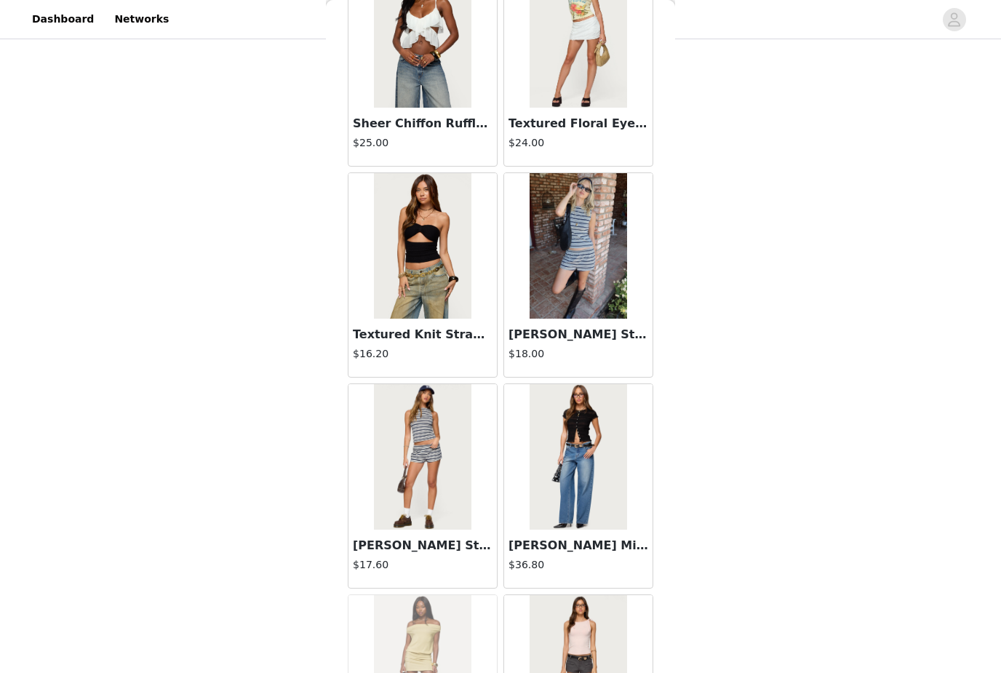
scroll to position [10446, 0]
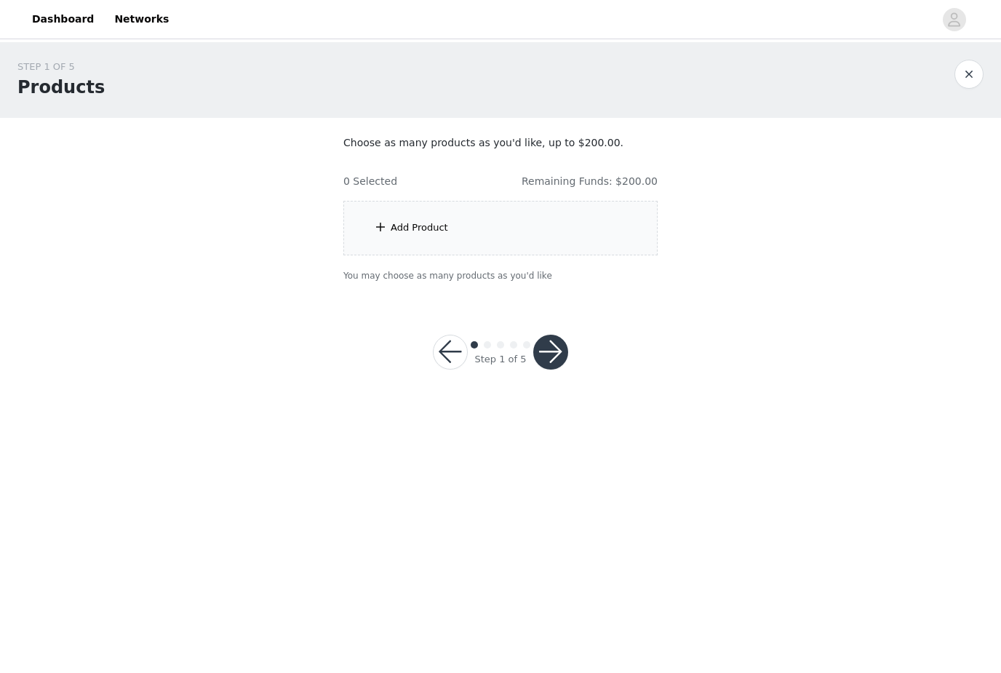
click at [547, 216] on div "Add Product" at bounding box center [500, 228] width 314 height 55
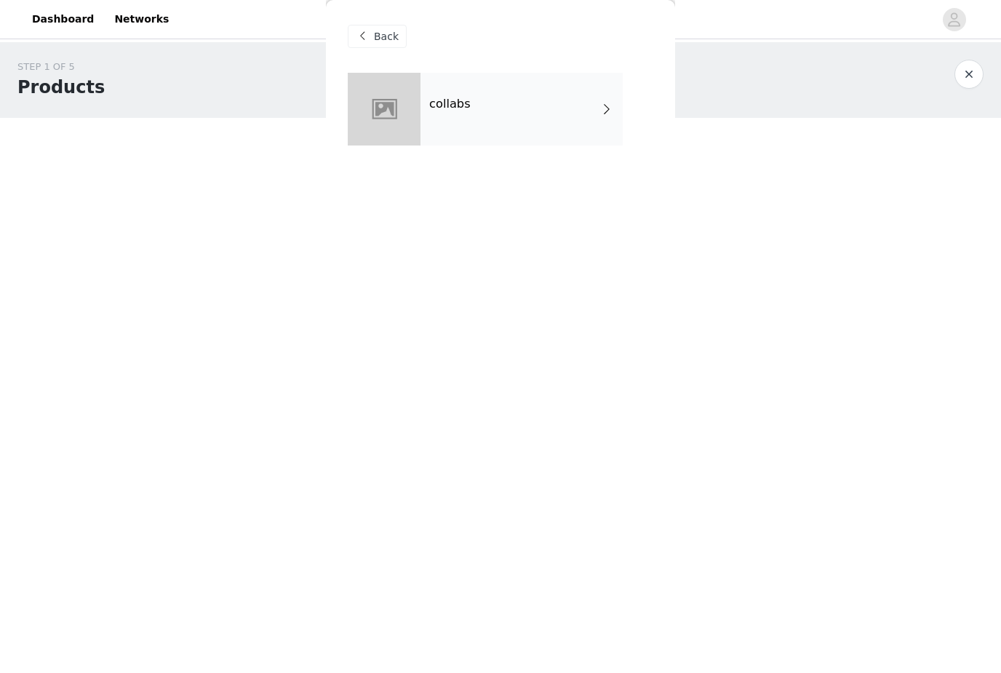
click at [522, 129] on div "collabs" at bounding box center [522, 109] width 202 height 73
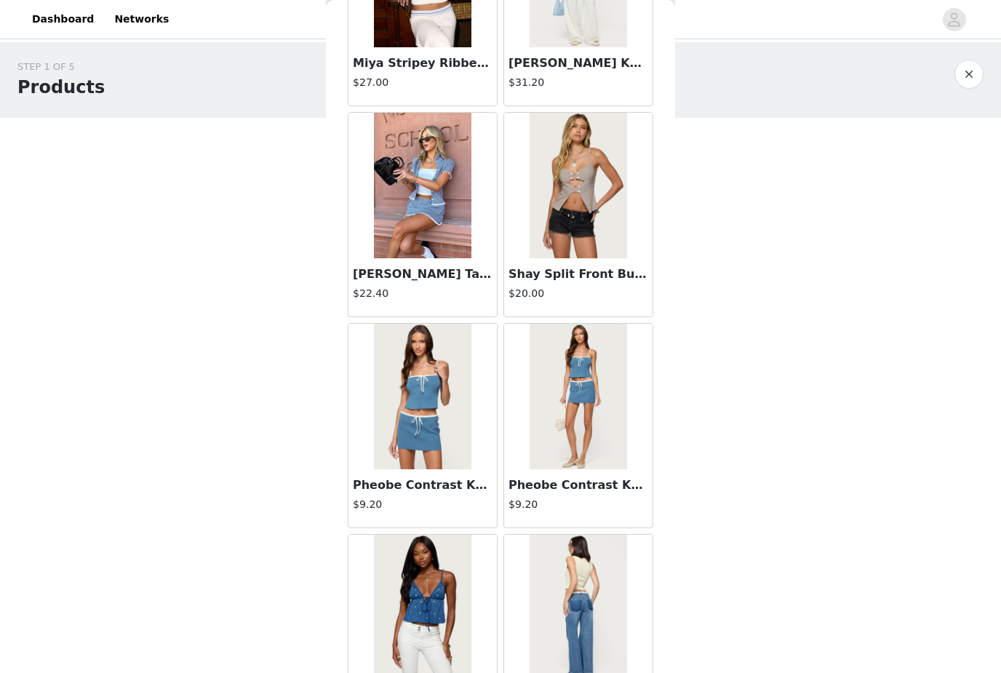
scroll to position [599, 0]
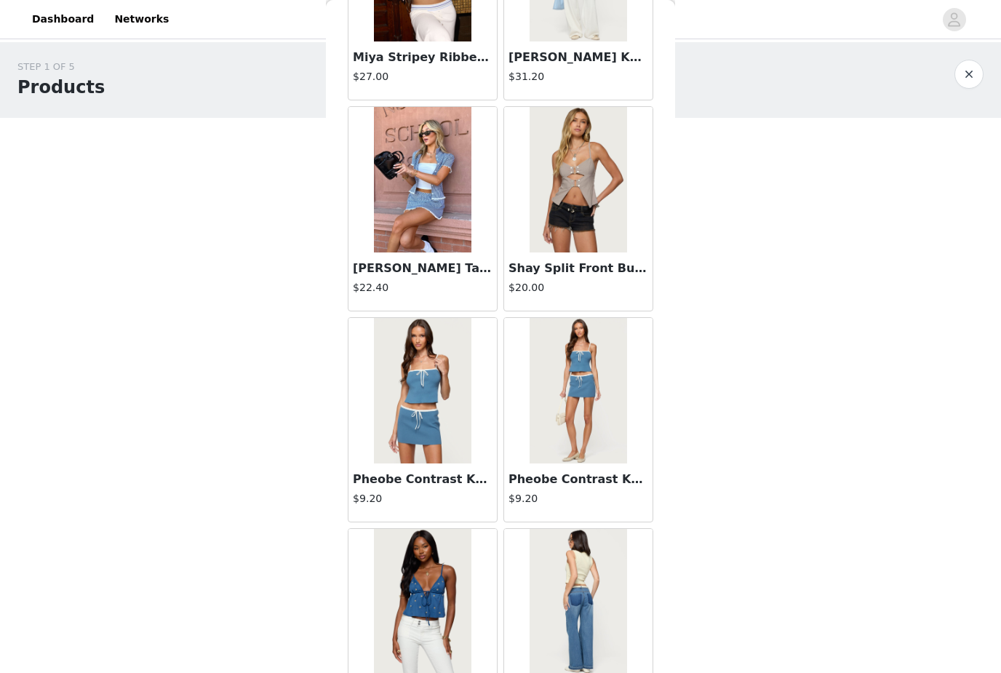
click at [455, 236] on img at bounding box center [422, 180] width 97 height 146
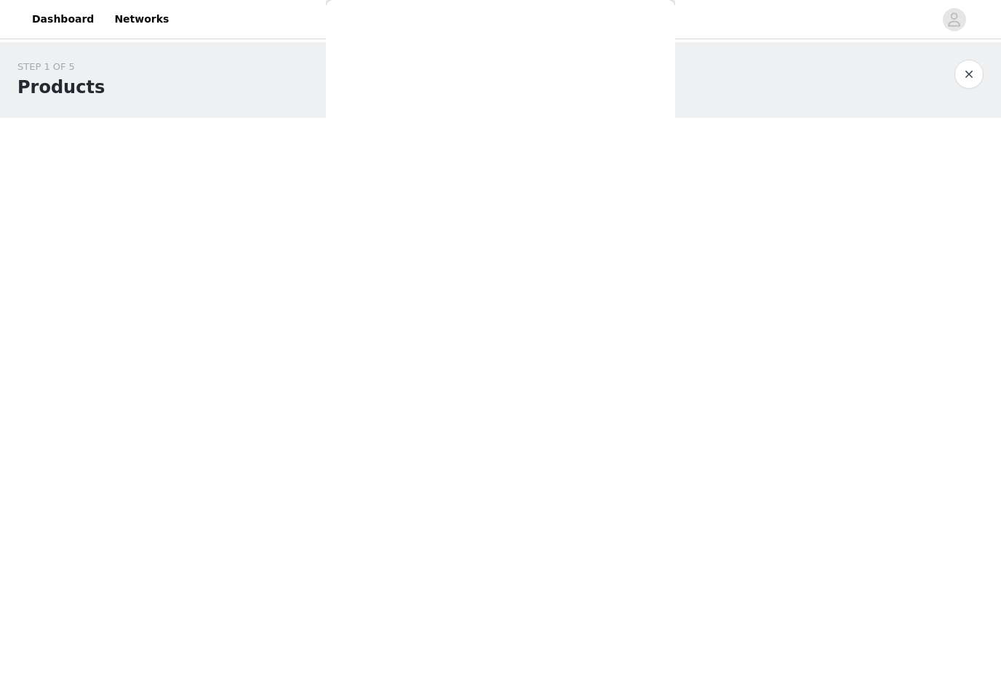
scroll to position [0, 0]
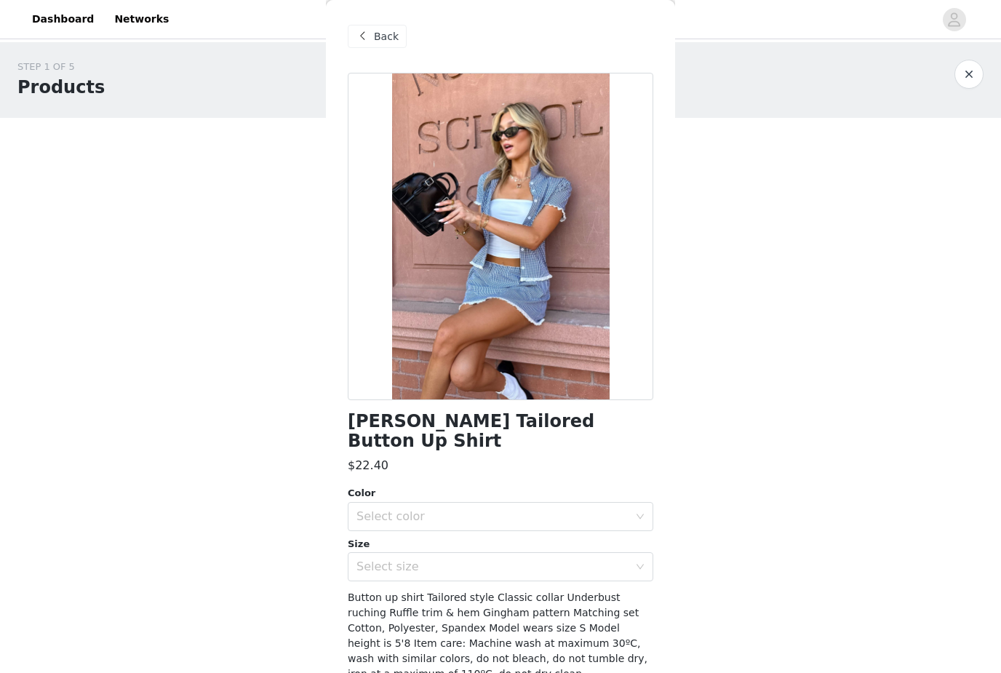
click at [527, 503] on div "Select color" at bounding box center [495, 517] width 279 height 28
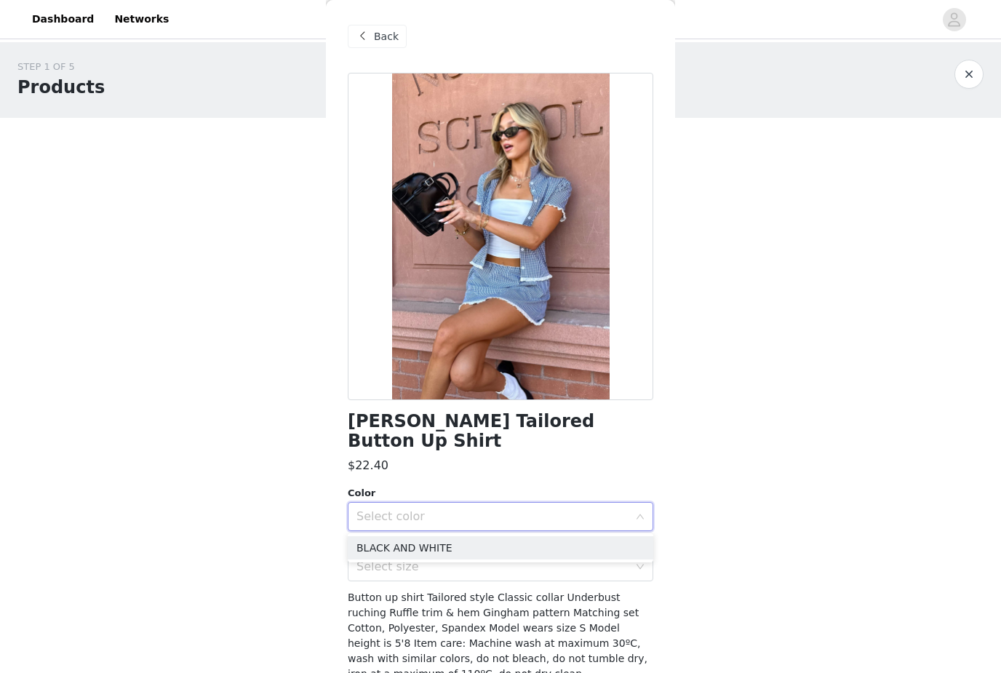
click at [532, 548] on li "BLACK AND WHITE" at bounding box center [501, 547] width 306 height 23
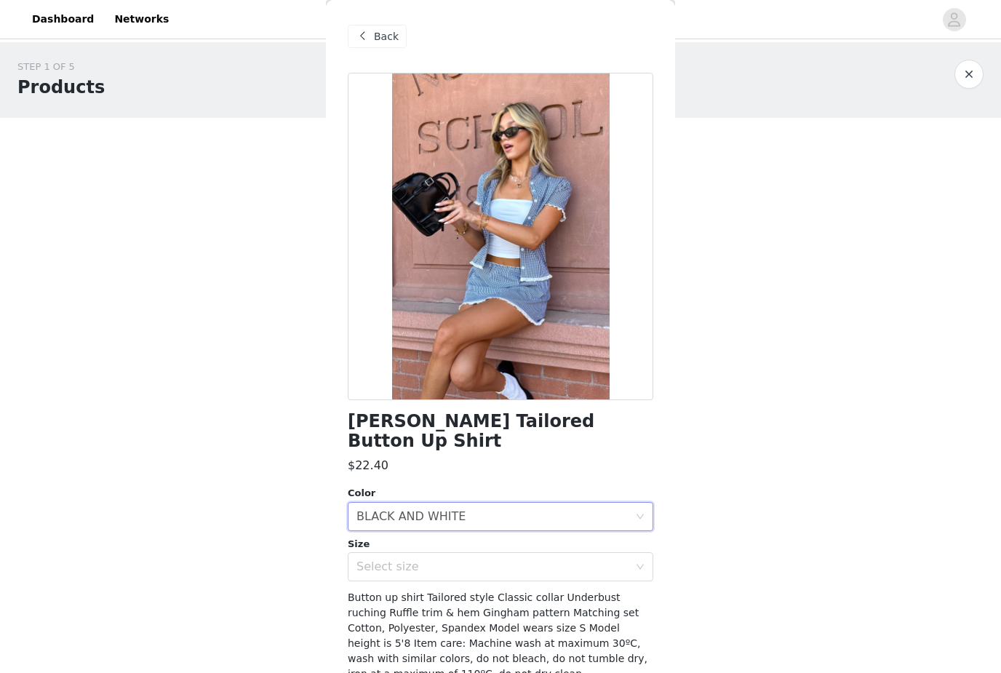
click at [538, 573] on div "Select size" at bounding box center [492, 566] width 272 height 15
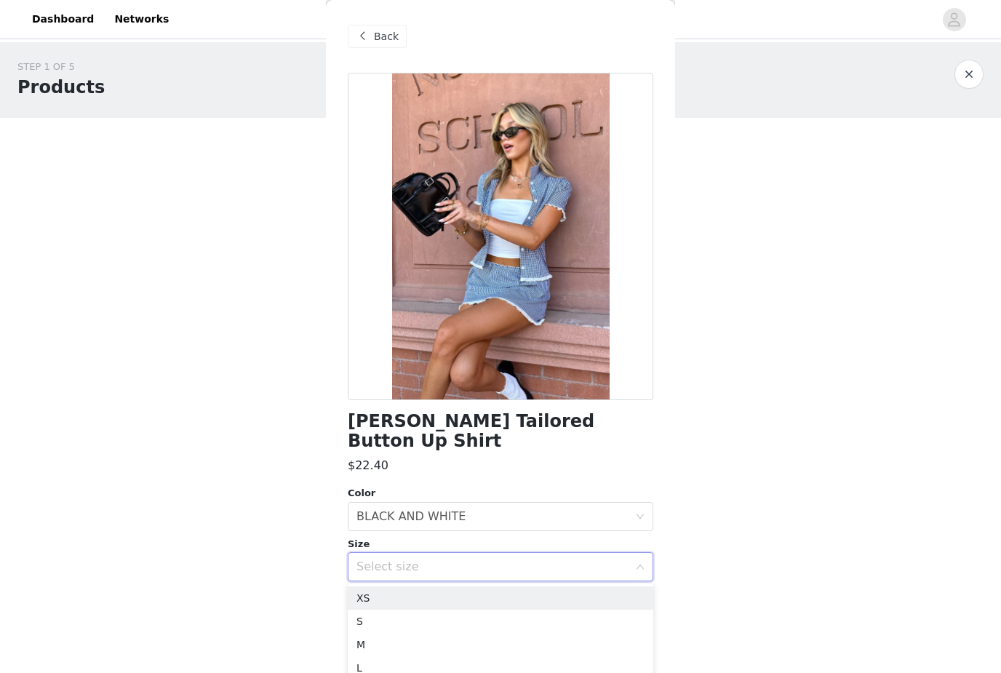
click at [543, 628] on li "S" at bounding box center [501, 621] width 306 height 23
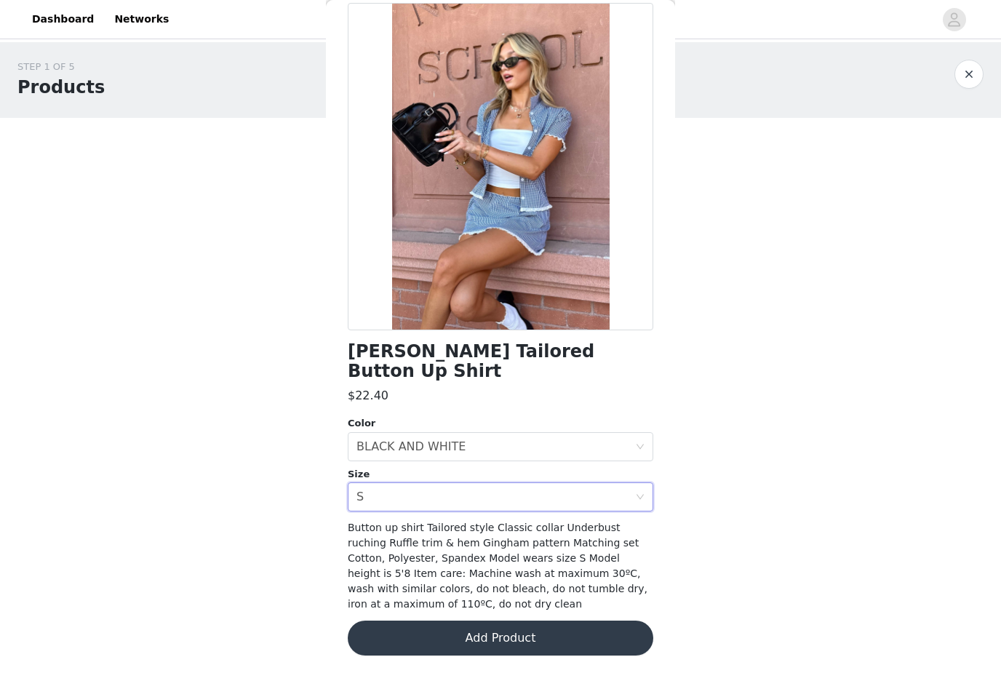
scroll to position [69, 0]
click at [549, 639] on button "Add Product" at bounding box center [501, 638] width 306 height 35
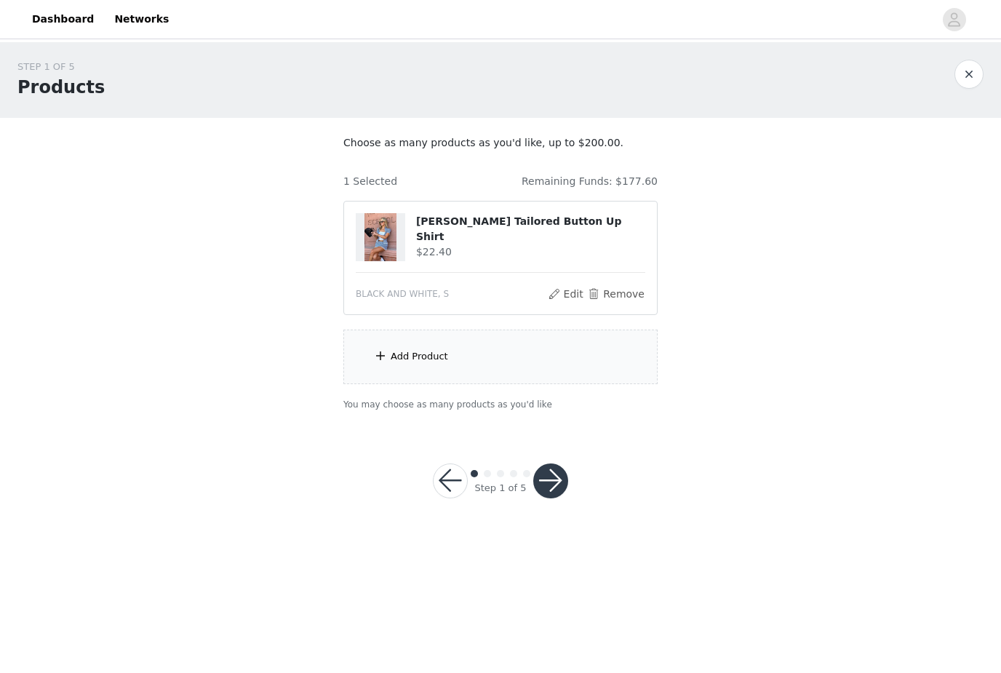
click at [507, 376] on div "Add Product" at bounding box center [500, 357] width 314 height 55
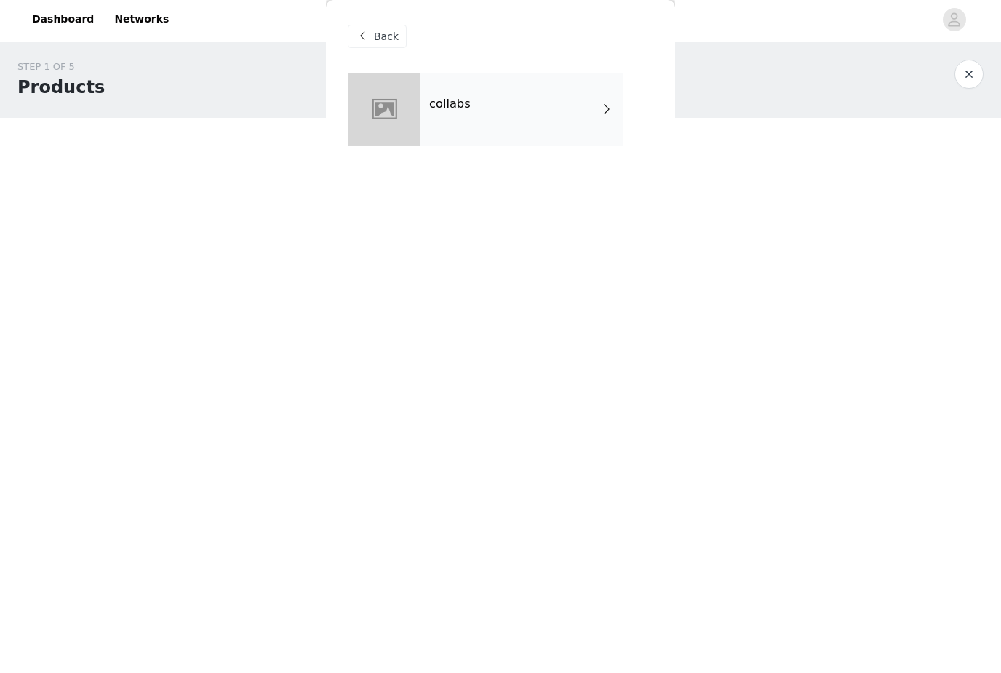
click at [569, 111] on div "collabs" at bounding box center [522, 109] width 202 height 73
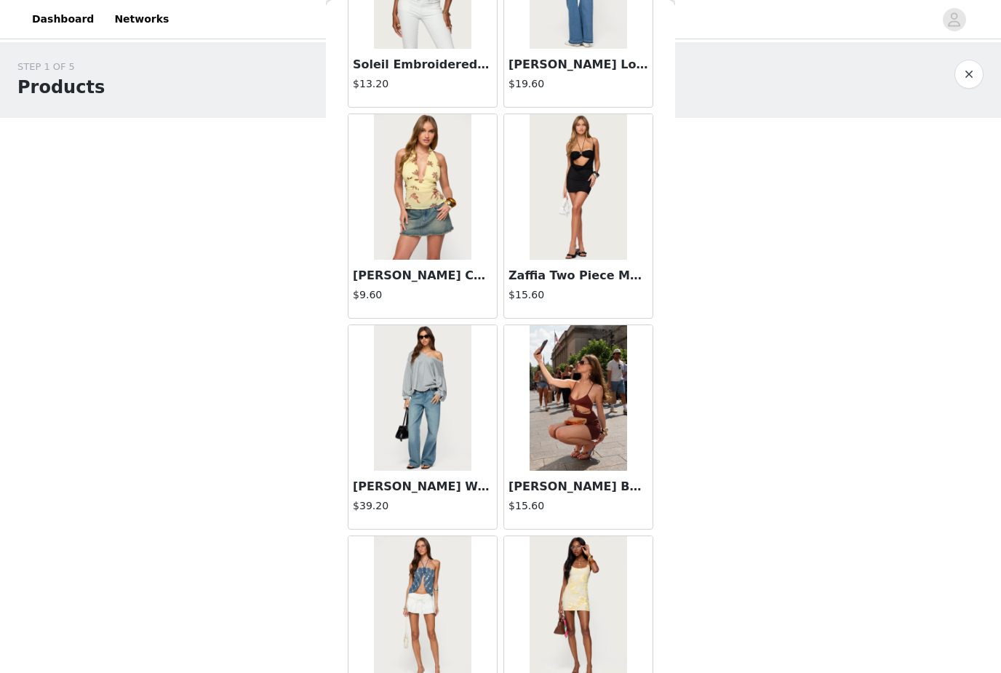
scroll to position [1265, 0]
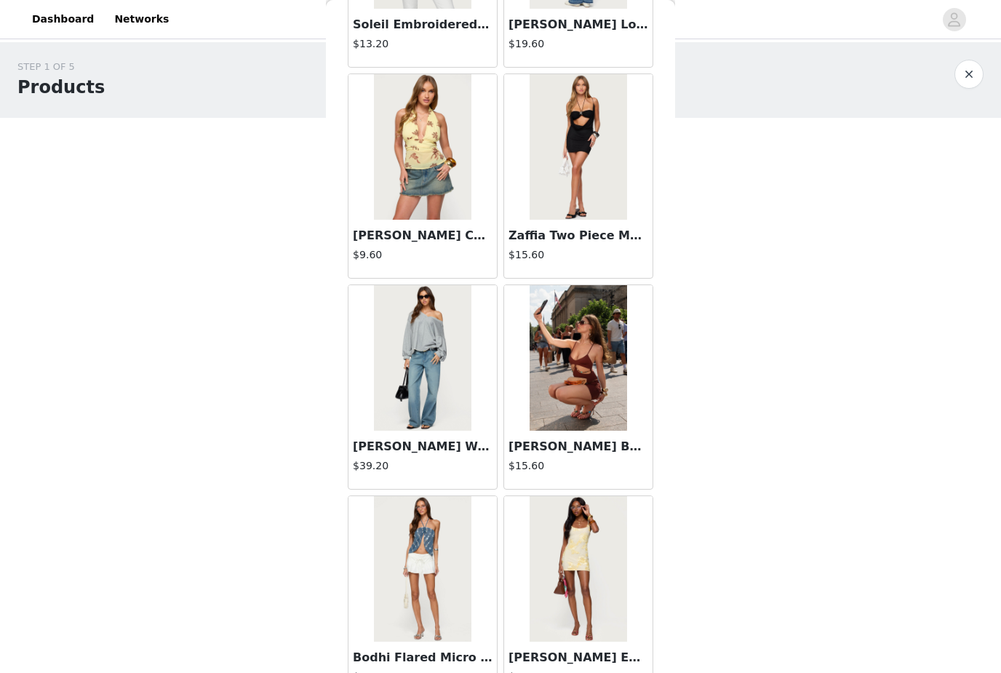
click at [426, 319] on img at bounding box center [422, 358] width 97 height 146
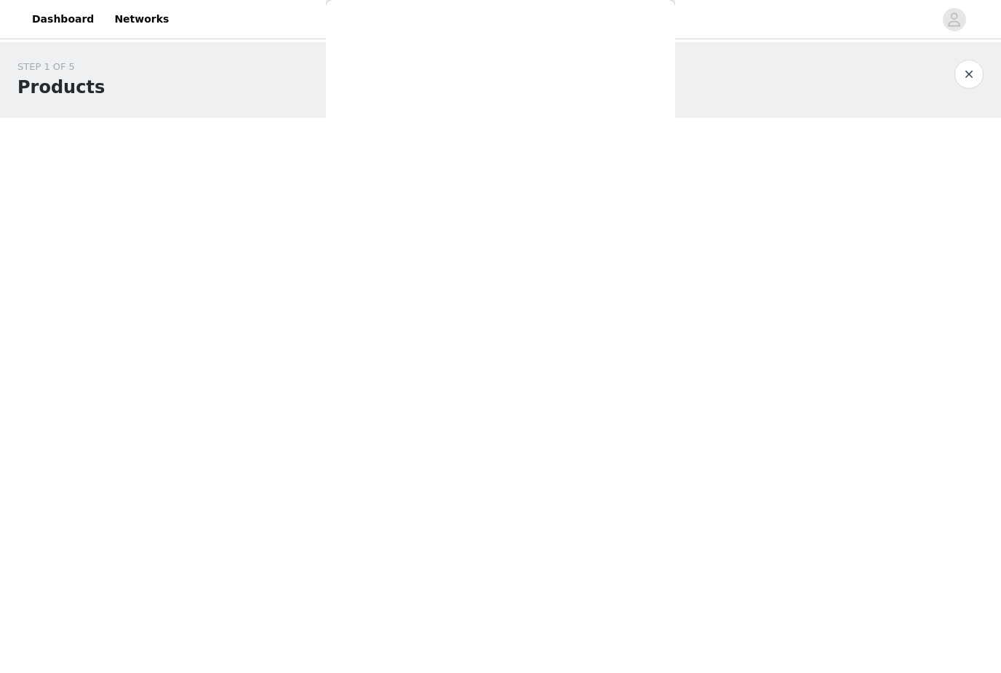
scroll to position [0, 0]
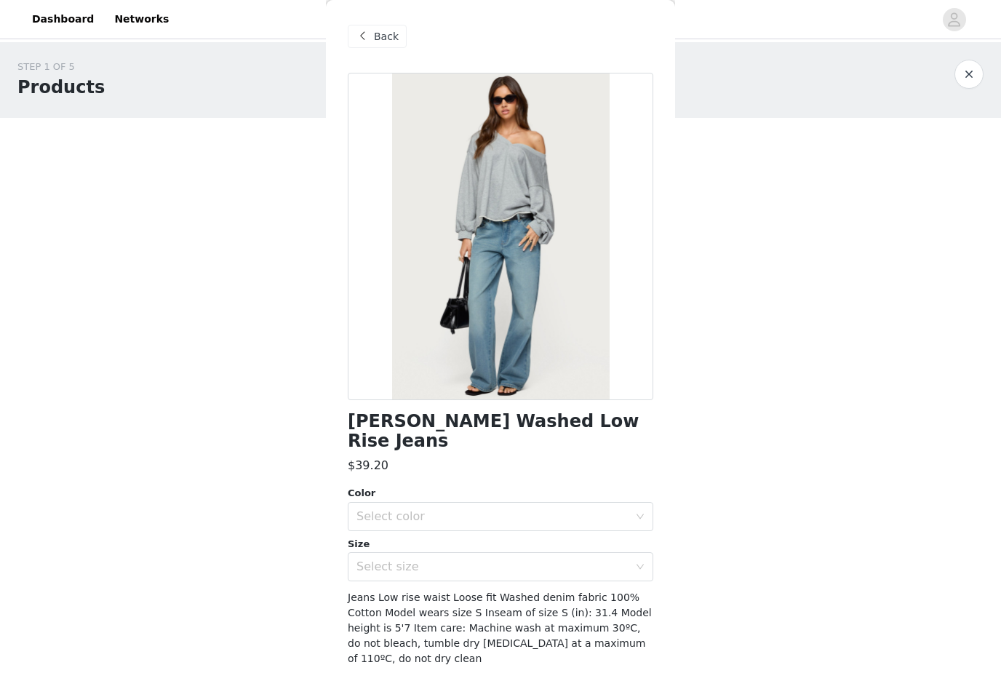
click at [593, 503] on div "Select color" at bounding box center [495, 517] width 279 height 28
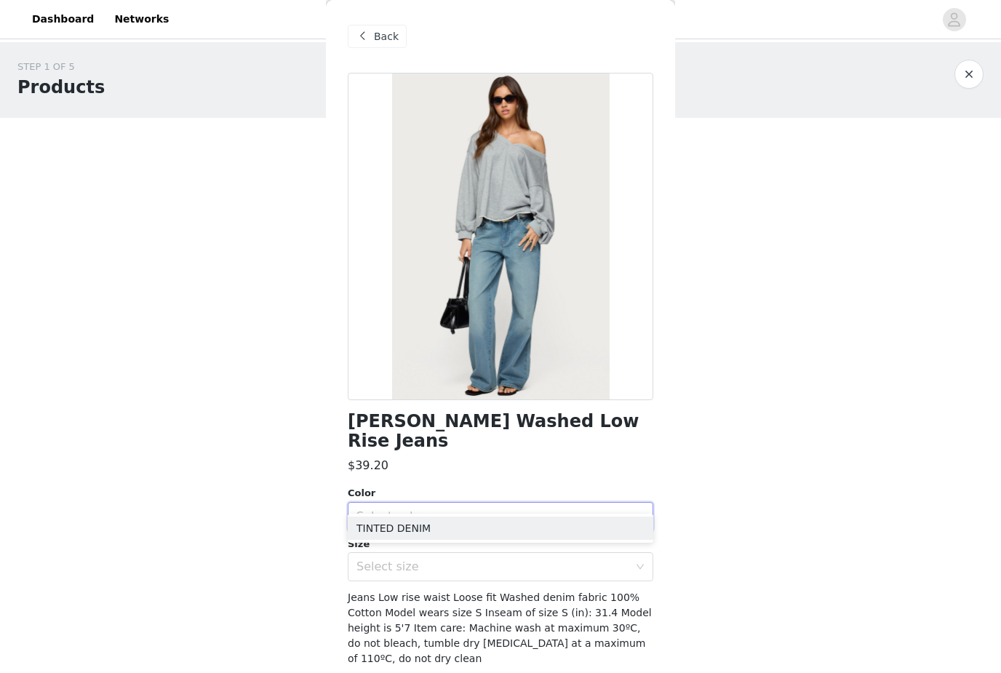
click at [511, 531] on li "TINTED DENIM" at bounding box center [501, 528] width 306 height 23
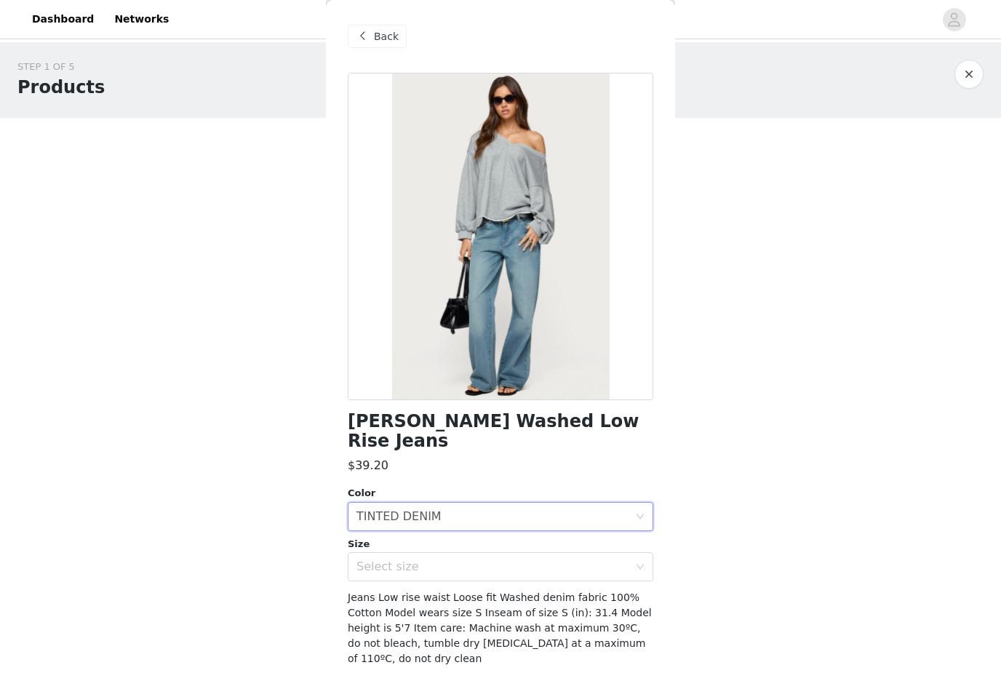
click at [490, 559] on div "Select size" at bounding box center [492, 566] width 272 height 15
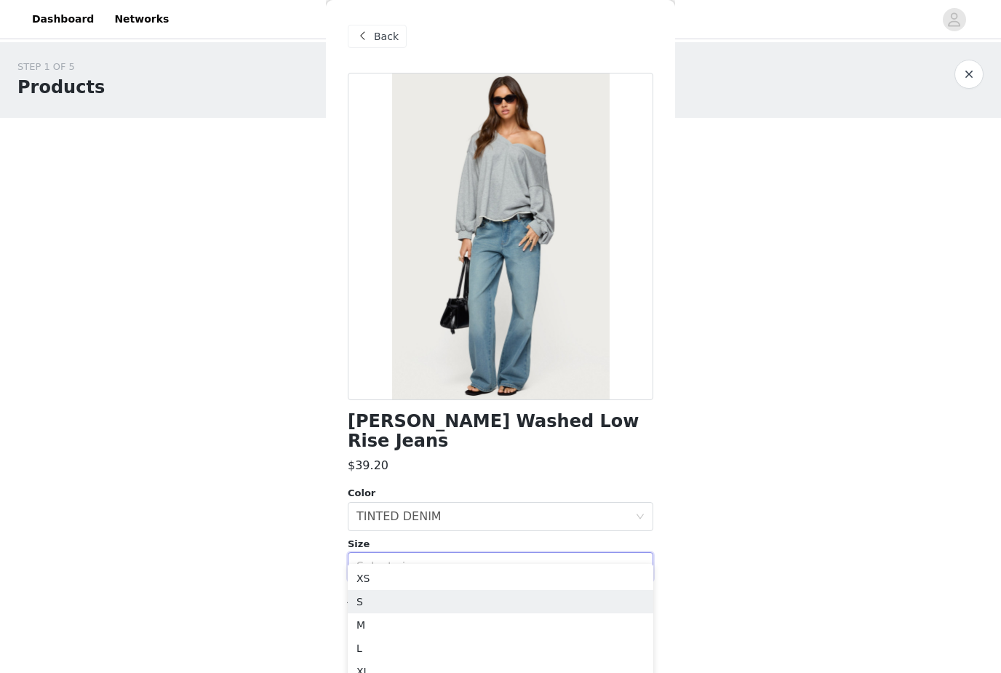
click at [463, 597] on li "S" at bounding box center [501, 601] width 306 height 23
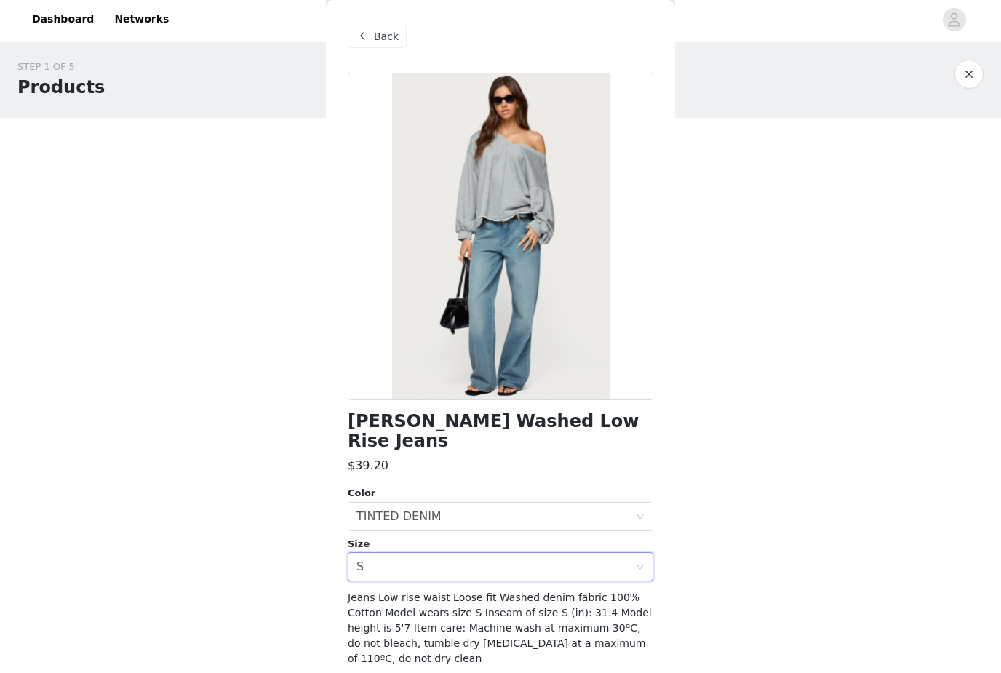
scroll to position [26, 0]
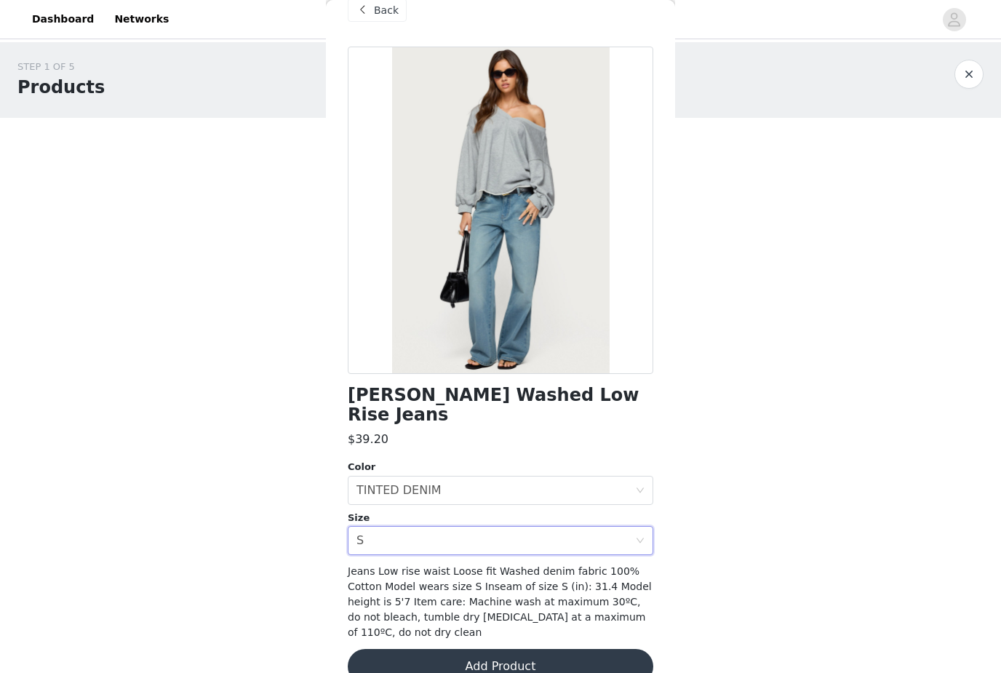
click at [474, 649] on button "Add Product" at bounding box center [501, 666] width 306 height 35
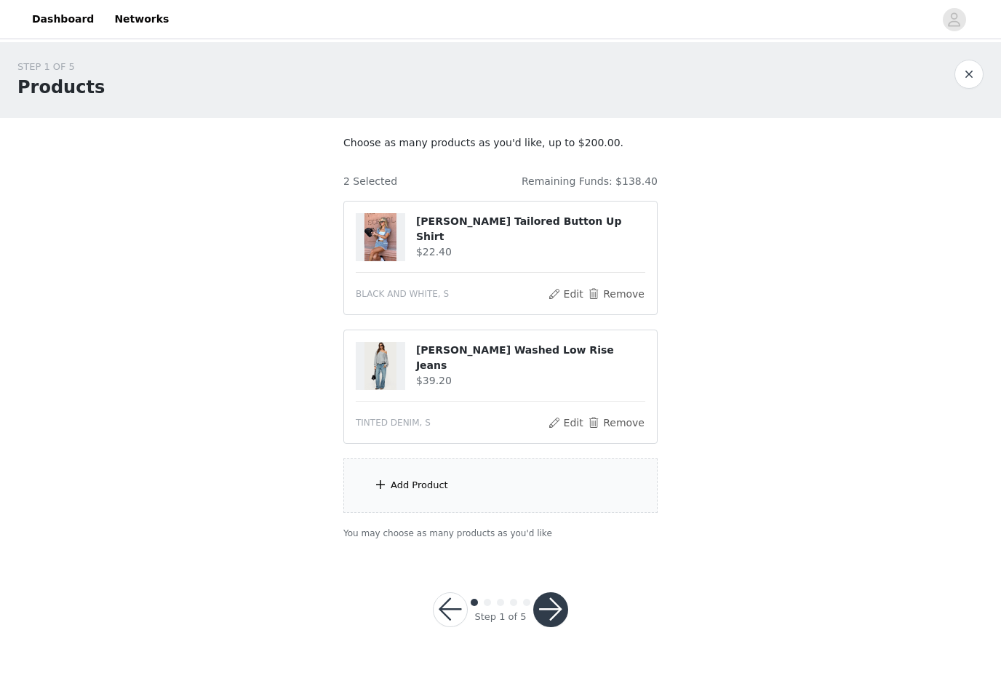
click at [554, 487] on div "Add Product" at bounding box center [500, 485] width 314 height 55
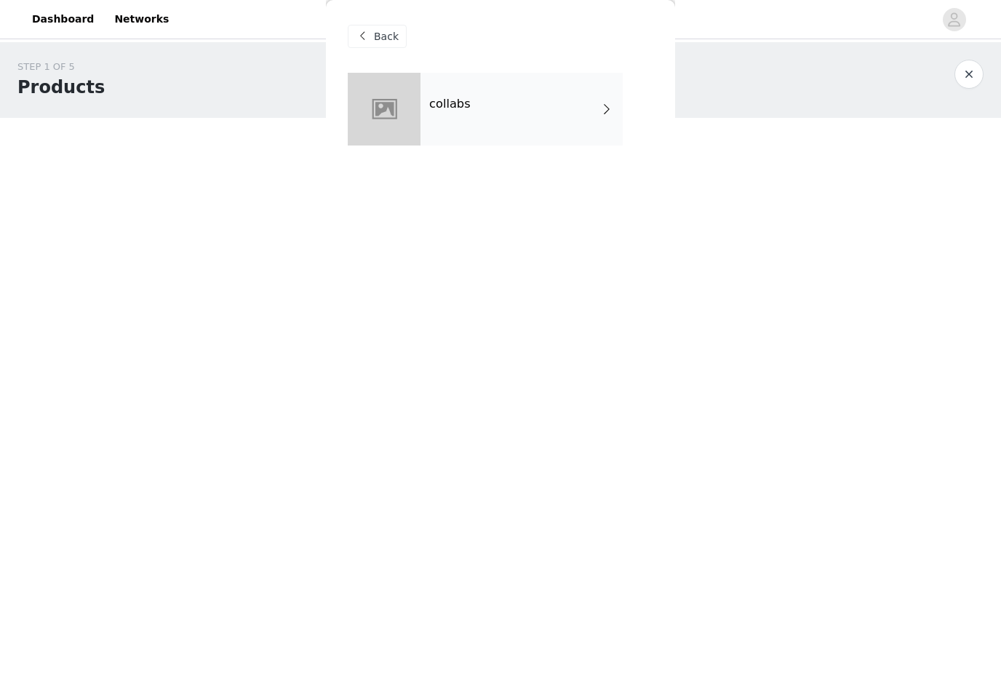
click at [590, 135] on div "collabs" at bounding box center [522, 109] width 202 height 73
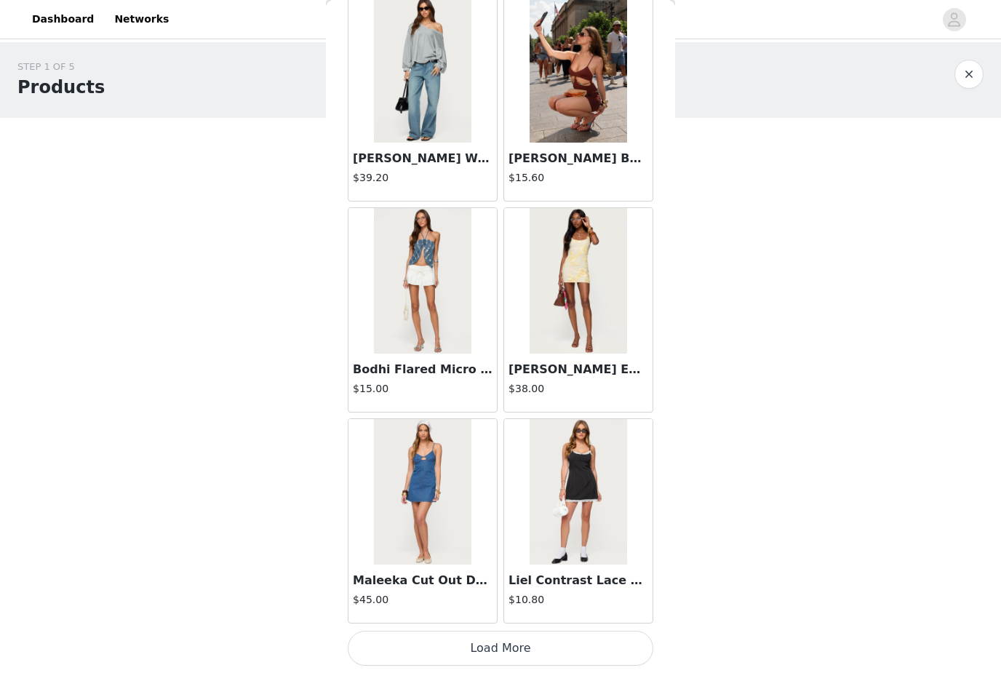
scroll to position [1553, 0]
click at [615, 655] on button "Load More" at bounding box center [501, 648] width 306 height 35
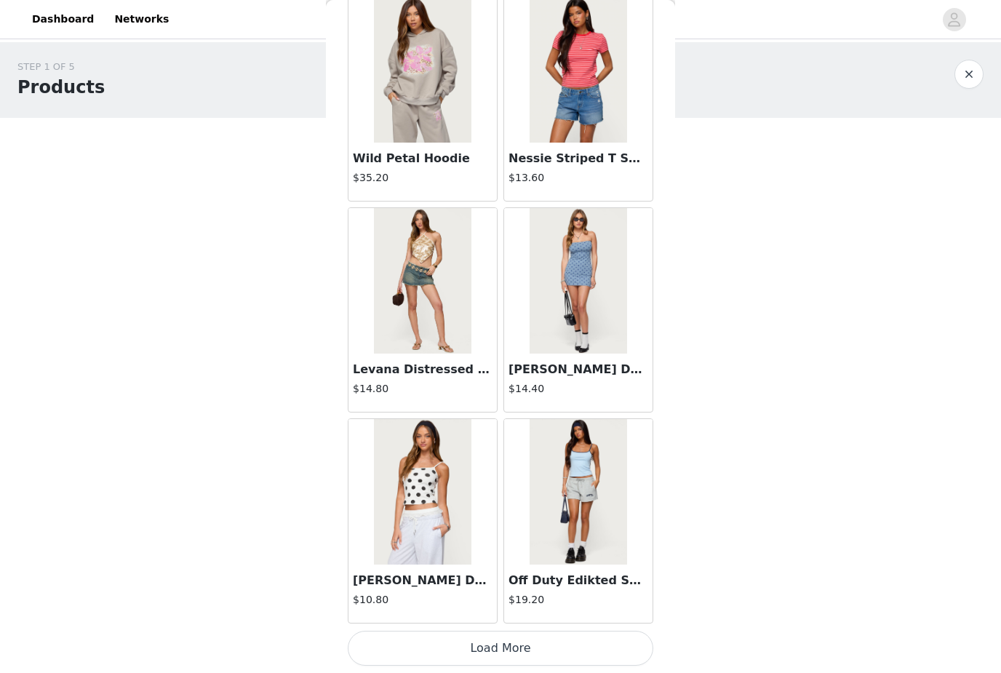
scroll to position [3663, 0]
click at [589, 648] on button "Load More" at bounding box center [501, 648] width 306 height 35
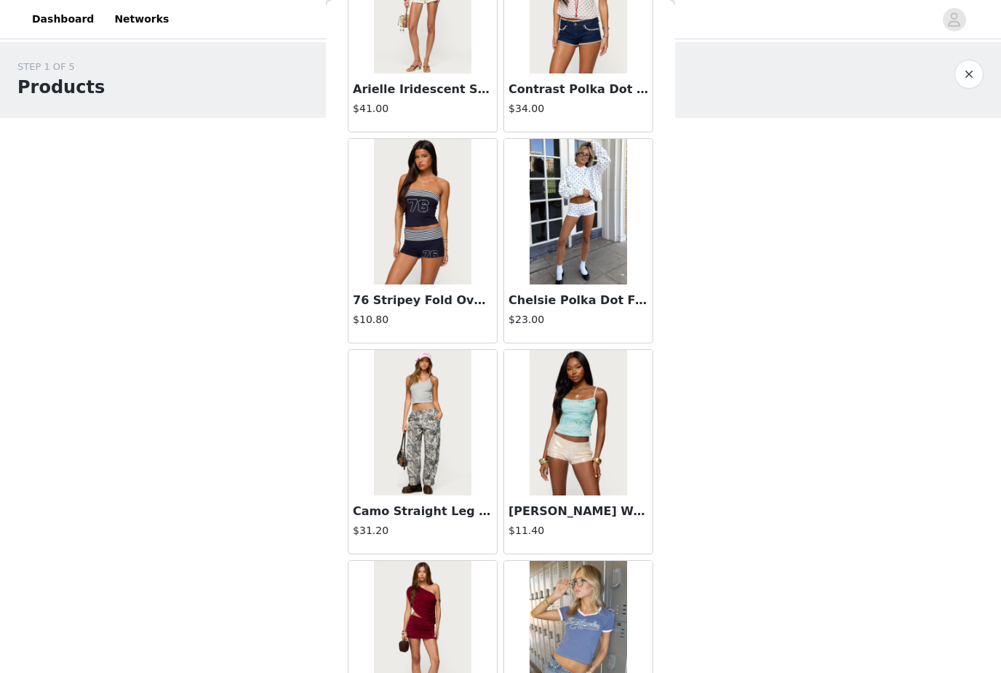
scroll to position [5099, 0]
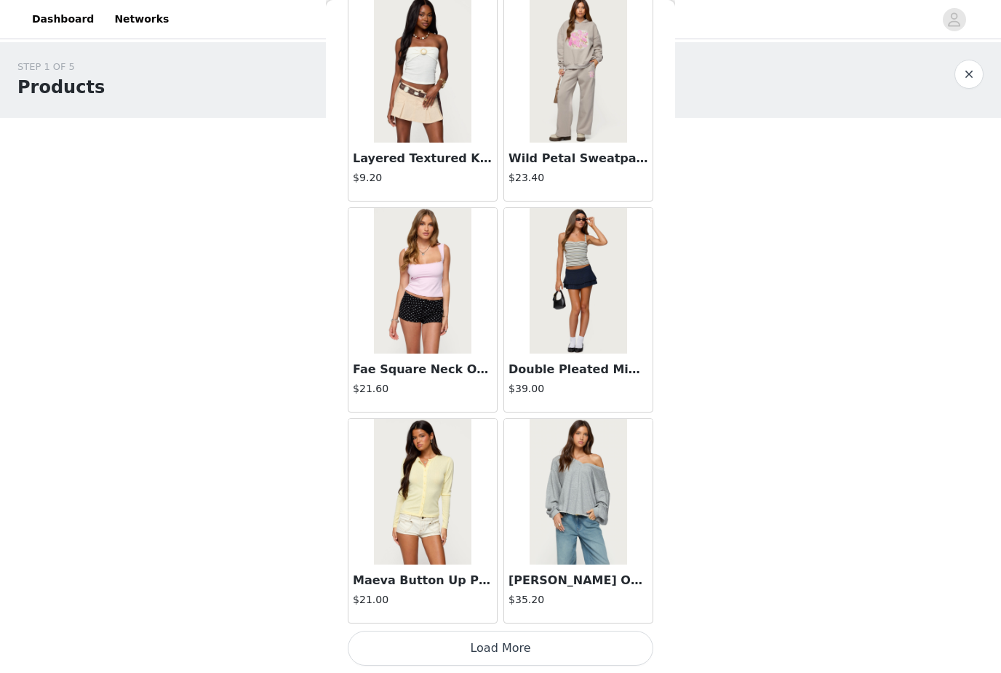
click at [606, 651] on button "Load More" at bounding box center [501, 648] width 306 height 35
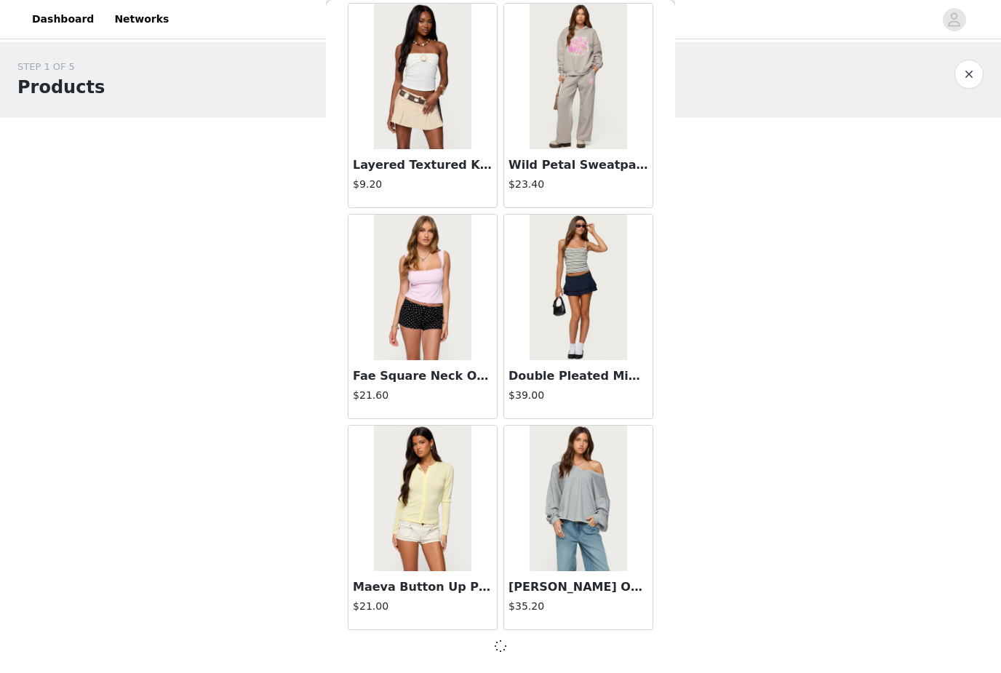
scroll to position [5766, 0]
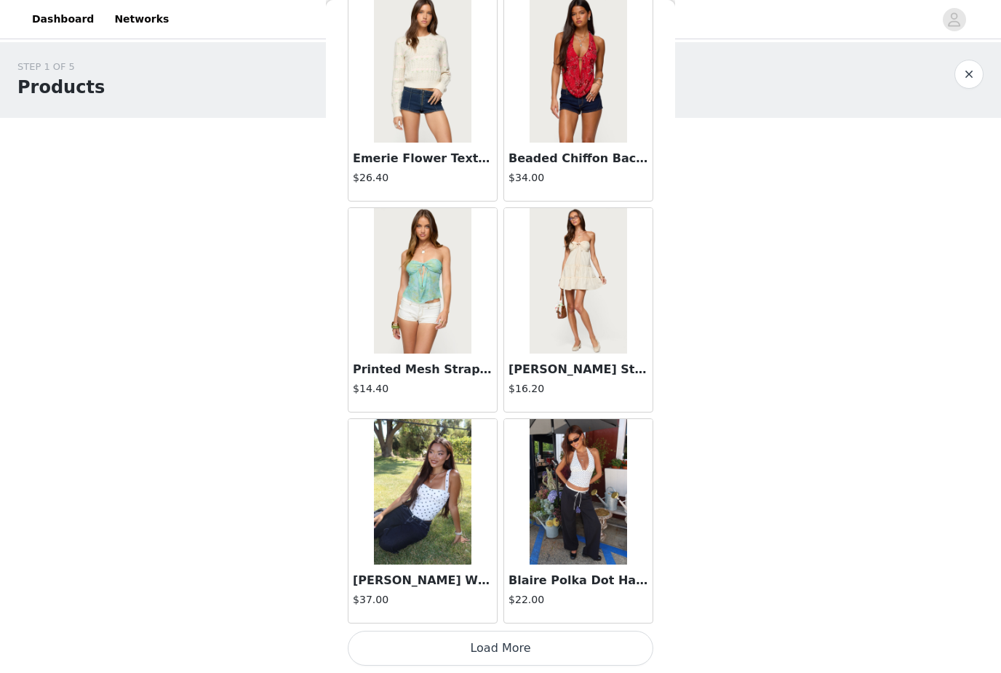
click at [591, 647] on button "Load More" at bounding box center [501, 648] width 306 height 35
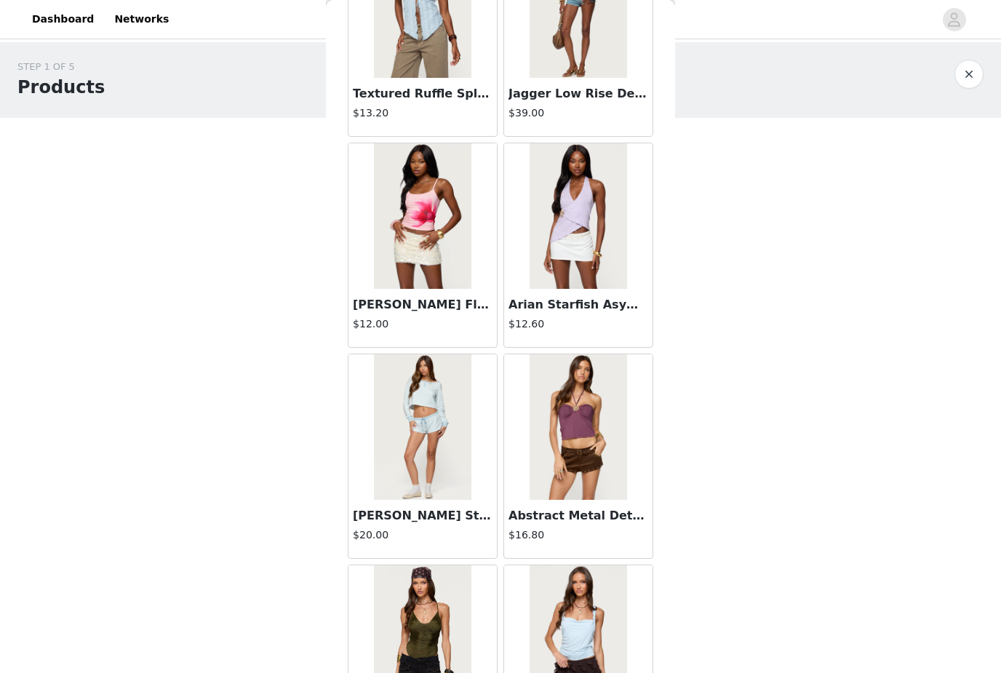
scroll to position [9770, 0]
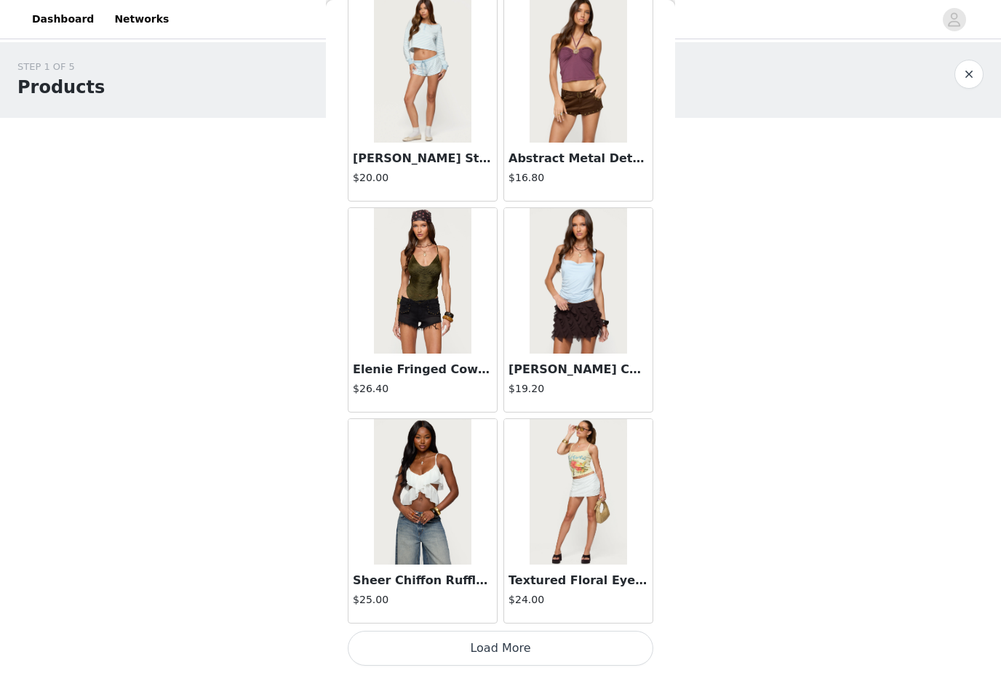
click at [586, 643] on button "Load More" at bounding box center [501, 648] width 306 height 35
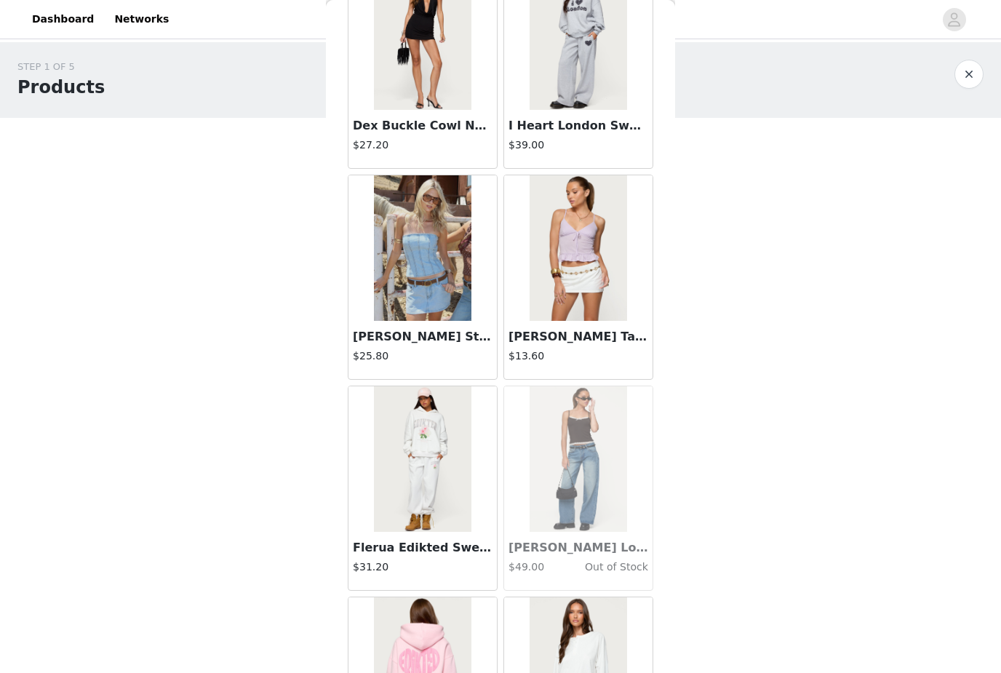
scroll to position [11930, 0]
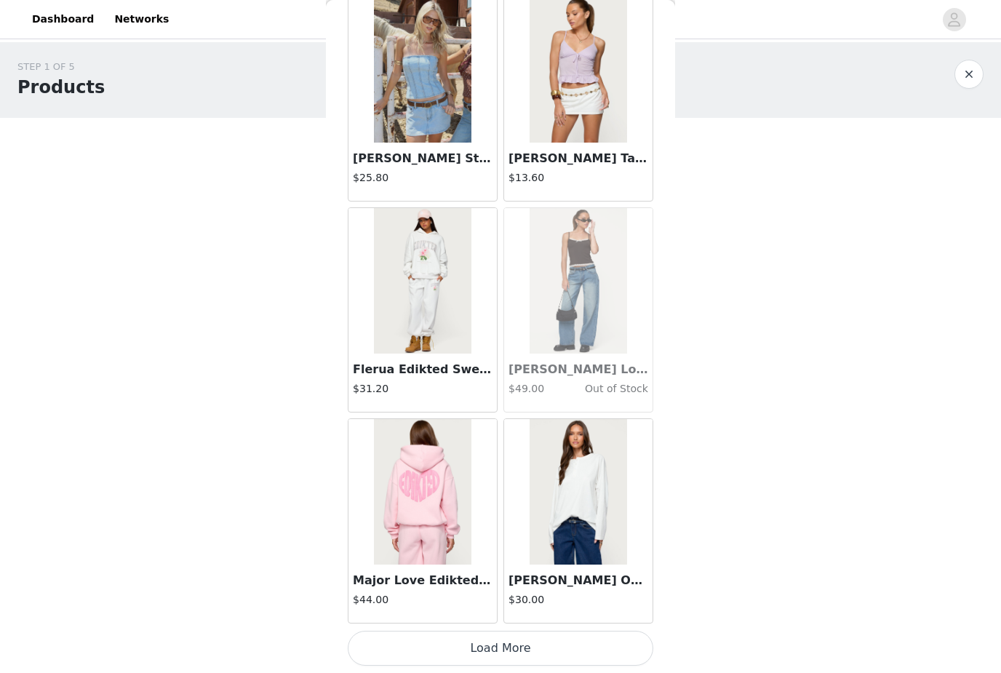
click at [614, 648] on button "Load More" at bounding box center [501, 648] width 306 height 35
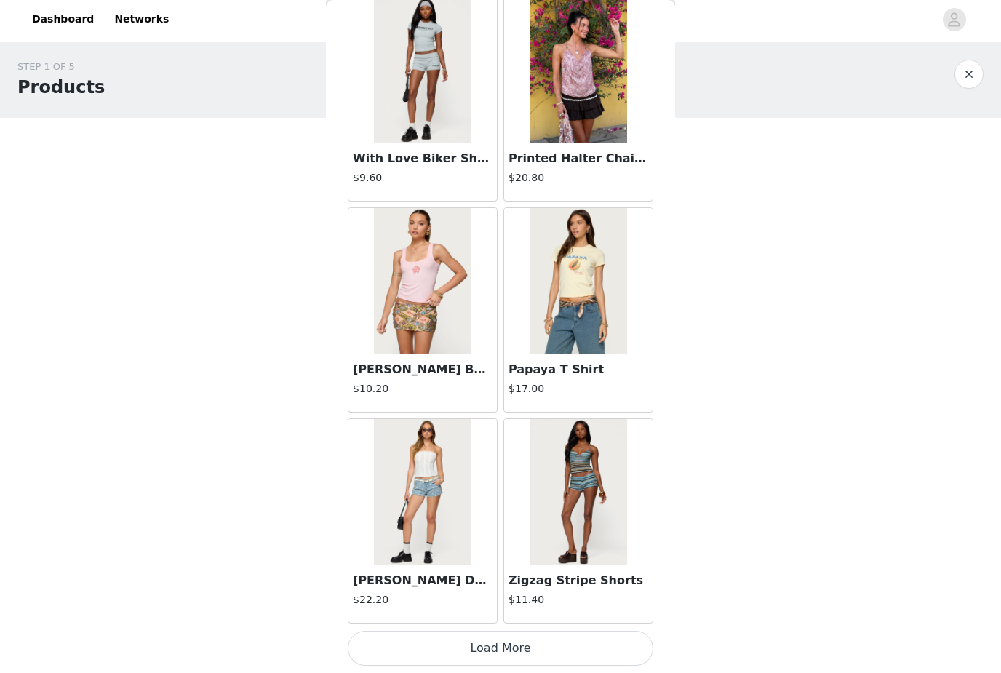
click at [455, 636] on button "Load More" at bounding box center [501, 648] width 306 height 35
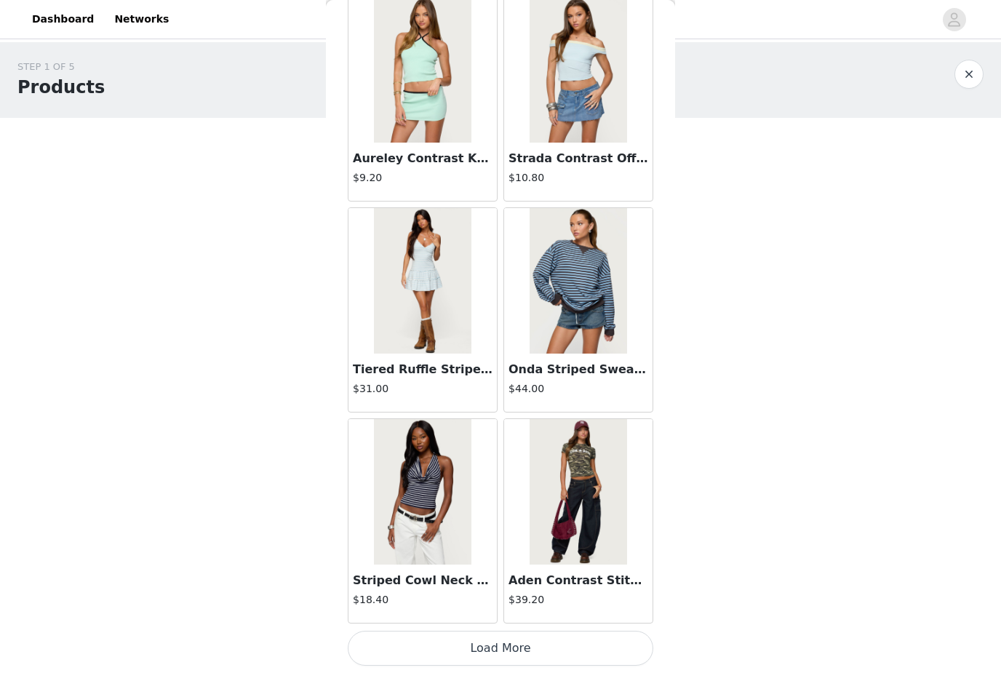
click at [601, 650] on button "Load More" at bounding box center [501, 648] width 306 height 35
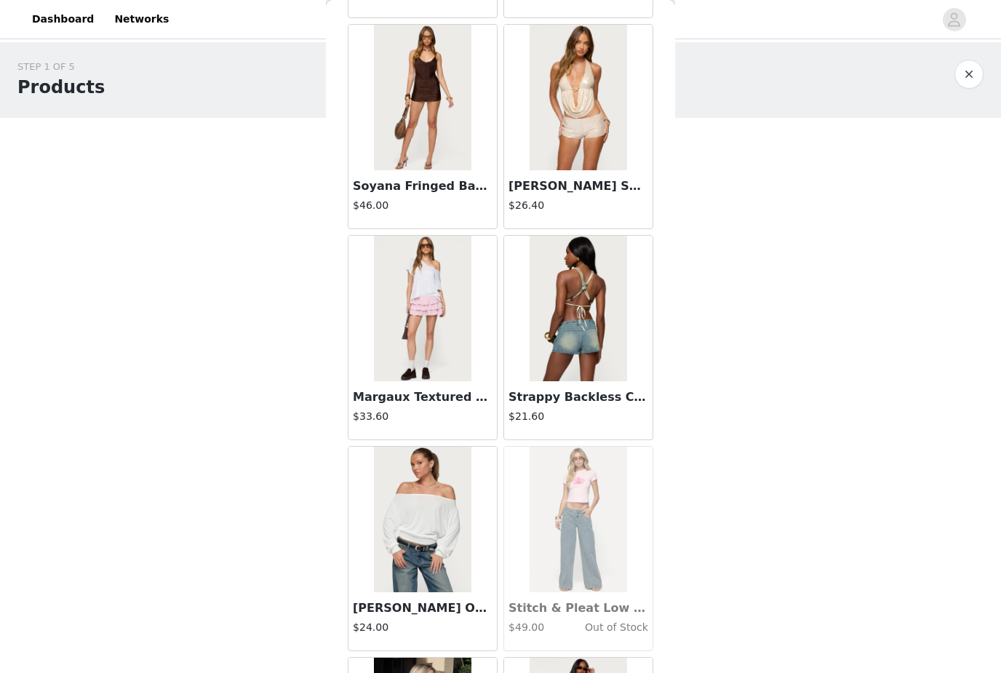
scroll to position [17894, 0]
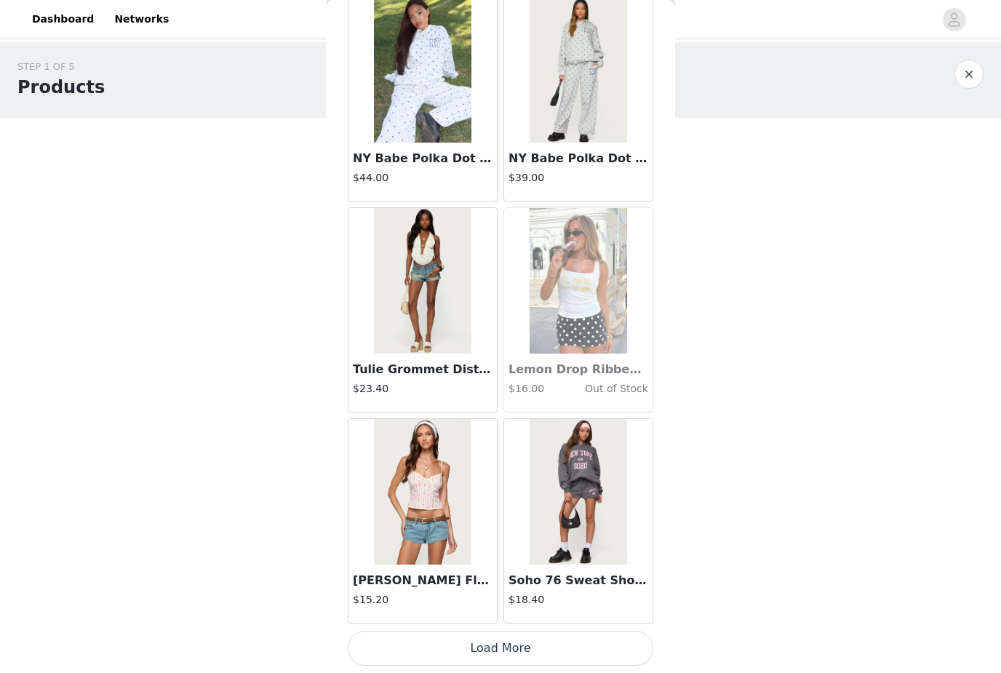
click at [589, 644] on button "Load More" at bounding box center [501, 648] width 306 height 35
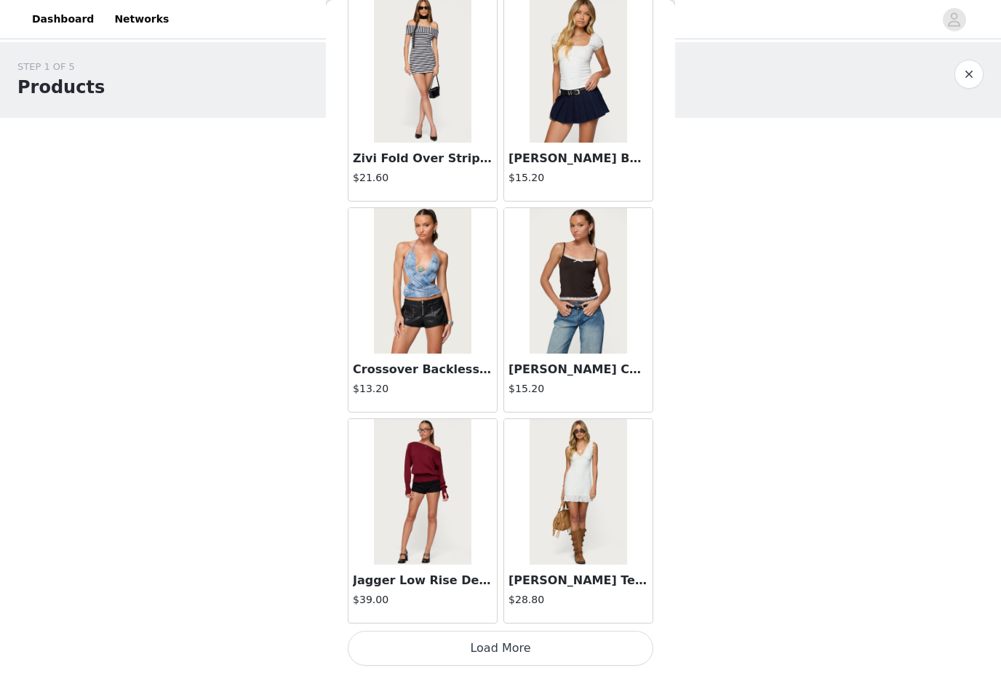
scroll to position [20541, 0]
click at [495, 658] on button "Load More" at bounding box center [501, 648] width 306 height 35
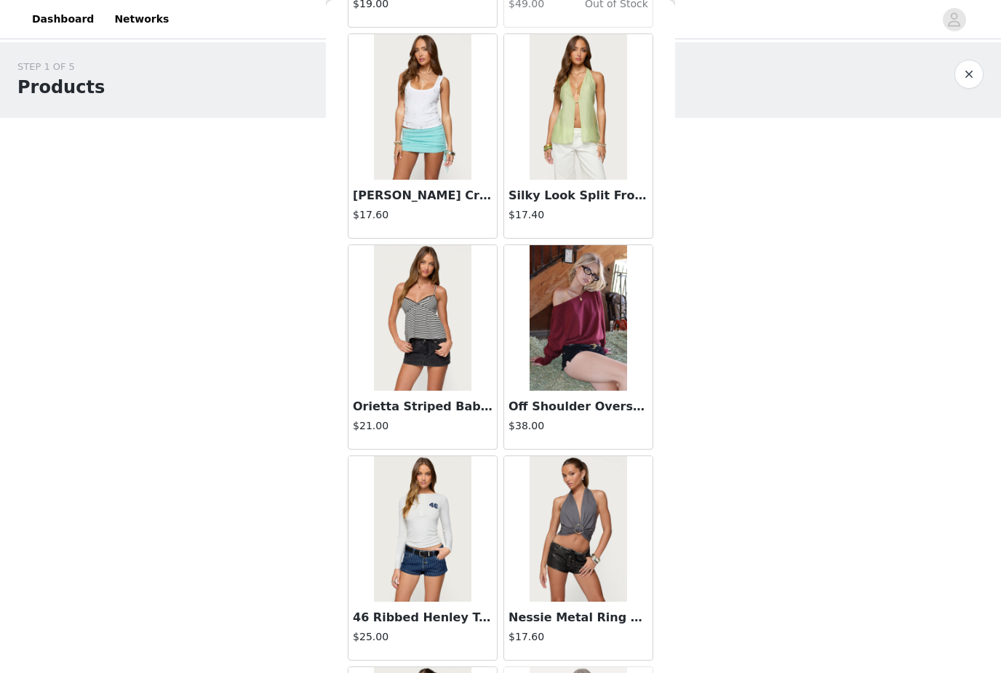
scroll to position [21417, 0]
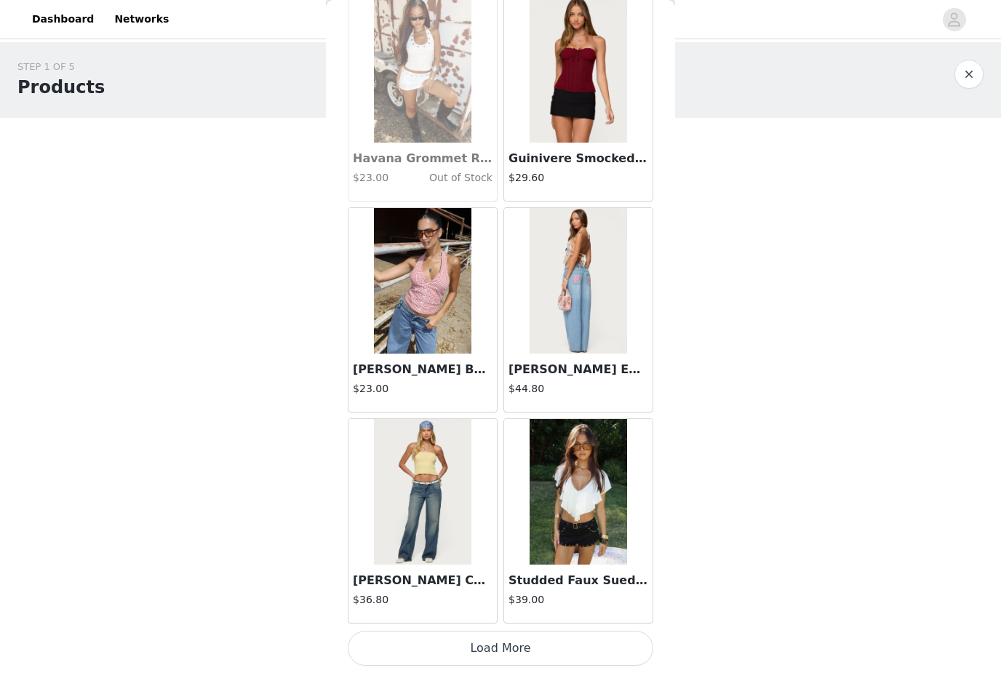
click at [588, 647] on button "Load More" at bounding box center [501, 648] width 306 height 35
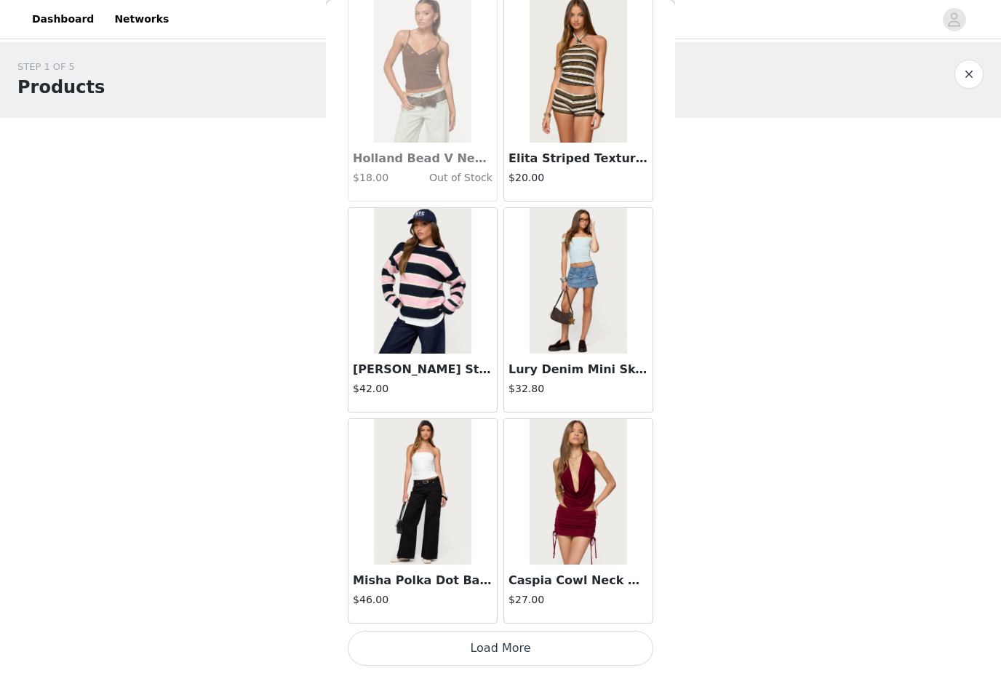
scroll to position [24761, 0]
click at [453, 249] on img at bounding box center [422, 281] width 97 height 146
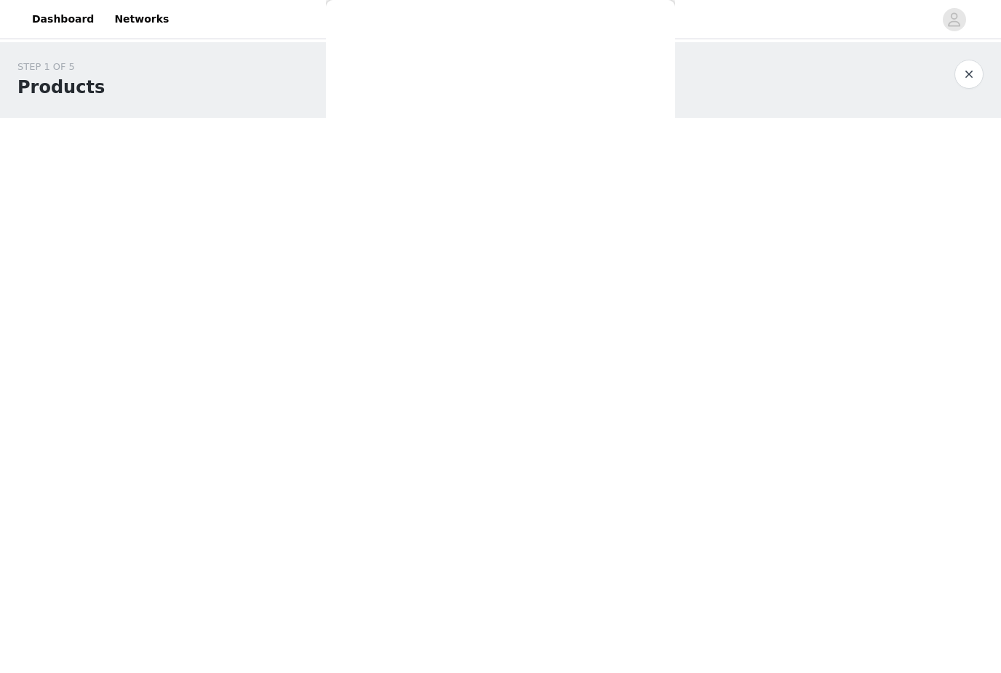
scroll to position [0, 0]
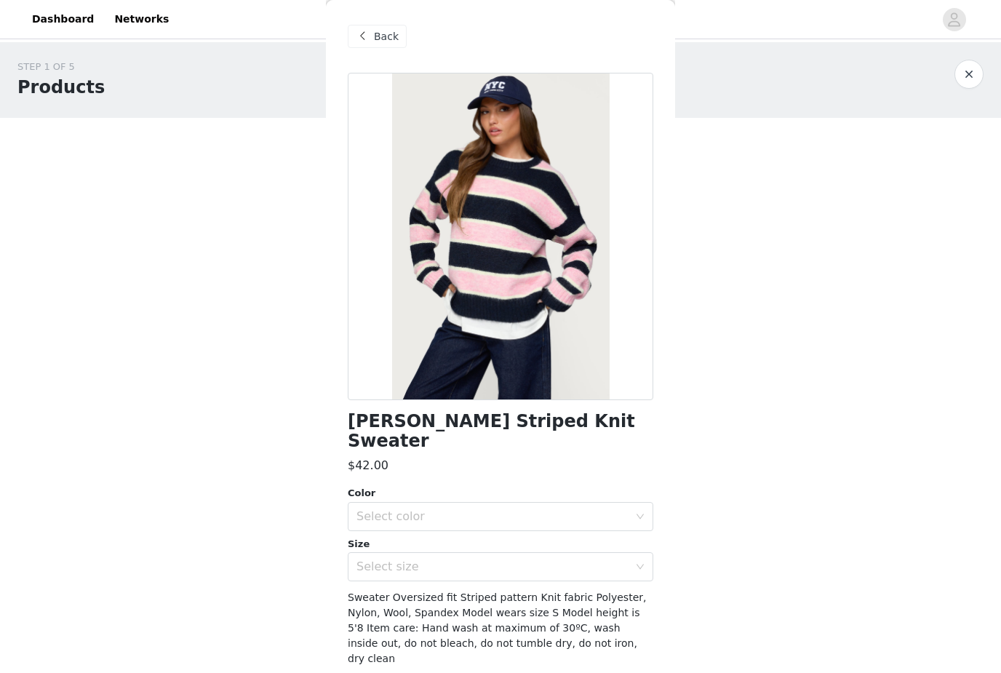
click at [554, 509] on div "Select color" at bounding box center [492, 516] width 272 height 15
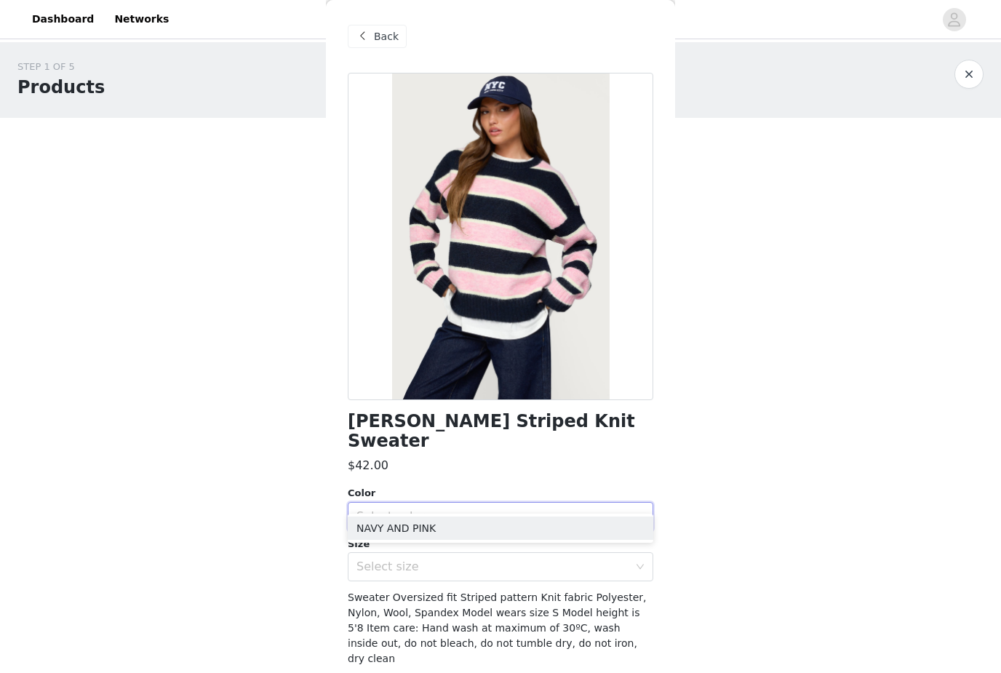
click at [545, 509] on div "Select color" at bounding box center [492, 516] width 272 height 15
click at [519, 553] on div "Select size" at bounding box center [495, 567] width 279 height 28
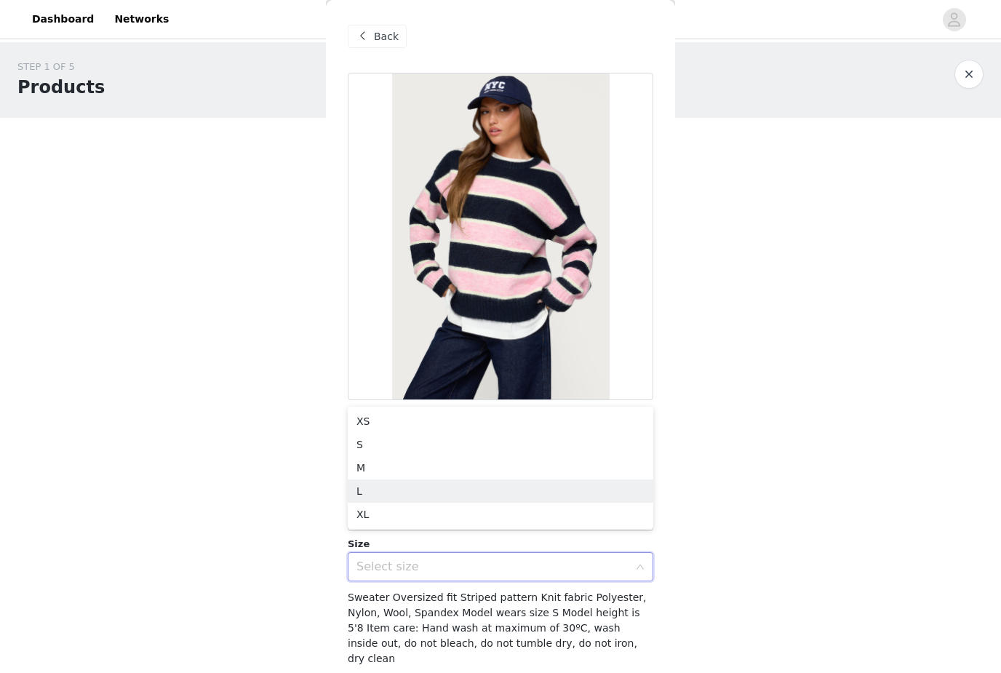
click at [521, 501] on li "L" at bounding box center [501, 490] width 306 height 23
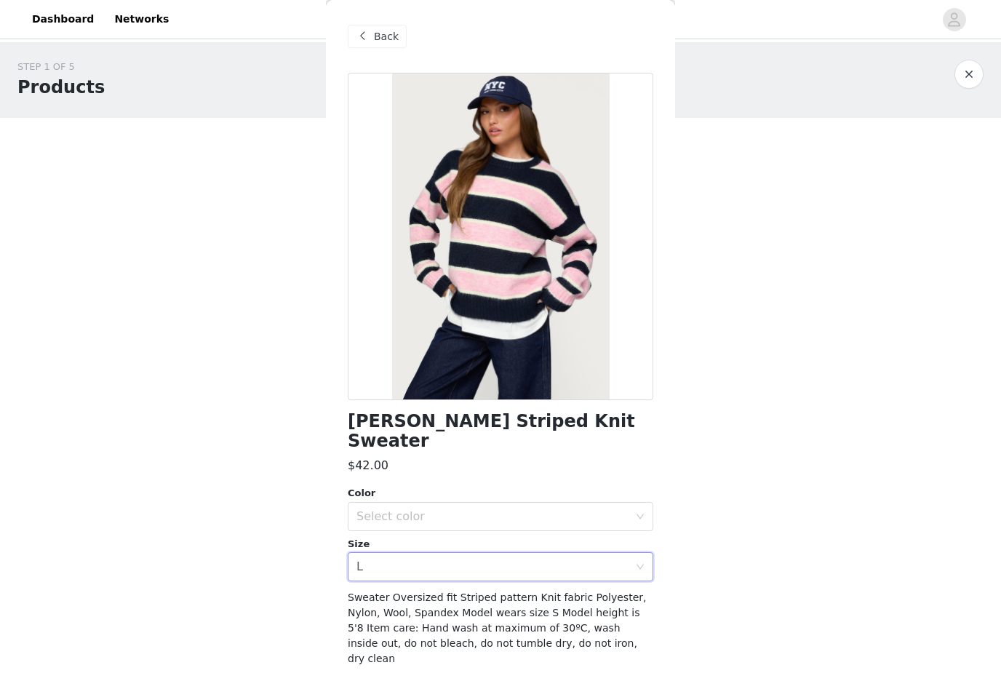
click at [489, 556] on div "Select size L" at bounding box center [495, 567] width 279 height 28
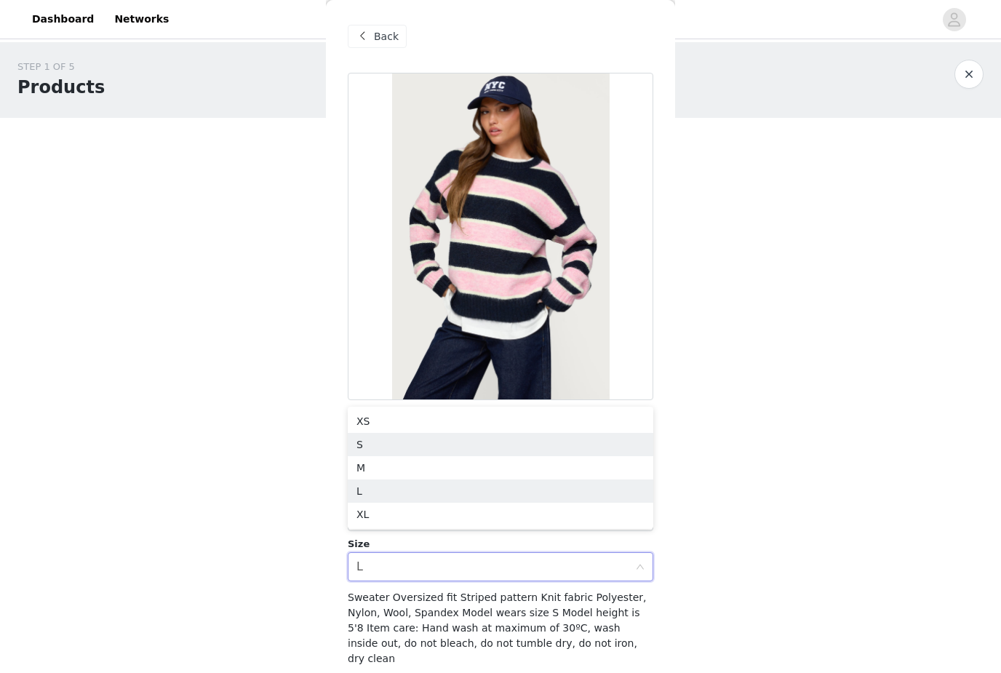
click at [487, 447] on li "S" at bounding box center [501, 444] width 306 height 23
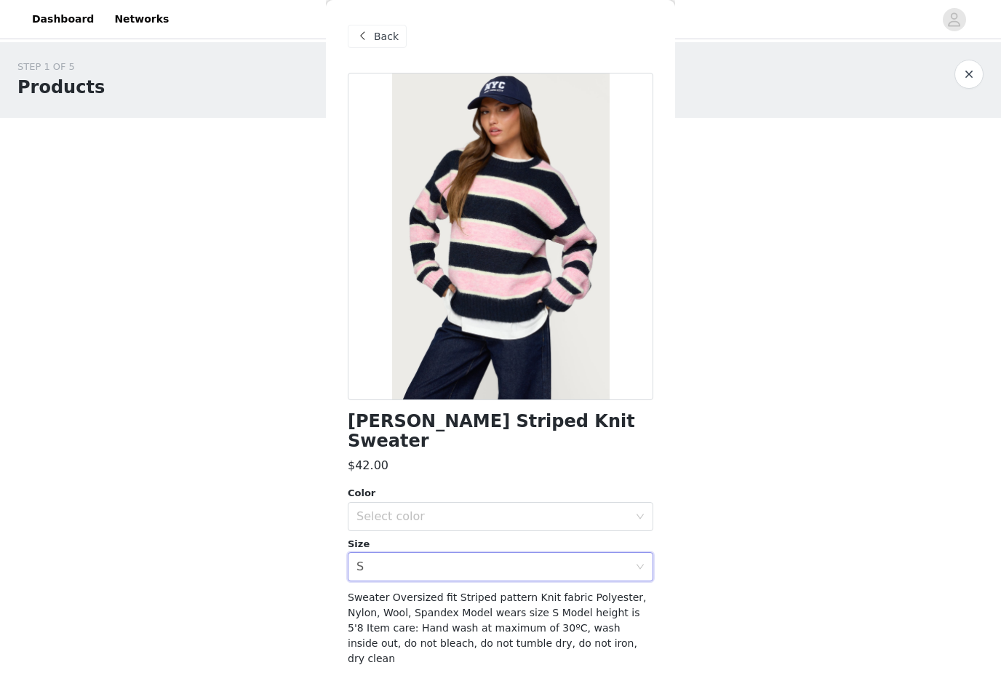
click at [477, 509] on div "Select color" at bounding box center [492, 516] width 272 height 15
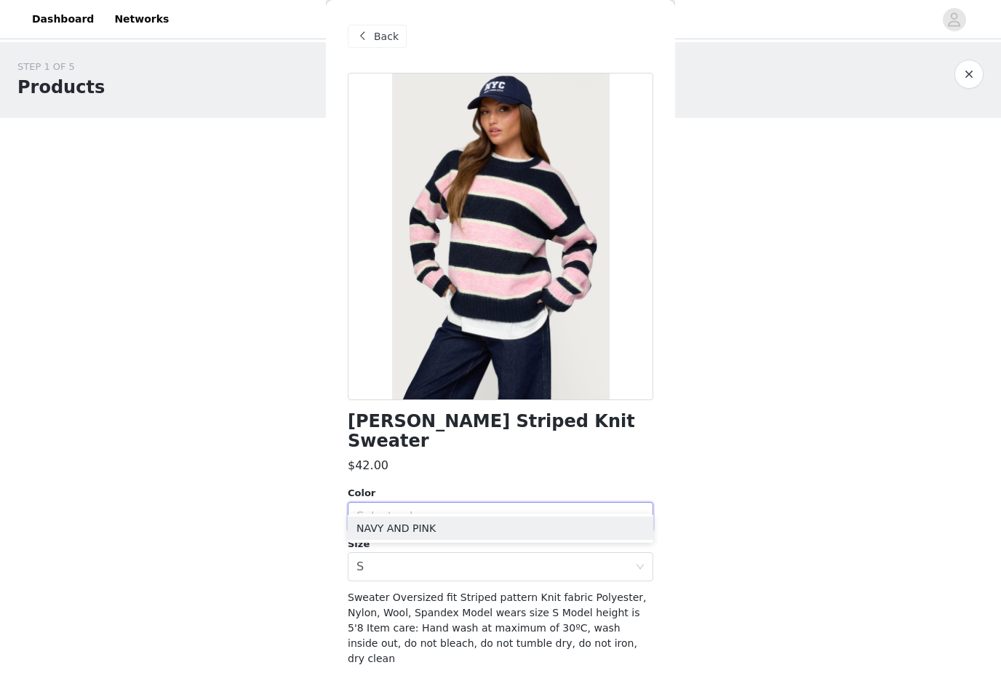
click at [481, 531] on li "NAVY AND PINK" at bounding box center [501, 528] width 306 height 23
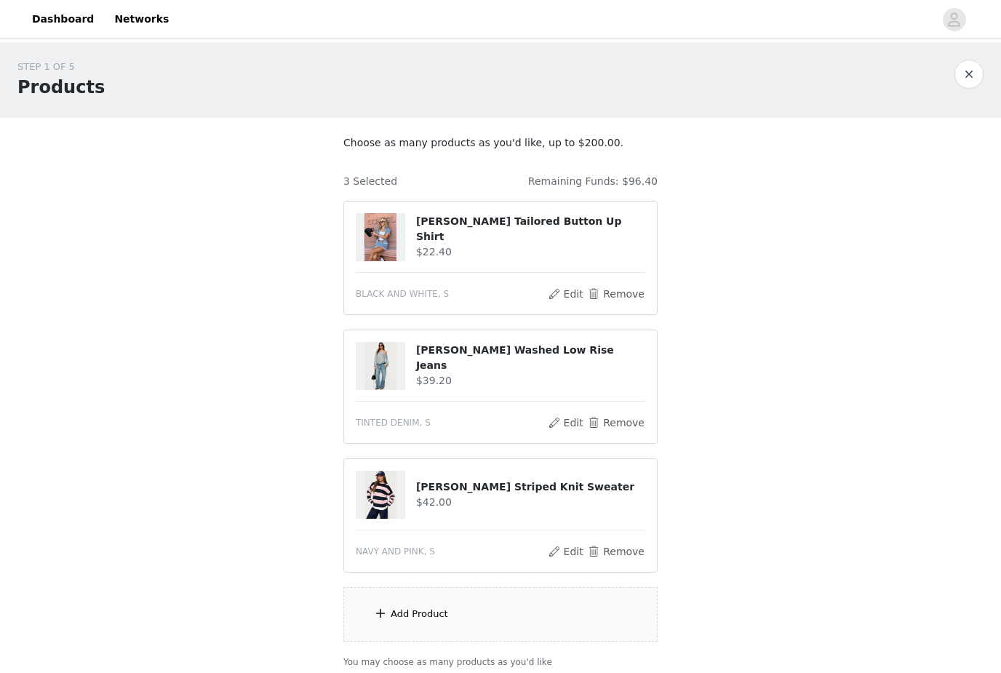
click at [578, 614] on div "Add Product" at bounding box center [500, 614] width 314 height 55
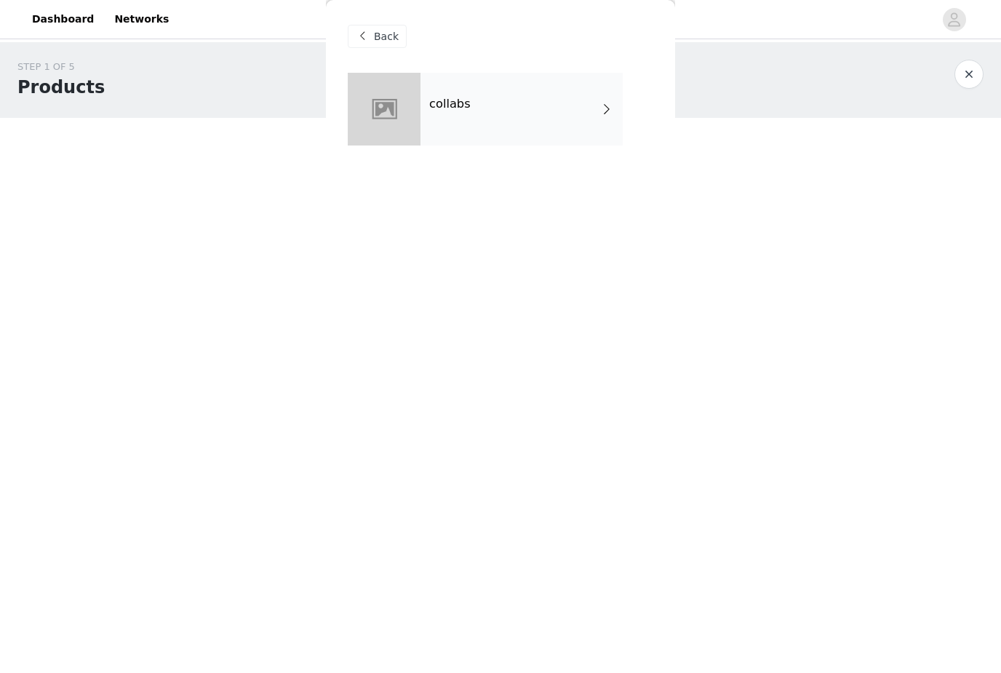
click at [540, 102] on div "collabs" at bounding box center [522, 109] width 202 height 73
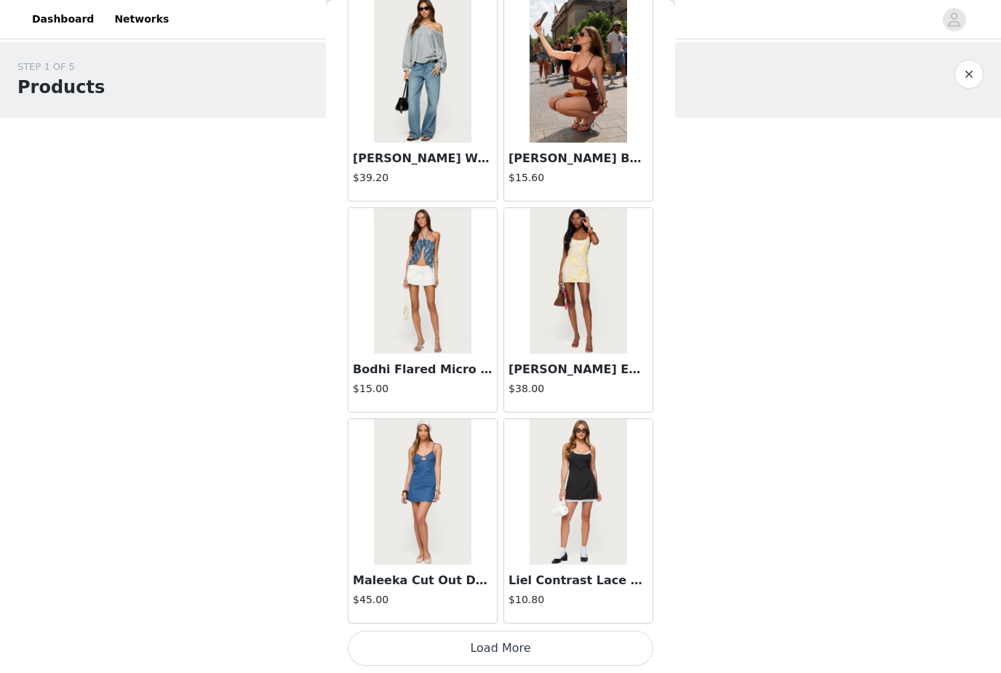
click at [553, 647] on button "Load More" at bounding box center [501, 648] width 306 height 35
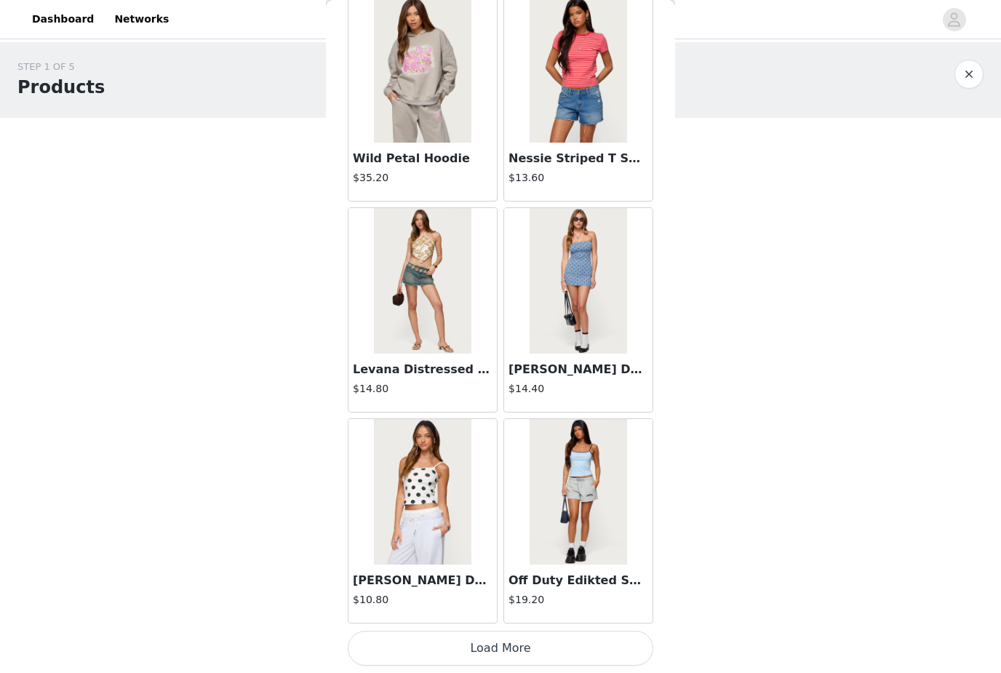
click at [466, 645] on button "Load More" at bounding box center [501, 648] width 306 height 35
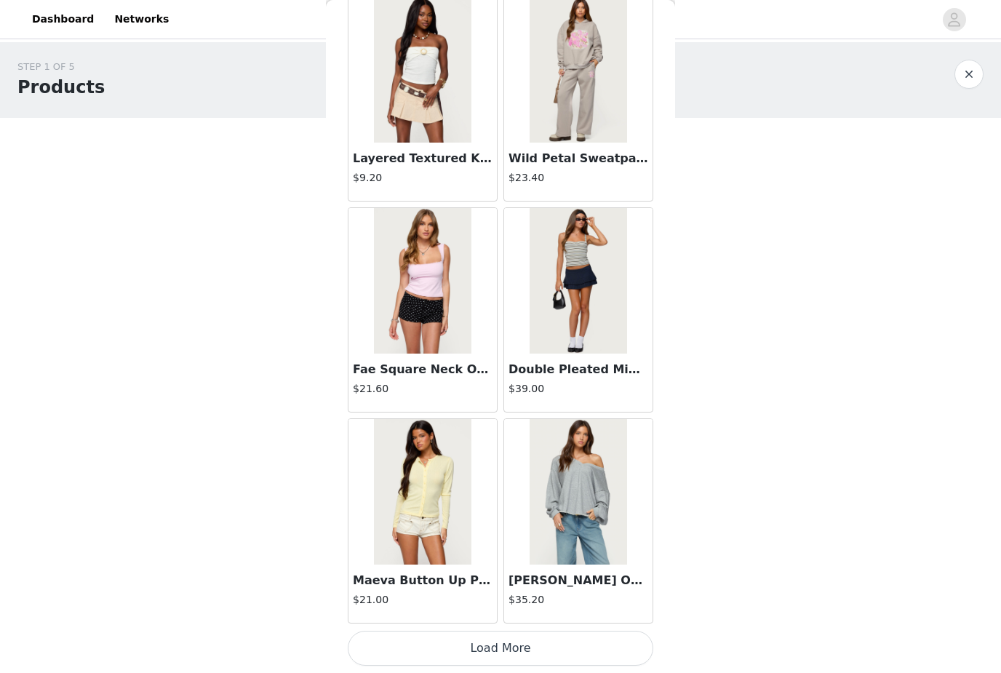
click at [445, 647] on button "Load More" at bounding box center [501, 648] width 306 height 35
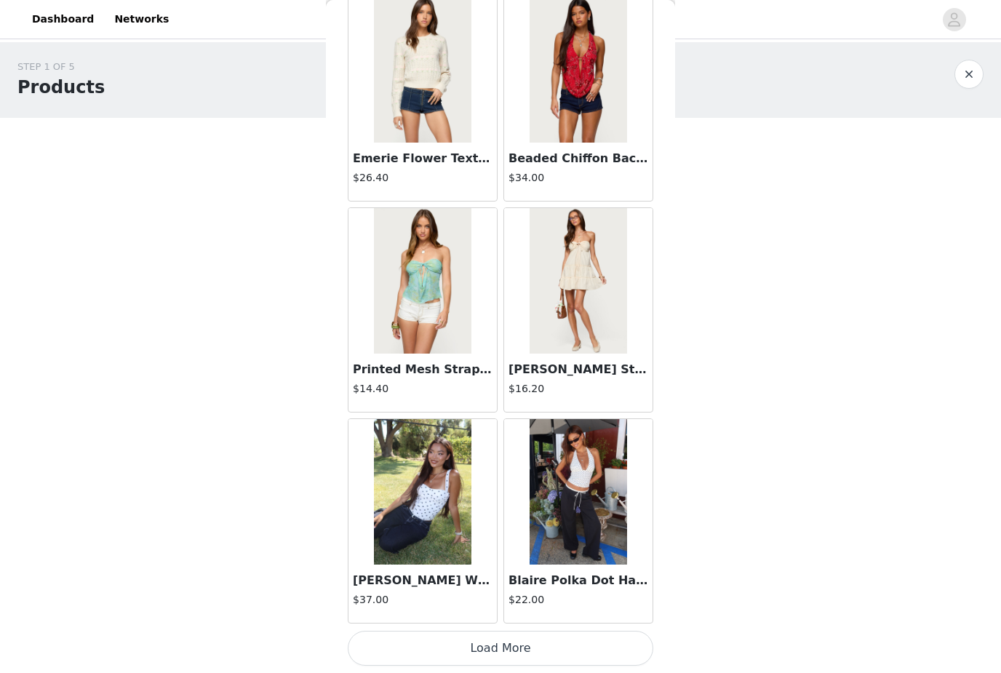
click at [610, 639] on button "Load More" at bounding box center [501, 648] width 306 height 35
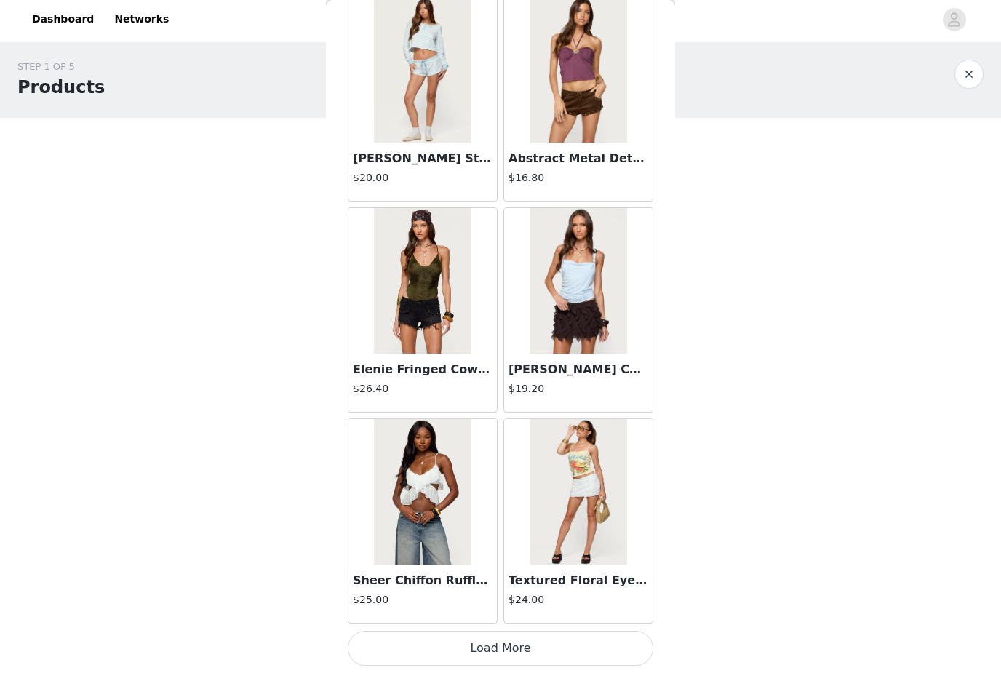
click at [423, 644] on button "Load More" at bounding box center [501, 648] width 306 height 35
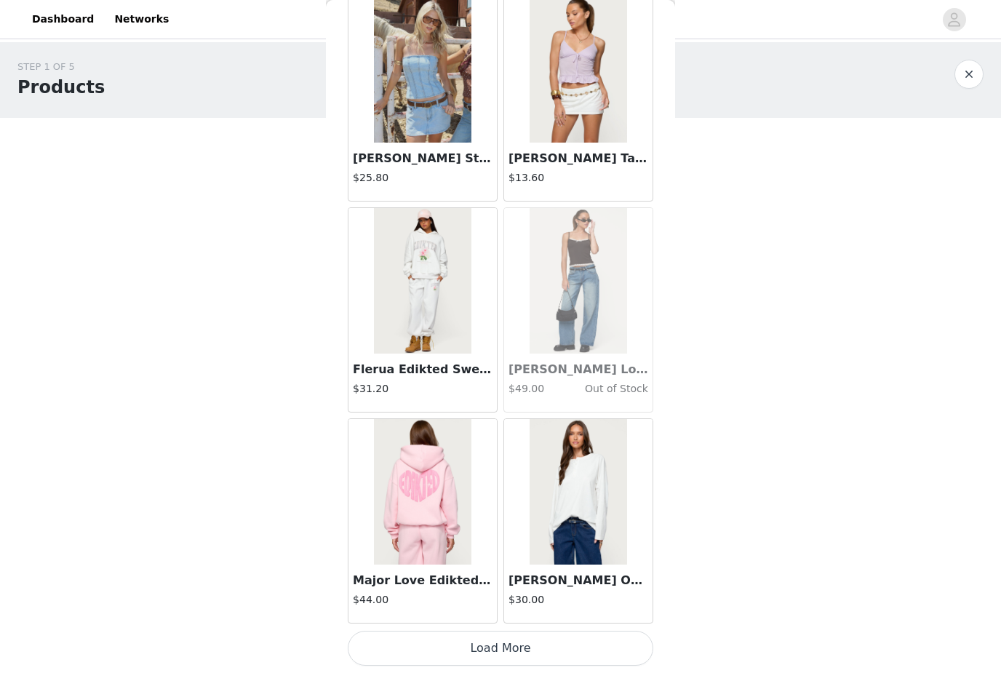
scroll to position [12102, 0]
click at [447, 651] on button "Load More" at bounding box center [501, 648] width 306 height 35
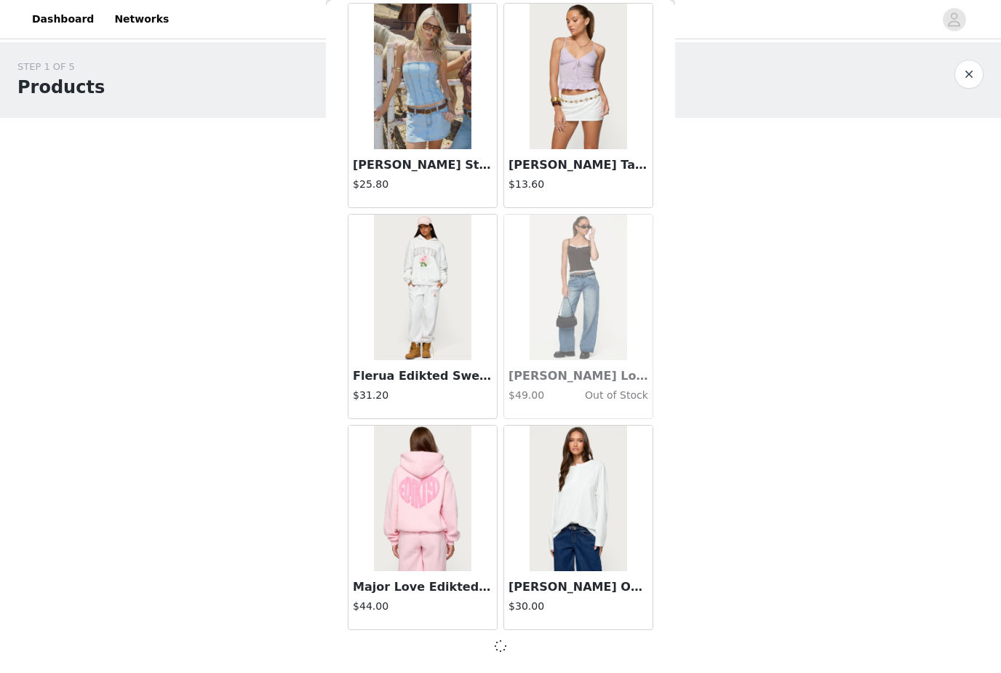
scroll to position [12096, 0]
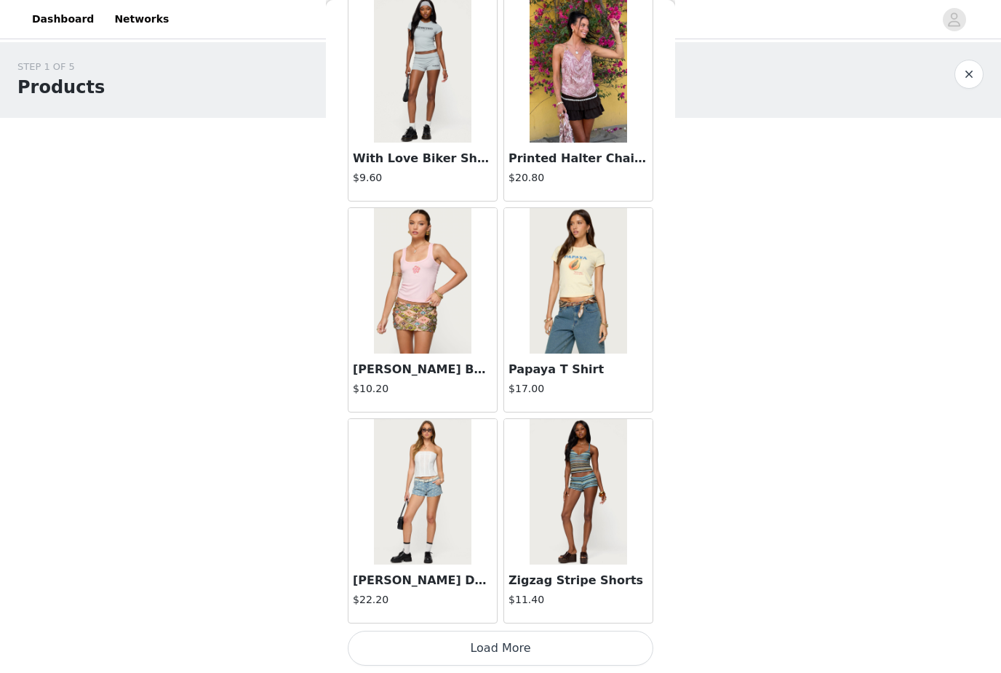
click at [465, 642] on button "Load More" at bounding box center [501, 648] width 306 height 35
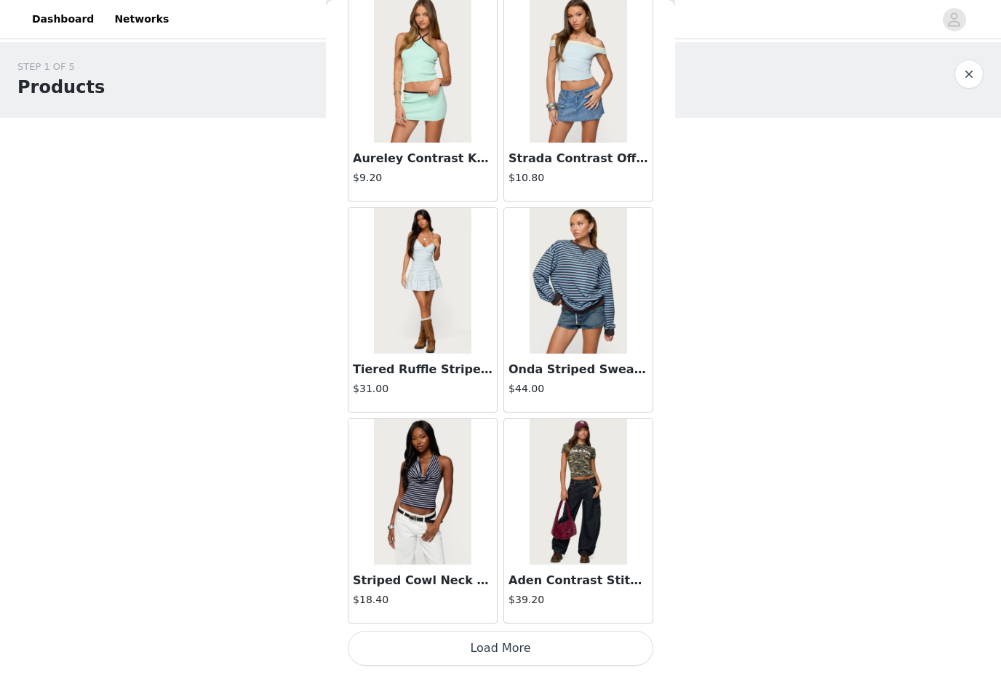
scroll to position [16322, 0]
click at [601, 650] on button "Load More" at bounding box center [501, 648] width 306 height 35
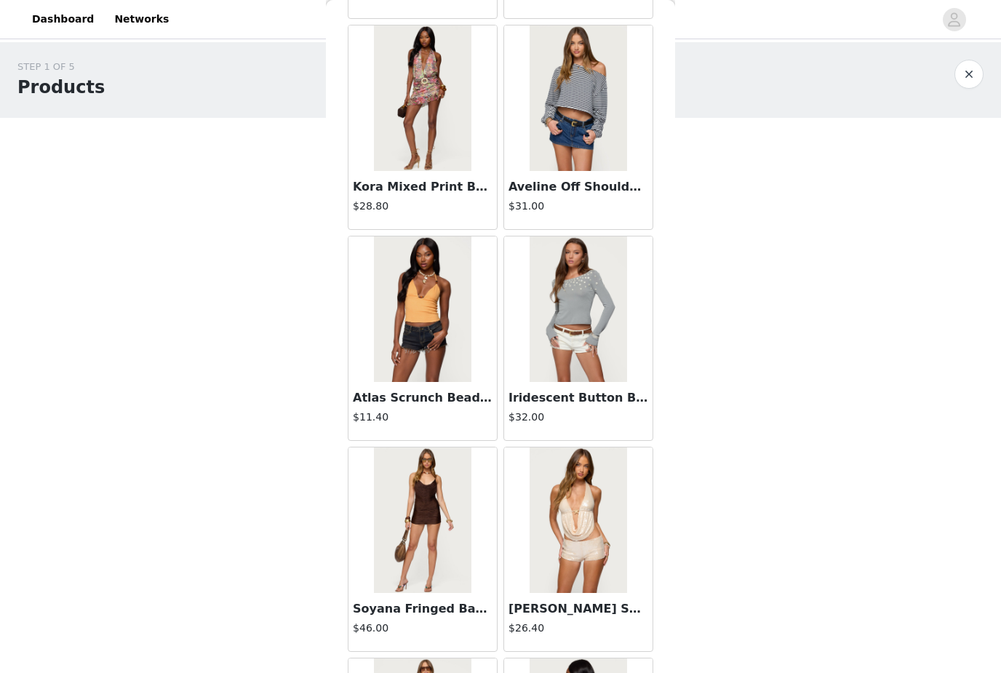
scroll to position [17173, 0]
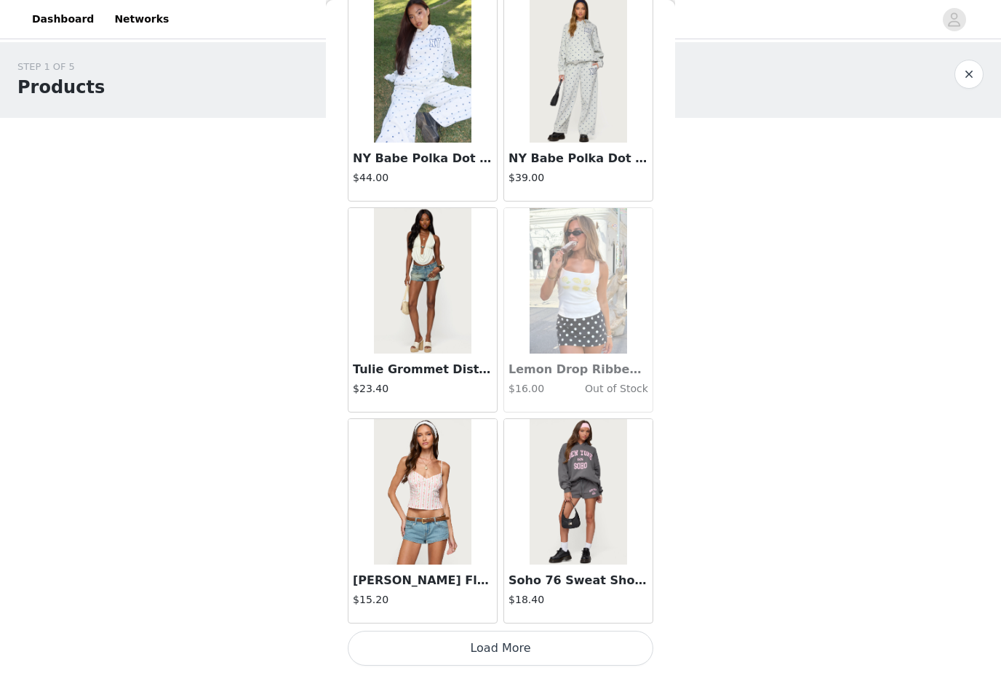
click at [447, 642] on button "Load More" at bounding box center [501, 648] width 306 height 35
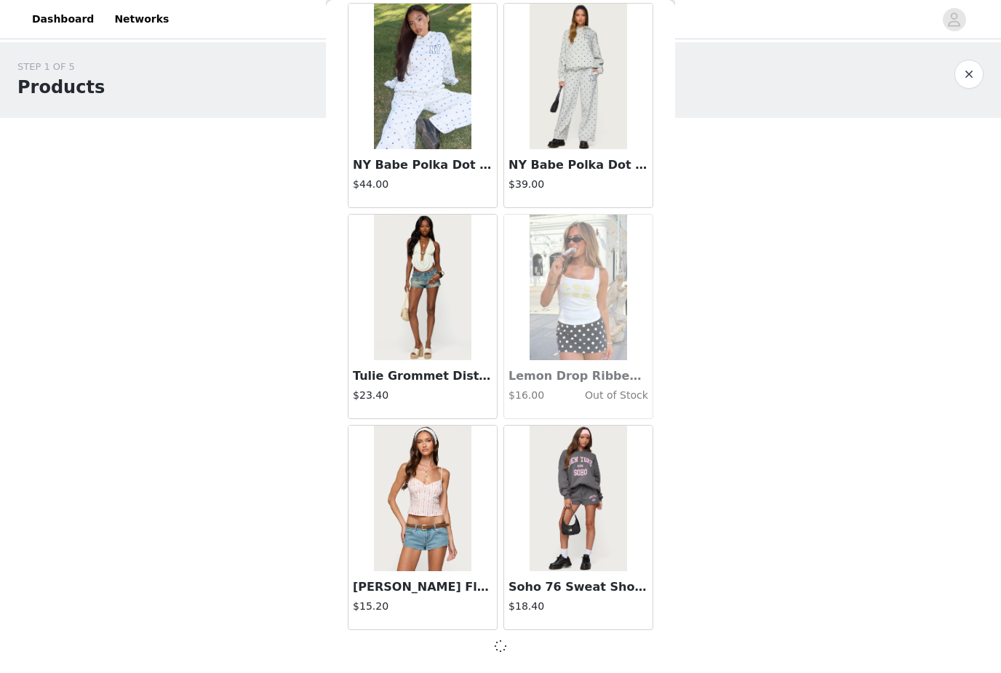
scroll to position [18425, 0]
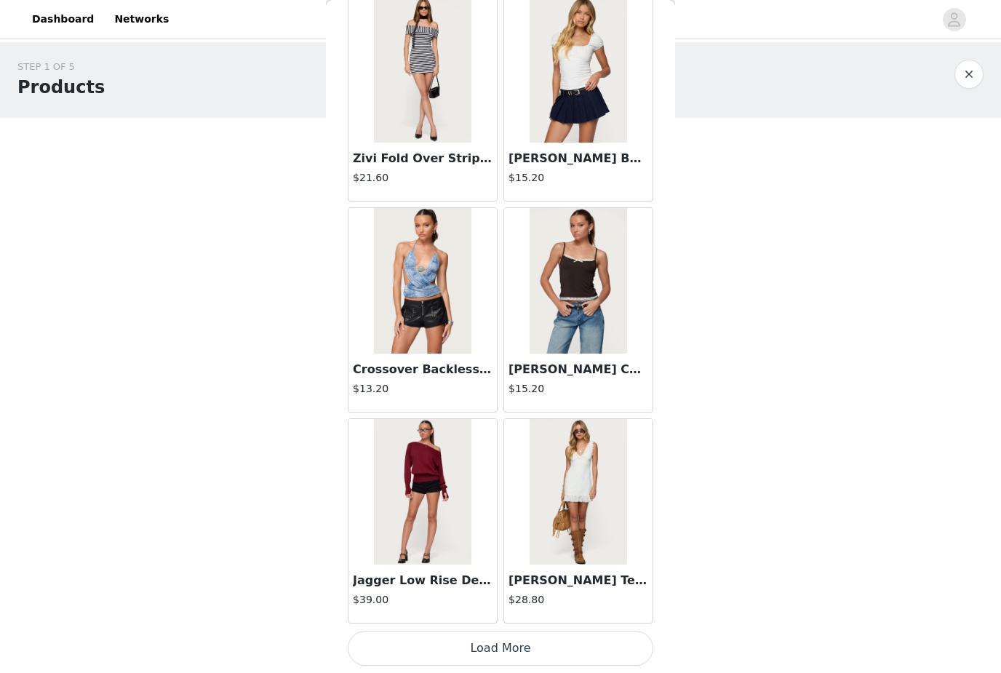
click at [498, 650] on button "Load More" at bounding box center [501, 648] width 306 height 35
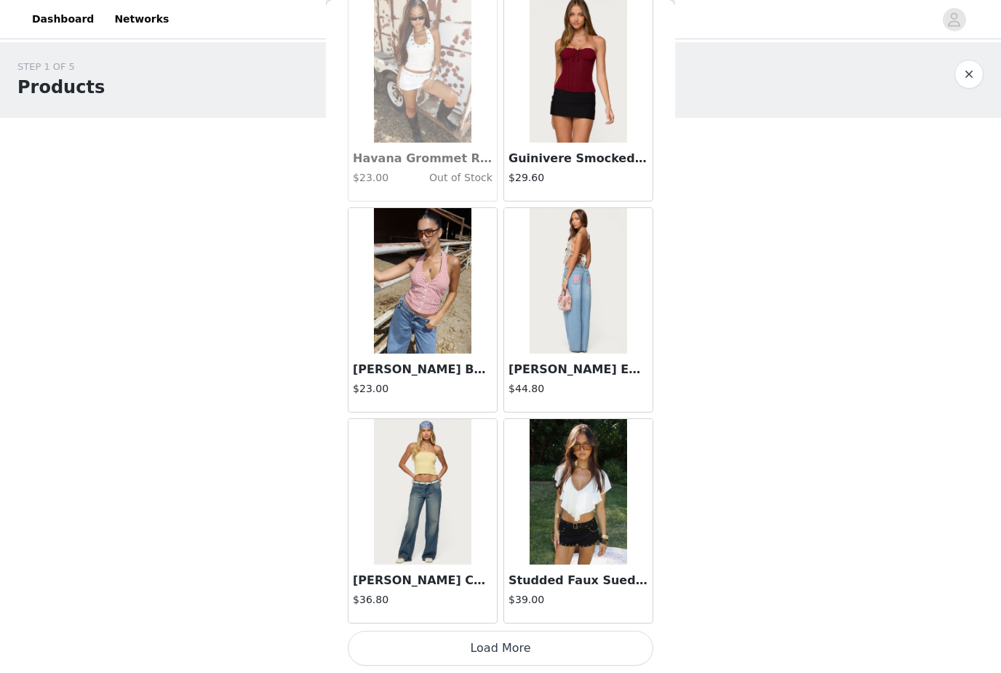
scroll to position [22651, 0]
click at [550, 655] on button "Load More" at bounding box center [501, 648] width 306 height 35
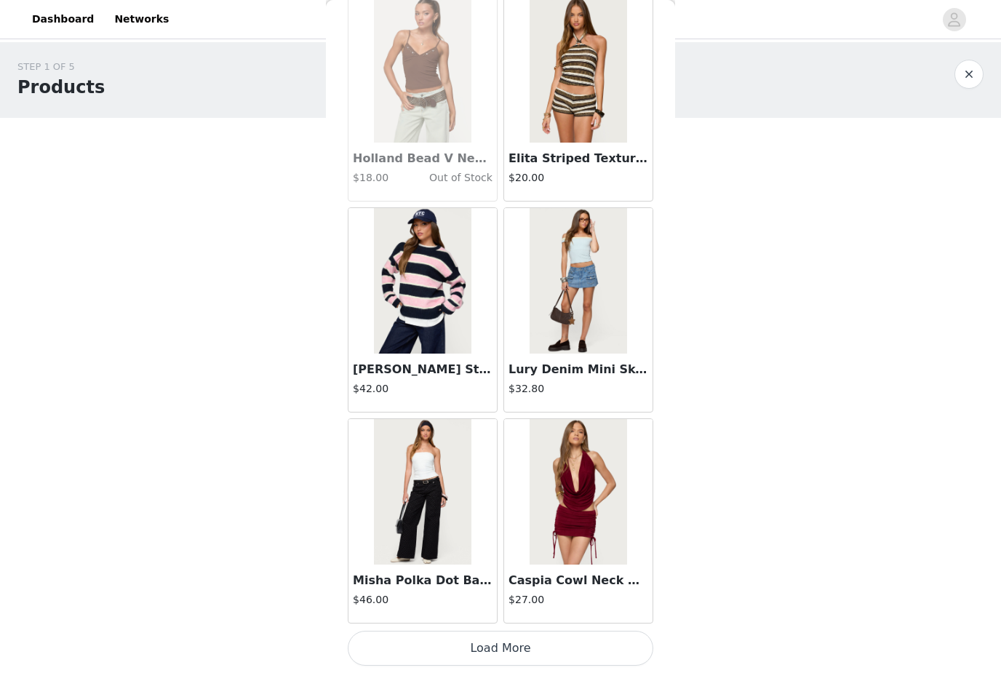
scroll to position [24761, 0]
click at [515, 653] on button "Load More" at bounding box center [501, 648] width 306 height 35
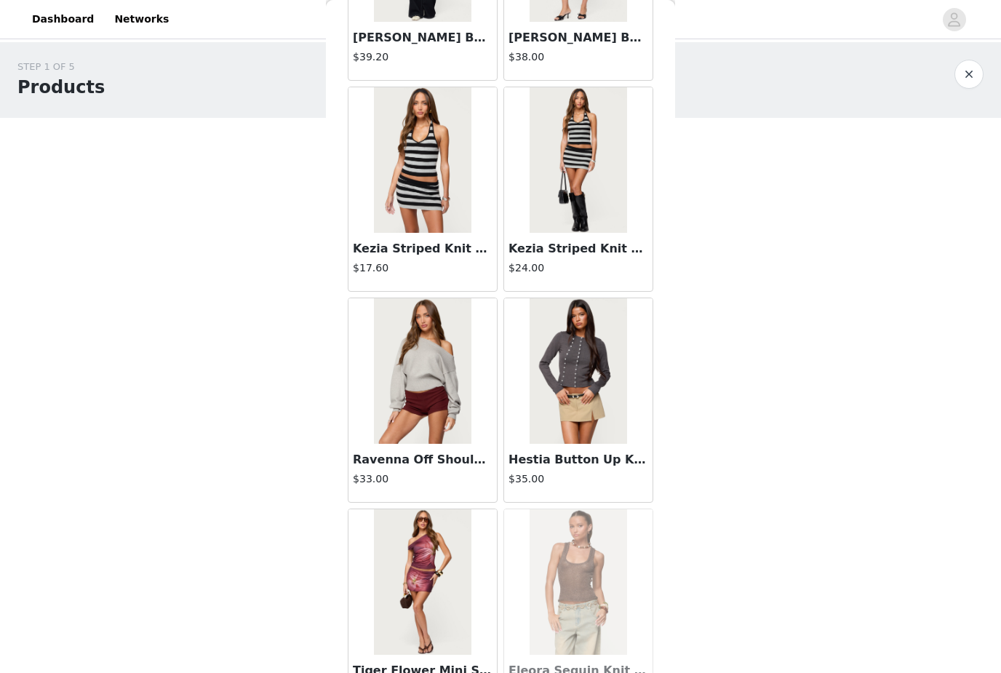
scroll to position [26461, 0]
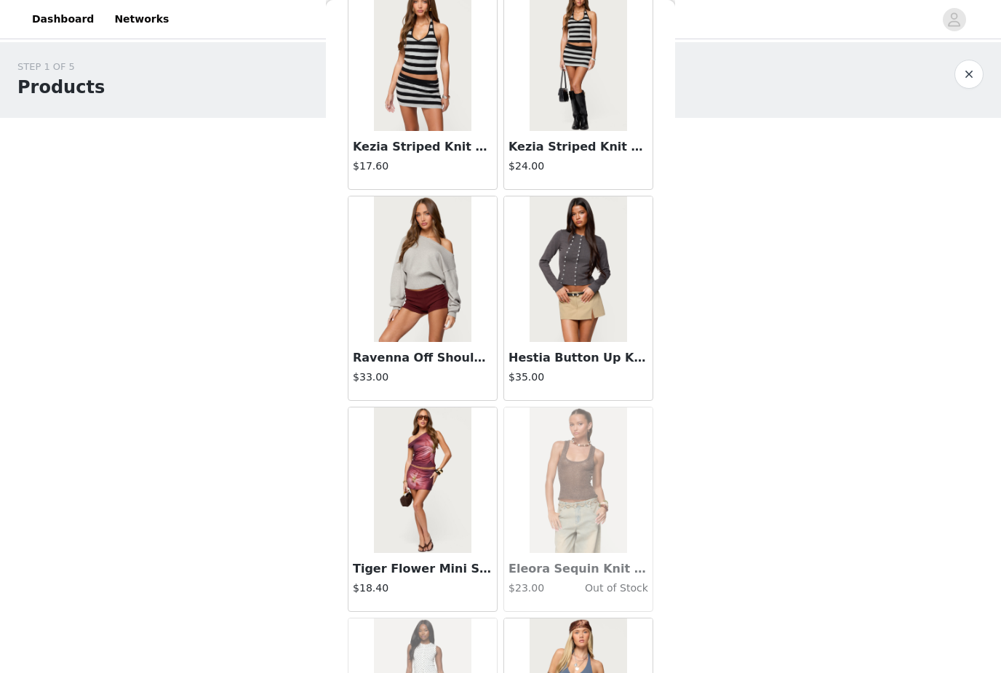
click at [450, 264] on img at bounding box center [422, 269] width 97 height 146
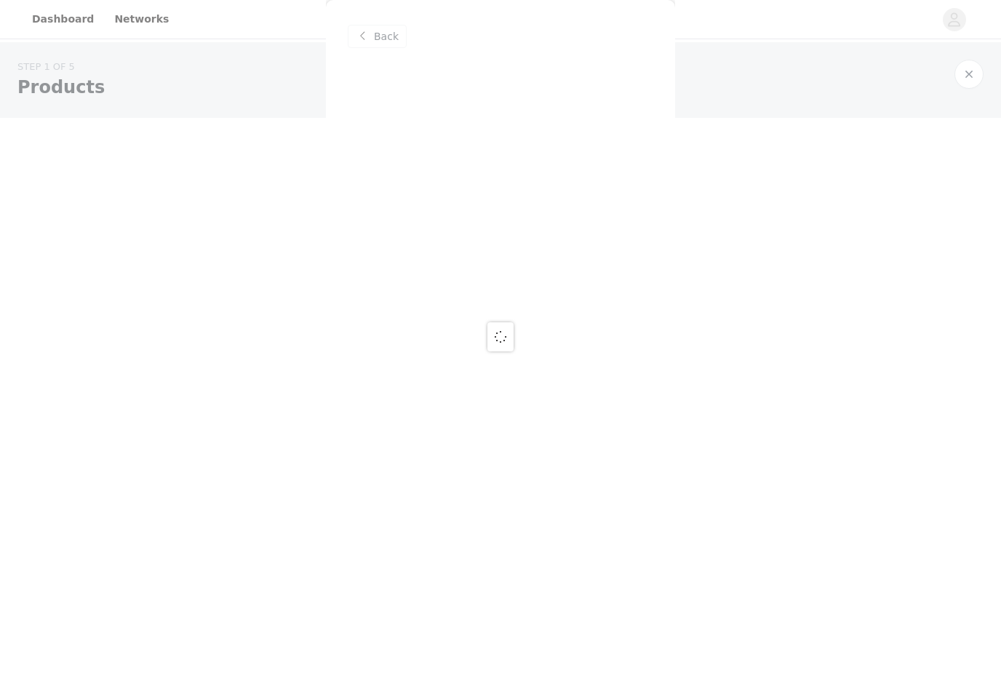
scroll to position [0, 0]
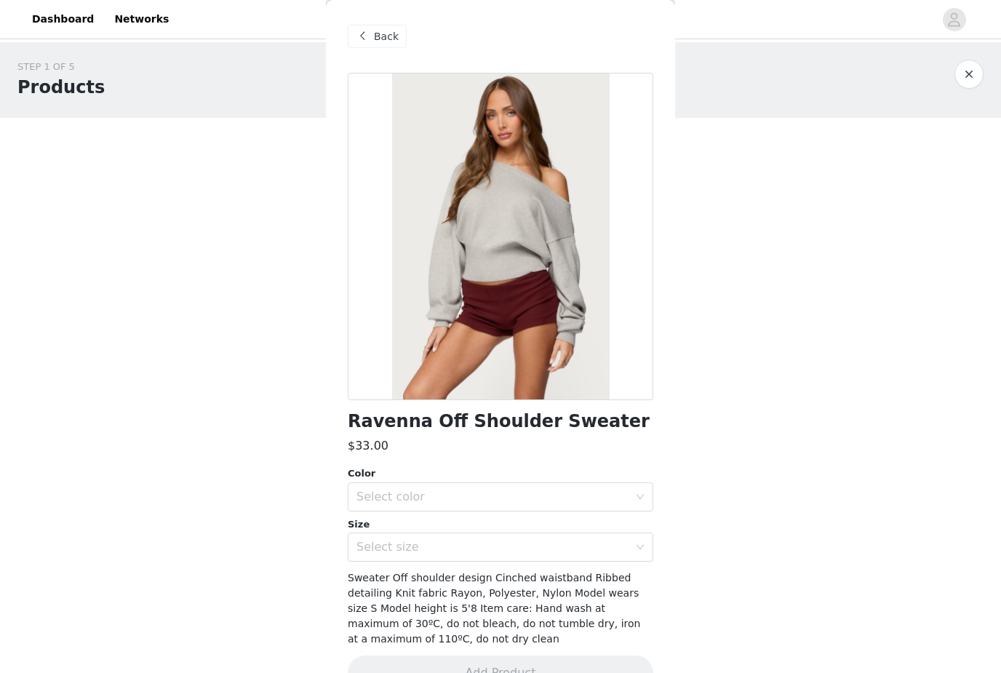
click at [514, 495] on div "Select color" at bounding box center [492, 497] width 272 height 15
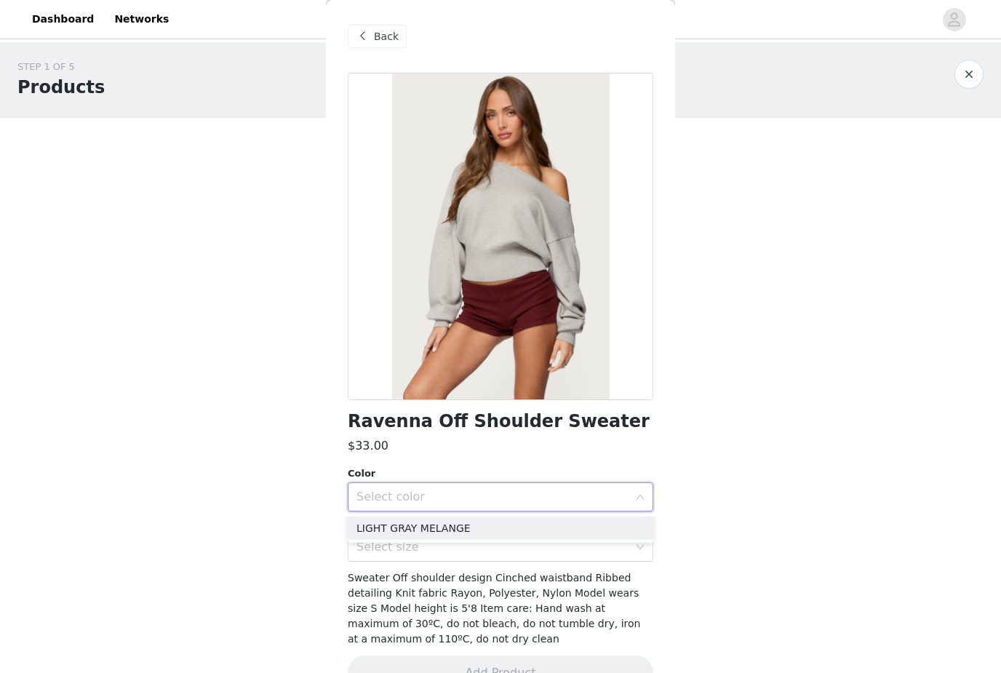
click at [499, 536] on li "LIGHT GRAY MELANGE" at bounding box center [501, 528] width 306 height 23
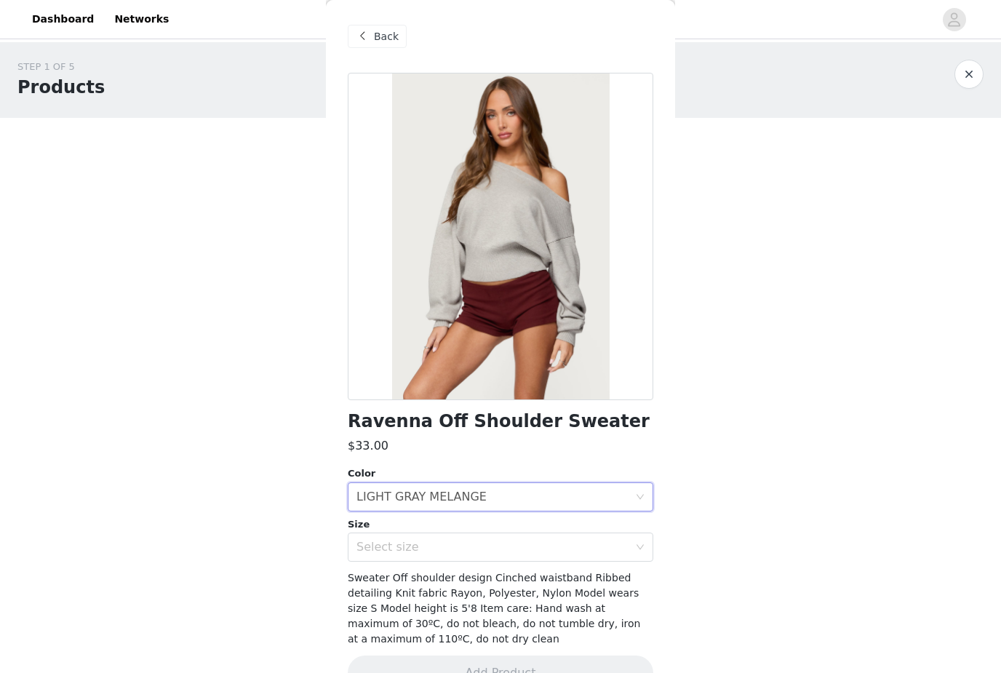
click at [481, 551] on div "Select size" at bounding box center [492, 547] width 272 height 15
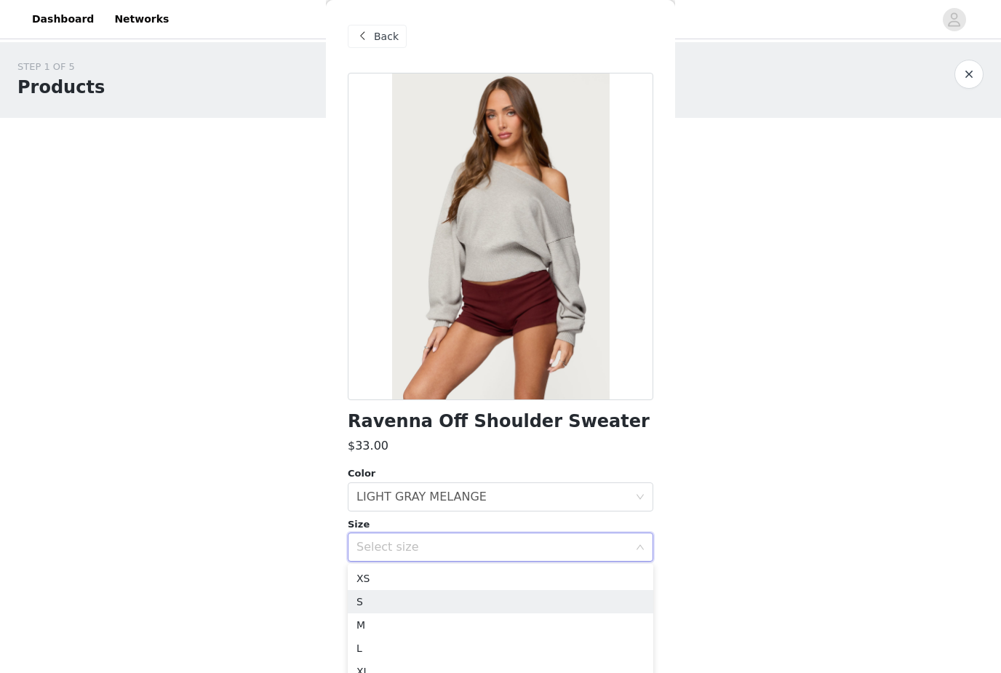
click at [457, 605] on li "S" at bounding box center [501, 601] width 306 height 23
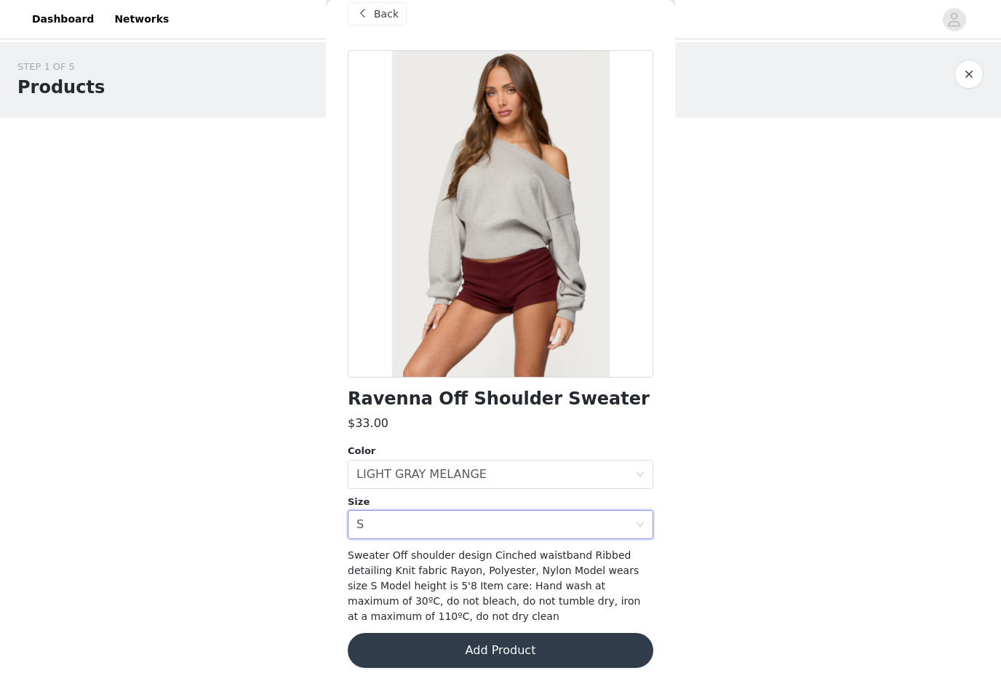
scroll to position [20, 0]
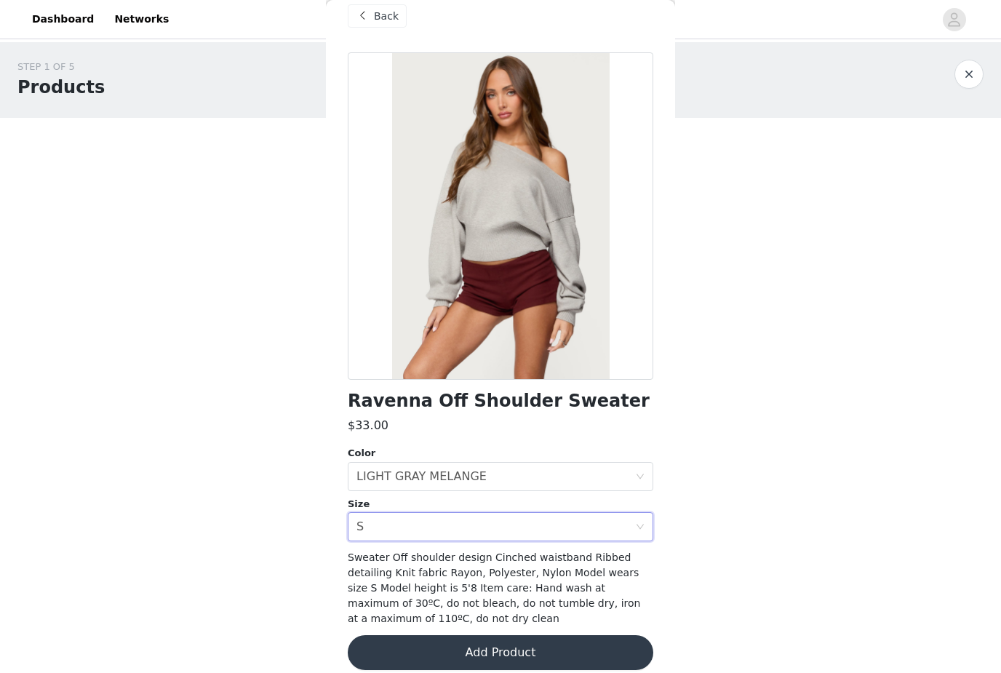
click at [460, 640] on button "Add Product" at bounding box center [501, 652] width 306 height 35
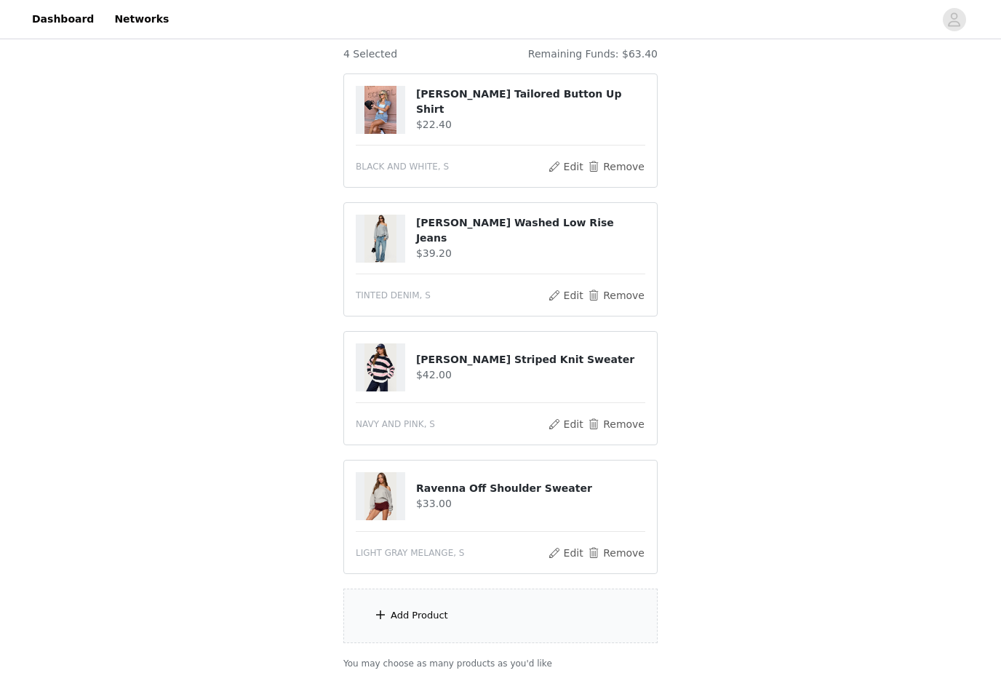
scroll to position [129, 0]
click at [473, 610] on div "Add Product" at bounding box center [500, 614] width 314 height 55
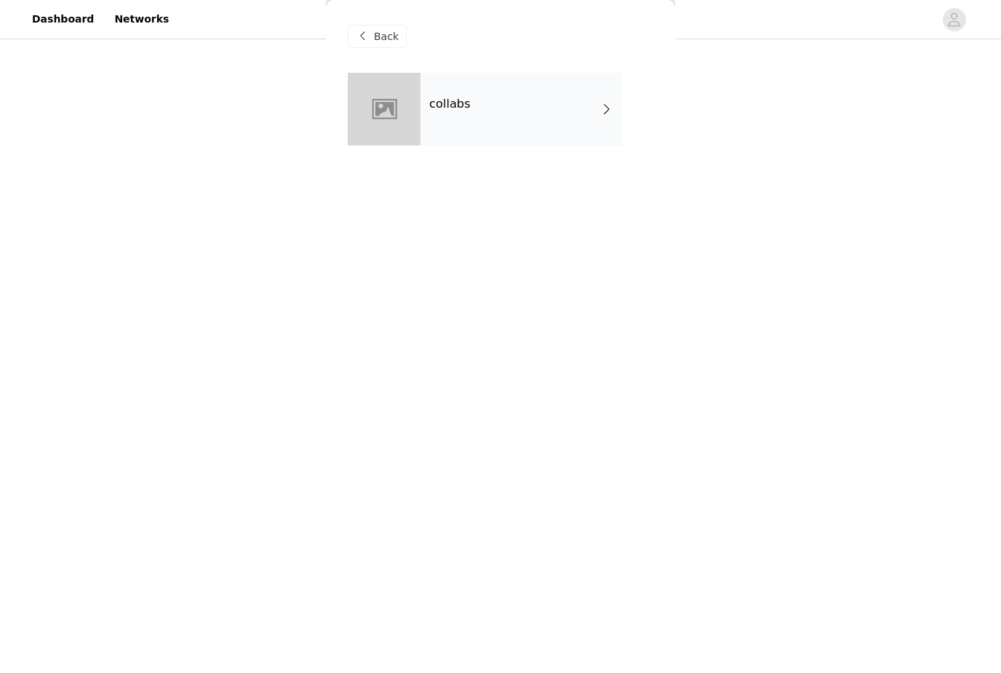
click at [562, 135] on div "collabs" at bounding box center [522, 109] width 202 height 73
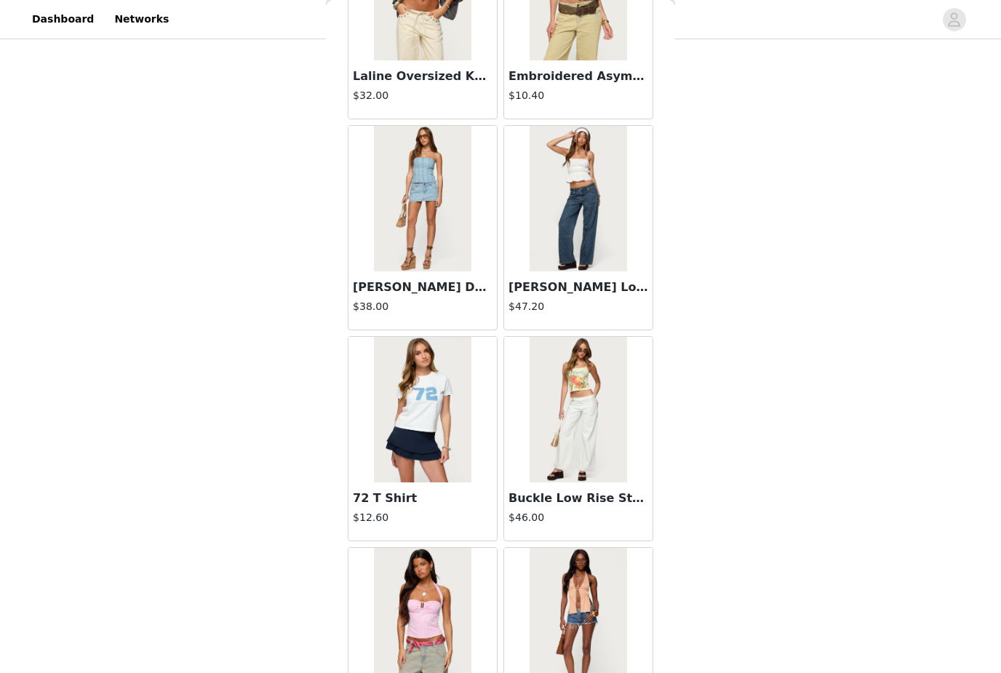
scroll to position [6629, 0]
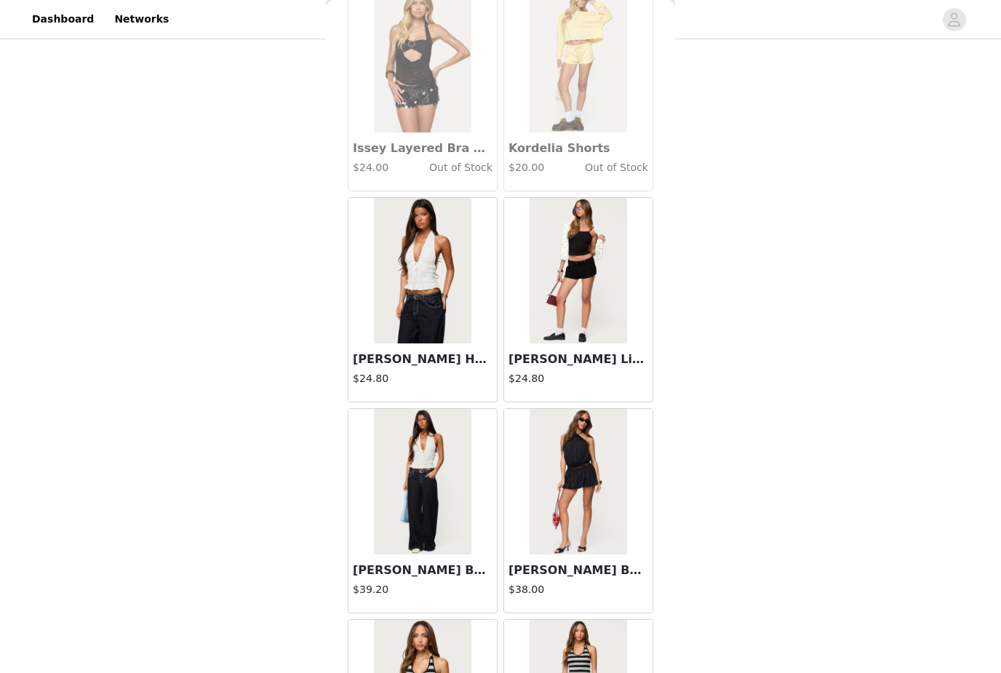
scroll to position [25860, 0]
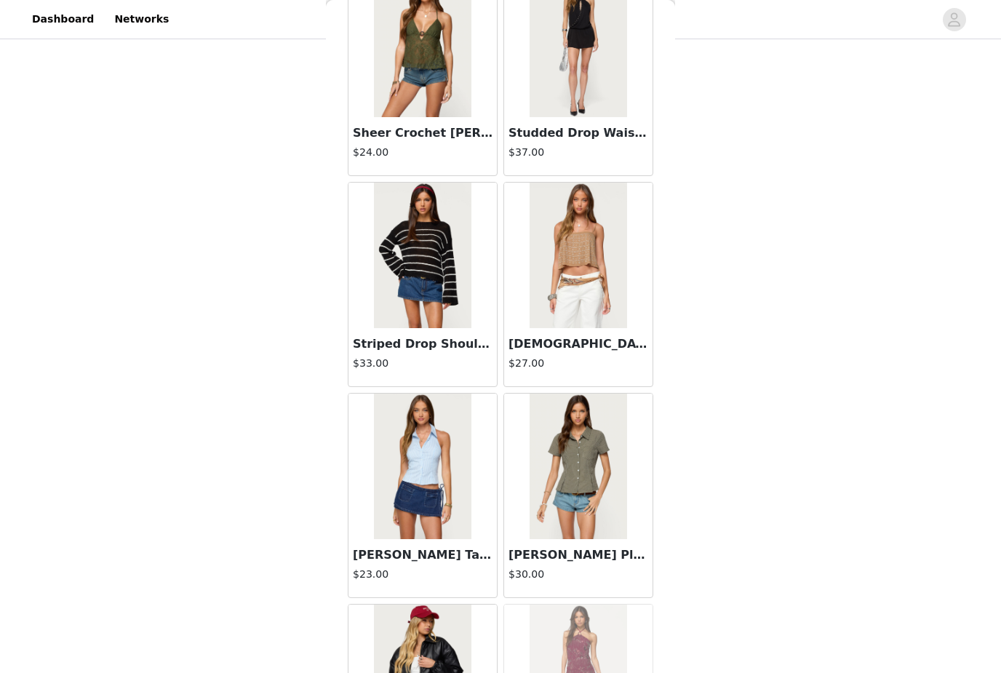
scroll to position [35766, 0]
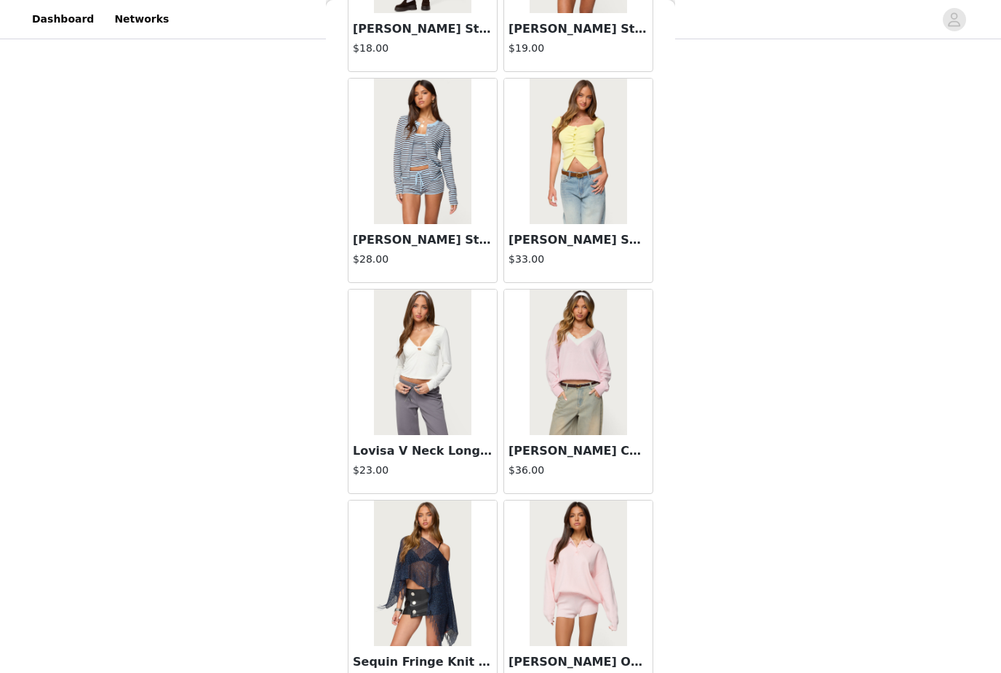
scroll to position [38630, 0]
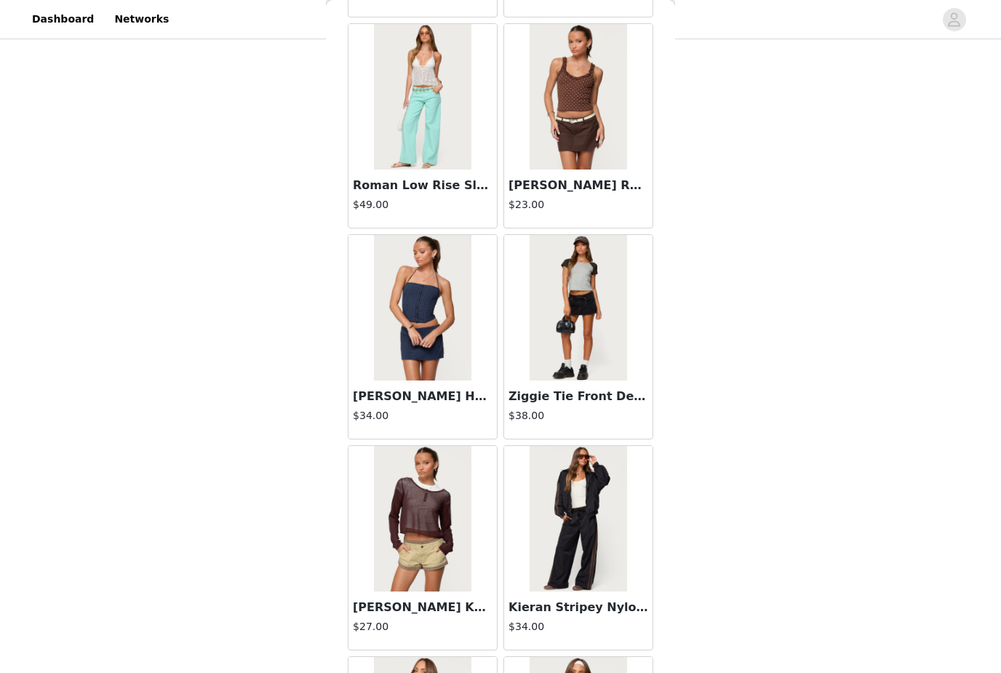
scroll to position [40367, 0]
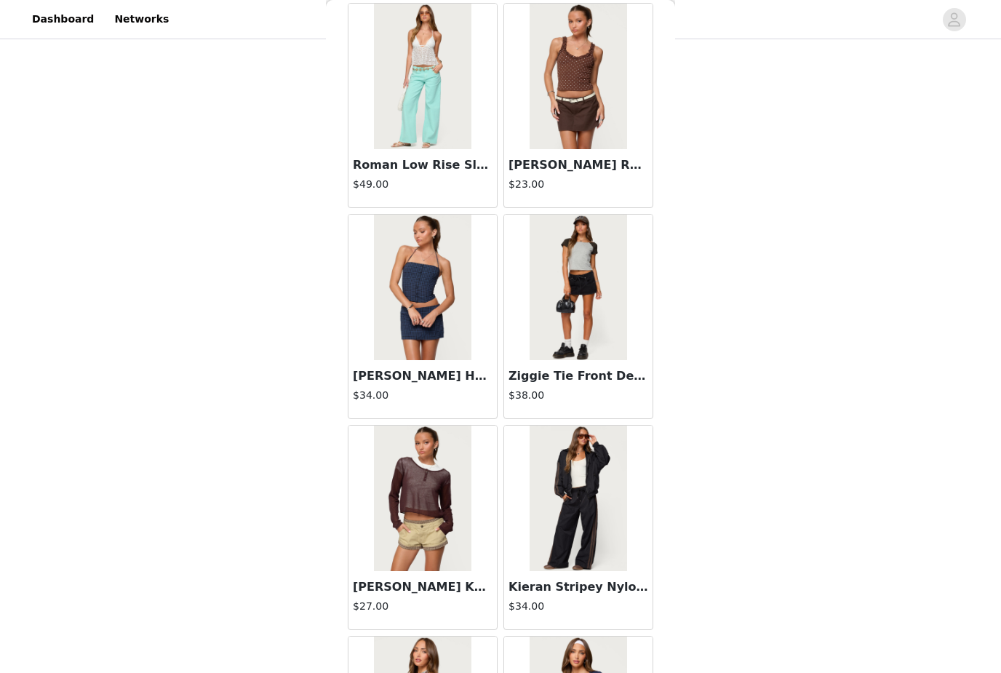
click at [563, 279] on img at bounding box center [578, 288] width 97 height 146
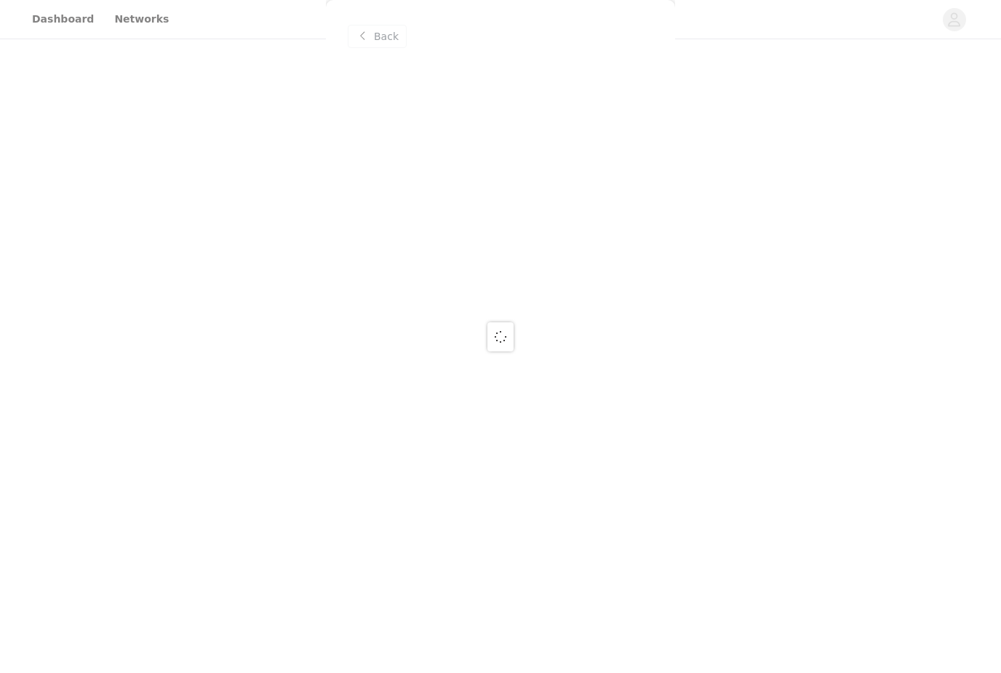
scroll to position [0, 0]
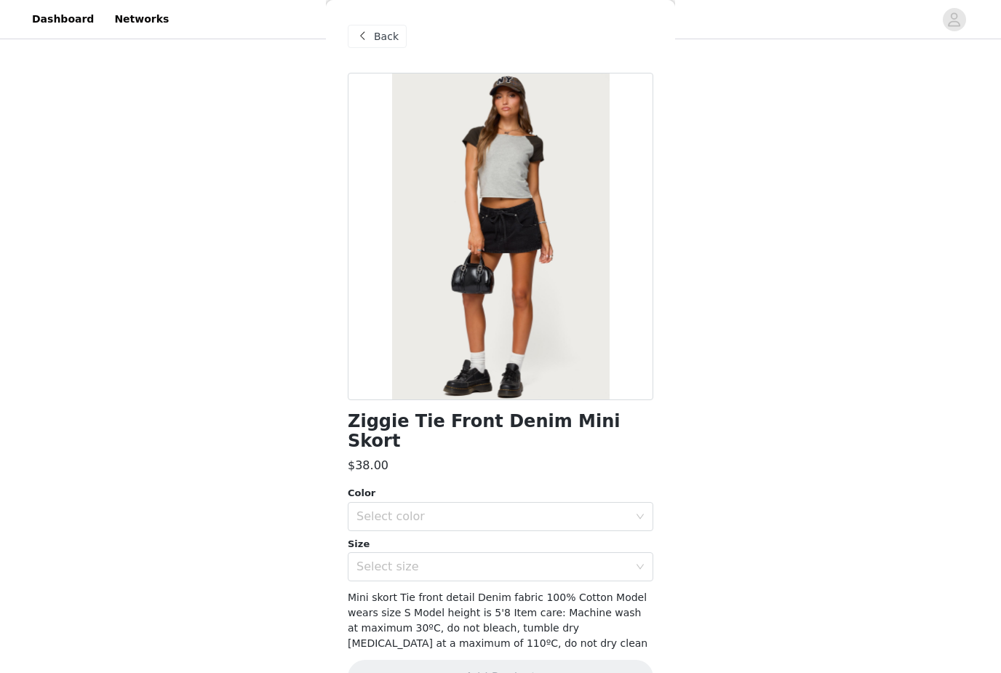
click at [450, 509] on div "Select color" at bounding box center [492, 516] width 272 height 15
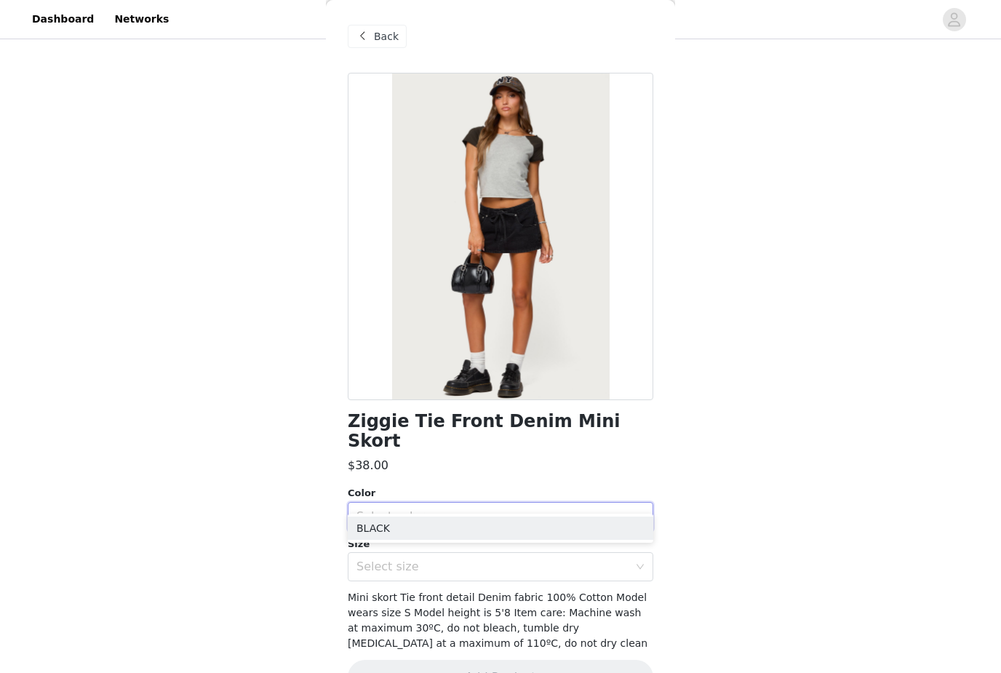
click at [447, 522] on li "BLACK" at bounding box center [501, 528] width 306 height 23
click at [454, 559] on div "Select size" at bounding box center [492, 566] width 272 height 15
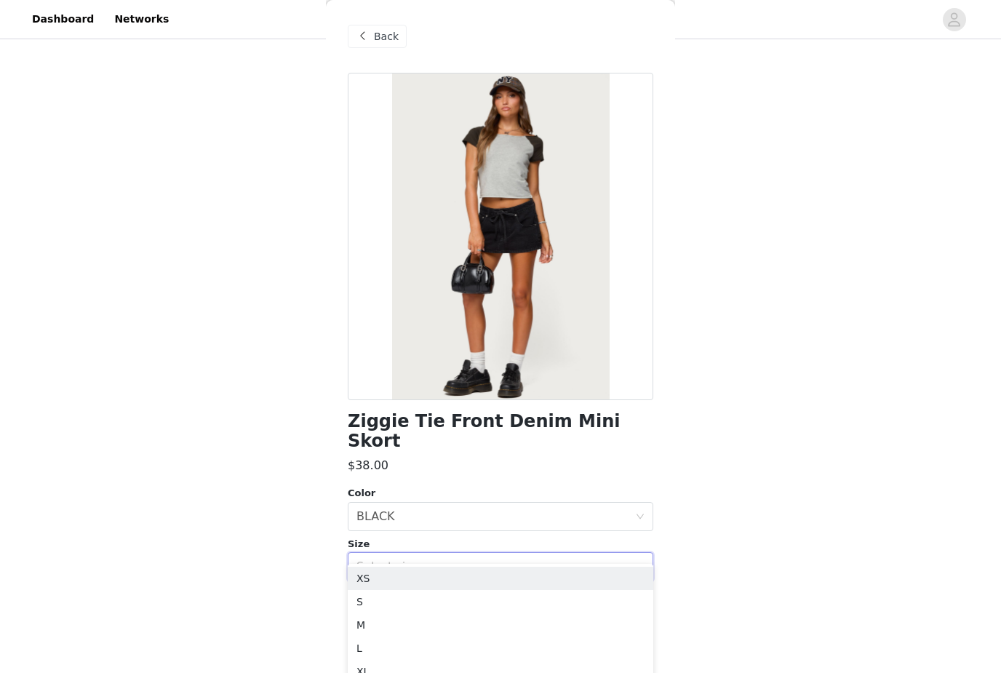
click at [406, 589] on li "XS" at bounding box center [501, 578] width 306 height 23
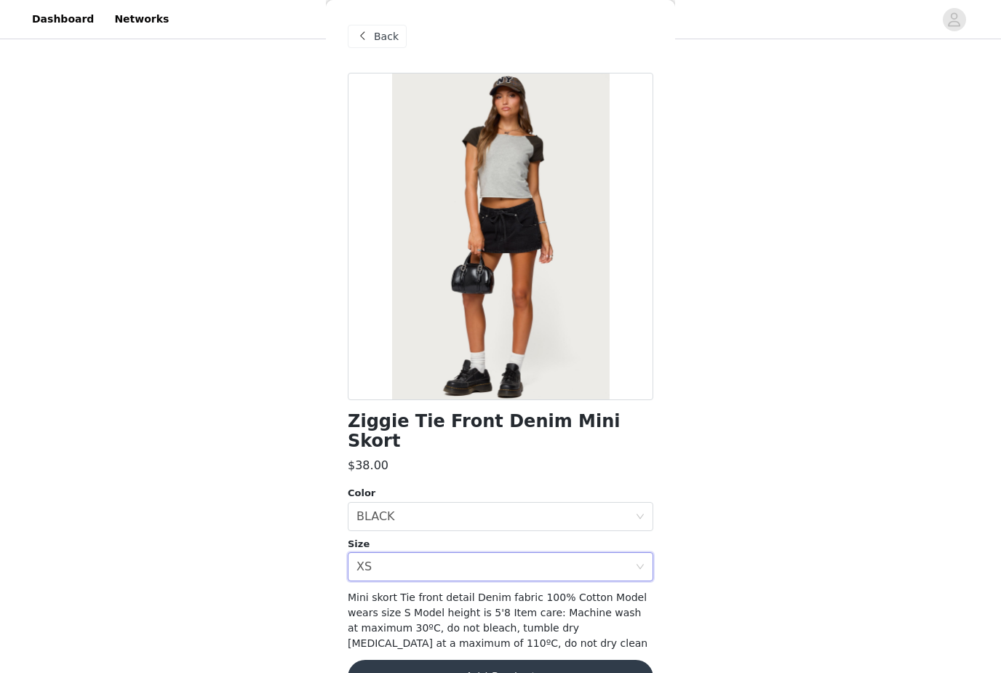
click at [407, 553] on div "Select size XS" at bounding box center [495, 567] width 279 height 28
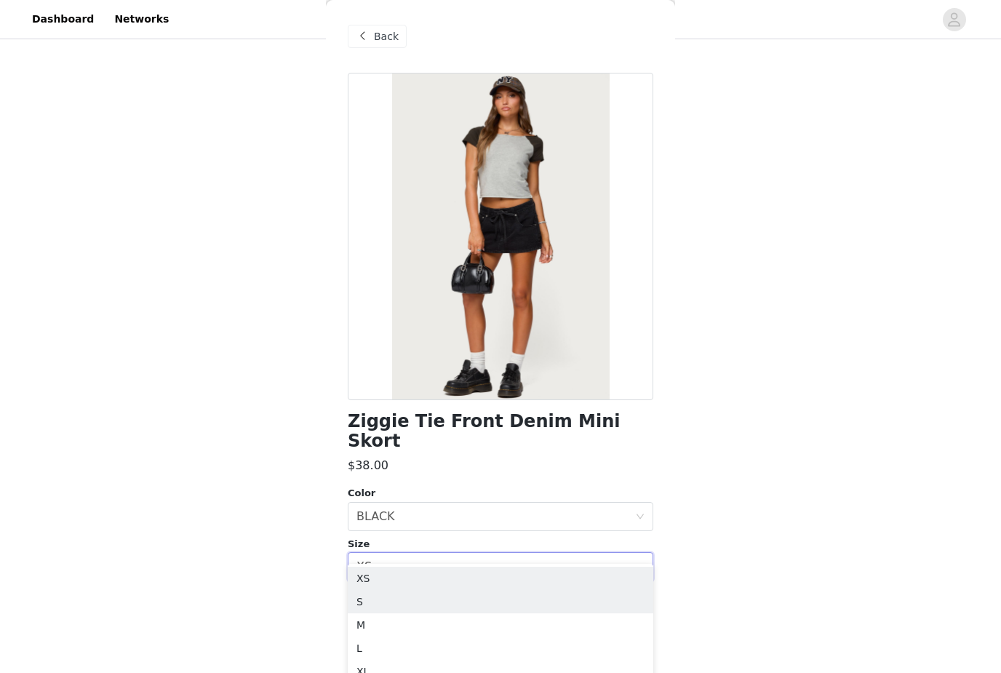
click at [408, 601] on li "S" at bounding box center [501, 601] width 306 height 23
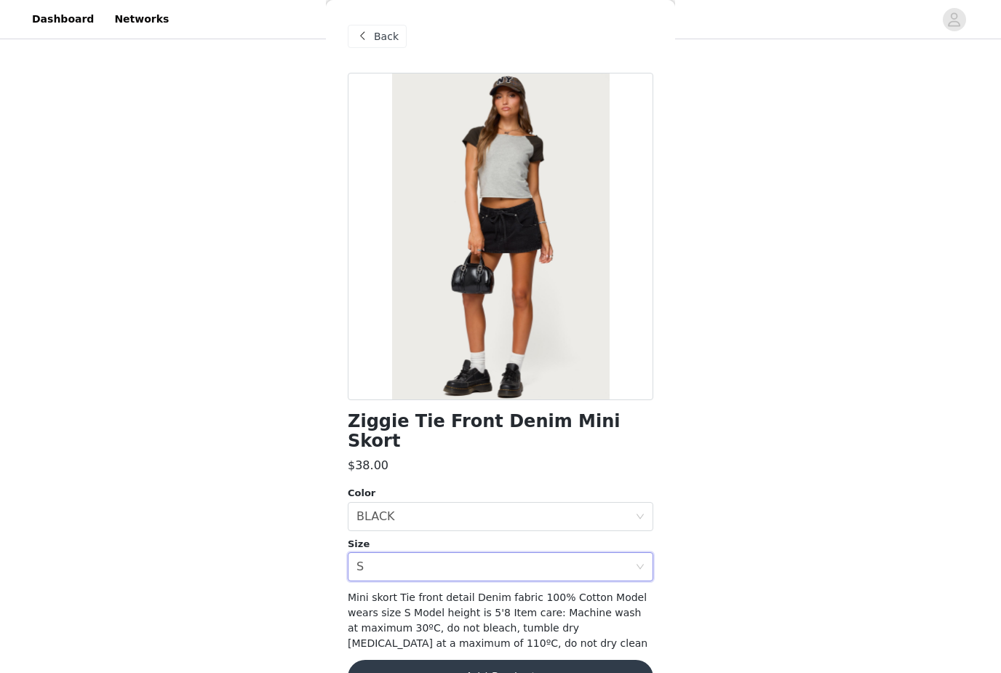
click at [438, 660] on button "Add Product" at bounding box center [501, 677] width 306 height 35
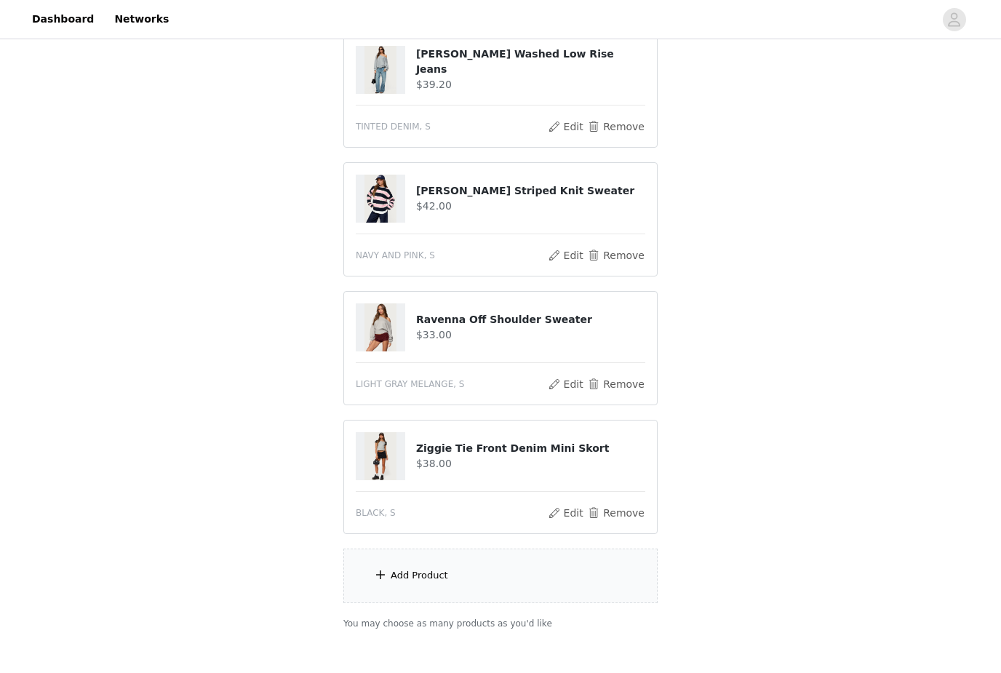
scroll to position [296, 0]
click at [589, 586] on div "Add Product" at bounding box center [500, 576] width 314 height 55
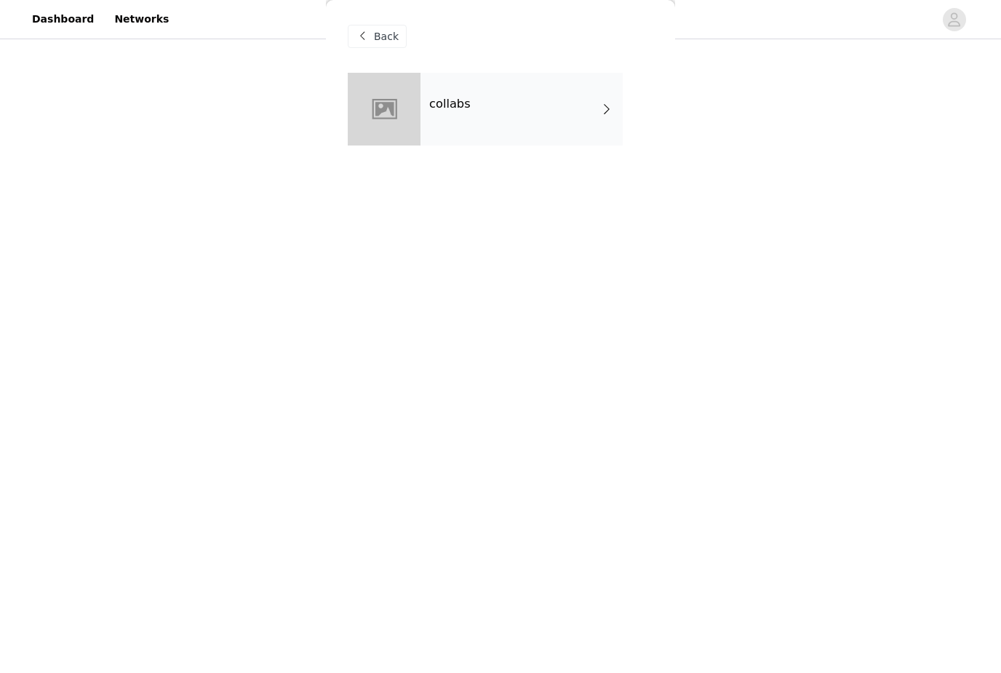
click at [547, 99] on div "collabs" at bounding box center [522, 109] width 202 height 73
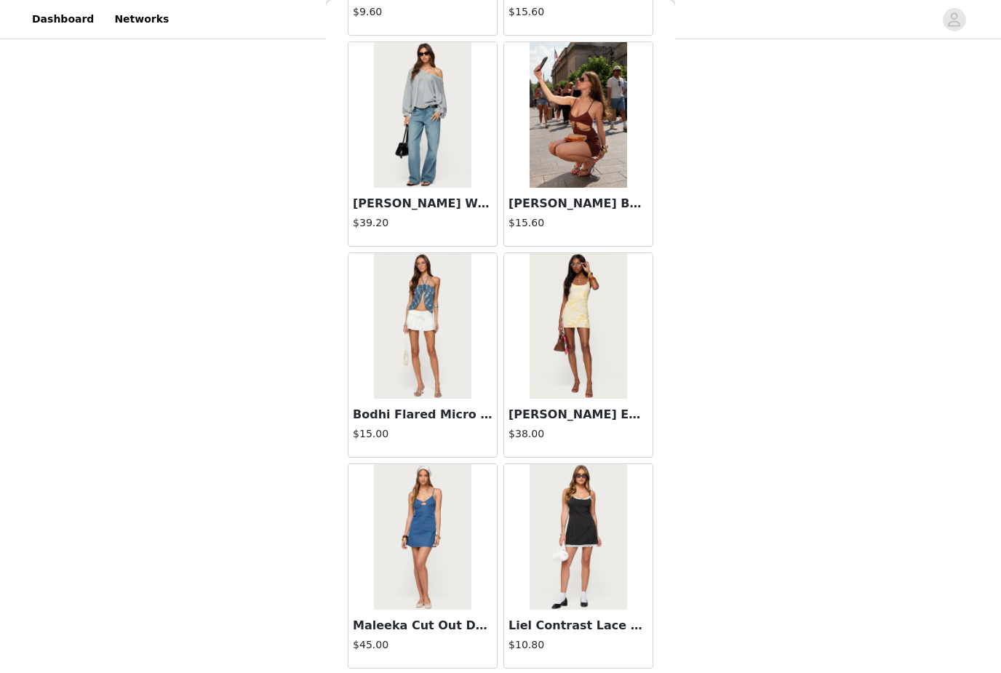
scroll to position [1507, 0]
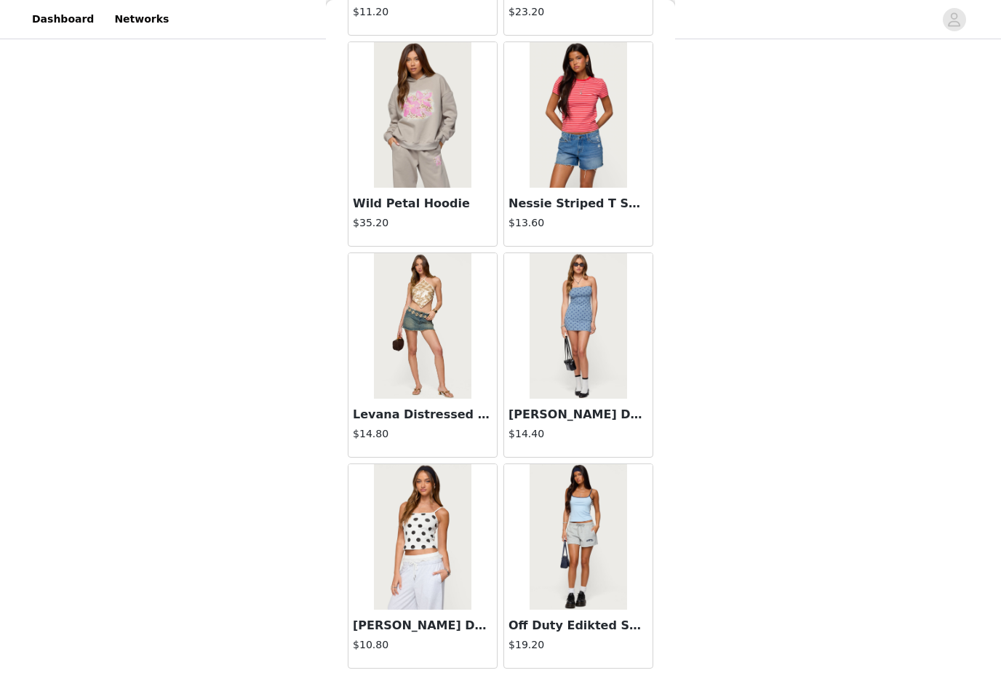
scroll to position [3616, 0]
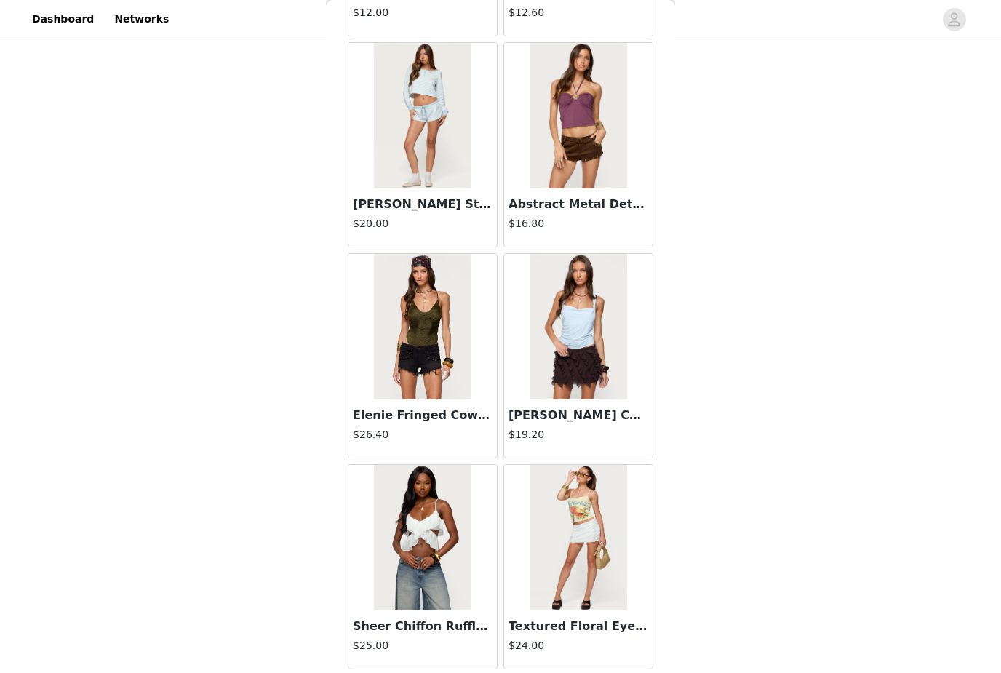
scroll to position [9946, 0]
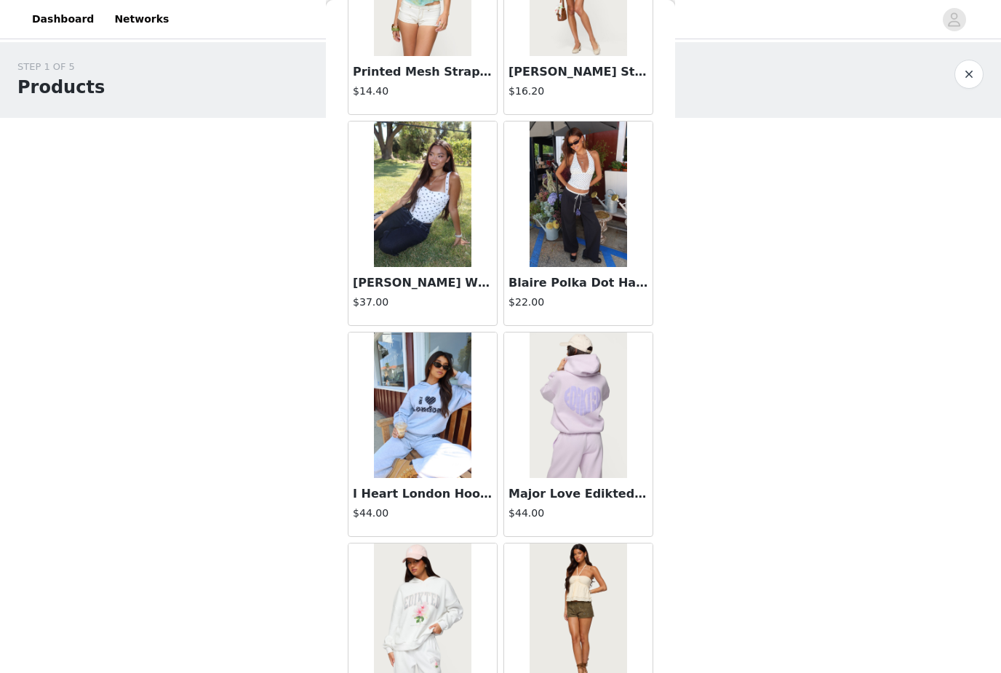
scroll to position [8181, 0]
click at [493, 589] on div at bounding box center [422, 616] width 148 height 146
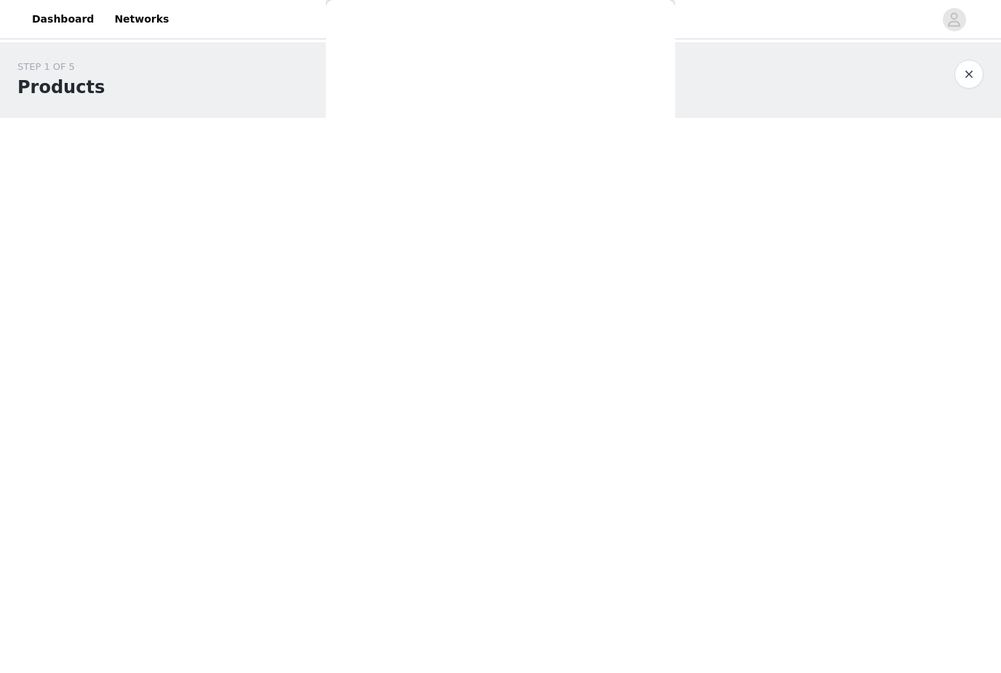
scroll to position [0, 0]
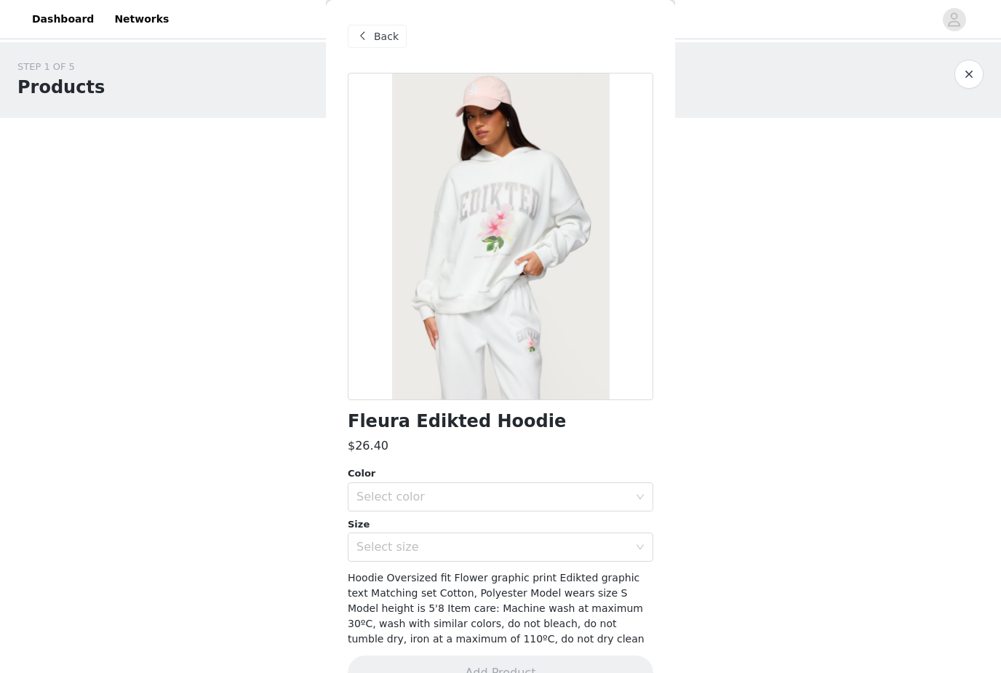
click at [372, 42] on div "Back" at bounding box center [377, 36] width 59 height 23
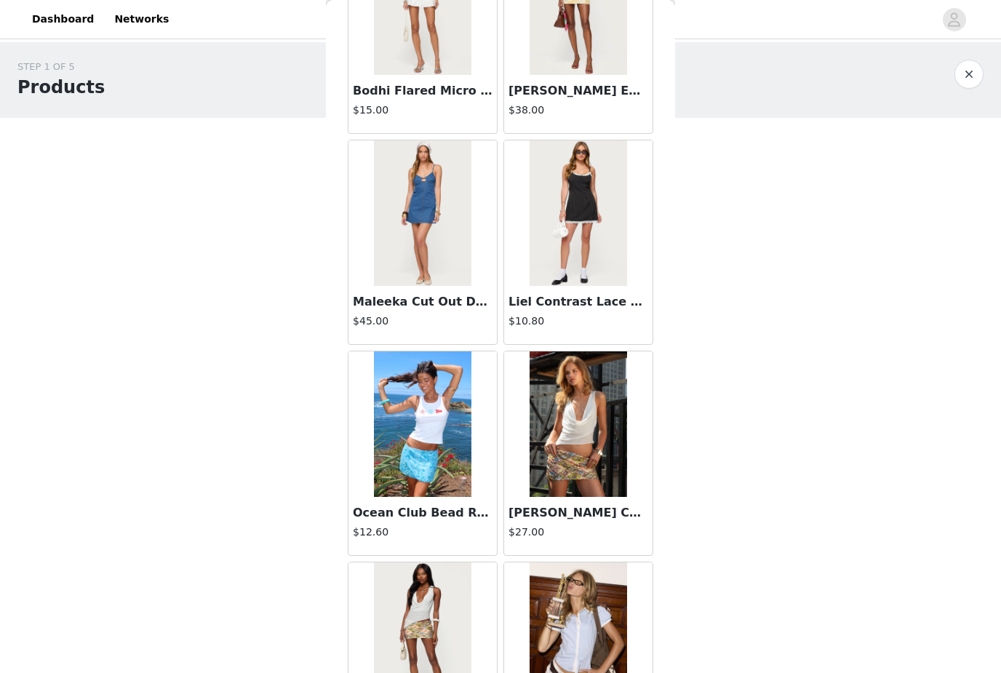
scroll to position [1838, 0]
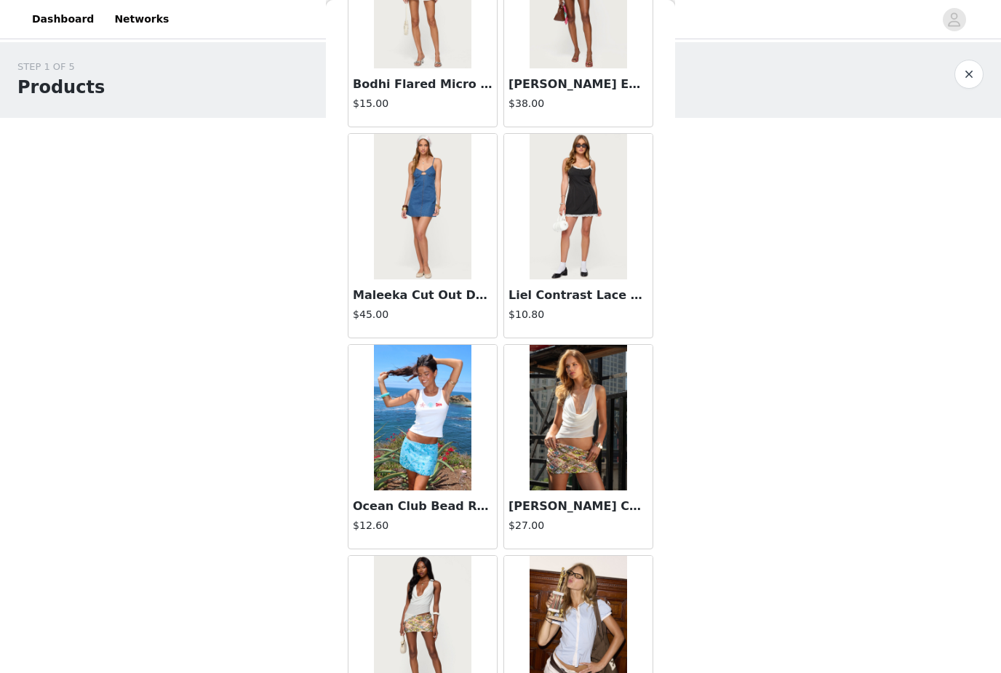
click at [673, 115] on div "Back Shelley Asymmetric Crochet Top $13.20 Polka Dot Cupped Chiffon Mini Dress …" at bounding box center [500, 336] width 349 height 673
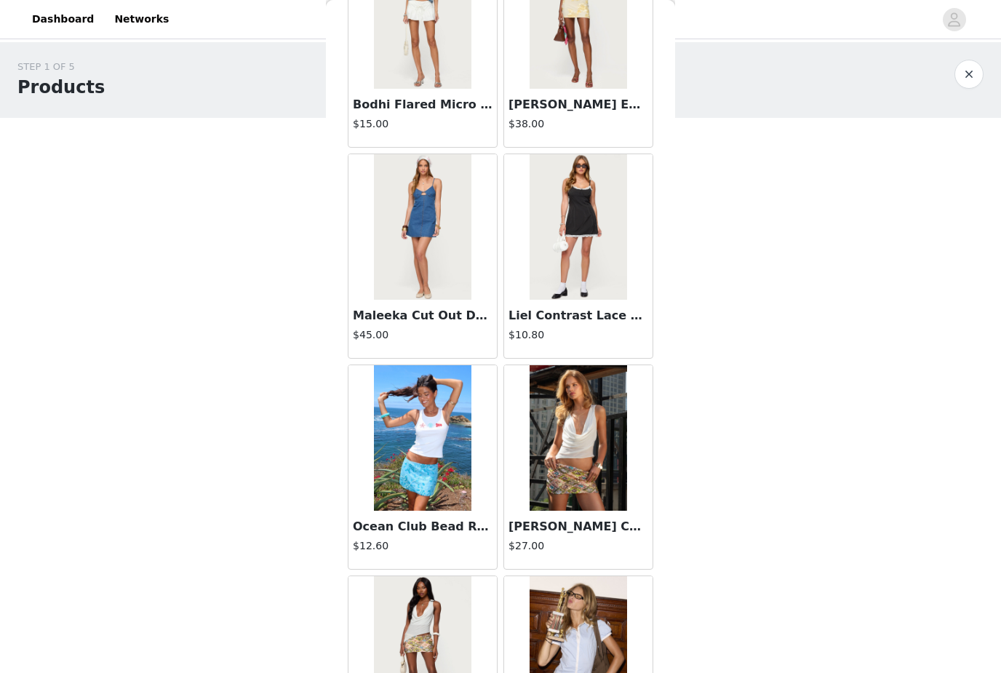
click at [665, 103] on div "Back Shelley Asymmetric Crochet Top $13.20 Polka Dot Cupped Chiffon Mini Dress …" at bounding box center [500, 336] width 349 height 673
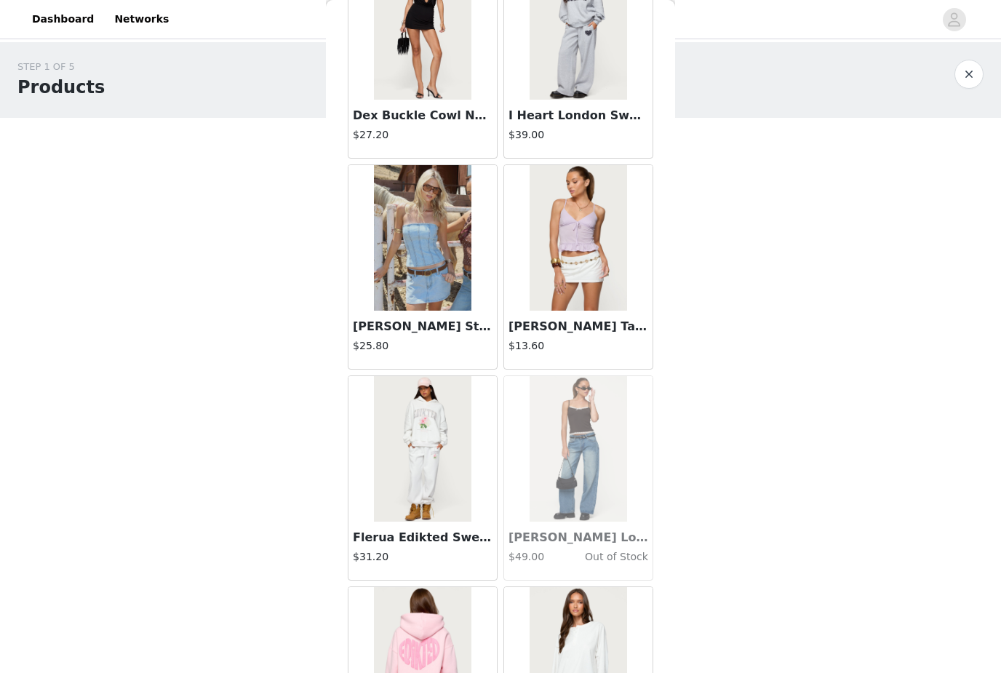
scroll to position [11942, 0]
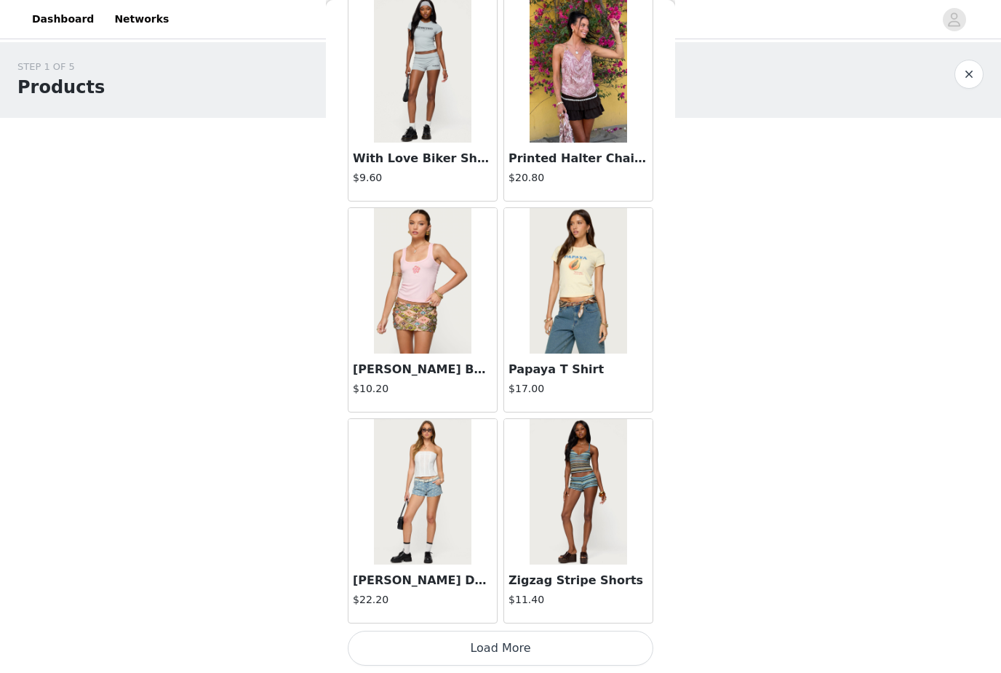
click at [626, 643] on button "Load More" at bounding box center [501, 648] width 306 height 35
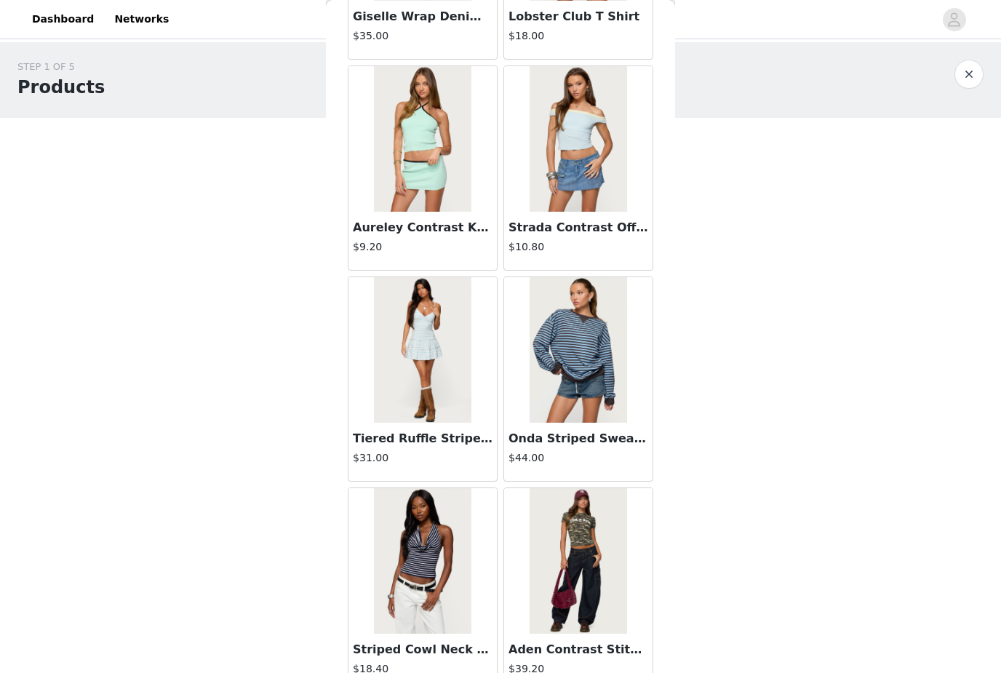
scroll to position [16252, 0]
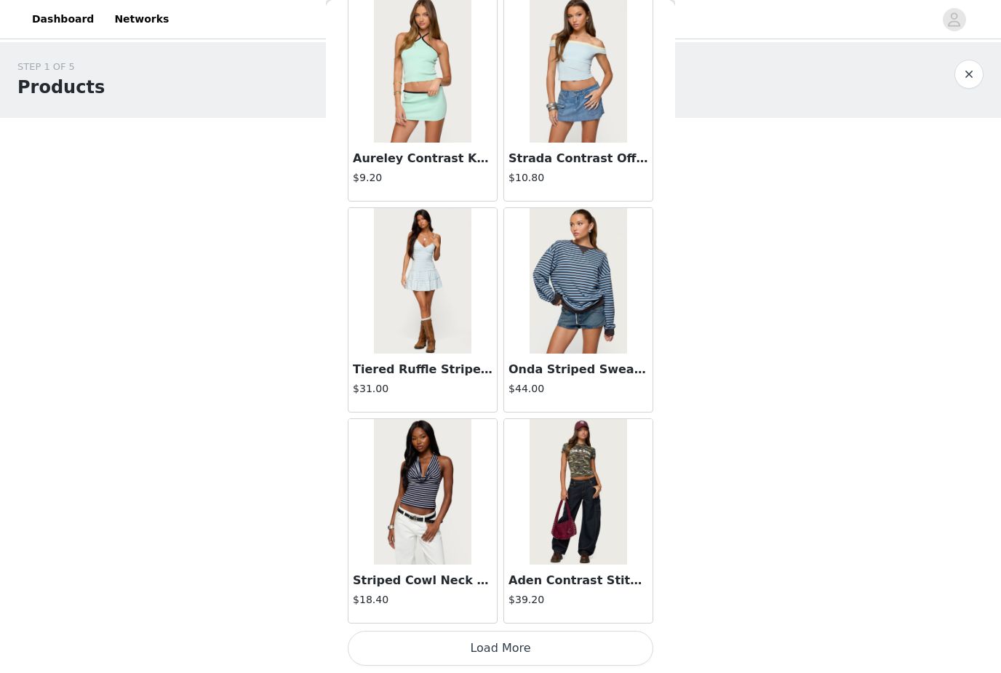
click at [562, 646] on button "Load More" at bounding box center [501, 648] width 306 height 35
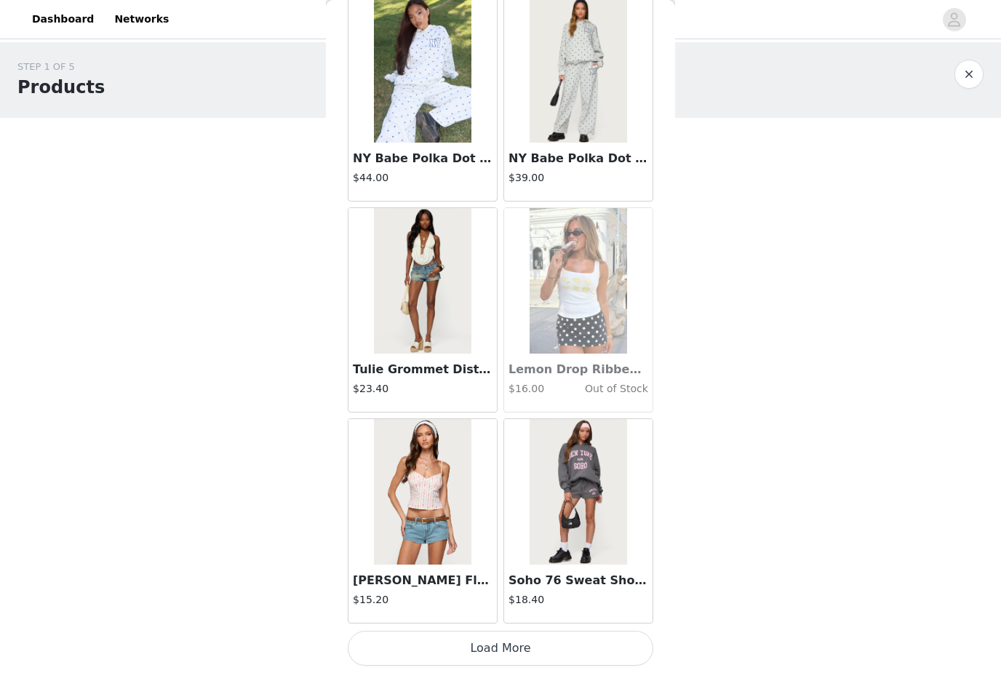
click at [554, 643] on button "Load More" at bounding box center [501, 648] width 306 height 35
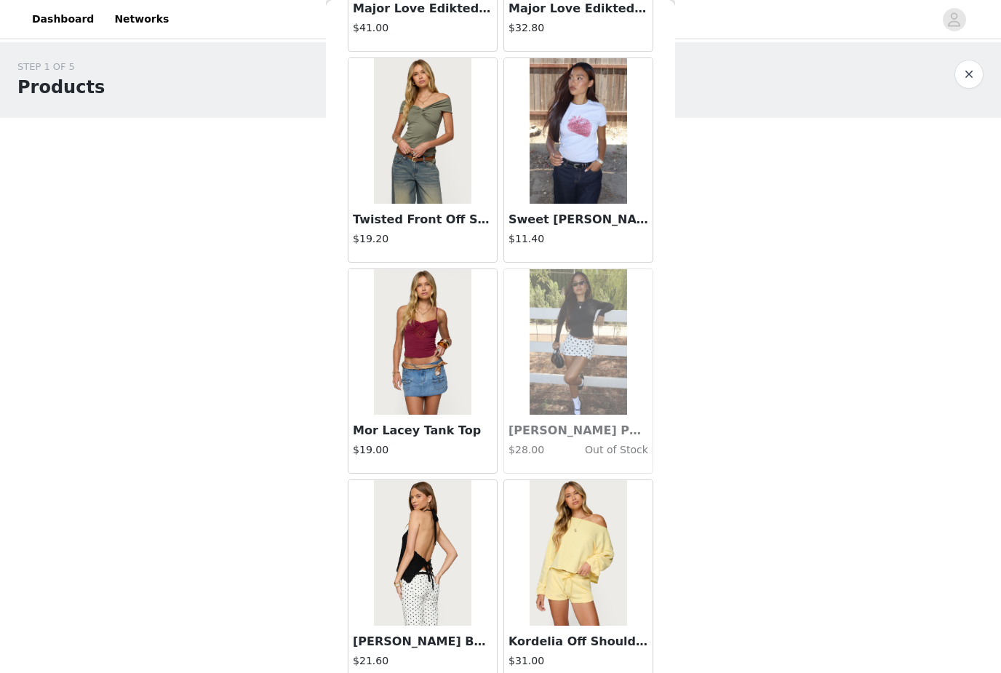
scroll to position [19636, 0]
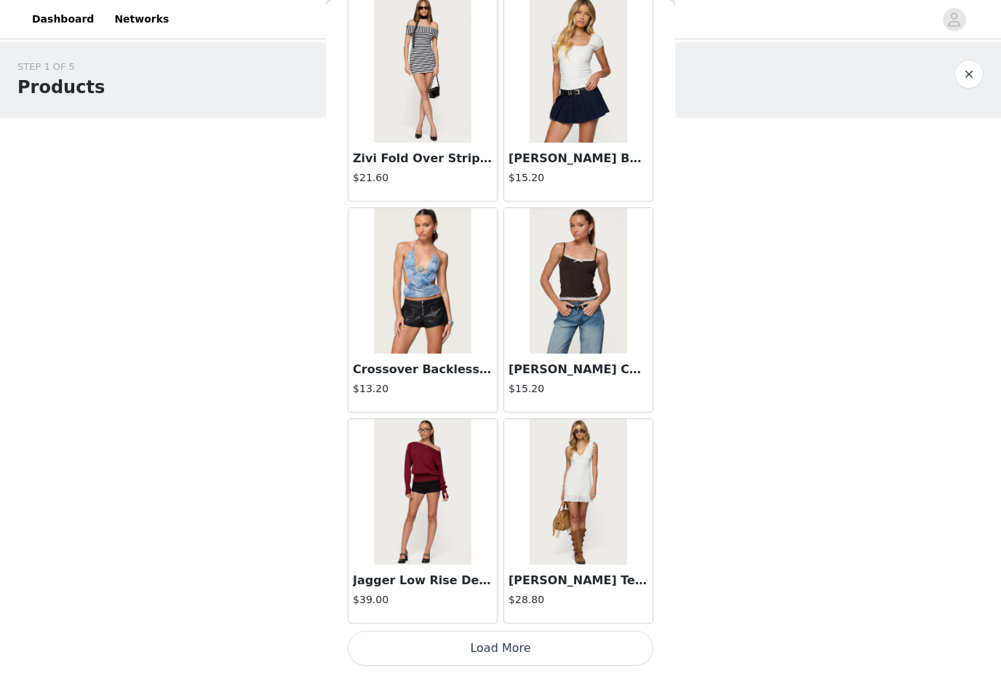
click at [576, 647] on button "Load More" at bounding box center [501, 648] width 306 height 35
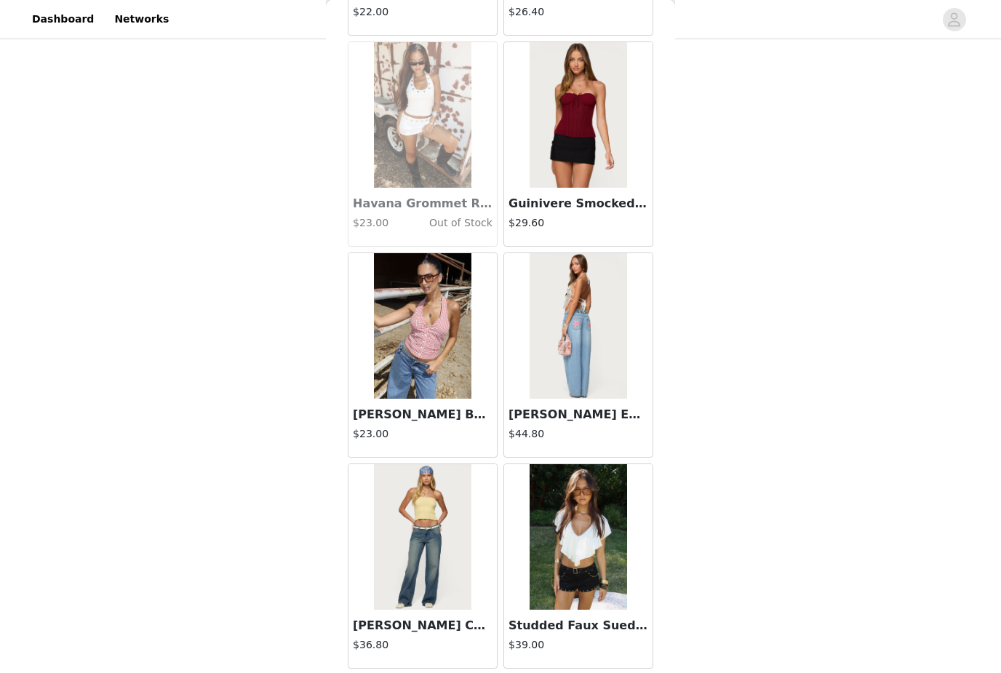
scroll to position [22605, 0]
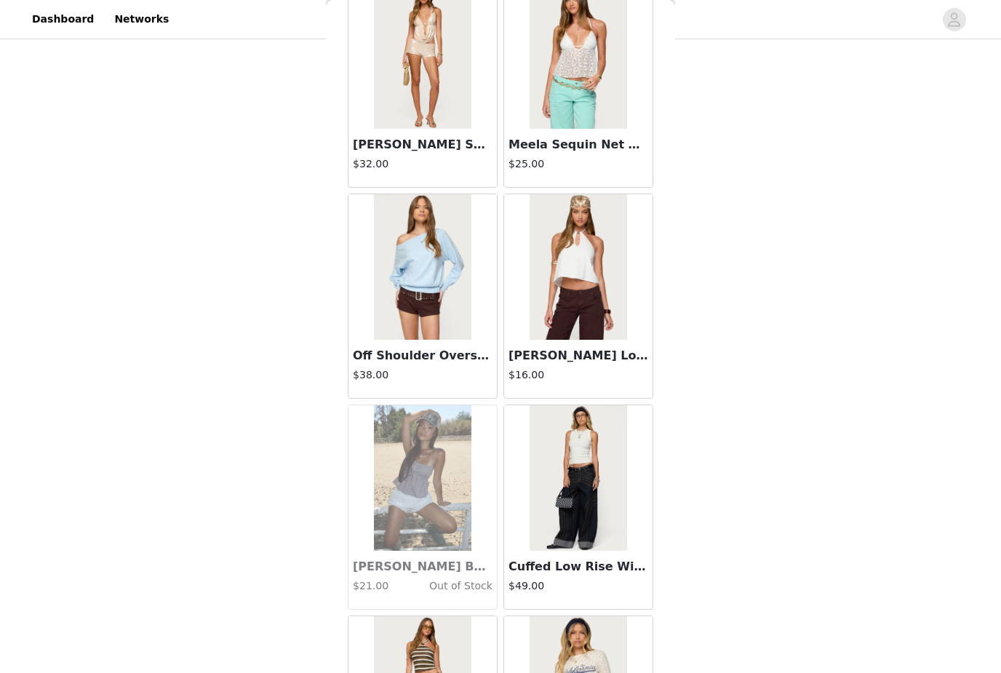
scroll to position [23301, 0]
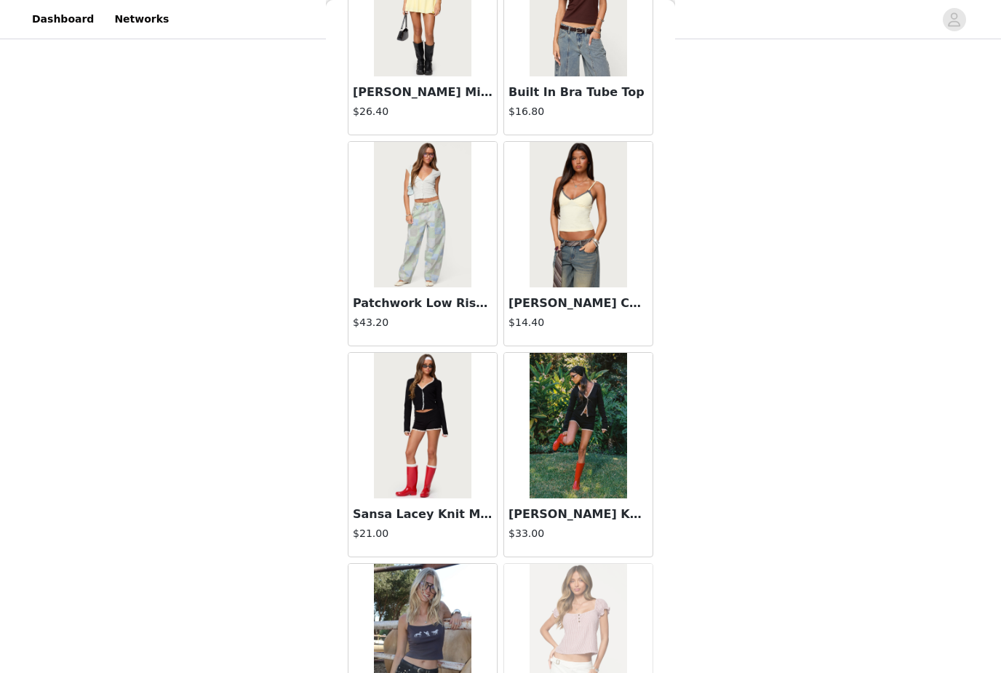
scroll to position [28839, 0]
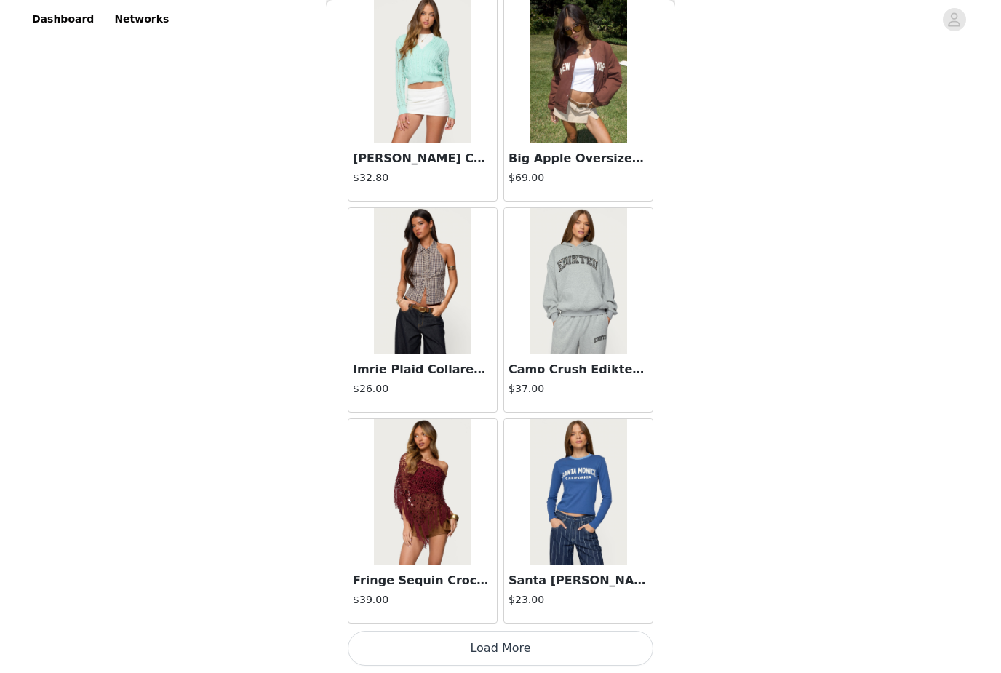
scroll to position [31090, 0]
click at [594, 663] on button "Load More" at bounding box center [501, 648] width 306 height 35
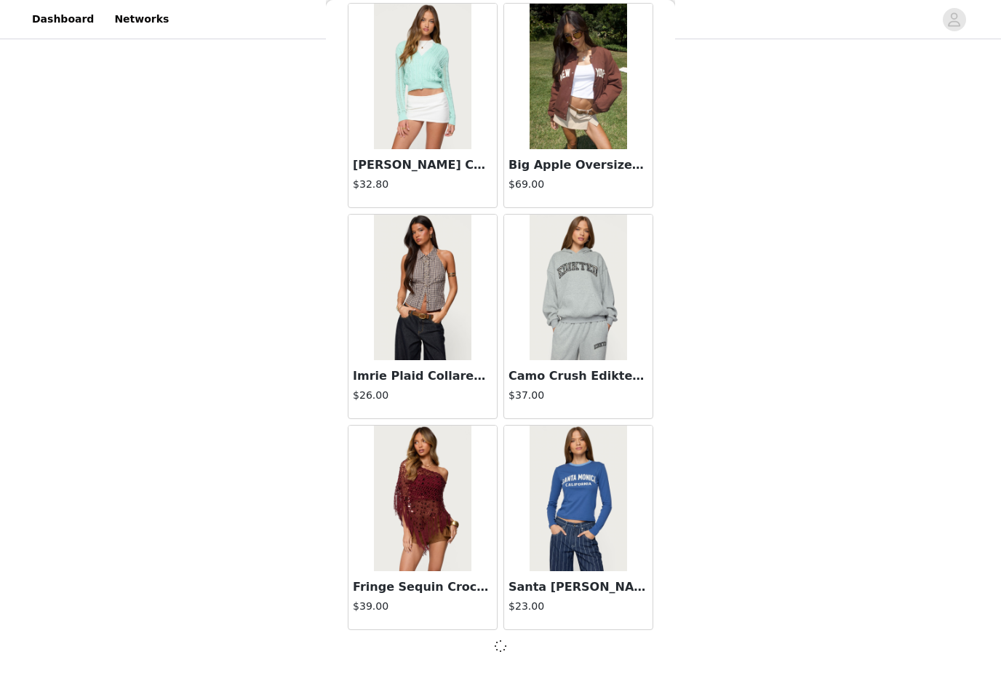
click at [594, 646] on div at bounding box center [501, 645] width 306 height 17
click at [615, 578] on h3 "Santa [PERSON_NAME] Sleeve T Shirt" at bounding box center [579, 586] width 140 height 17
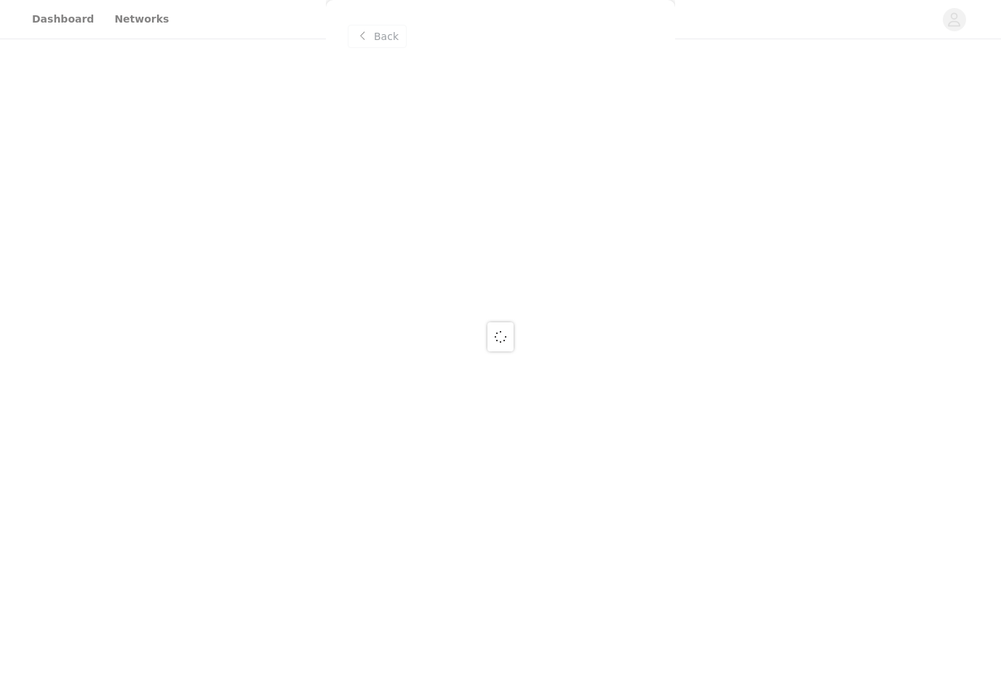
scroll to position [0, 0]
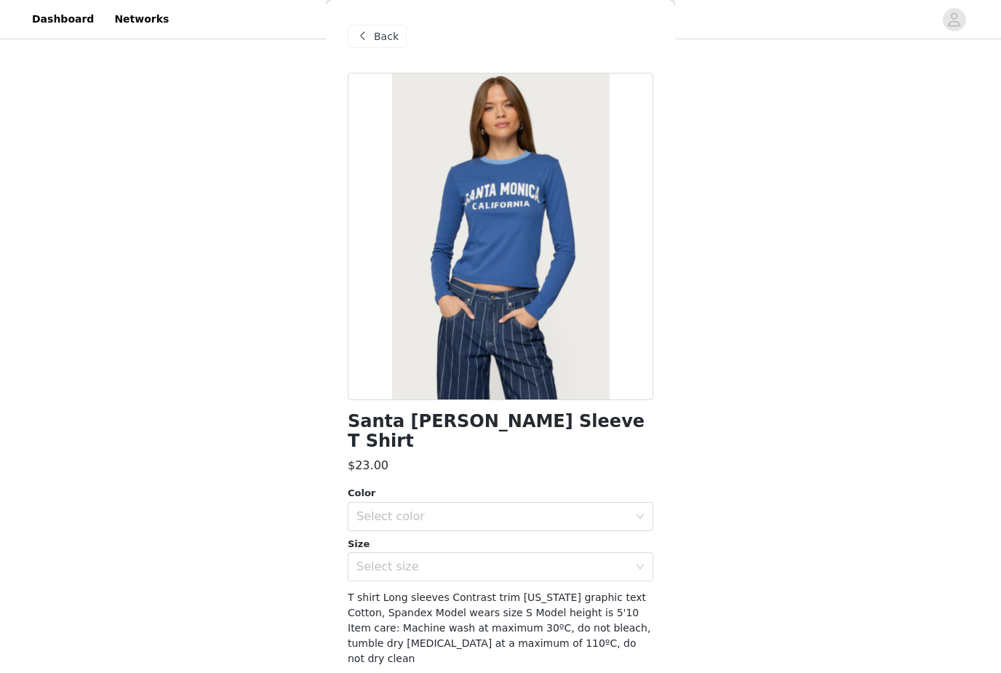
click at [368, 47] on div "Back" at bounding box center [377, 36] width 59 height 23
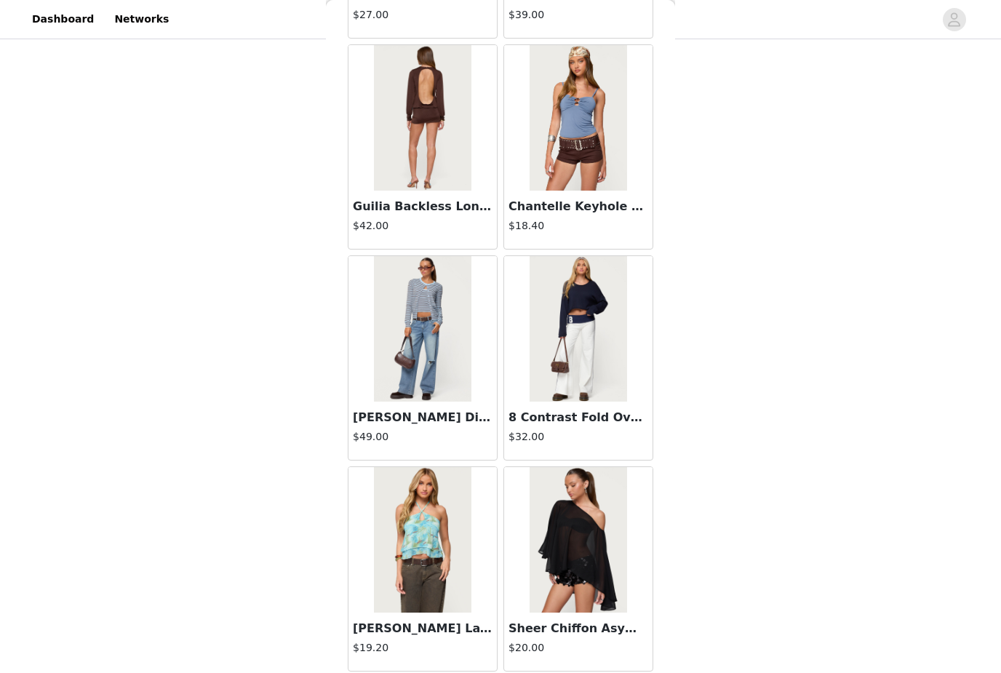
scroll to position [32437, 0]
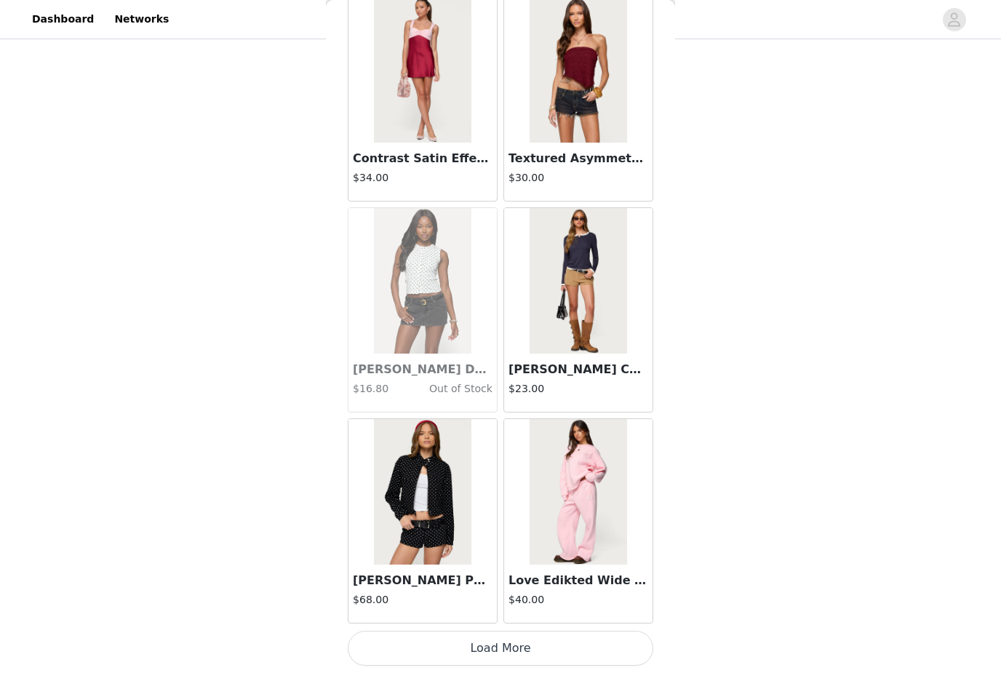
click at [588, 646] on button "Load More" at bounding box center [501, 648] width 306 height 35
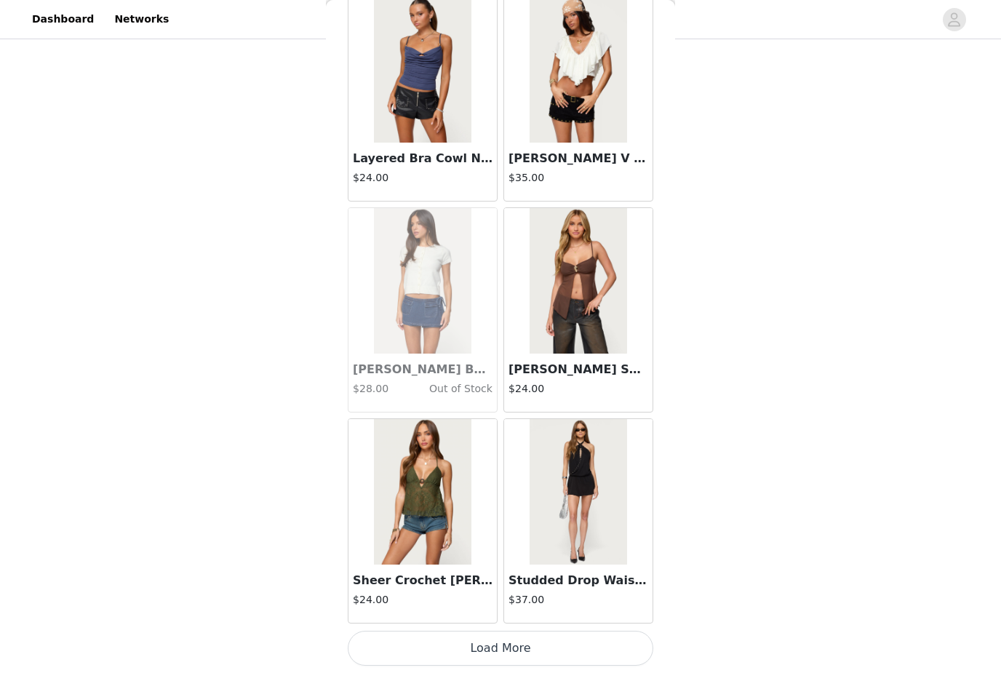
scroll to position [35310, 0]
click at [572, 659] on button "Load More" at bounding box center [501, 648] width 306 height 35
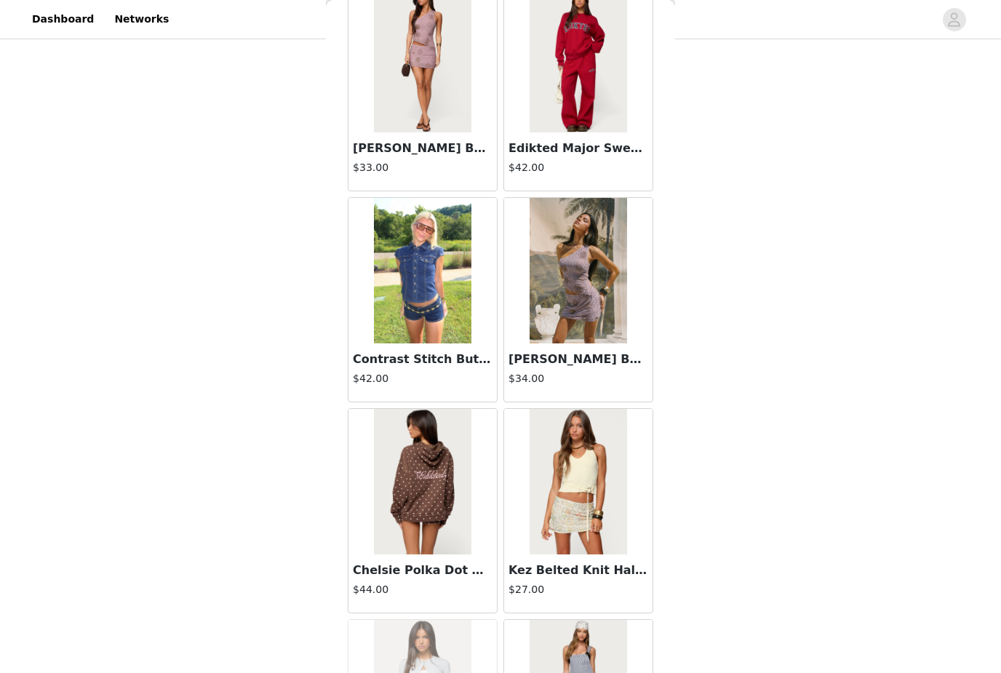
scroll to position [37223, 0]
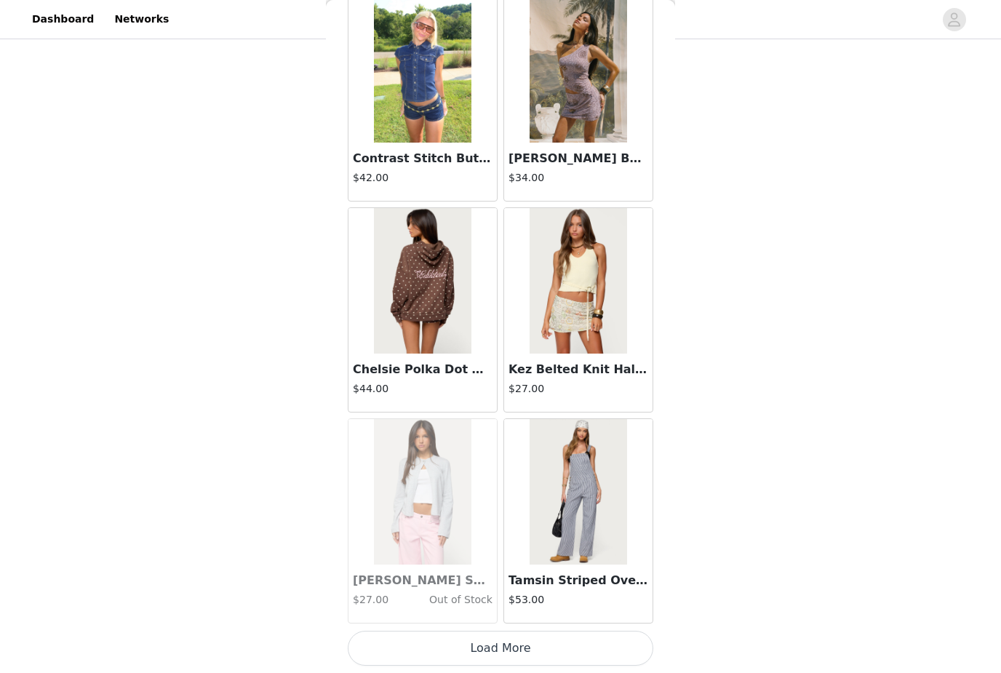
click at [543, 645] on button "Load More" at bounding box center [501, 648] width 306 height 35
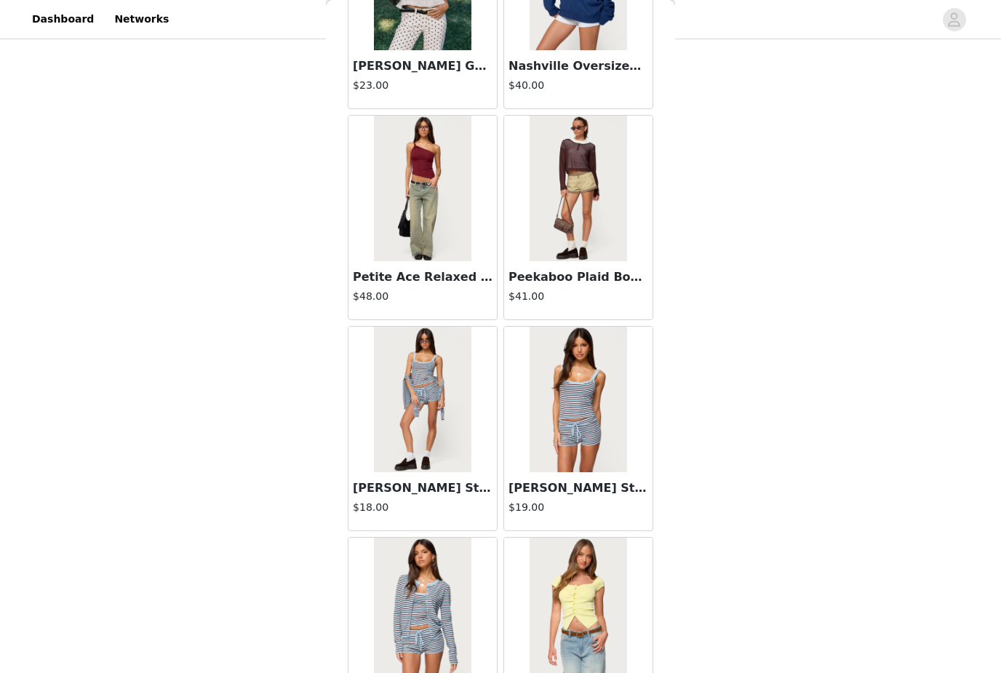
scroll to position [38147, 0]
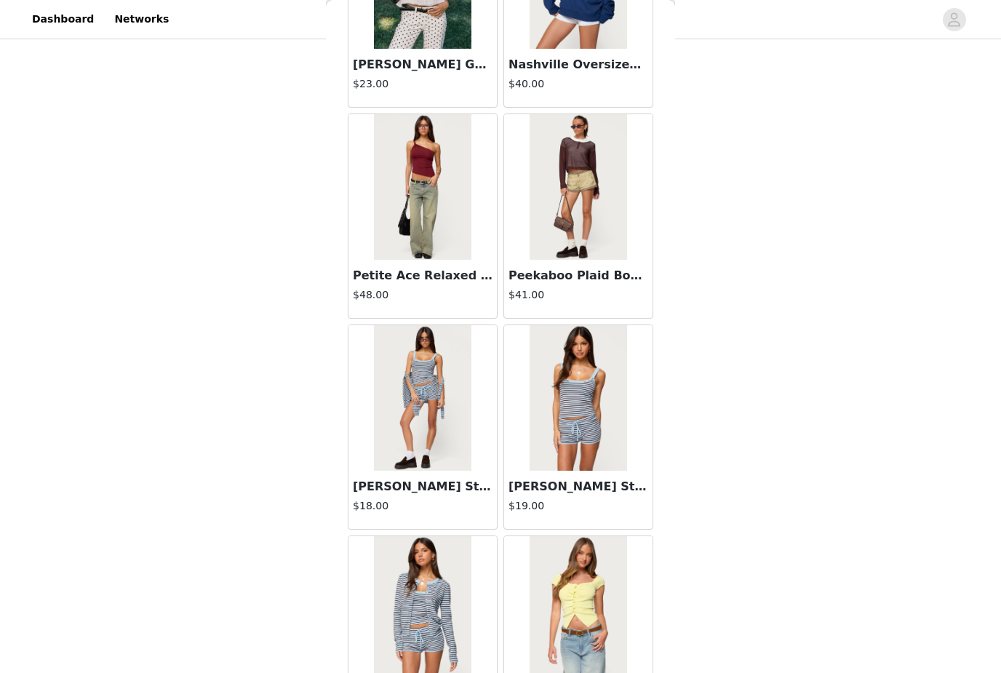
click at [586, 527] on div "Lillian Striped Knit Tank Top $19.00" at bounding box center [578, 500] width 148 height 58
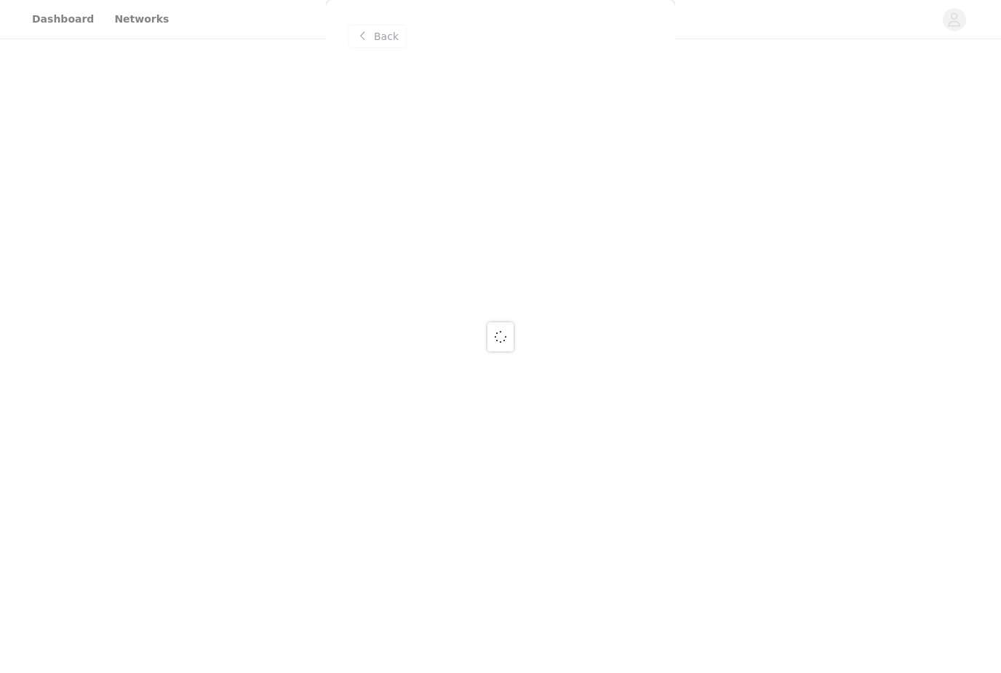
scroll to position [0, 0]
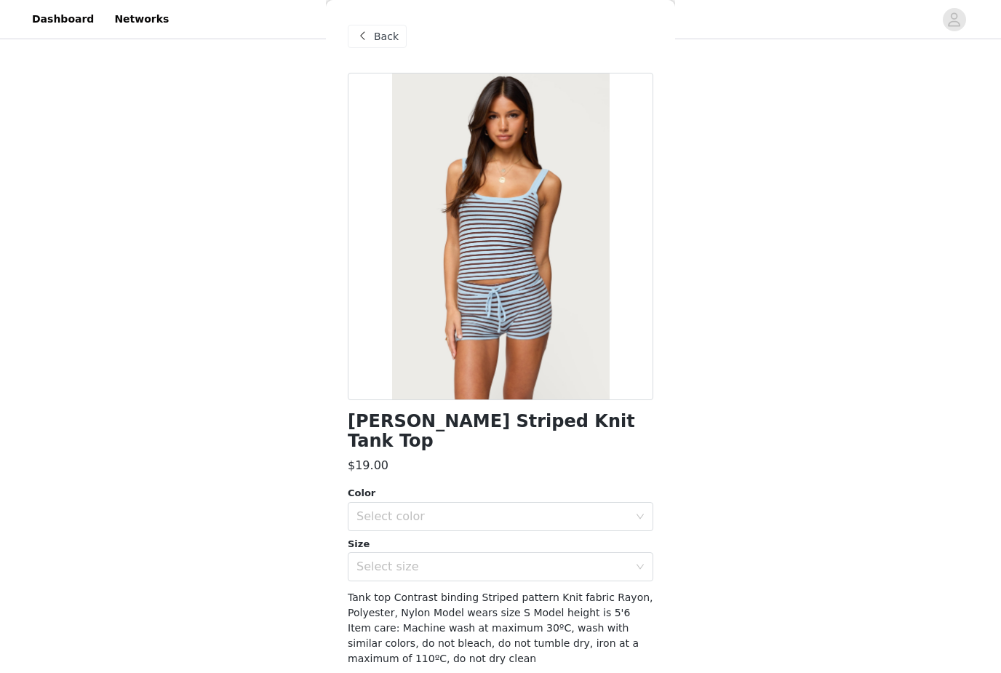
click at [392, 41] on span "Back" at bounding box center [386, 36] width 25 height 15
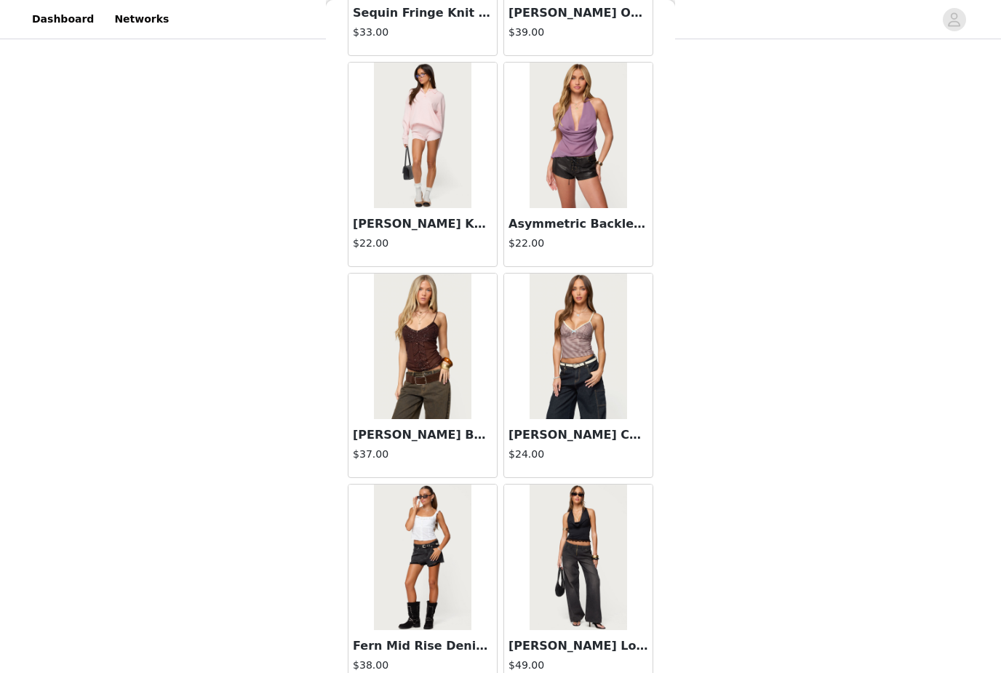
scroll to position [39255, 0]
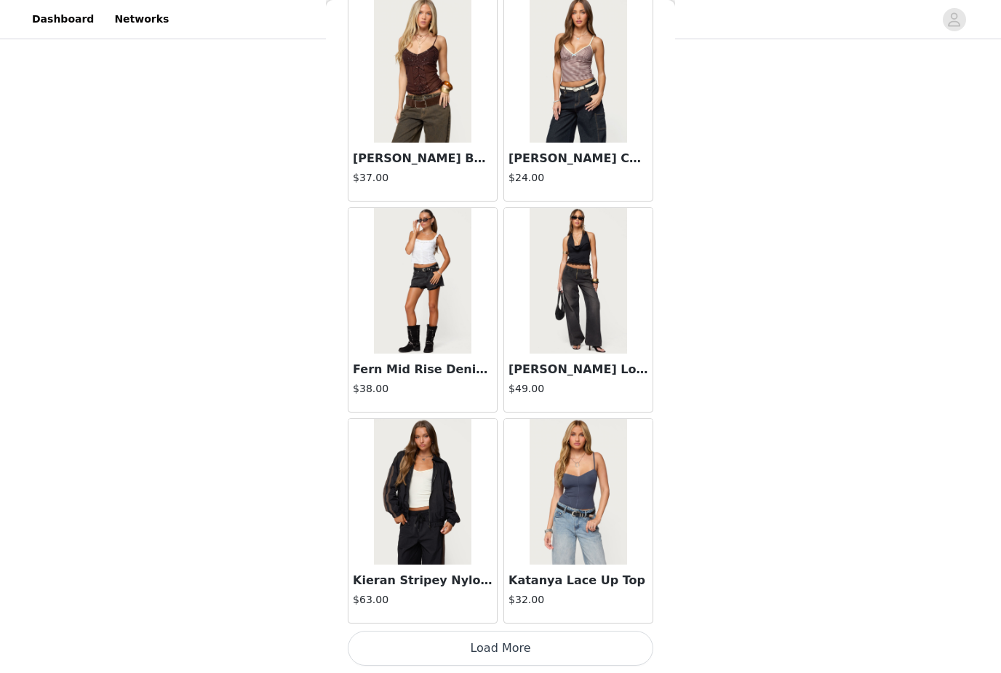
click at [534, 658] on button "Load More" at bounding box center [501, 648] width 306 height 35
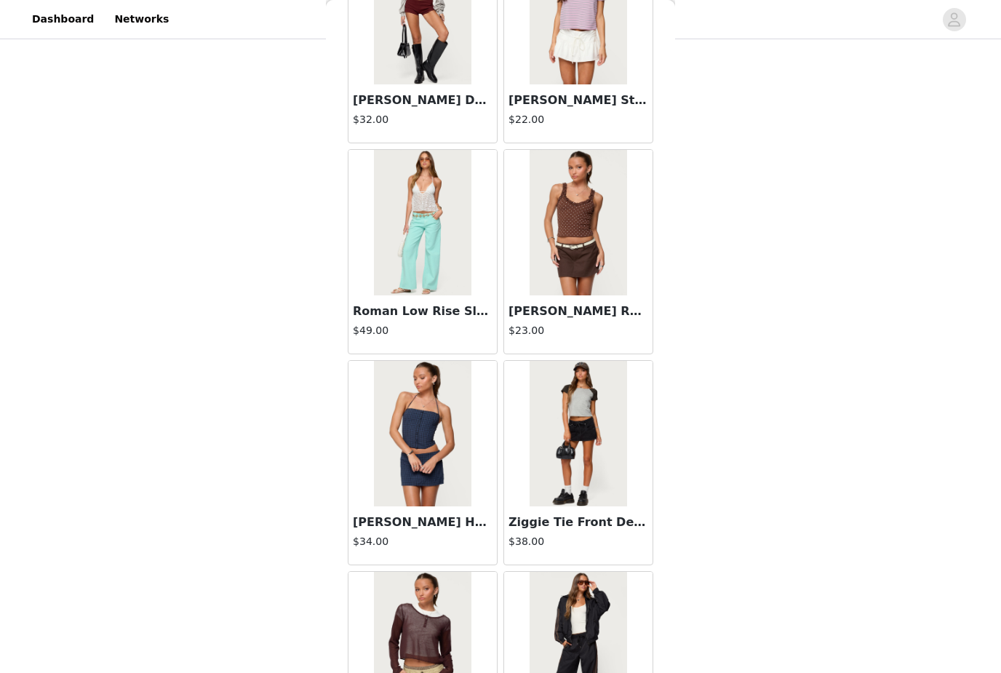
scroll to position [40216, 0]
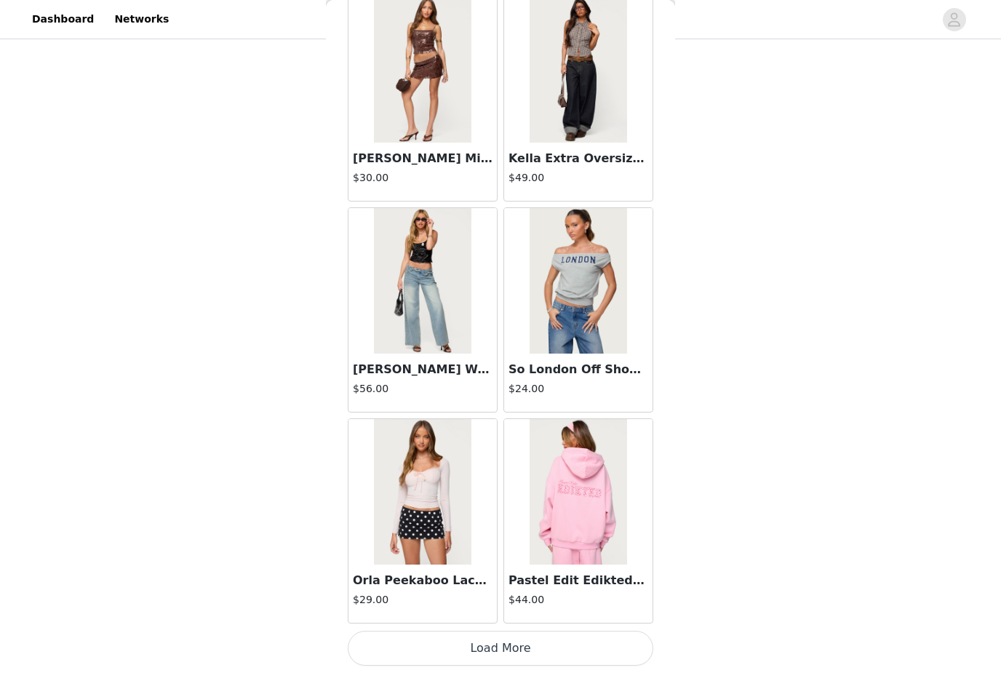
click at [535, 645] on button "Load More" at bounding box center [501, 648] width 306 height 35
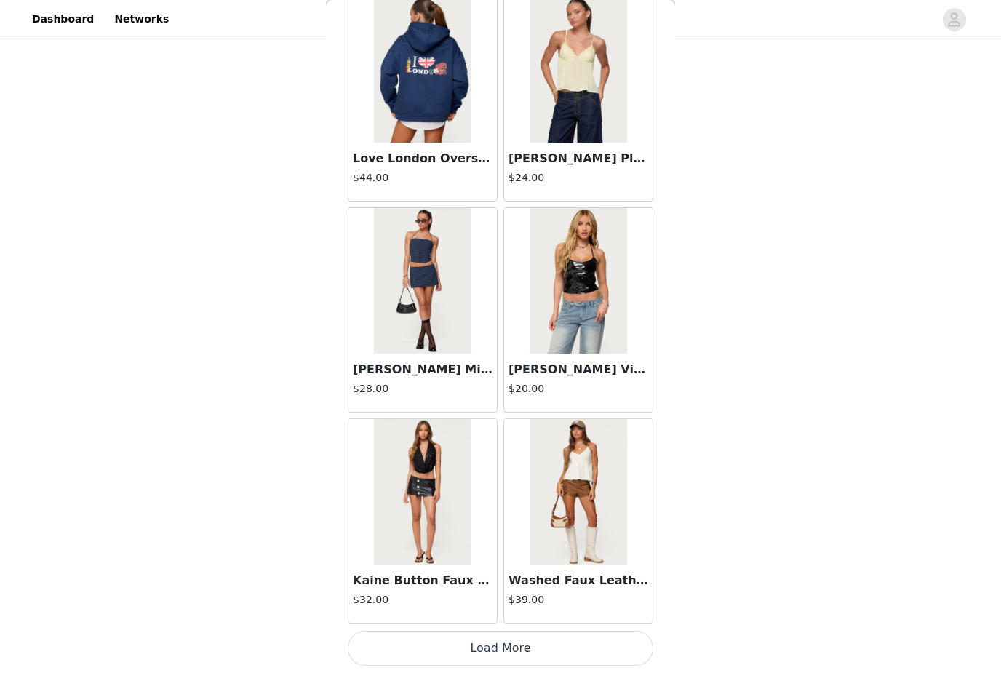
scroll to position [43749, 0]
click at [555, 654] on button "Load More" at bounding box center [501, 648] width 306 height 35
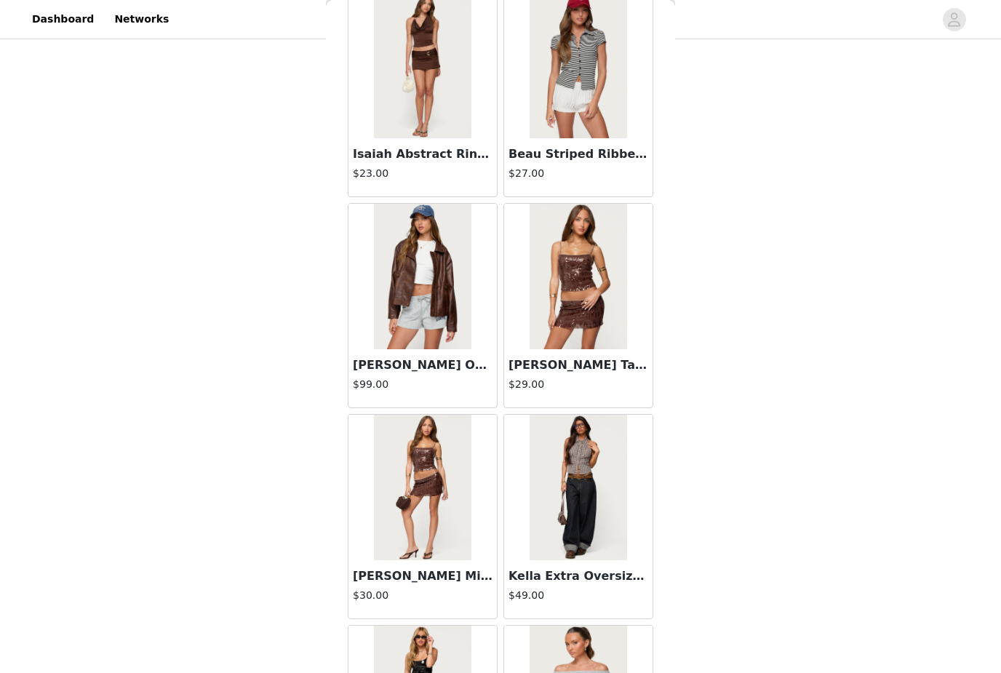
scroll to position [41106, 0]
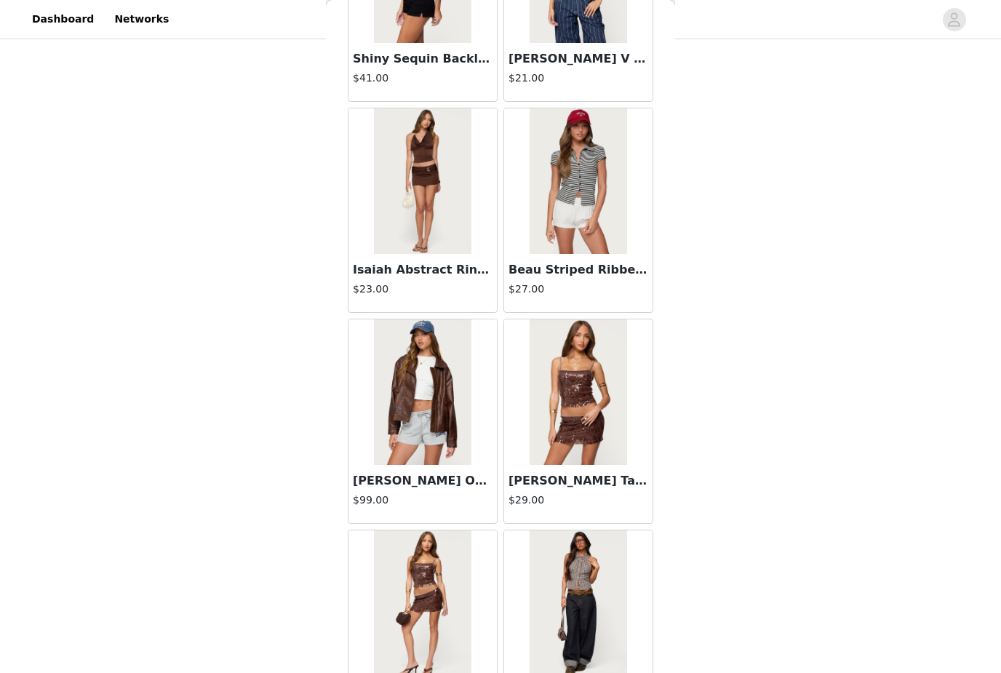
click at [593, 632] on img at bounding box center [578, 603] width 97 height 146
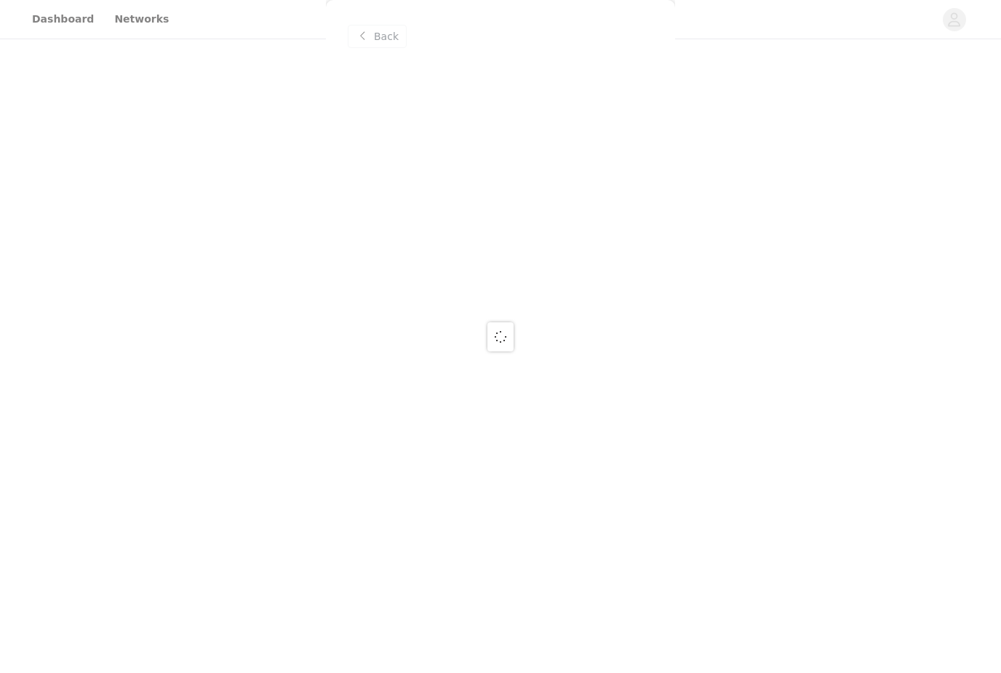
scroll to position [0, 0]
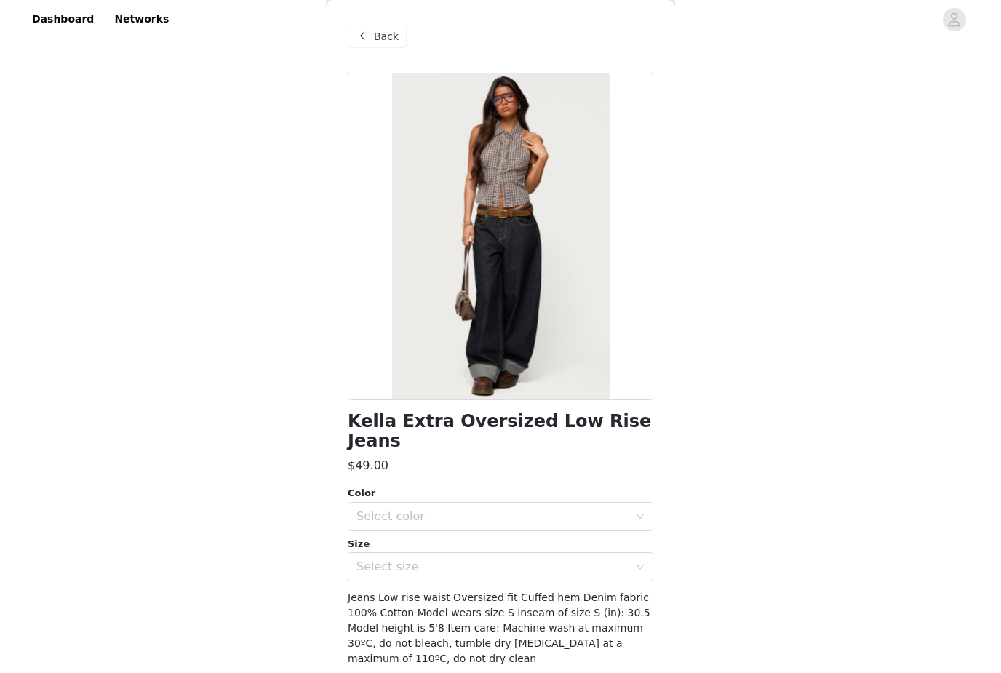
click at [602, 509] on div "Select color" at bounding box center [492, 516] width 272 height 15
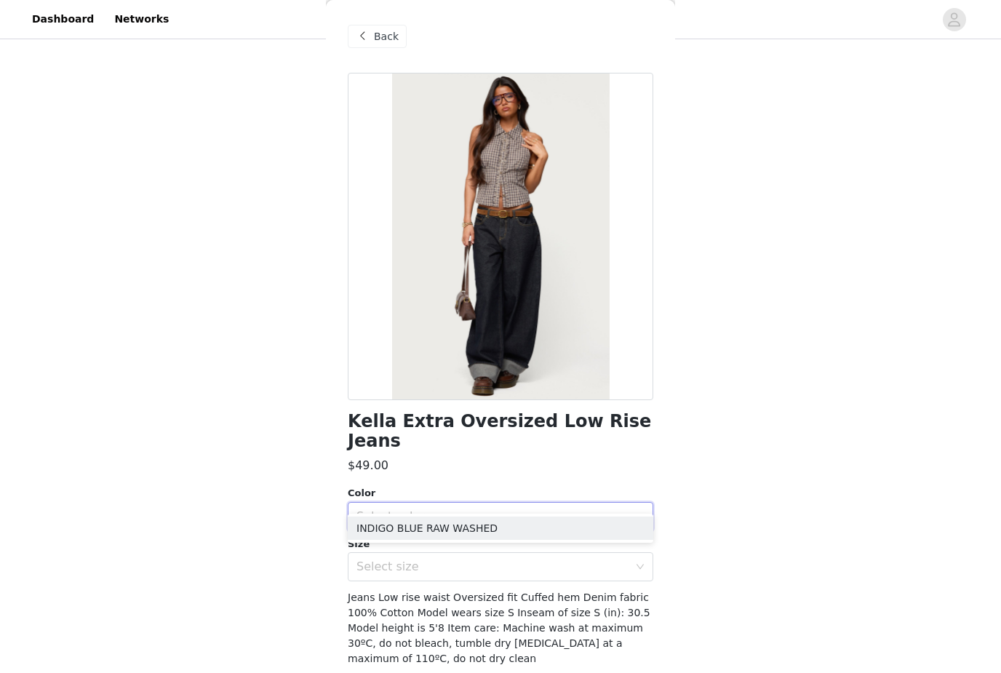
click at [586, 529] on li "INDIGO BLUE RAW WASHED" at bounding box center [501, 528] width 306 height 23
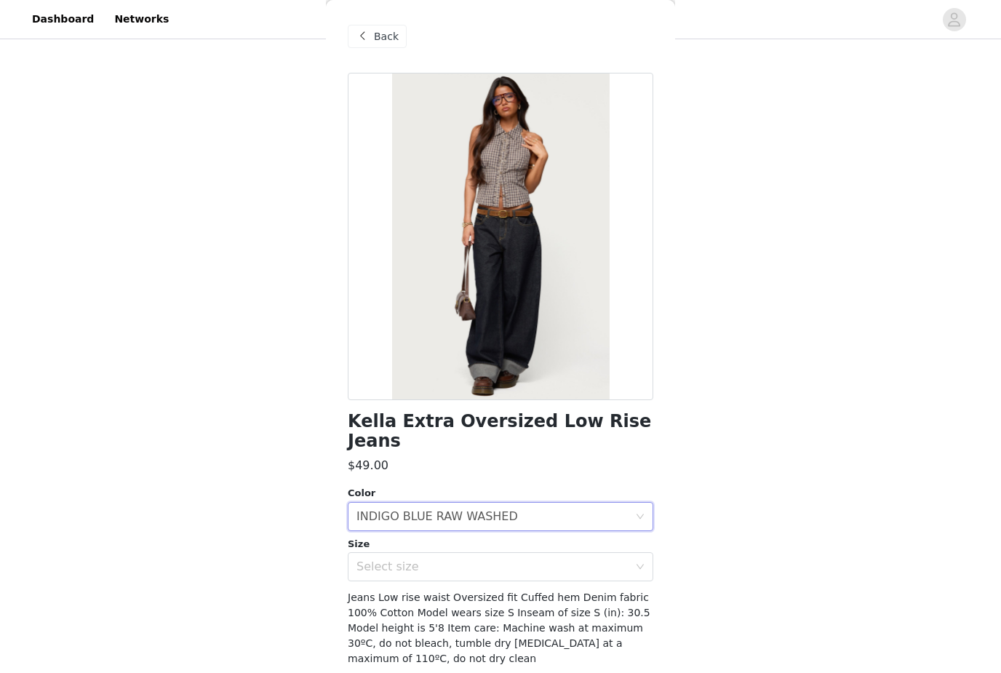
click at [581, 559] on div "Select size" at bounding box center [492, 566] width 272 height 15
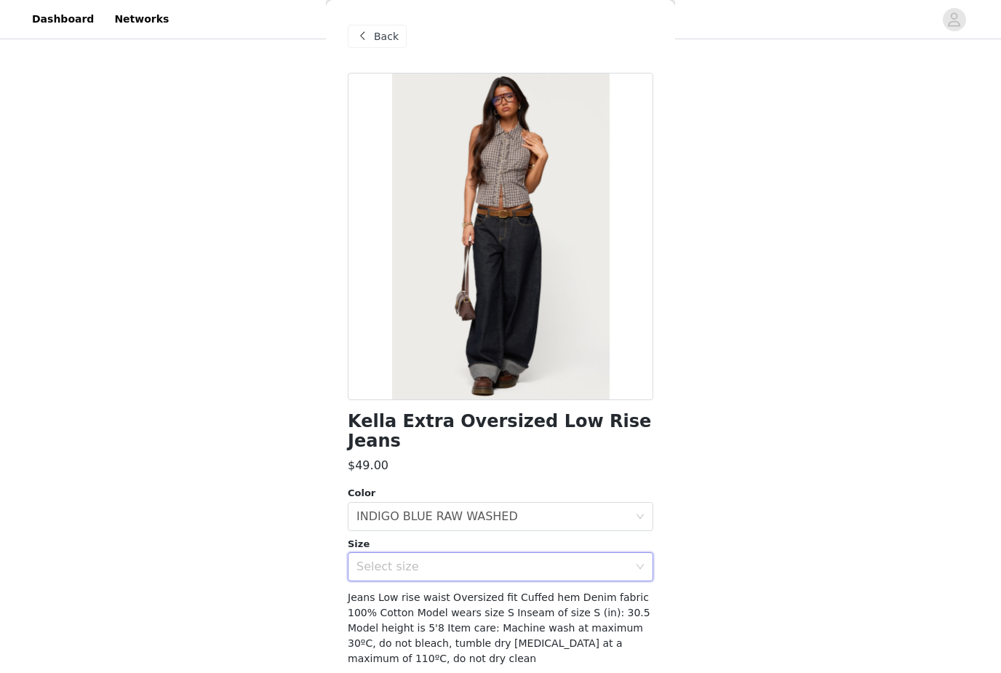
click at [559, 553] on div "Select size" at bounding box center [495, 567] width 279 height 28
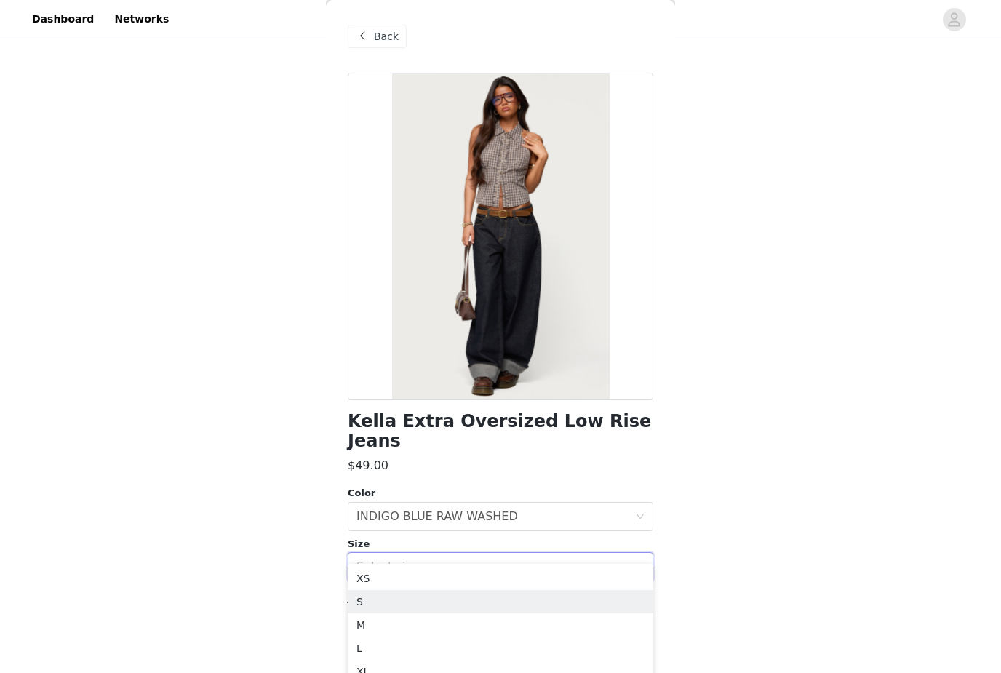
click at [516, 606] on li "S" at bounding box center [501, 601] width 306 height 23
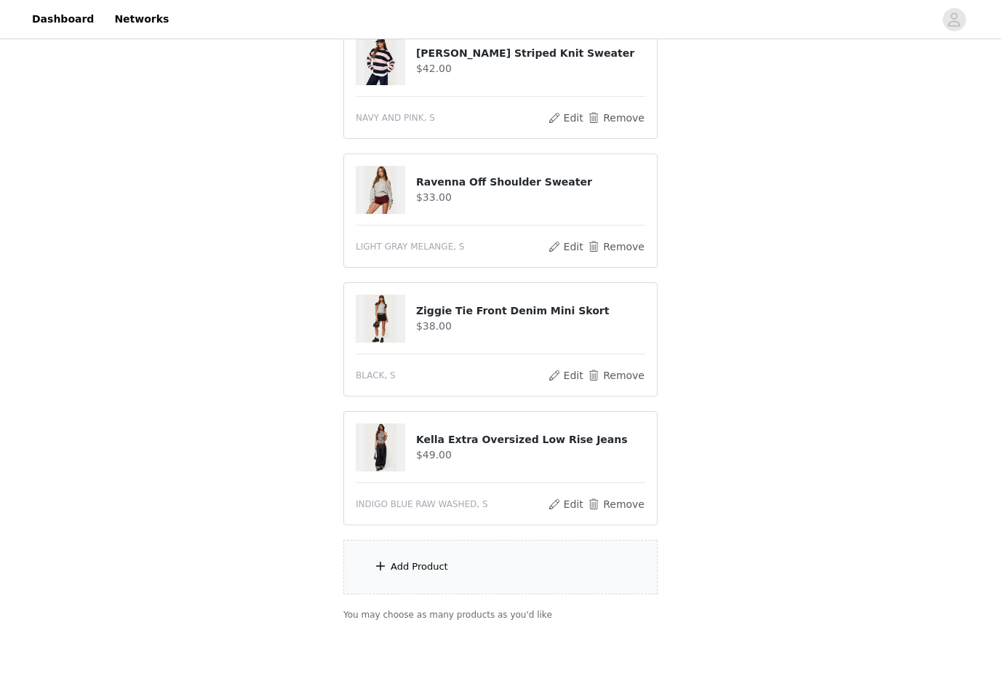
scroll to position [457, 0]
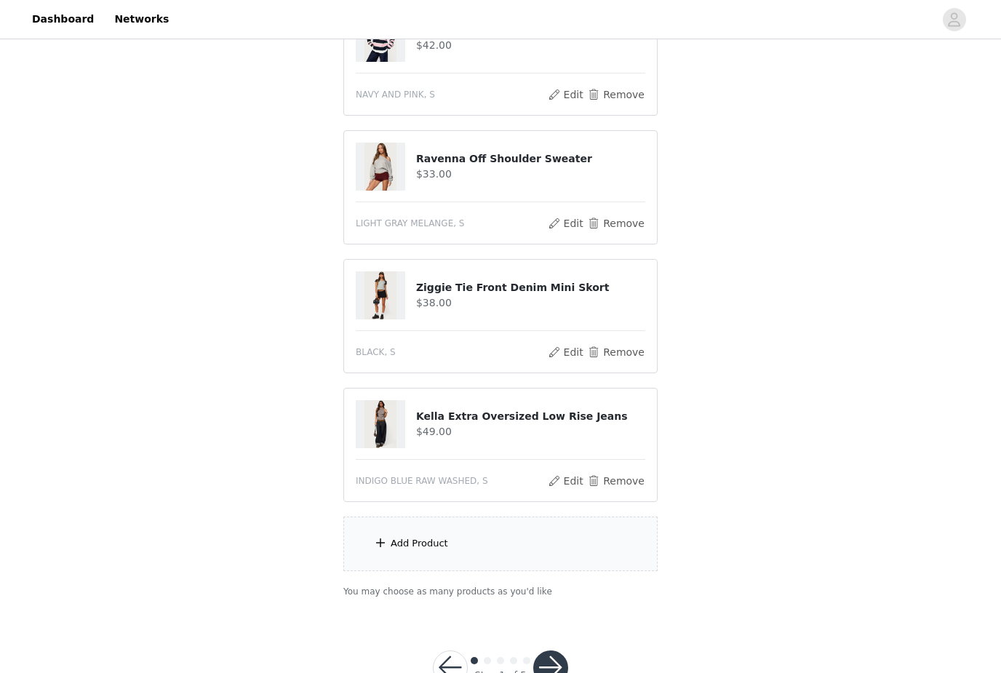
click at [553, 672] on button "button" at bounding box center [550, 667] width 35 height 35
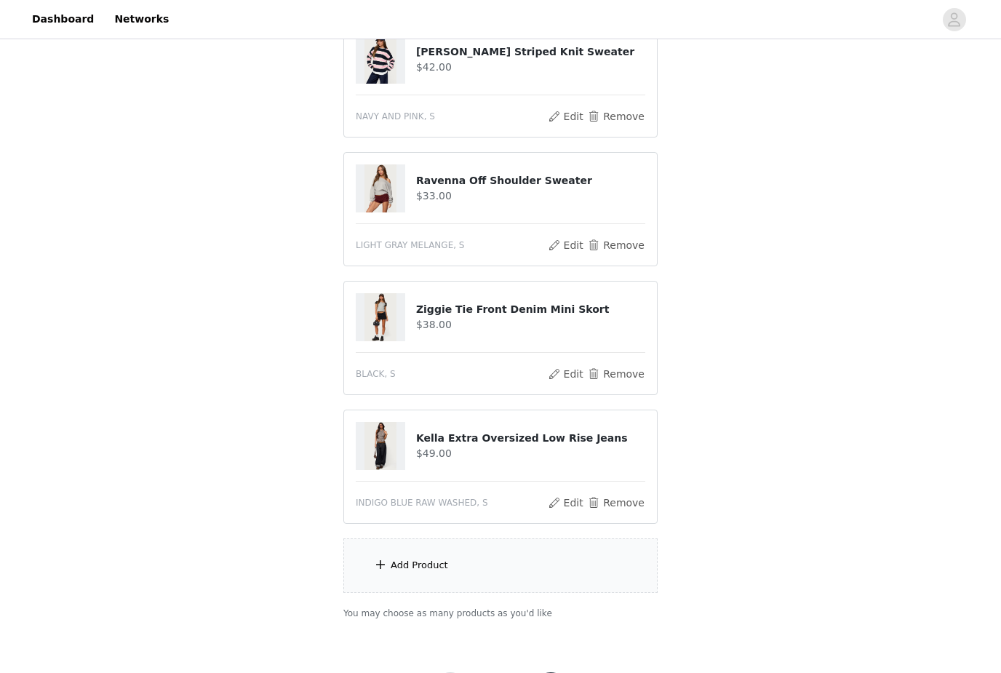
scroll to position [511, 0]
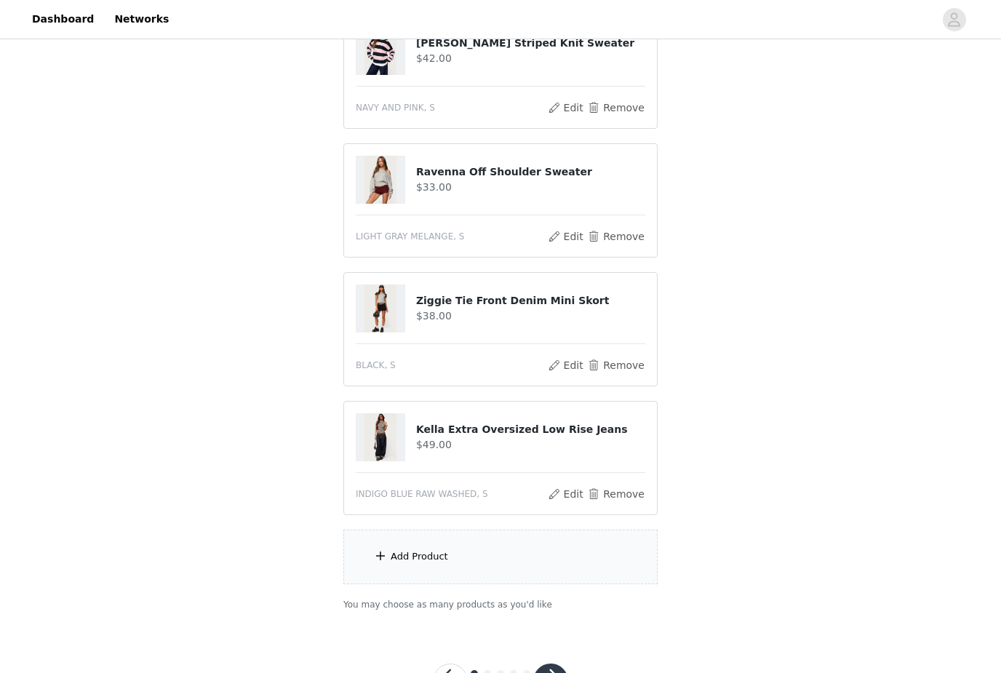
click at [995, 300] on div "STEP 1 OF 5 Products The selected products exceed the total allowed price. Choo…" at bounding box center [500, 79] width 1001 height 1097
click at [612, 228] on button "Remove" at bounding box center [616, 236] width 58 height 17
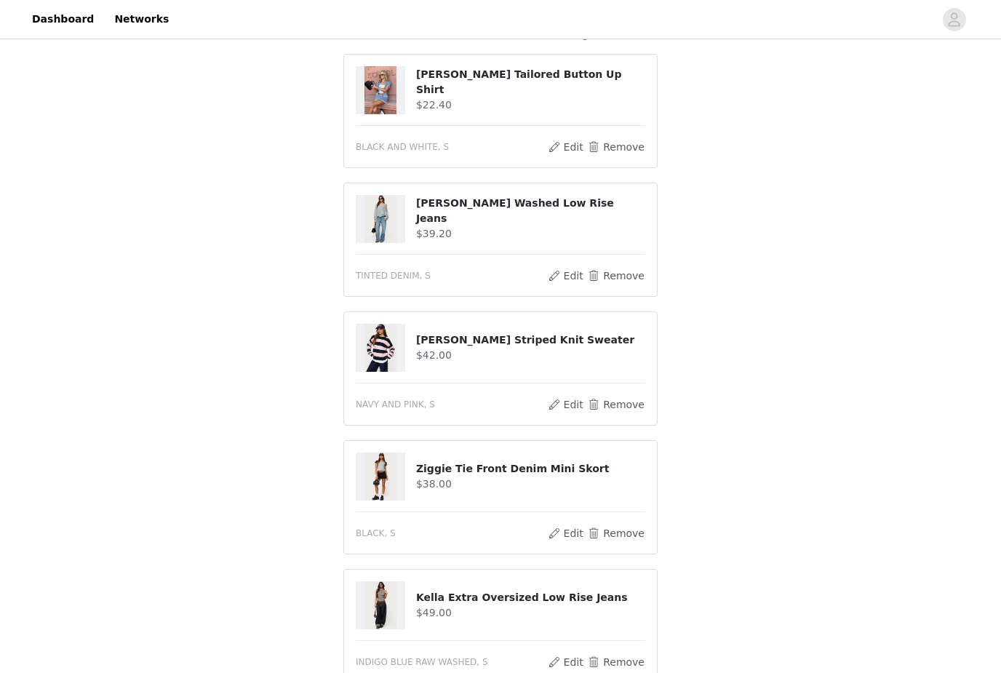
scroll to position [211, 0]
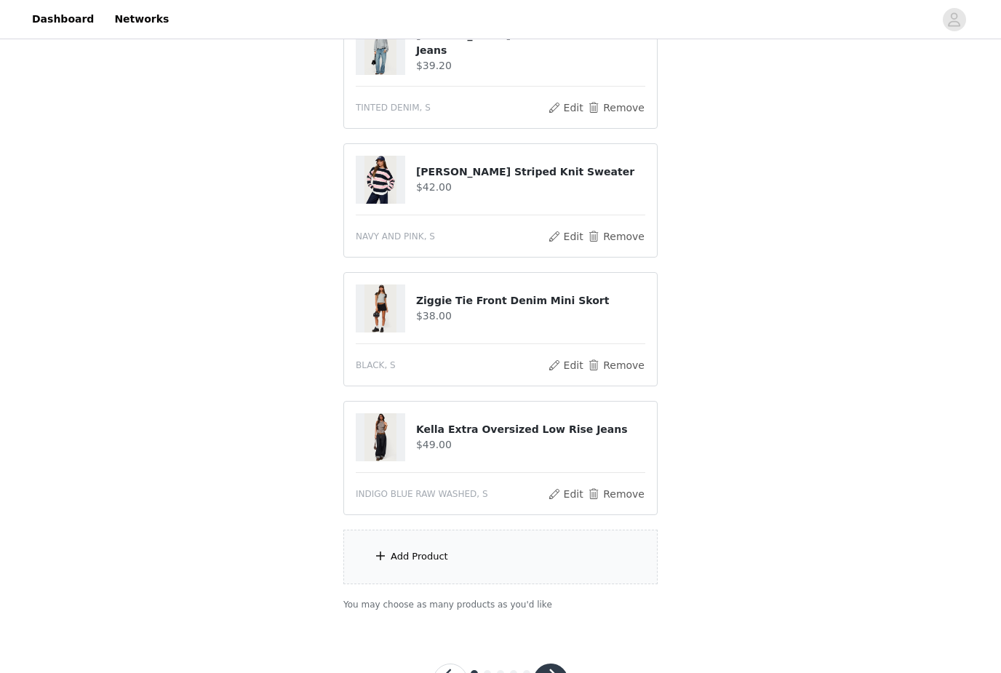
click at [562, 672] on button "button" at bounding box center [550, 680] width 35 height 35
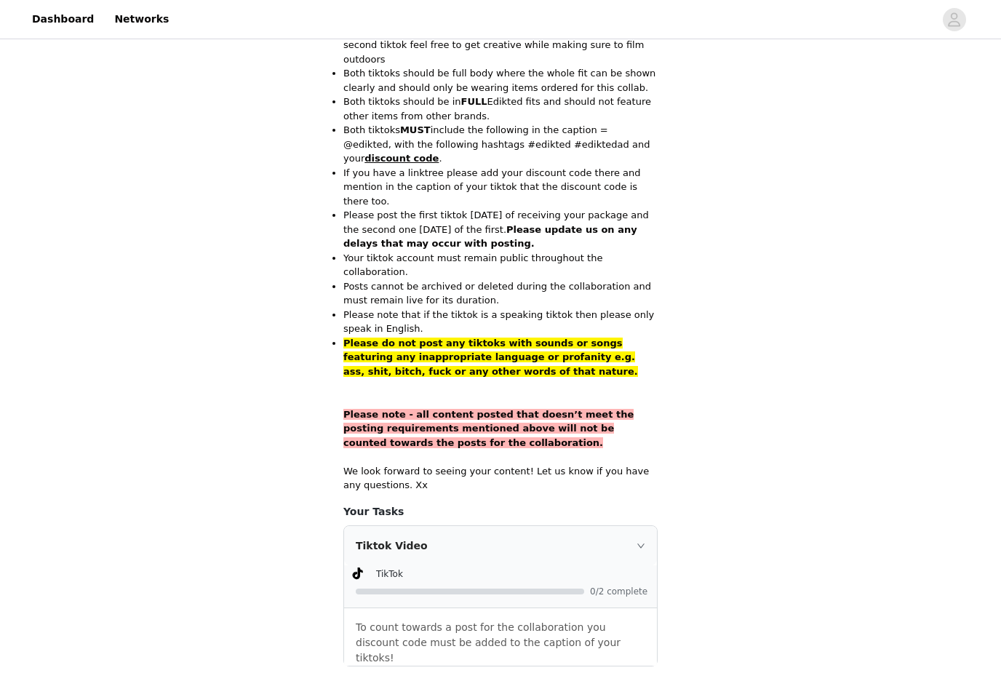
scroll to position [848, 0]
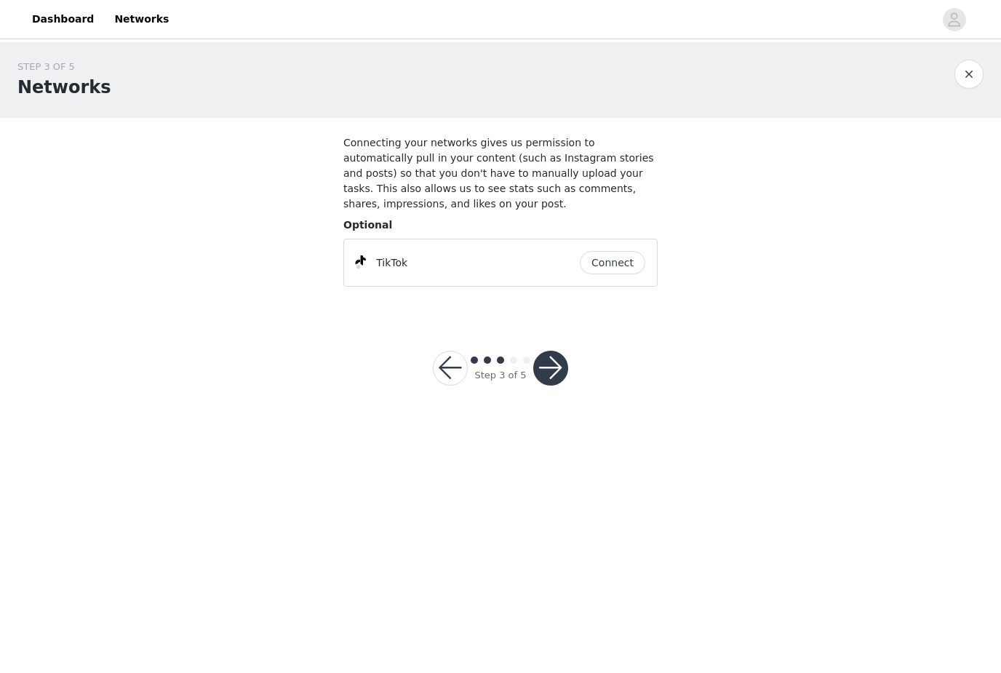
click at [622, 251] on button "Connect" at bounding box center [612, 262] width 65 height 23
click at [562, 364] on button "button" at bounding box center [550, 368] width 35 height 35
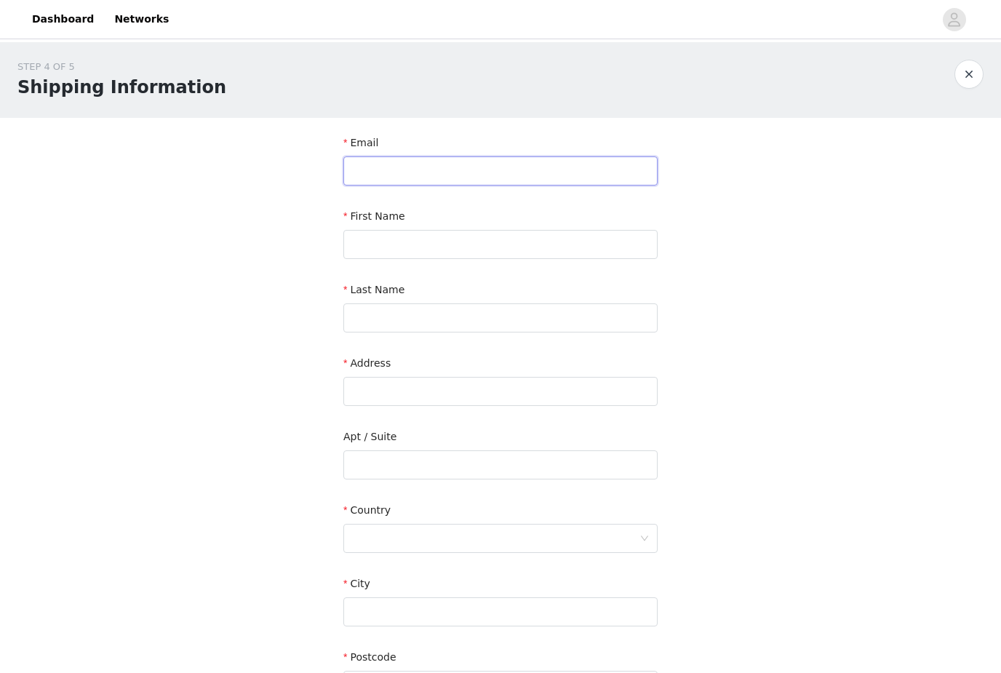
click at [513, 173] on input "text" at bounding box center [500, 170] width 314 height 29
type input "madisonolson117@gmail.com"
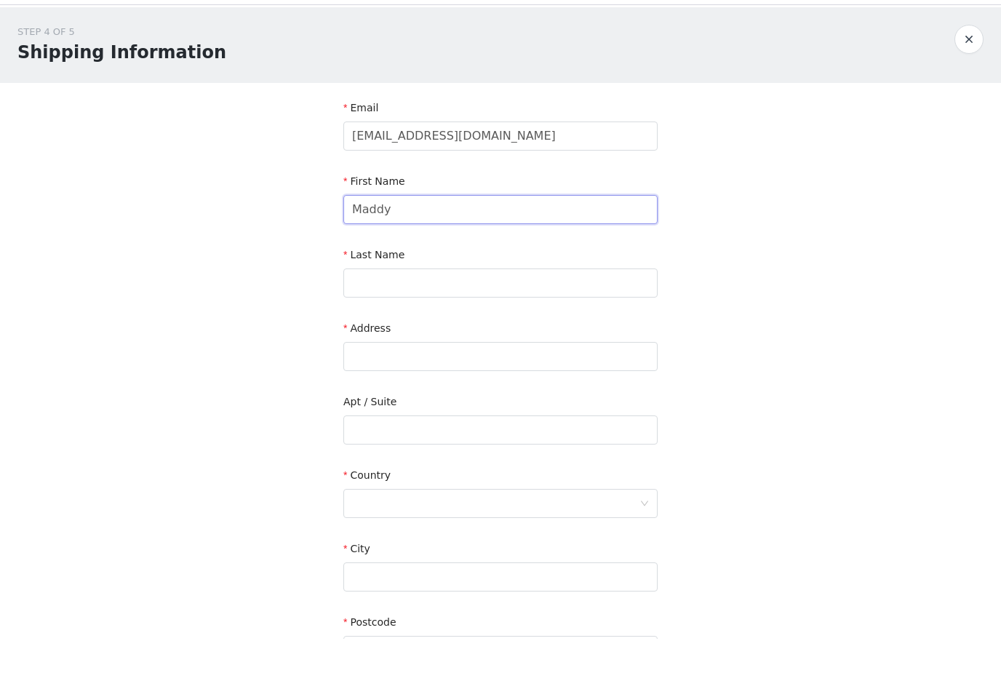
type input "Maddy"
click at [599, 282] on div "Last Name" at bounding box center [500, 292] width 314 height 21
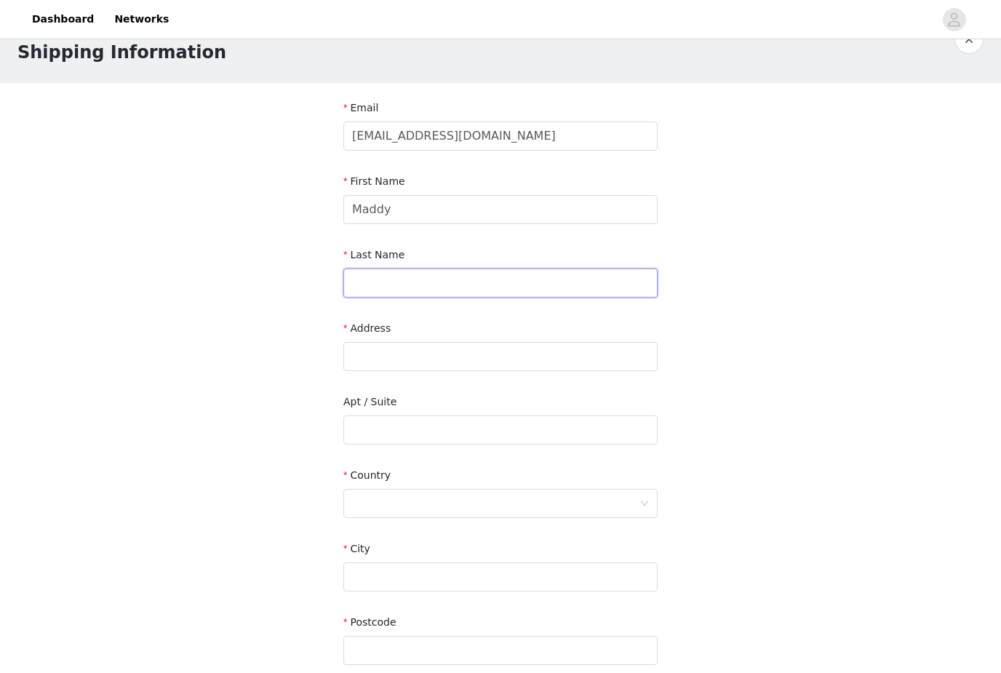
click at [607, 280] on input "text" at bounding box center [500, 282] width 314 height 29
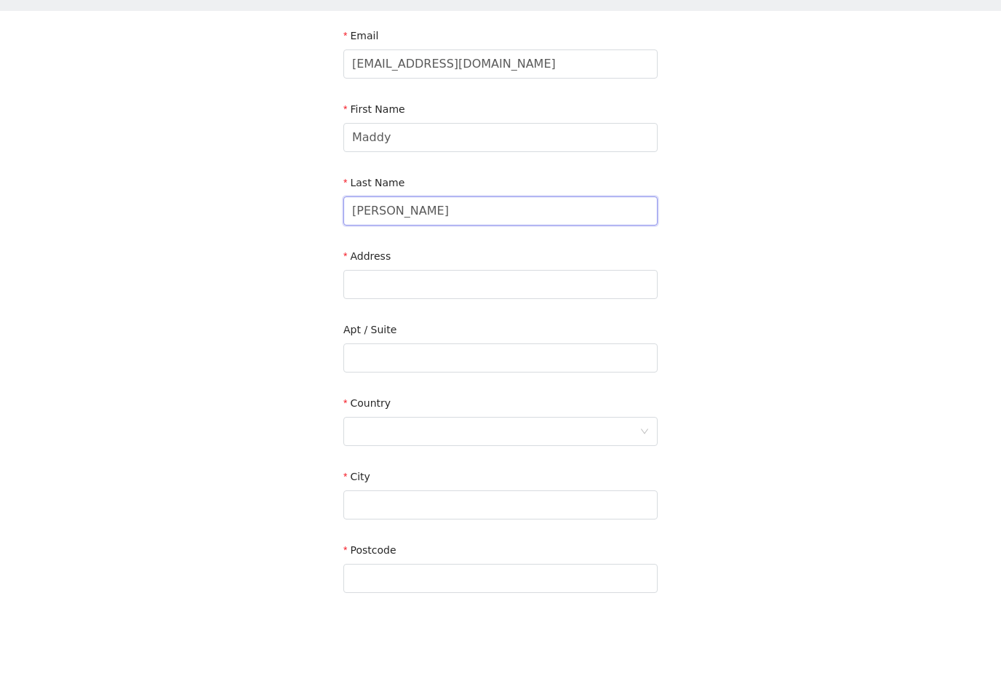
type input "Olson"
click at [485, 343] on input "text" at bounding box center [500, 357] width 314 height 29
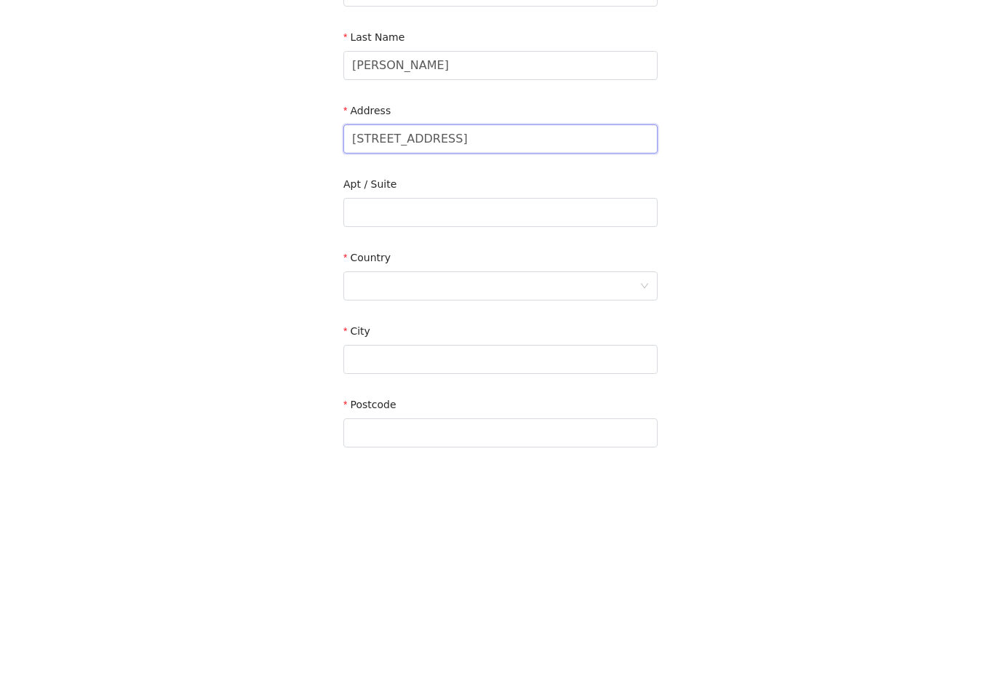
type input "1768 Mortimer Street"
click at [522, 490] on div at bounding box center [495, 504] width 287 height 28
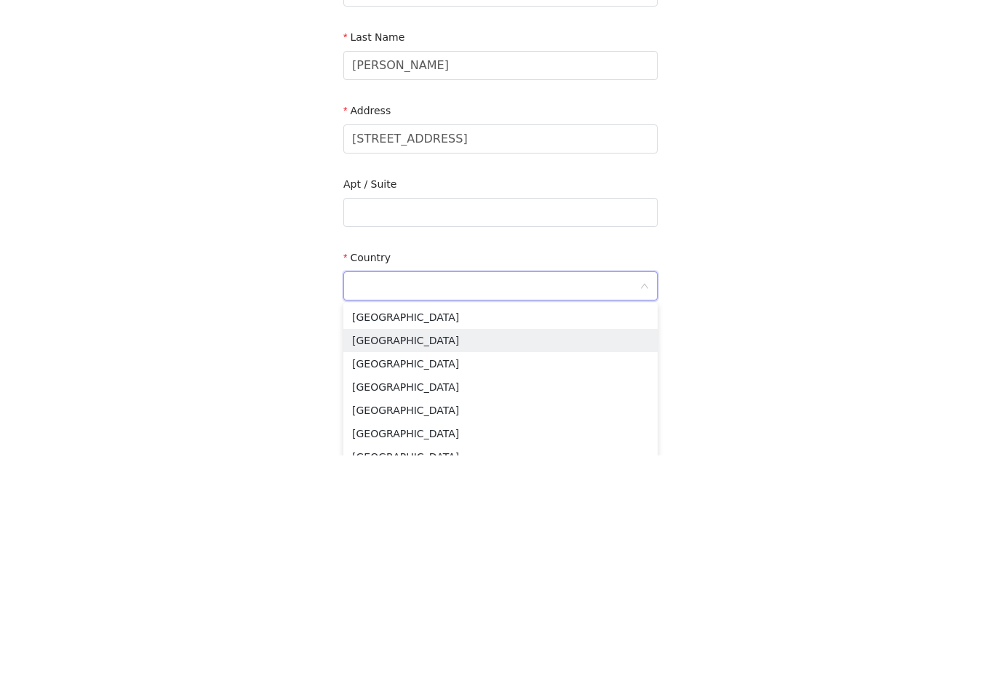
click at [455, 547] on li "Canada" at bounding box center [500, 558] width 314 height 23
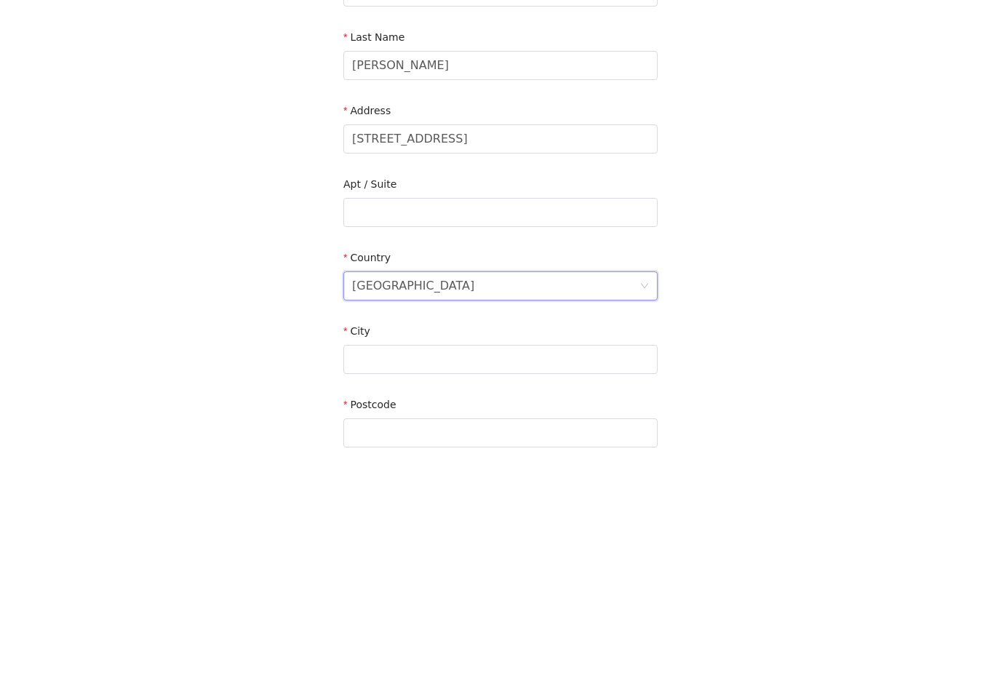
scroll to position [199, 0]
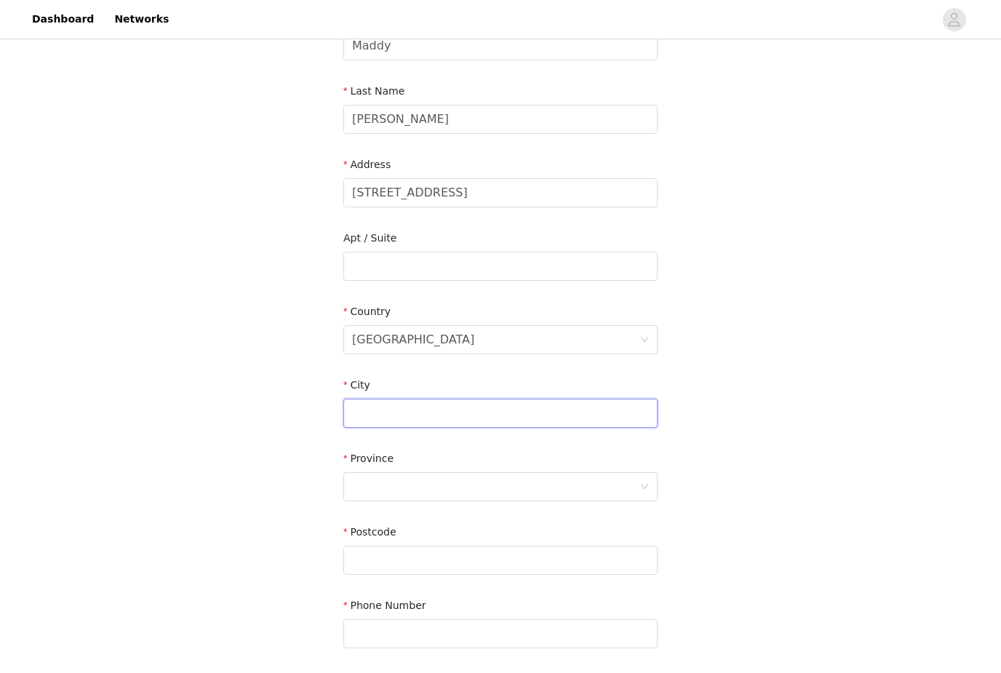
click at [406, 414] on input "text" at bounding box center [500, 413] width 314 height 29
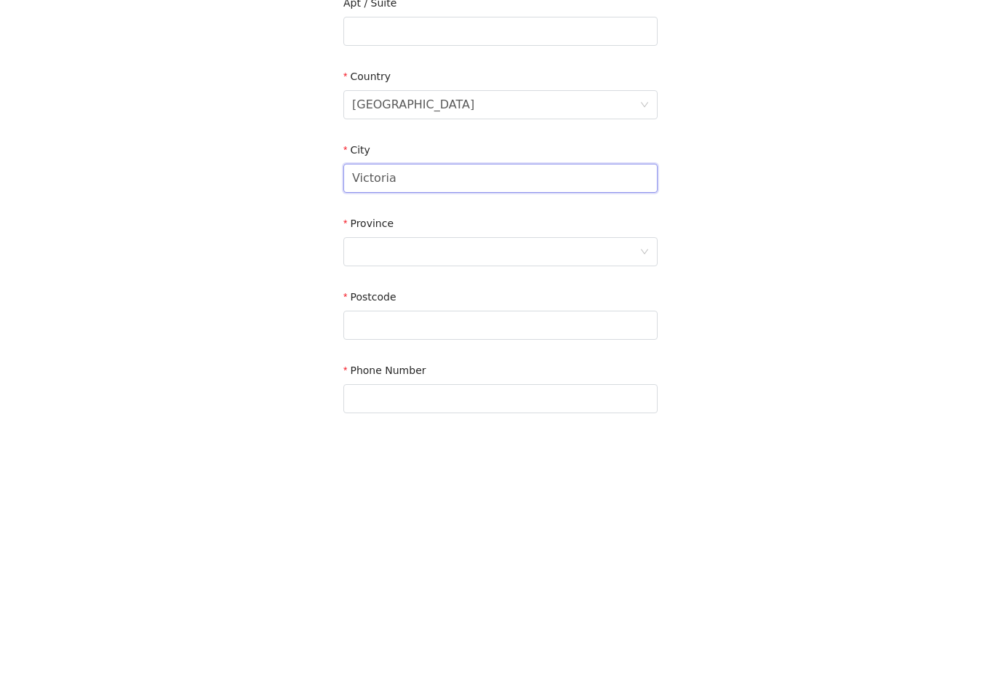
type input "Victoria"
click at [551, 473] on div at bounding box center [495, 487] width 287 height 28
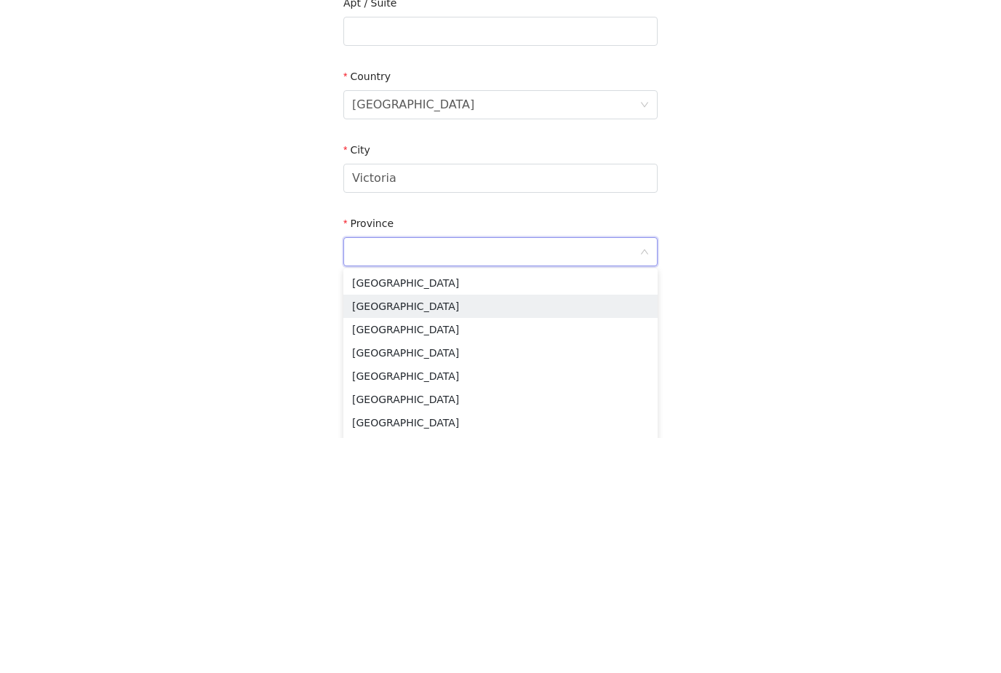
click at [447, 530] on li "British Columbia" at bounding box center [500, 541] width 314 height 23
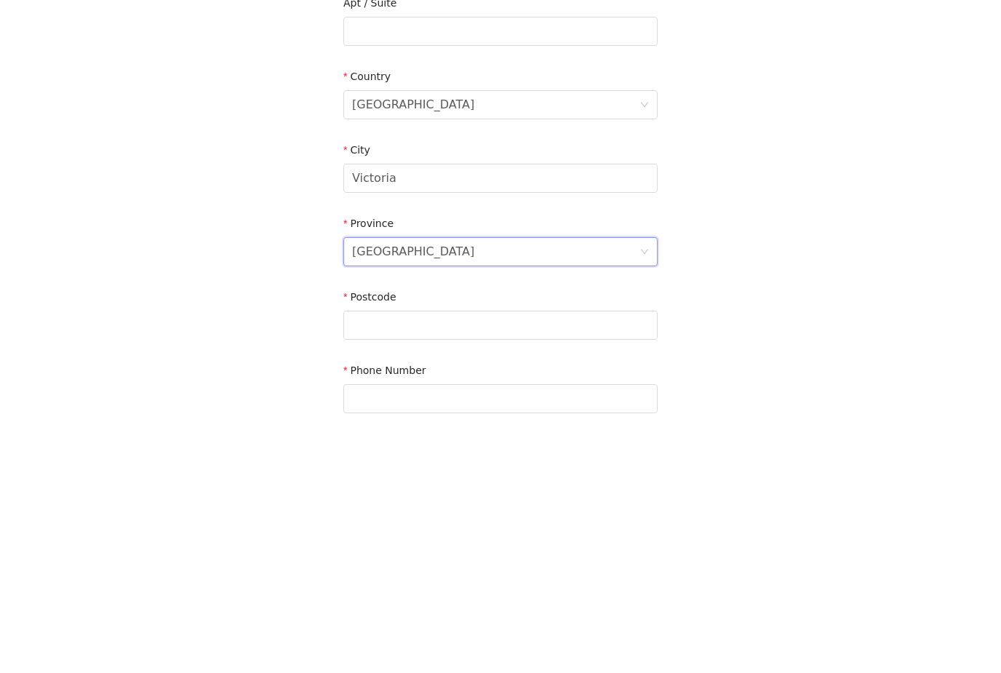
scroll to position [272, 0]
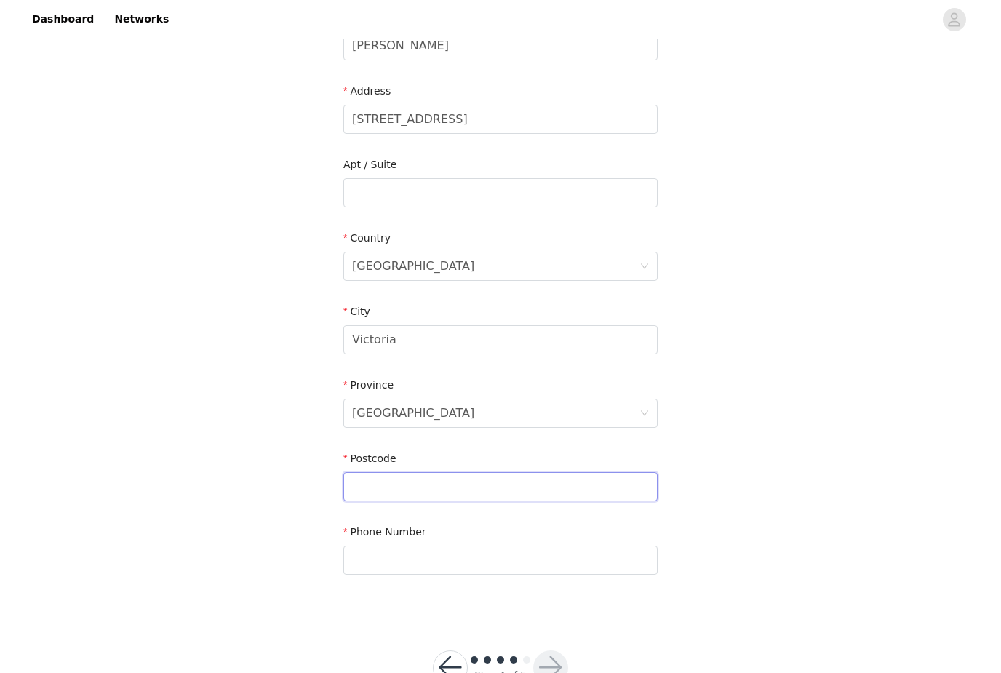
click at [467, 487] on input "text" at bounding box center [500, 486] width 314 height 29
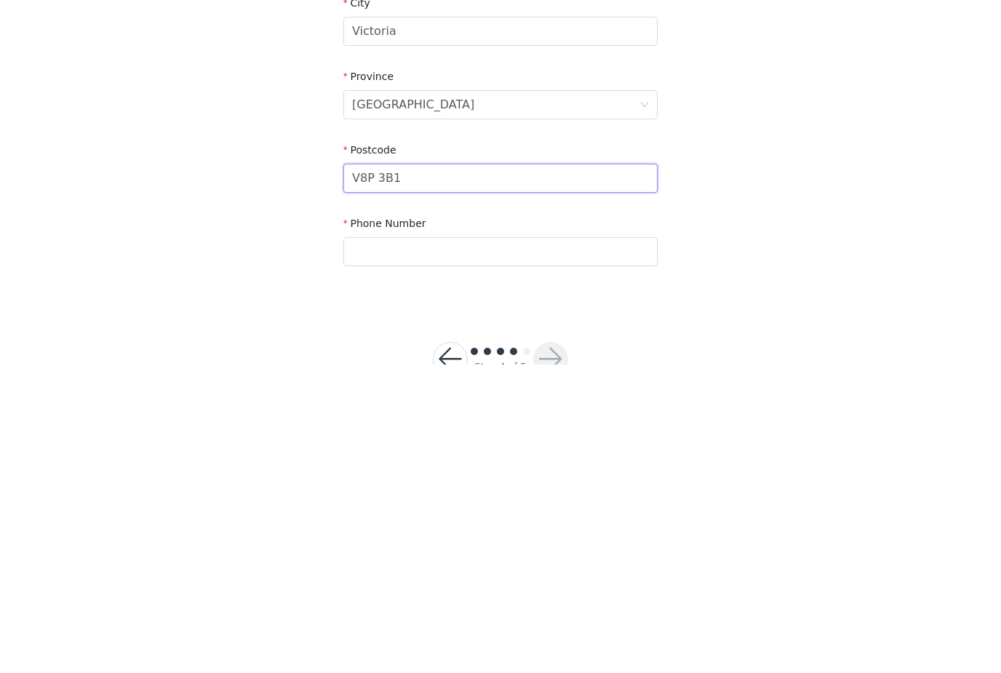
type input "V8P 3B1"
click at [533, 546] on input "text" at bounding box center [500, 560] width 314 height 29
type input "5878913177"
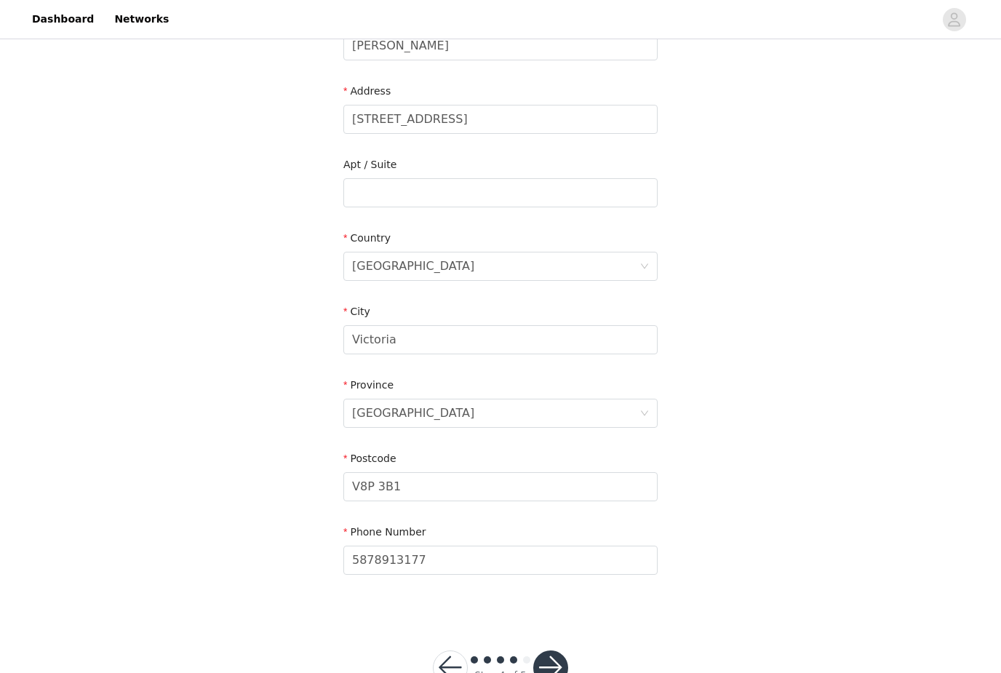
click at [552, 663] on button "button" at bounding box center [550, 667] width 35 height 35
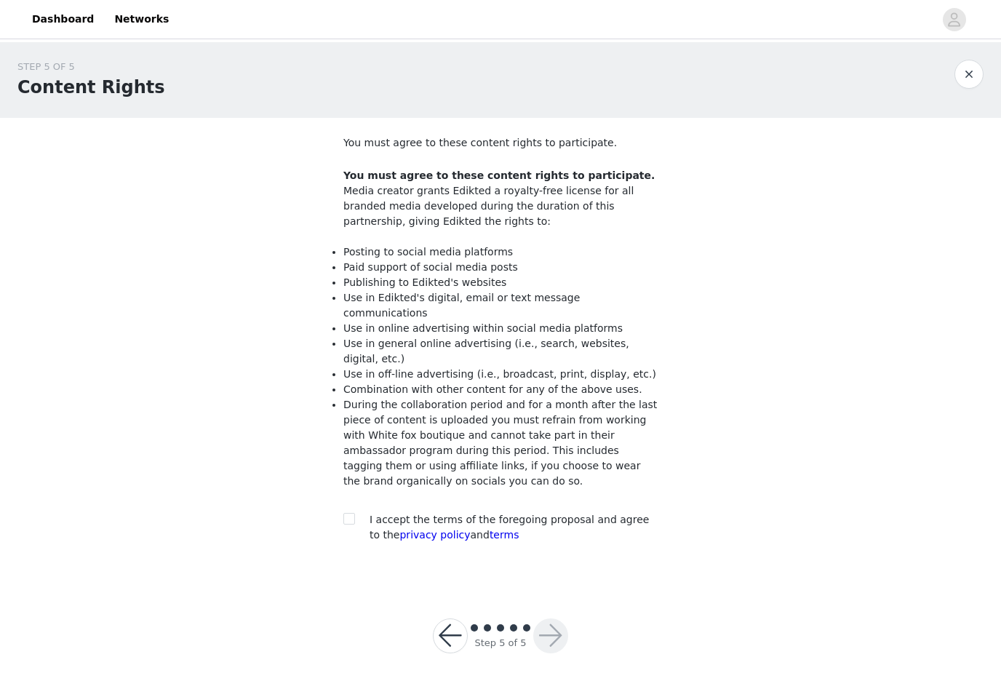
click at [351, 513] on input "checkbox" at bounding box center [348, 518] width 10 height 10
checkbox input "true"
click at [549, 618] on button "button" at bounding box center [550, 635] width 35 height 35
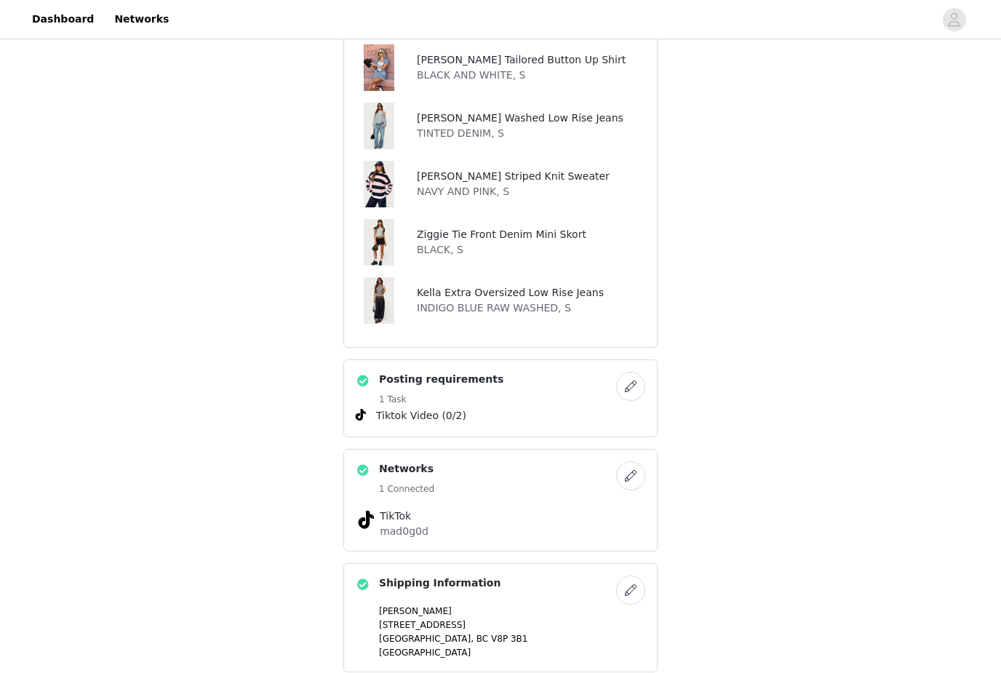
scroll to position [619, 0]
click at [631, 388] on button "button" at bounding box center [630, 386] width 29 height 29
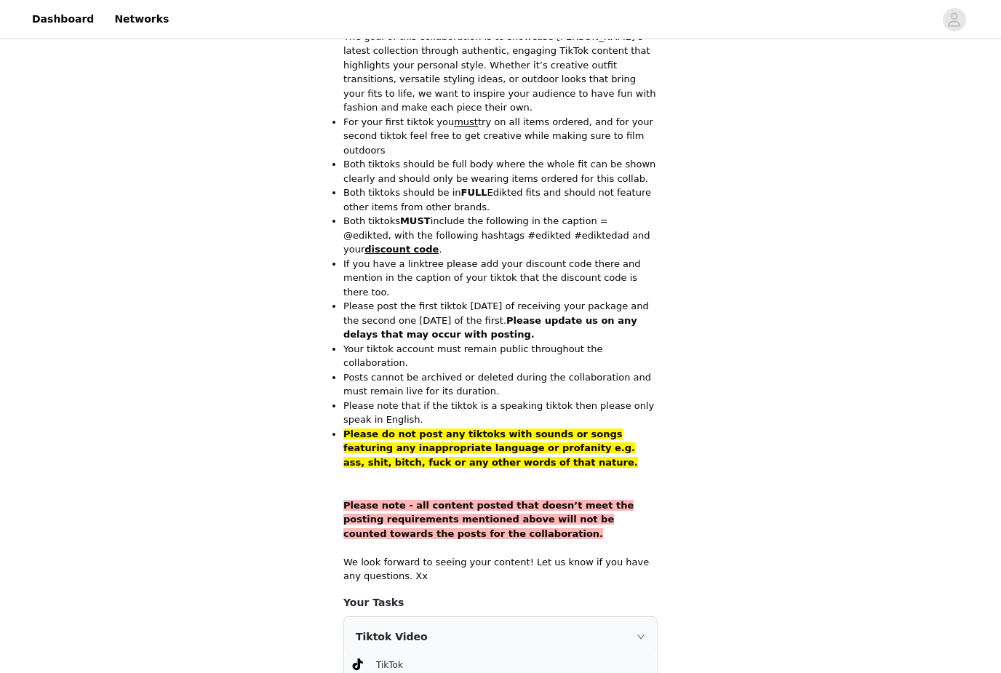
scroll to position [848, 0]
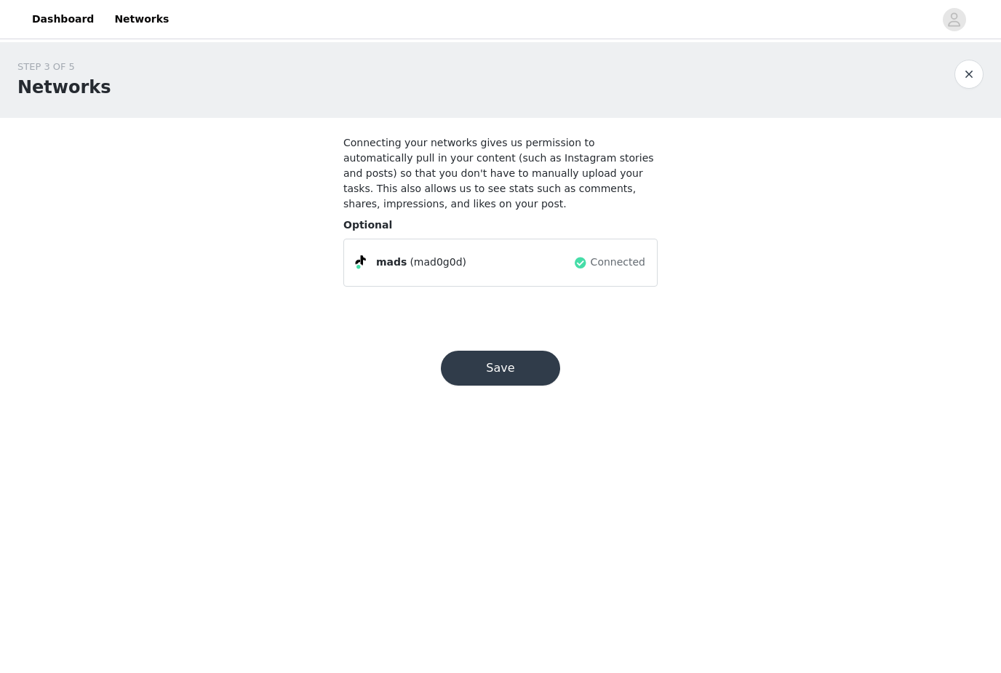
click at [533, 366] on button "Save" at bounding box center [500, 368] width 119 height 35
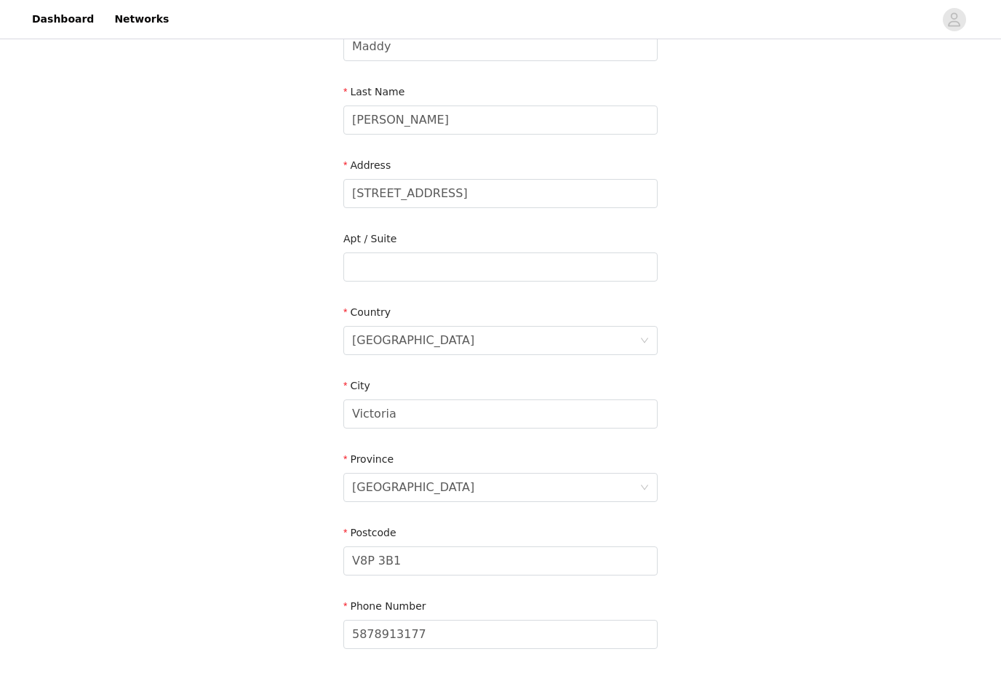
scroll to position [272, 0]
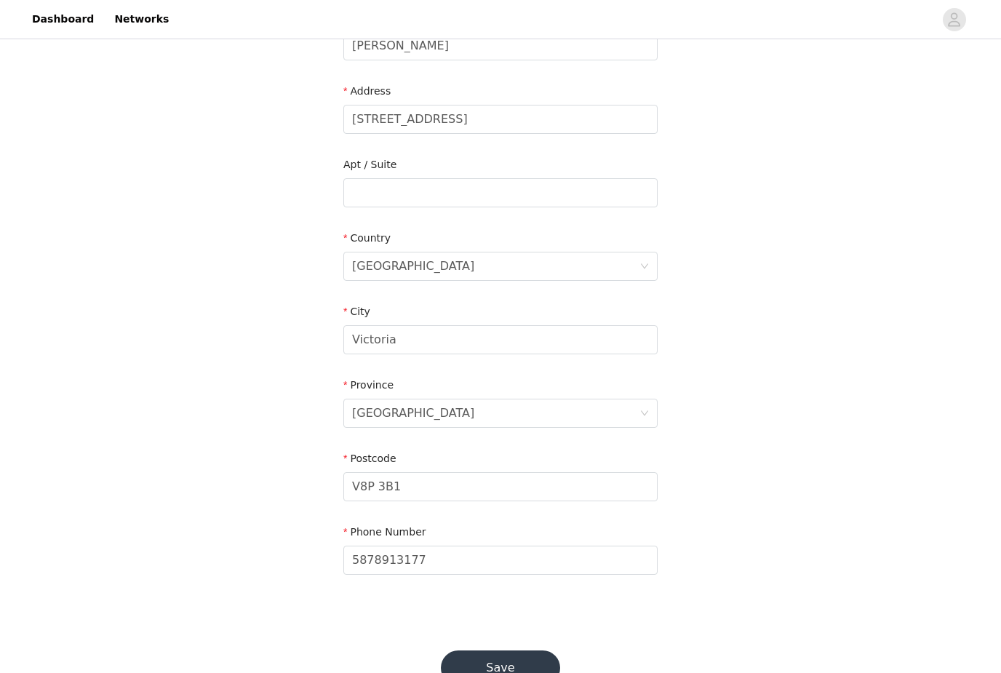
click at [525, 664] on button "Save" at bounding box center [500, 667] width 119 height 35
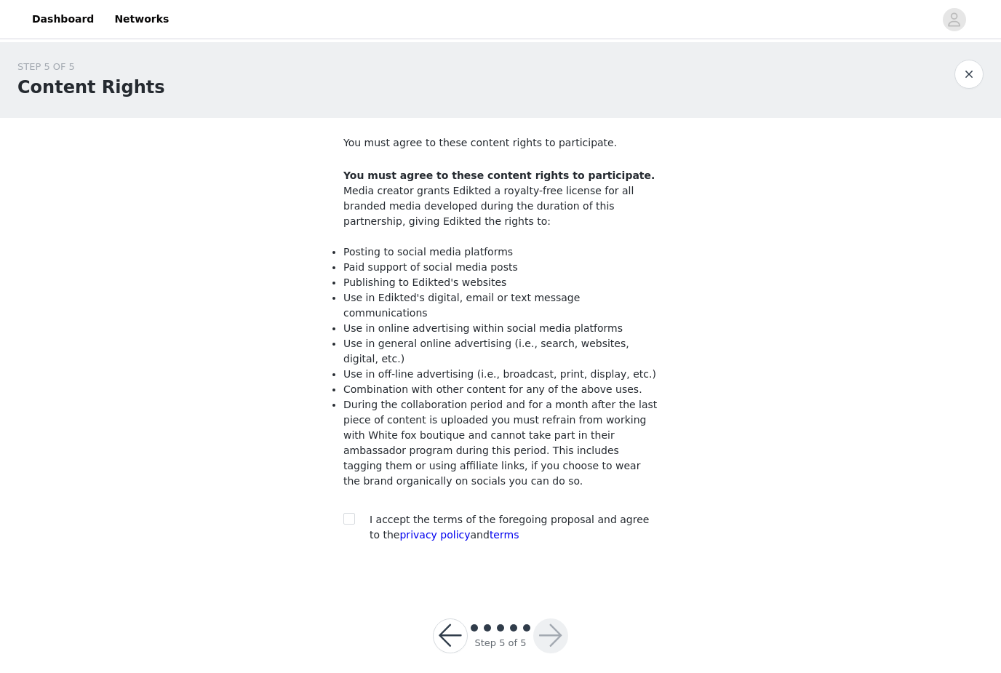
click at [364, 512] on div "I accept the terms of the foregoing proposal and agree to the privacy policy an…" at bounding box center [500, 527] width 314 height 31
click at [343, 512] on label at bounding box center [349, 519] width 12 height 15
click at [343, 513] on input "checkbox" at bounding box center [348, 518] width 10 height 10
checkbox input "true"
click at [557, 618] on button "button" at bounding box center [550, 635] width 35 height 35
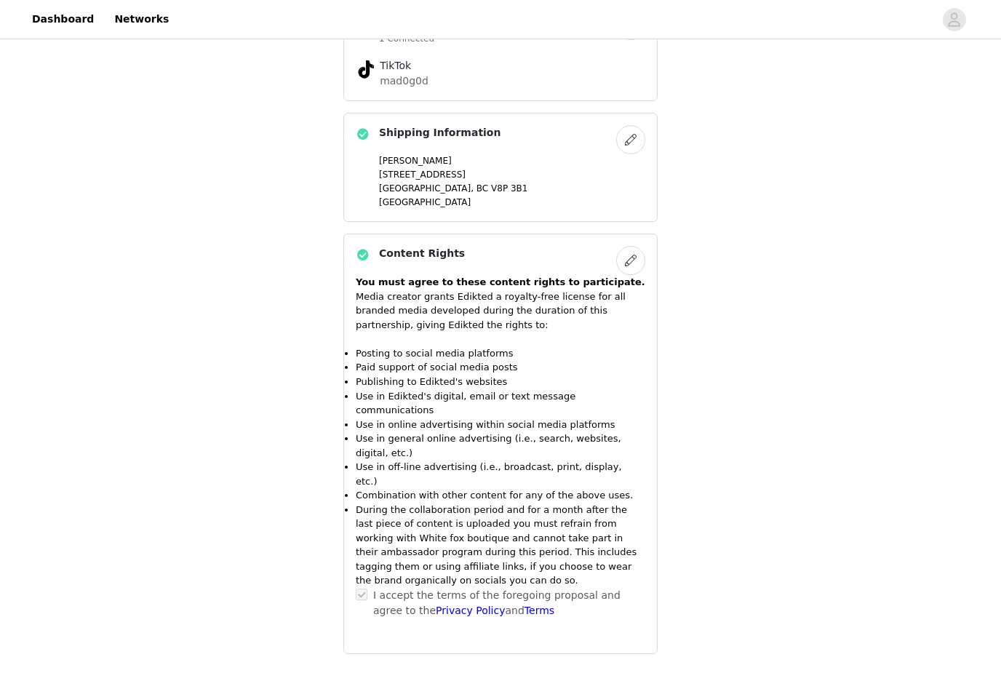
scroll to position [1094, 0]
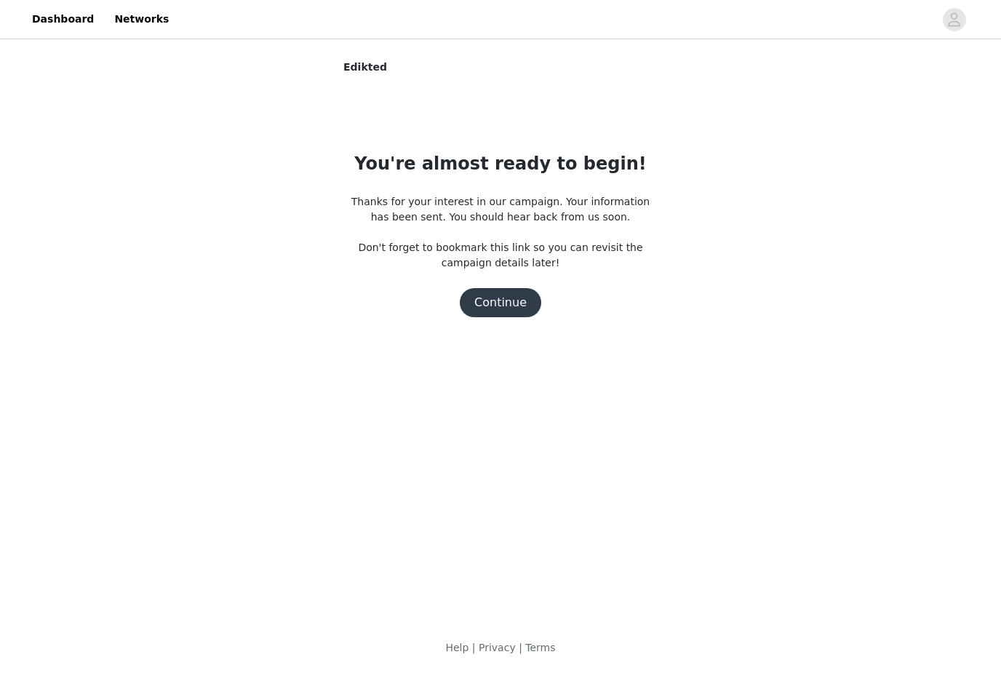
scroll to position [0, 0]
click at [514, 308] on button "Continue" at bounding box center [500, 302] width 81 height 29
